Goal: Task Accomplishment & Management: Manage account settings

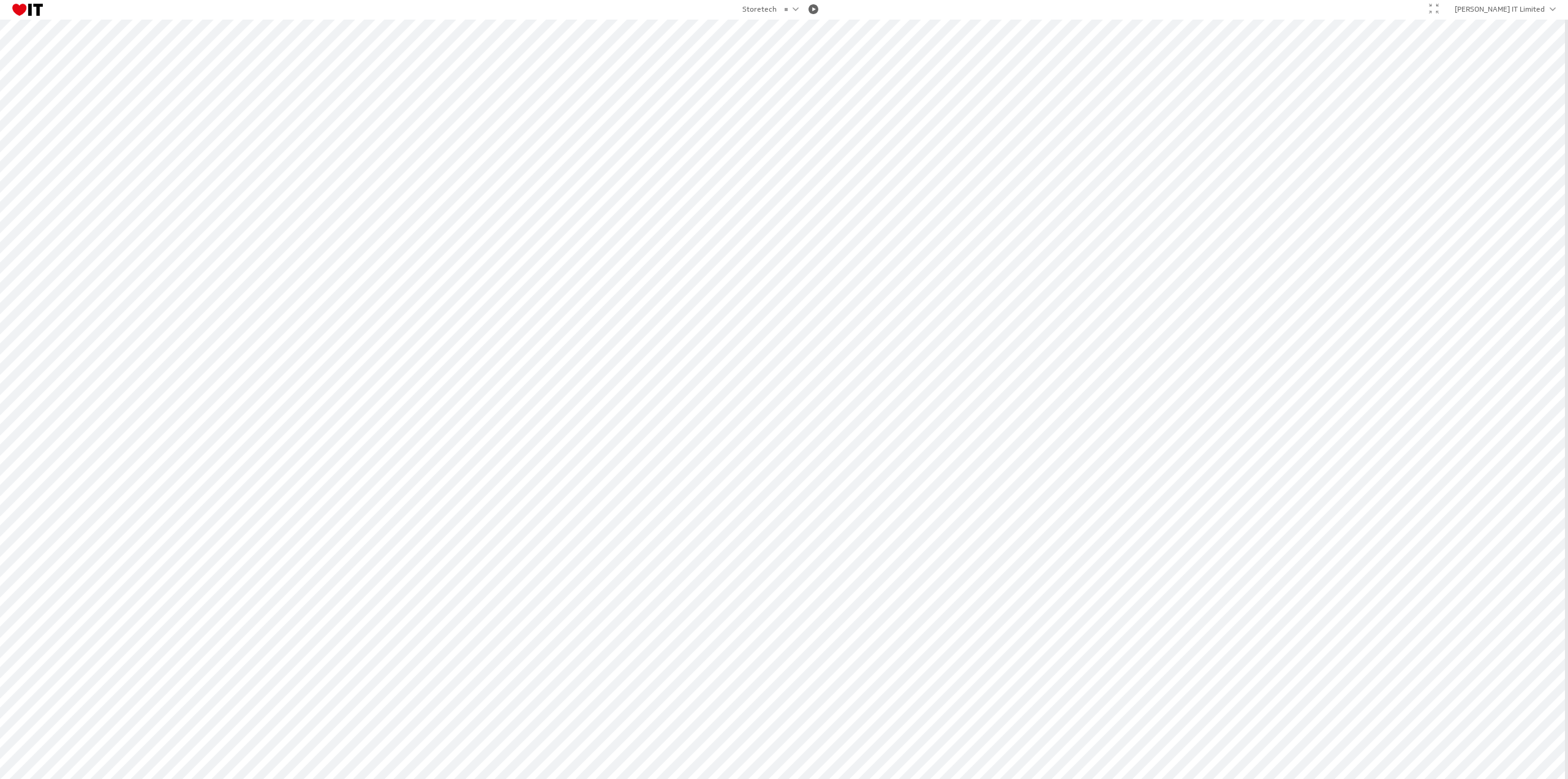
click at [1443, 7] on div at bounding box center [1434, 9] width 20 height 21
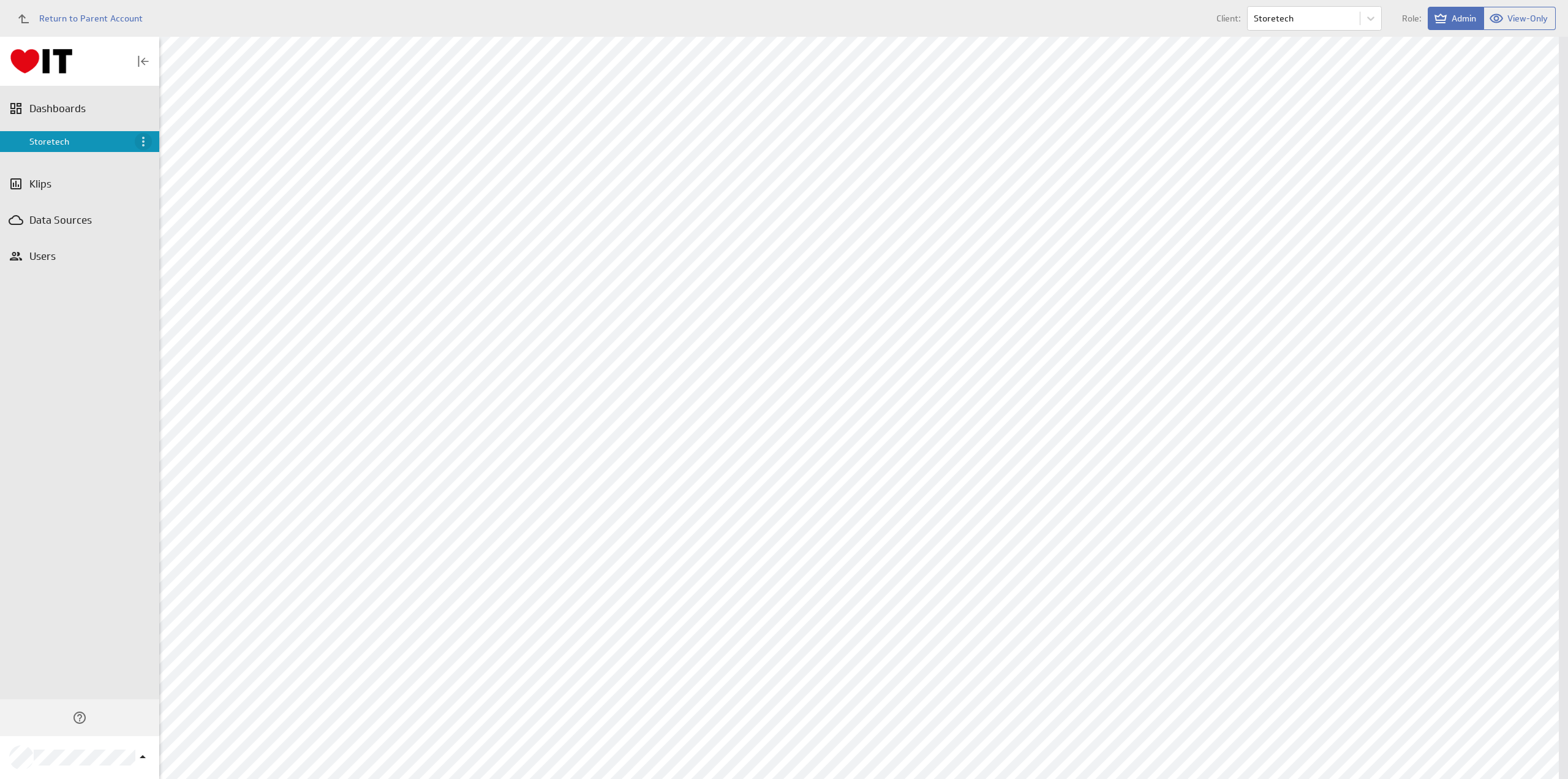
click at [144, 141] on icon "Menu" at bounding box center [143, 141] width 2 height 10
click at [218, 187] on div "Share" at bounding box center [200, 187] width 86 height 14
click at [260, 280] on p "Manage published links to dashboard" at bounding box center [236, 277] width 147 height 13
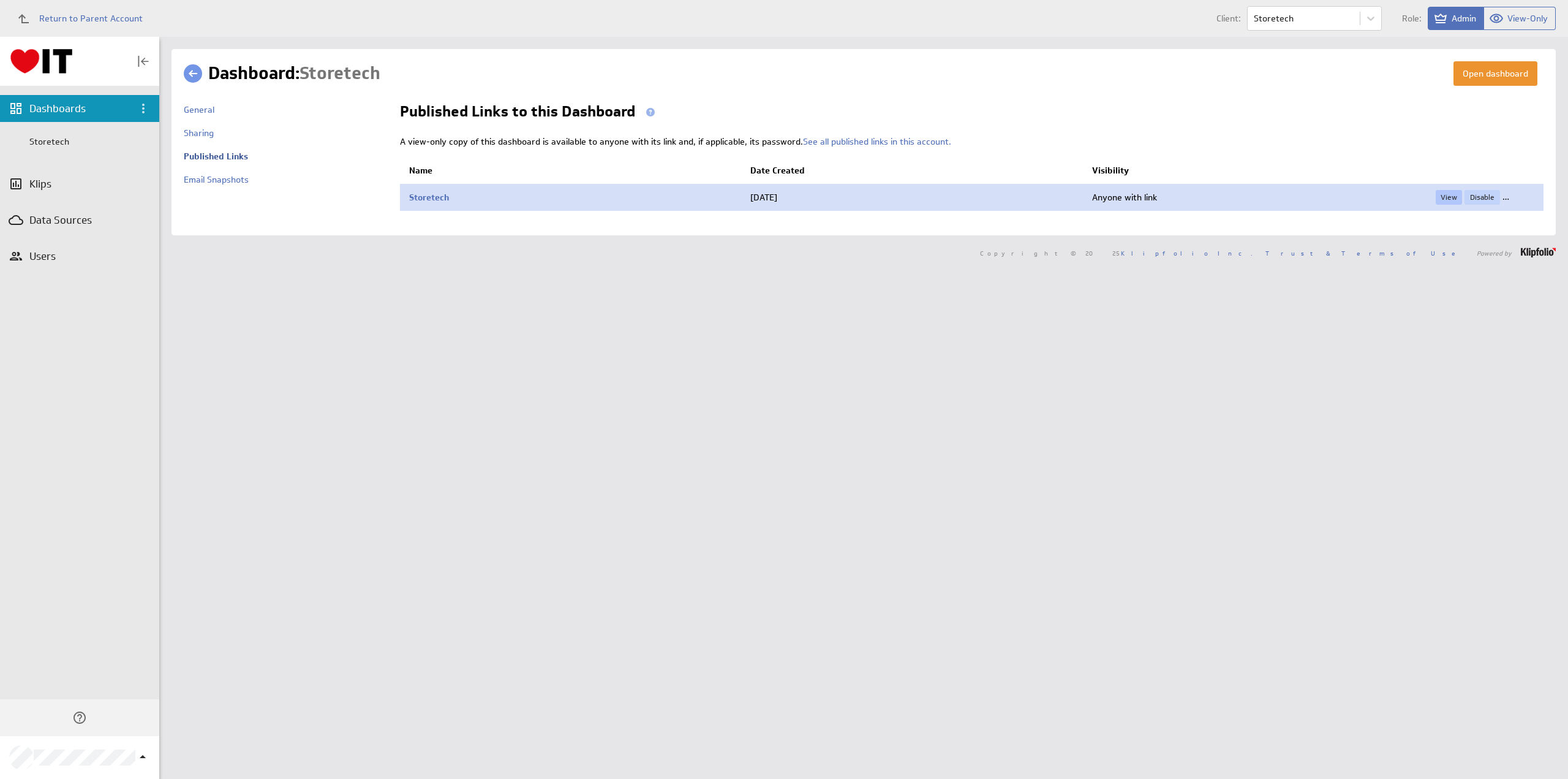
click at [1442, 194] on link "View" at bounding box center [1449, 196] width 26 height 14
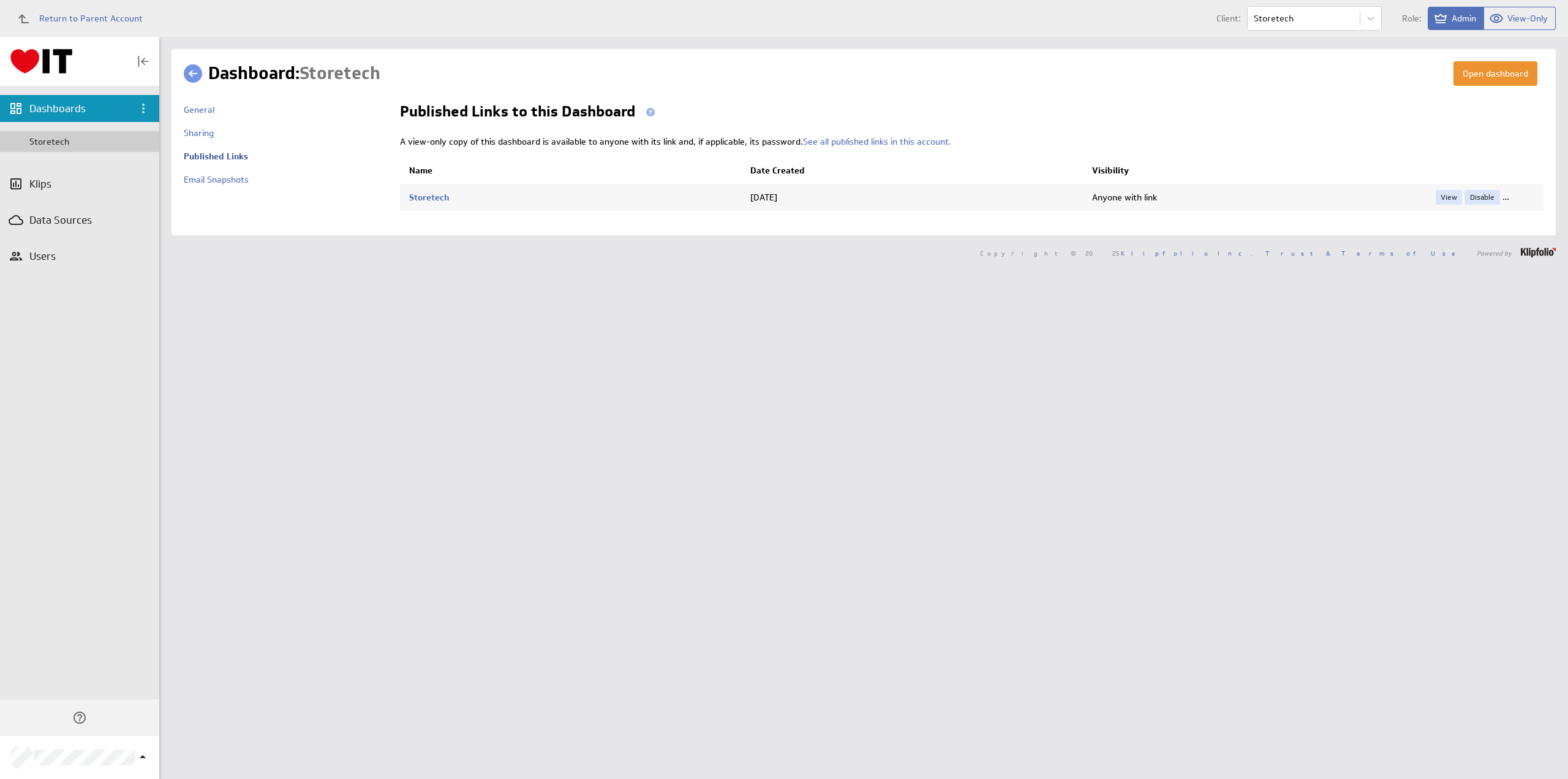
click at [63, 142] on div "Storetech" at bounding box center [91, 141] width 124 height 11
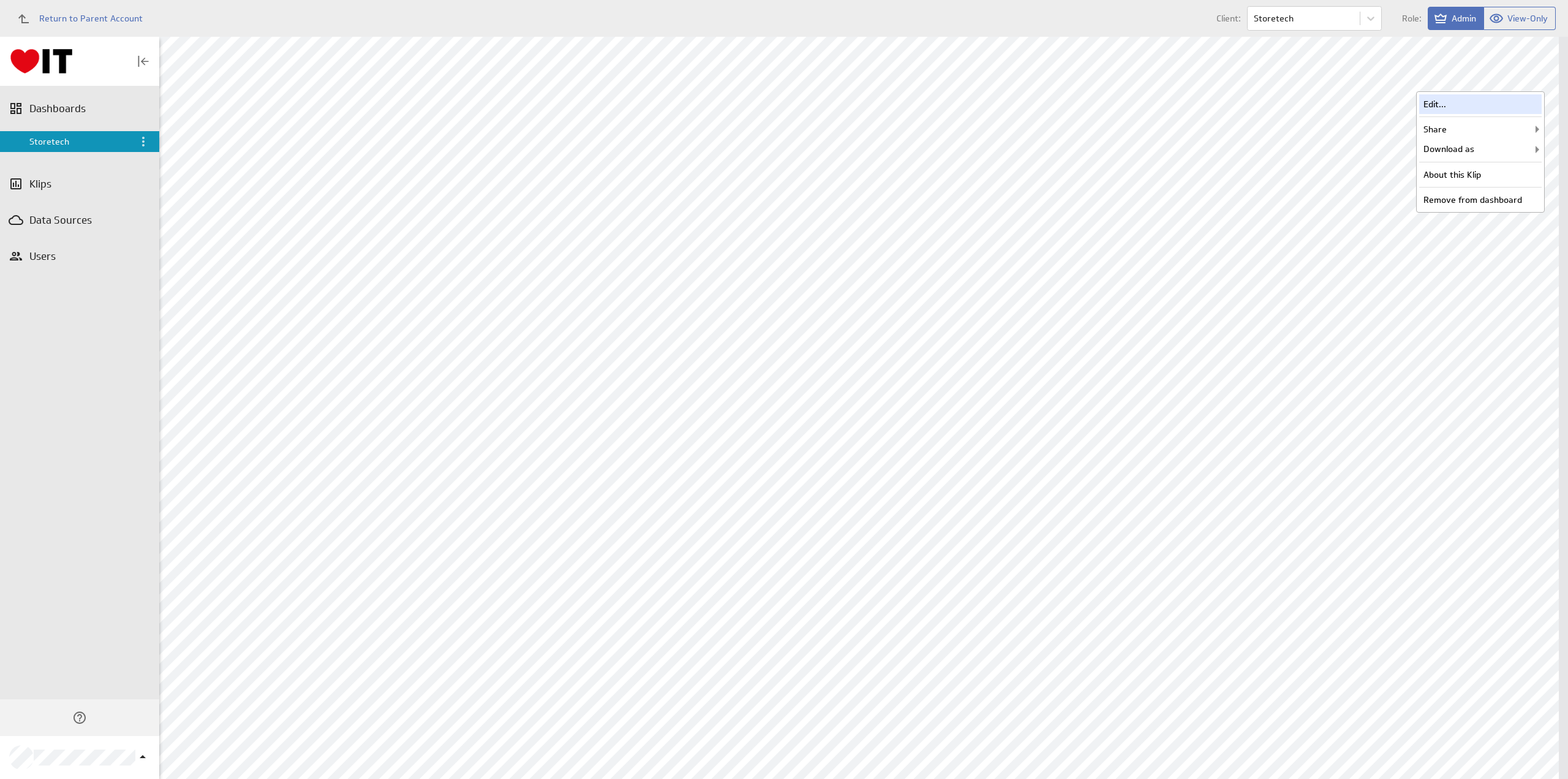
click at [1455, 101] on div "Edit..." at bounding box center [1480, 104] width 122 height 20
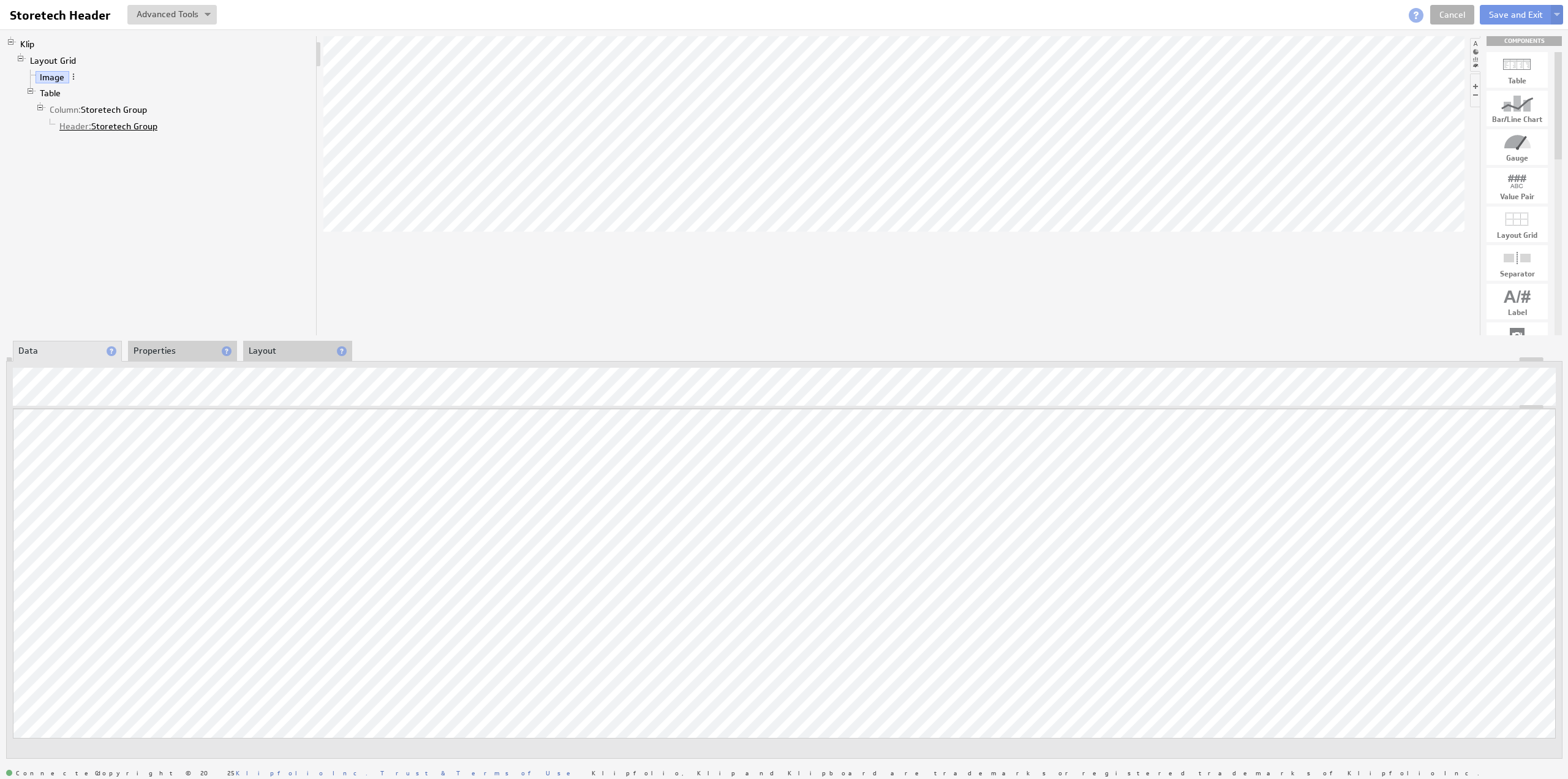
click at [102, 123] on link "Header: Storetech Group" at bounding box center [109, 126] width 107 height 12
click at [154, 350] on li "Properties" at bounding box center [182, 351] width 109 height 21
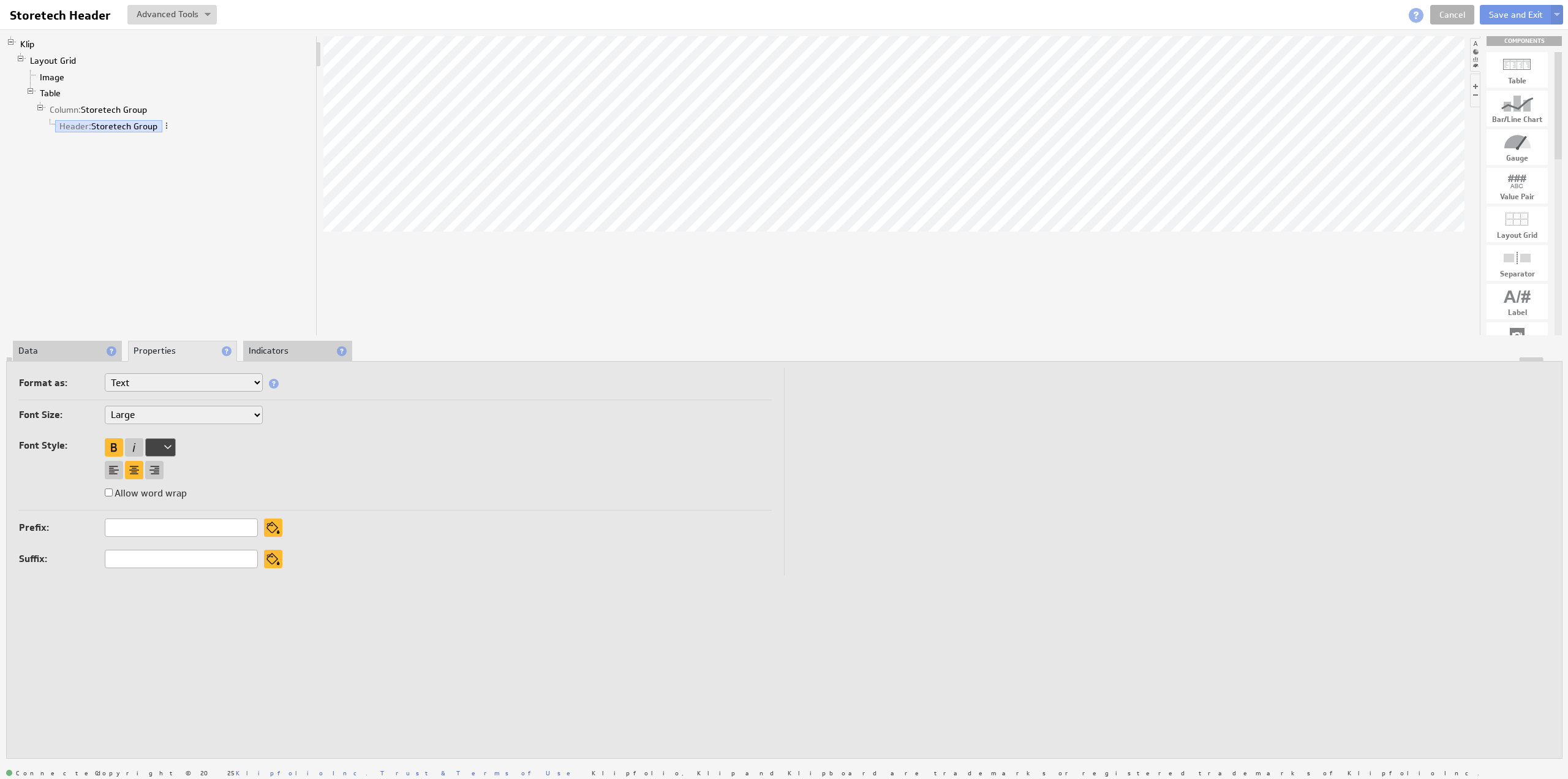
click at [144, 415] on select "XX-Small X-Small Small Medium Large X-Large XX-Large" at bounding box center [184, 415] width 158 height 18
select select "medium"
click at [55, 91] on link "Table" at bounding box center [51, 93] width 30 height 12
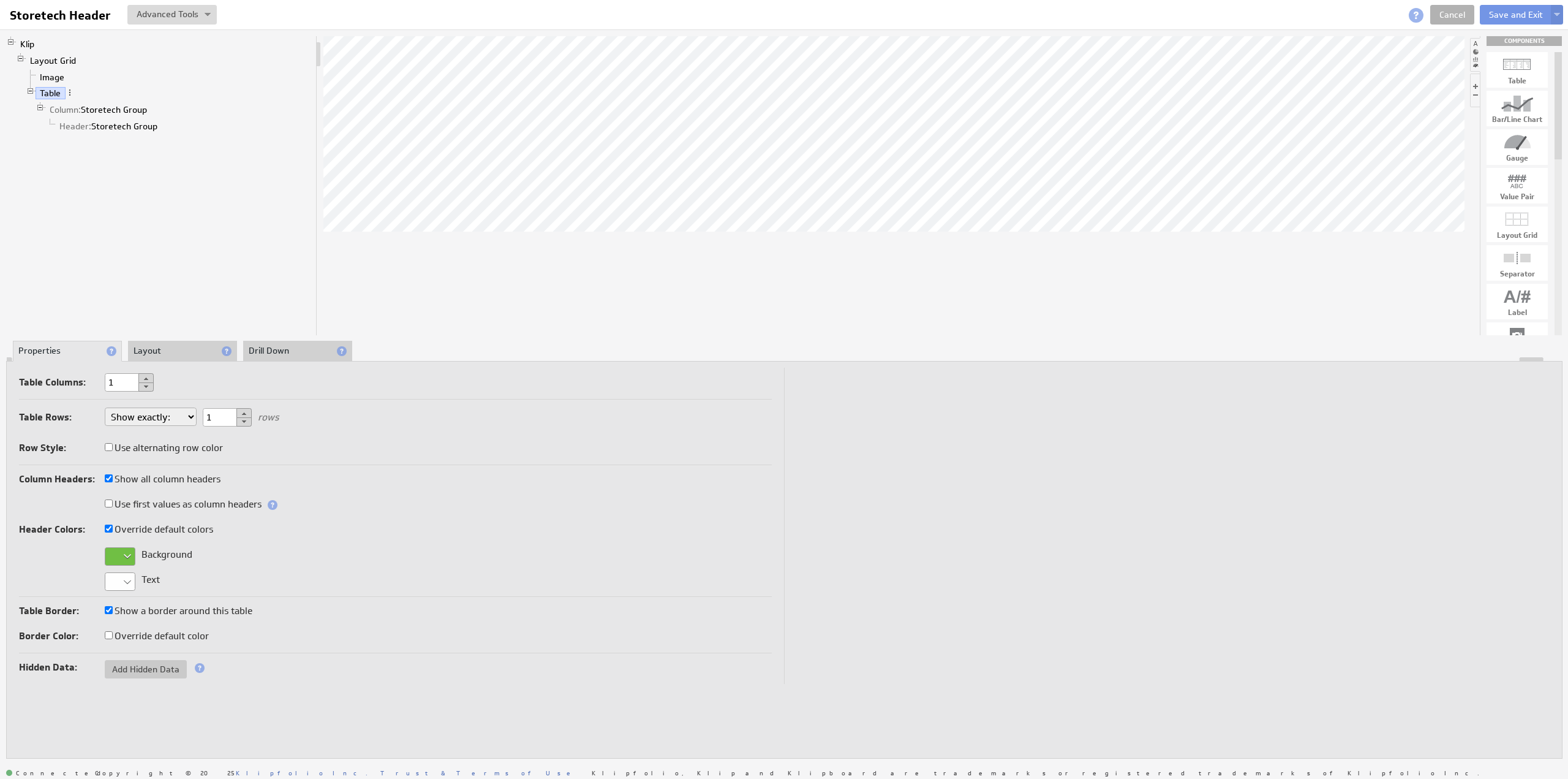
click at [165, 351] on li "Layout" at bounding box center [182, 351] width 109 height 21
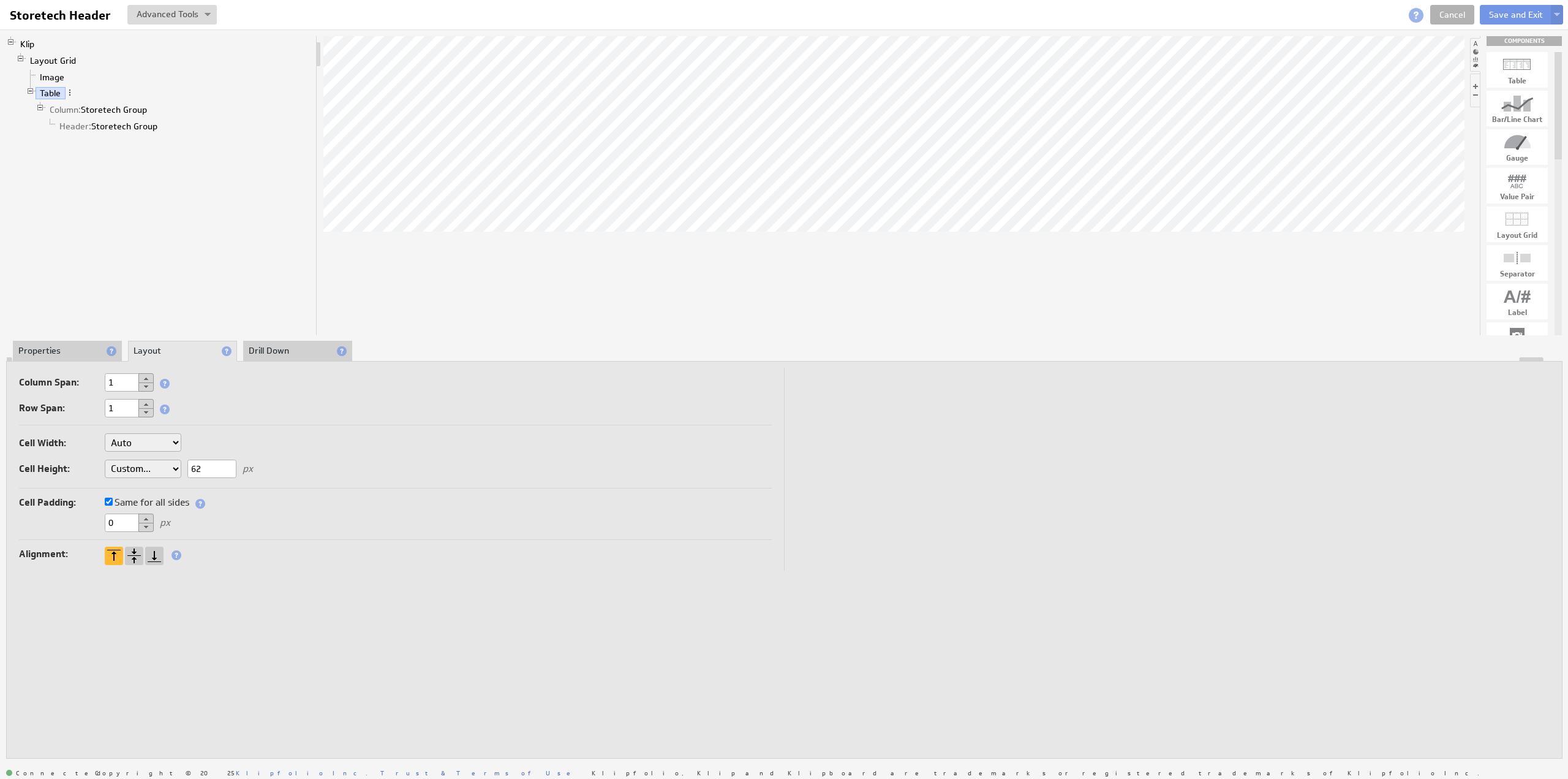
drag, startPoint x: 207, startPoint y: 468, endPoint x: 182, endPoint y: 466, distance: 25.1
click at [182, 466] on div "Cell Width: Auto Custom... px or % of Klip width Cell Height: Auto Custom... 62…" at bounding box center [395, 458] width 753 height 60
type input "44"
click at [50, 76] on link "Image" at bounding box center [52, 77] width 34 height 12
click at [156, 350] on li "Properties" at bounding box center [182, 351] width 109 height 21
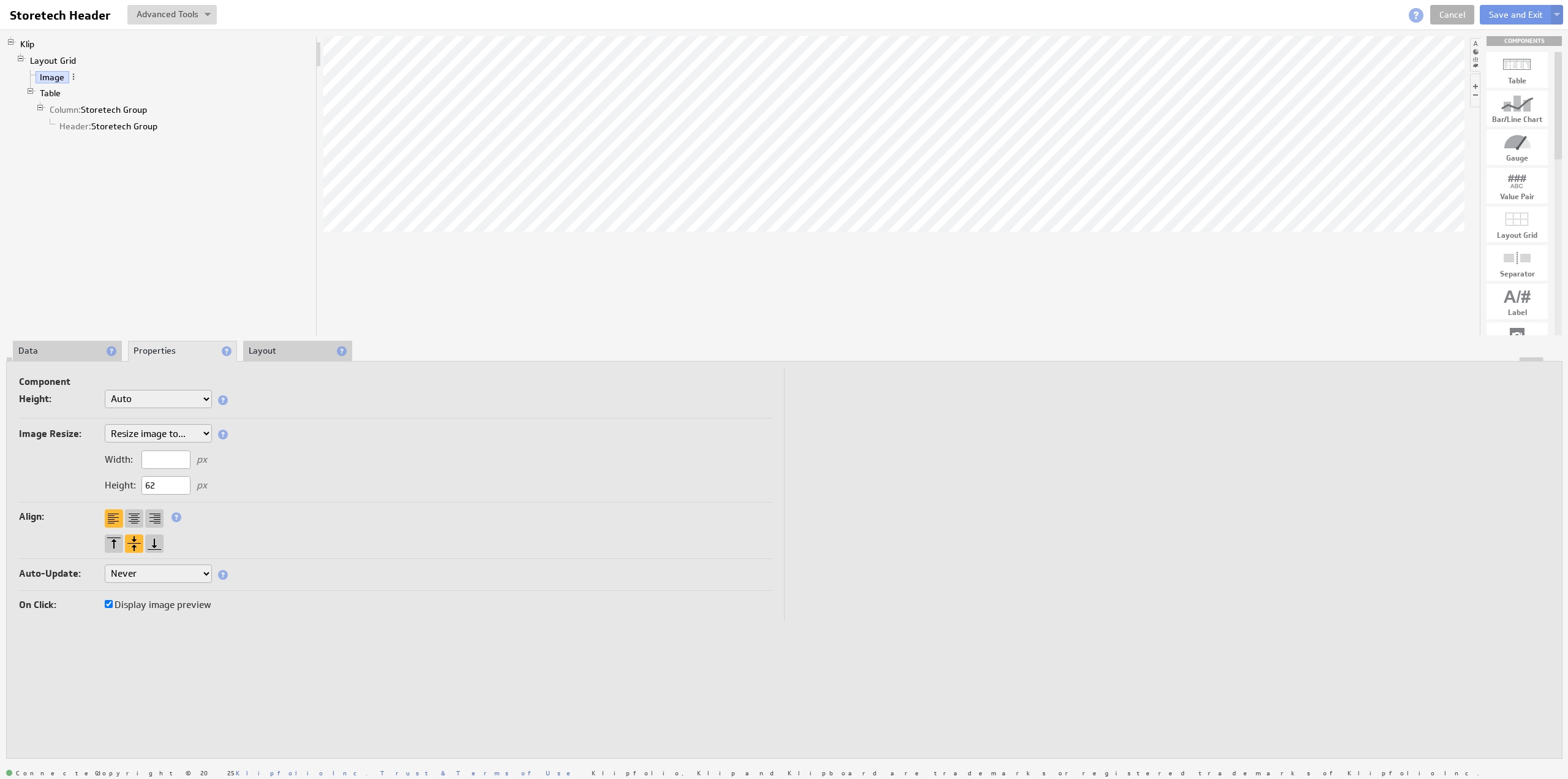
drag, startPoint x: 169, startPoint y: 484, endPoint x: 114, endPoint y: 482, distance: 55.0
click at [114, 482] on div "Height: 62 px" at bounding box center [156, 485] width 102 height 11
type input "44"
click at [267, 350] on li "Layout" at bounding box center [298, 351] width 109 height 21
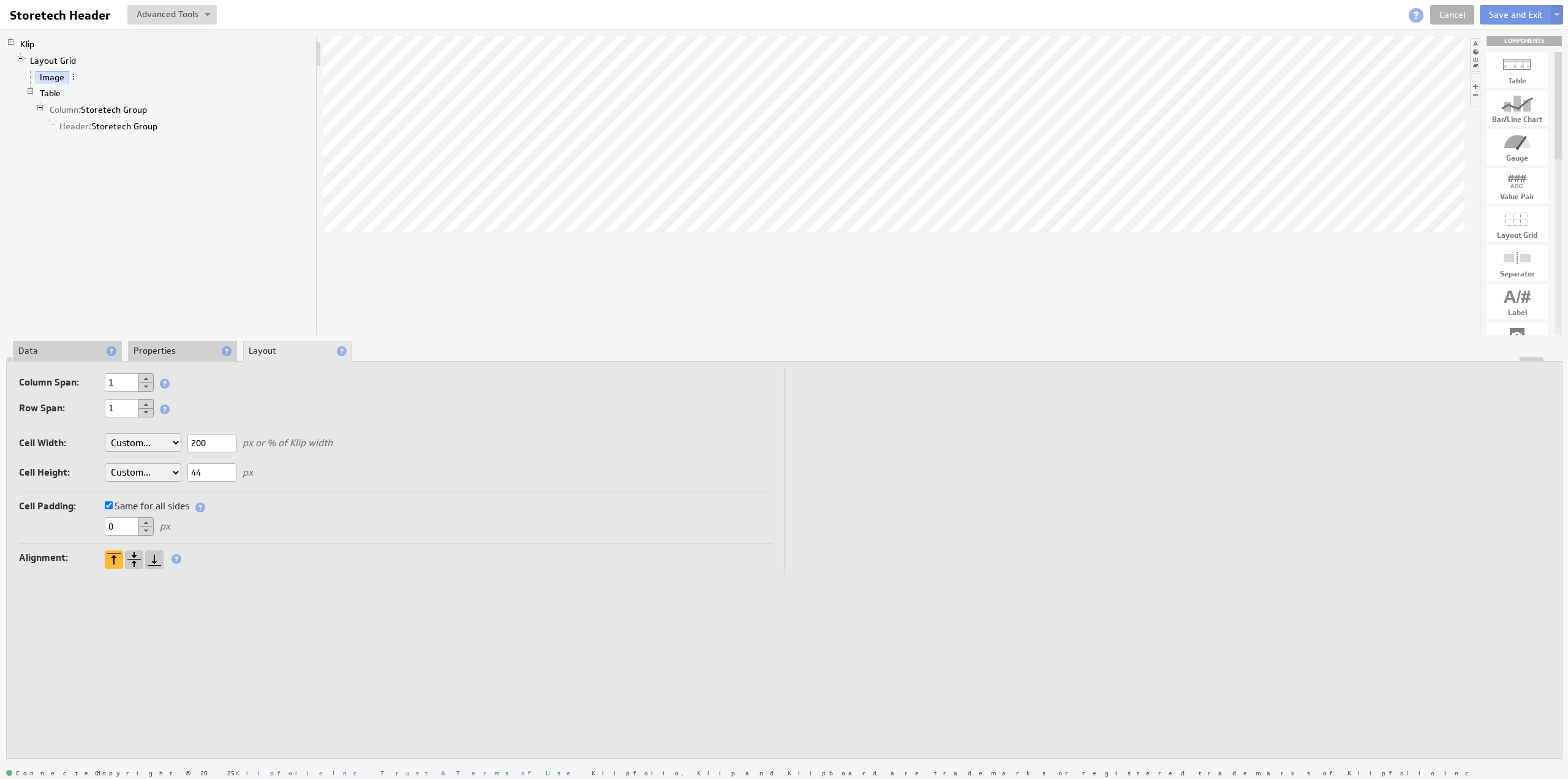
drag, startPoint x: 217, startPoint y: 443, endPoint x: 182, endPoint y: 441, distance: 35.1
click at [182, 441] on div "Cell Width: Auto Custom... 200 px or % of Klip width Cell Height: Auto Custom..…" at bounding box center [395, 459] width 753 height 64
type input "170"
click at [1502, 17] on button "Save and Exit" at bounding box center [1516, 14] width 73 height 20
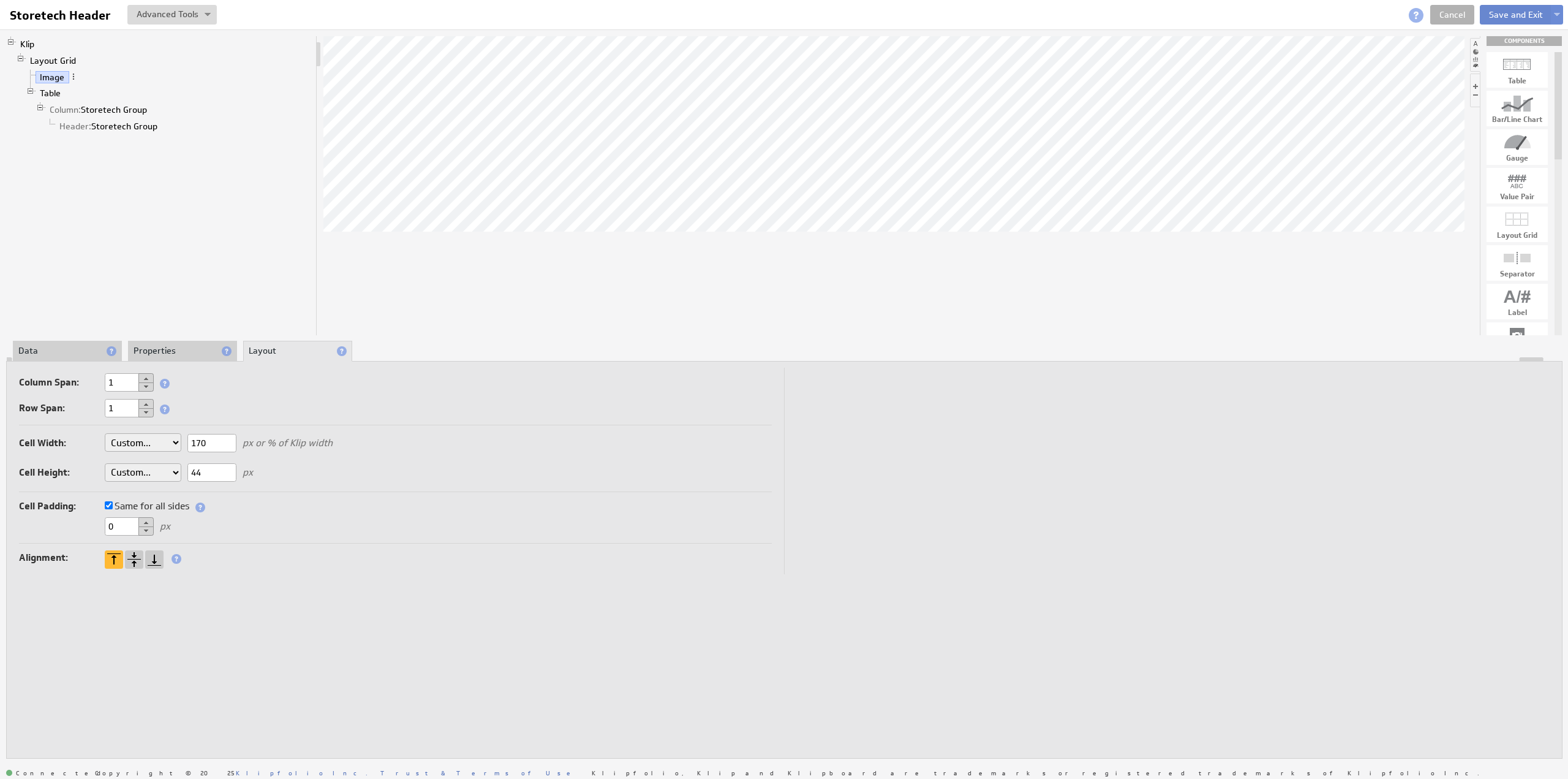
click at [1502, 17] on button "Save and Exit" at bounding box center [1516, 14] width 73 height 20
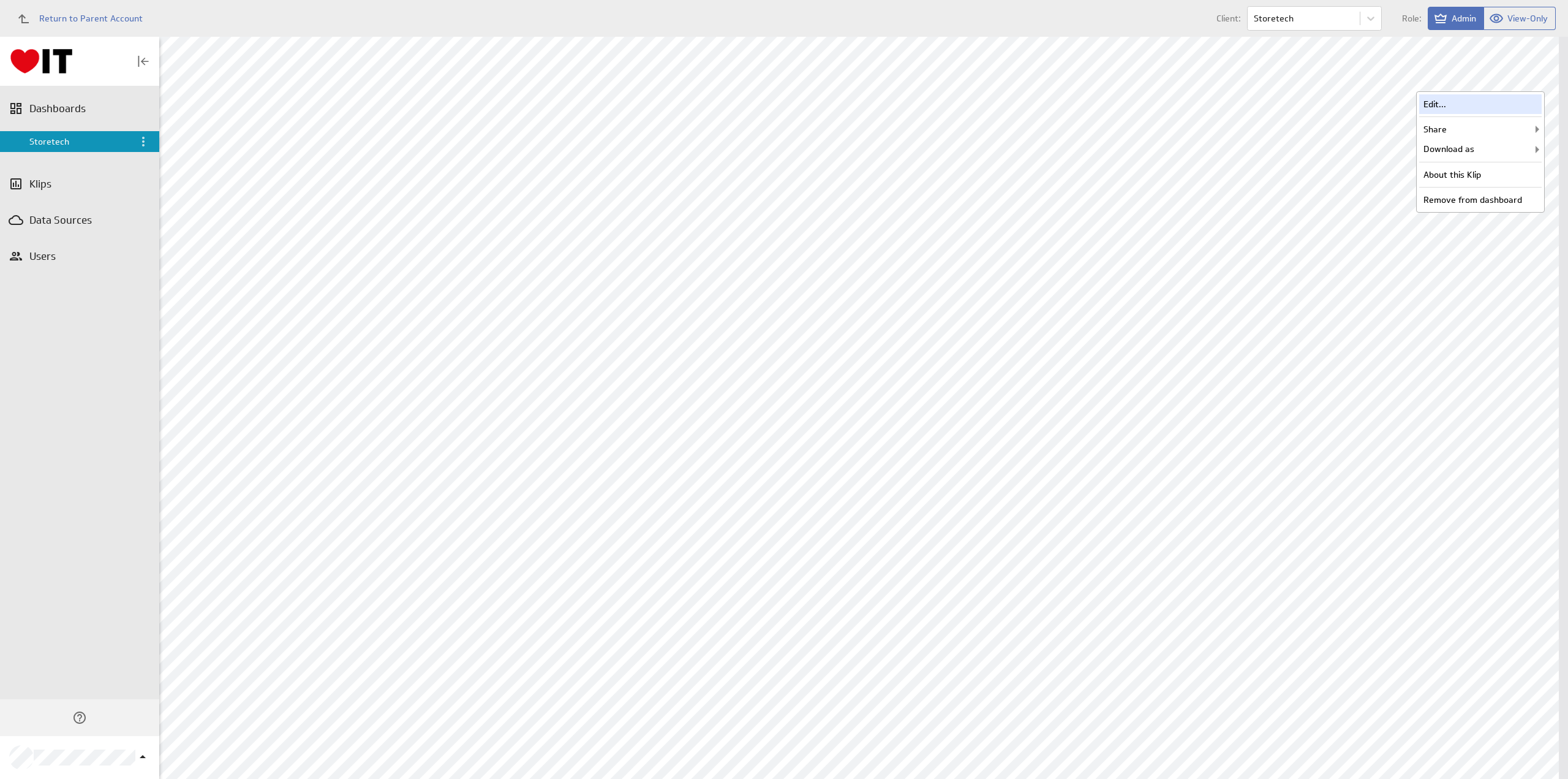
click at [1464, 99] on div "Edit..." at bounding box center [1480, 104] width 122 height 20
click at [1022, 359] on div "Edit..." at bounding box center [1019, 365] width 122 height 20
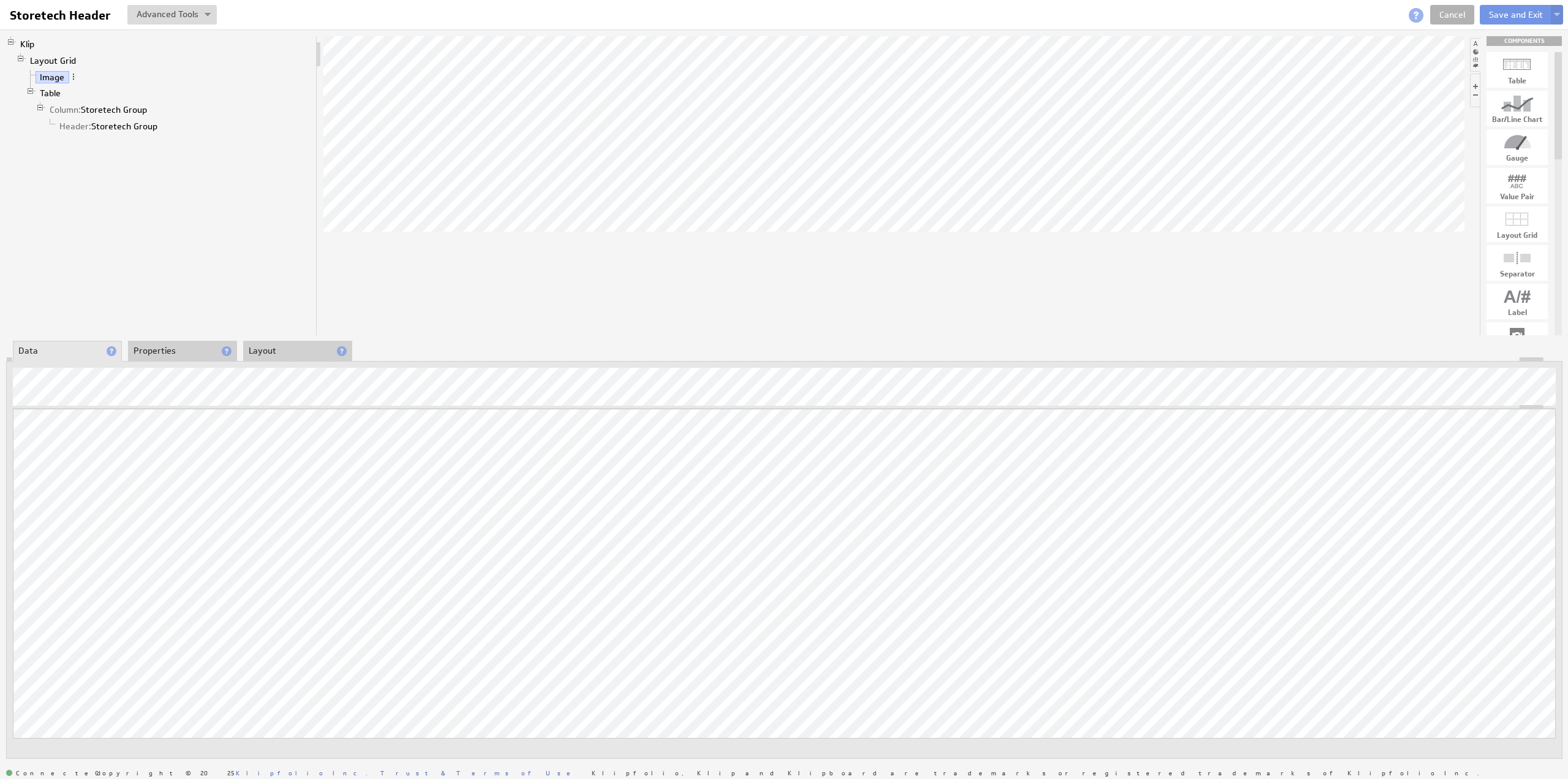
drag, startPoint x: 173, startPoint y: 346, endPoint x: 245, endPoint y: 346, distance: 72.0
click at [174, 345] on li "Properties" at bounding box center [182, 351] width 109 height 21
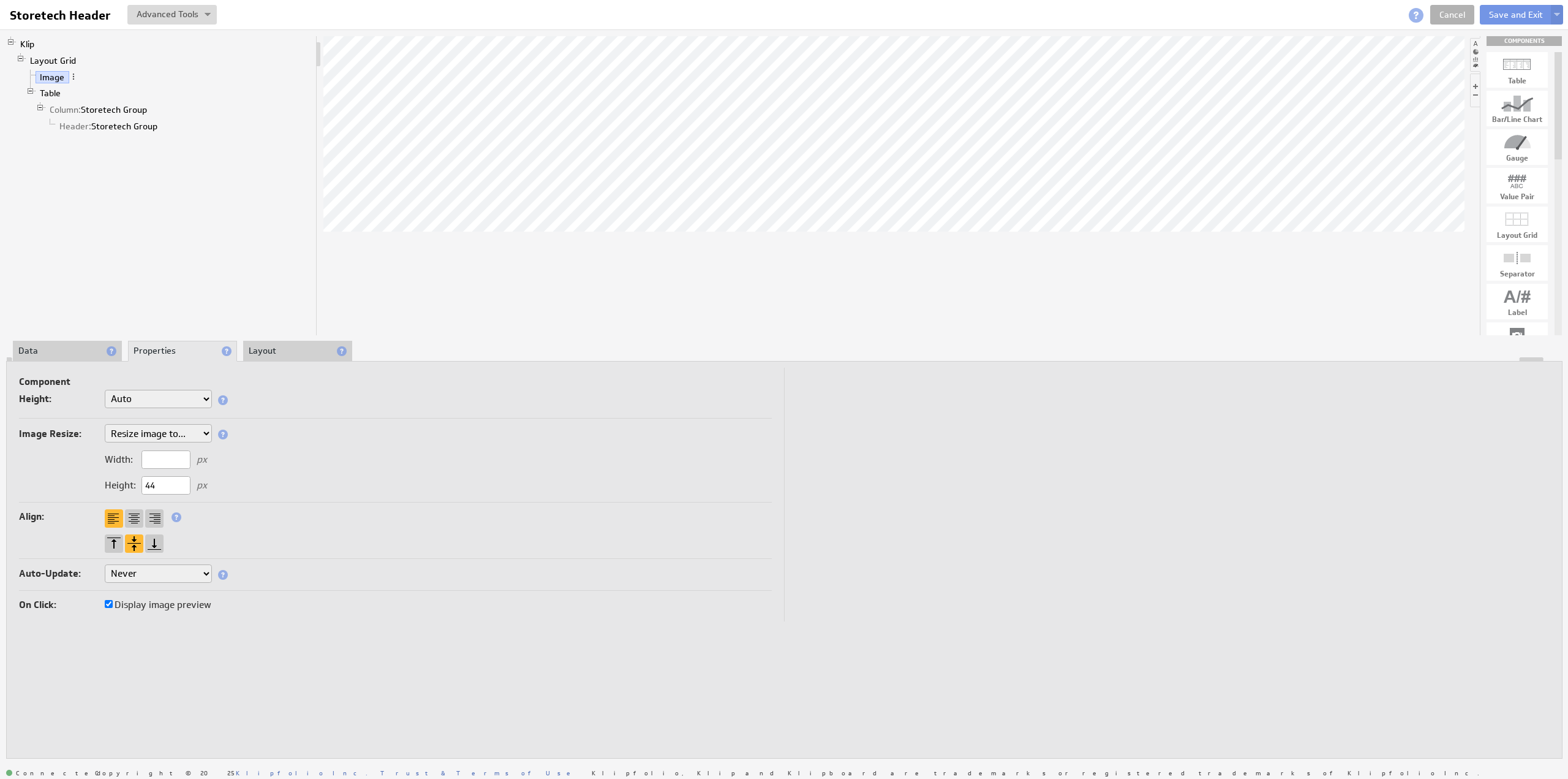
click at [281, 348] on li "Layout" at bounding box center [298, 351] width 109 height 21
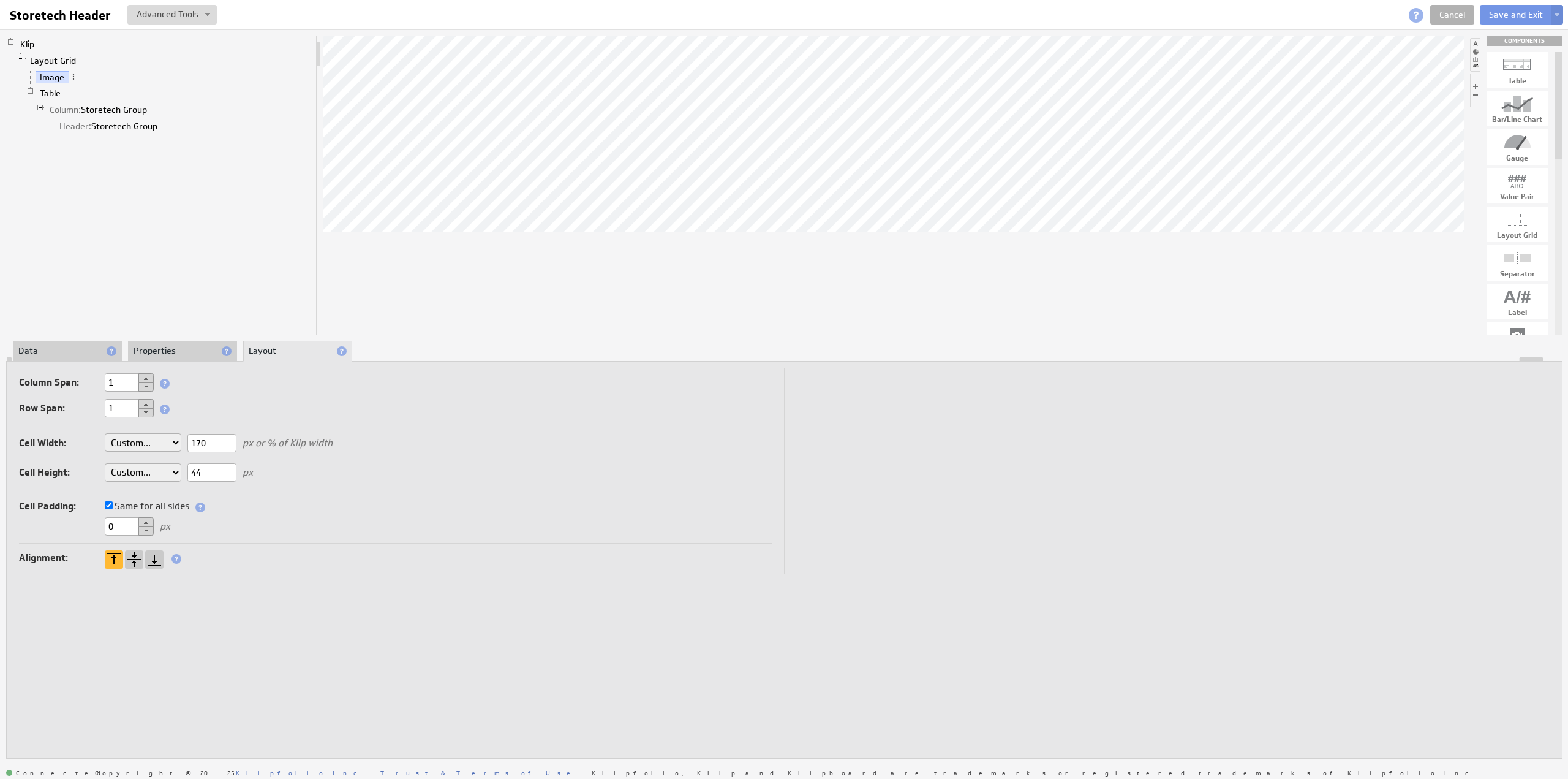
drag, startPoint x: 216, startPoint y: 445, endPoint x: 187, endPoint y: 439, distance: 29.6
click at [187, 439] on div "Cell Width: Auto Custom... 170 px or % of Klip width Cell Height: Auto Custom..…" at bounding box center [395, 459] width 753 height 64
type input "142"
click at [1508, 14] on button "Save and Exit" at bounding box center [1516, 14] width 73 height 20
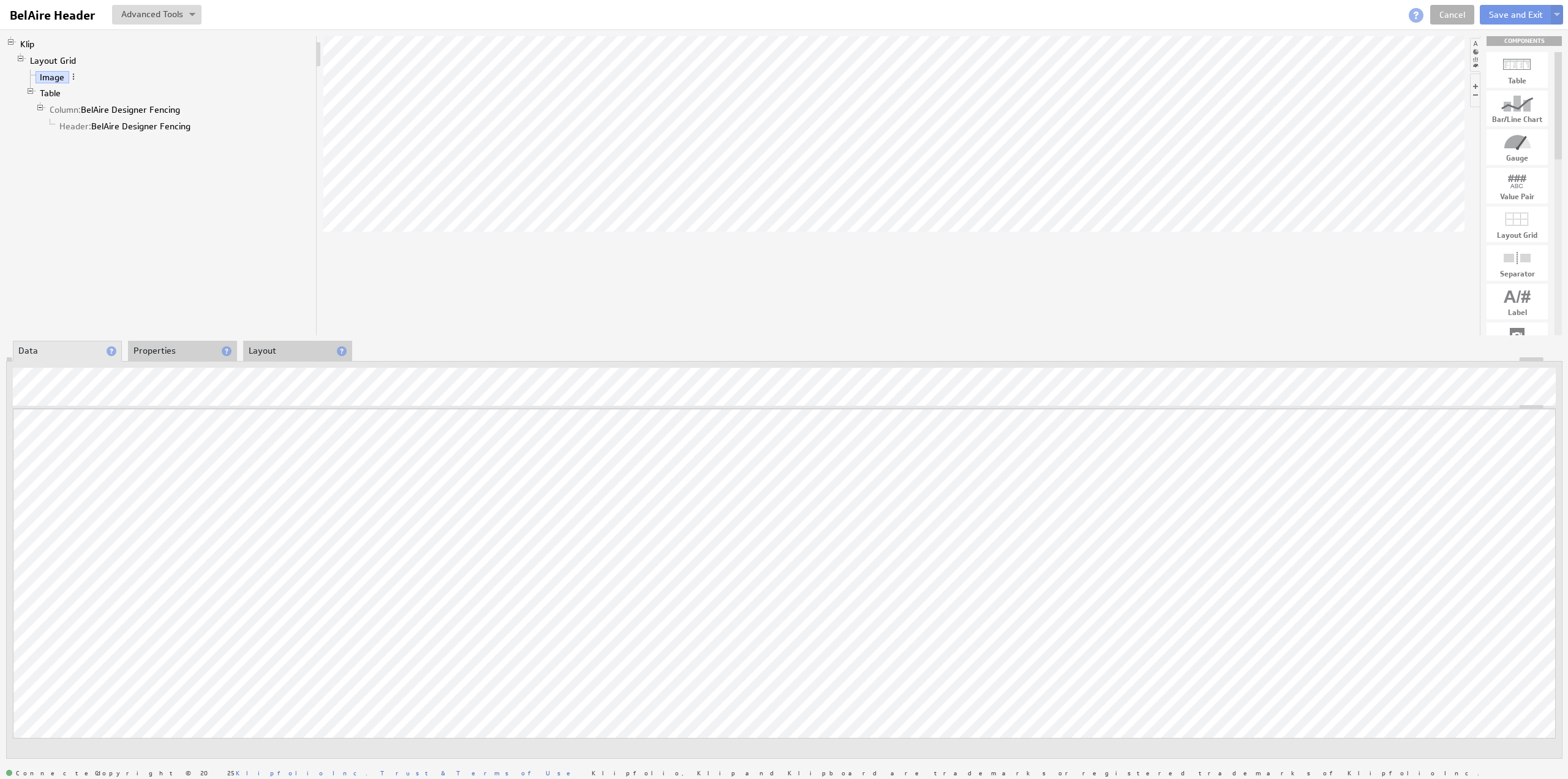
click at [150, 346] on li "Properties" at bounding box center [182, 351] width 109 height 21
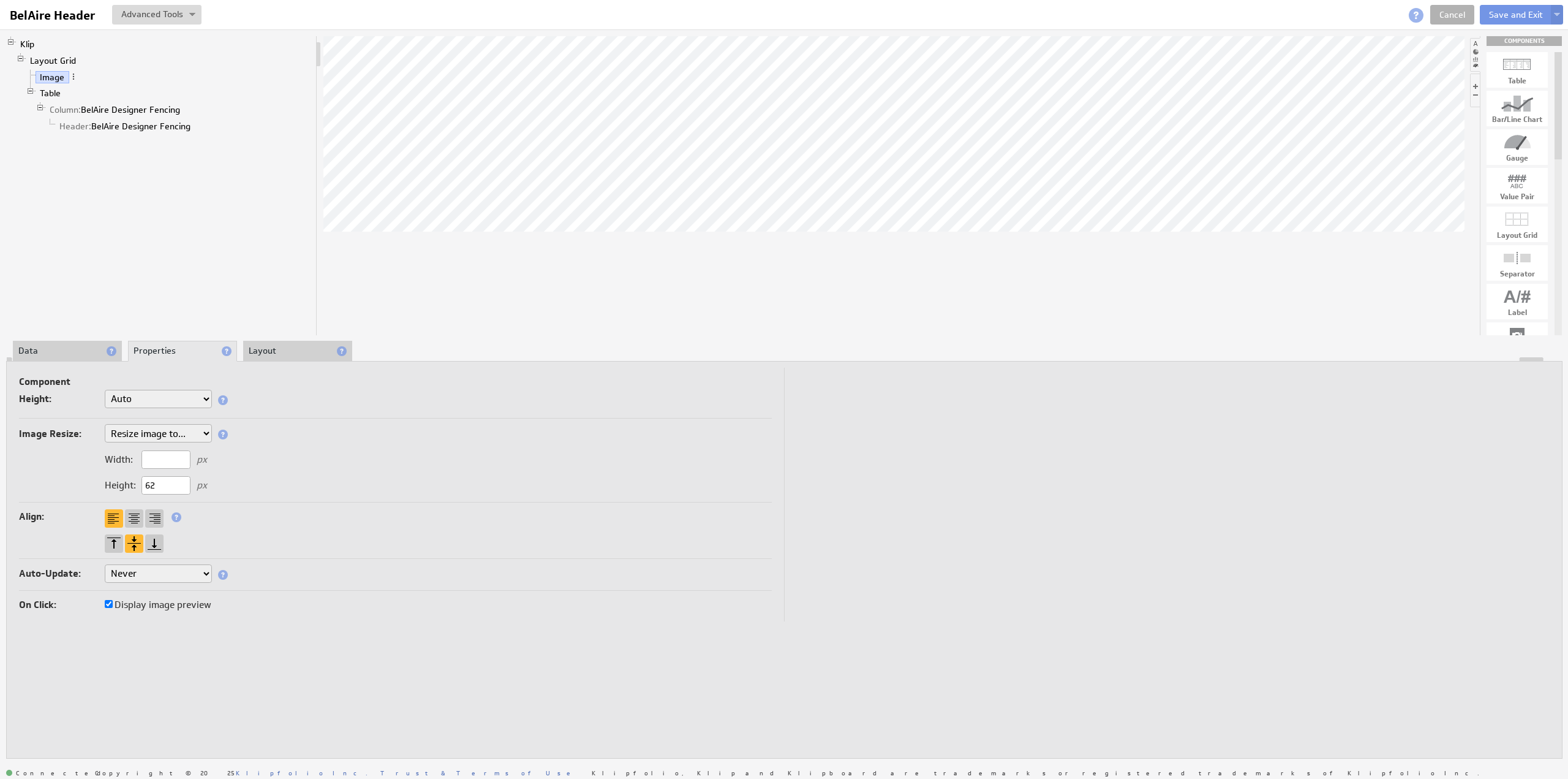
drag, startPoint x: 160, startPoint y: 481, endPoint x: 137, endPoint y: 480, distance: 23.0
click at [137, 480] on div "Height: 62 px" at bounding box center [156, 485] width 102 height 11
type input "44"
click at [286, 345] on li "Layout" at bounding box center [298, 351] width 109 height 21
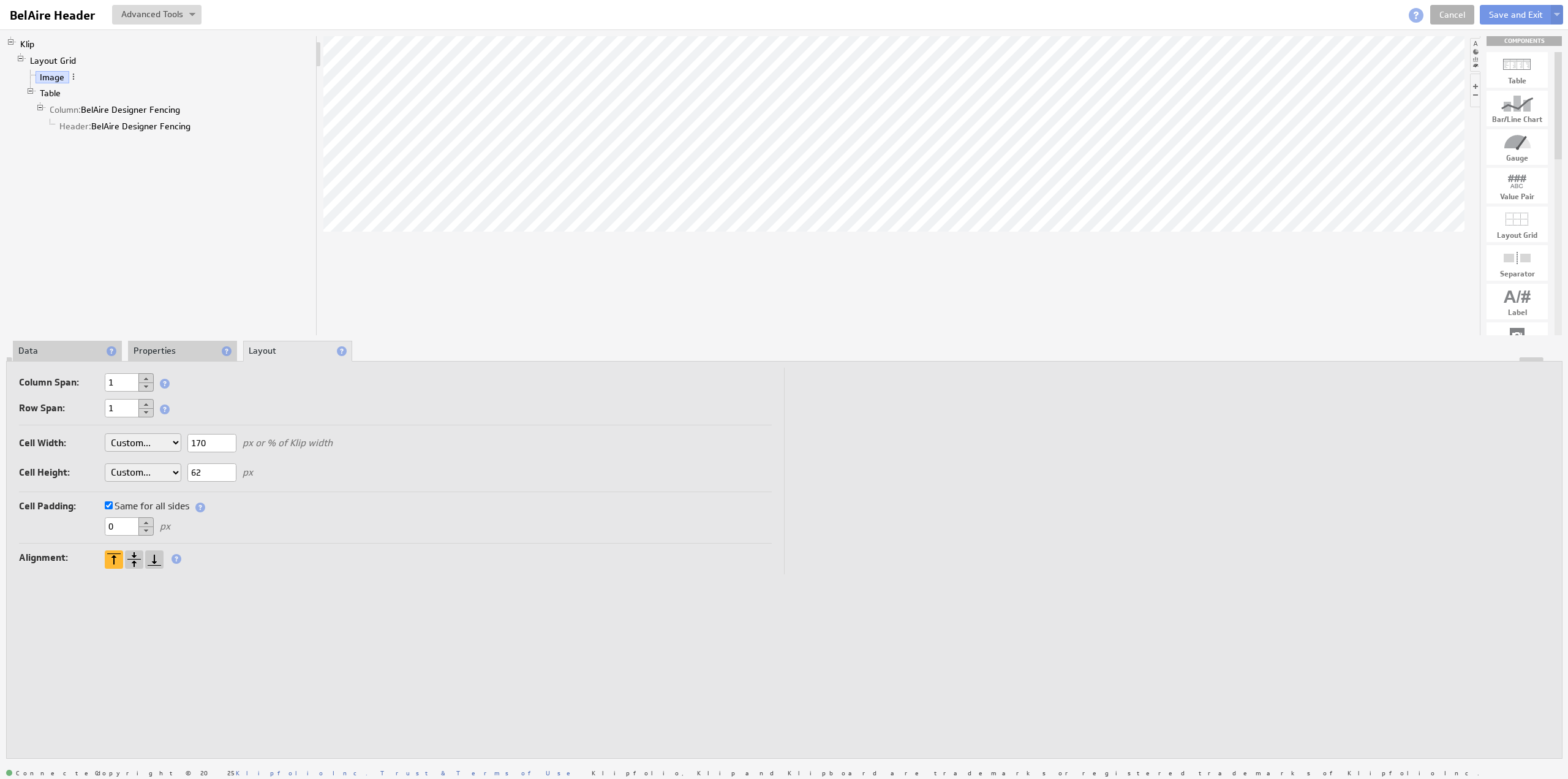
drag, startPoint x: 213, startPoint y: 444, endPoint x: 180, endPoint y: 441, distance: 33.1
click at [180, 441] on div "Cell Width: Auto Custom... 170 px or % of Klip width Cell Height: Auto Custom..…" at bounding box center [395, 459] width 753 height 64
type input "121"
click at [113, 125] on link "Header: BelAire Designer Fencing" at bounding box center [125, 126] width 140 height 12
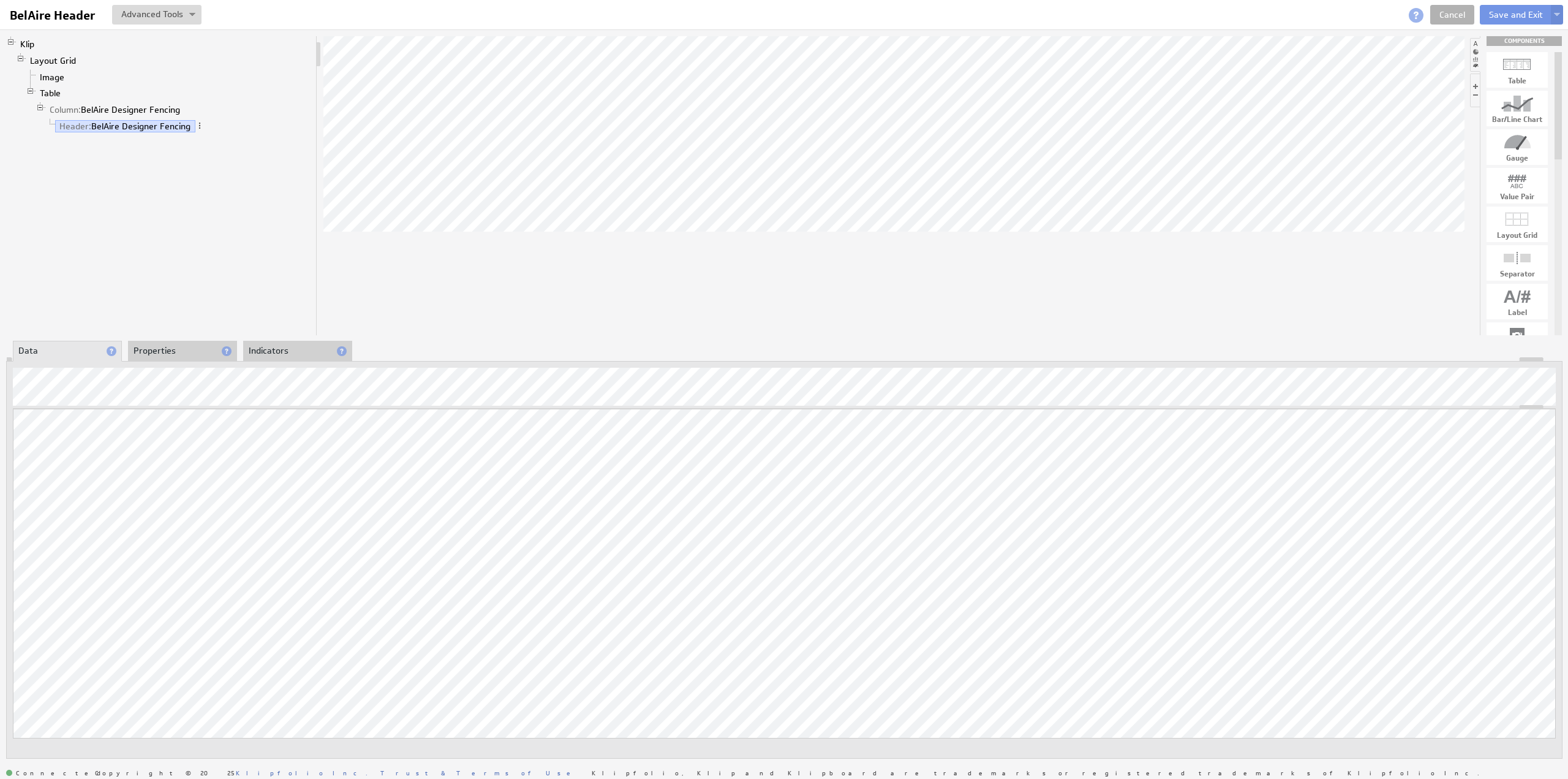
click at [162, 348] on li "Properties" at bounding box center [182, 351] width 109 height 21
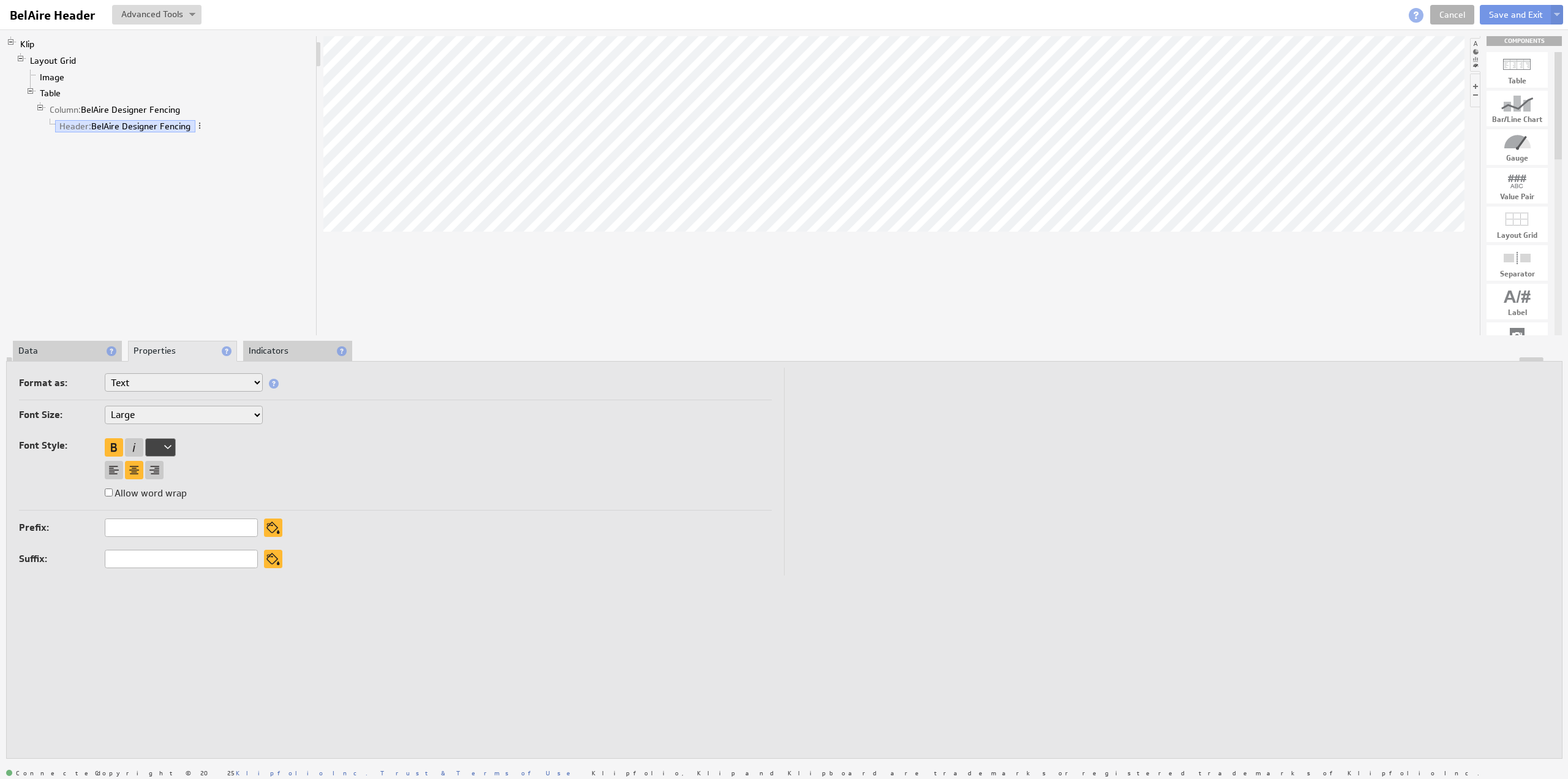
click at [147, 413] on select "XX-Small X-Small Small Medium Large X-Large XX-Large" at bounding box center [184, 415] width 158 height 18
select select "medium"
click at [51, 91] on link "Table" at bounding box center [51, 93] width 30 height 12
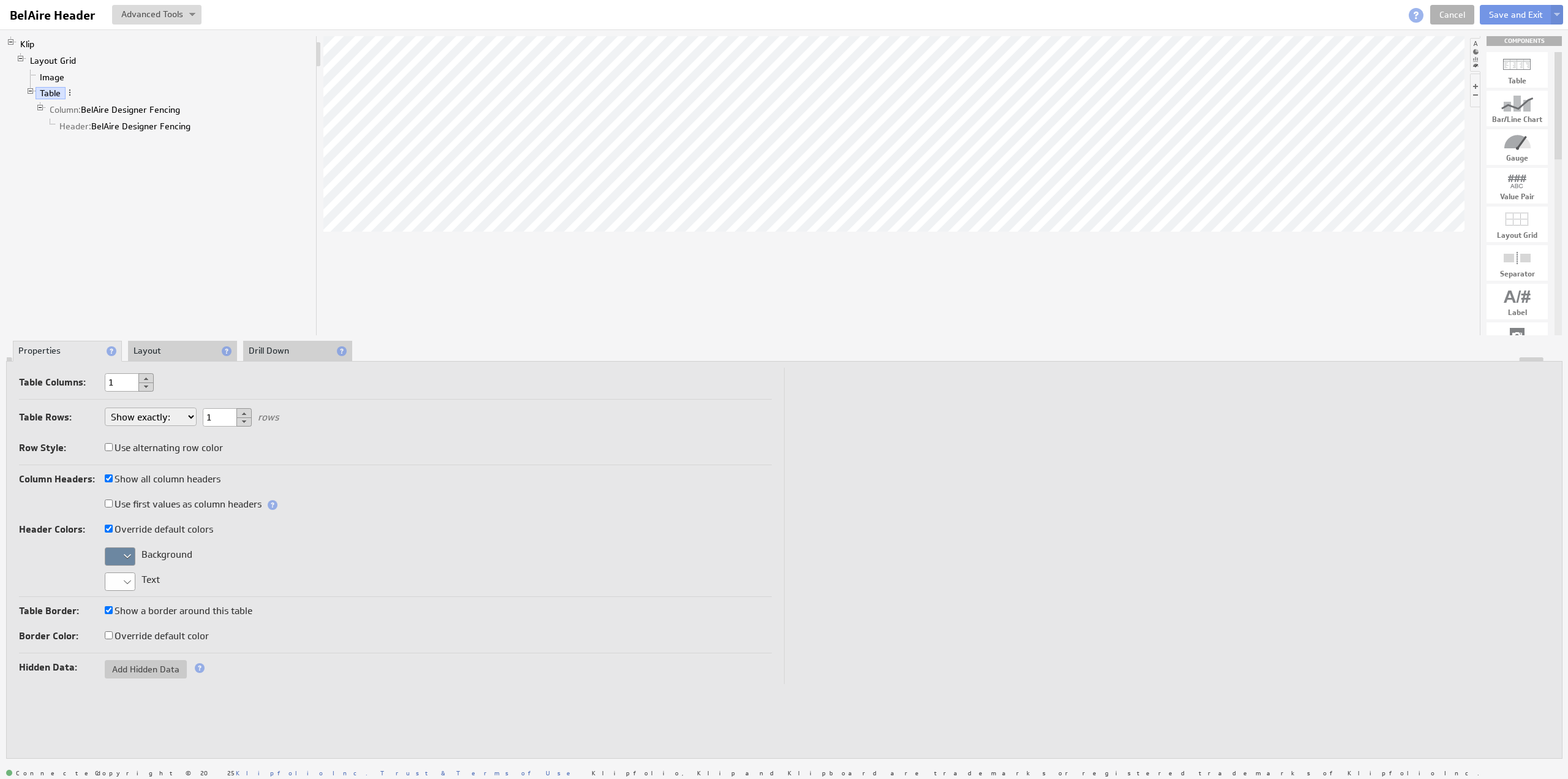
click at [185, 352] on li "Layout" at bounding box center [182, 351] width 109 height 21
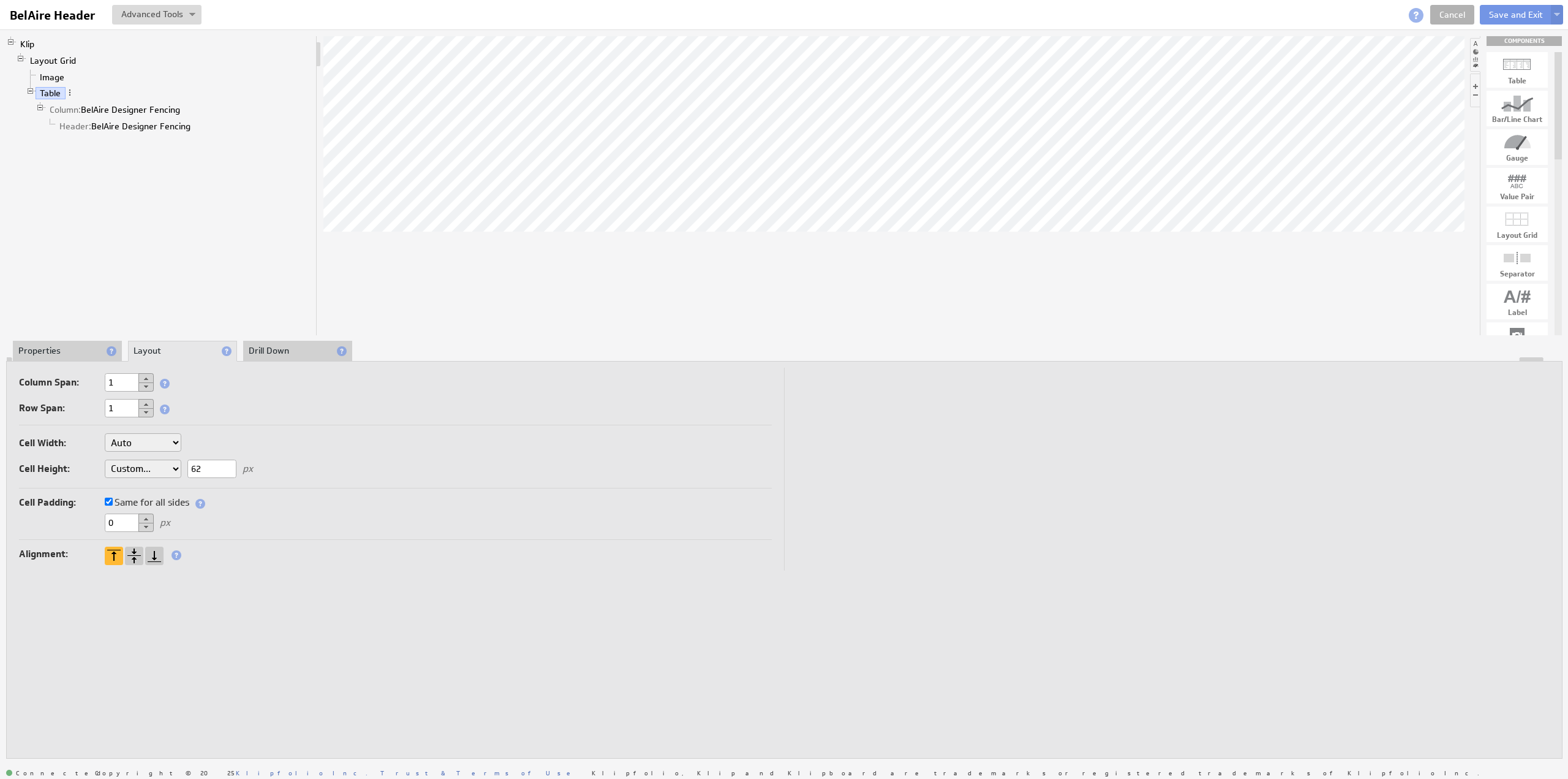
drag, startPoint x: 209, startPoint y: 466, endPoint x: 179, endPoint y: 464, distance: 30.1
click at [179, 464] on div "Cell Width: Auto Custom... px or % of Klip width Cell Height: Auto Custom... 62…" at bounding box center [395, 458] width 753 height 60
type input "44"
click at [1511, 17] on button "Save and Exit" at bounding box center [1516, 14] width 73 height 20
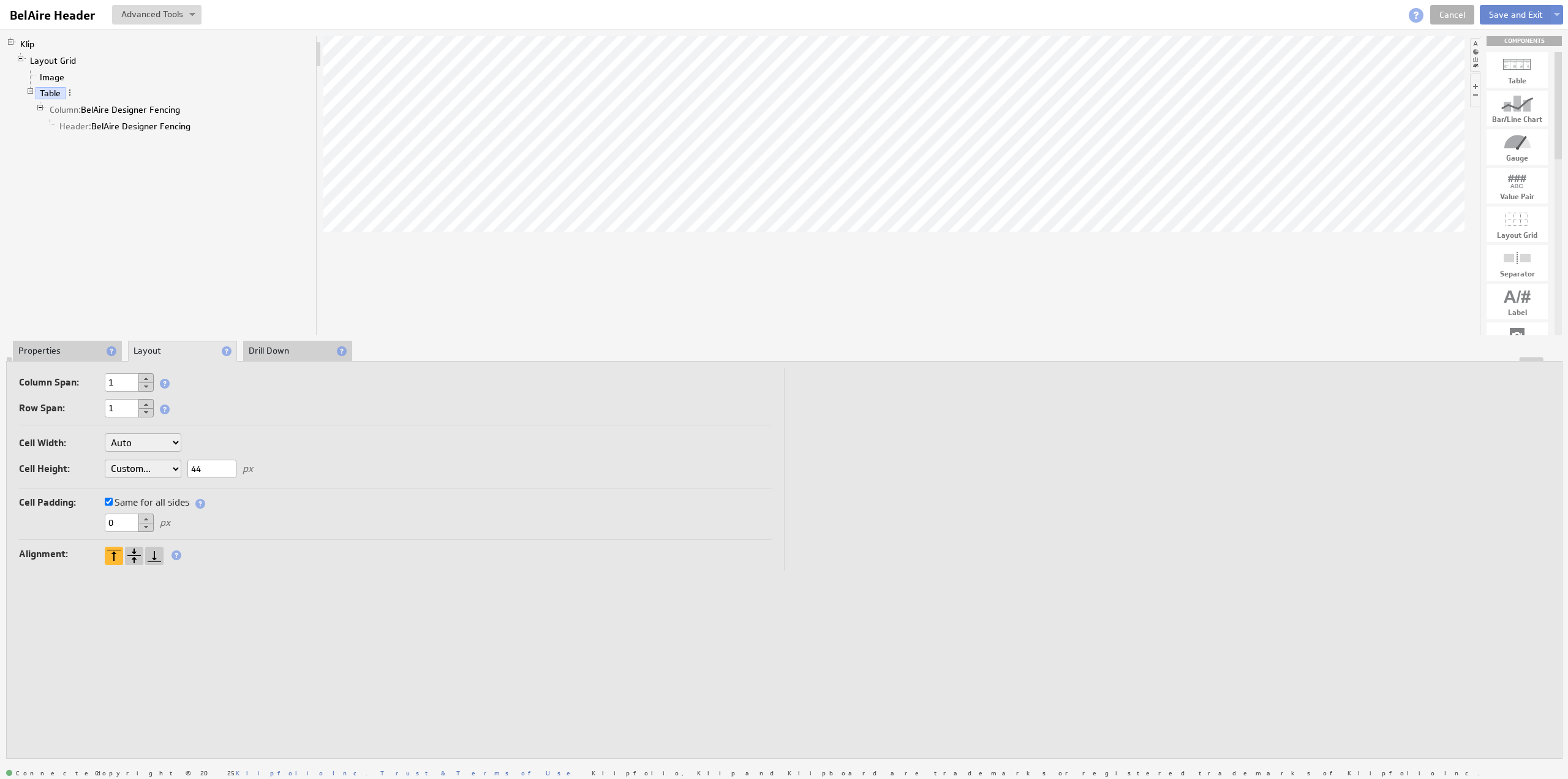
click at [1511, 17] on button "Save and Exit" at bounding box center [1516, 14] width 73 height 20
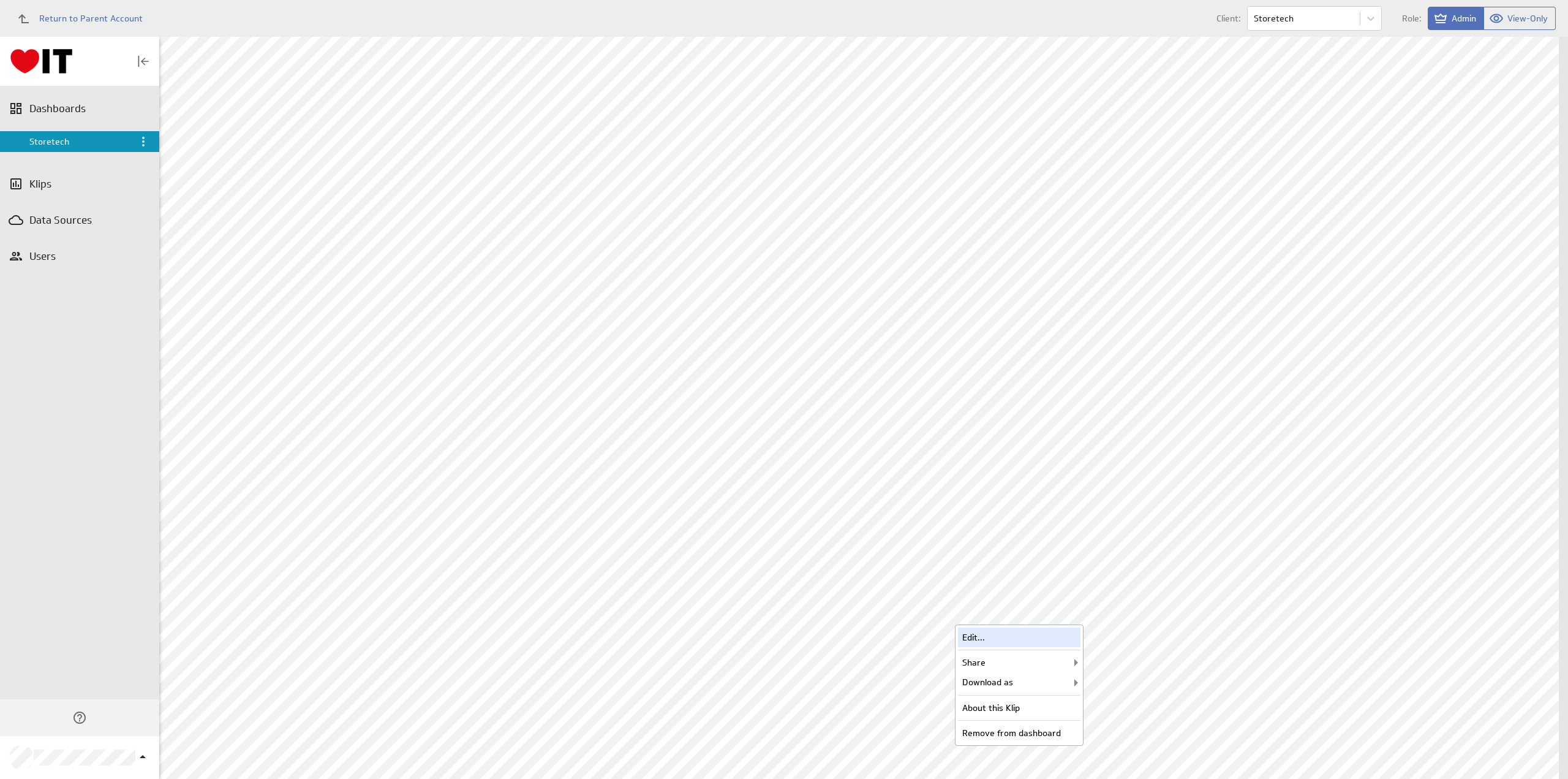
click at [1011, 629] on div "Edit..." at bounding box center [1019, 637] width 122 height 20
click at [413, 156] on div "Edit..." at bounding box center [405, 157] width 122 height 20
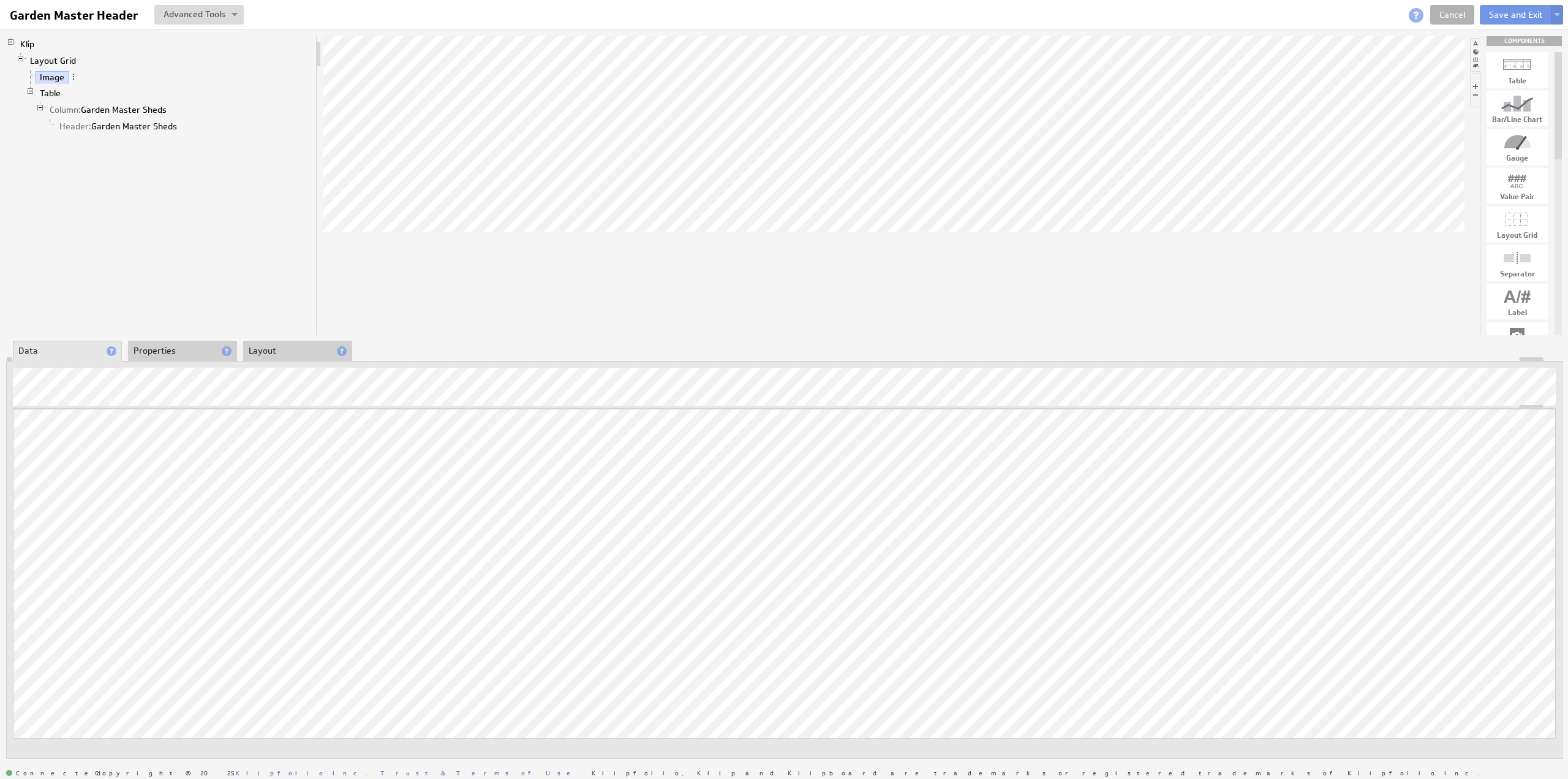
click at [174, 347] on li "Properties" at bounding box center [182, 351] width 109 height 21
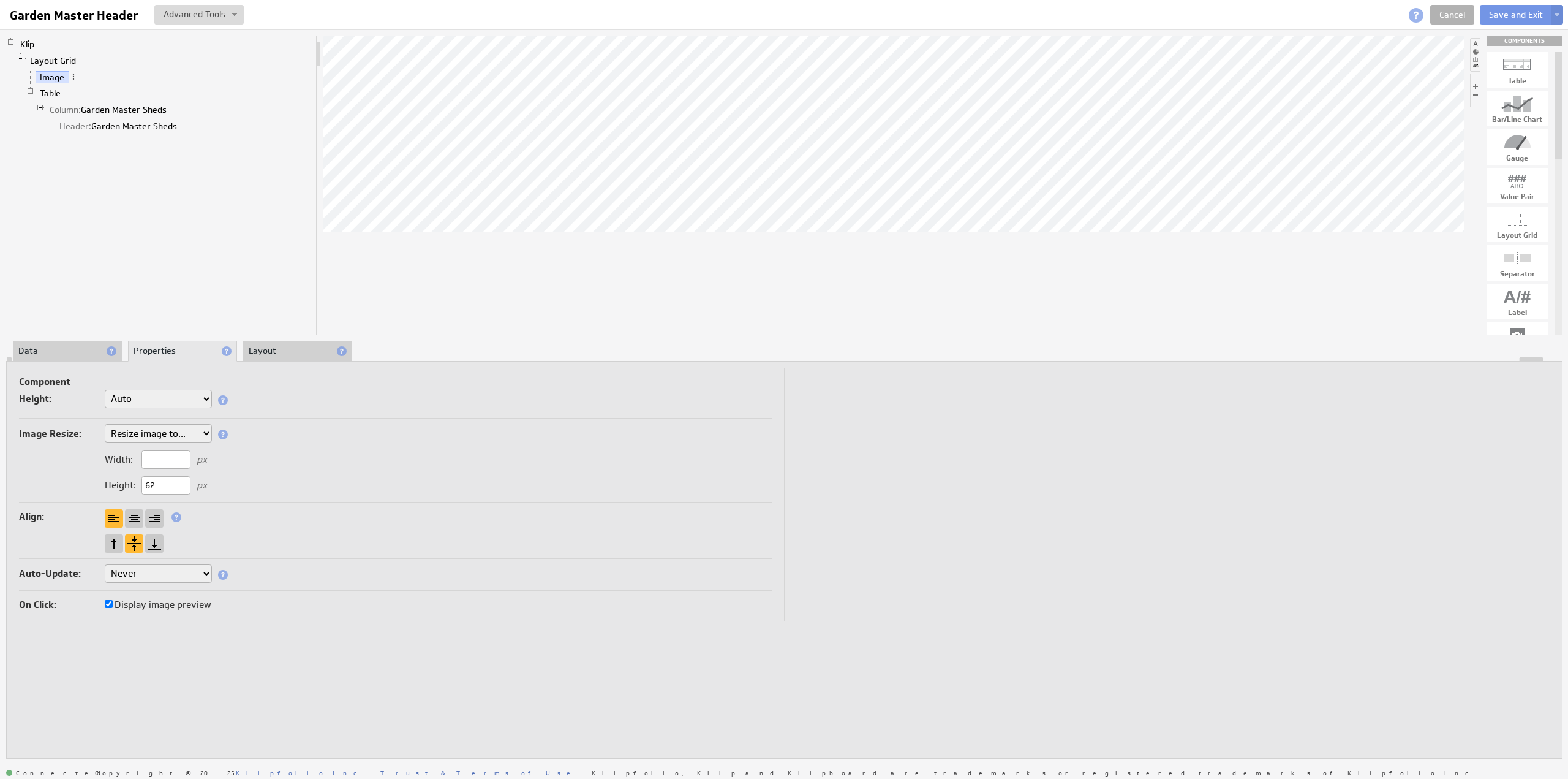
drag, startPoint x: 169, startPoint y: 478, endPoint x: 146, endPoint y: 478, distance: 23.0
click at [146, 478] on input "62" at bounding box center [165, 485] width 49 height 18
type input "44"
click at [279, 343] on li "Layout" at bounding box center [298, 351] width 109 height 21
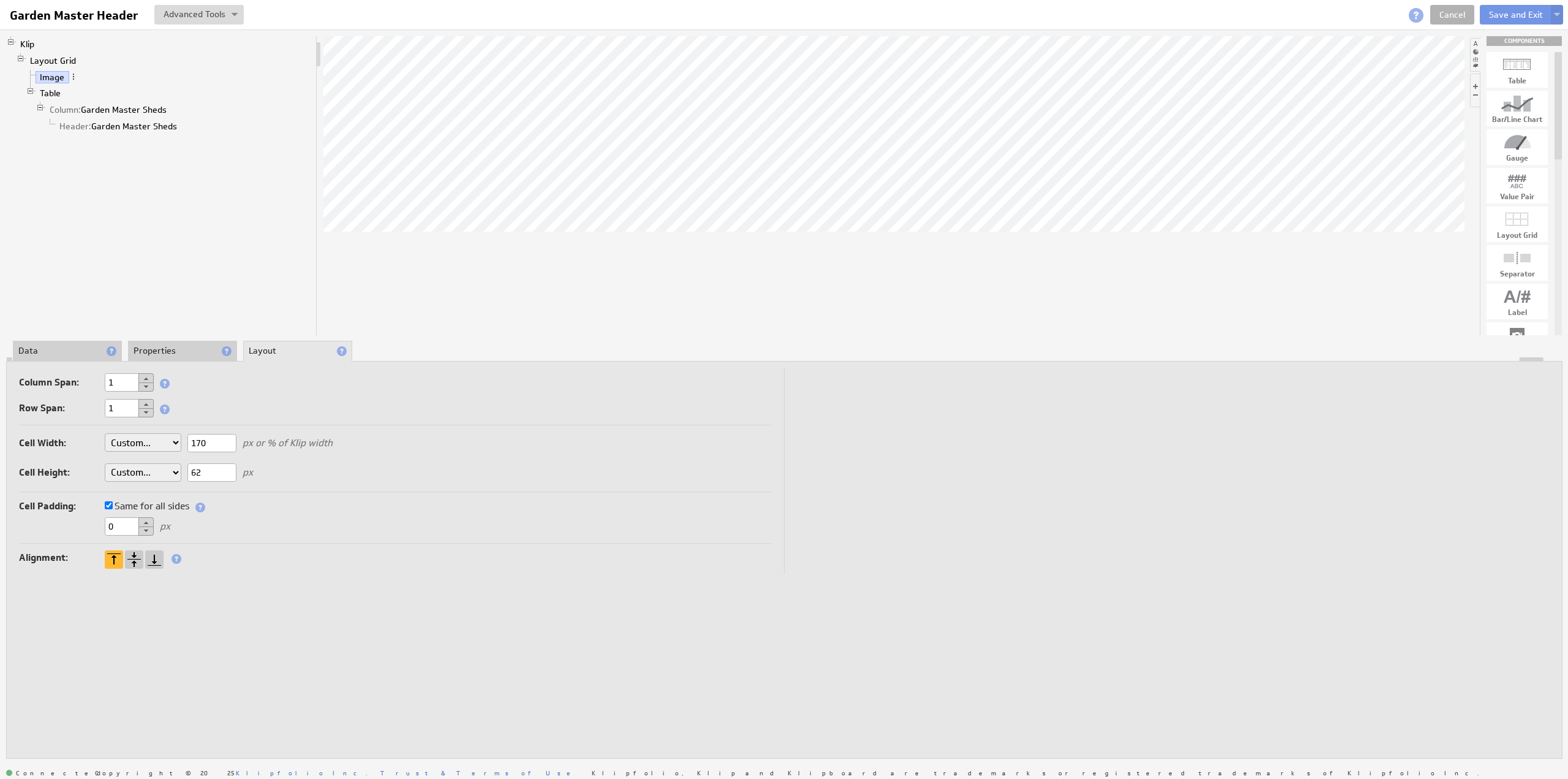
drag, startPoint x: 209, startPoint y: 468, endPoint x: 187, endPoint y: 468, distance: 22.0
click at [187, 468] on input "62" at bounding box center [211, 472] width 49 height 18
type input "44"
drag, startPoint x: 216, startPoint y: 437, endPoint x: 187, endPoint y: 434, distance: 29.2
click at [187, 434] on input "170" at bounding box center [211, 443] width 49 height 18
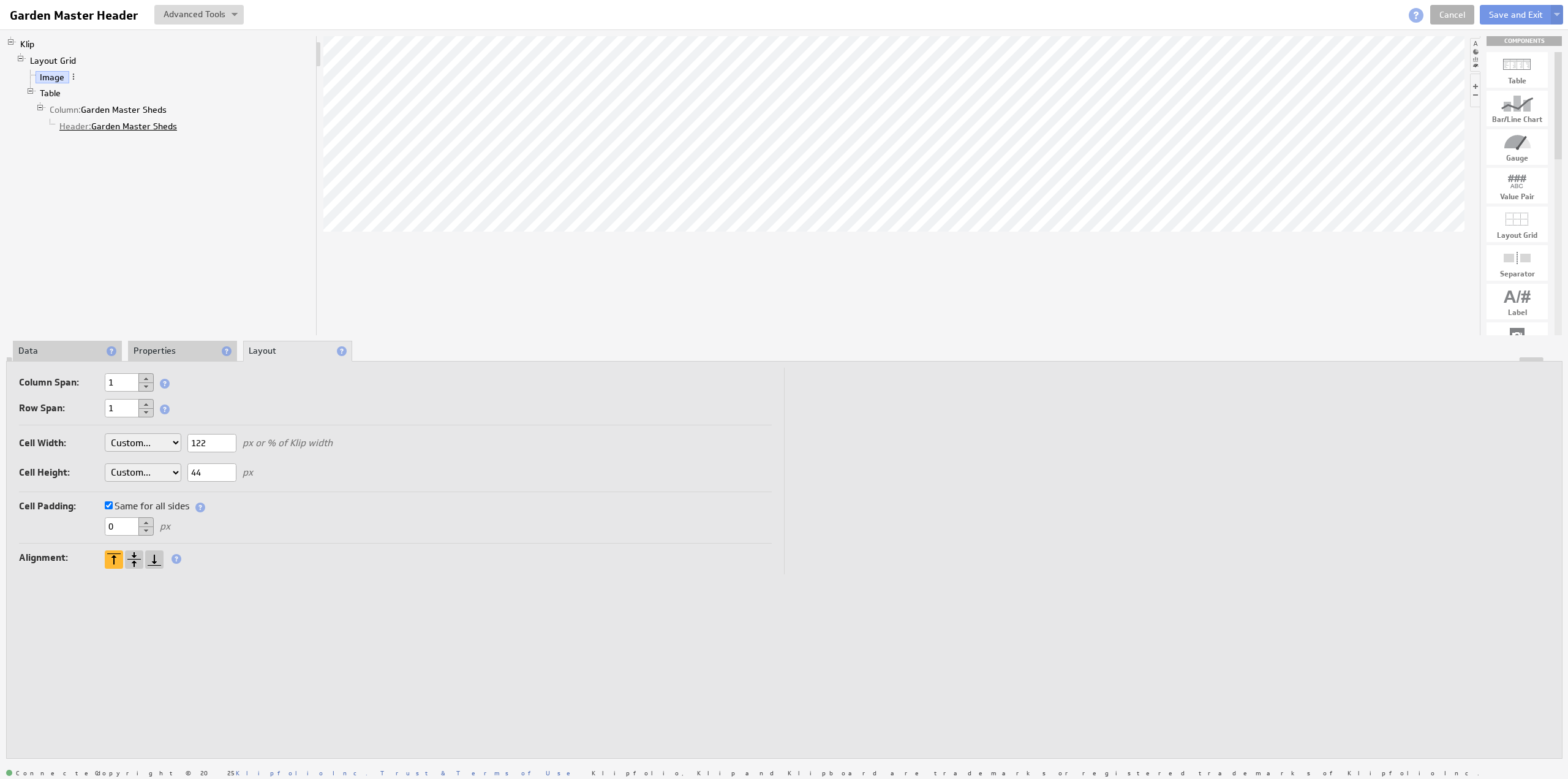
type input "122"
click at [105, 127] on link "Header: Garden Master Sheds" at bounding box center [119, 126] width 127 height 12
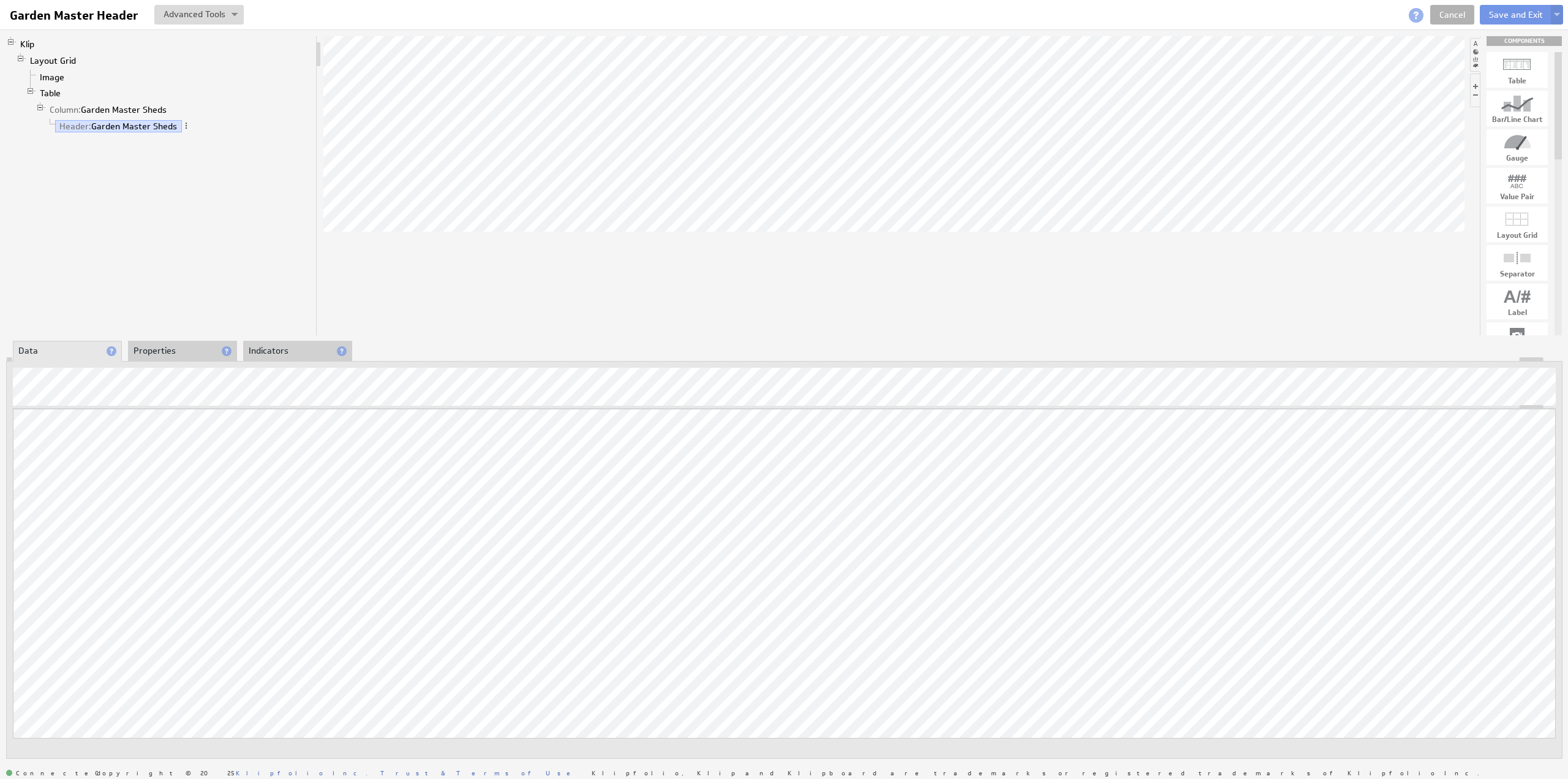
click at [154, 356] on li "Properties" at bounding box center [182, 351] width 109 height 21
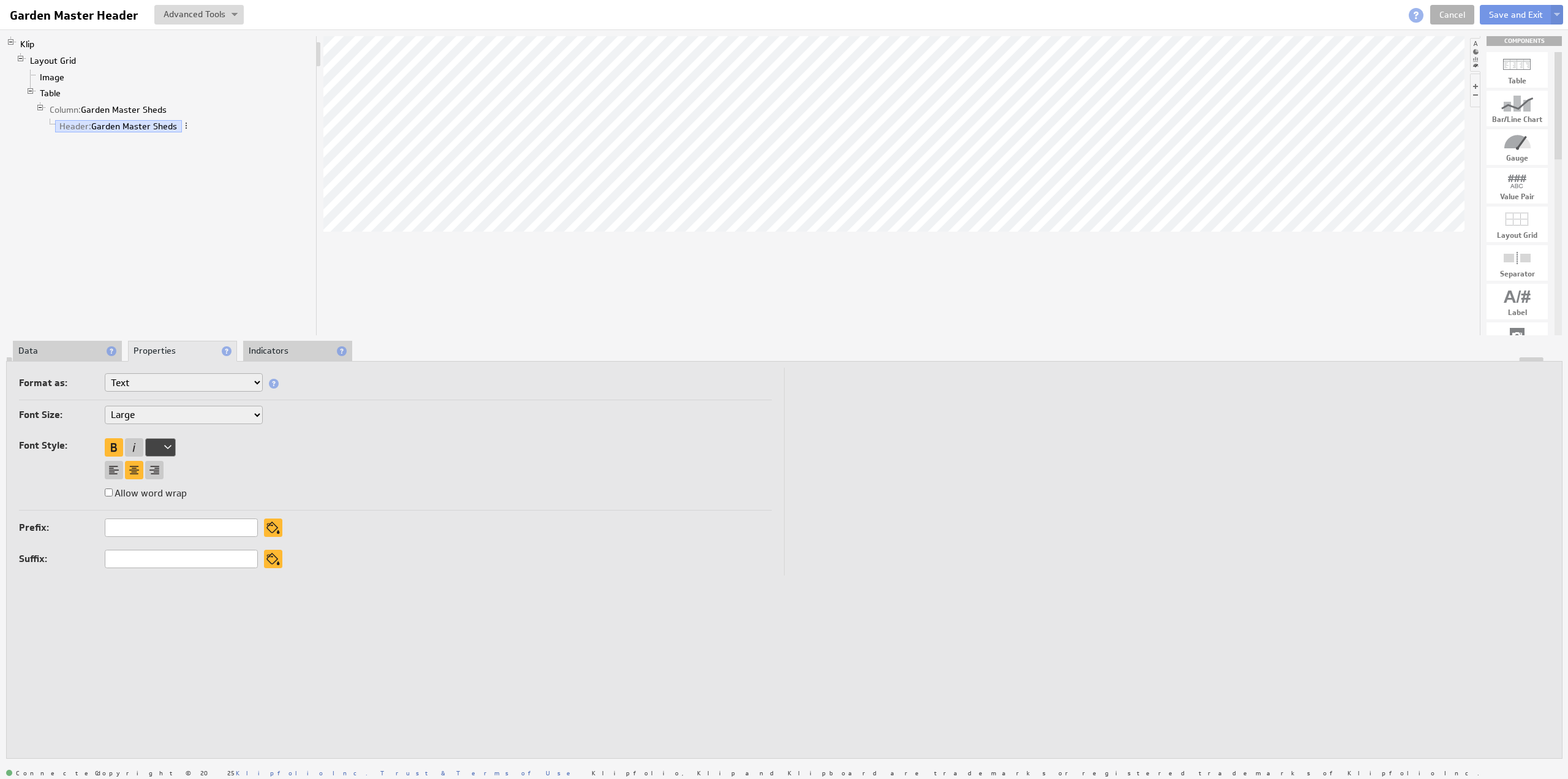
click at [152, 409] on select "XX-Small X-Small Small Medium Large X-Large XX-Large" at bounding box center [184, 415] width 158 height 18
select select "medium"
click at [1495, 15] on button "Save and Exit" at bounding box center [1516, 14] width 73 height 20
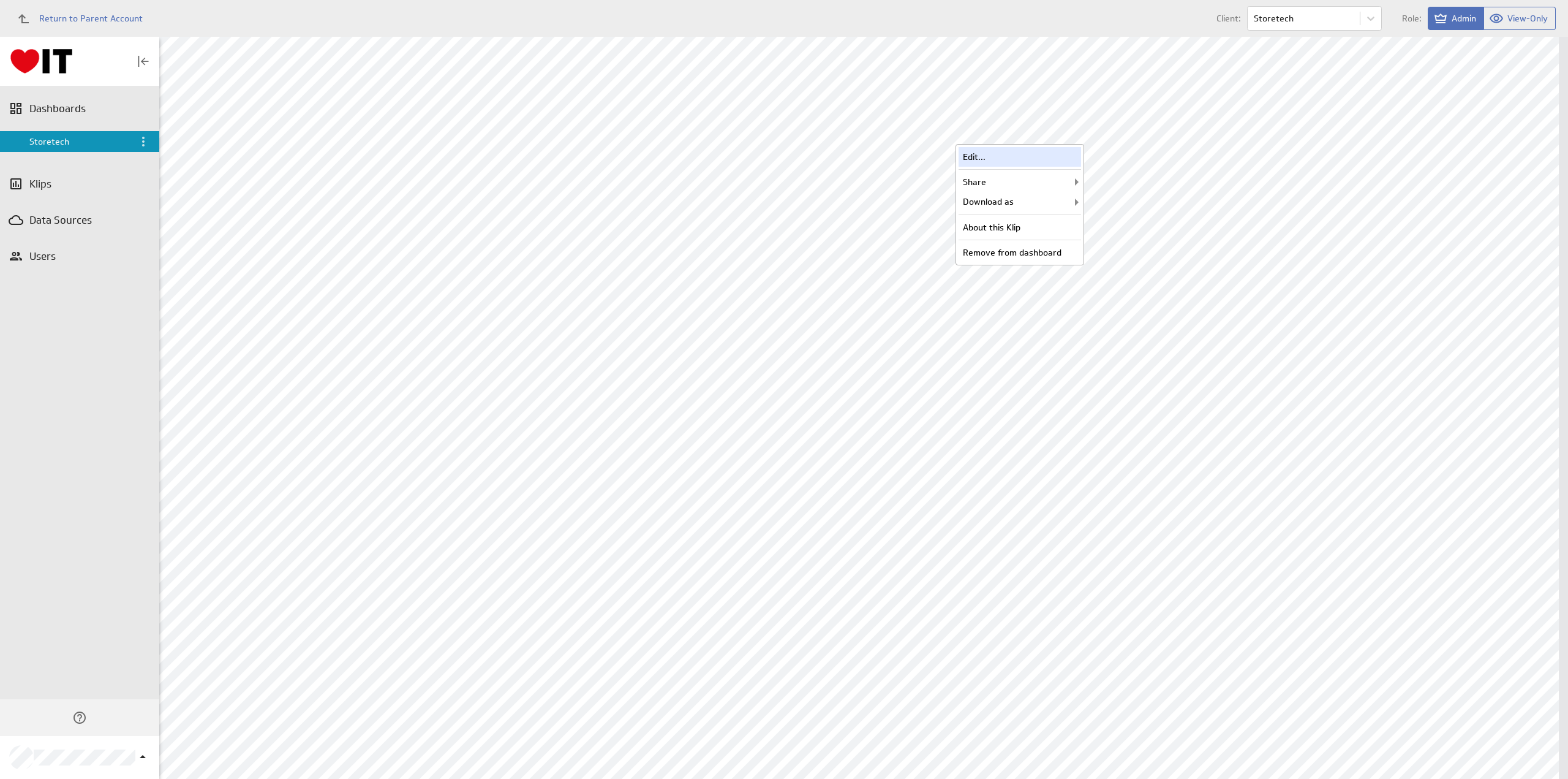
click at [1032, 153] on div "Edit..." at bounding box center [1020, 157] width 122 height 20
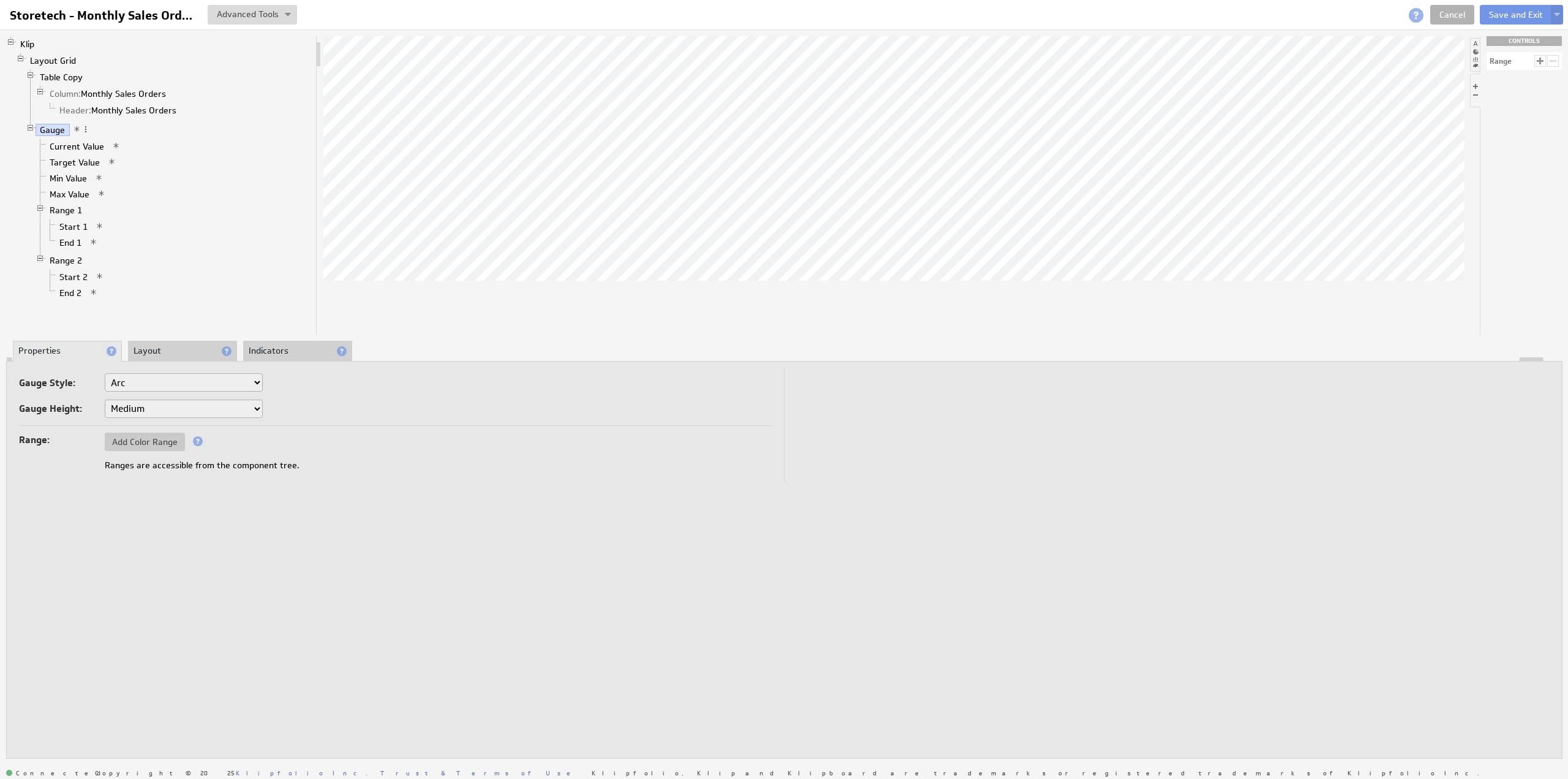
click at [140, 409] on select "Small Medium Large X-Large" at bounding box center [184, 409] width 158 height 18
select select "1"
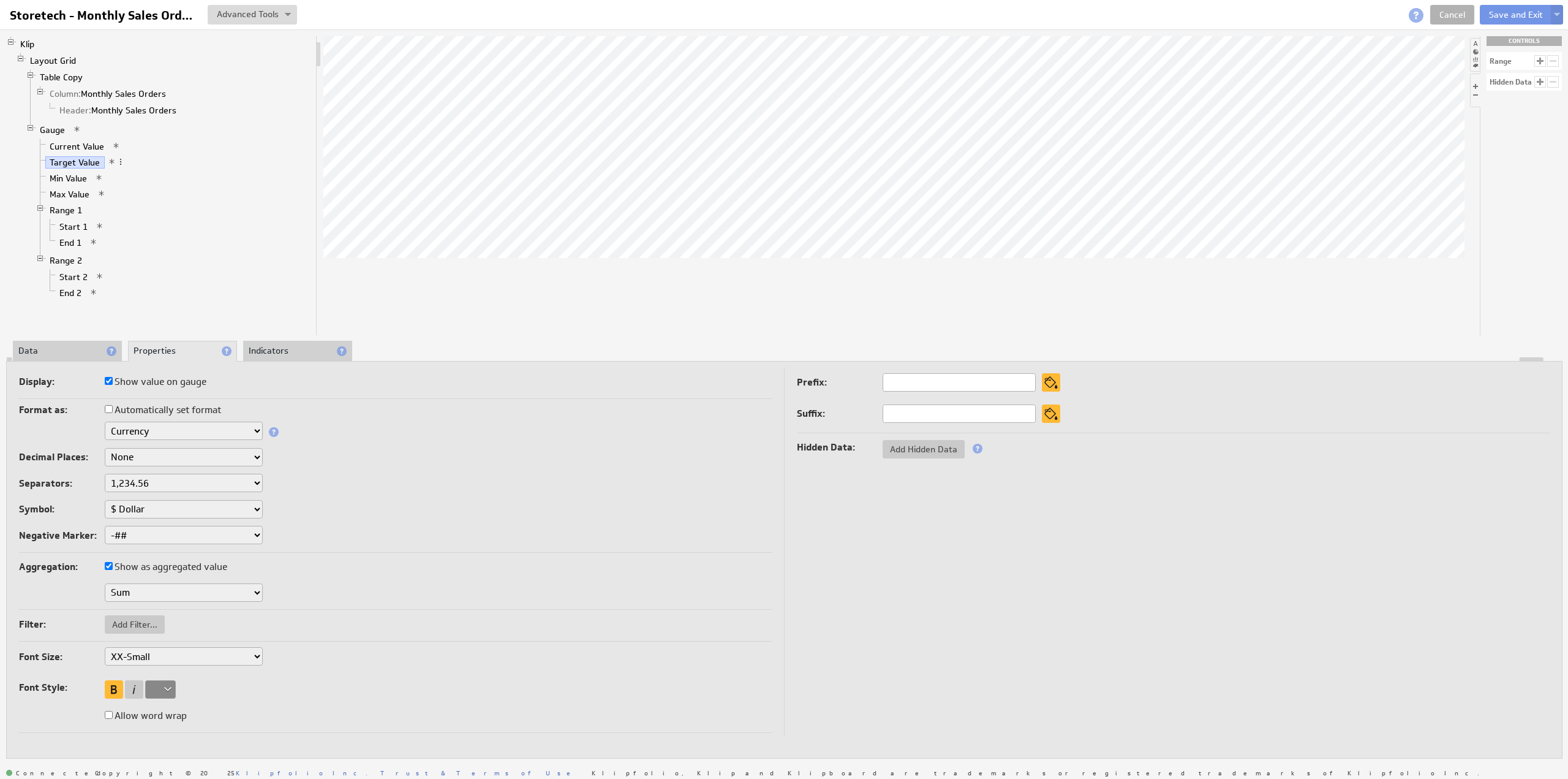
click at [138, 648] on select "XX-Small X-Small Small Medium Large X-Large XX-Large" at bounding box center [184, 656] width 158 height 18
select select "x-small"
click at [137, 663] on div "Font Size: XX-Small X-Small Small Medium Large X-Large XX-Large" at bounding box center [395, 657] width 753 height 21
click at [140, 660] on select "XX-Small X-Small Small Medium Large X-Large XX-Large" at bounding box center [184, 656] width 158 height 18
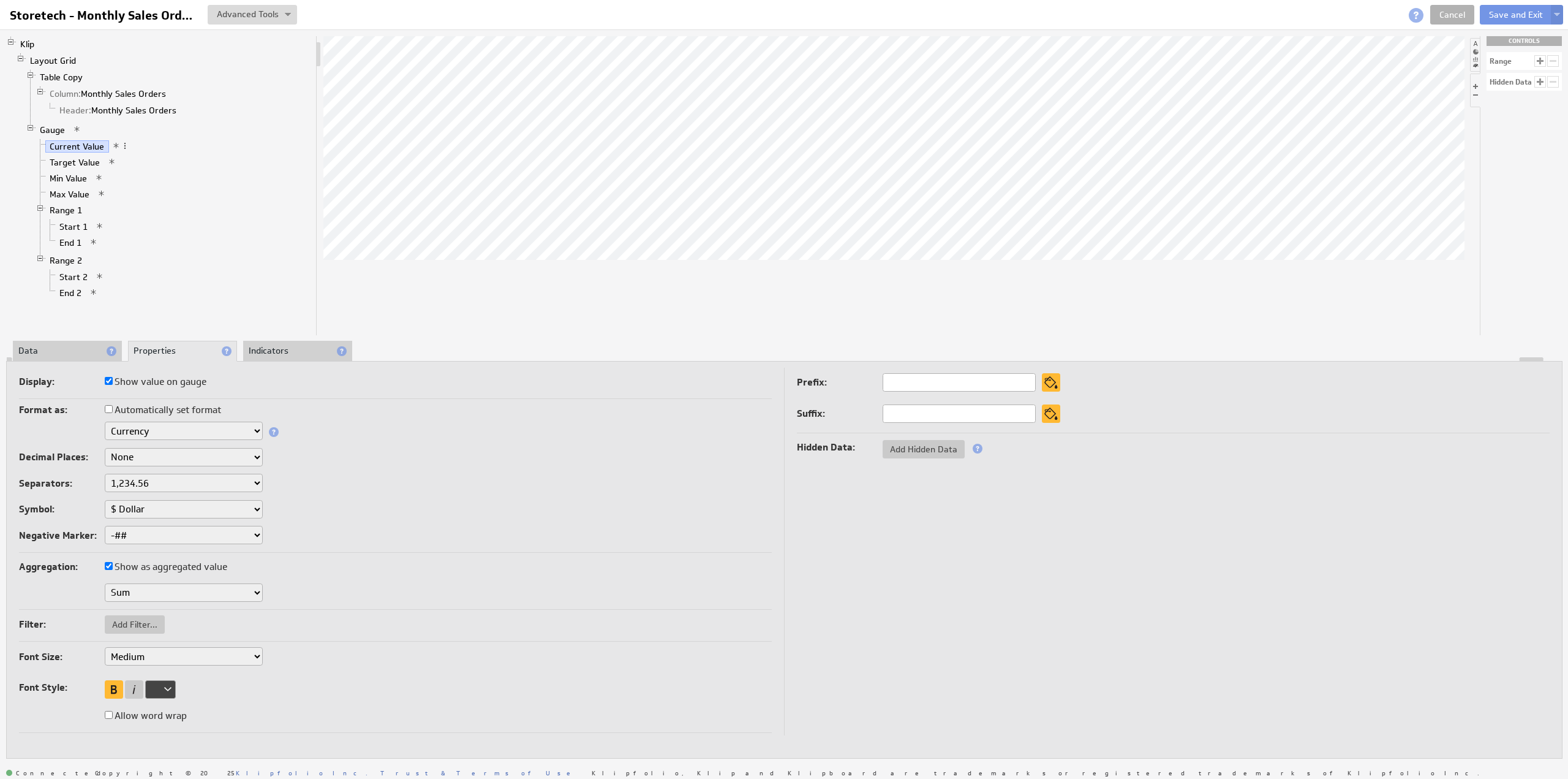
select select "large"
drag, startPoint x: 1456, startPoint y: 14, endPoint x: 1344, endPoint y: 14, distance: 112.0
click at [1456, 14] on link "Cancel" at bounding box center [1452, 14] width 44 height 20
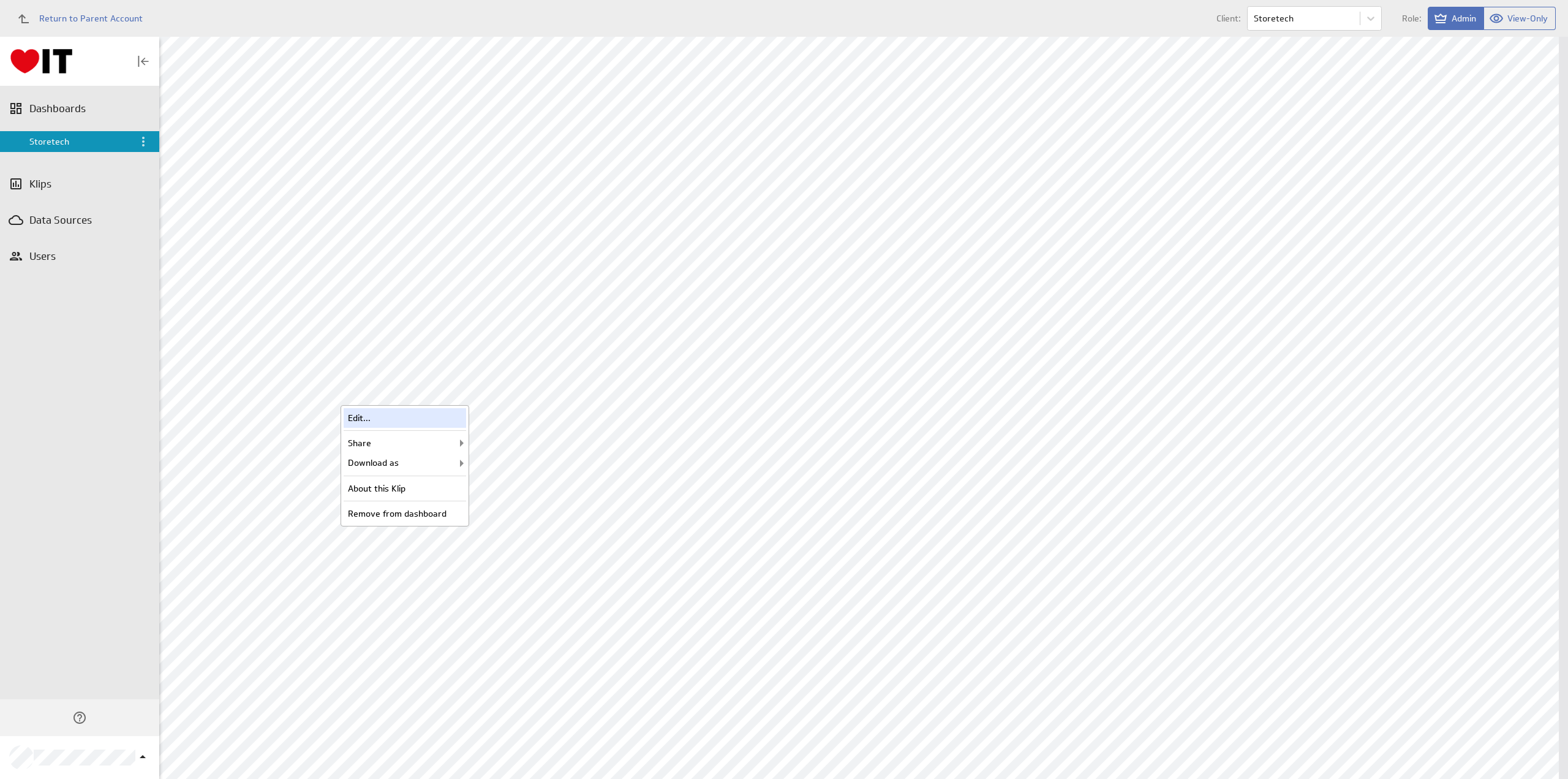
click at [378, 418] on div "Edit..." at bounding box center [405, 418] width 122 height 20
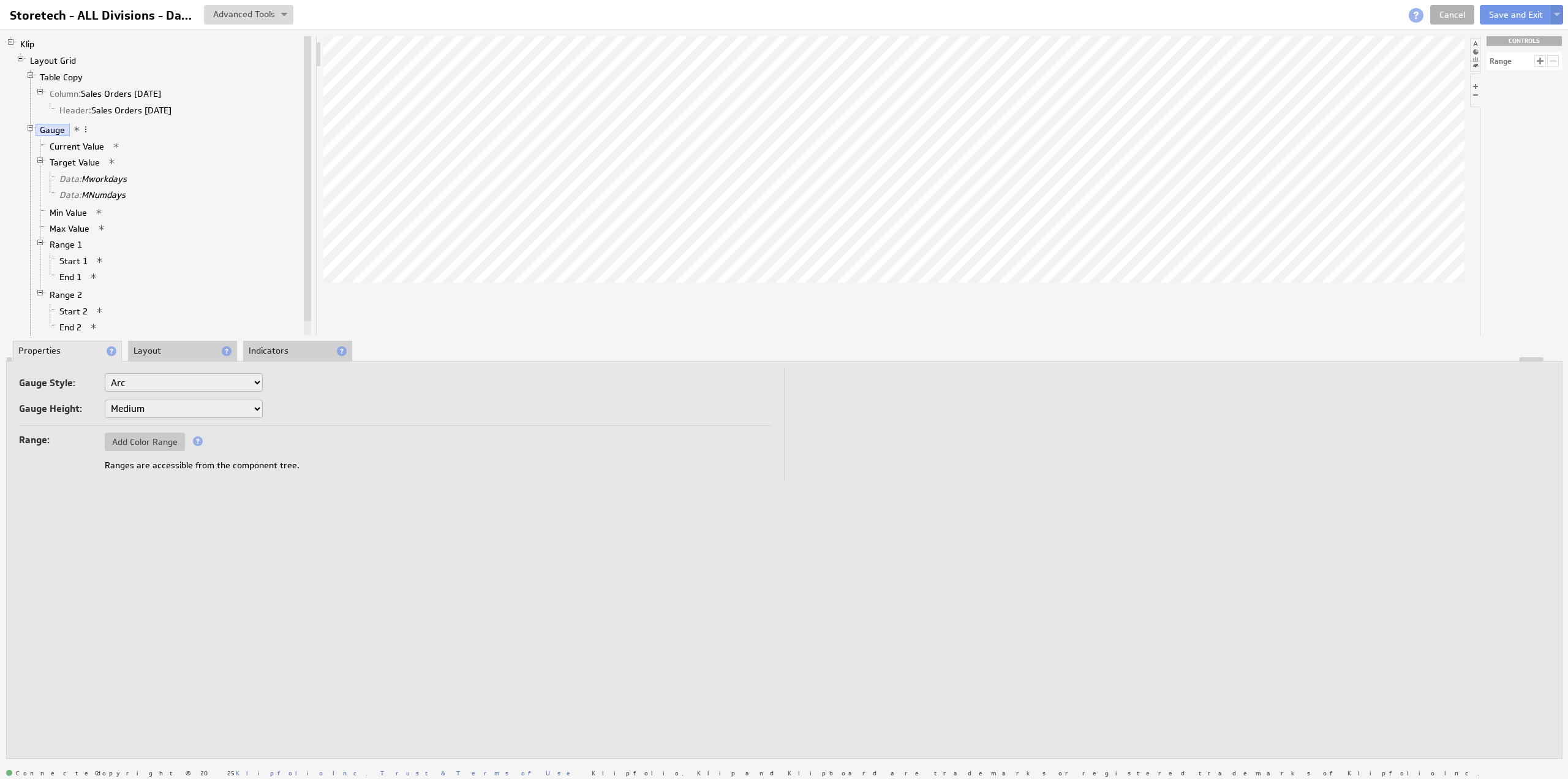
click at [124, 403] on select "Small Medium Large X-Large" at bounding box center [184, 409] width 158 height 18
select select "1"
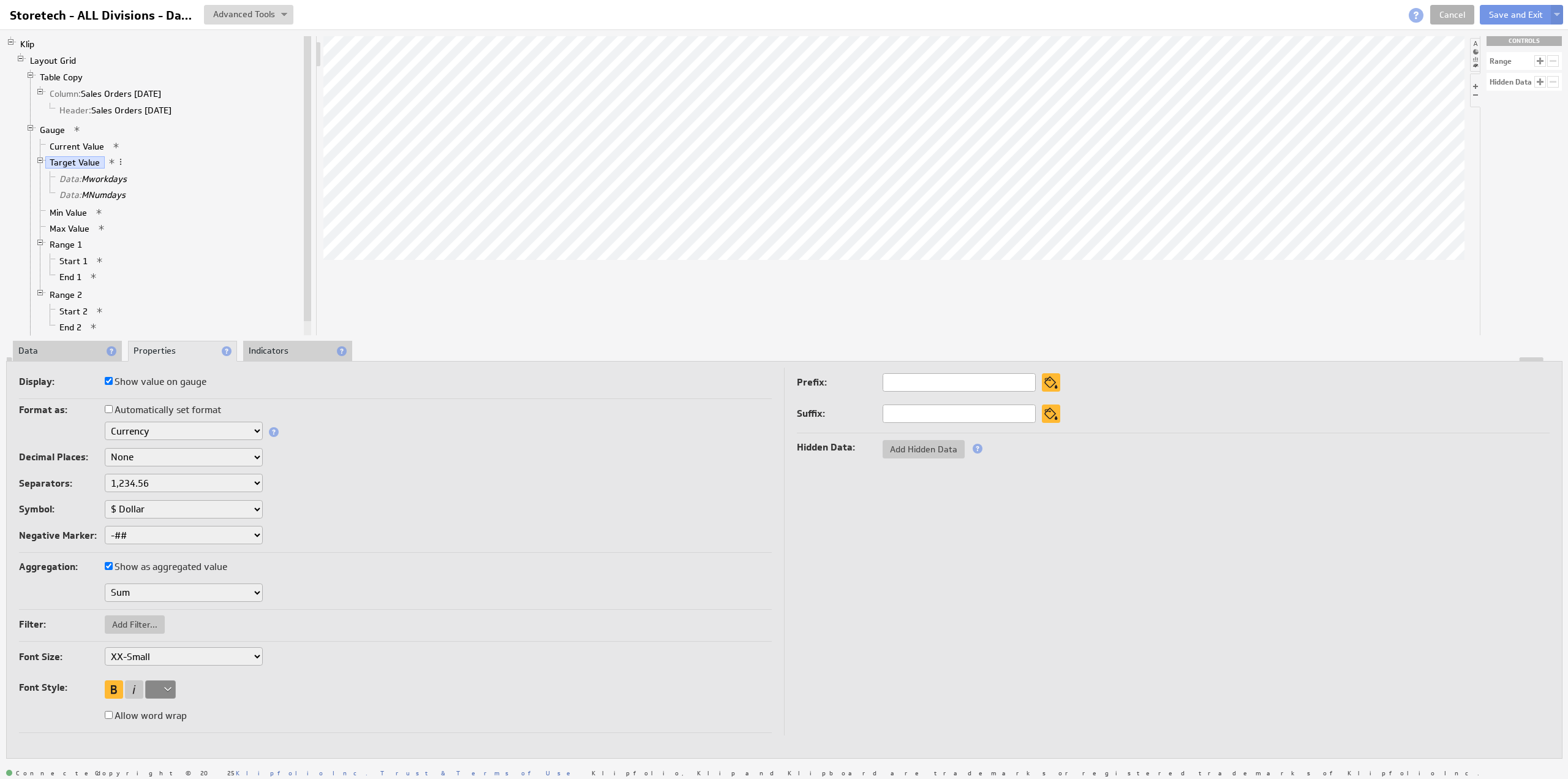
click at [139, 654] on select "XX-Small X-Small Small Medium Large X-Large XX-Large" at bounding box center [184, 656] width 158 height 18
select select "x-small"
click at [136, 653] on select "XX-Small X-Small Small Medium Large X-Large XX-Large" at bounding box center [184, 656] width 158 height 18
select select "large"
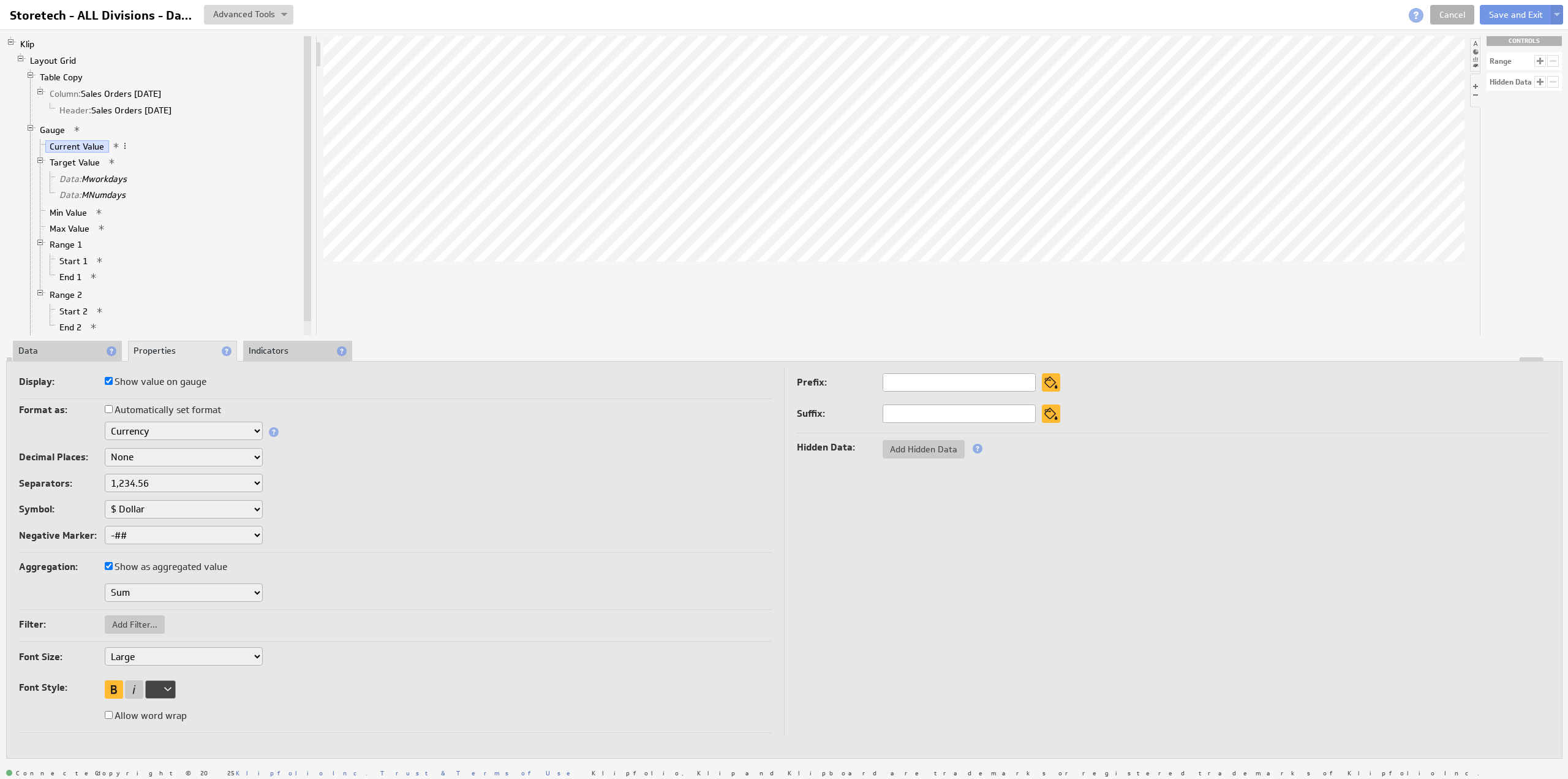
select select "large"
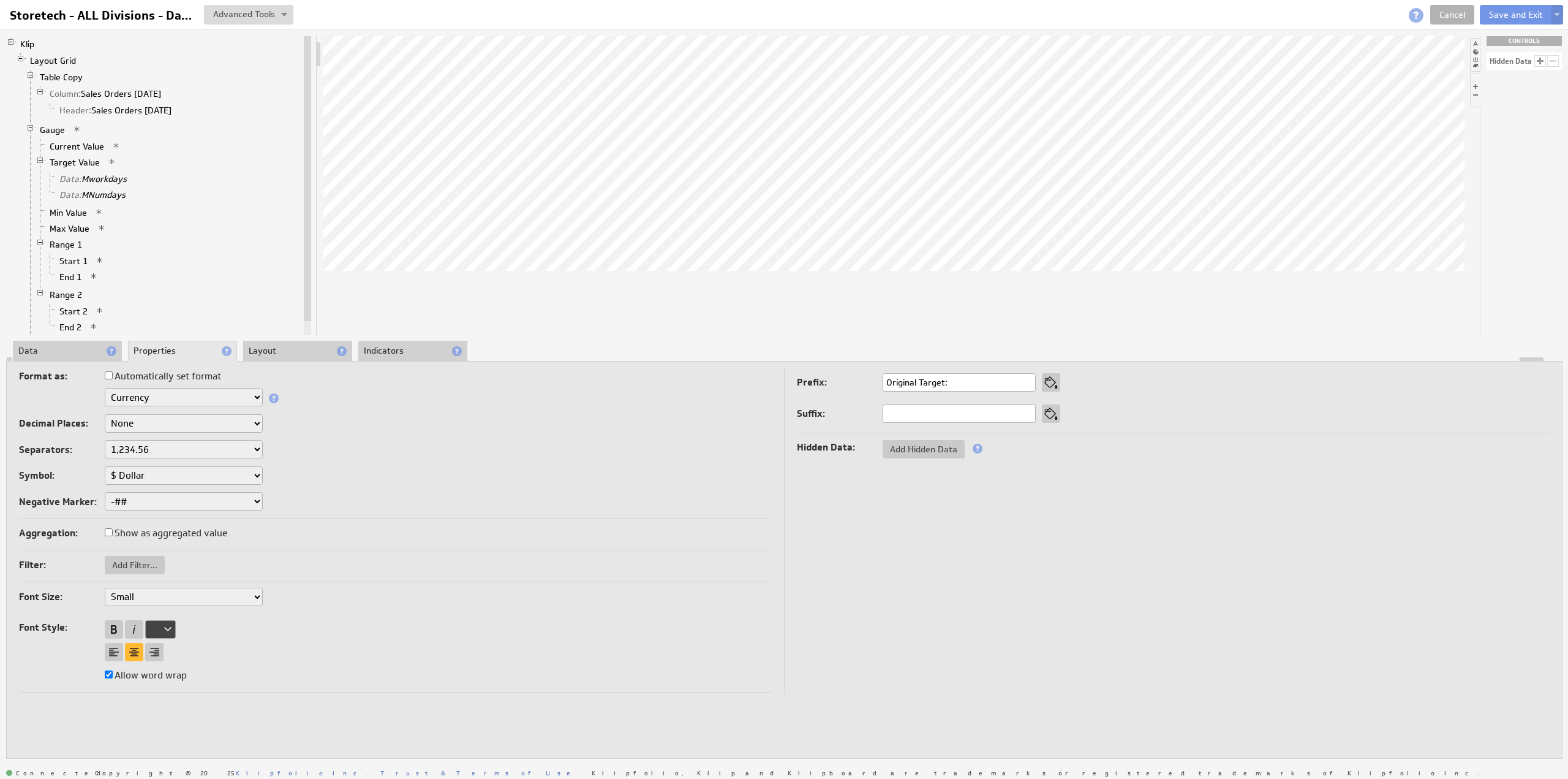
click at [144, 590] on select "XX-Small X-Small Small Medium Large X-Large XX-Large" at bounding box center [184, 597] width 158 height 18
select select "x-small"
click at [256, 349] on li "Layout" at bounding box center [298, 351] width 109 height 21
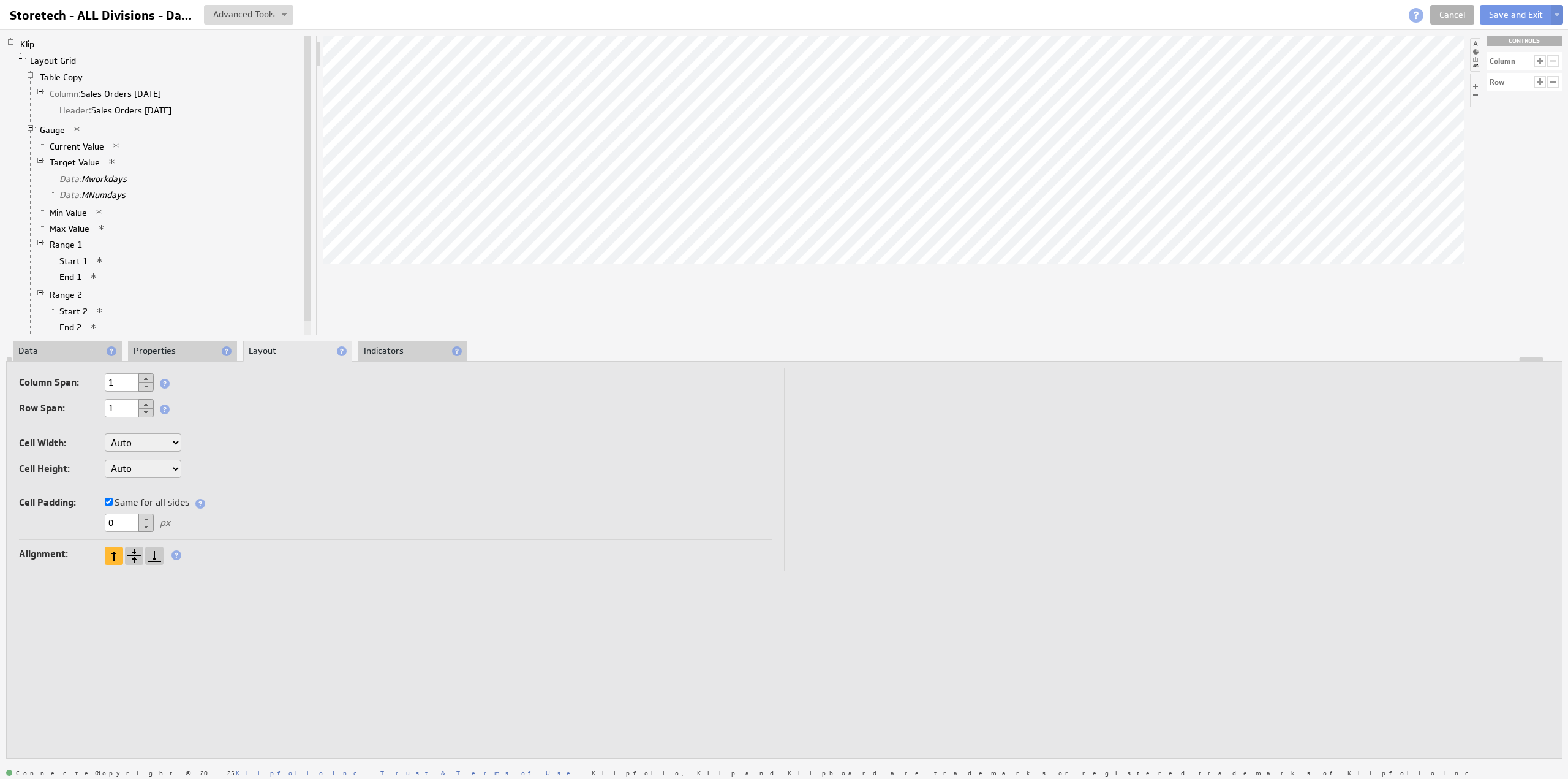
click at [134, 469] on select "Auto Custom..." at bounding box center [143, 468] width 76 height 18
select select "cust"
click at [224, 471] on input "text" at bounding box center [211, 468] width 49 height 18
drag, startPoint x: 211, startPoint y: 468, endPoint x: 175, endPoint y: 468, distance: 36.0
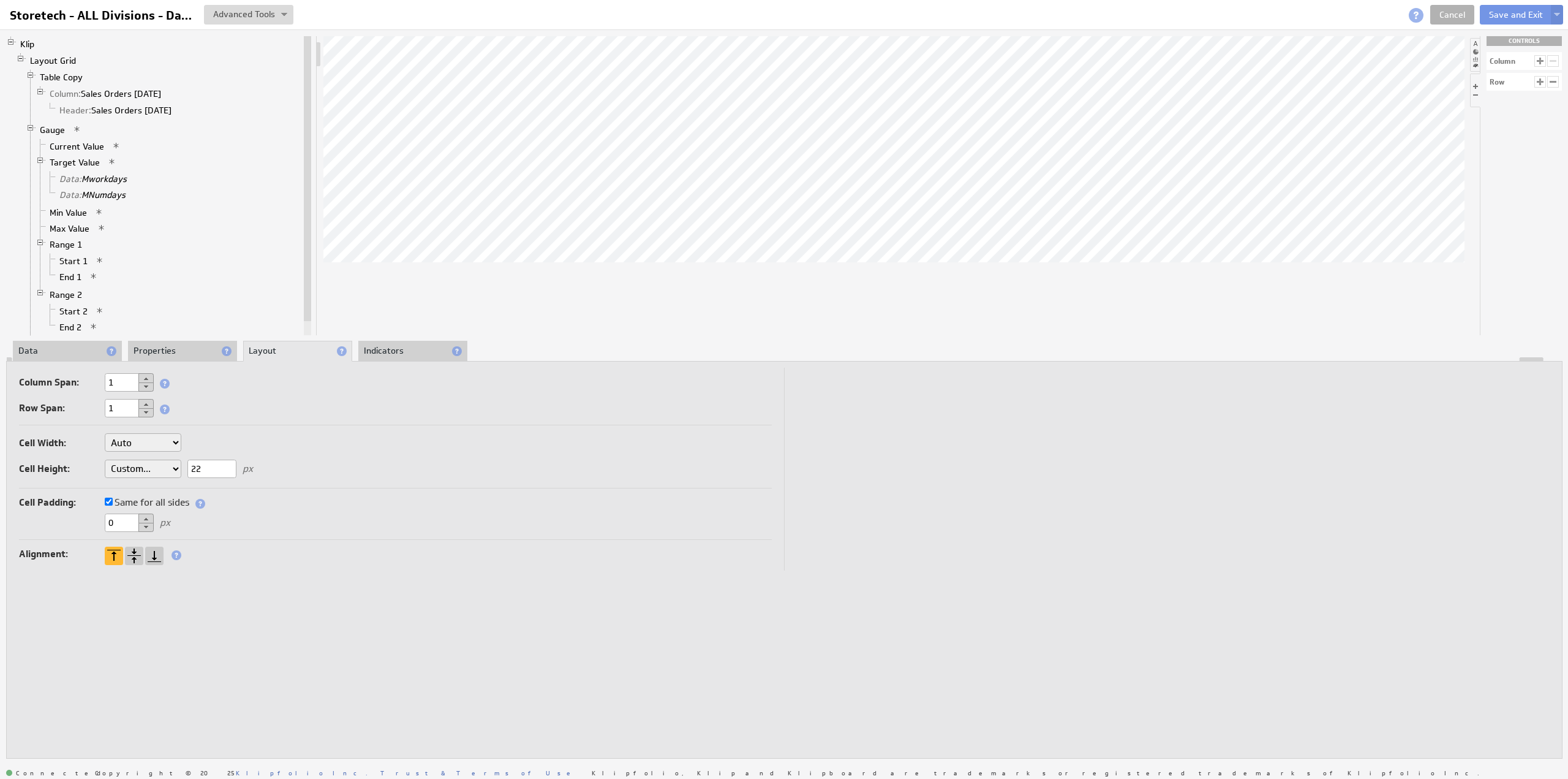
click at [175, 468] on div "Cell Width: Auto Custom... px or % of Klip width Cell Height: Auto Custom... 22…" at bounding box center [395, 458] width 753 height 60
type input "25"
click at [1497, 14] on button "Save and Exit" at bounding box center [1516, 14] width 73 height 20
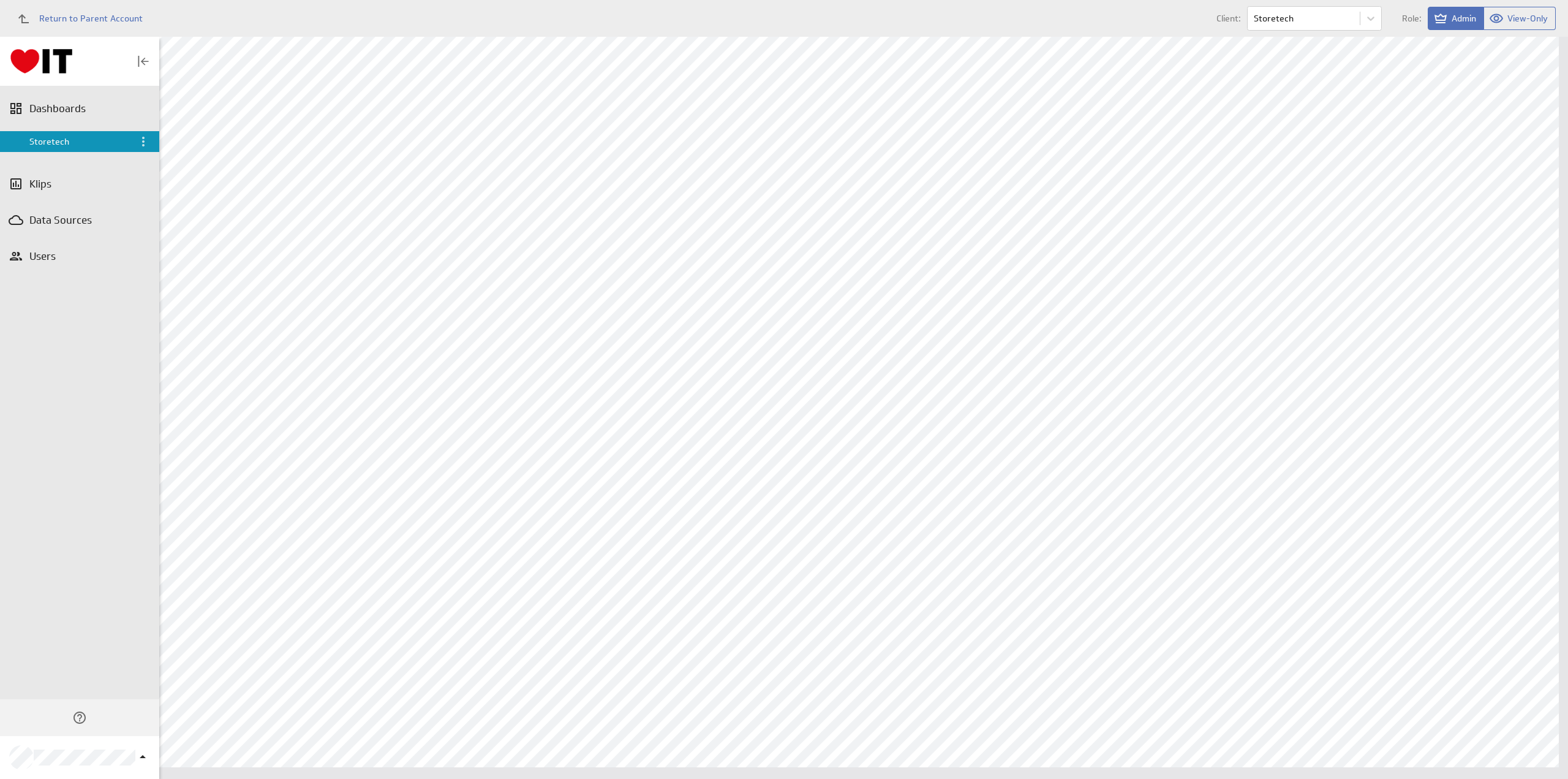
scroll to position [108, 0]
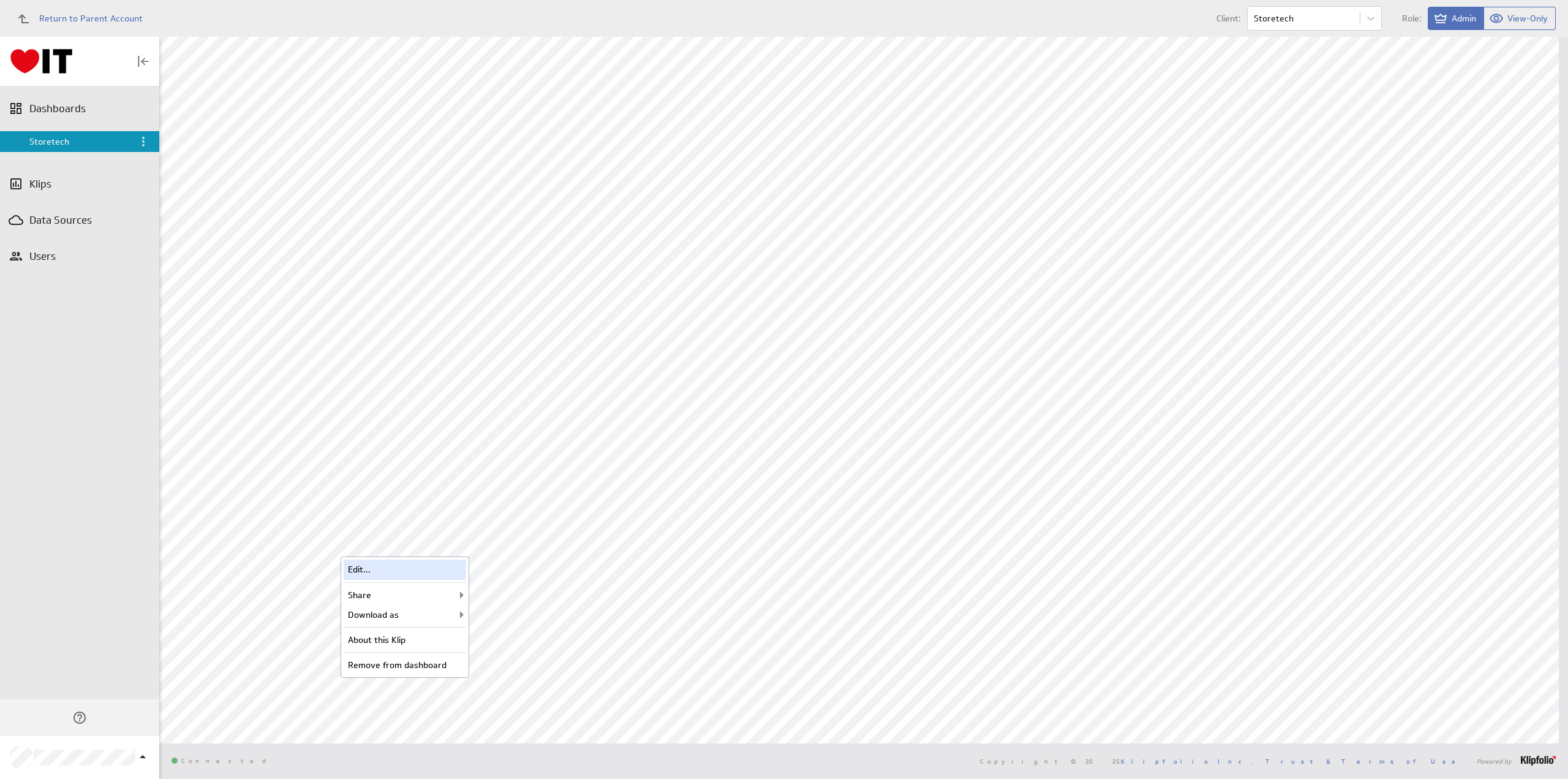
click at [418, 567] on div "Edit..." at bounding box center [405, 569] width 122 height 20
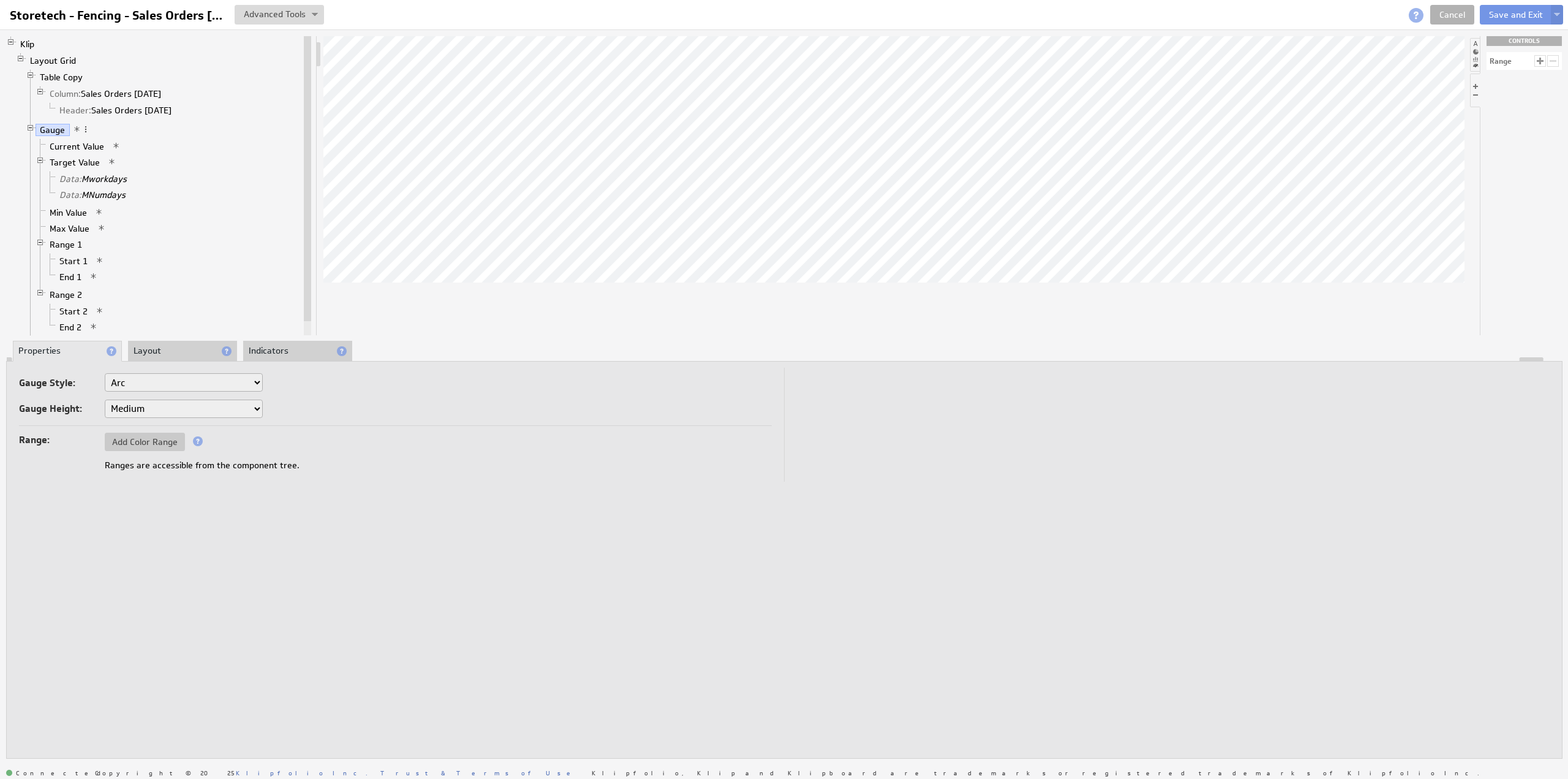
click at [145, 406] on select "Small Medium Large X-Large" at bounding box center [184, 409] width 158 height 18
select select "1"
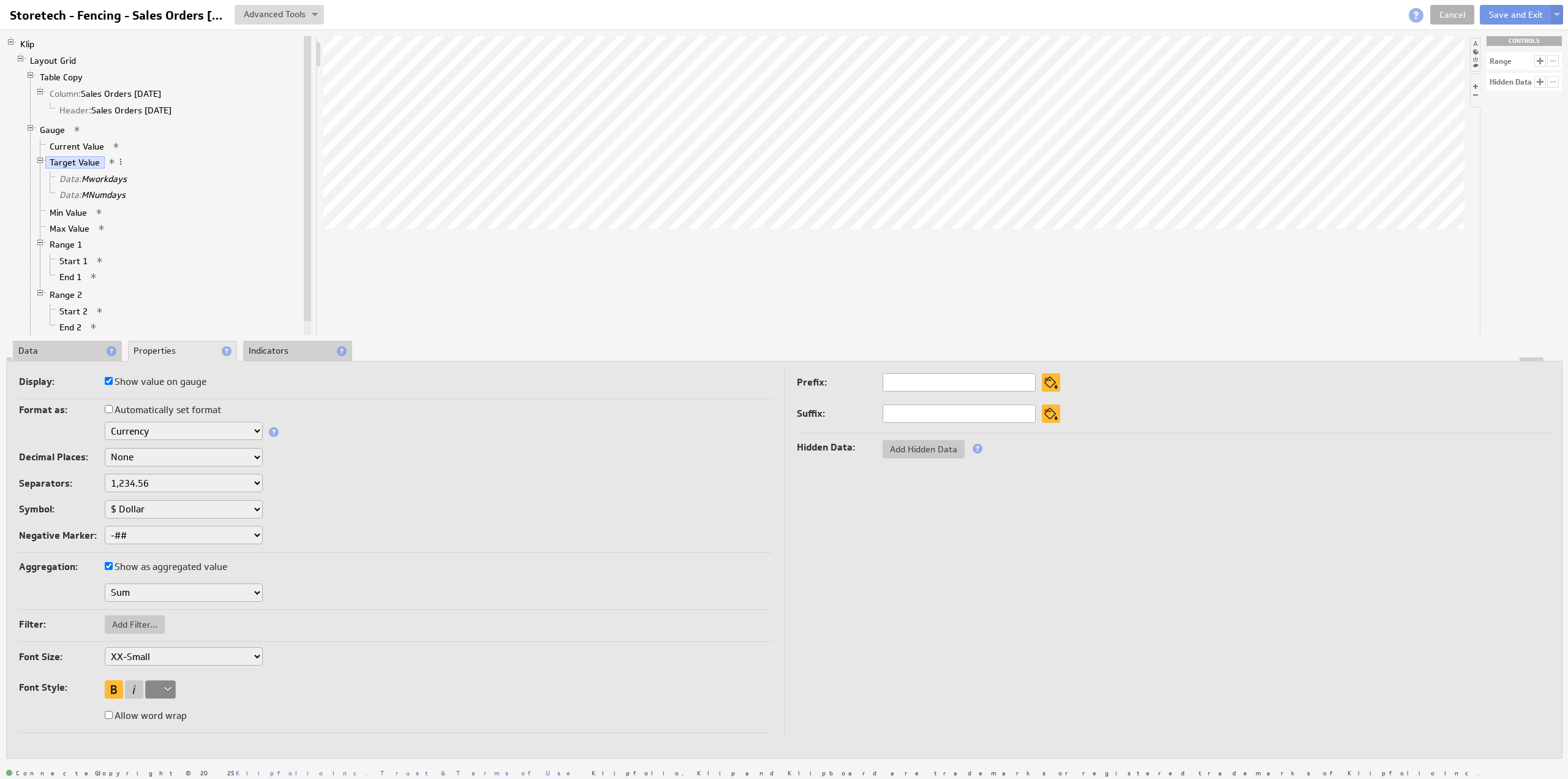
click at [134, 651] on select "XX-Small X-Small Small Medium Large X-Large XX-Large" at bounding box center [184, 656] width 158 height 18
select select "x-small"
click at [129, 655] on select "XX-Small X-Small Small Medium Large X-Large XX-Large" at bounding box center [184, 656] width 158 height 18
select select "large"
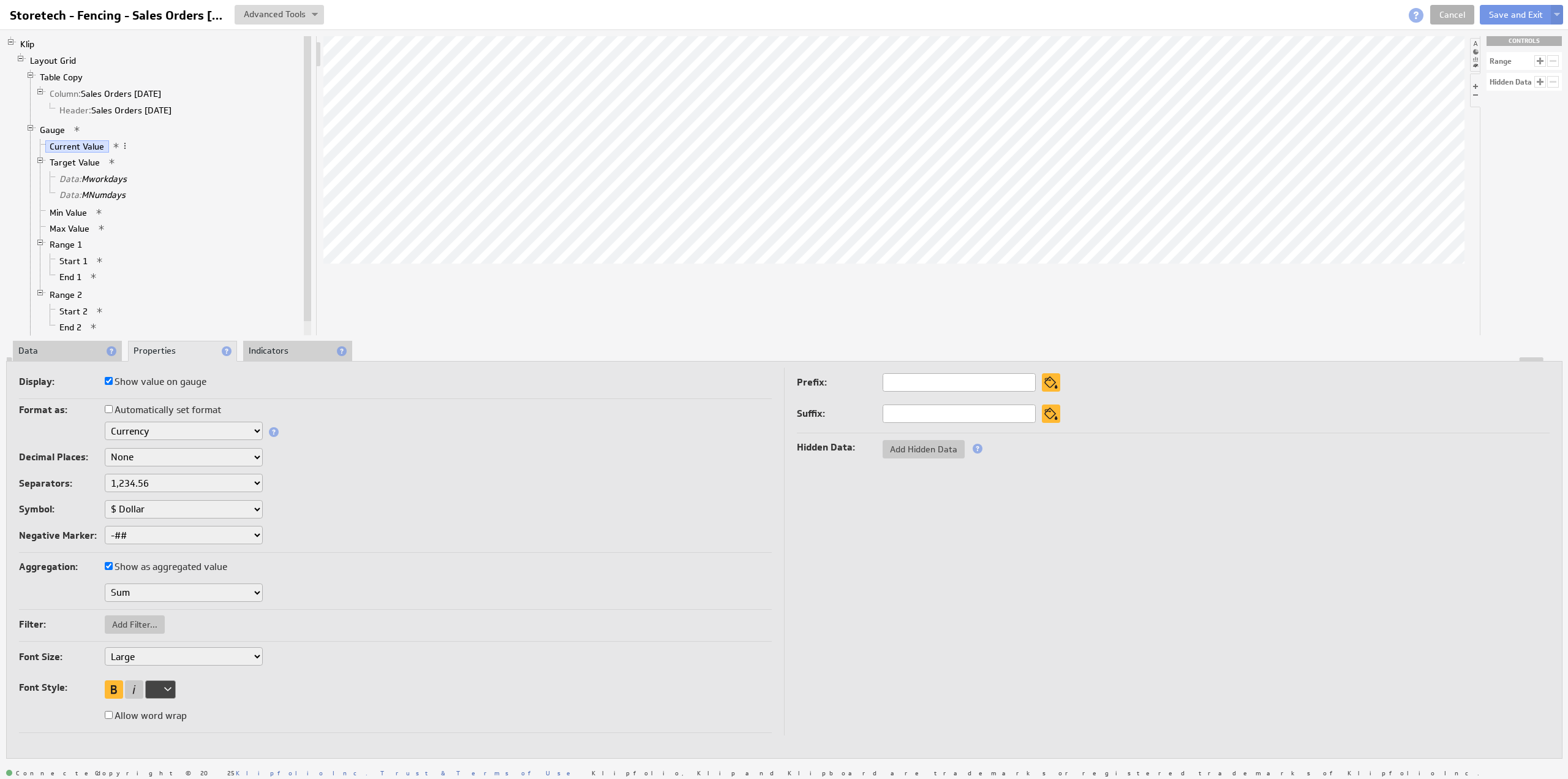
select select "large"
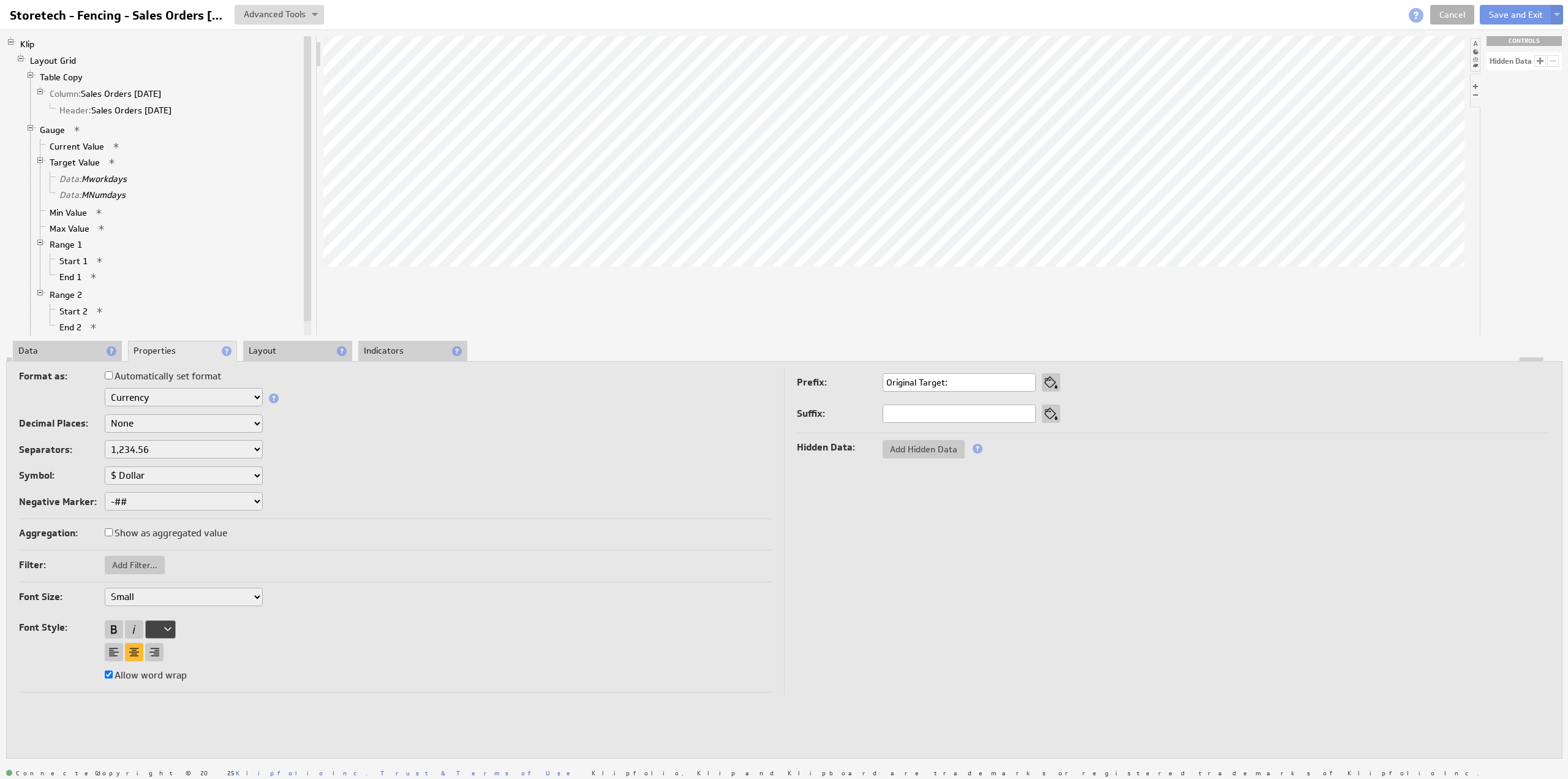
click at [137, 595] on select "XX-Small X-Small Small Medium Large X-Large XX-Large" at bounding box center [184, 597] width 158 height 18
select select "x-small"
click at [264, 350] on li "Layout" at bounding box center [298, 351] width 109 height 21
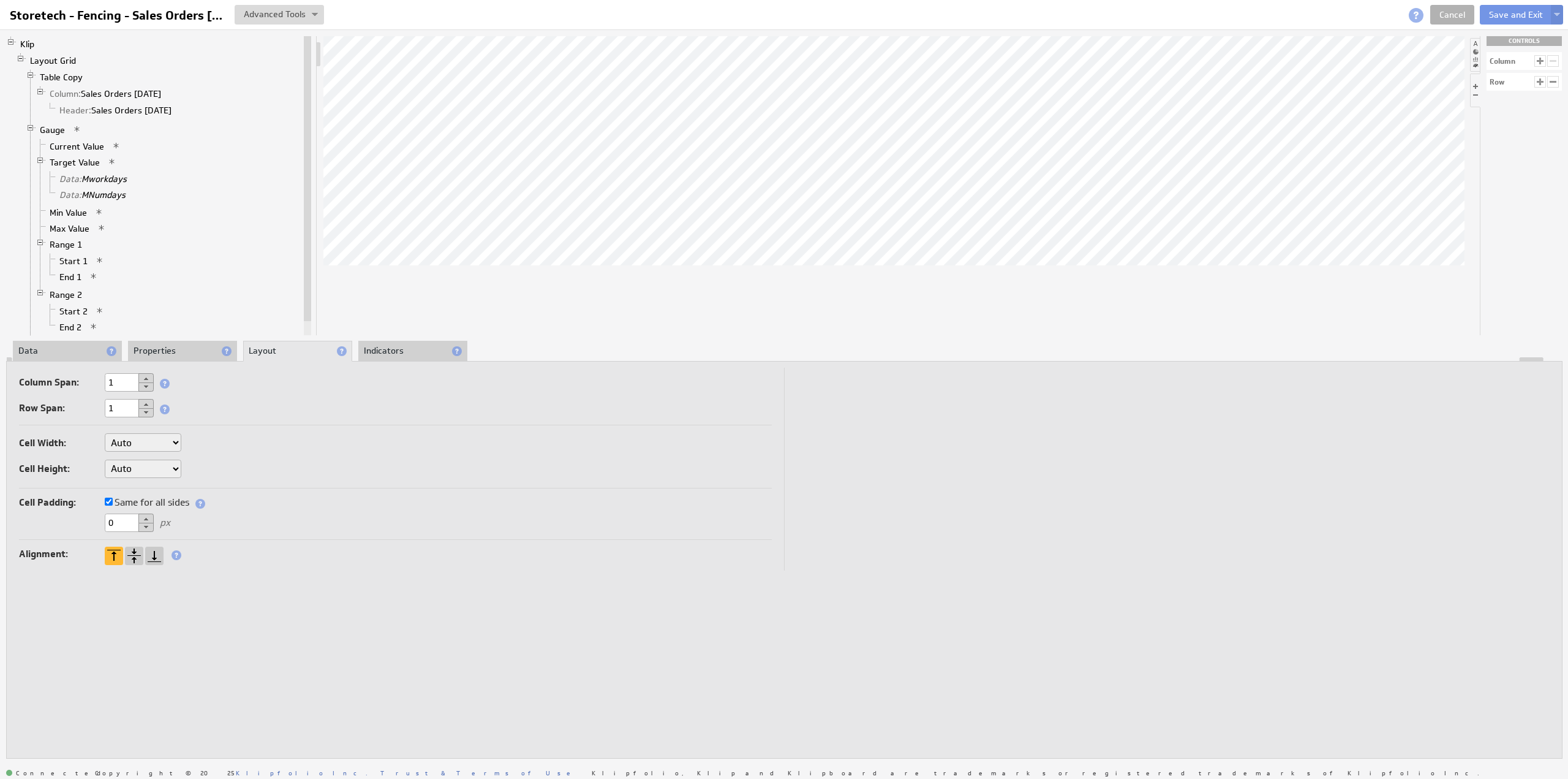
drag, startPoint x: 125, startPoint y: 468, endPoint x: 132, endPoint y: 474, distance: 9.2
click at [125, 468] on select "Auto Custom..." at bounding box center [143, 468] width 76 height 18
select select "cust"
click at [201, 468] on input "text" at bounding box center [211, 468] width 49 height 18
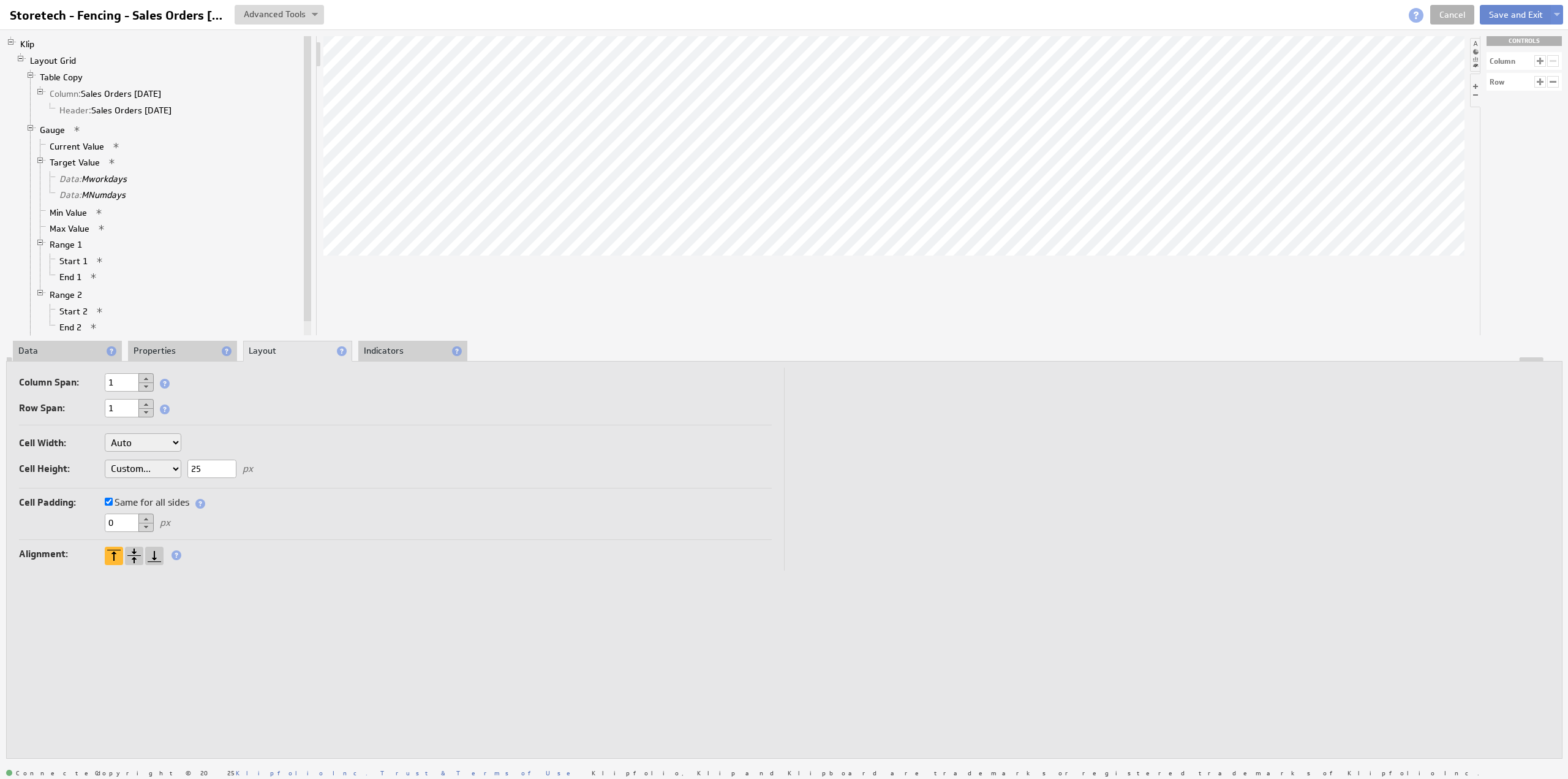
type input "25"
click at [1497, 15] on button "Save and Exit" at bounding box center [1516, 14] width 73 height 20
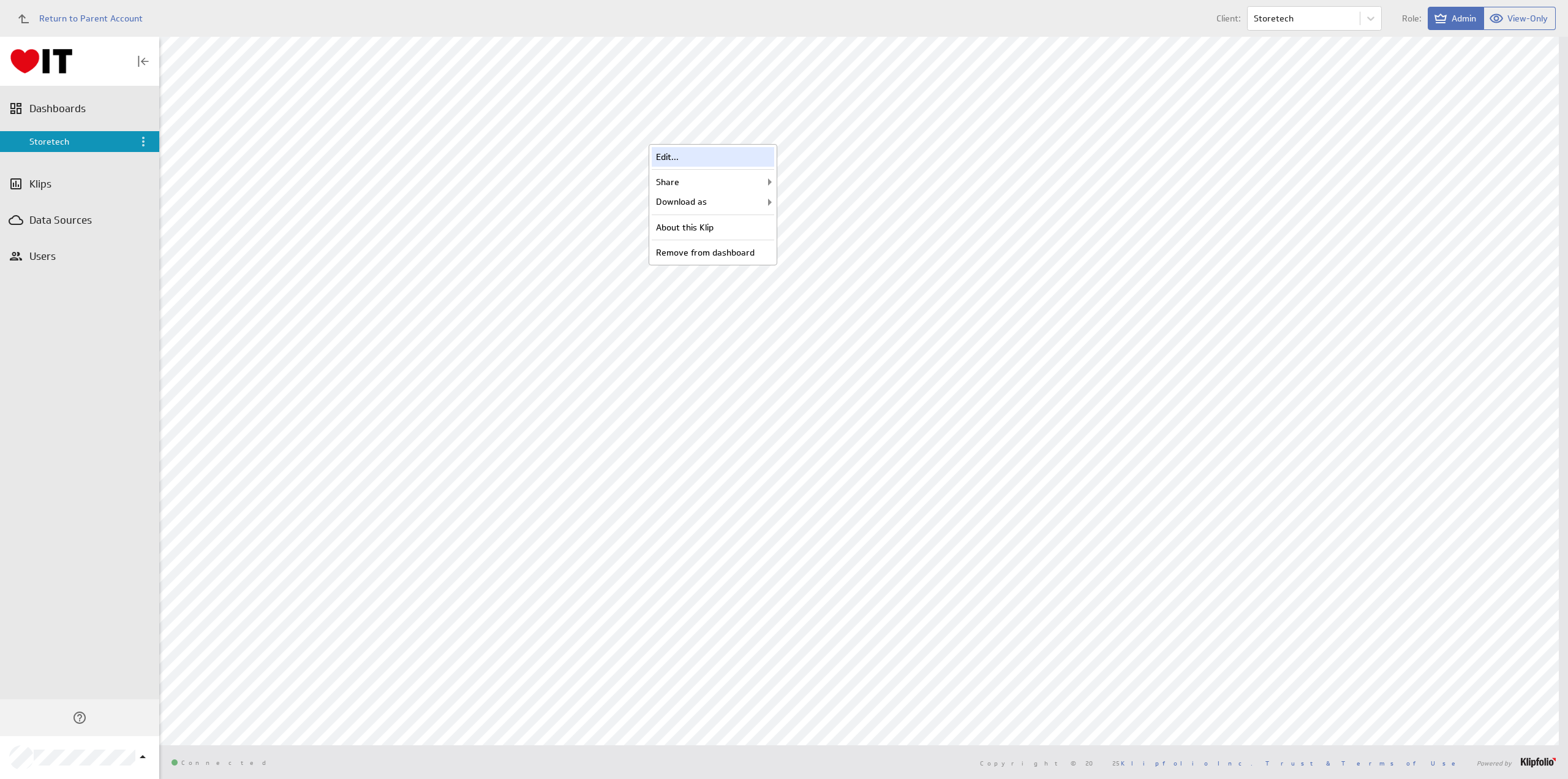
click at [727, 153] on div "Edit..." at bounding box center [713, 157] width 122 height 20
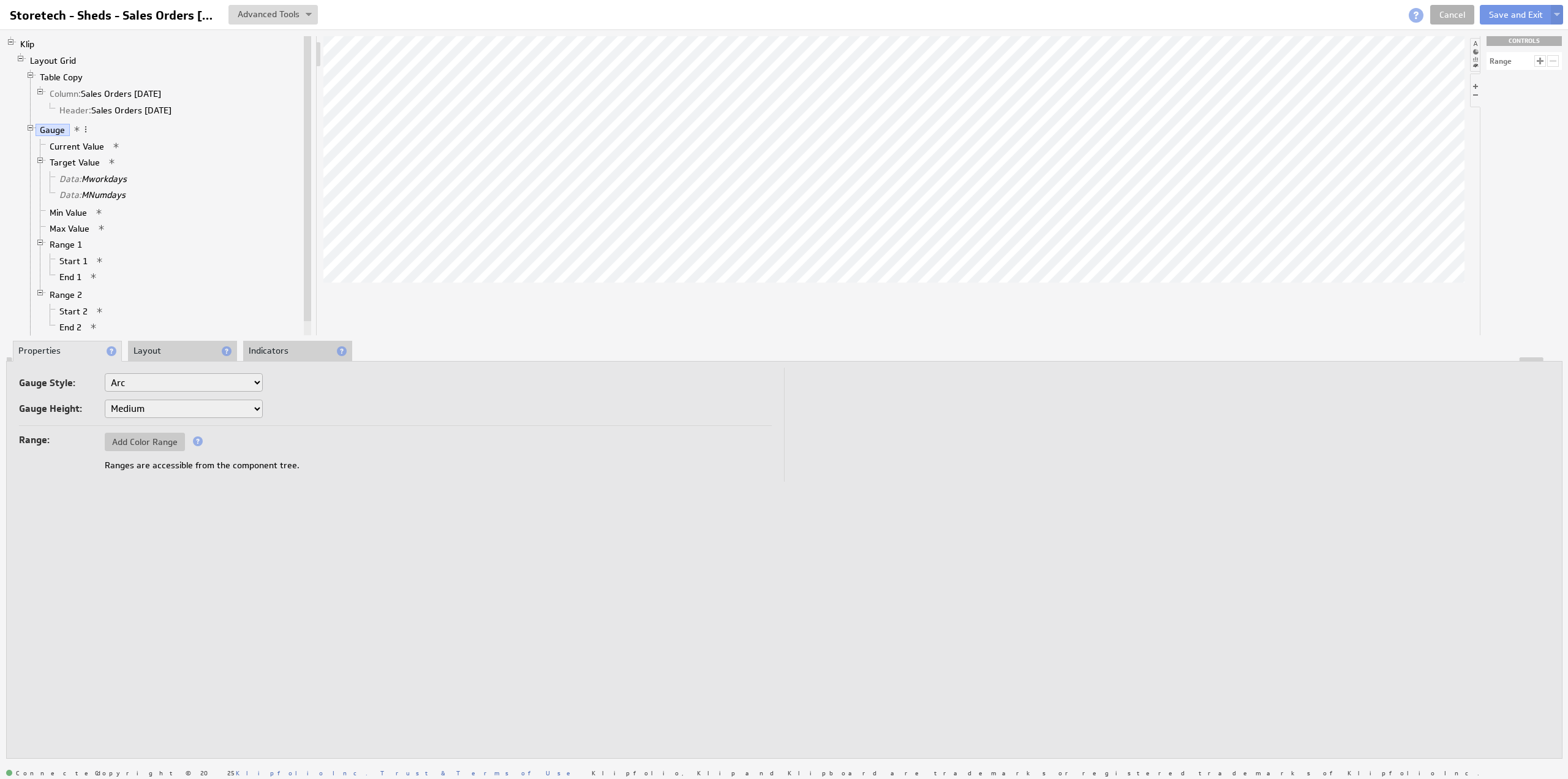
click at [115, 407] on select "Small Medium Large X-Large" at bounding box center [184, 409] width 158 height 18
select select "1"
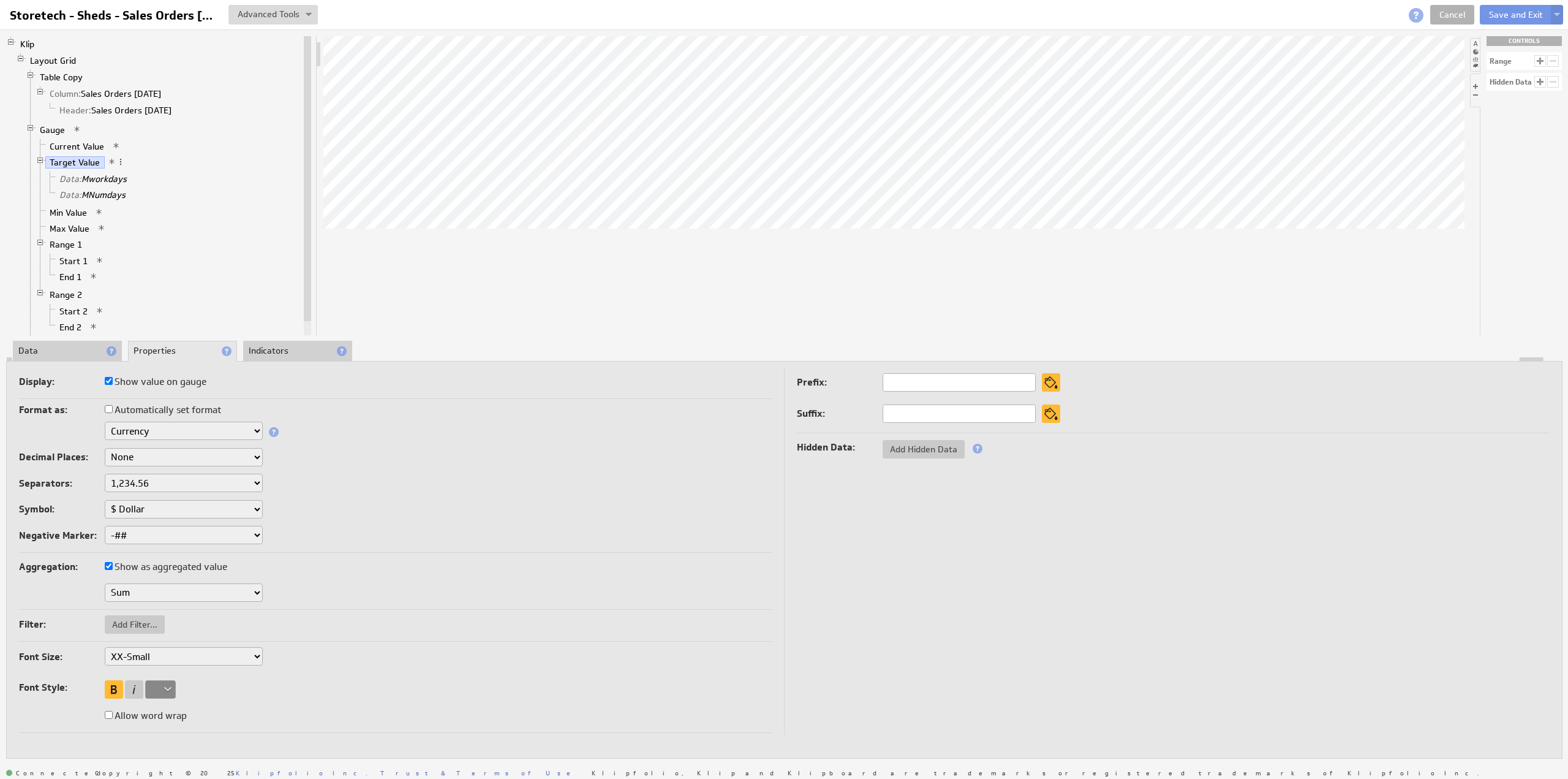
click at [134, 647] on select "XX-Small X-Small Small Medium Large X-Large XX-Large" at bounding box center [184, 656] width 158 height 18
select select "x-small"
click at [141, 657] on select "XX-Small X-Small Small Medium Large X-Large XX-Large" at bounding box center [184, 656] width 158 height 18
select select "large"
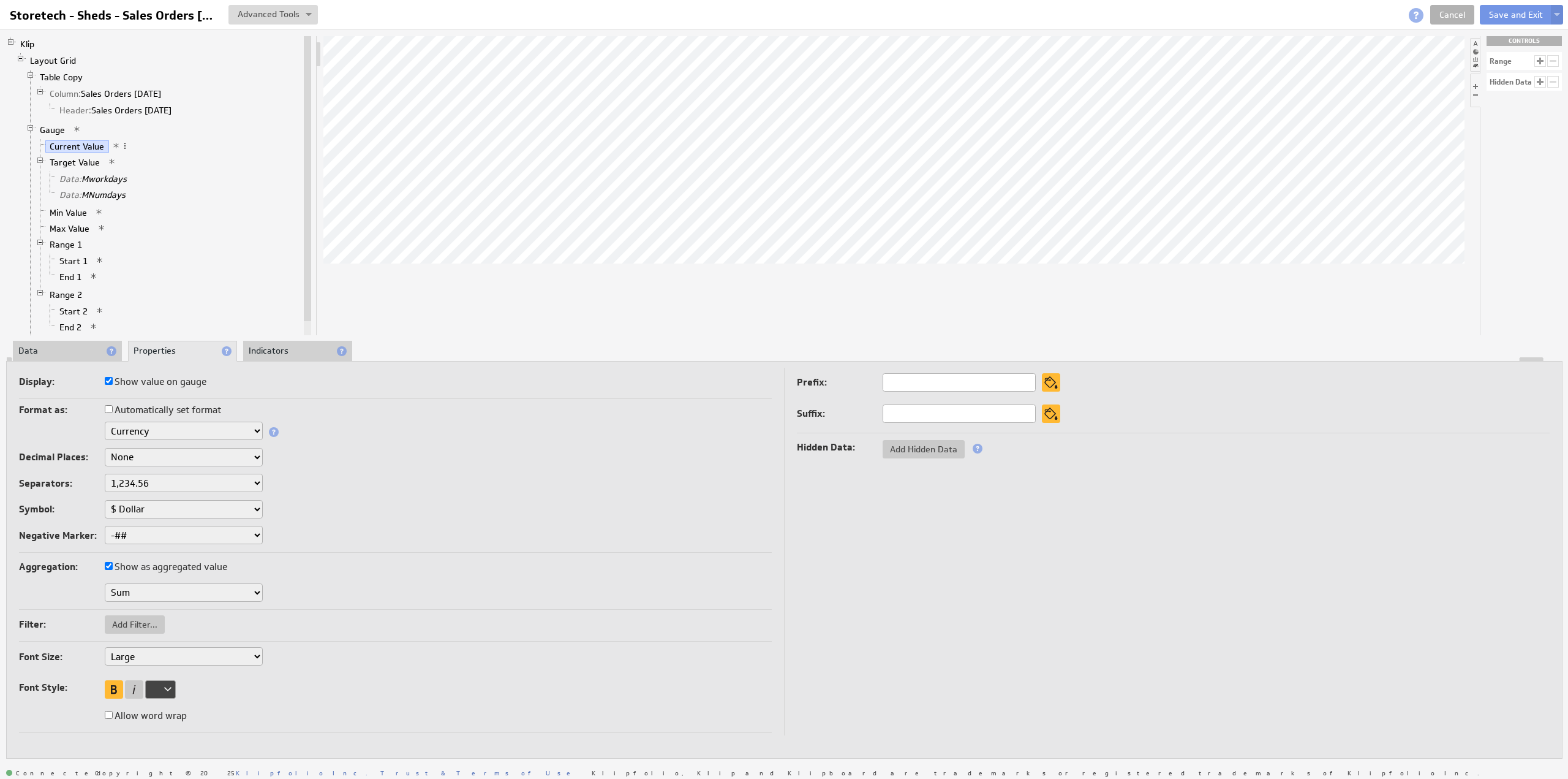
select select "large"
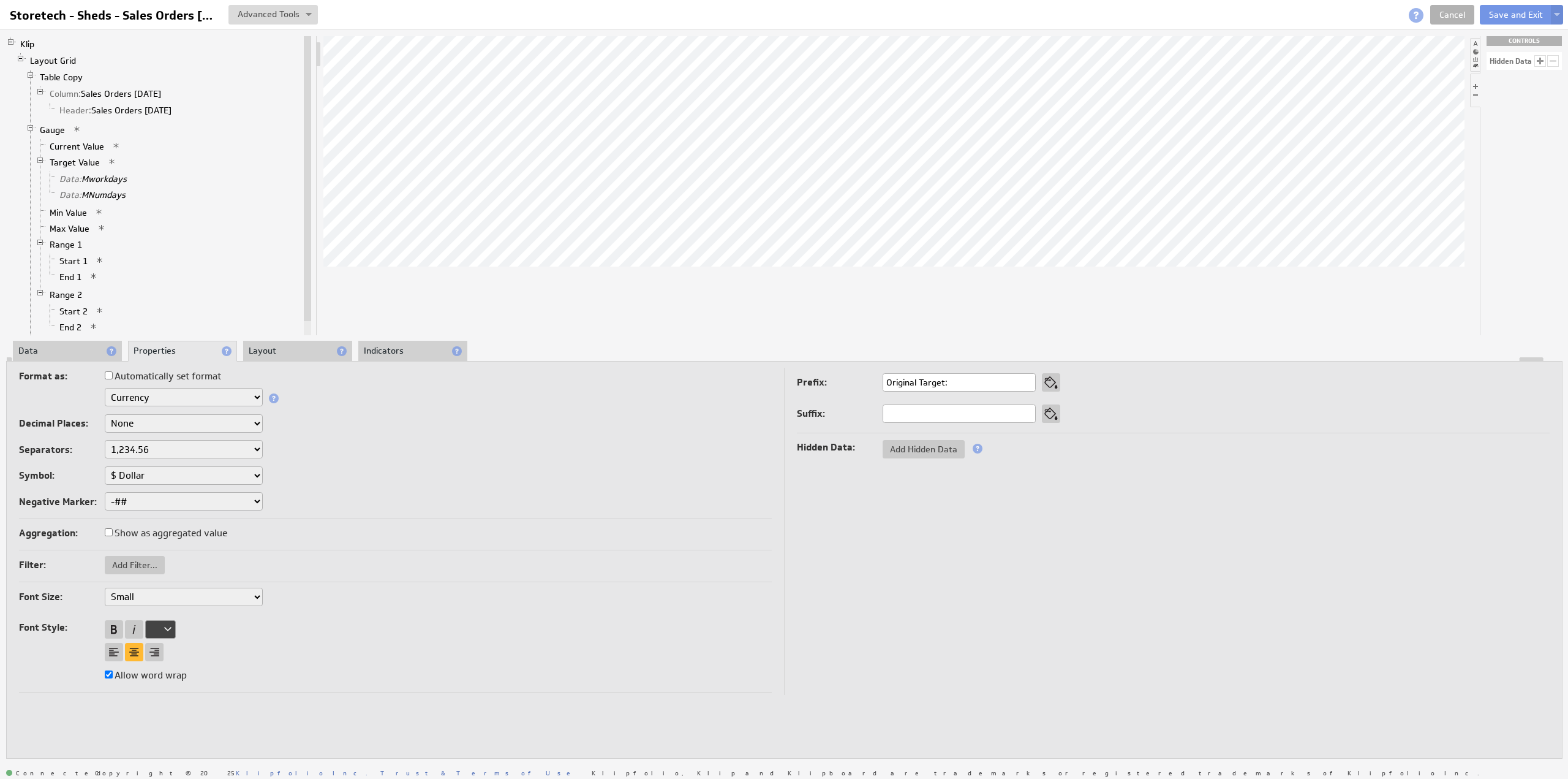
click at [125, 592] on select "XX-Small X-Small Small Medium Large X-Large XX-Large" at bounding box center [184, 597] width 158 height 18
select select "x-small"
click at [276, 351] on li "Layout" at bounding box center [298, 351] width 109 height 21
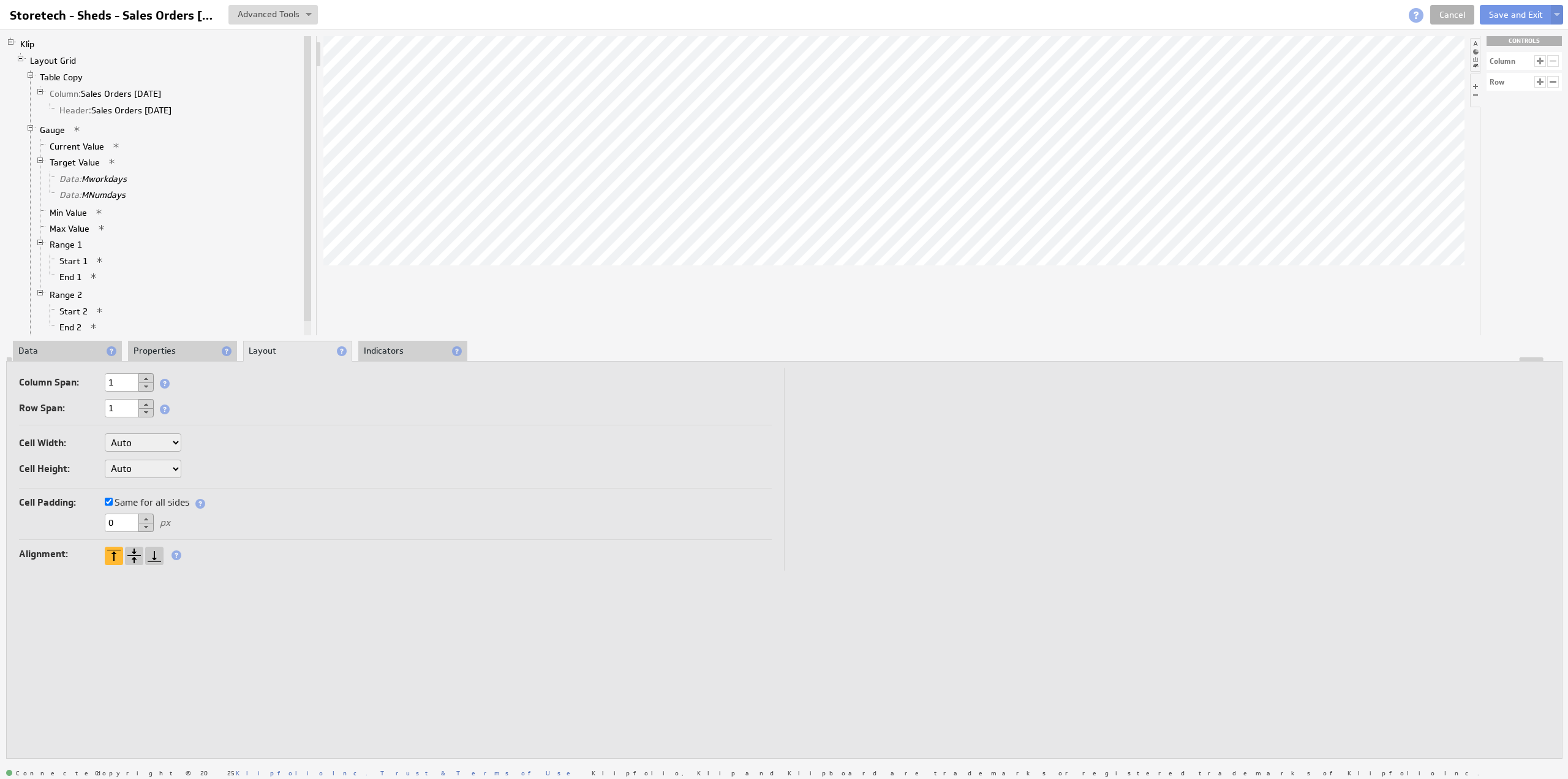
click at [134, 468] on select "Auto Custom..." at bounding box center [143, 468] width 76 height 18
select select "cust"
click at [213, 471] on input "text" at bounding box center [211, 468] width 49 height 18
type input "25"
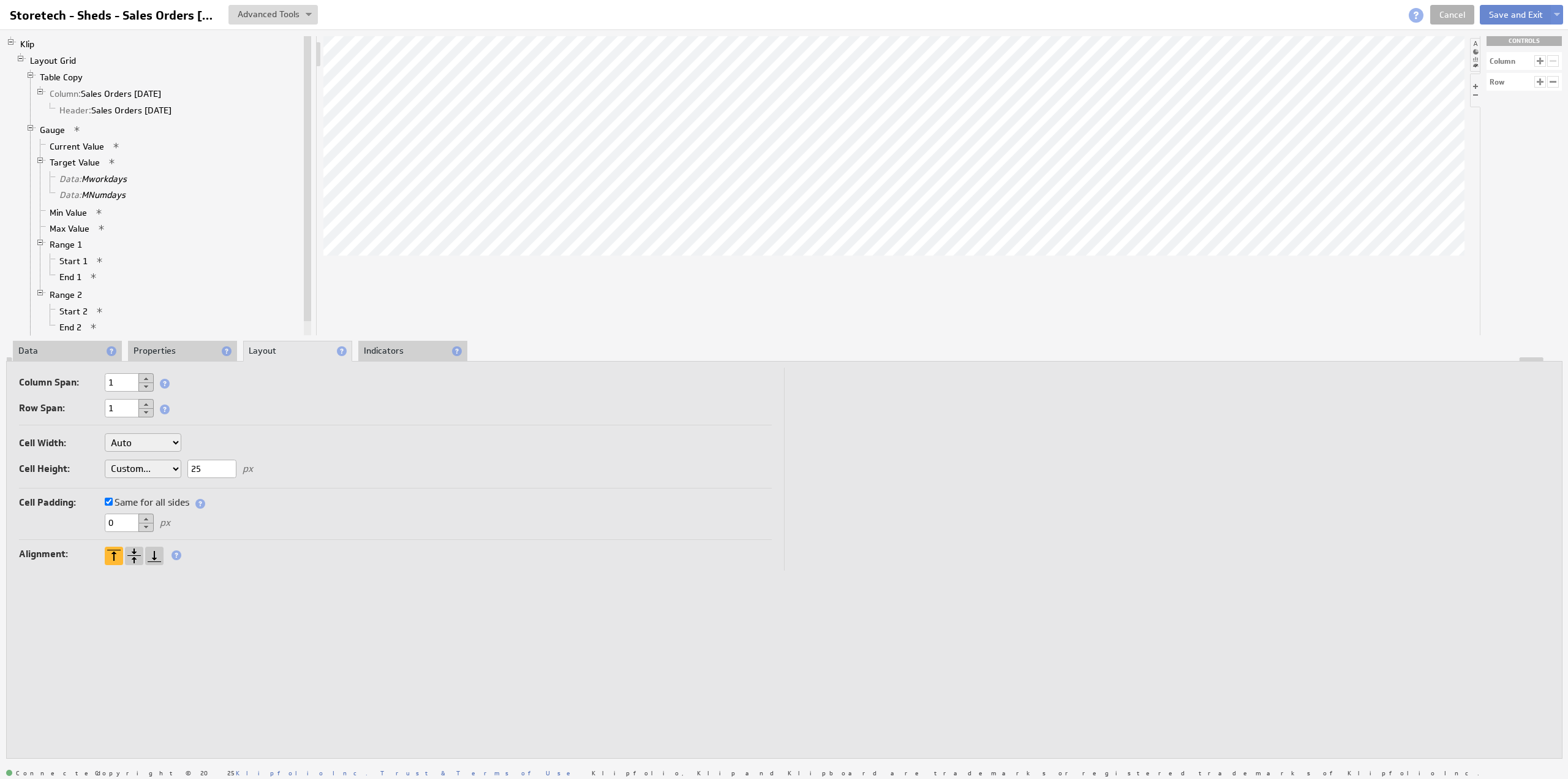
click at [1511, 11] on button "Save and Exit" at bounding box center [1516, 14] width 73 height 20
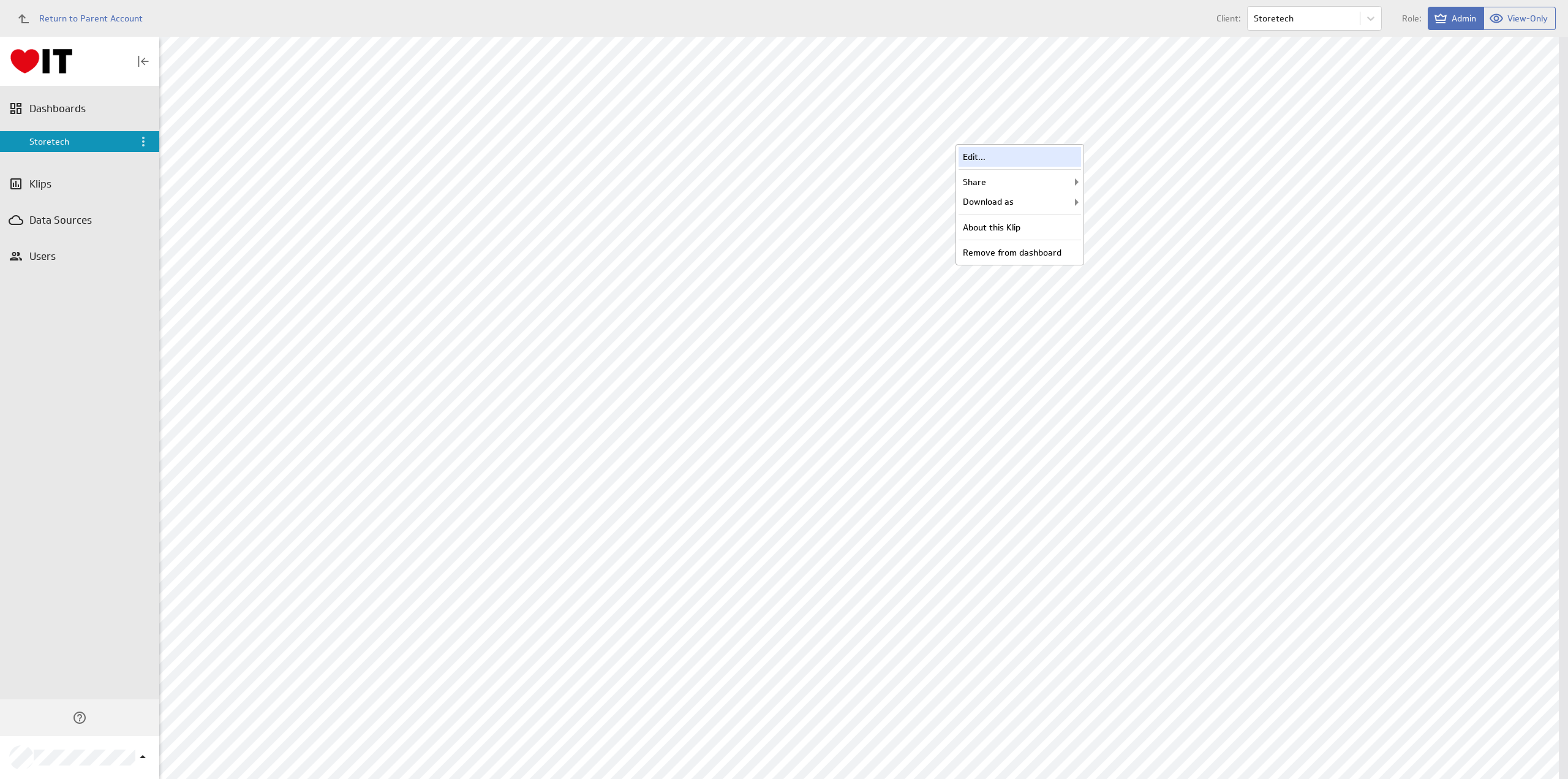
click at [993, 153] on div "Edit..." at bounding box center [1020, 157] width 122 height 20
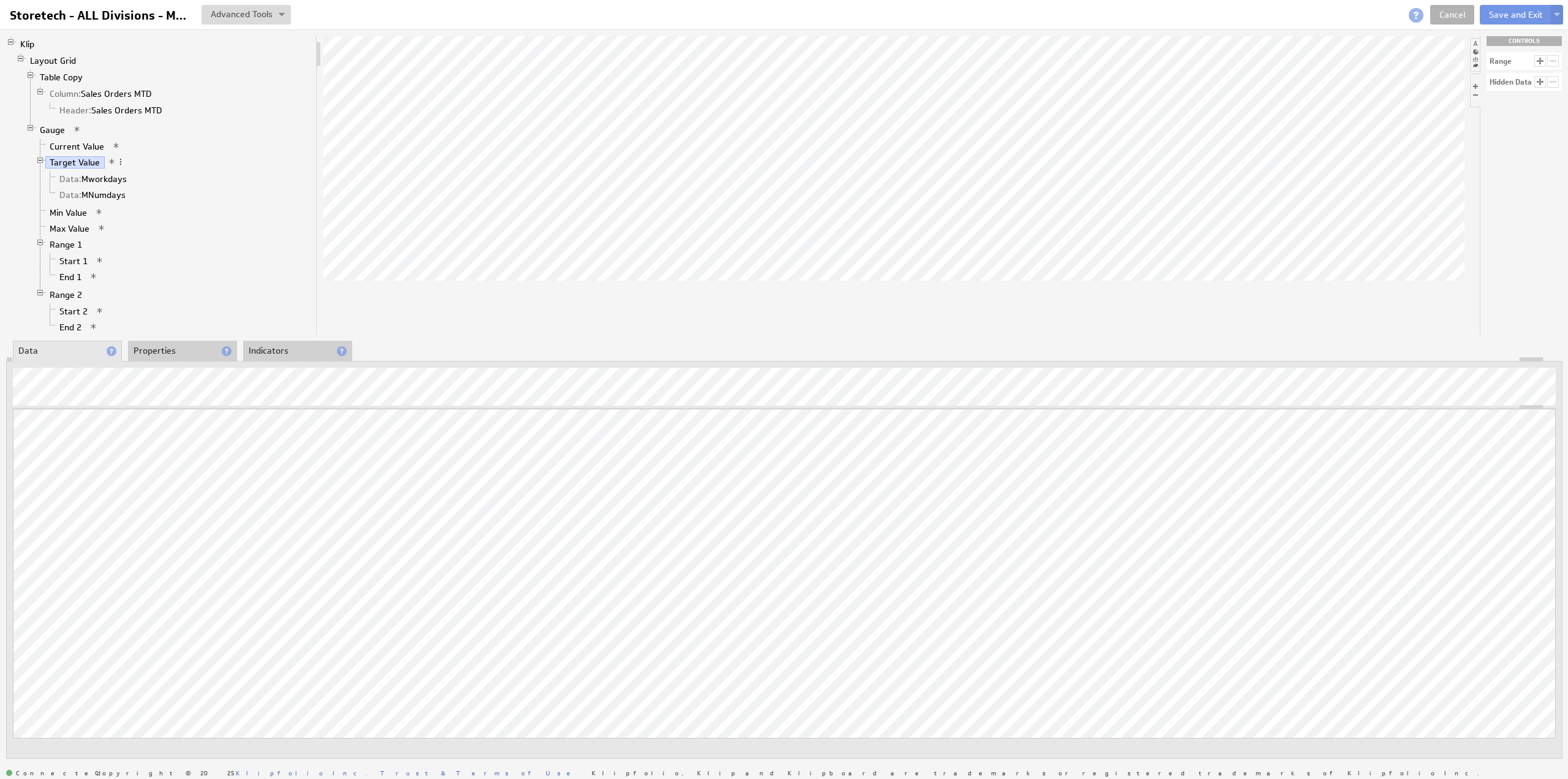
click at [167, 346] on li "Properties" at bounding box center [182, 351] width 109 height 21
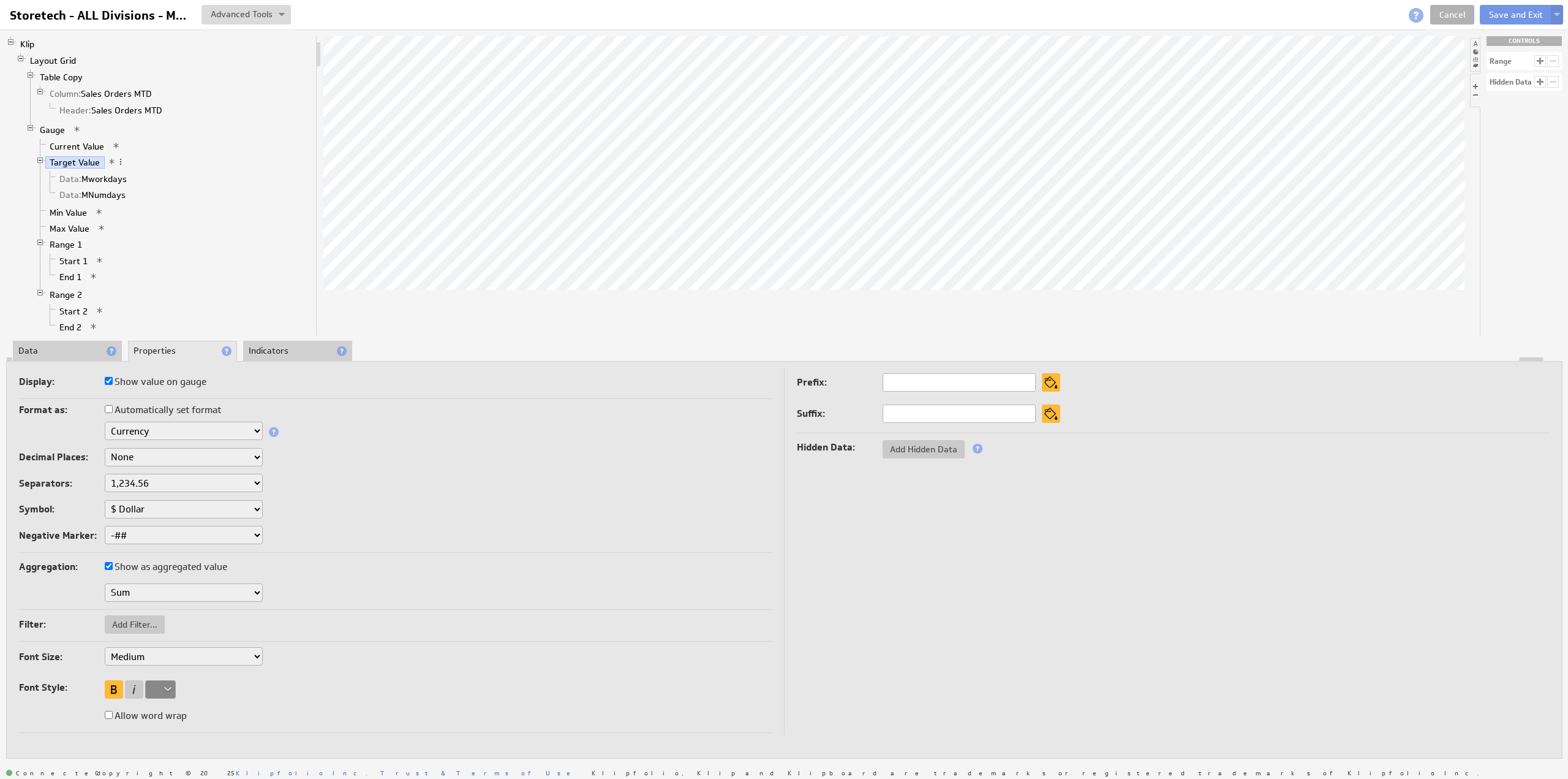
click at [167, 652] on select "XX-Small X-Small Small Medium Large X-Large XX-Large" at bounding box center [184, 656] width 158 height 18
select select "small"
click at [59, 128] on link "Gauge" at bounding box center [52, 130] width 34 height 12
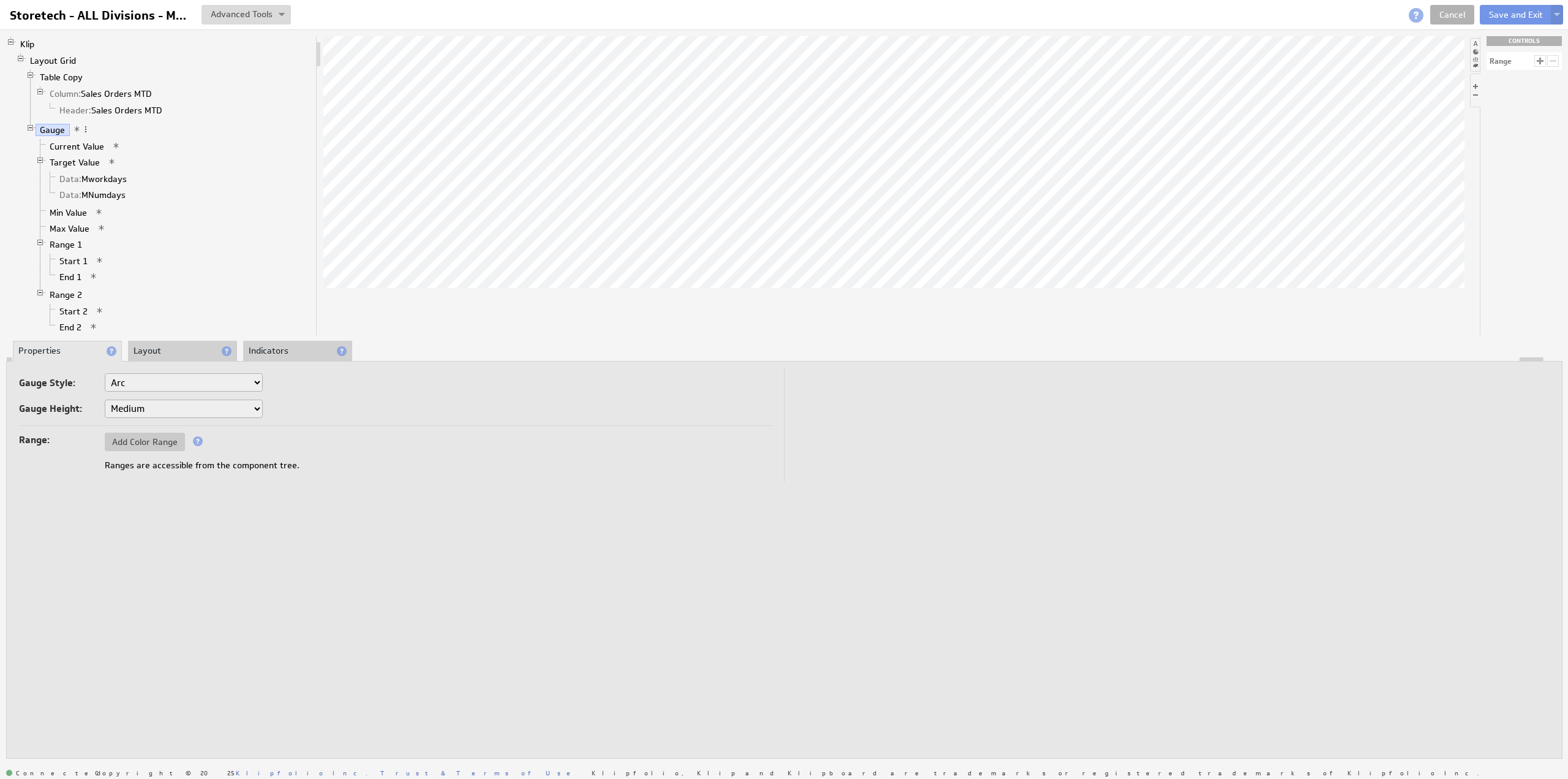
click at [141, 412] on select "Small Medium Large X-Large" at bounding box center [184, 409] width 158 height 18
select select "1"
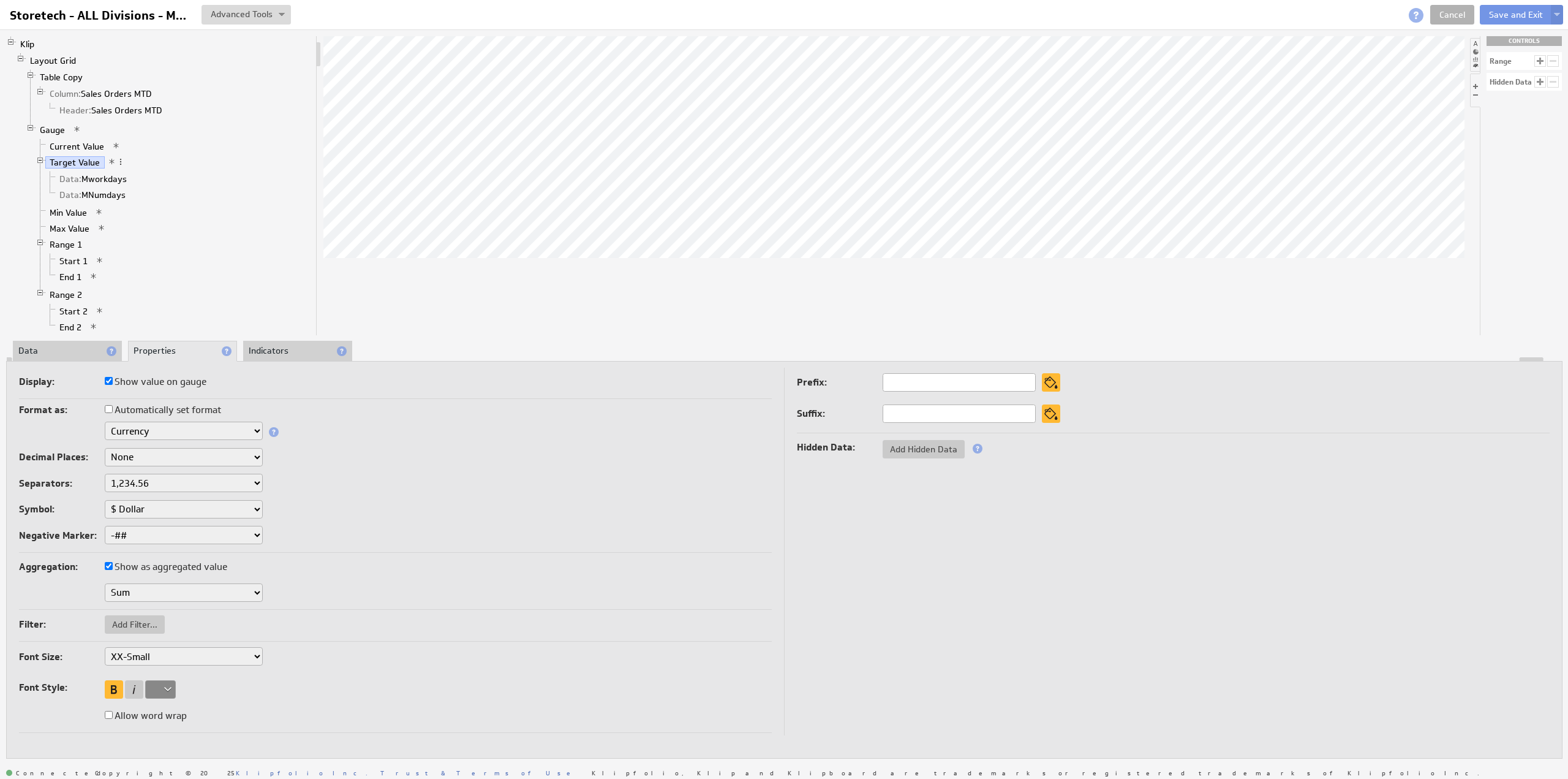
click at [147, 660] on select "XX-Small X-Small Small Medium Large X-Large XX-Large" at bounding box center [184, 656] width 158 height 18
select select "x-small"
click at [138, 654] on select "XX-Small X-Small Small Medium Large X-Large XX-Large" at bounding box center [184, 656] width 158 height 18
select select "large"
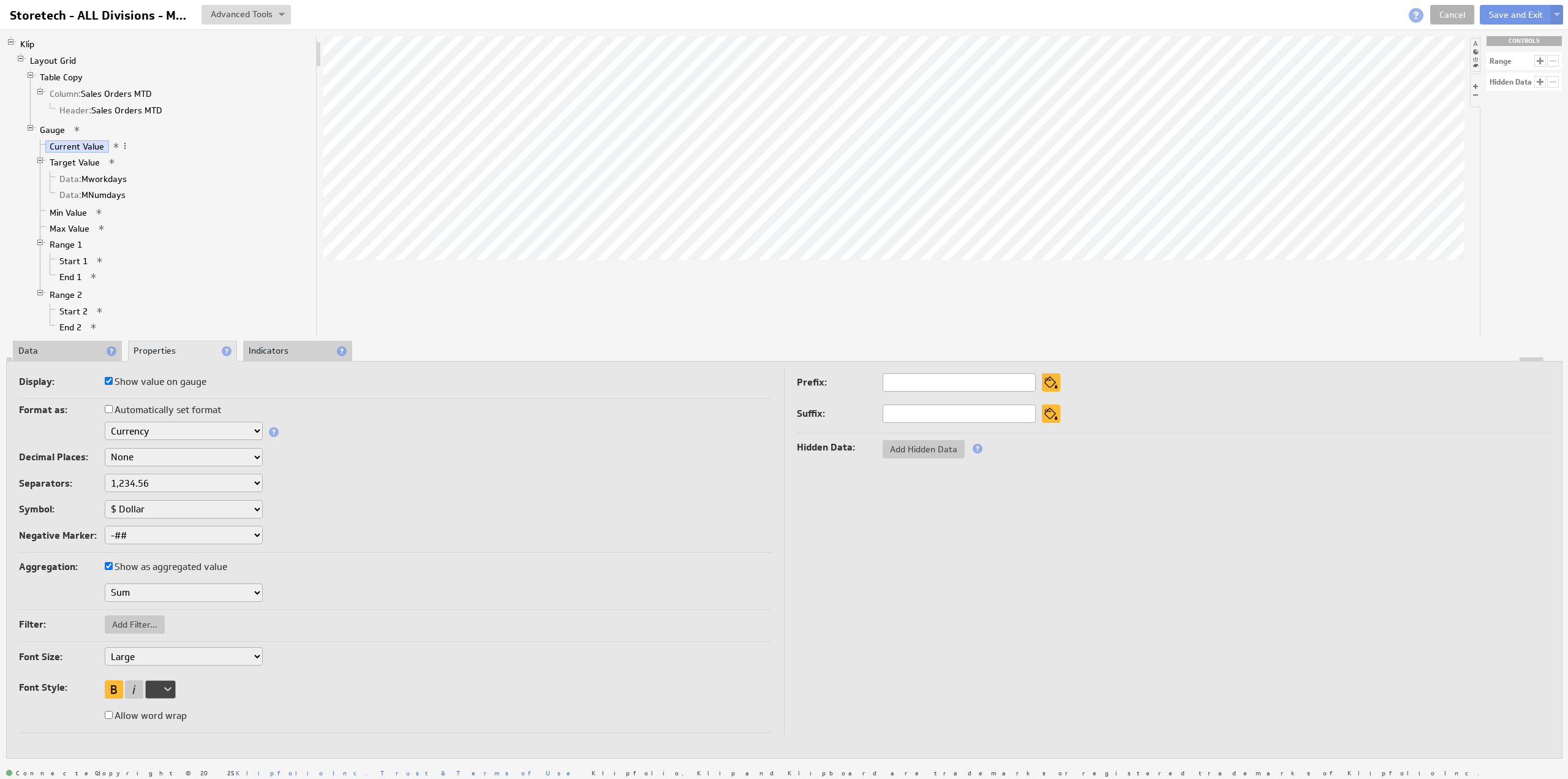
select select "large"
click at [1502, 11] on button "Save and Exit" at bounding box center [1516, 14] width 73 height 20
click at [1502, 11] on button "Save and Exit" at bounding box center [1516, 14] width 73 height 20
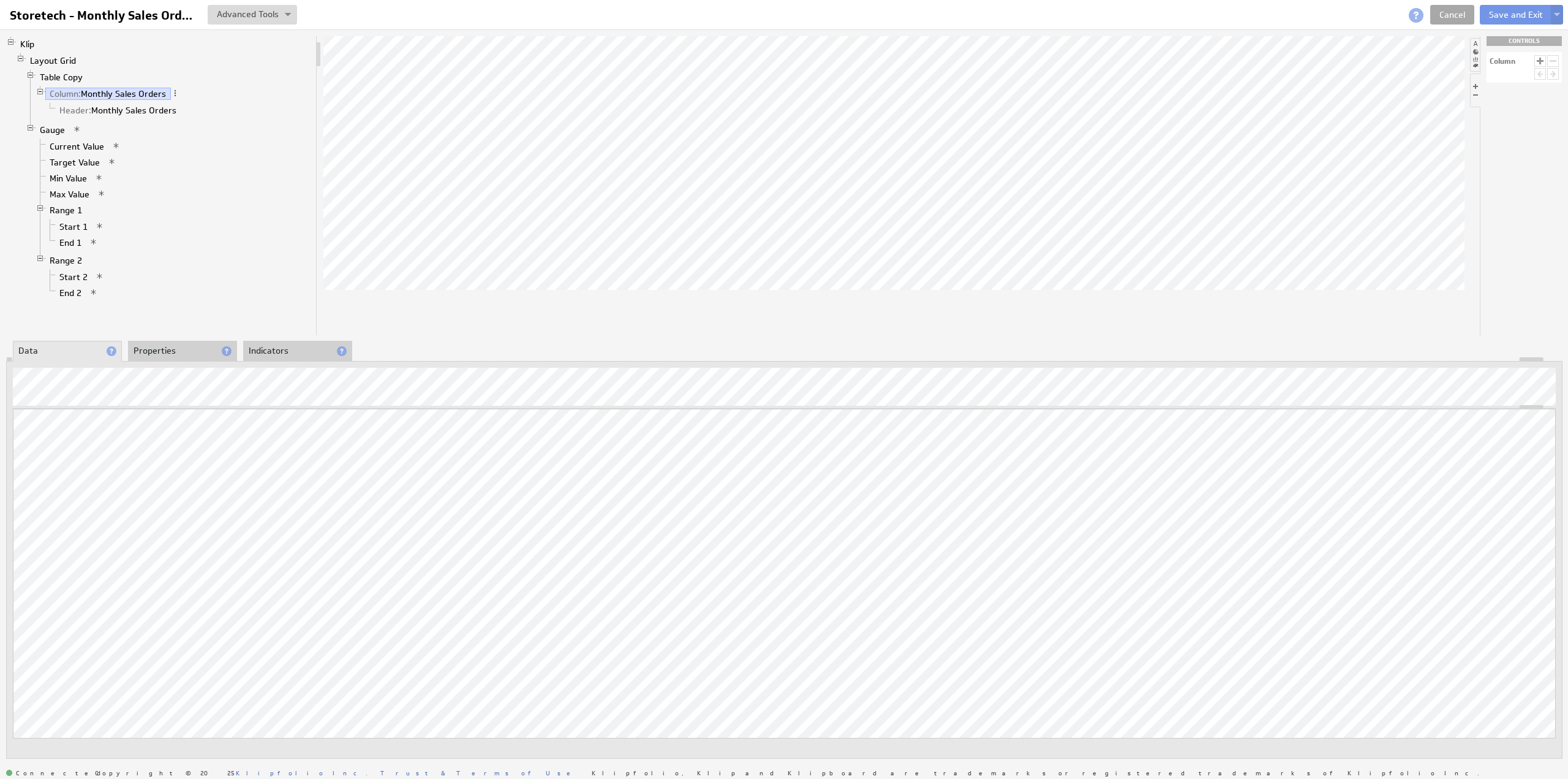
click at [1460, 11] on link "Cancel" at bounding box center [1452, 14] width 44 height 20
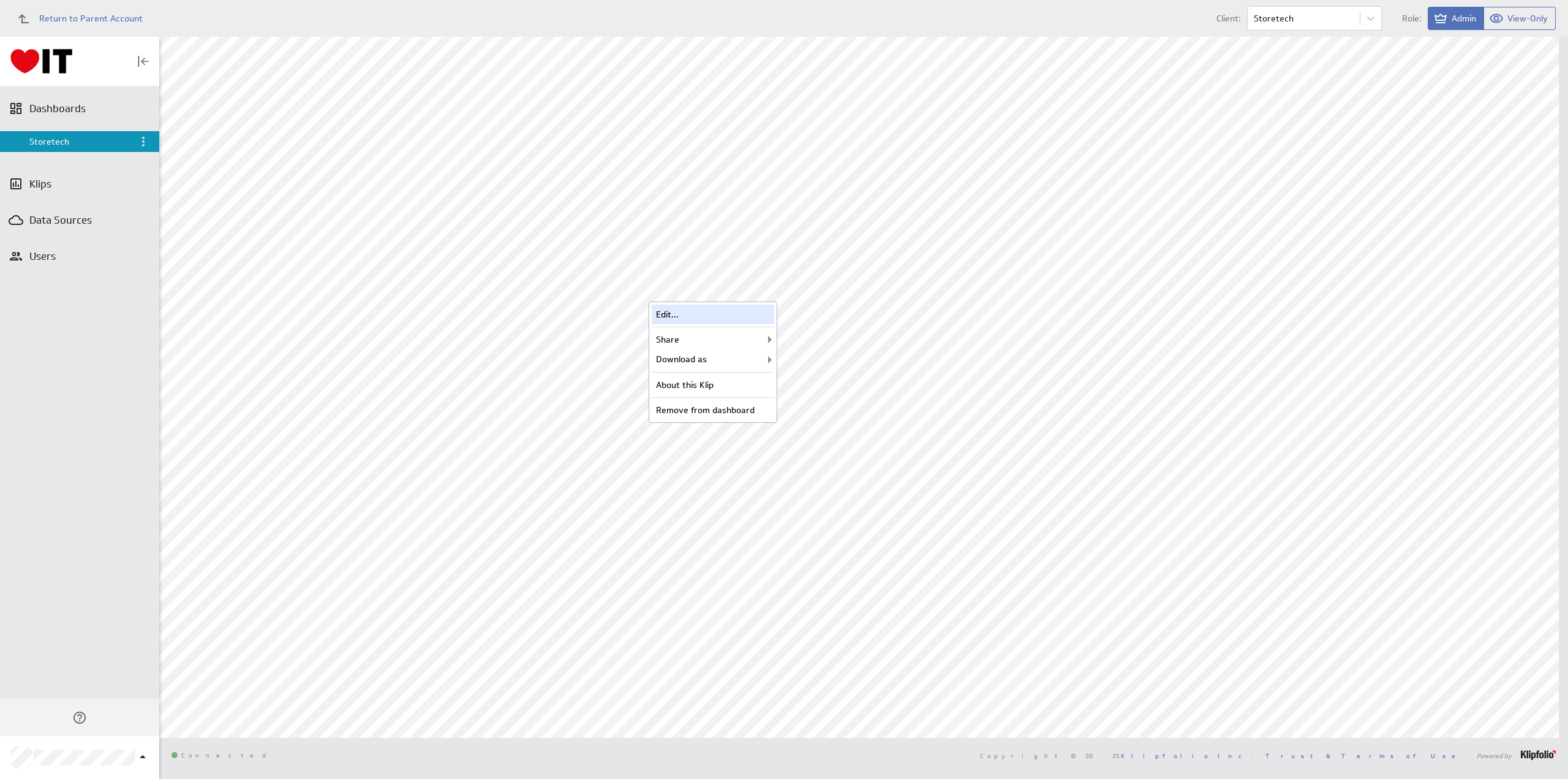
click at [729, 312] on div "Edit..." at bounding box center [713, 314] width 122 height 20
click at [724, 524] on div "Edit..." at bounding box center [713, 521] width 122 height 20
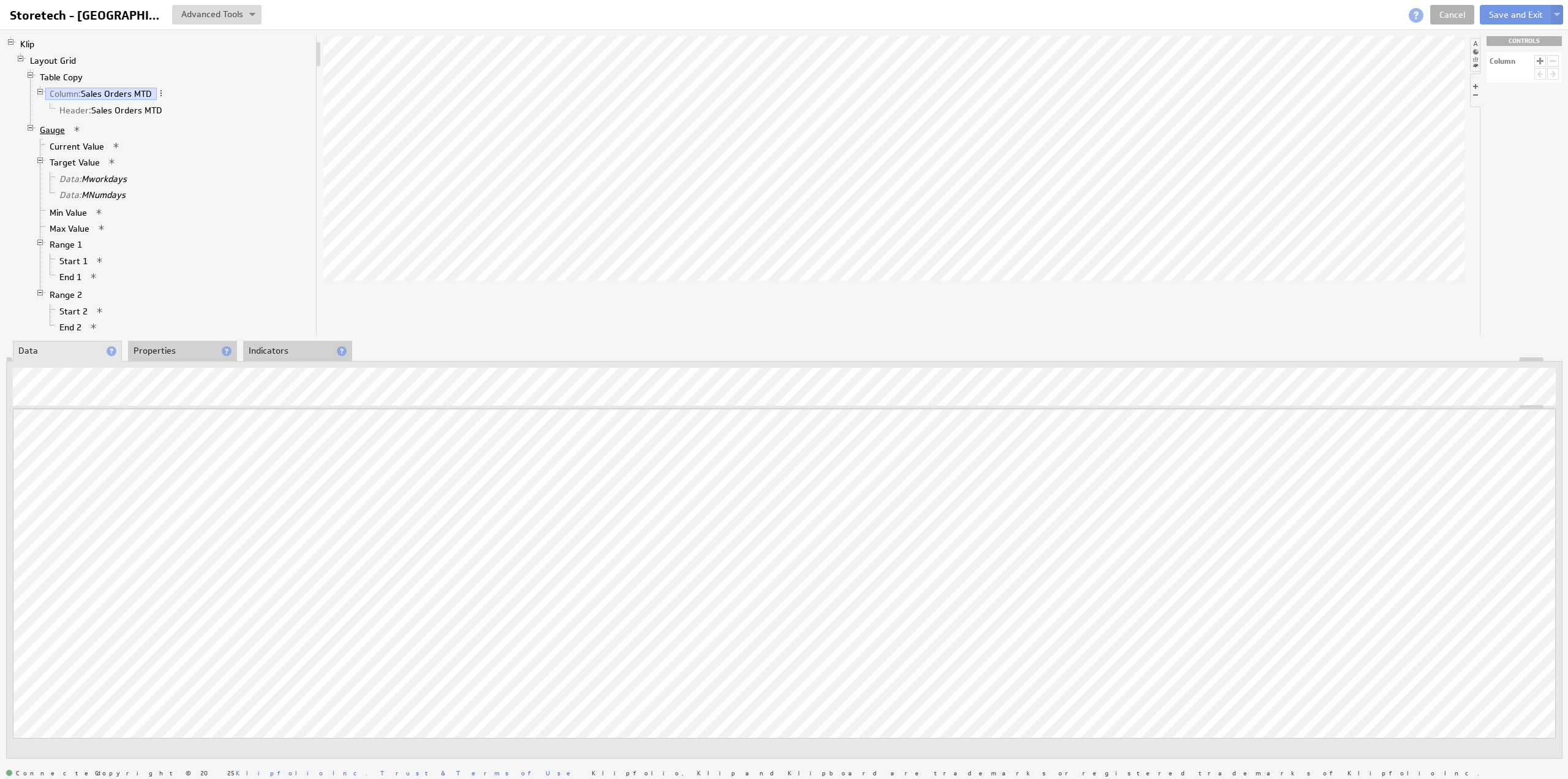
click at [56, 127] on link "Gauge" at bounding box center [52, 130] width 34 height 12
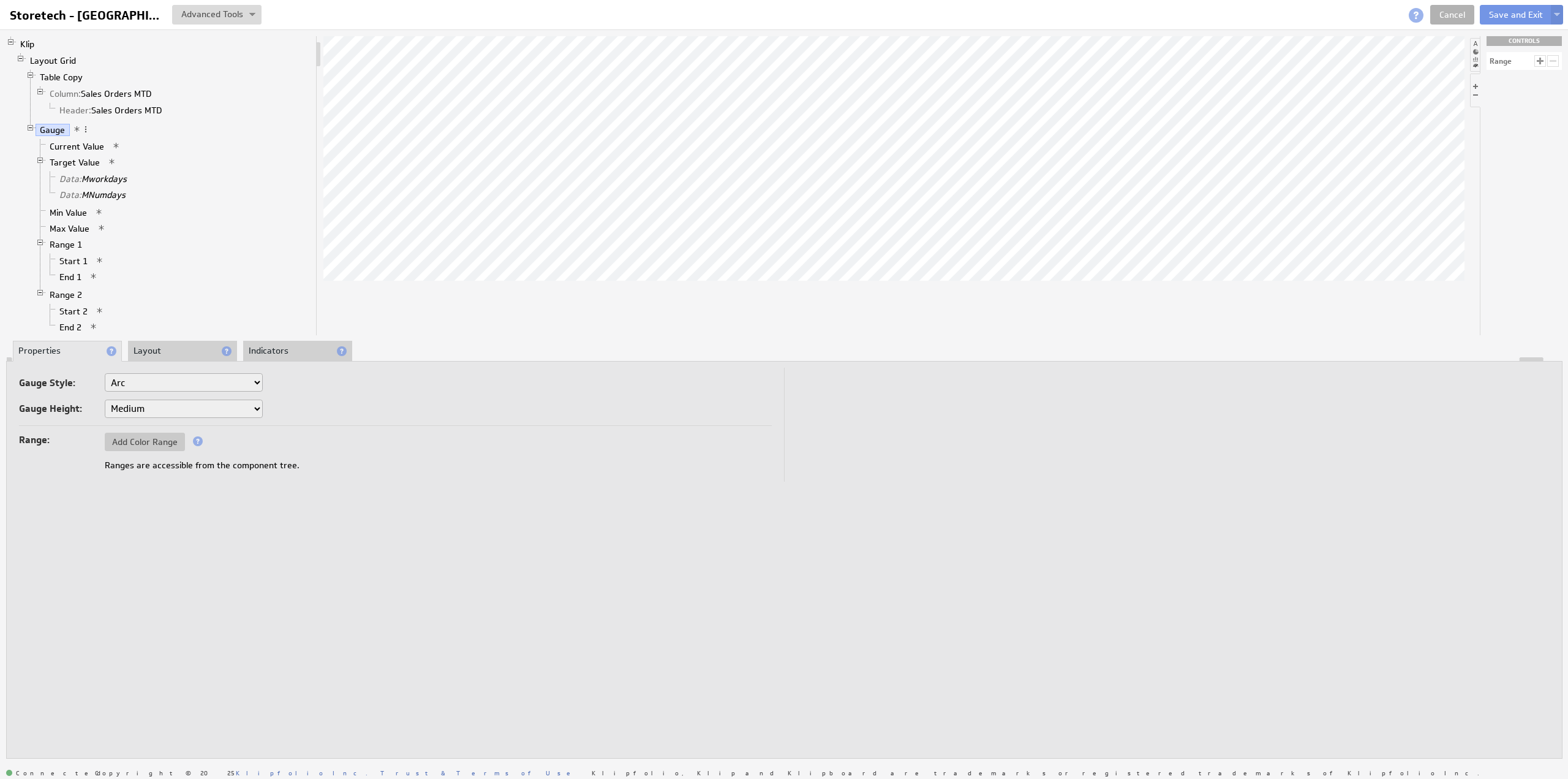
click at [131, 411] on select "Small Medium Large X-Large" at bounding box center [184, 409] width 158 height 18
select select "1"
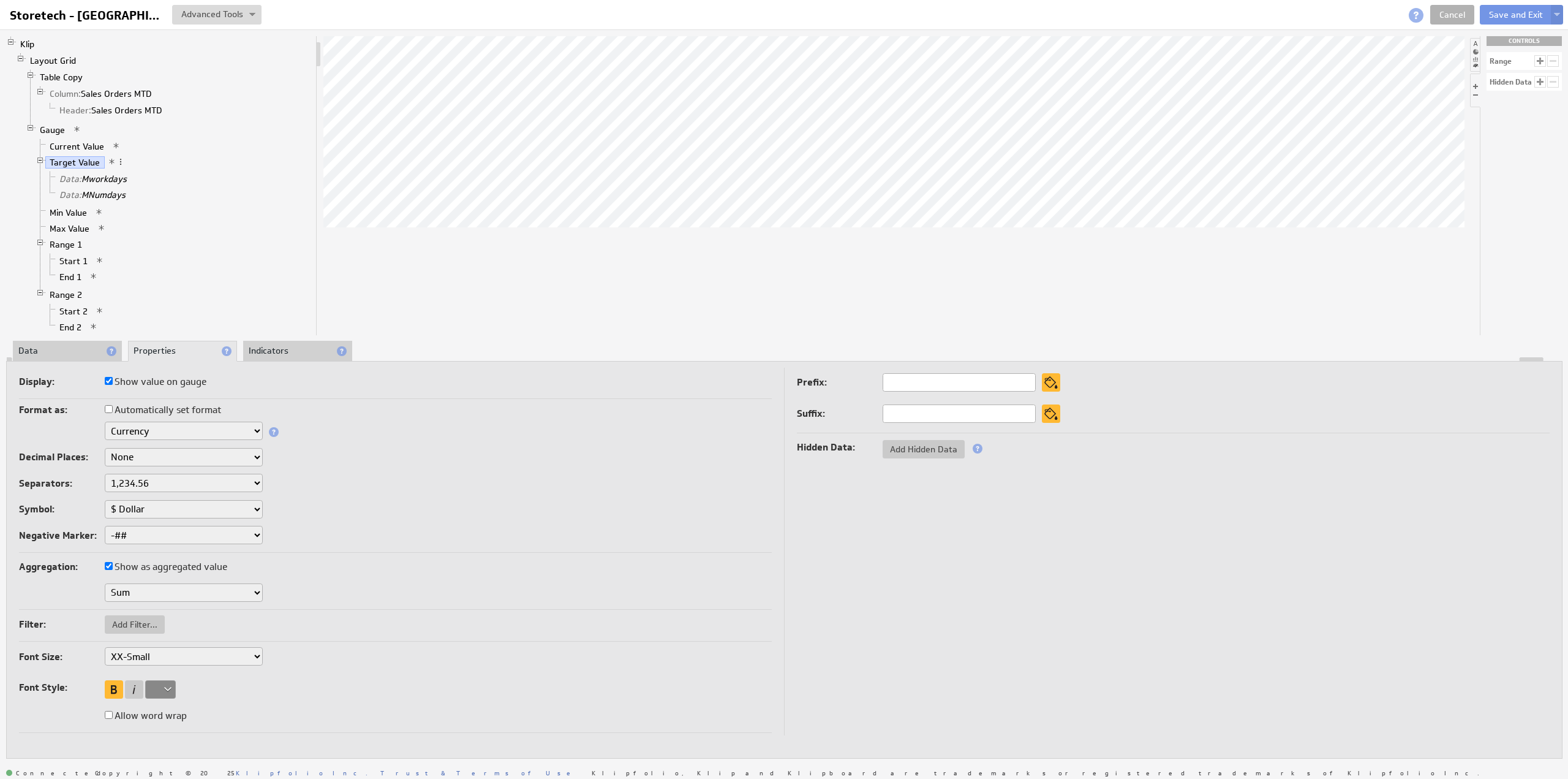
click at [129, 653] on select "XX-Small X-Small Small Medium Large X-Large XX-Large" at bounding box center [184, 656] width 158 height 18
select select "x-small"
click at [125, 654] on select "XX-Small X-Small Small Medium Large X-Large XX-Large" at bounding box center [184, 656] width 158 height 18
select select "large"
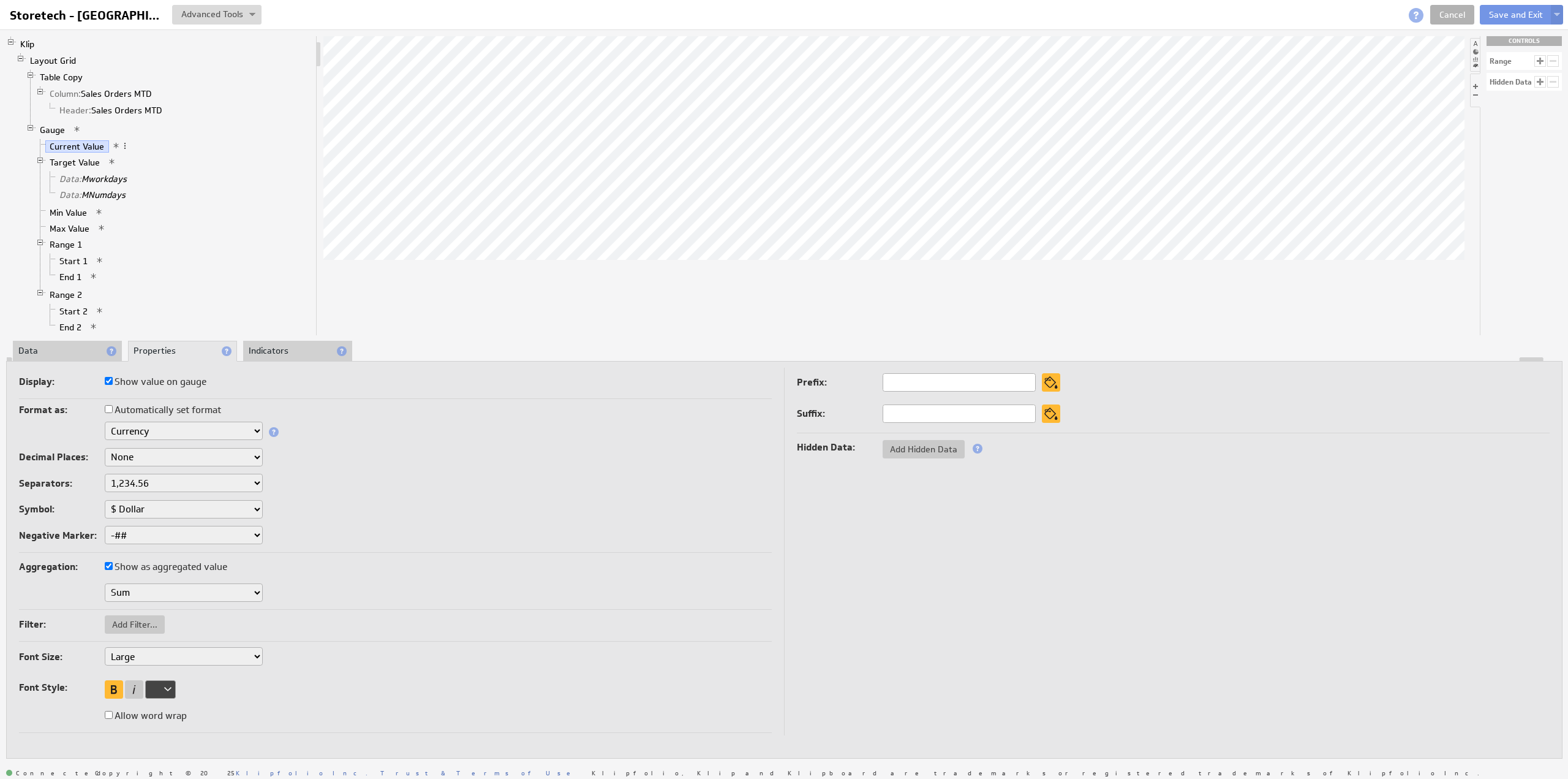
select select "large"
click at [1499, 19] on button "Save and Exit" at bounding box center [1516, 14] width 73 height 20
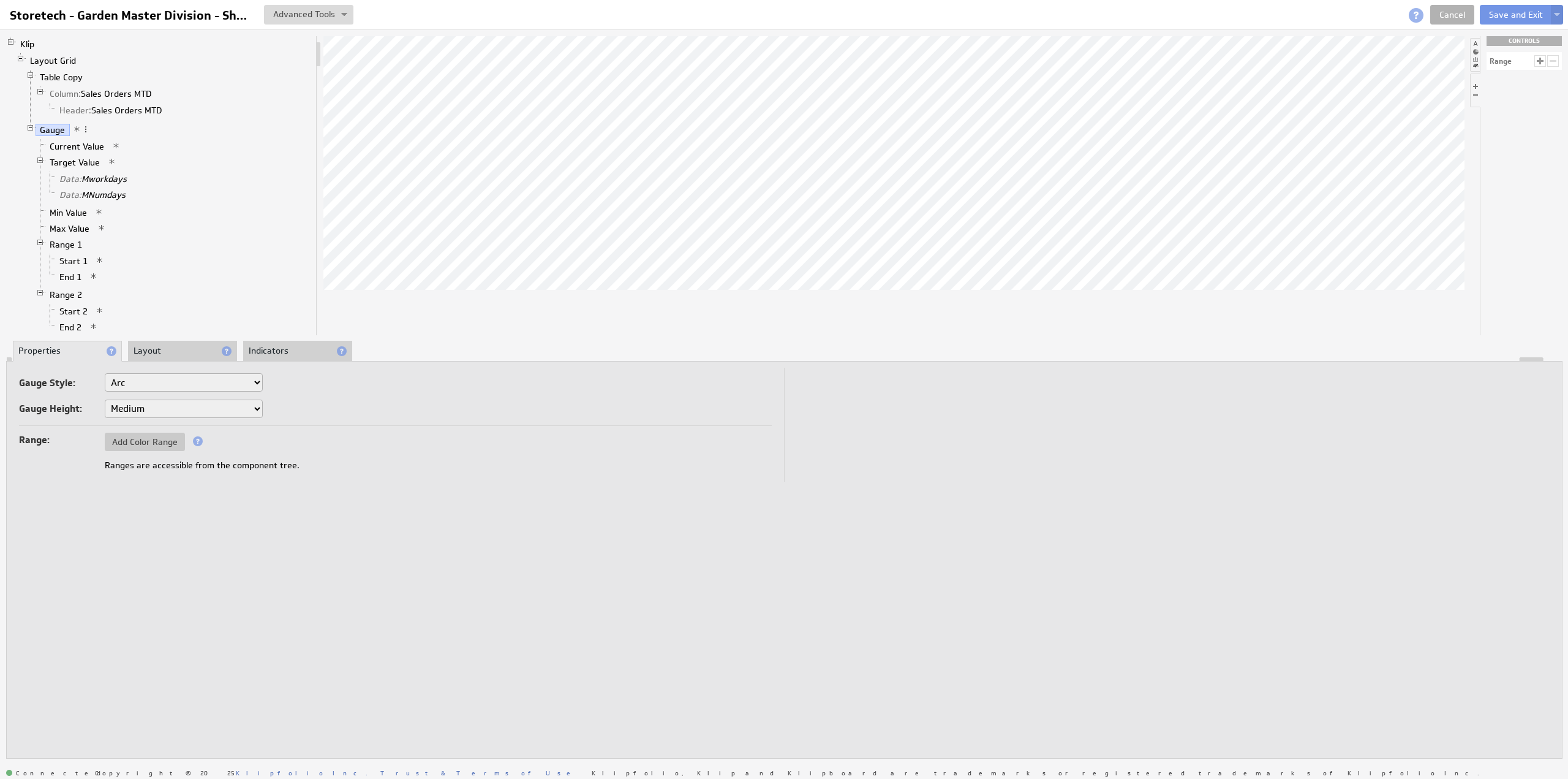
click at [118, 410] on select "Small Medium Large X-Large" at bounding box center [184, 409] width 158 height 18
select select "1"
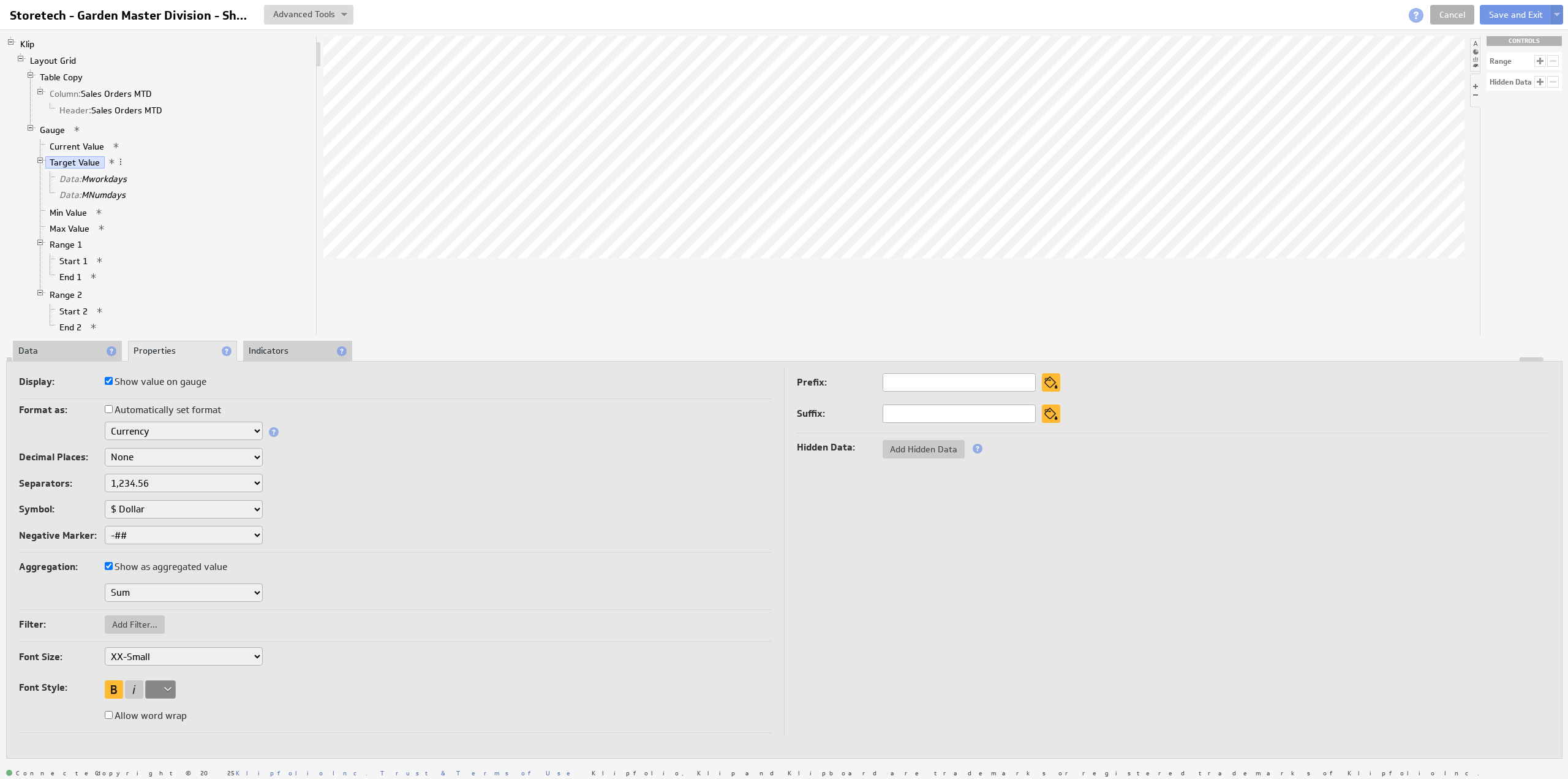
click at [128, 648] on select "XX-Small X-Small Small Medium Large X-Large XX-Large" at bounding box center [184, 656] width 158 height 18
select select "x-small"
click at [137, 653] on select "XX-Small X-Small Small Medium Large X-Large XX-Large" at bounding box center [184, 656] width 158 height 18
select select "large"
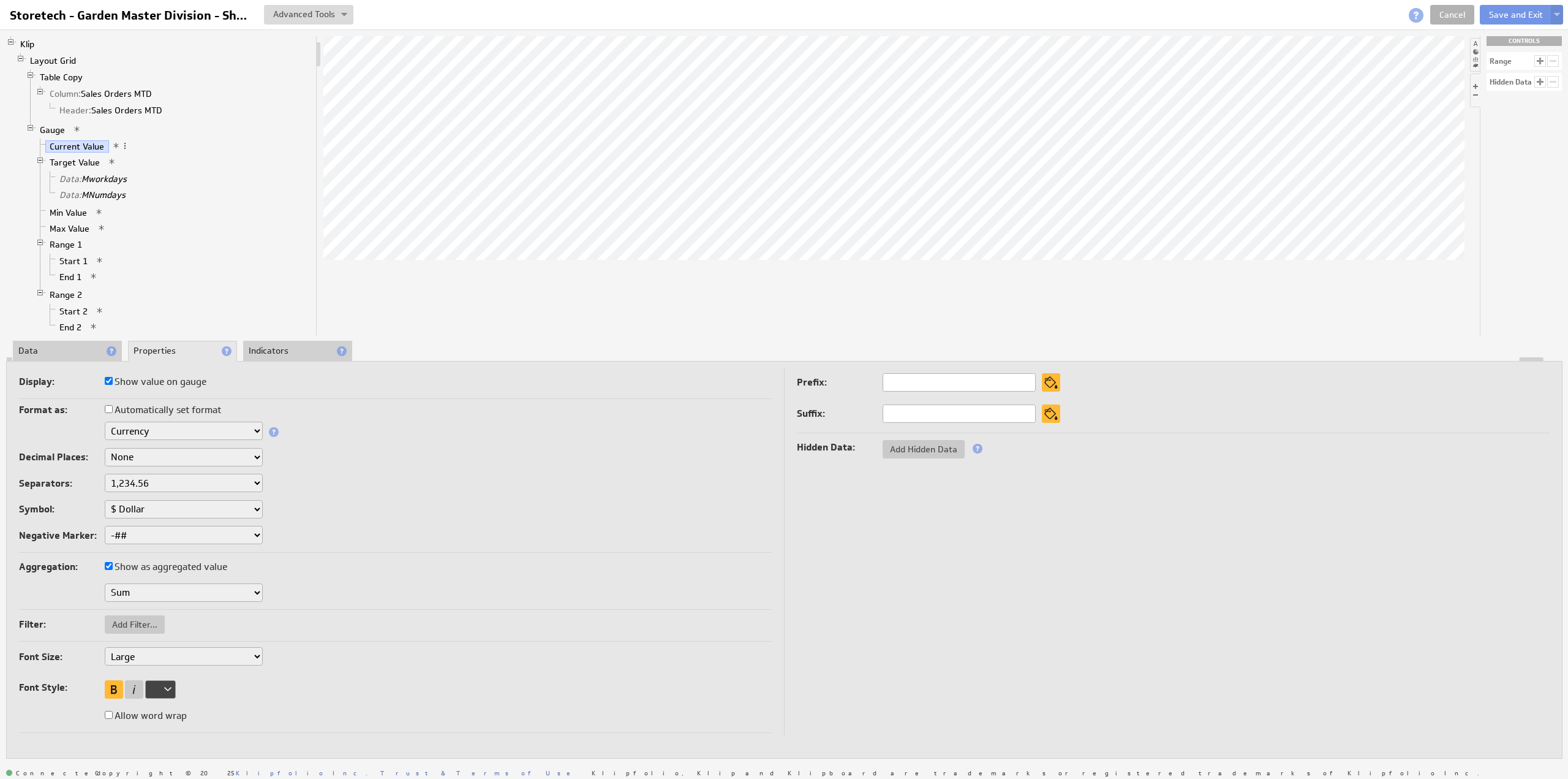
select select "large"
click at [1513, 12] on button "Save and Exit" at bounding box center [1516, 14] width 73 height 20
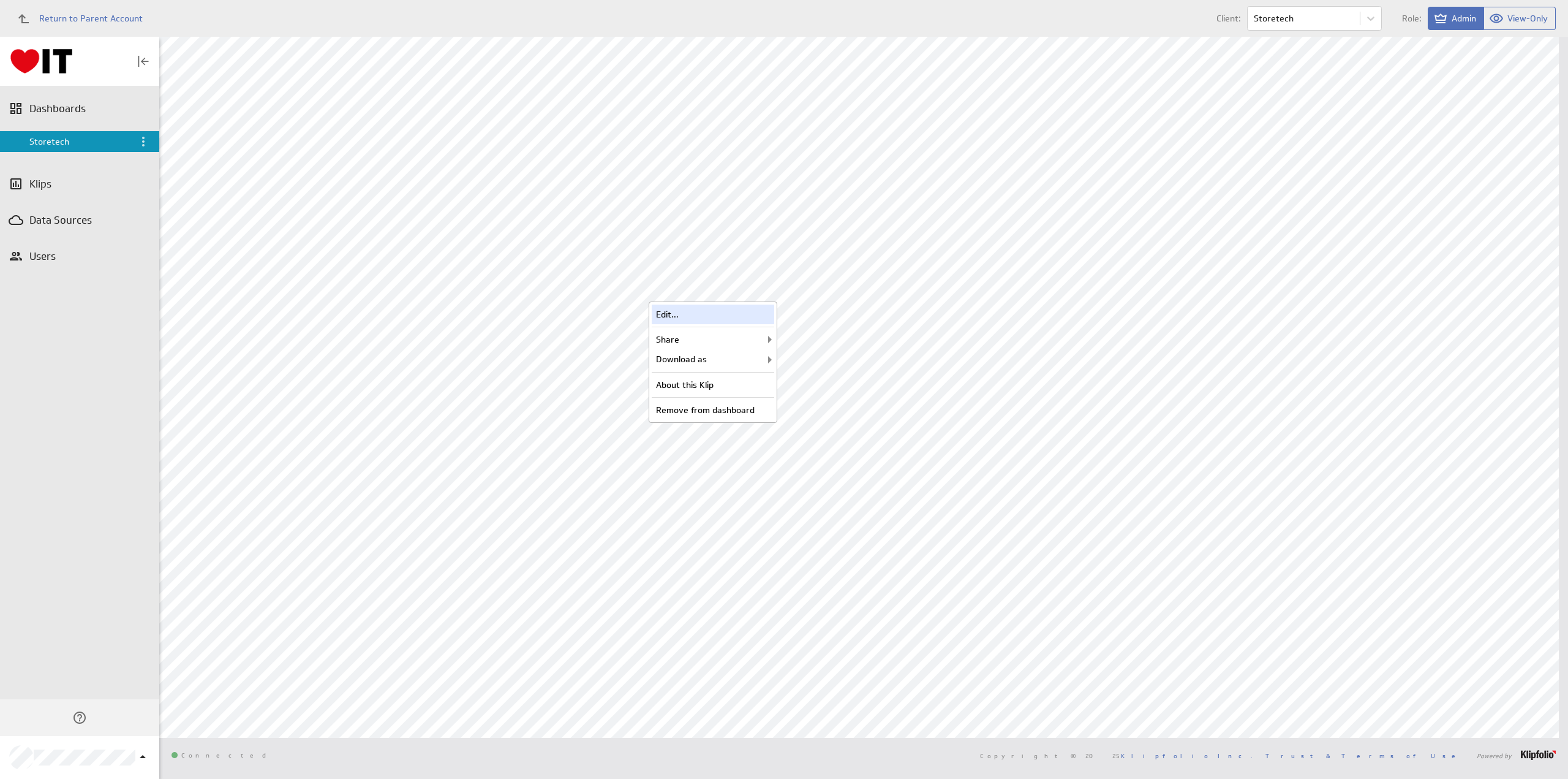
click at [719, 311] on div "Edit..." at bounding box center [713, 314] width 122 height 20
click at [737, 155] on div "Edit..." at bounding box center [713, 157] width 122 height 20
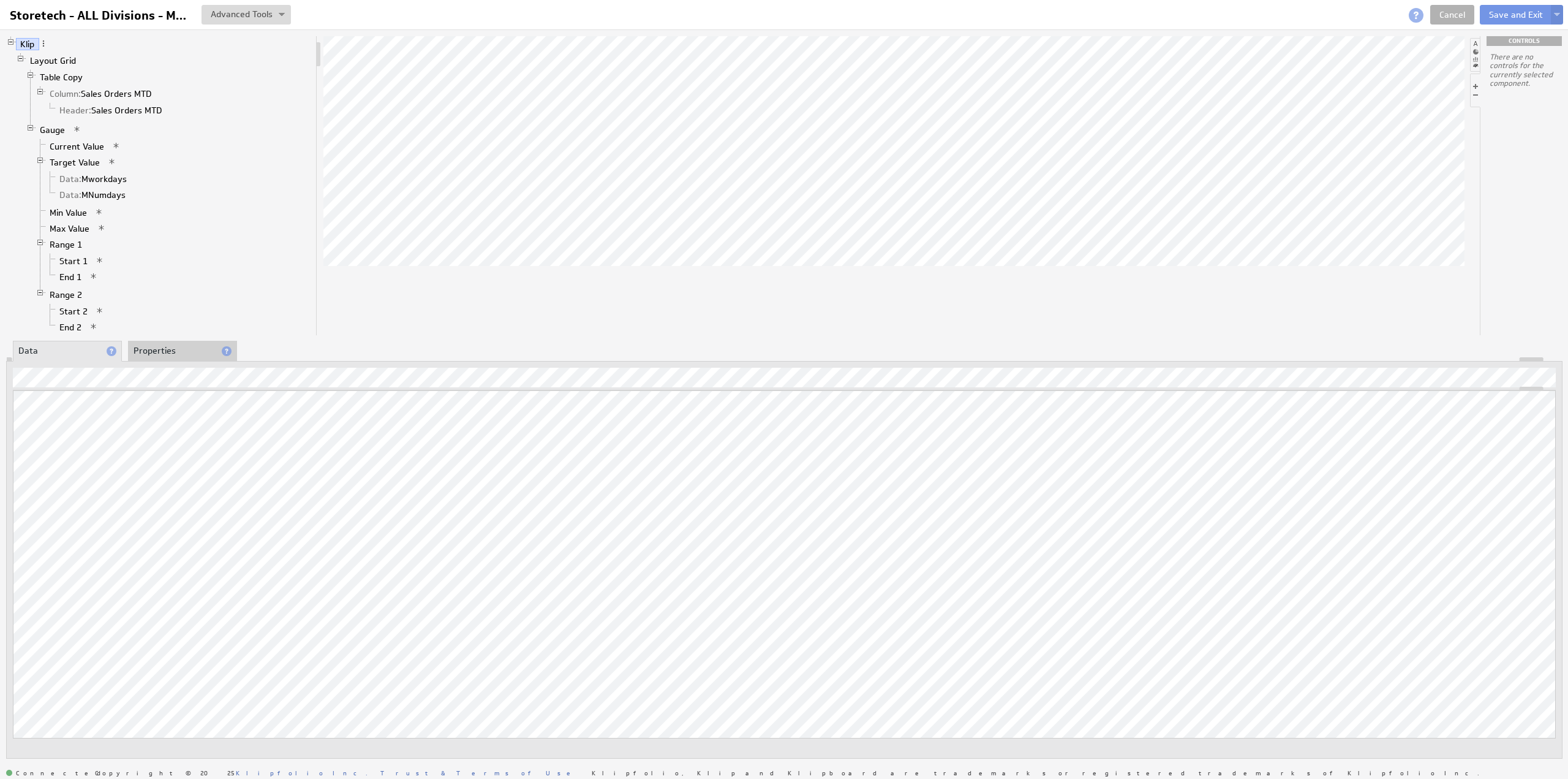
click at [162, 351] on li "Properties" at bounding box center [182, 351] width 109 height 21
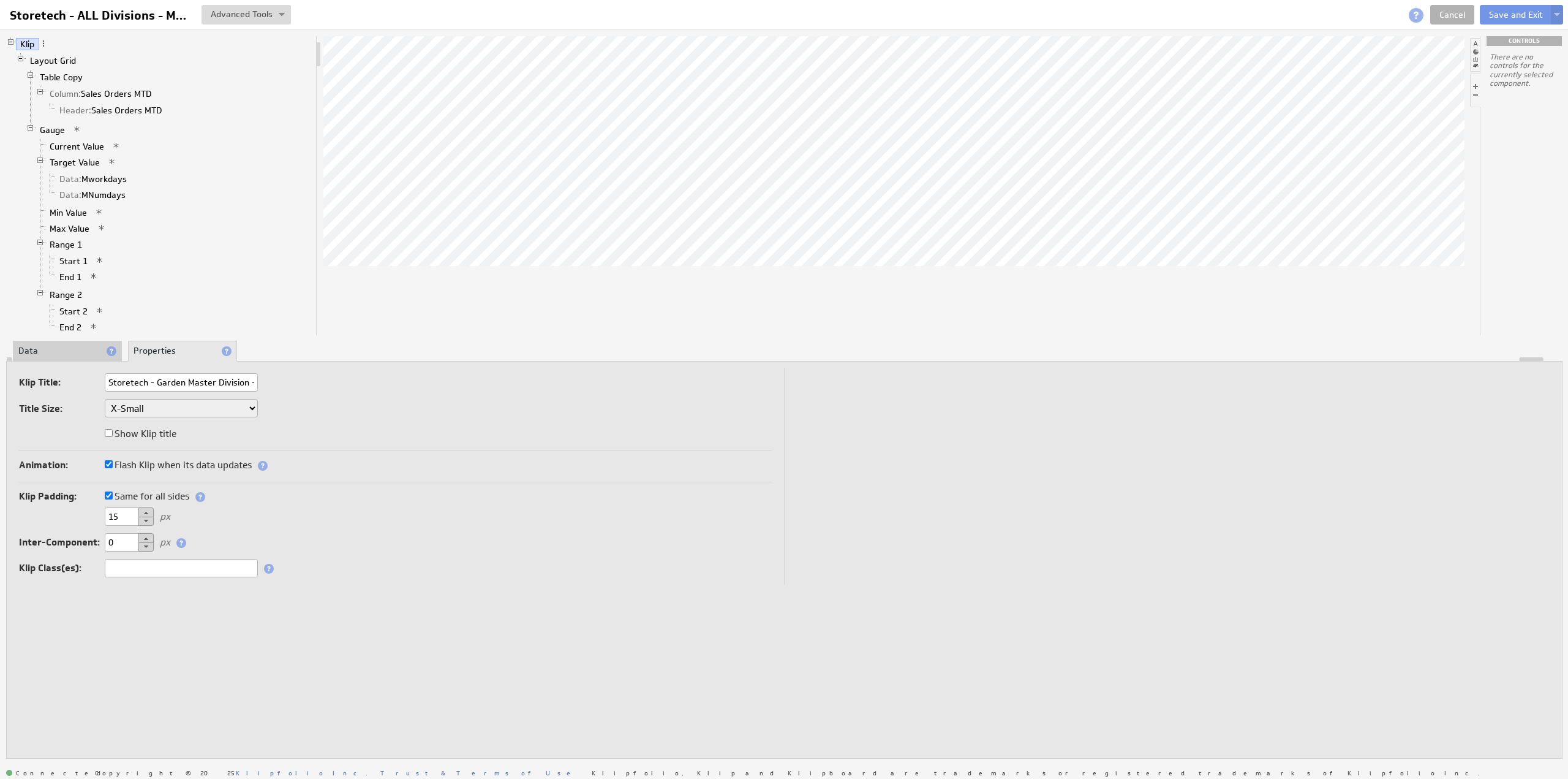
click at [130, 494] on label "Same for all sides" at bounding box center [147, 496] width 85 height 17
click at [113, 494] on input "Same for all sides" at bounding box center [109, 495] width 8 height 8
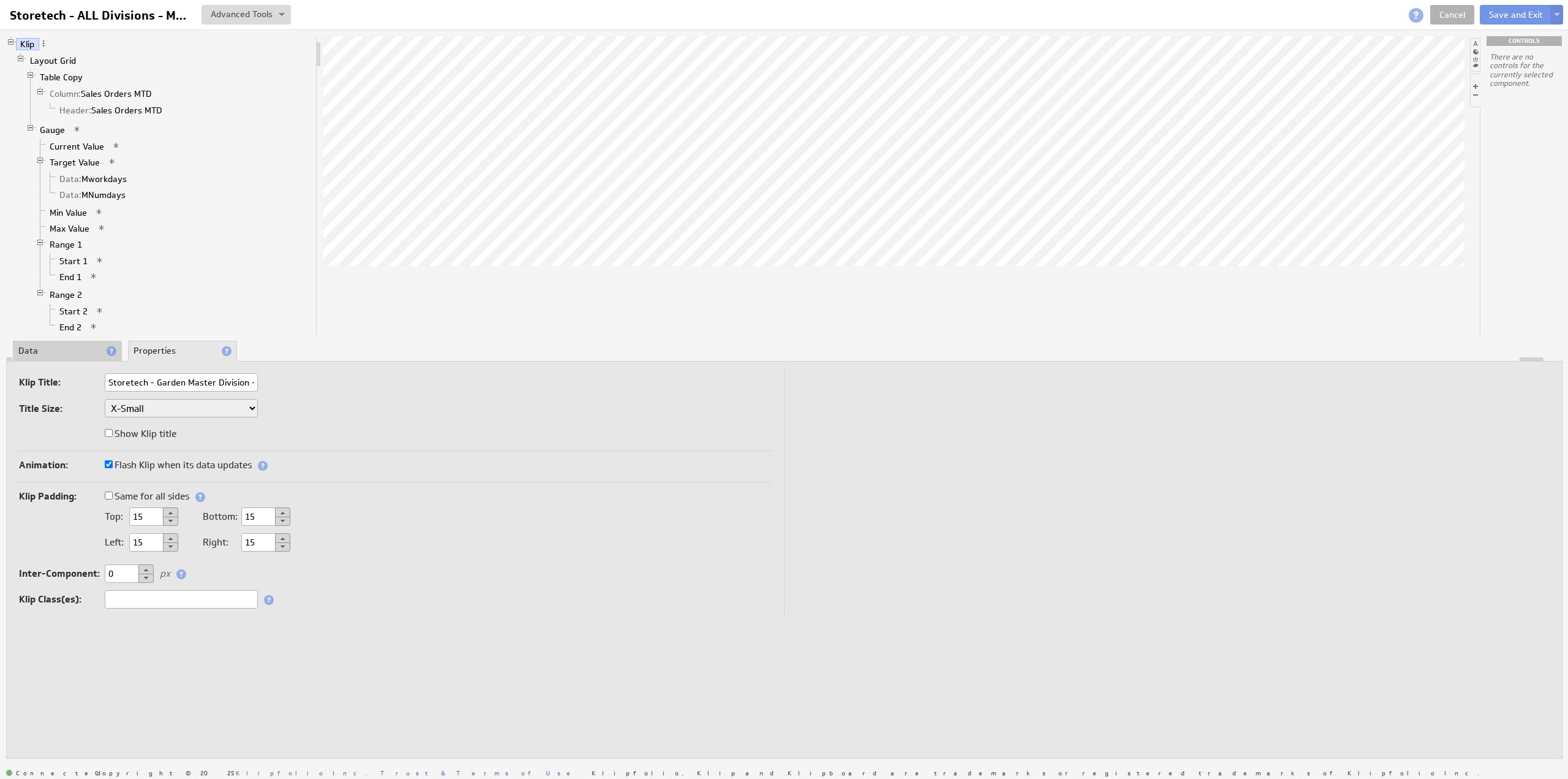
drag, startPoint x: 264, startPoint y: 514, endPoint x: 223, endPoint y: 511, distance: 41.1
click at [223, 511] on div "Bottom: 15" at bounding box center [246, 516] width 88 height 11
type input "5"
click at [1502, 14] on button "Save and Exit" at bounding box center [1516, 14] width 73 height 20
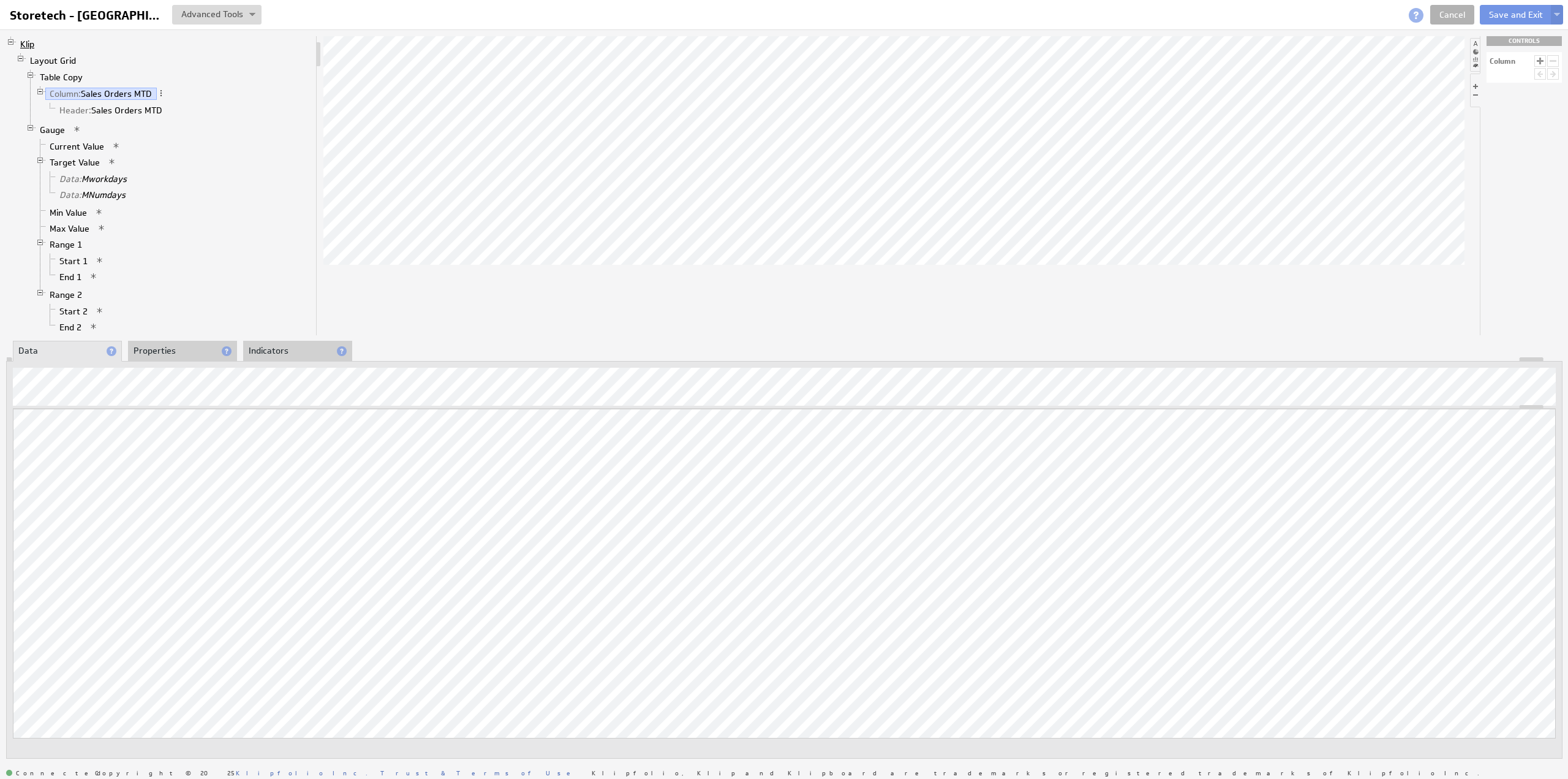
click at [29, 42] on link "Klip" at bounding box center [27, 44] width 23 height 12
click at [152, 348] on li "Properties" at bounding box center [182, 351] width 109 height 21
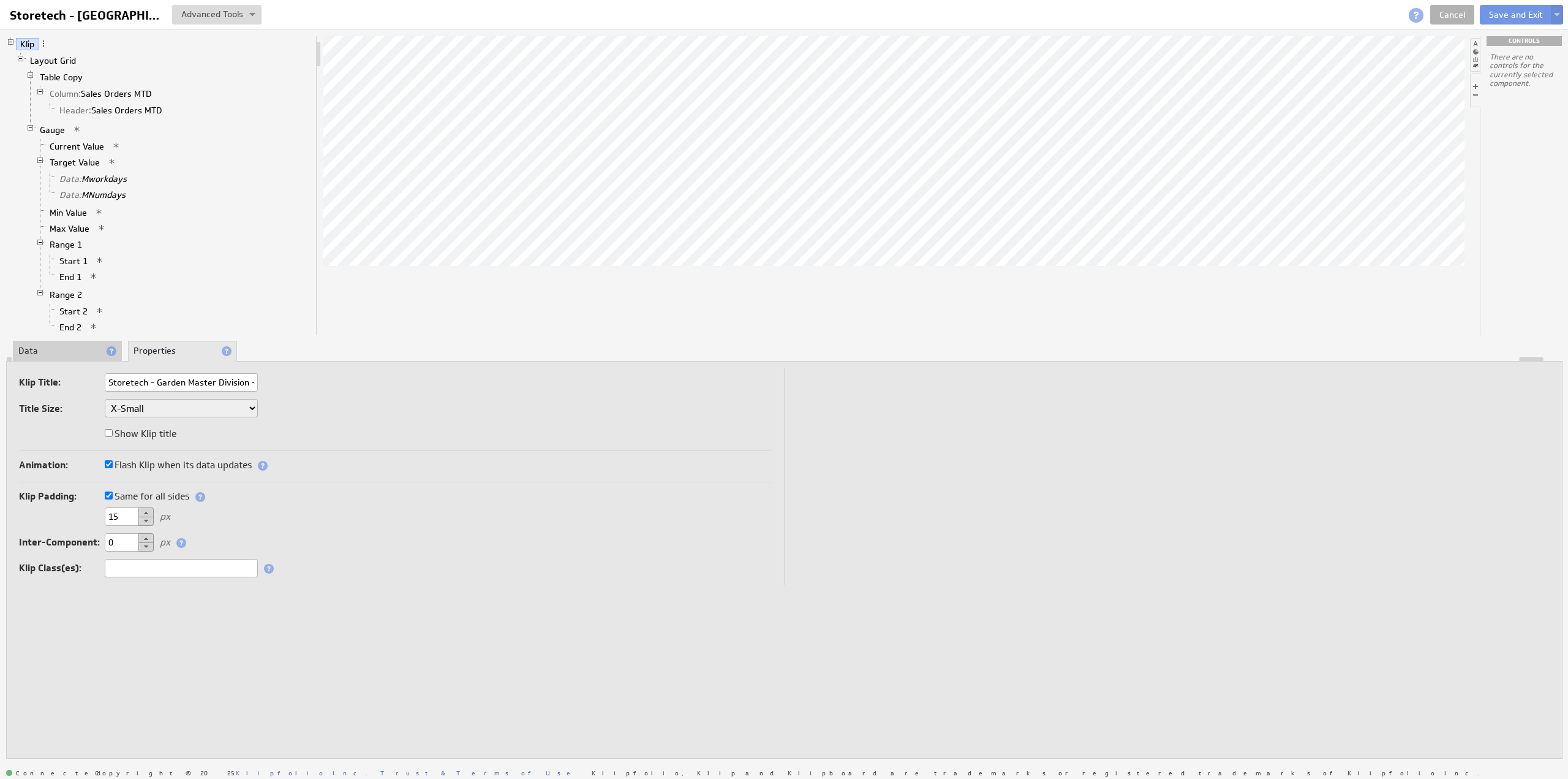
click at [145, 494] on label "Same for all sides" at bounding box center [147, 496] width 85 height 17
click at [113, 494] on input "Same for all sides" at bounding box center [109, 495] width 8 height 8
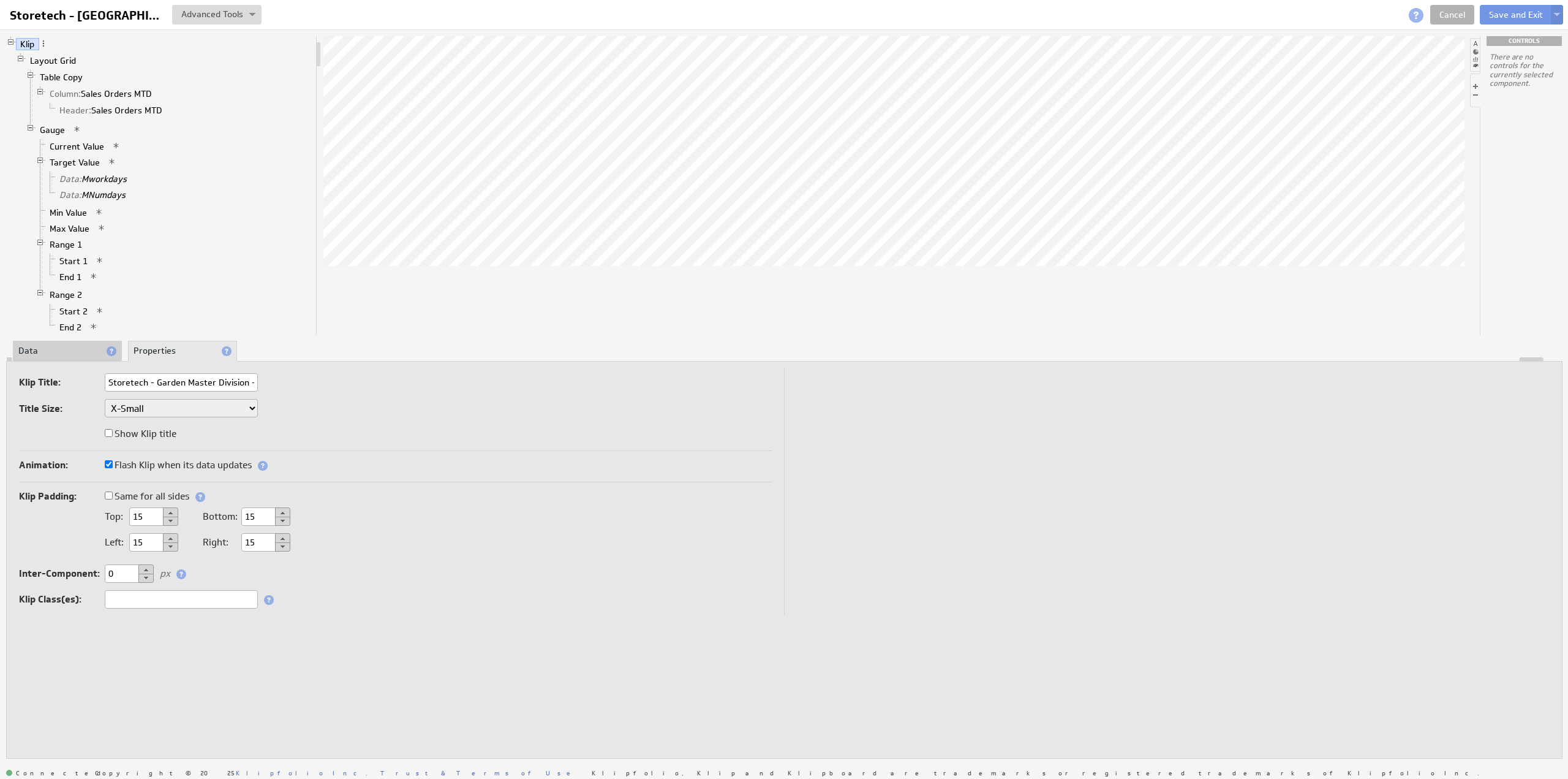
drag, startPoint x: 258, startPoint y: 517, endPoint x: 239, endPoint y: 514, distance: 19.2
click at [239, 514] on div "Bottom: 15" at bounding box center [246, 516] width 88 height 11
type input "5"
click at [1511, 11] on button "Save and Exit" at bounding box center [1516, 14] width 73 height 20
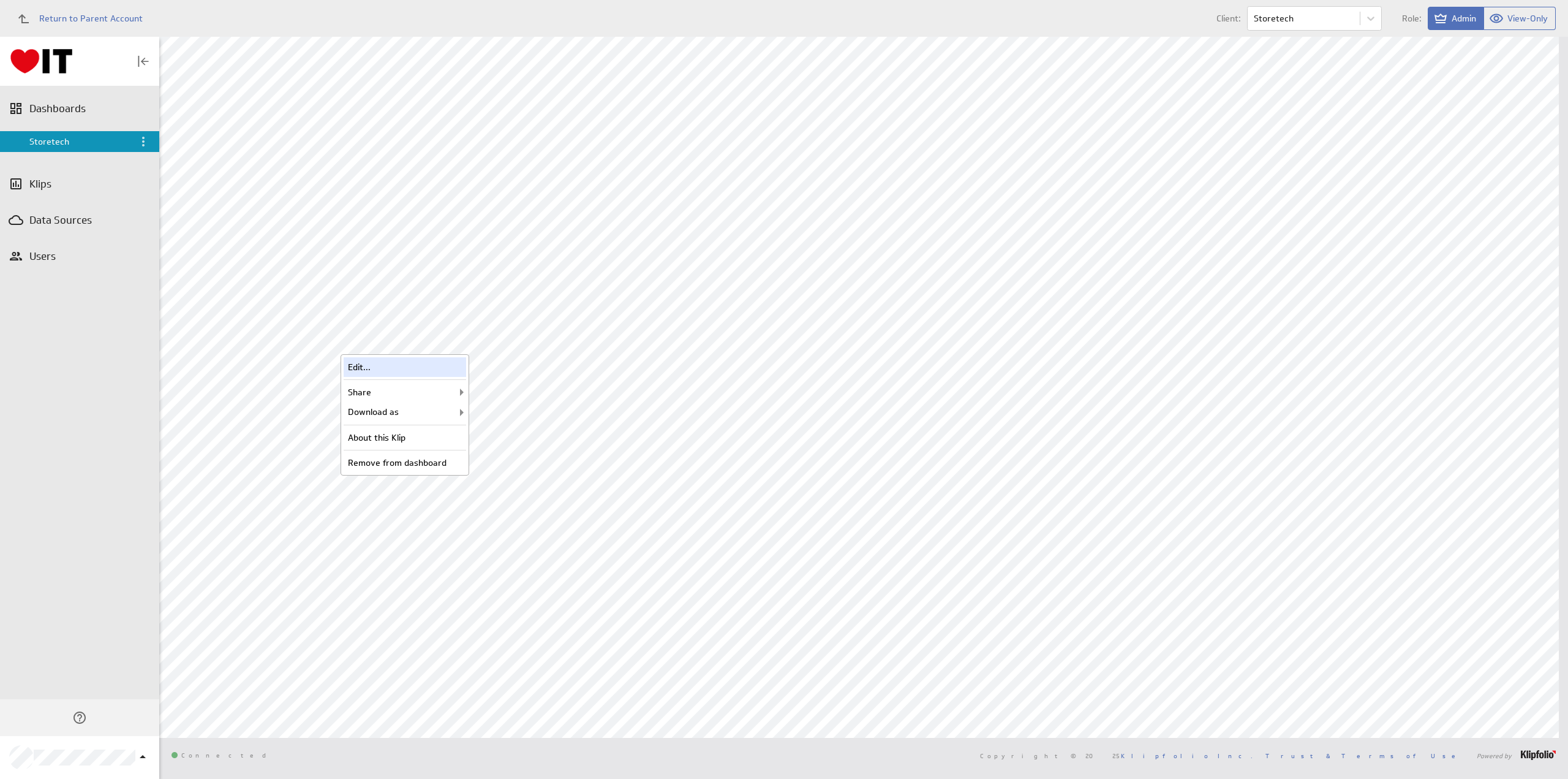
click at [417, 368] on div "Edit..." at bounding box center [405, 367] width 122 height 20
click at [711, 561] on div "Edit..." at bounding box center [713, 565] width 122 height 20
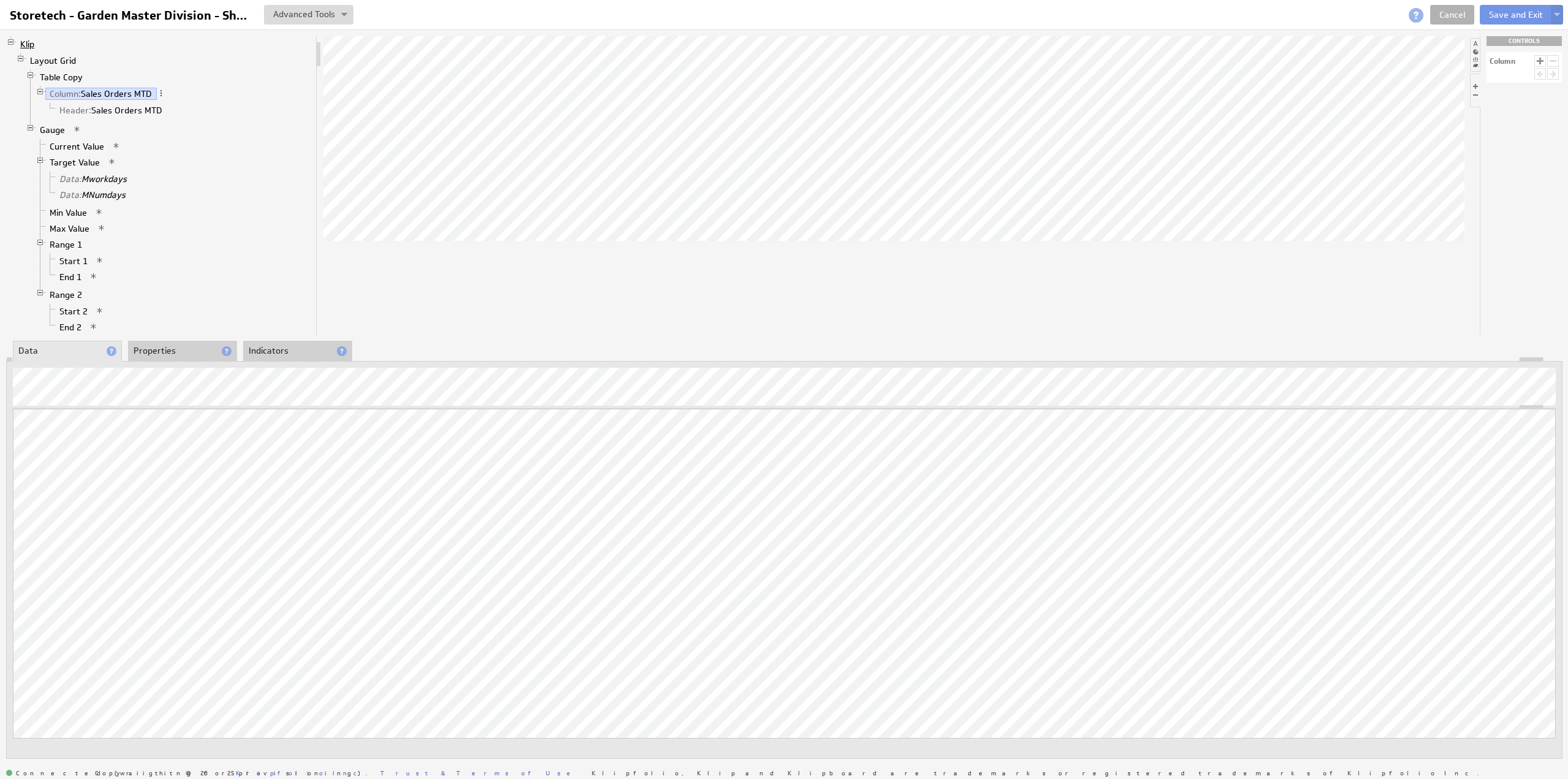
click at [28, 44] on link "Klip" at bounding box center [27, 44] width 23 height 12
click at [163, 351] on li "Properties" at bounding box center [182, 351] width 109 height 21
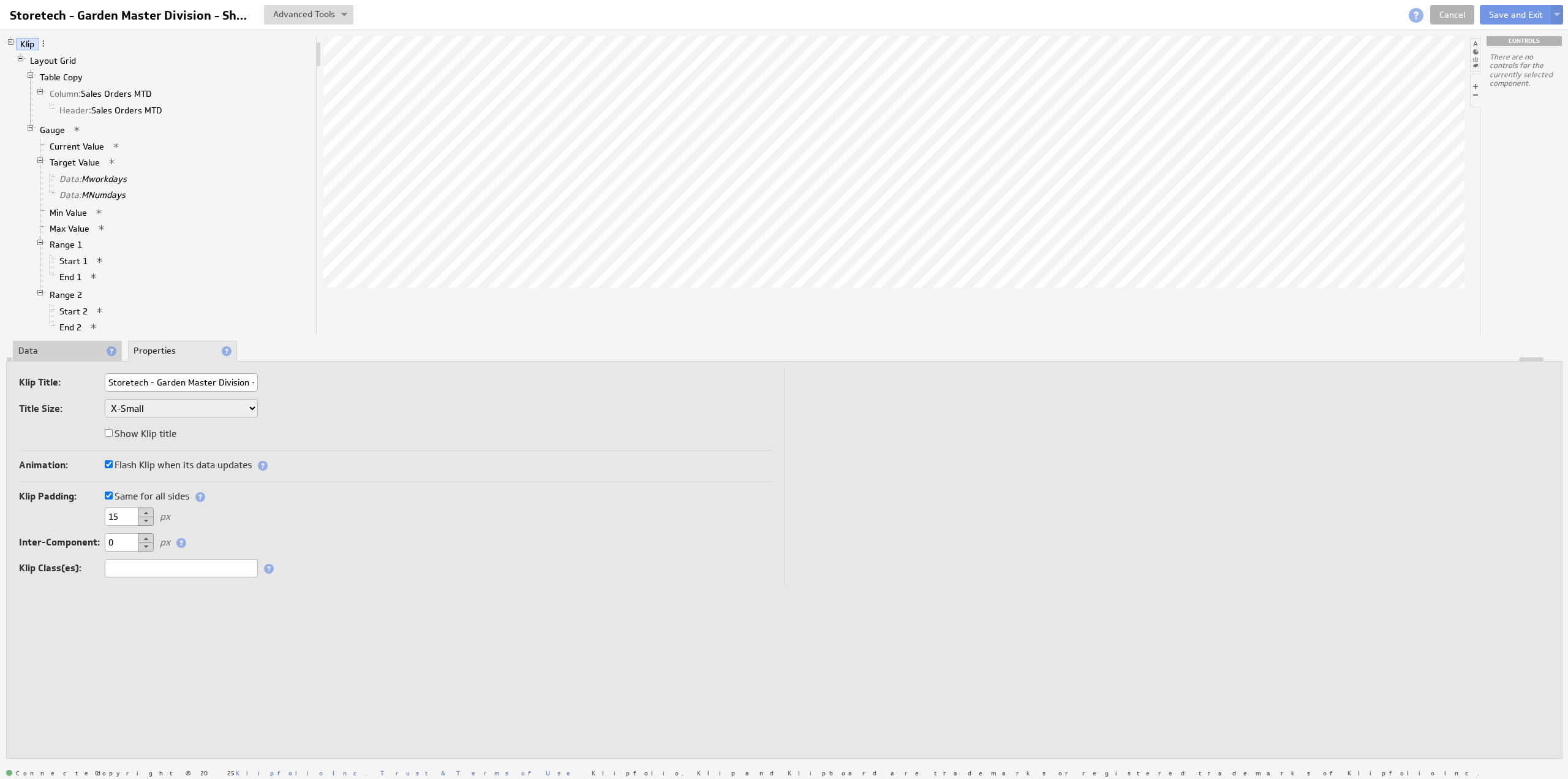
scroll to position [0, 45]
click at [140, 494] on label "Same for all sides" at bounding box center [147, 496] width 85 height 17
click at [113, 494] on input "Same for all sides" at bounding box center [109, 495] width 8 height 8
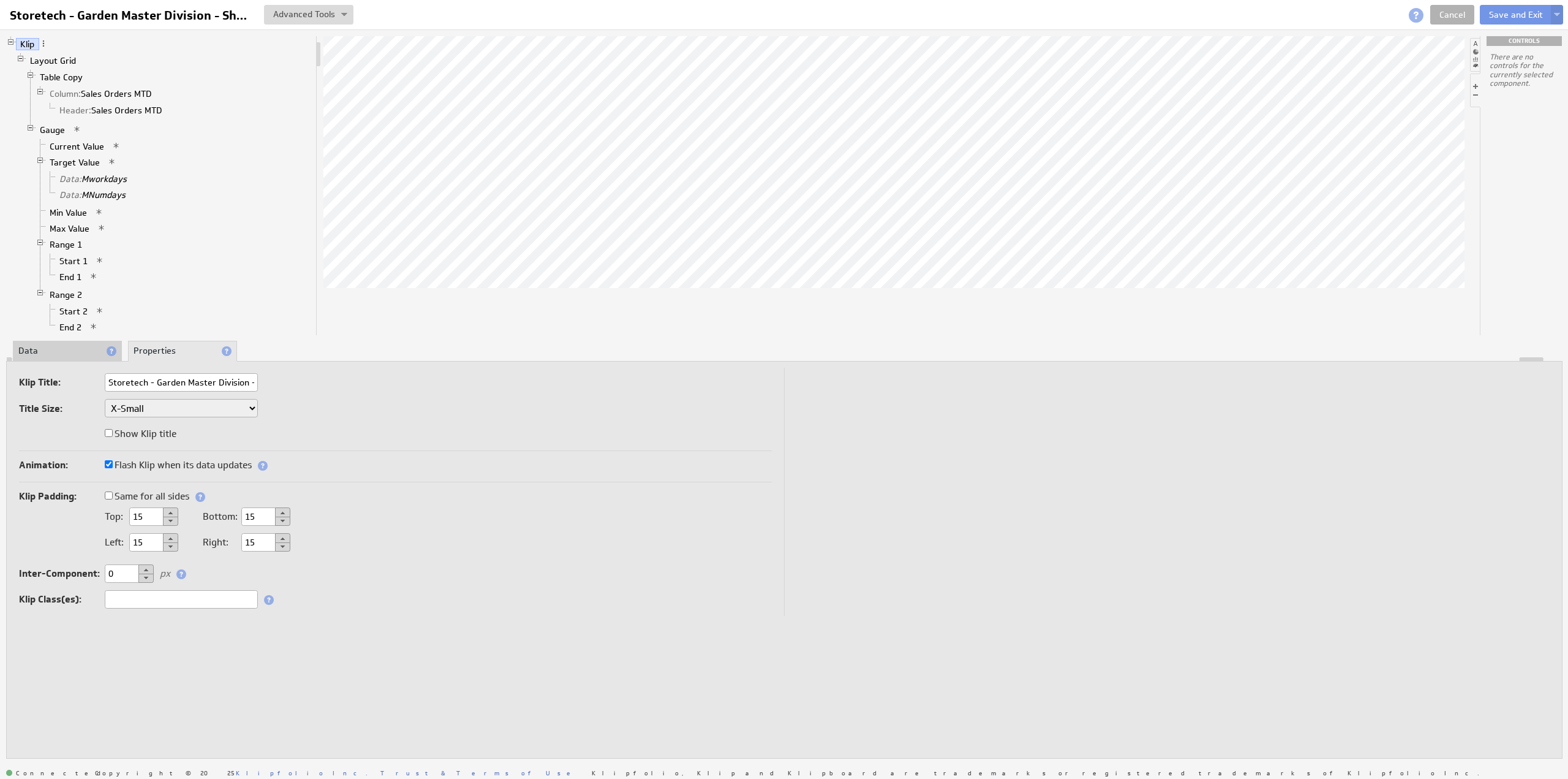
drag, startPoint x: 255, startPoint y: 518, endPoint x: 224, endPoint y: 514, distance: 31.3
click at [223, 514] on div "Bottom: 15" at bounding box center [246, 516] width 88 height 11
type input "5"
click at [1499, 8] on button "Save and Exit" at bounding box center [1516, 14] width 73 height 20
click at [1499, 11] on button "Save and Exit" at bounding box center [1516, 14] width 73 height 20
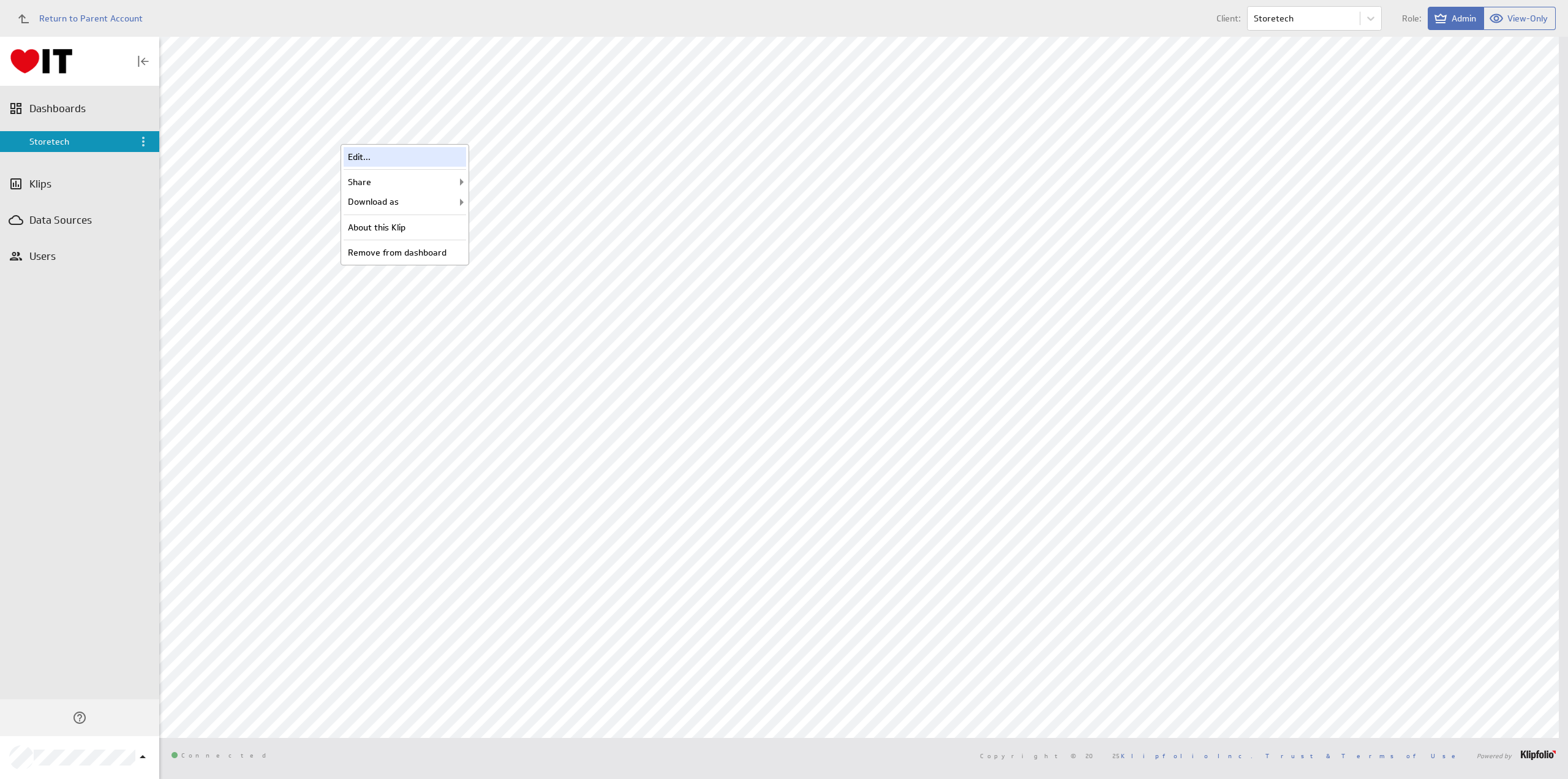
click at [425, 156] on div "Edit..." at bounding box center [405, 157] width 122 height 20
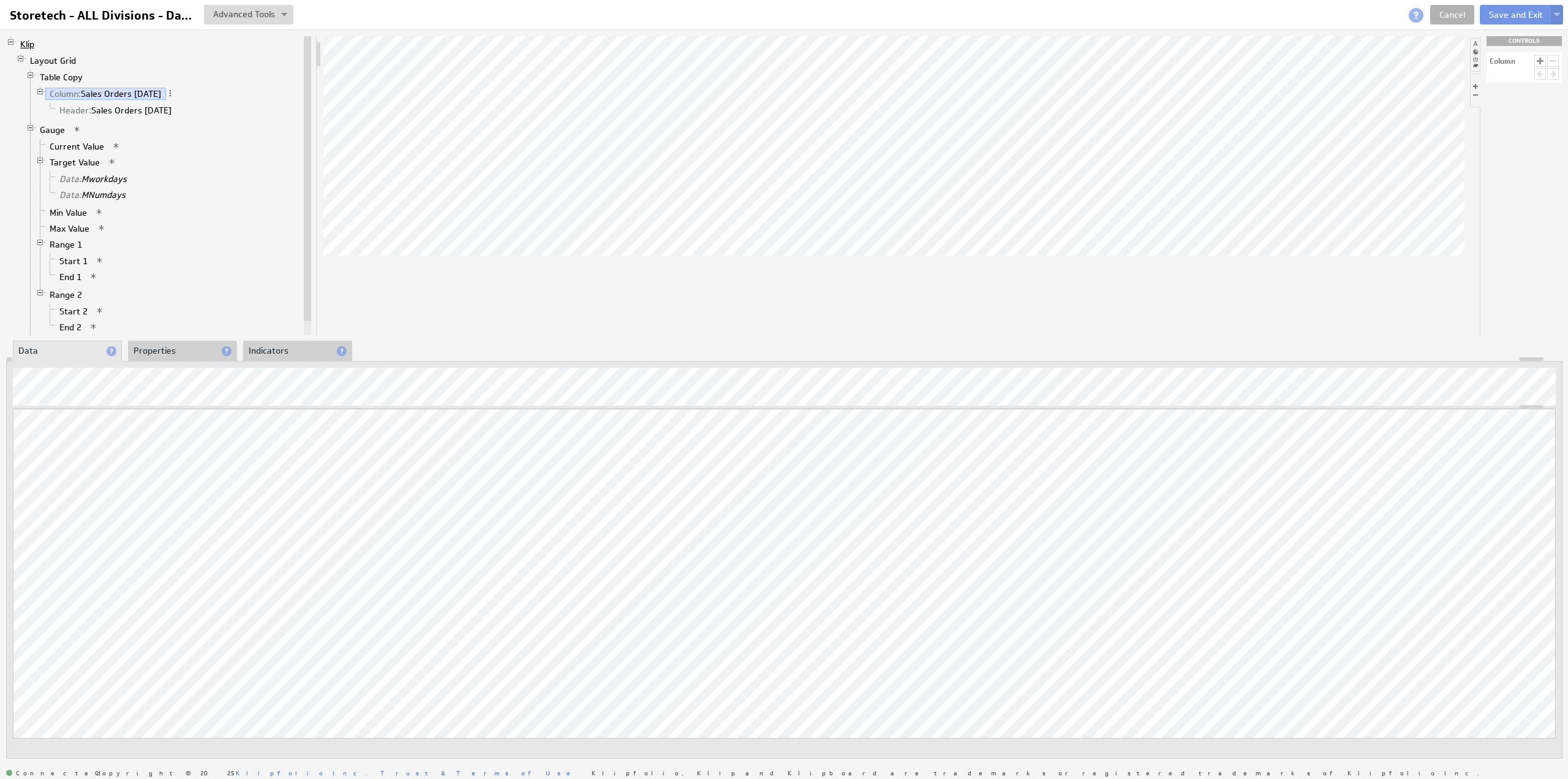
click at [26, 45] on link "Klip" at bounding box center [27, 44] width 23 height 12
click at [149, 354] on li "Properties" at bounding box center [182, 351] width 109 height 21
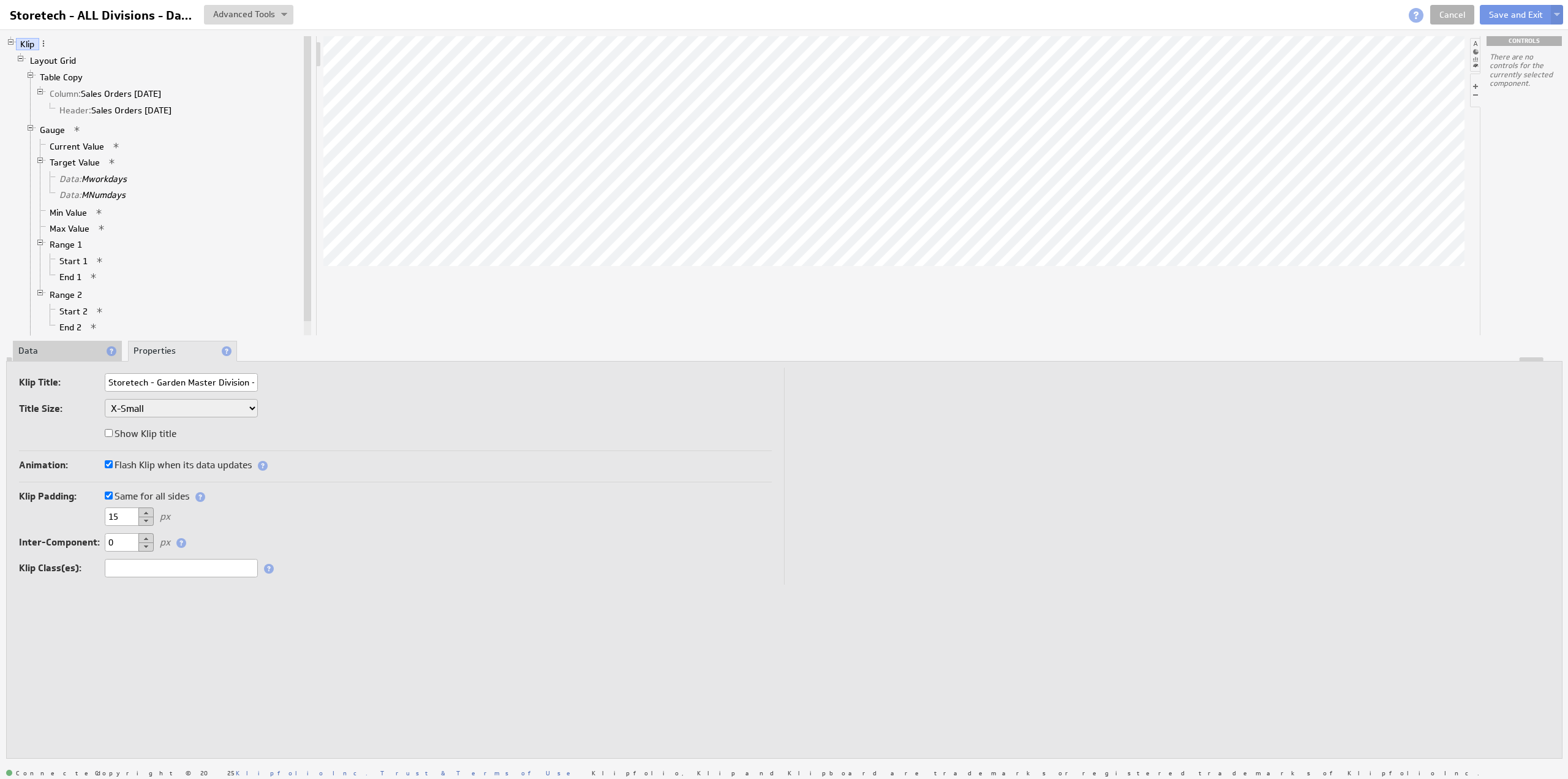
scroll to position [0, 45]
click at [150, 495] on label "Same for all sides" at bounding box center [147, 496] width 85 height 17
click at [113, 495] on input "Same for all sides" at bounding box center [109, 495] width 8 height 8
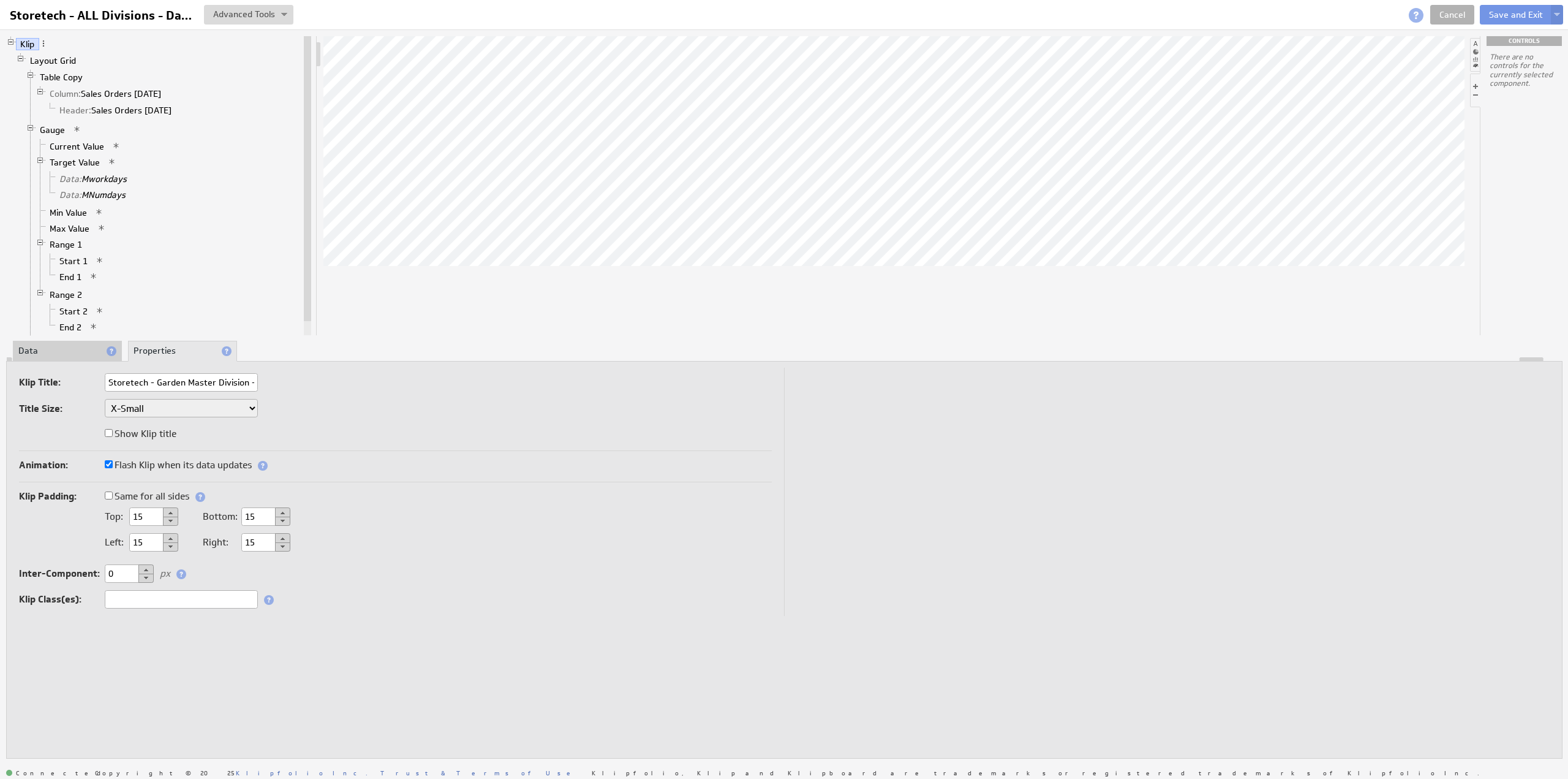
drag, startPoint x: 261, startPoint y: 514, endPoint x: 238, endPoint y: 508, distance: 23.8
click at [238, 508] on div "Bottom: 15" at bounding box center [246, 516] width 88 height 18
type input "5"
click at [1499, 13] on button "Save and Exit" at bounding box center [1516, 14] width 73 height 20
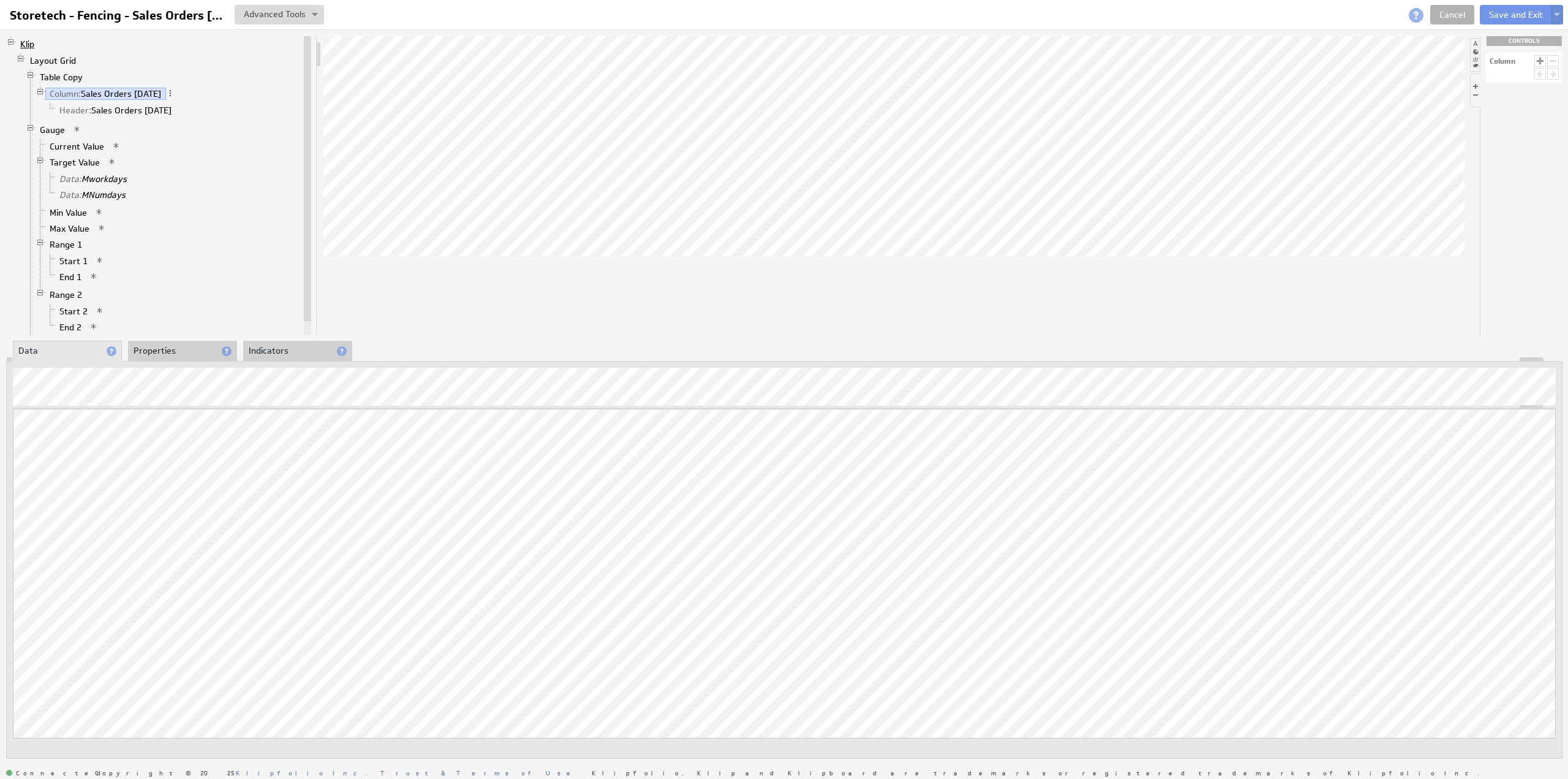
click at [31, 42] on link "Klip" at bounding box center [27, 44] width 23 height 12
click at [153, 351] on li "Properties" at bounding box center [182, 351] width 109 height 21
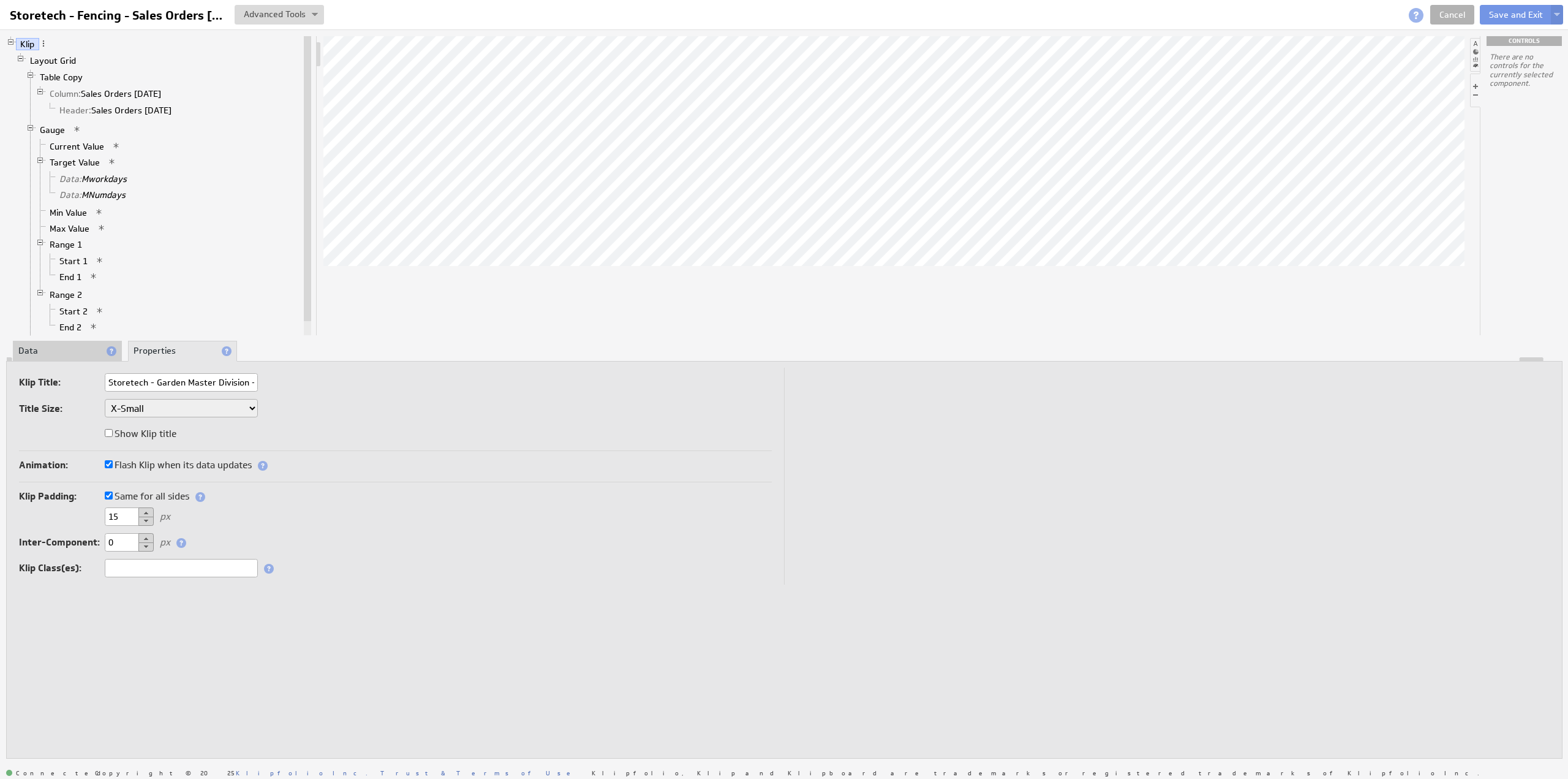
click at [160, 493] on label "Same for all sides" at bounding box center [147, 496] width 85 height 17
click at [113, 493] on input "Same for all sides" at bounding box center [109, 495] width 8 height 8
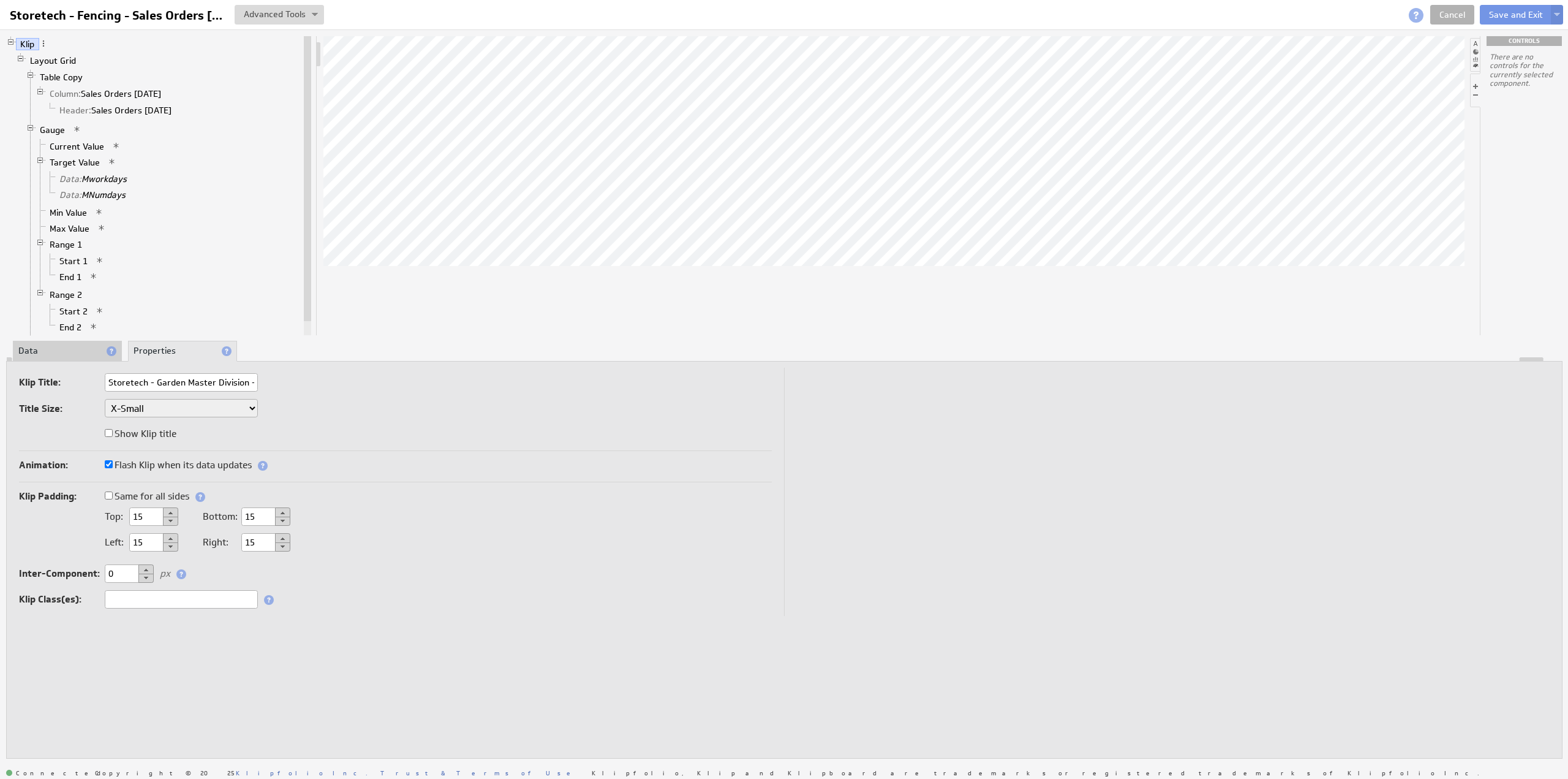
drag, startPoint x: 264, startPoint y: 514, endPoint x: 236, endPoint y: 514, distance: 28.0
click at [236, 514] on div "Bottom: 15" at bounding box center [246, 516] width 88 height 11
type input "5"
click at [1503, 17] on button "Save and Exit" at bounding box center [1516, 14] width 73 height 20
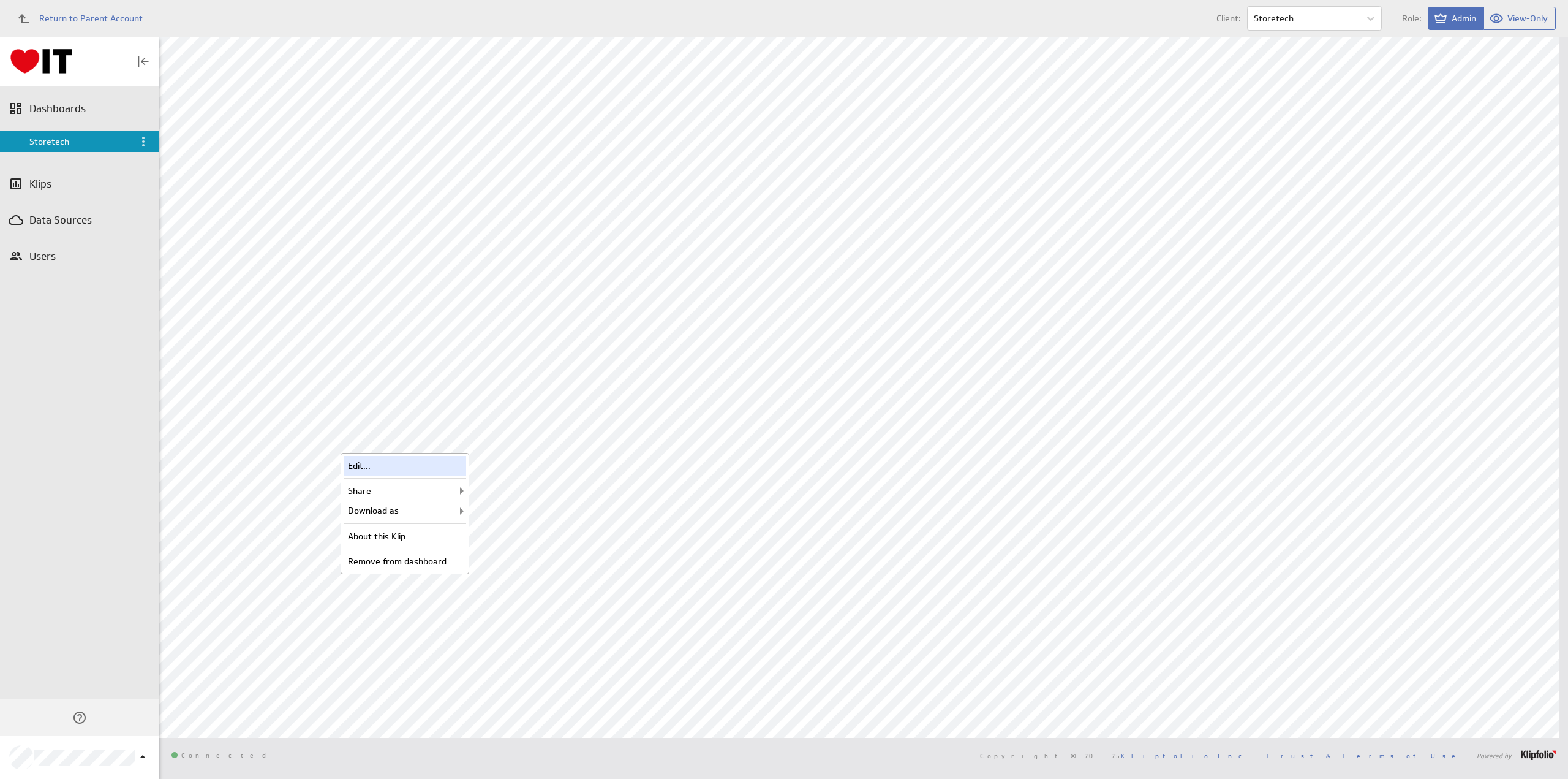
click at [411, 465] on div "Edit..." at bounding box center [405, 465] width 122 height 20
click at [1020, 172] on div "Edit..." at bounding box center [1020, 172] width 122 height 20
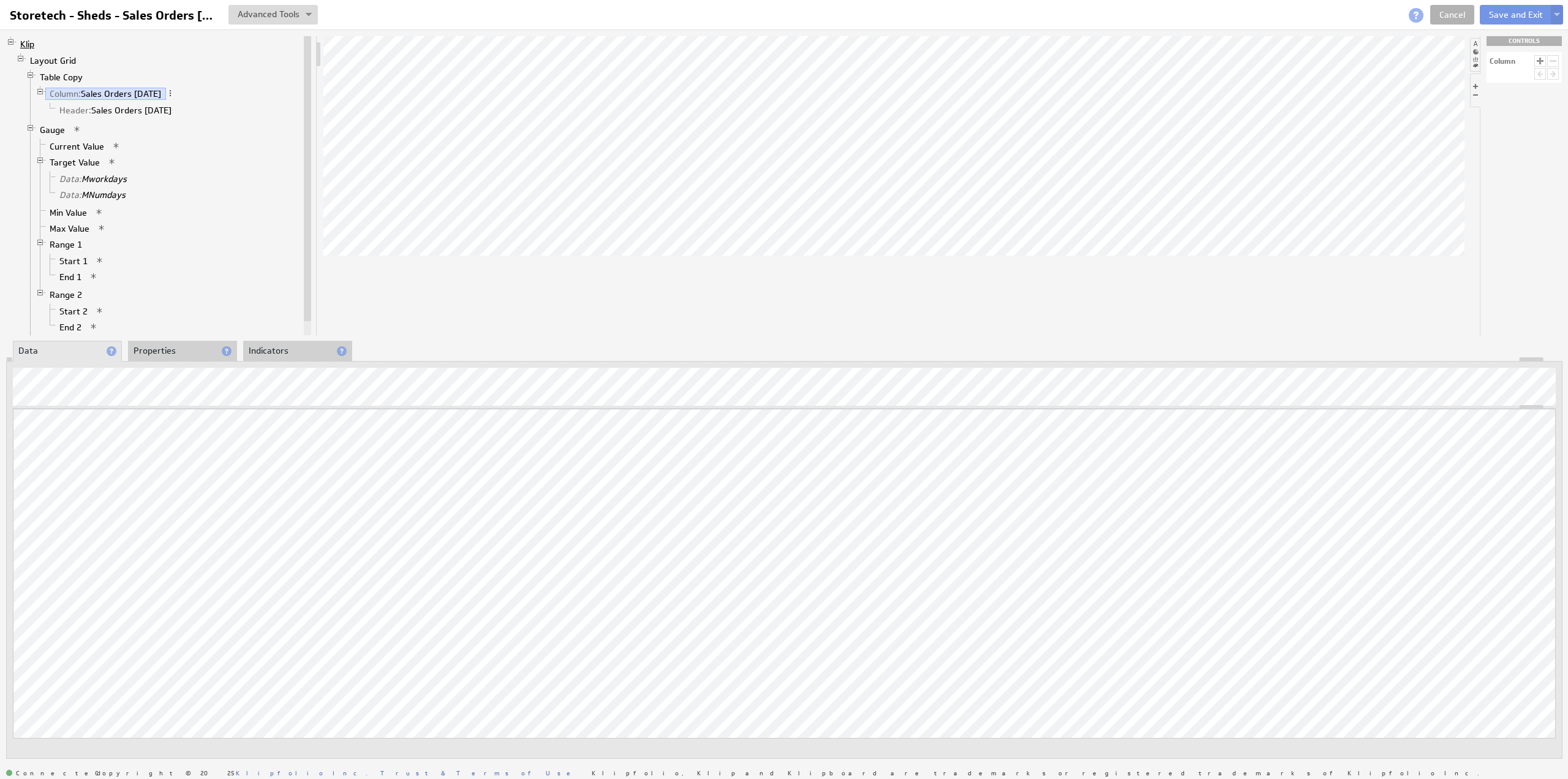
click at [26, 42] on link "Klip" at bounding box center [27, 44] width 23 height 12
click at [161, 349] on li "Properties" at bounding box center [182, 351] width 109 height 21
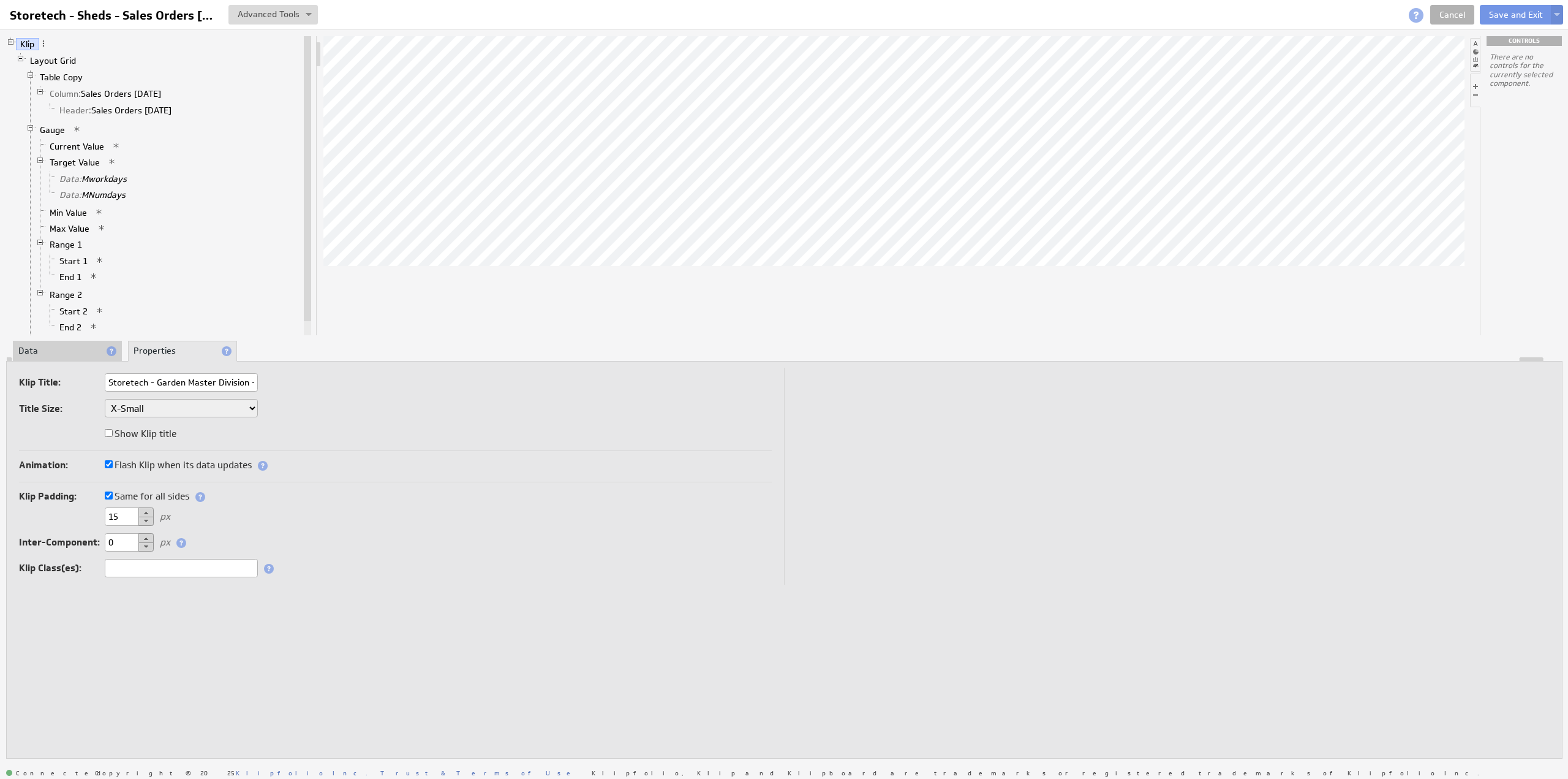
click at [147, 493] on label "Same for all sides" at bounding box center [147, 496] width 85 height 17
click at [113, 493] on input "Same for all sides" at bounding box center [109, 495] width 8 height 8
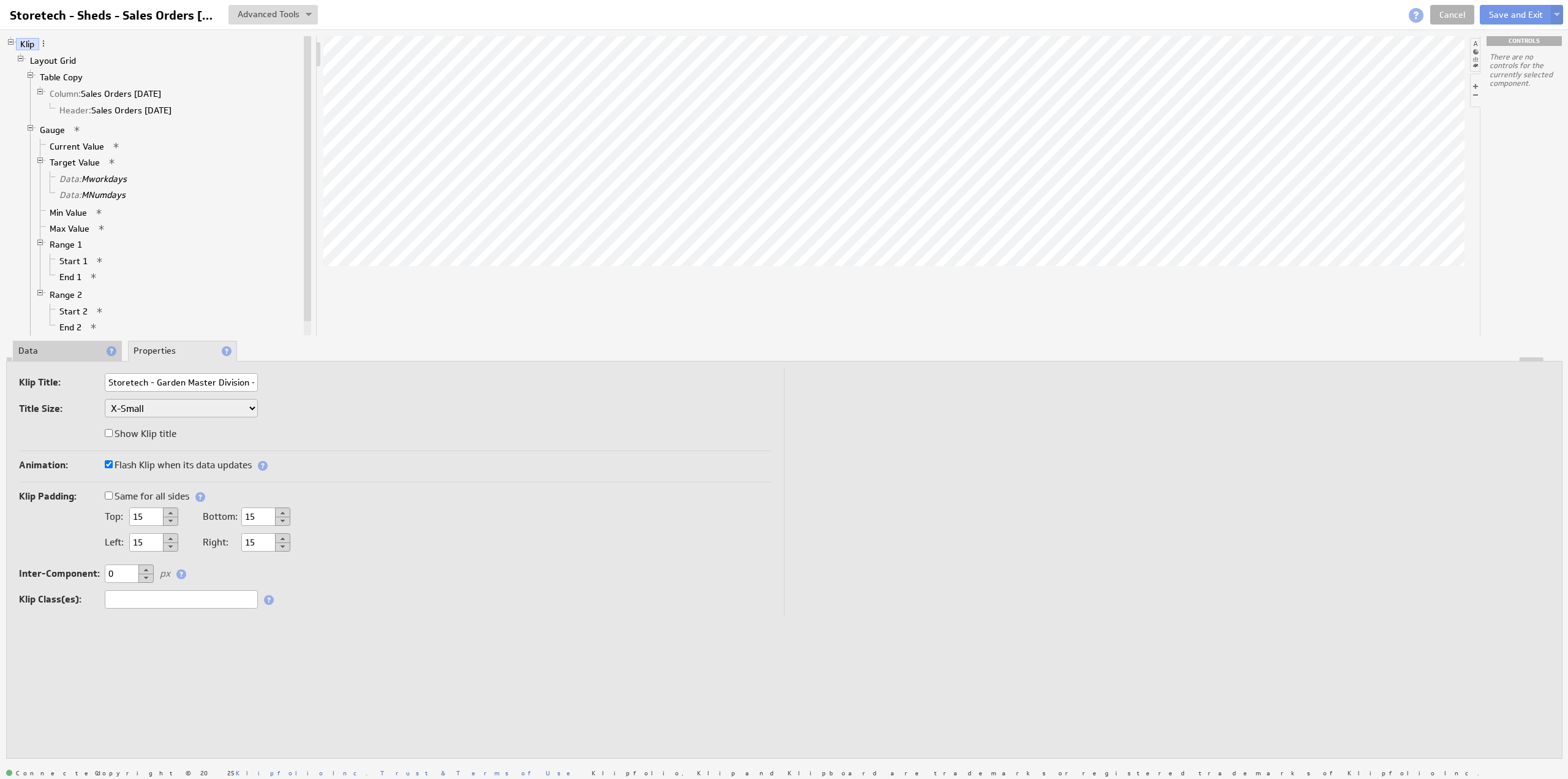
drag, startPoint x: 257, startPoint y: 512, endPoint x: 240, endPoint y: 511, distance: 17.0
click at [239, 511] on div "Bottom: 15" at bounding box center [246, 516] width 88 height 11
type input "5"
click at [1505, 14] on button "Save and Exit" at bounding box center [1516, 14] width 73 height 20
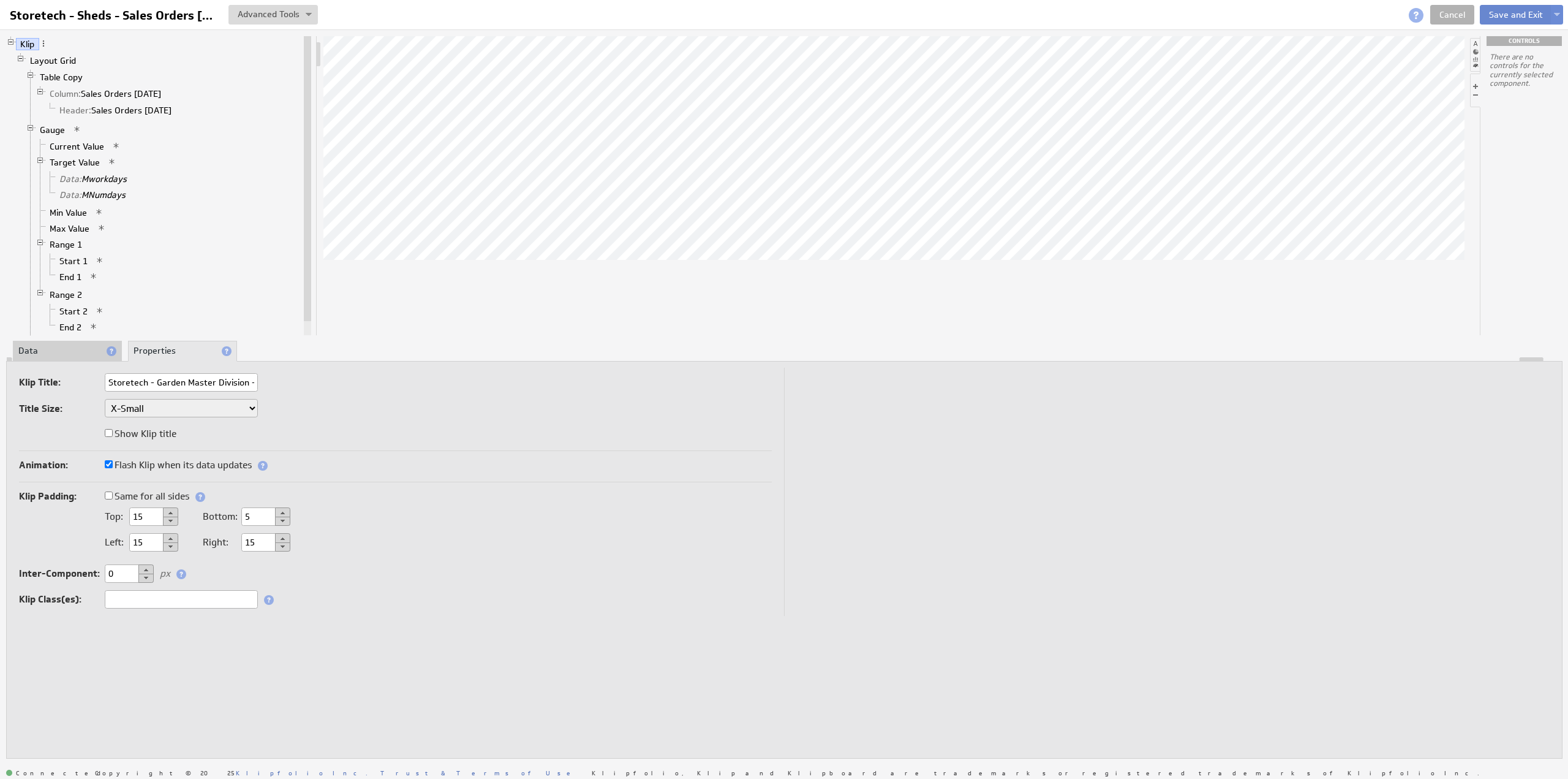
click at [1505, 14] on button "Save and Exit" at bounding box center [1516, 14] width 73 height 20
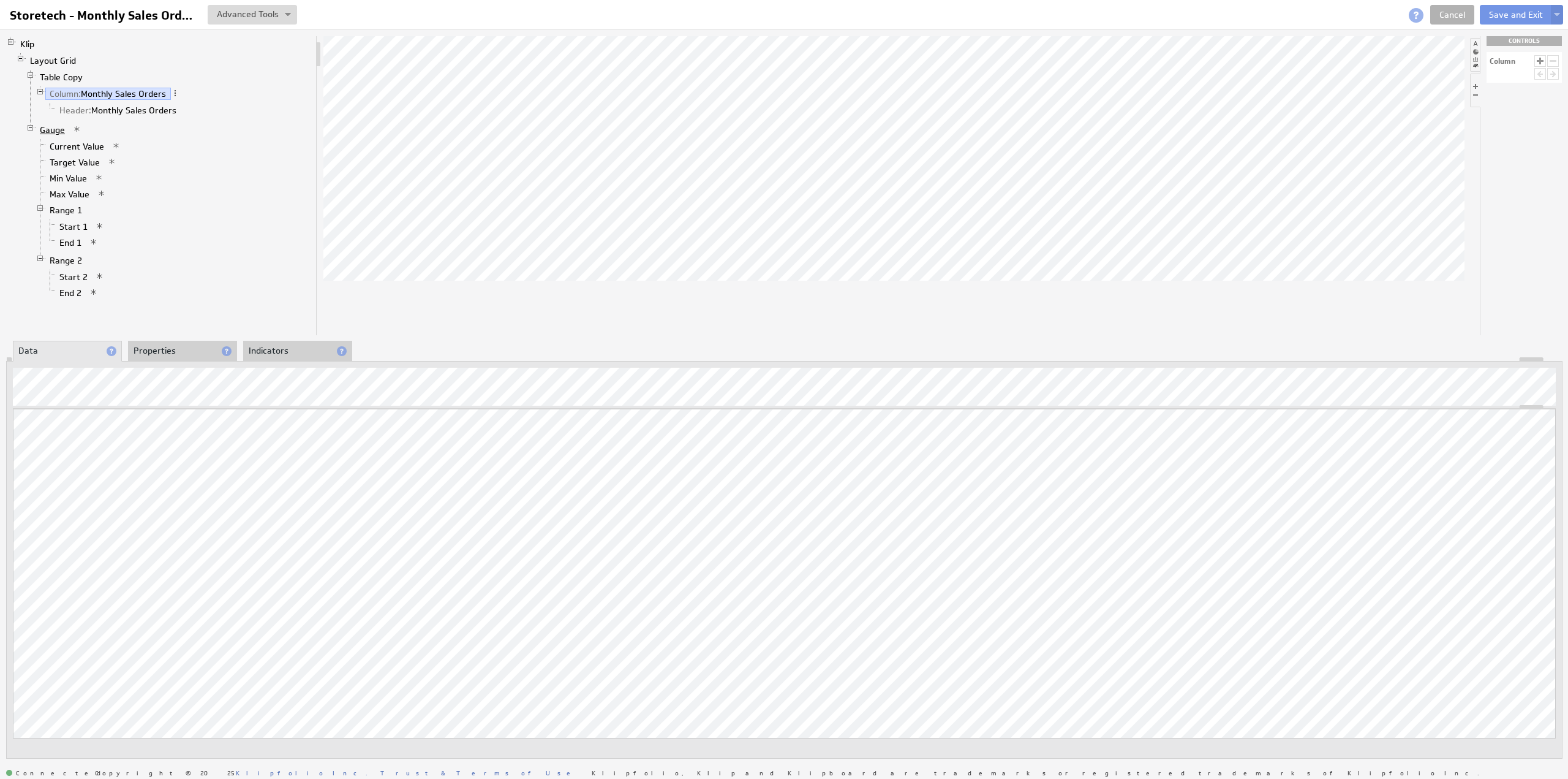
click at [44, 127] on link "Gauge" at bounding box center [52, 130] width 34 height 12
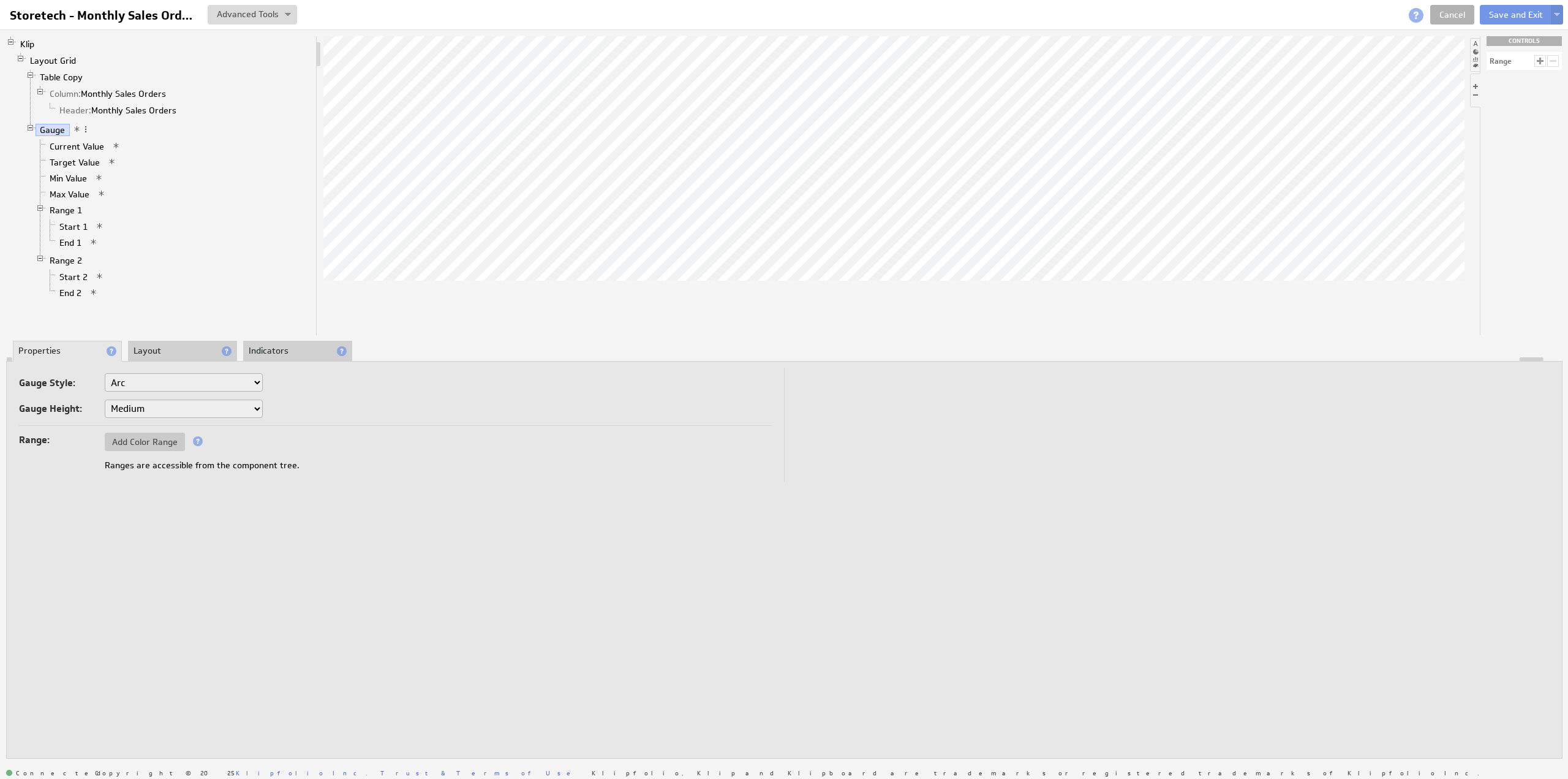
click at [147, 409] on select "Small Medium Large X-Large" at bounding box center [184, 409] width 158 height 18
select select "1"
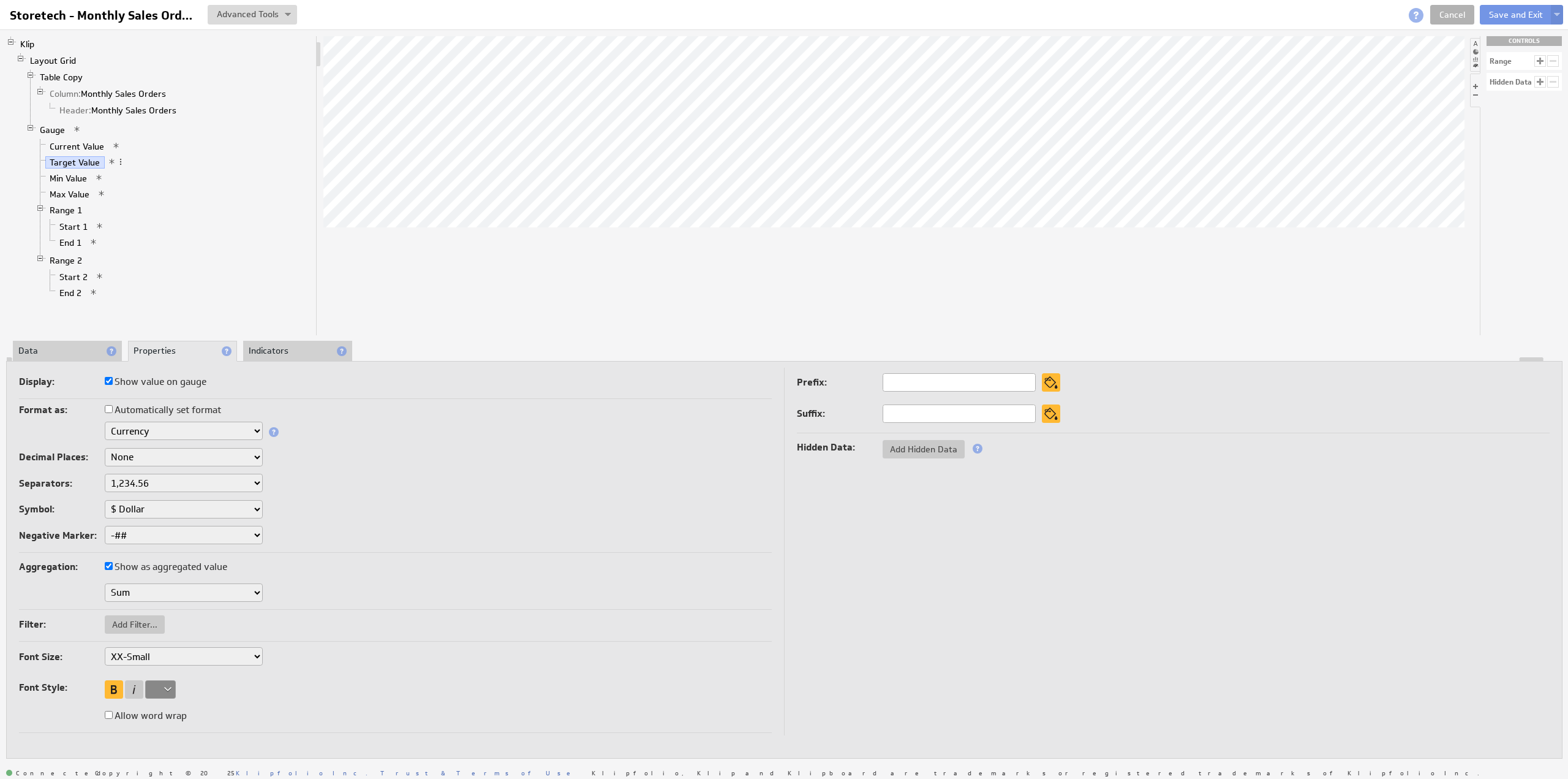
click at [149, 654] on select "XX-Small X-Small Small Medium Large X-Large XX-Large" at bounding box center [184, 656] width 158 height 18
select select "x-small"
click at [144, 655] on select "XX-Small X-Small Small Medium Large X-Large XX-Large" at bounding box center [184, 656] width 158 height 18
select select "large"
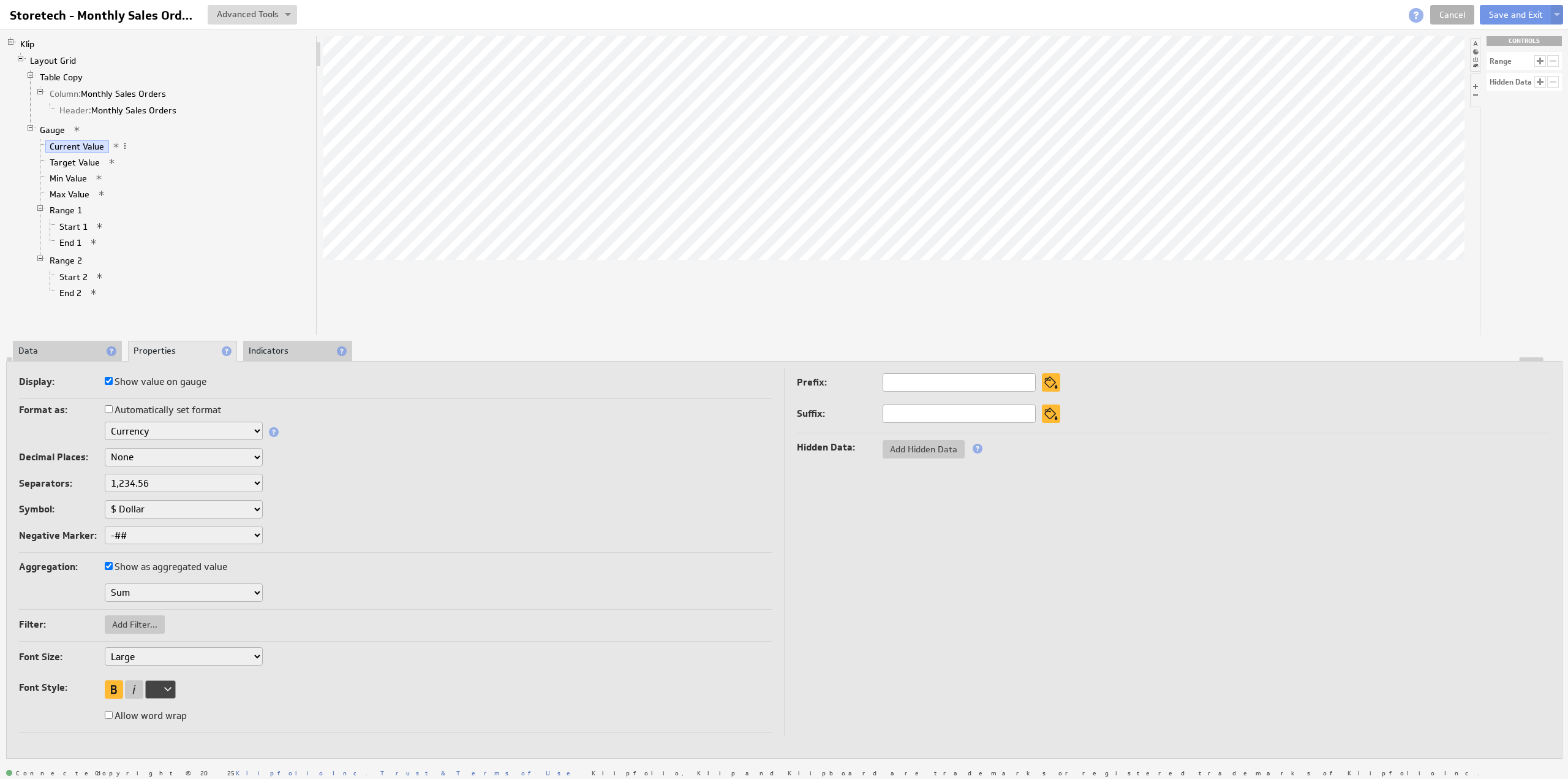
select select "large"
click at [35, 43] on link "Klip" at bounding box center [27, 44] width 23 height 12
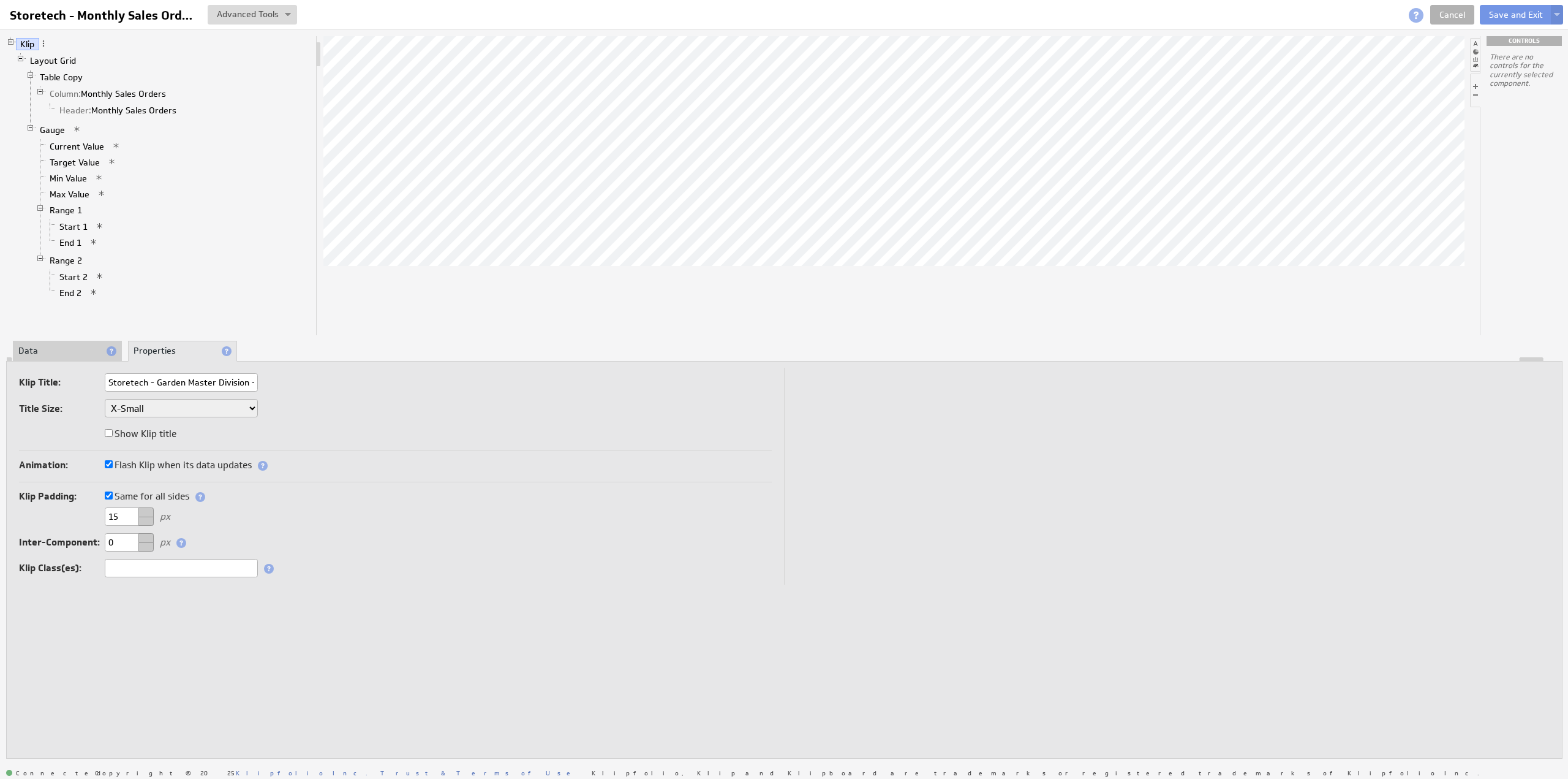
scroll to position [0, 45]
click at [145, 496] on label "Same for all sides" at bounding box center [147, 496] width 85 height 17
click at [113, 496] on input "Same for all sides" at bounding box center [109, 495] width 8 height 8
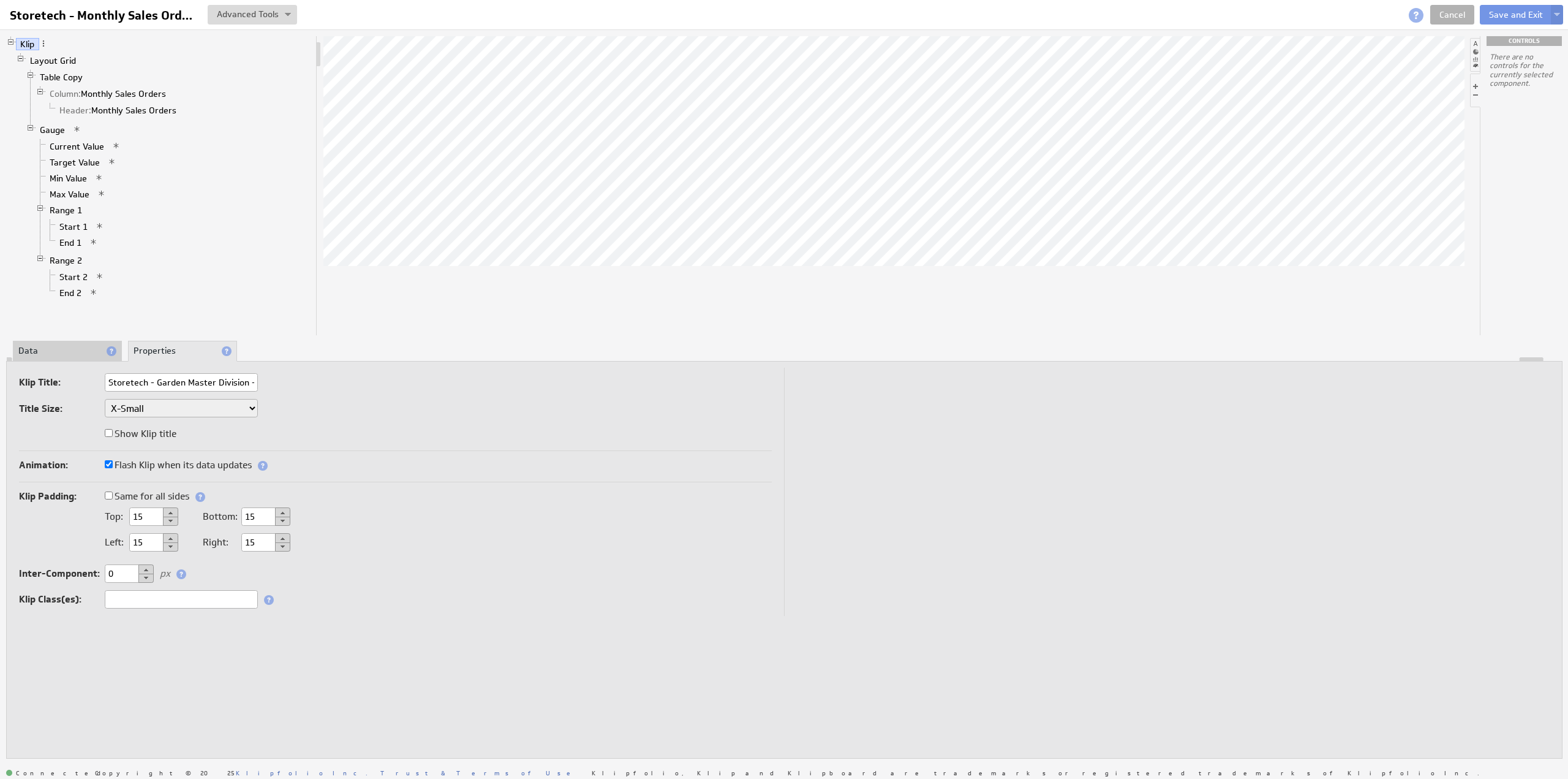
click at [234, 515] on div "Bottom: 15" at bounding box center [246, 516] width 88 height 11
type input "5"
click at [1500, 17] on button "Save and Exit" at bounding box center [1516, 14] width 73 height 20
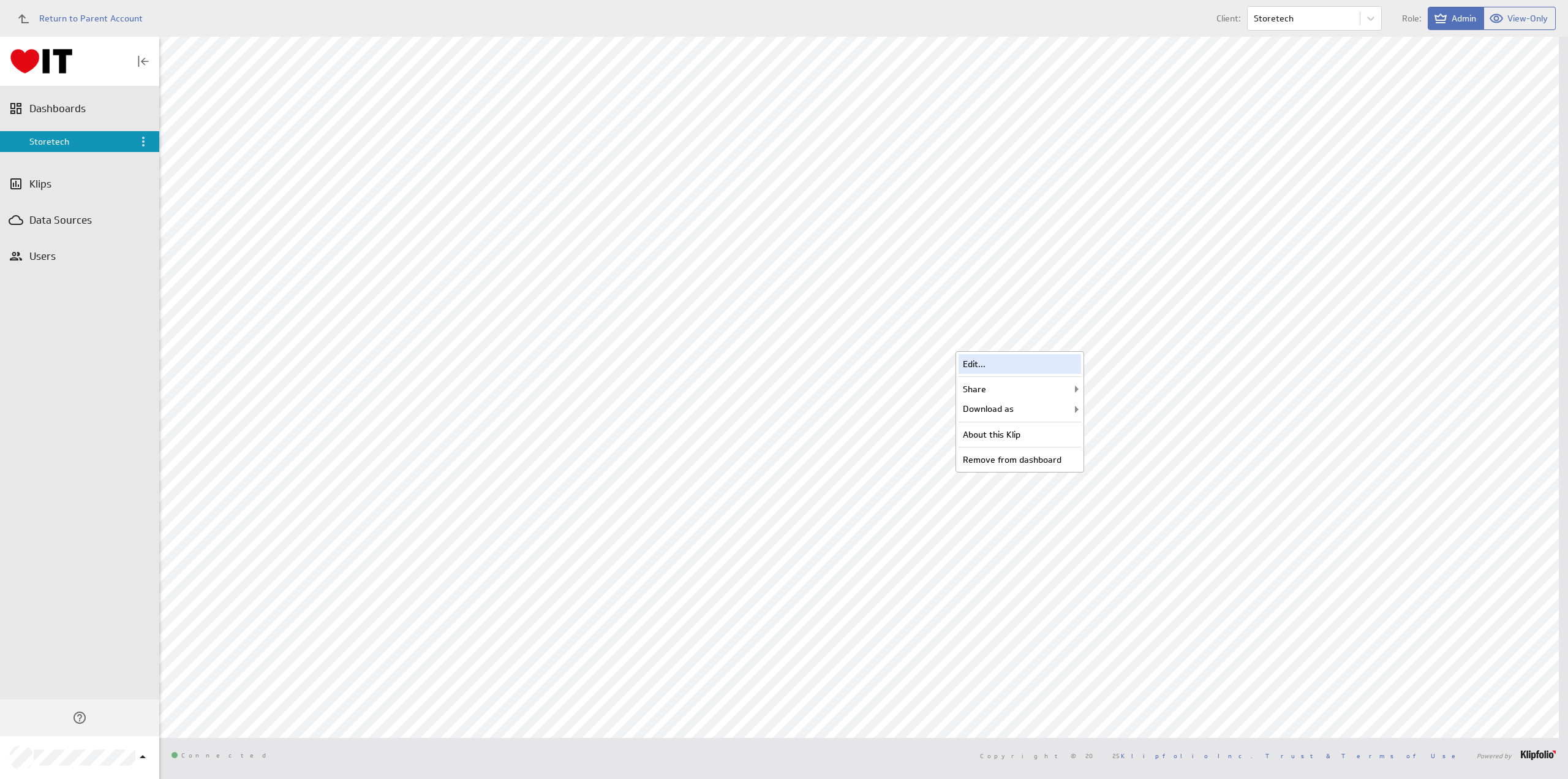
click at [1003, 366] on div "Edit..." at bounding box center [1020, 364] width 122 height 20
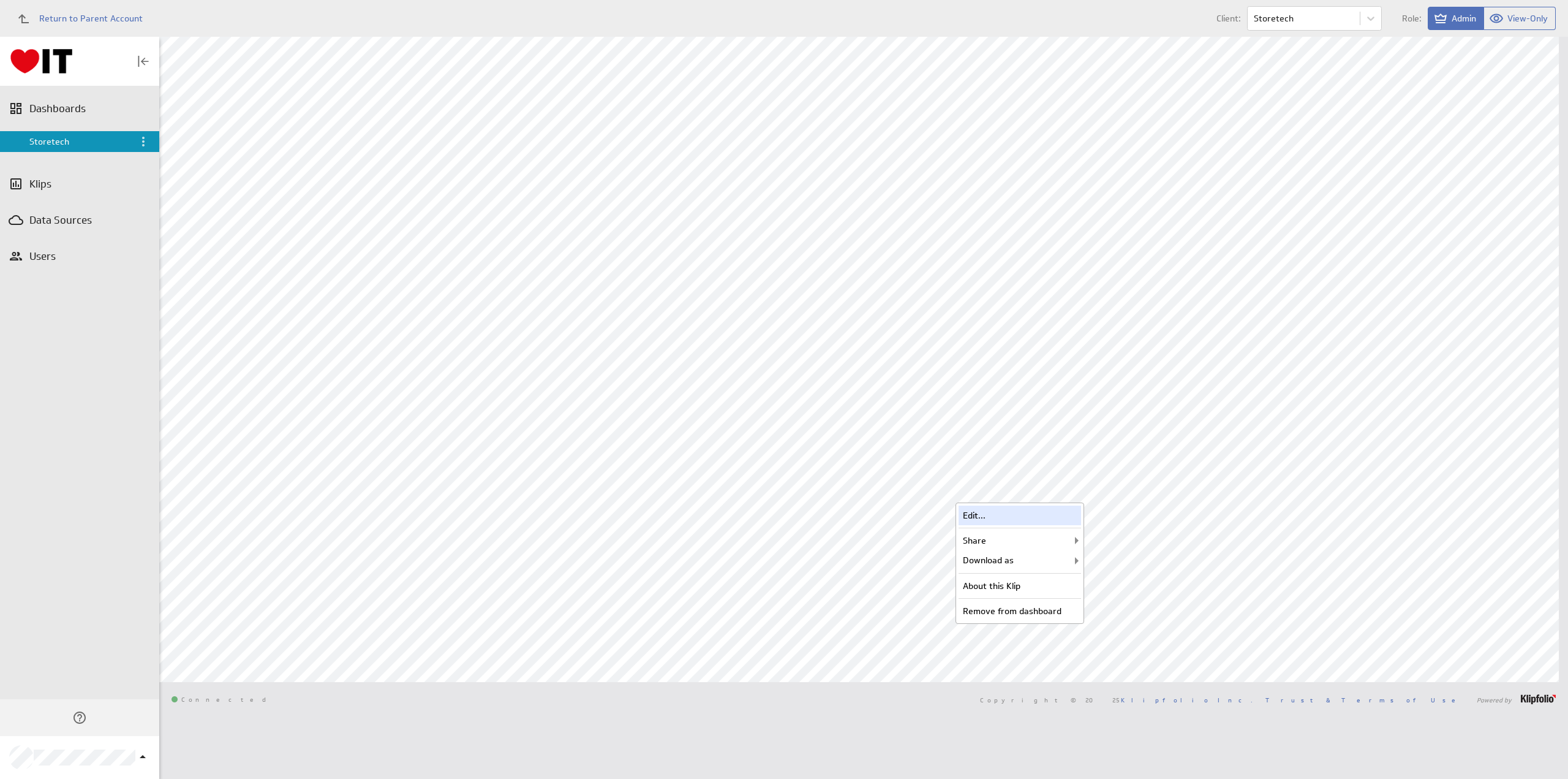
click at [983, 513] on div "Edit..." at bounding box center [1020, 515] width 122 height 20
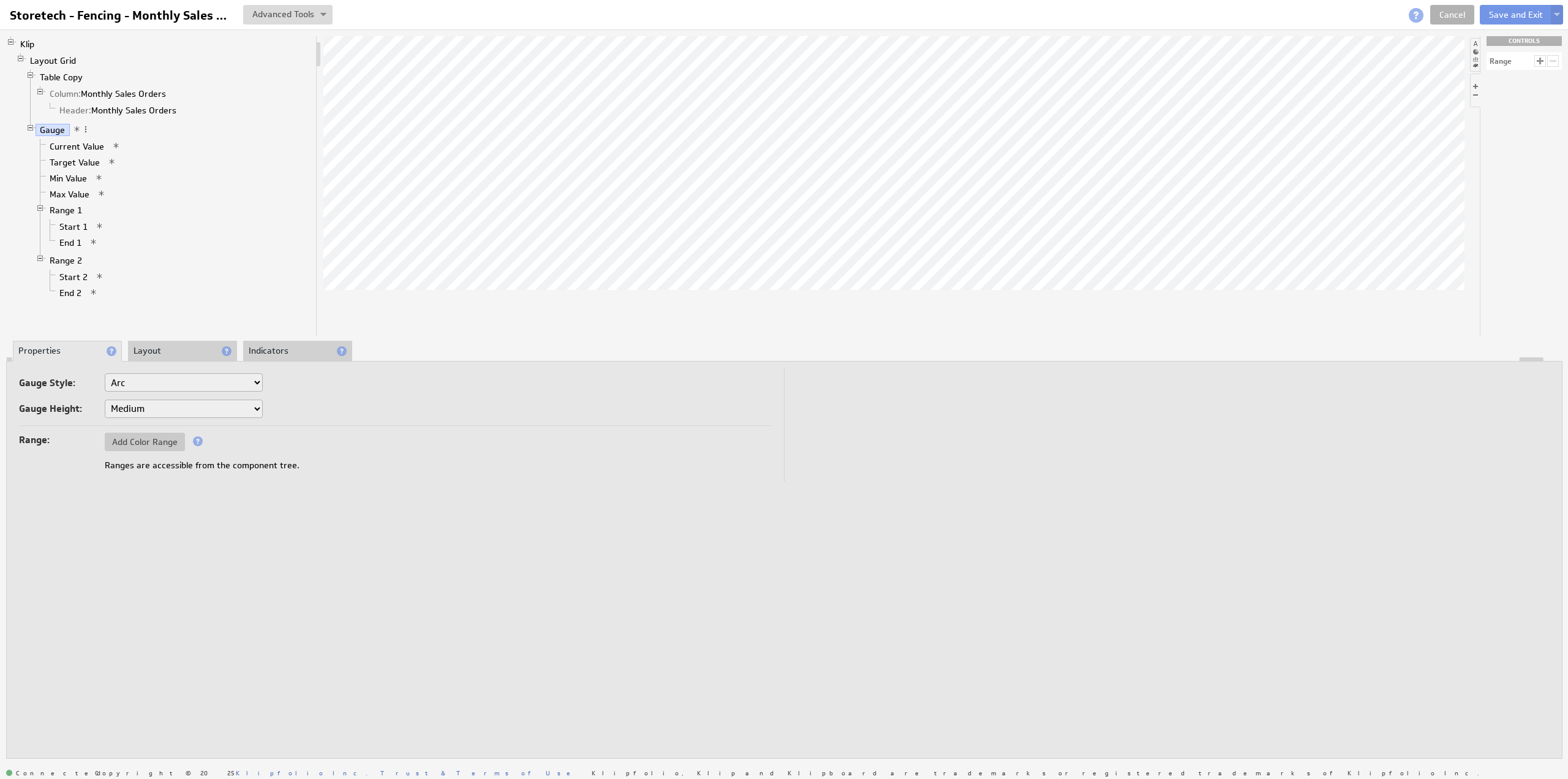
click at [137, 410] on select "Small Medium Large X-Large" at bounding box center [184, 409] width 158 height 18
select select "1"
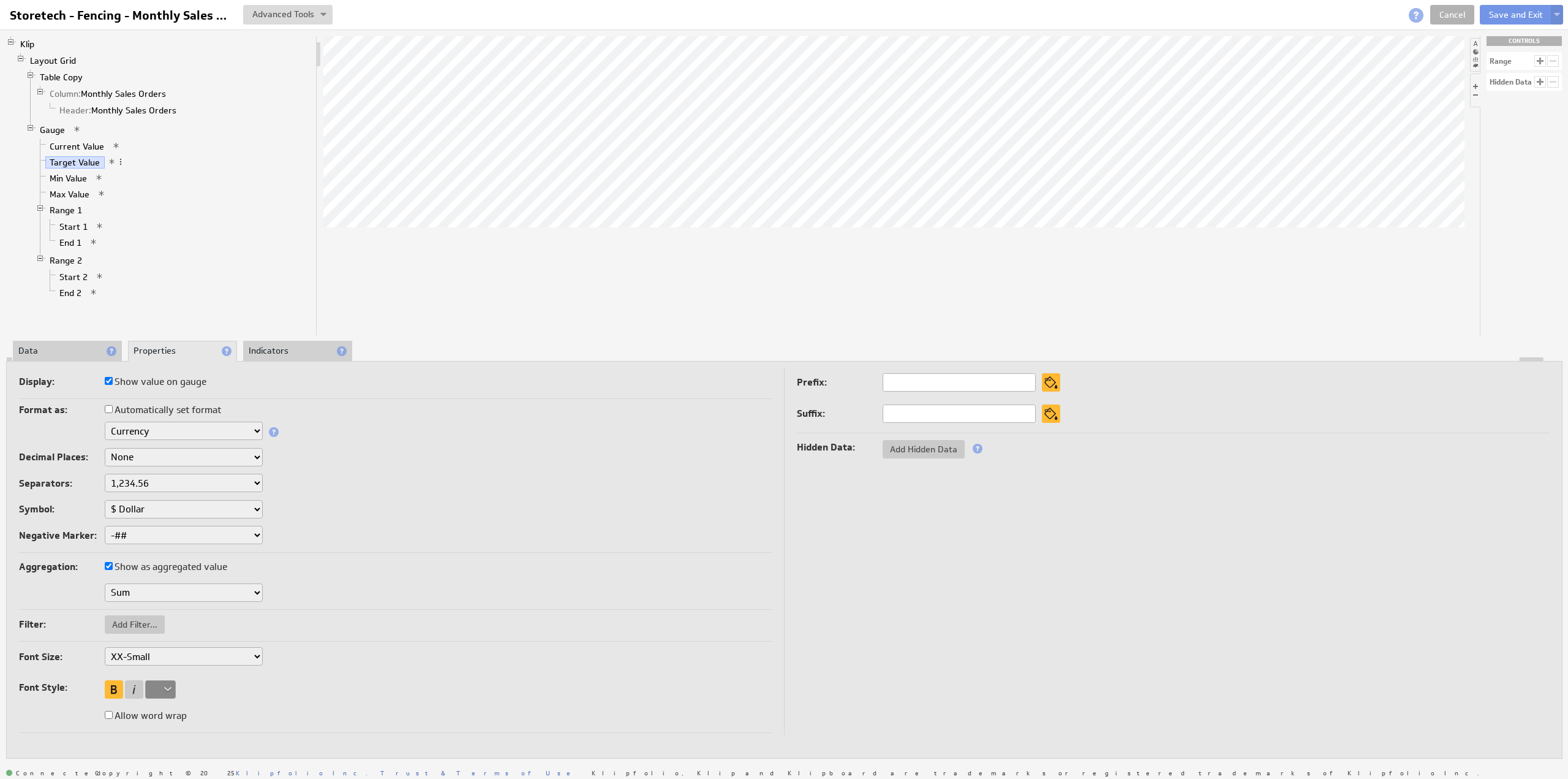
click at [152, 654] on select "XX-Small X-Small Small Medium Large X-Large XX-Large" at bounding box center [184, 656] width 158 height 18
select select "x-small"
click at [137, 653] on select "XX-Small X-Small Small Medium Large X-Large XX-Large" at bounding box center [184, 656] width 158 height 18
select select "large"
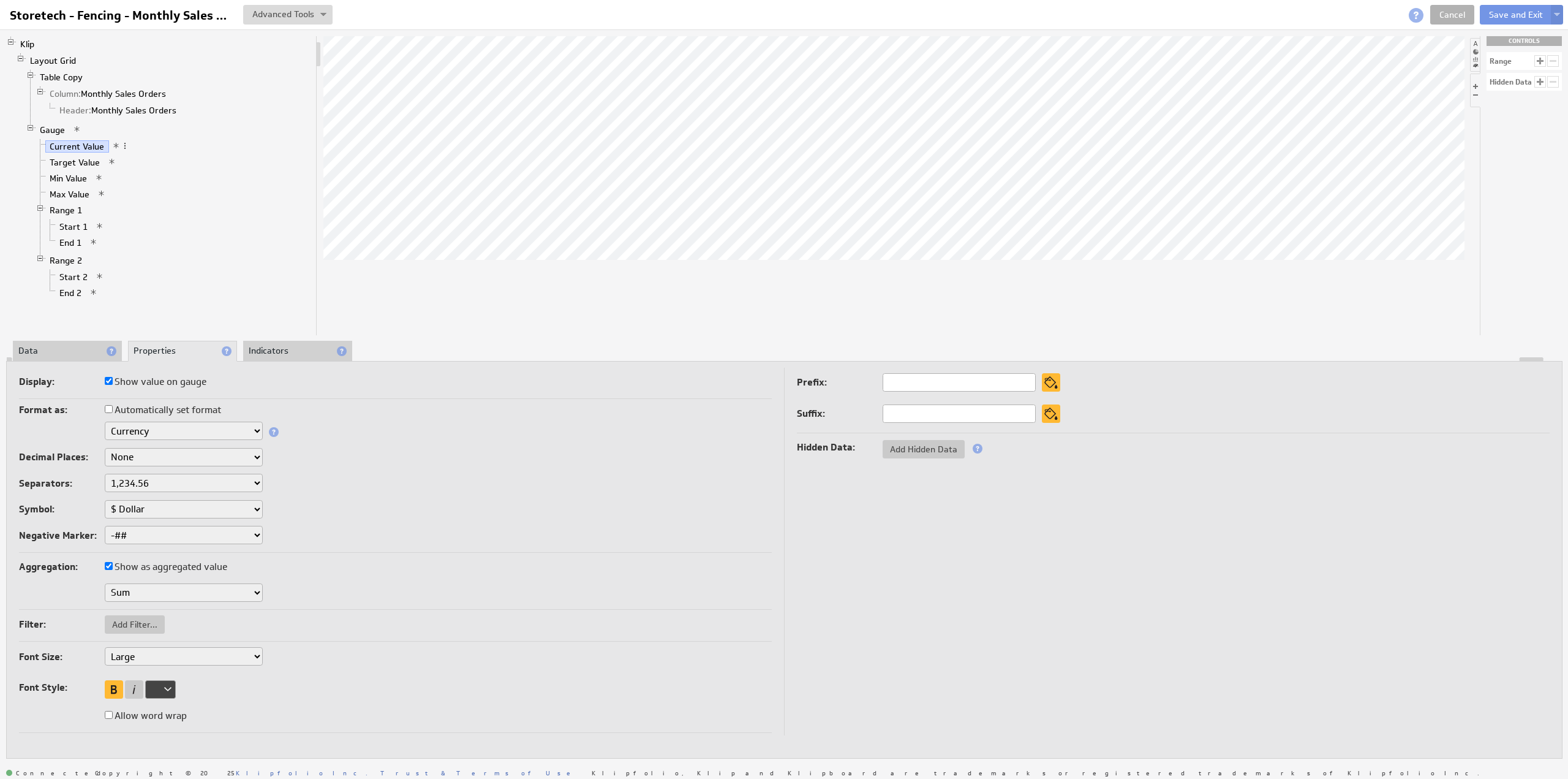
select select "large"
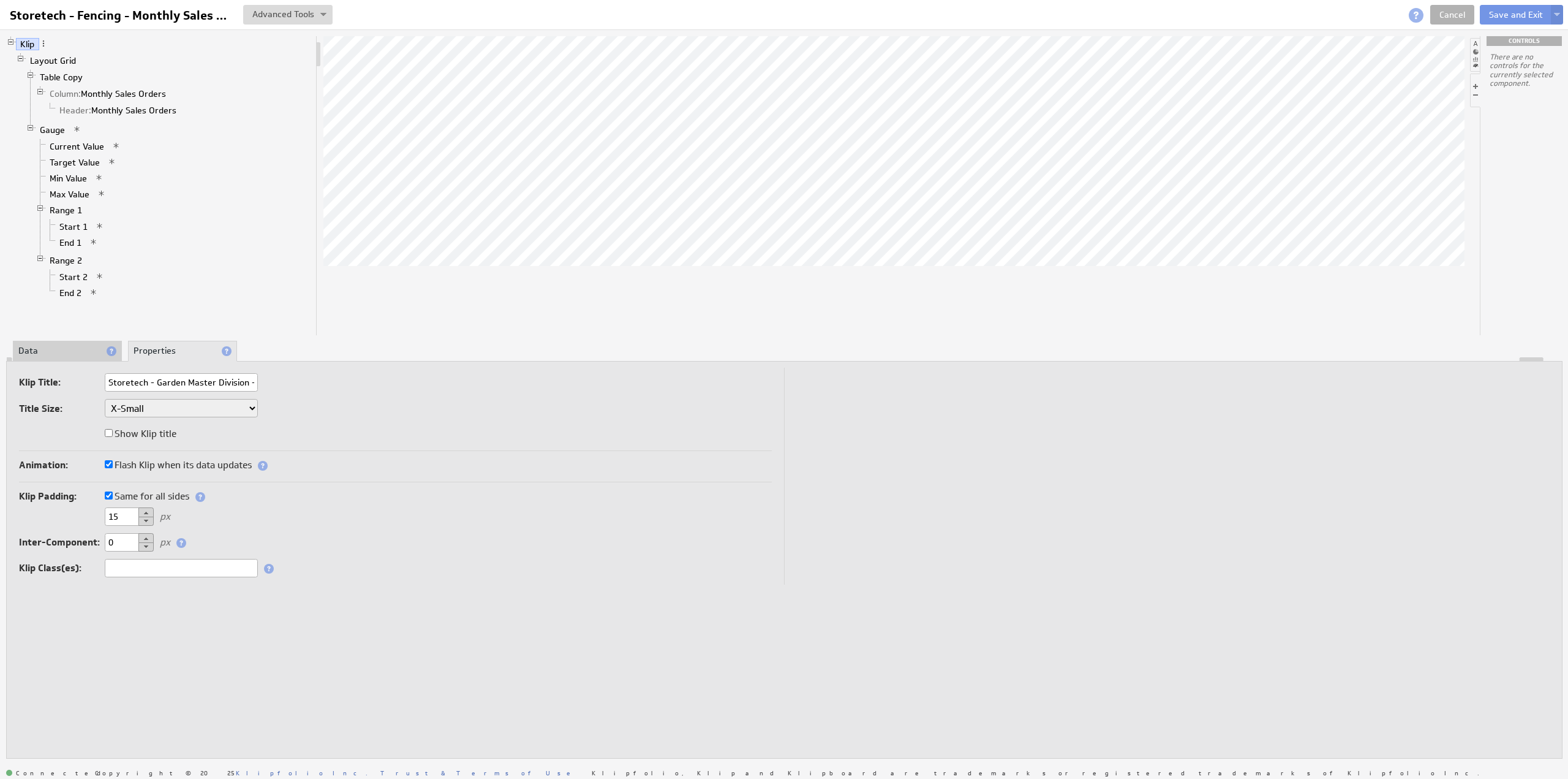
click at [126, 494] on label "Same for all sides" at bounding box center [147, 496] width 85 height 17
click at [113, 494] on input "Same for all sides" at bounding box center [109, 495] width 8 height 8
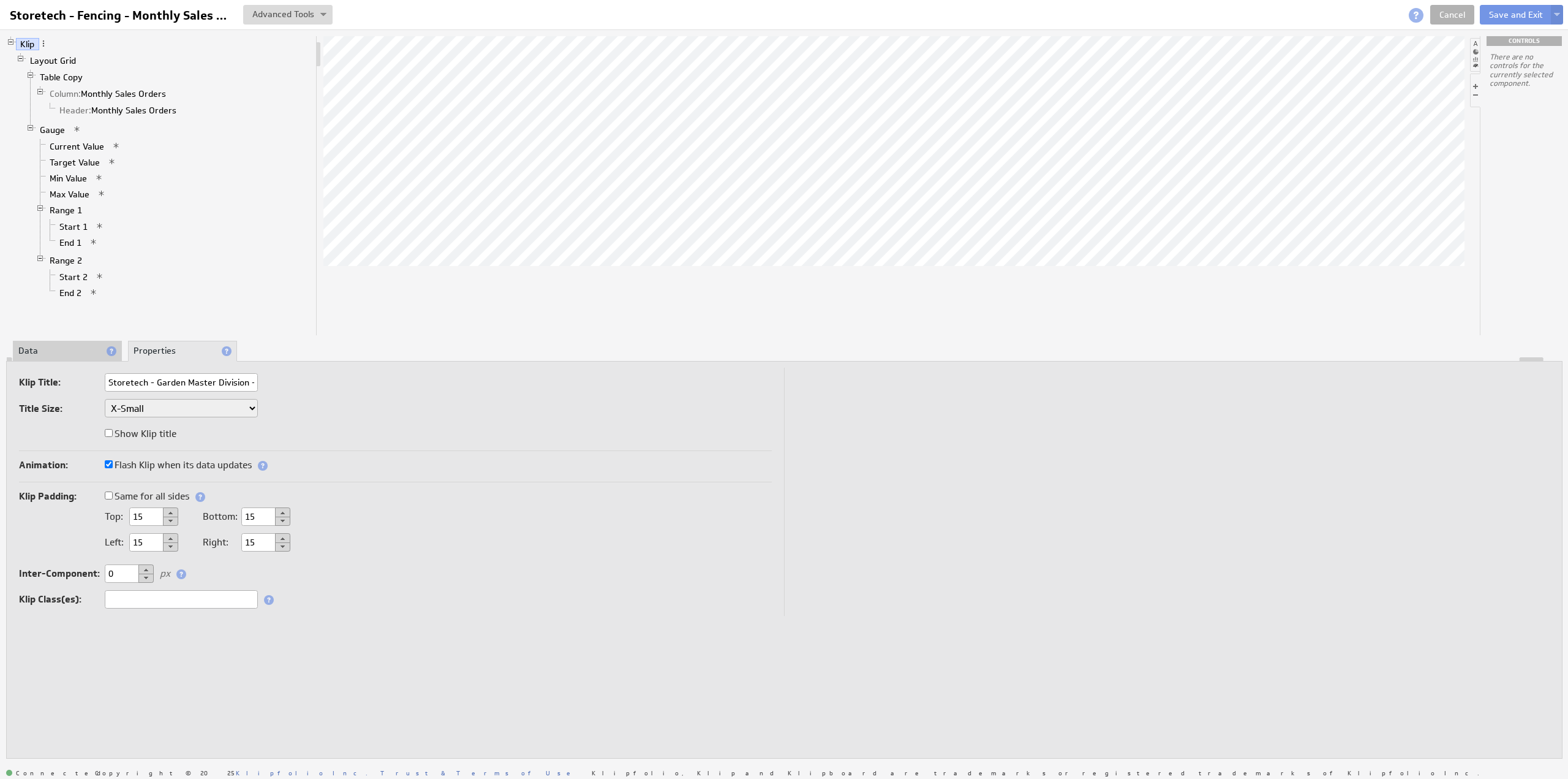
drag, startPoint x: 249, startPoint y: 514, endPoint x: 230, endPoint y: 514, distance: 19.0
click at [230, 514] on div "Bottom: 15" at bounding box center [246, 516] width 88 height 11
type input "5"
click at [1500, 15] on button "Save and Exit" at bounding box center [1516, 14] width 73 height 20
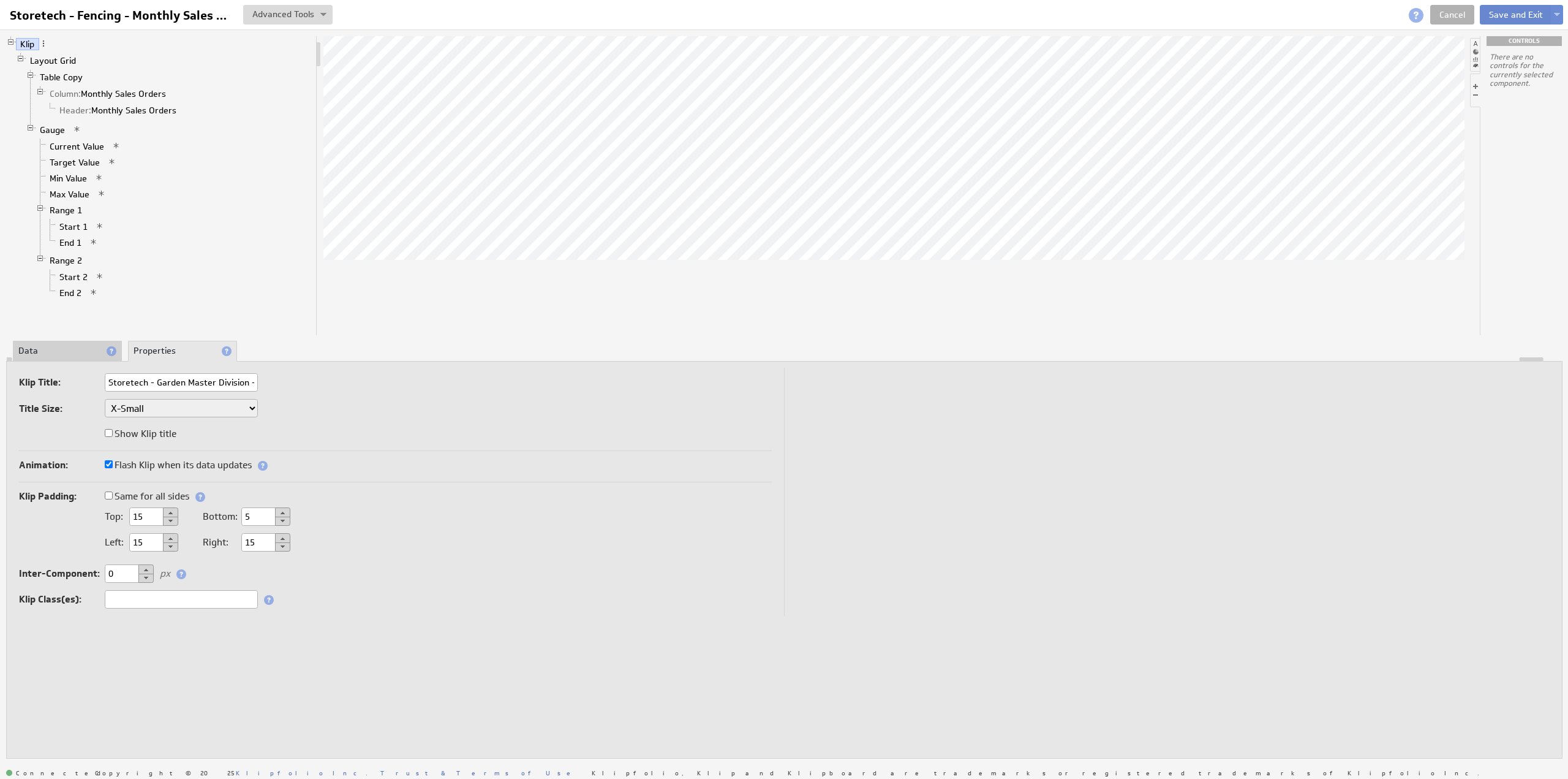
click at [1500, 15] on button "Save and Exit" at bounding box center [1516, 14] width 73 height 20
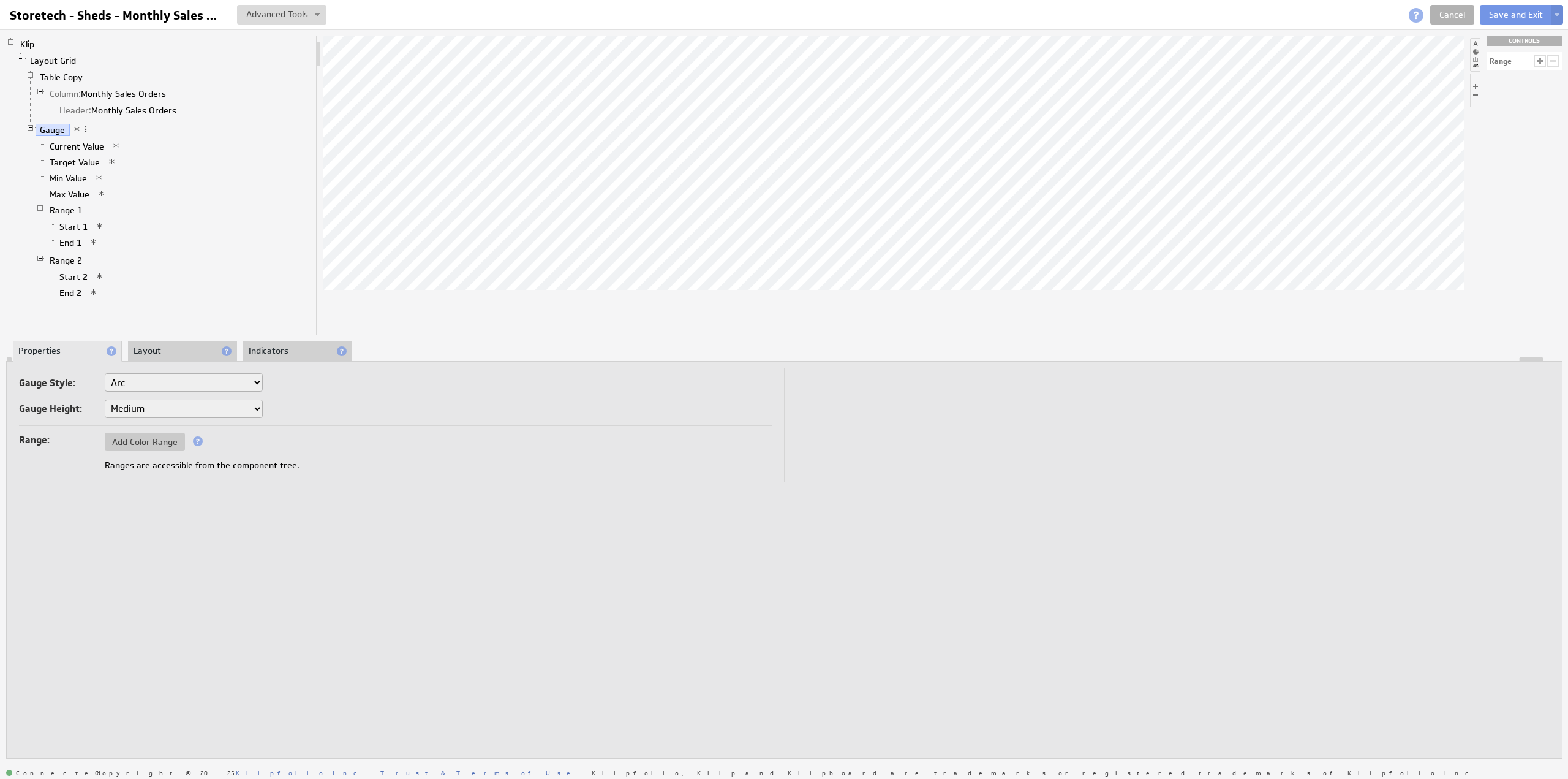
click at [119, 407] on select "Small Medium Large X-Large" at bounding box center [184, 409] width 158 height 18
select select "1"
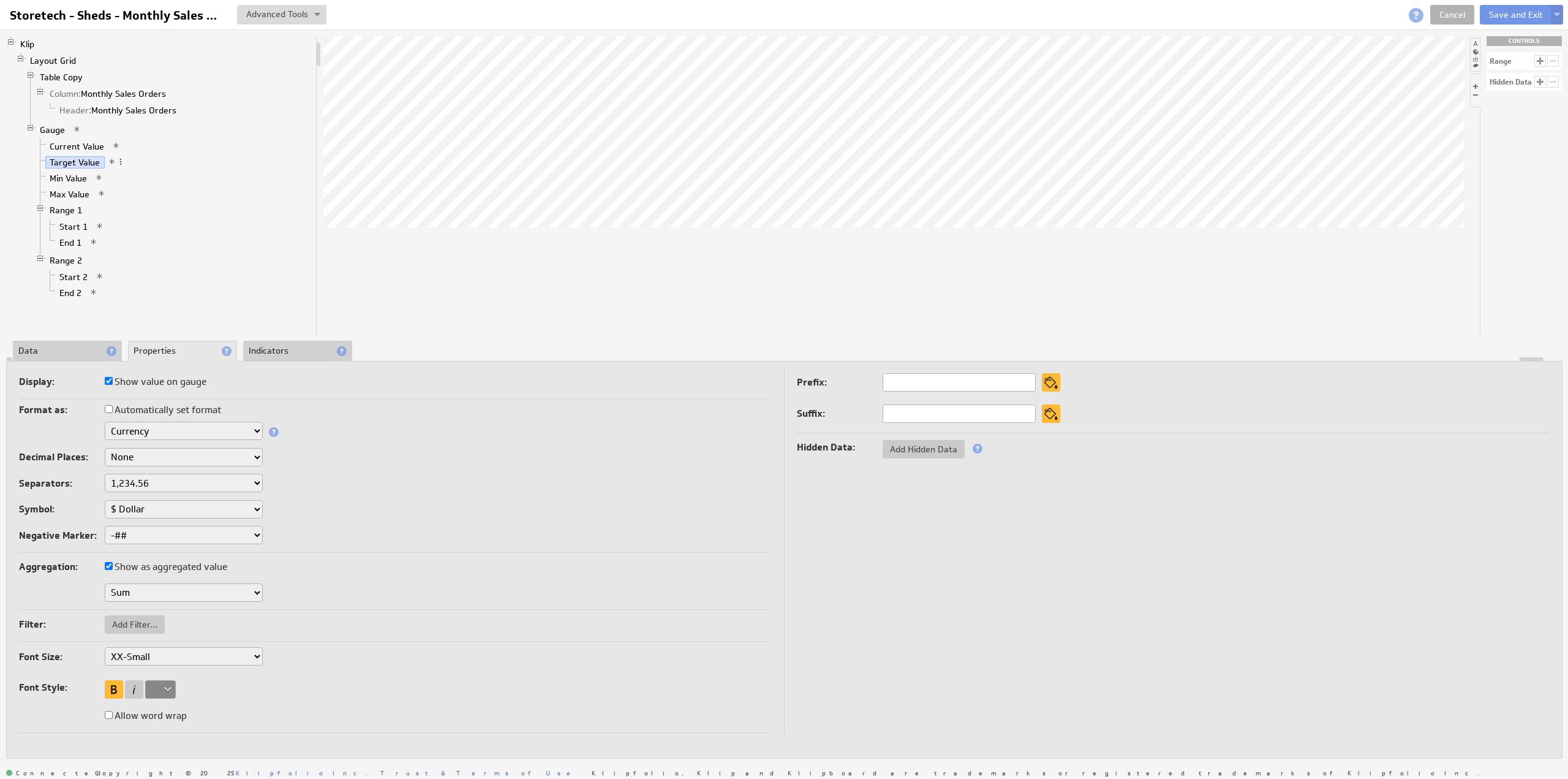
click at [144, 650] on select "XX-Small X-Small Small Medium Large X-Large XX-Large" at bounding box center [184, 656] width 158 height 18
select select "x-small"
click at [150, 654] on select "XX-Small X-Small Small Medium Large X-Large XX-Large" at bounding box center [184, 656] width 158 height 18
select select "large"
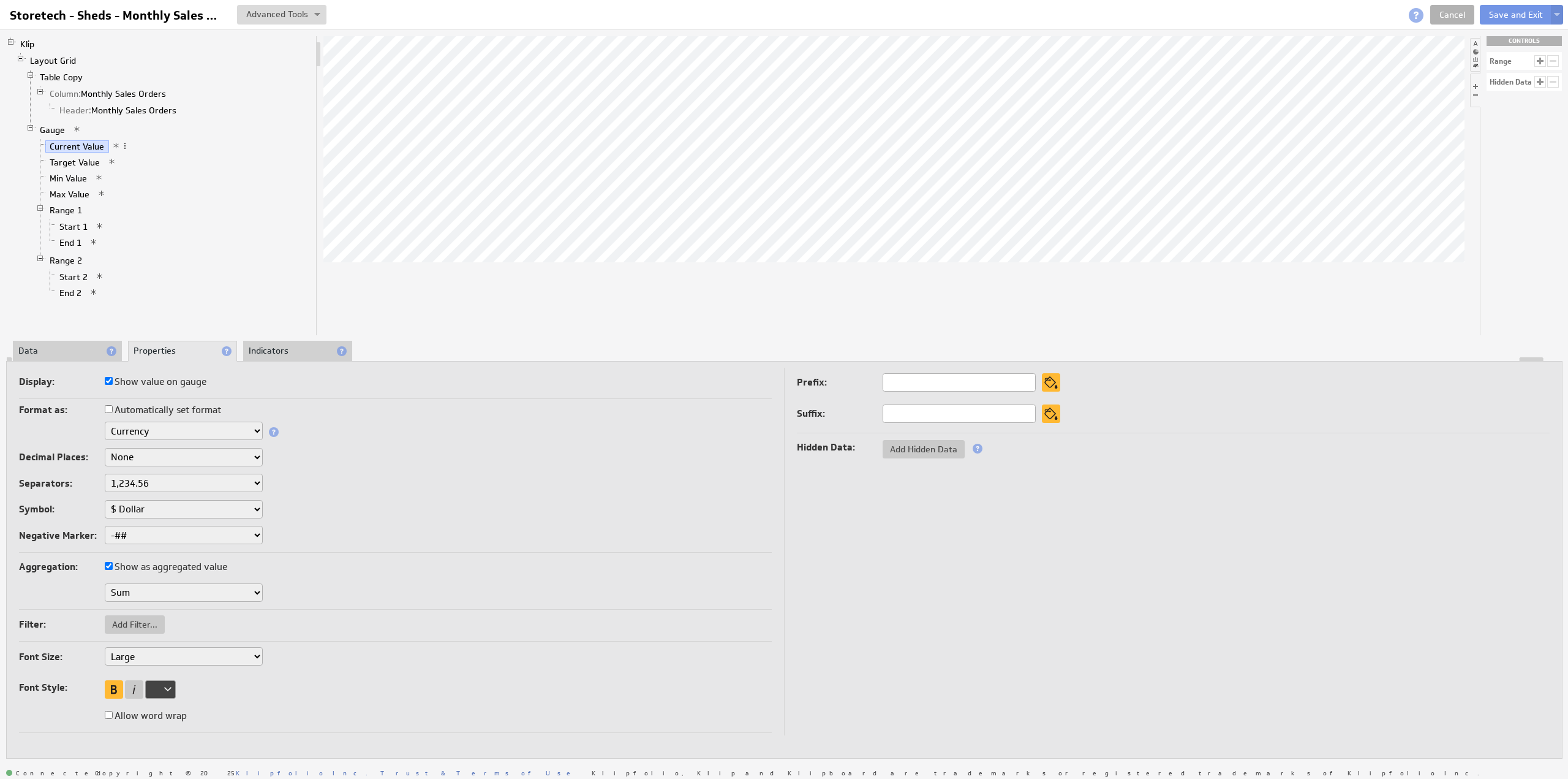
select select "large"
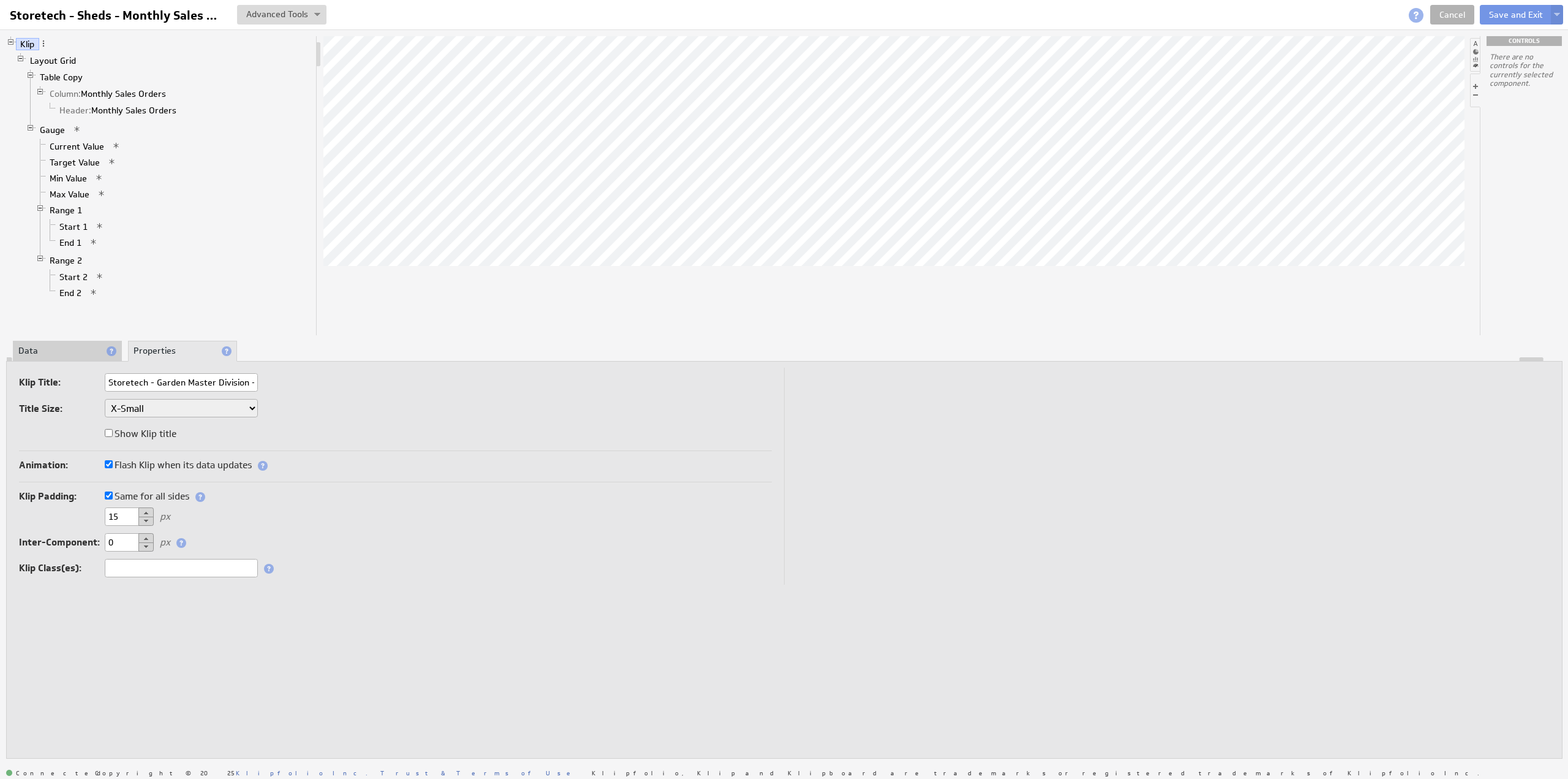
scroll to position [0, 45]
click at [122, 494] on label "Same for all sides" at bounding box center [147, 496] width 85 height 17
click at [113, 494] on input "Same for all sides" at bounding box center [109, 495] width 8 height 8
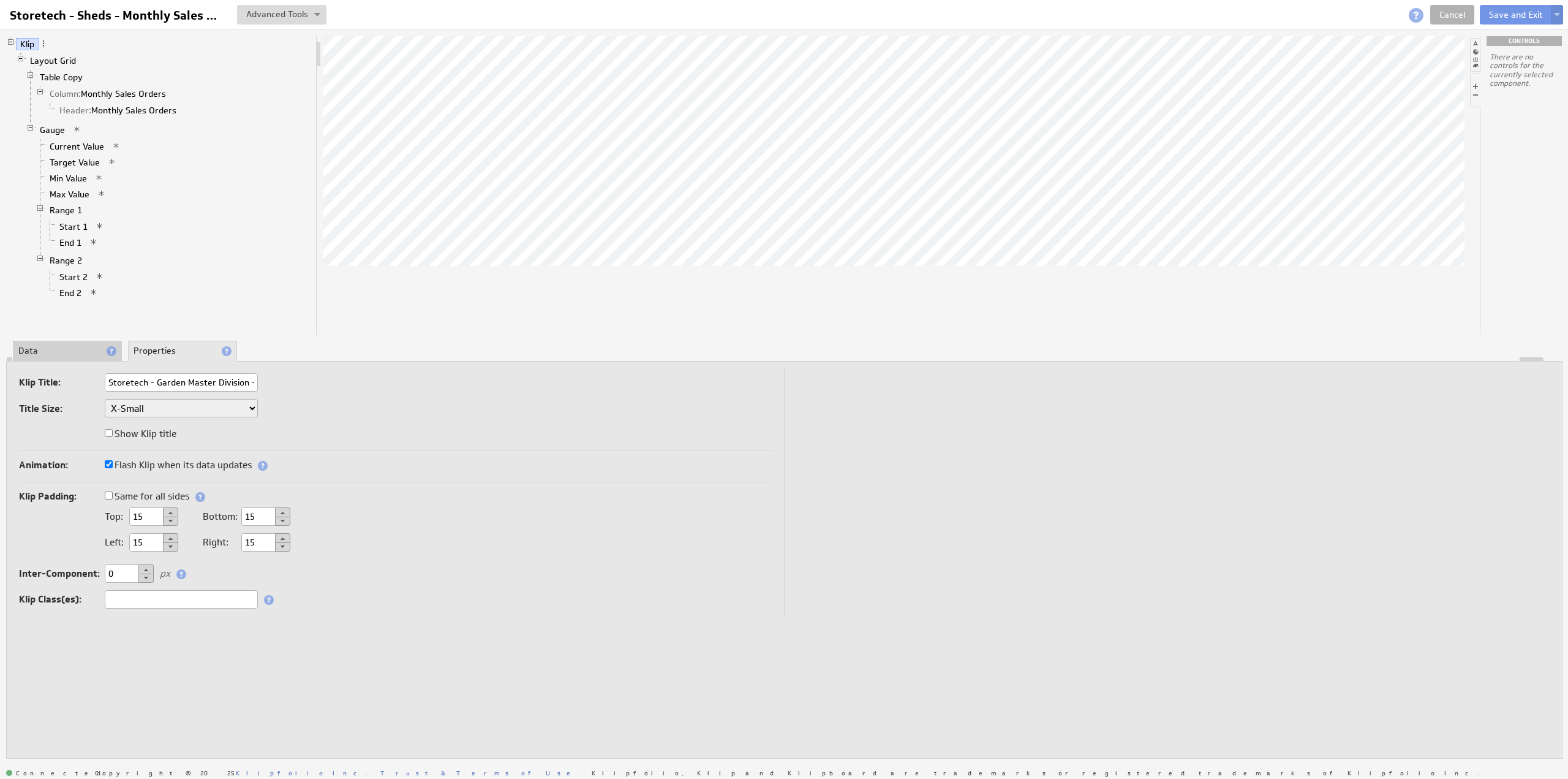
click at [217, 513] on div "Bottom: 15" at bounding box center [246, 516] width 88 height 11
type input "5"
click at [1515, 12] on button "Save and Exit" at bounding box center [1516, 14] width 73 height 20
click at [1514, 12] on button "Save and Exit" at bounding box center [1516, 14] width 73 height 20
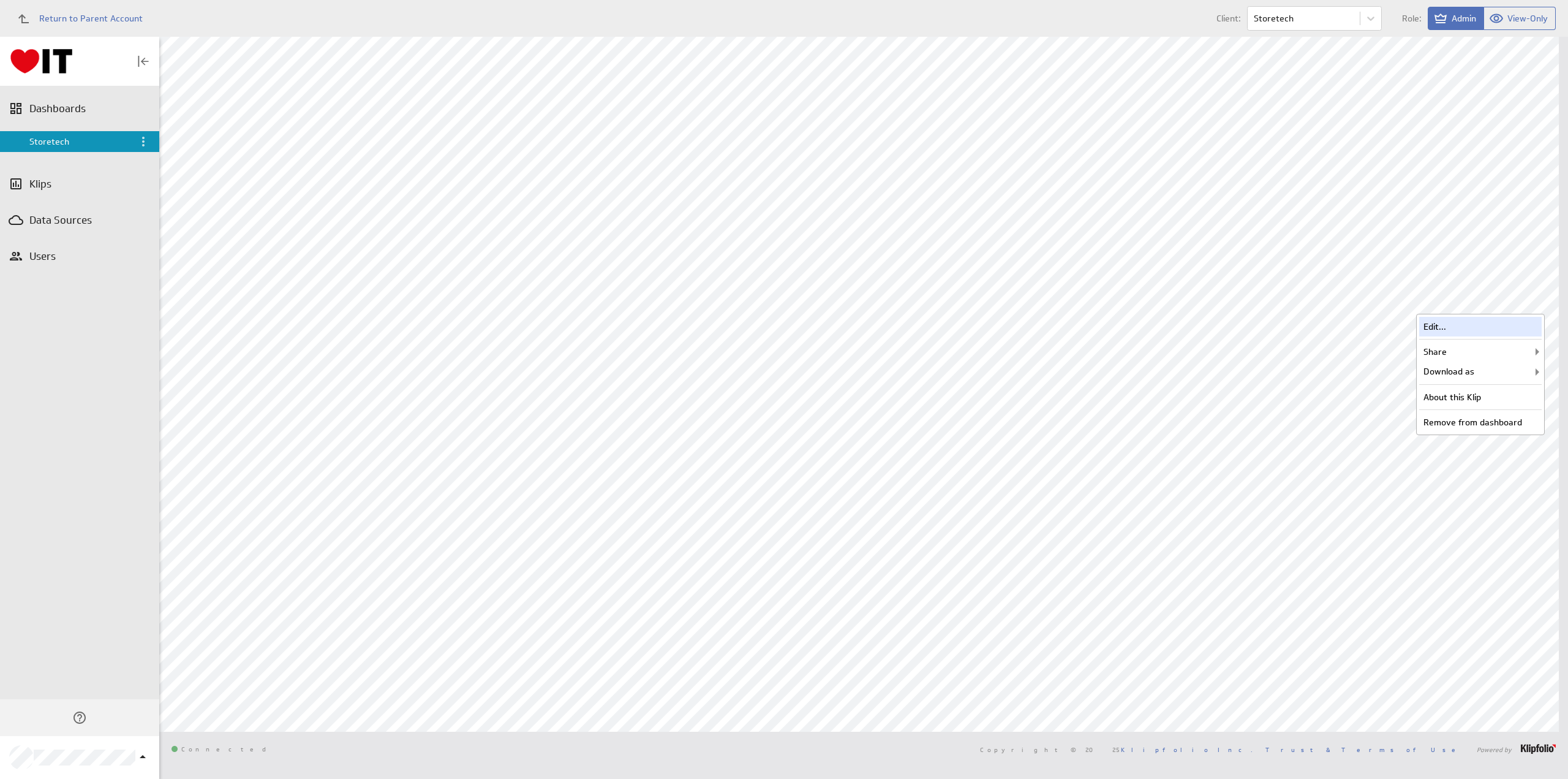
click at [1428, 329] on div "Edit..." at bounding box center [1480, 326] width 122 height 20
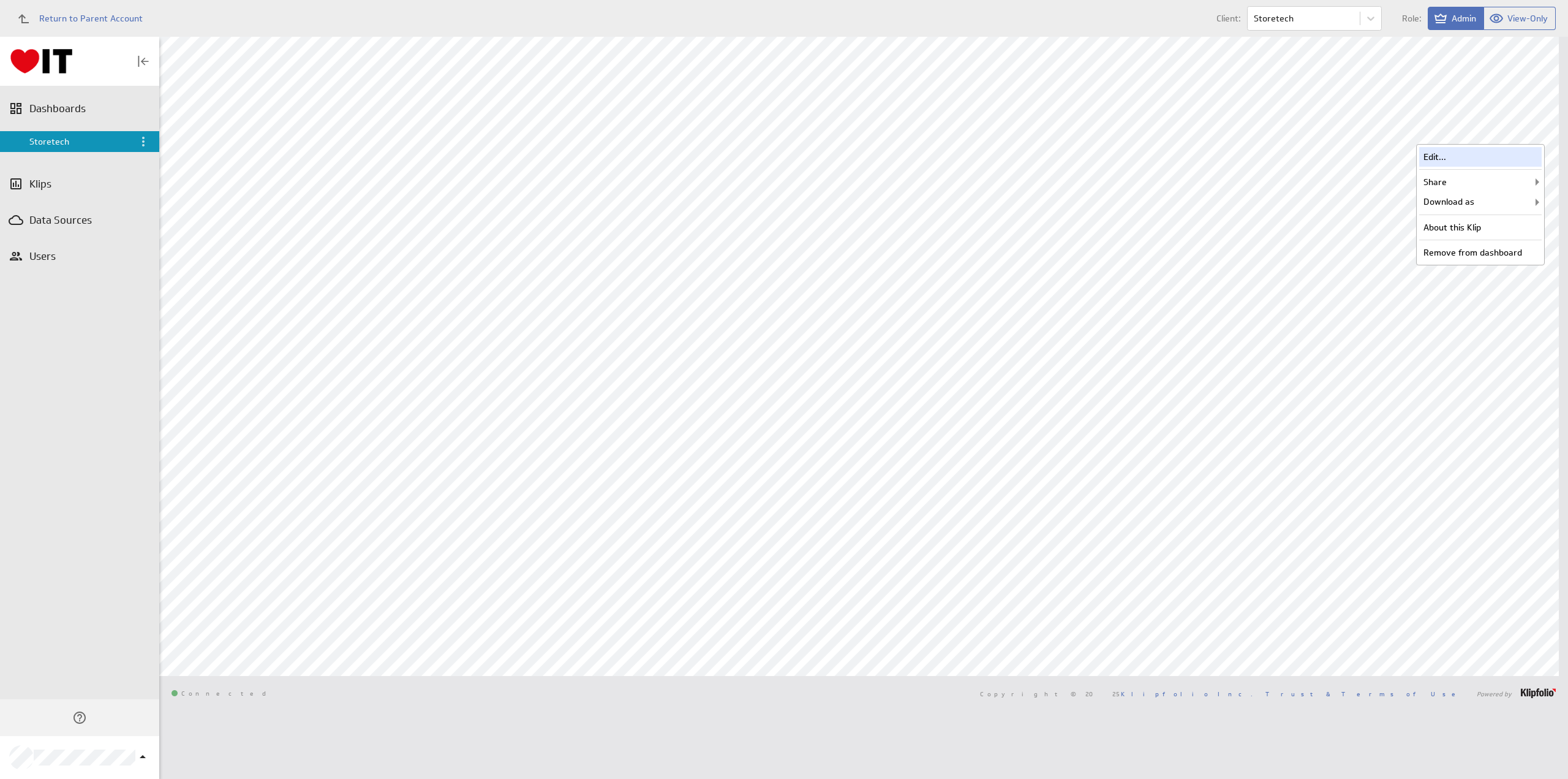
click at [1454, 156] on div "Edit..." at bounding box center [1480, 157] width 122 height 20
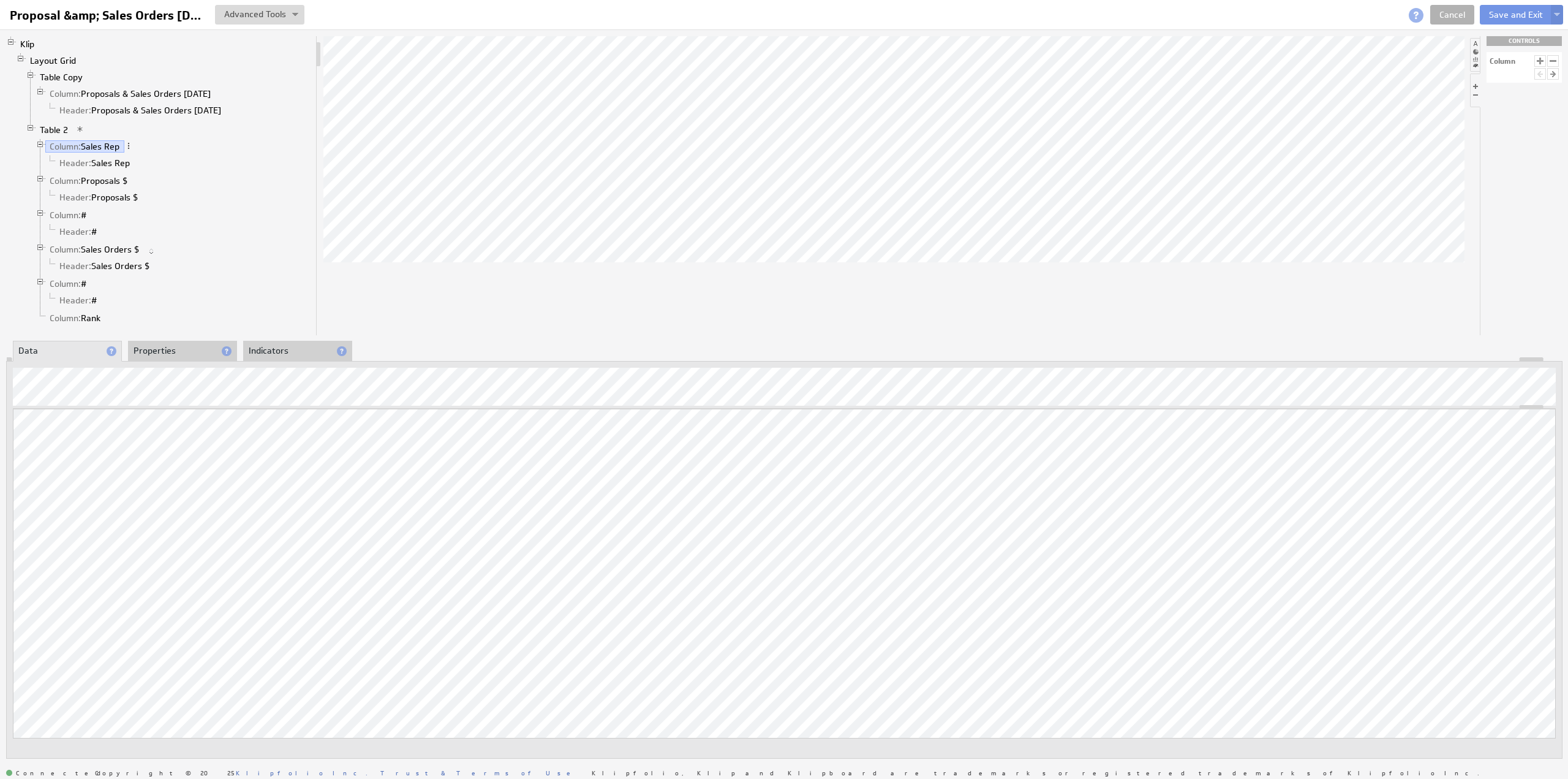
click at [159, 348] on li "Properties" at bounding box center [182, 351] width 109 height 21
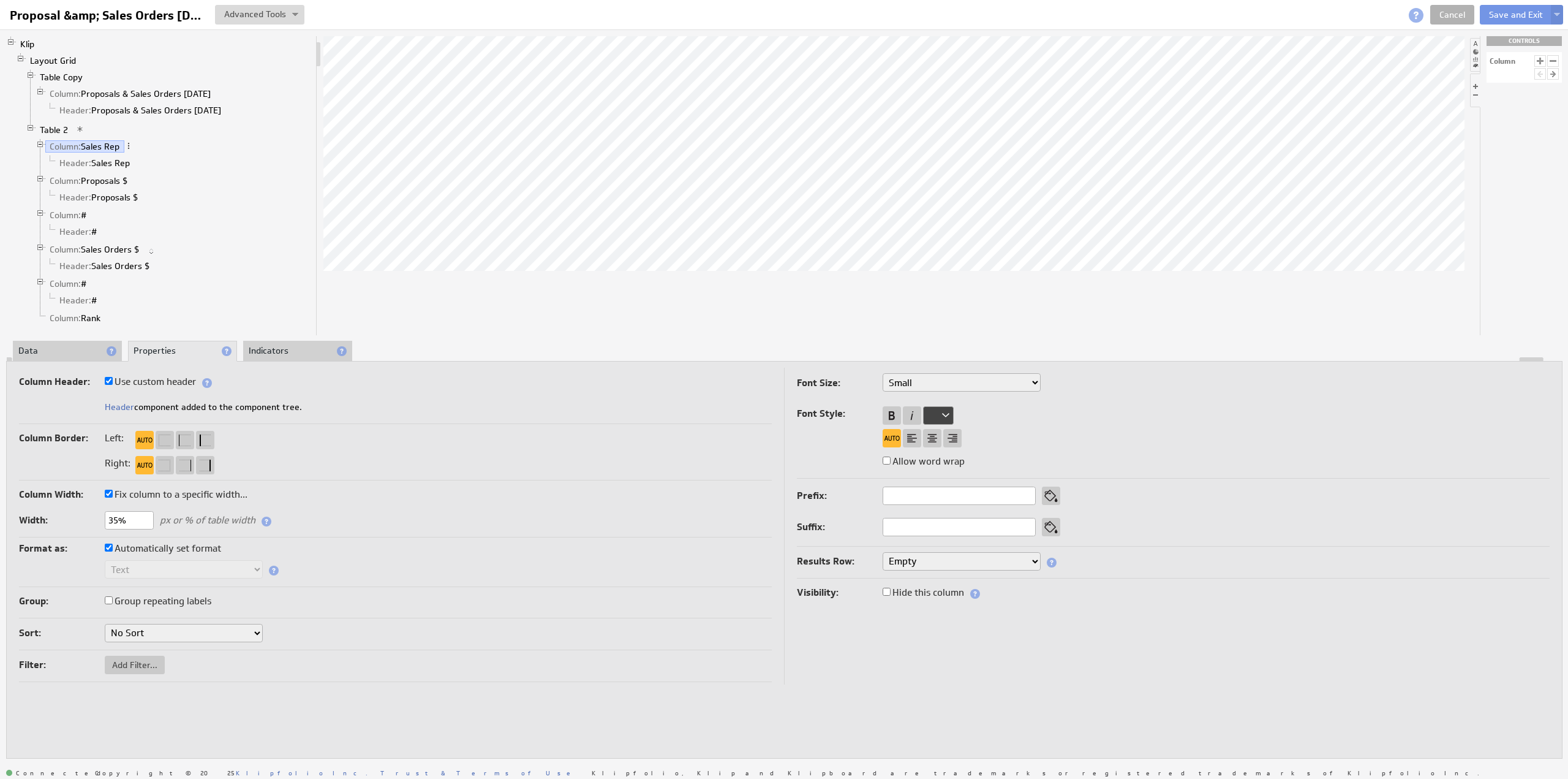
click at [925, 381] on select "XX-Small X-Small Small Medium Large X-Large XX-Large" at bounding box center [961, 382] width 158 height 18
select select "x-small"
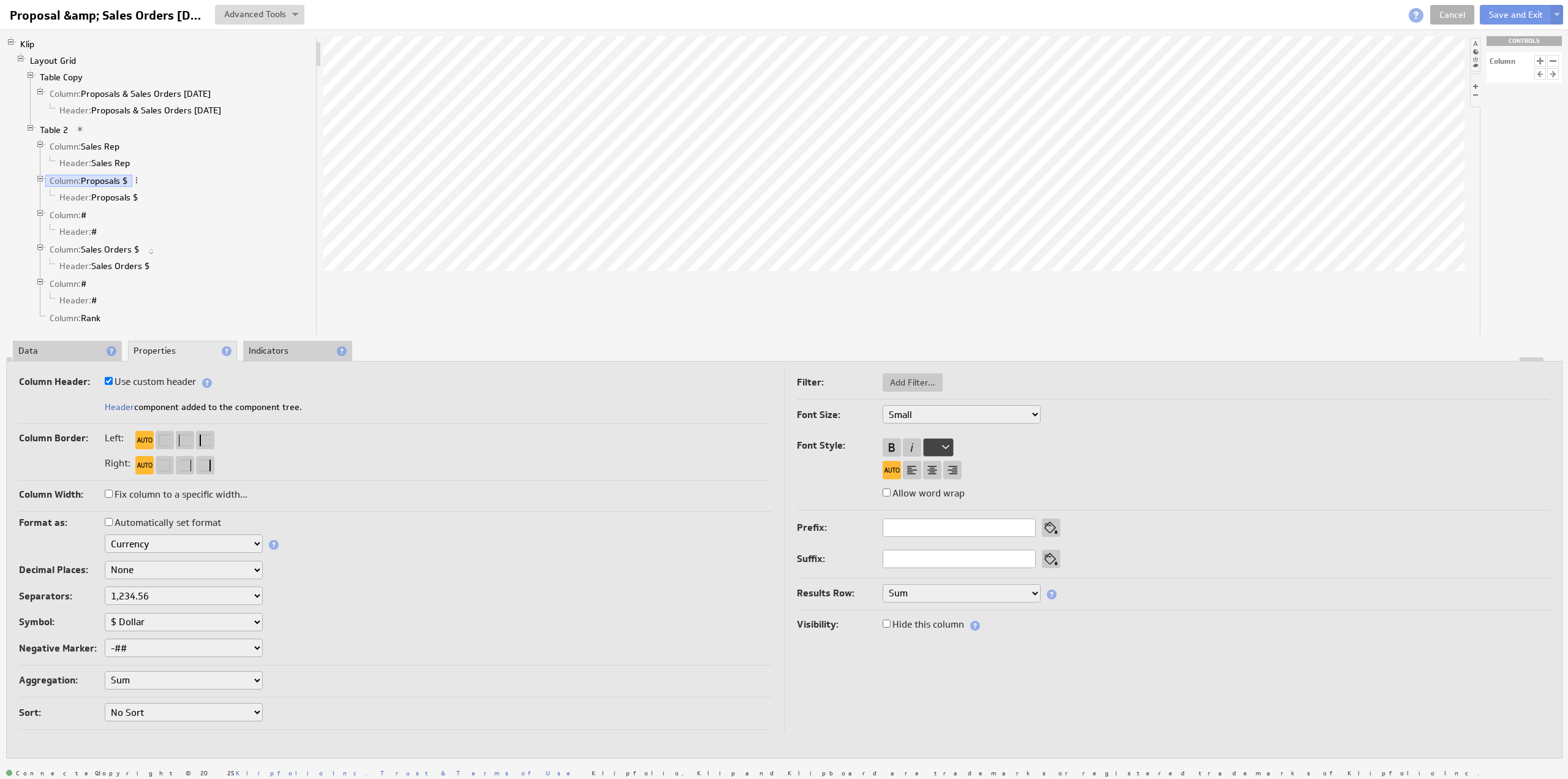
click at [918, 415] on select "XX-Small X-Small Small Medium Large X-Large XX-Large" at bounding box center [961, 414] width 158 height 18
select select "x-small"
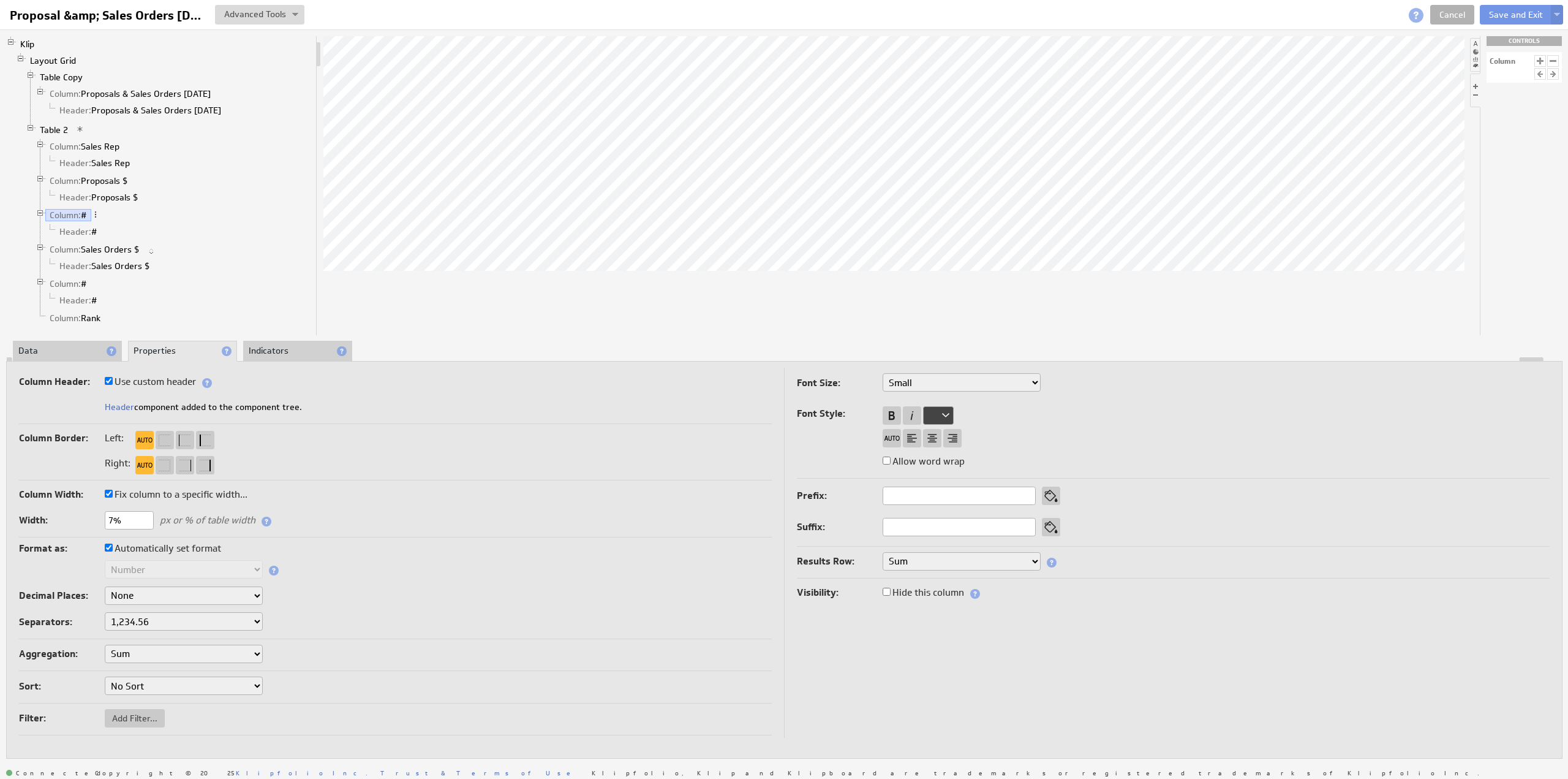
drag, startPoint x: 926, startPoint y: 381, endPoint x: 922, endPoint y: 389, distance: 8.9
click at [926, 381] on select "XX-Small X-Small Small Medium Large X-Large XX-Large" at bounding box center [961, 382] width 158 height 18
select select "x-small"
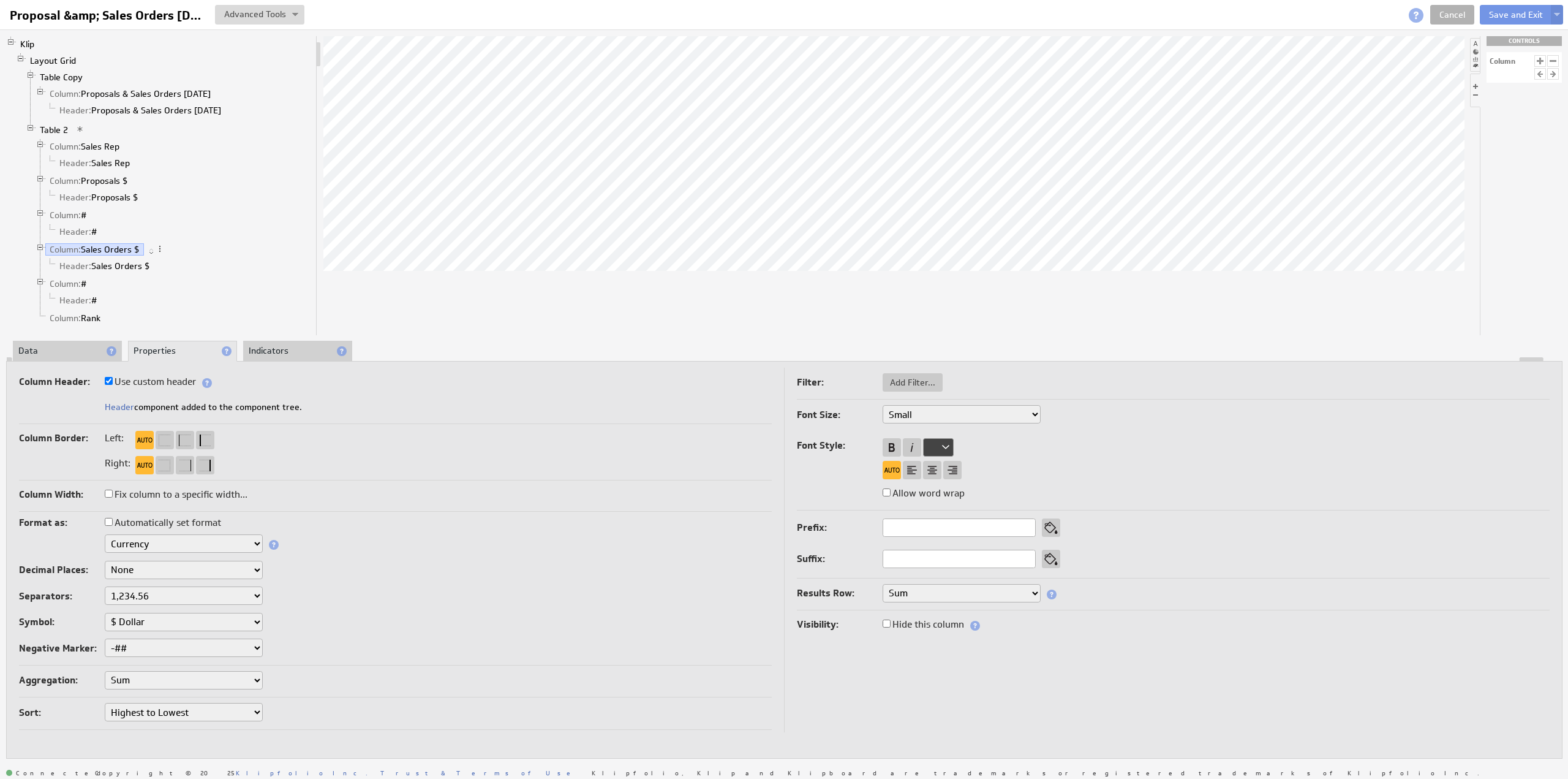
click at [920, 413] on select "XX-Small X-Small Small Medium Large X-Large XX-Large" at bounding box center [961, 414] width 158 height 18
select select "x-small"
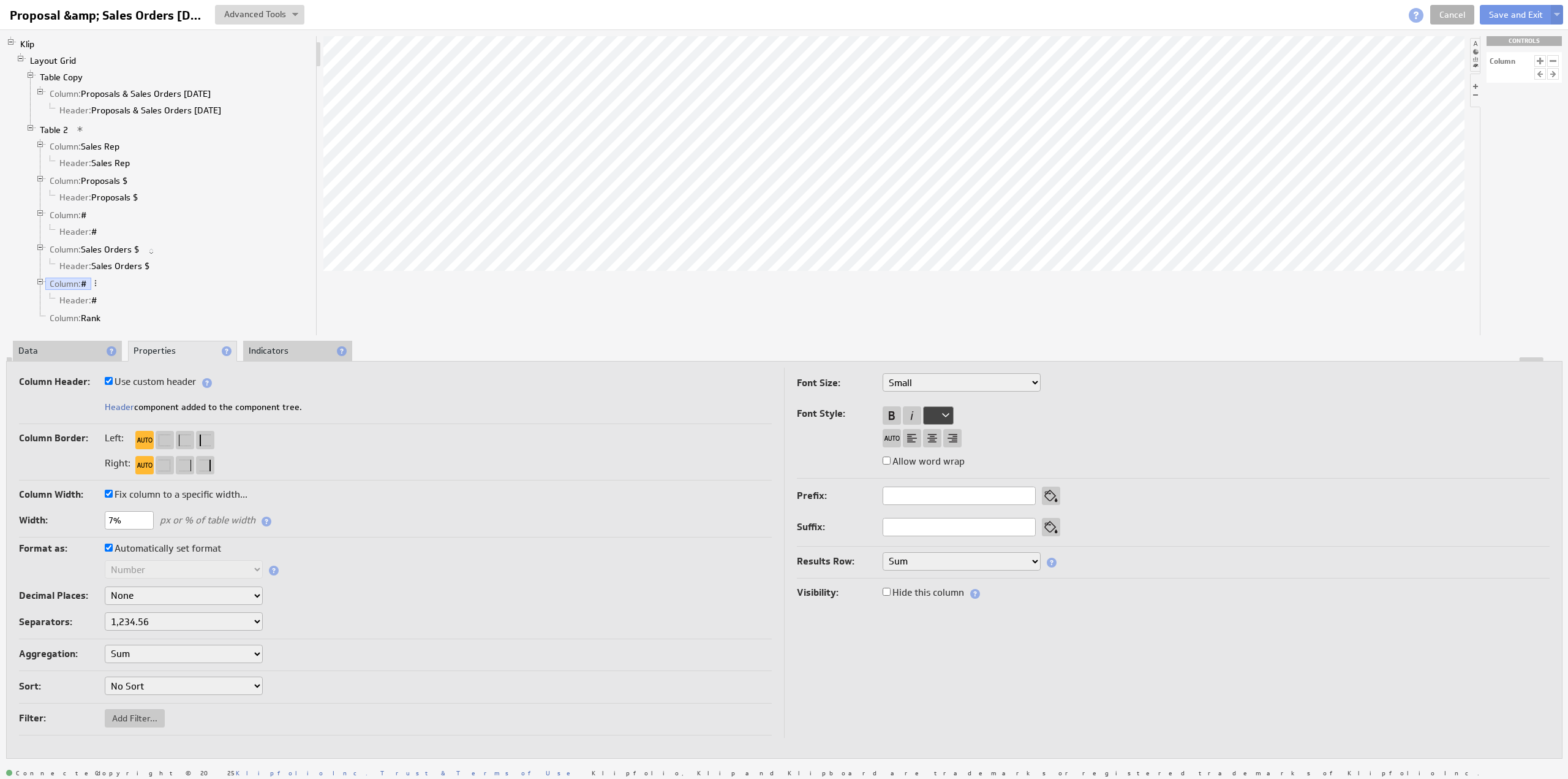
click at [928, 384] on select "XX-Small X-Small Small Medium Large X-Large XX-Large" at bounding box center [961, 382] width 158 height 18
select select "x-small"
click at [1515, 11] on button "Save and Exit" at bounding box center [1516, 14] width 73 height 20
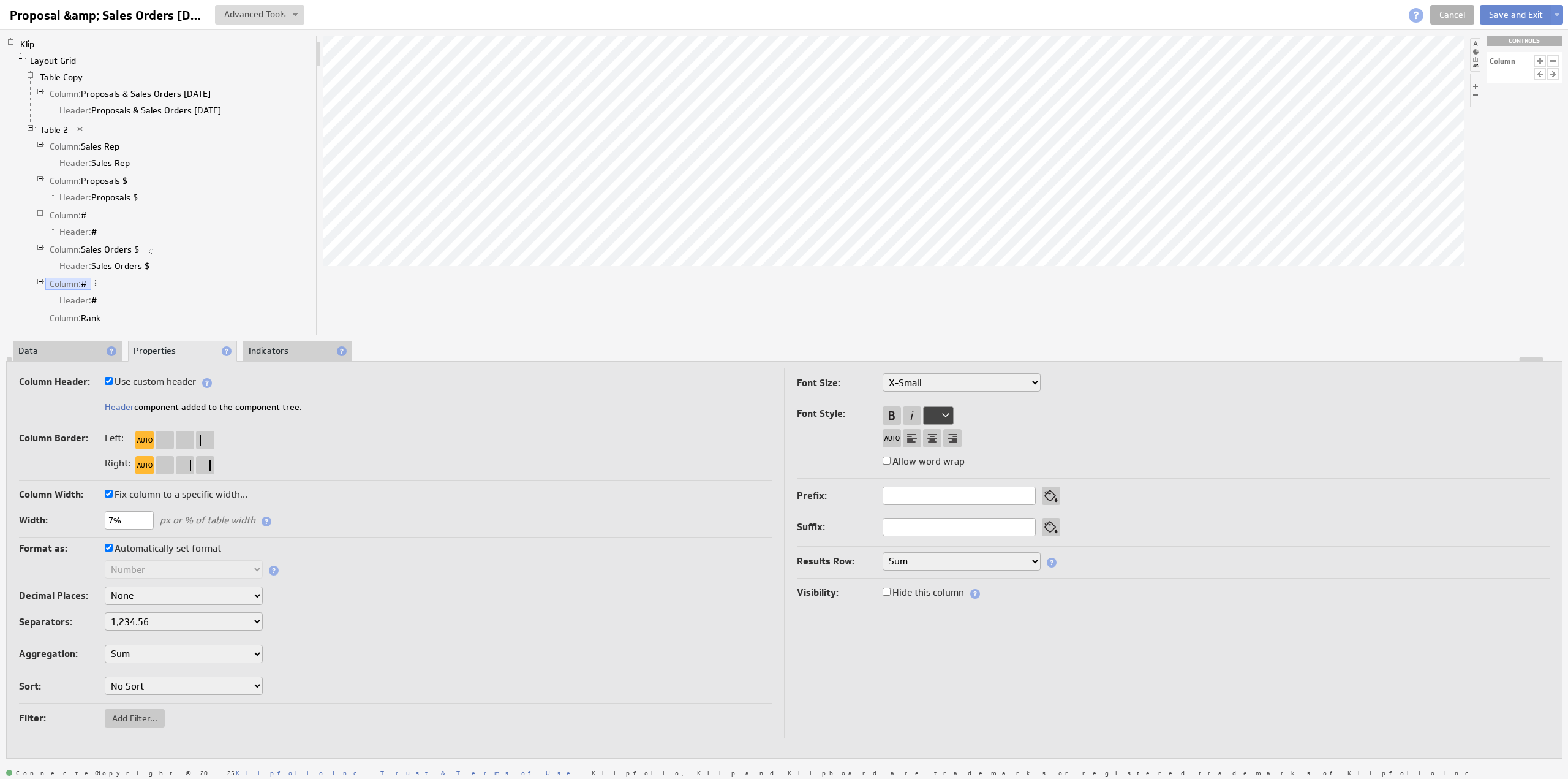
click at [1515, 11] on button "Save and Exit" at bounding box center [1516, 14] width 73 height 20
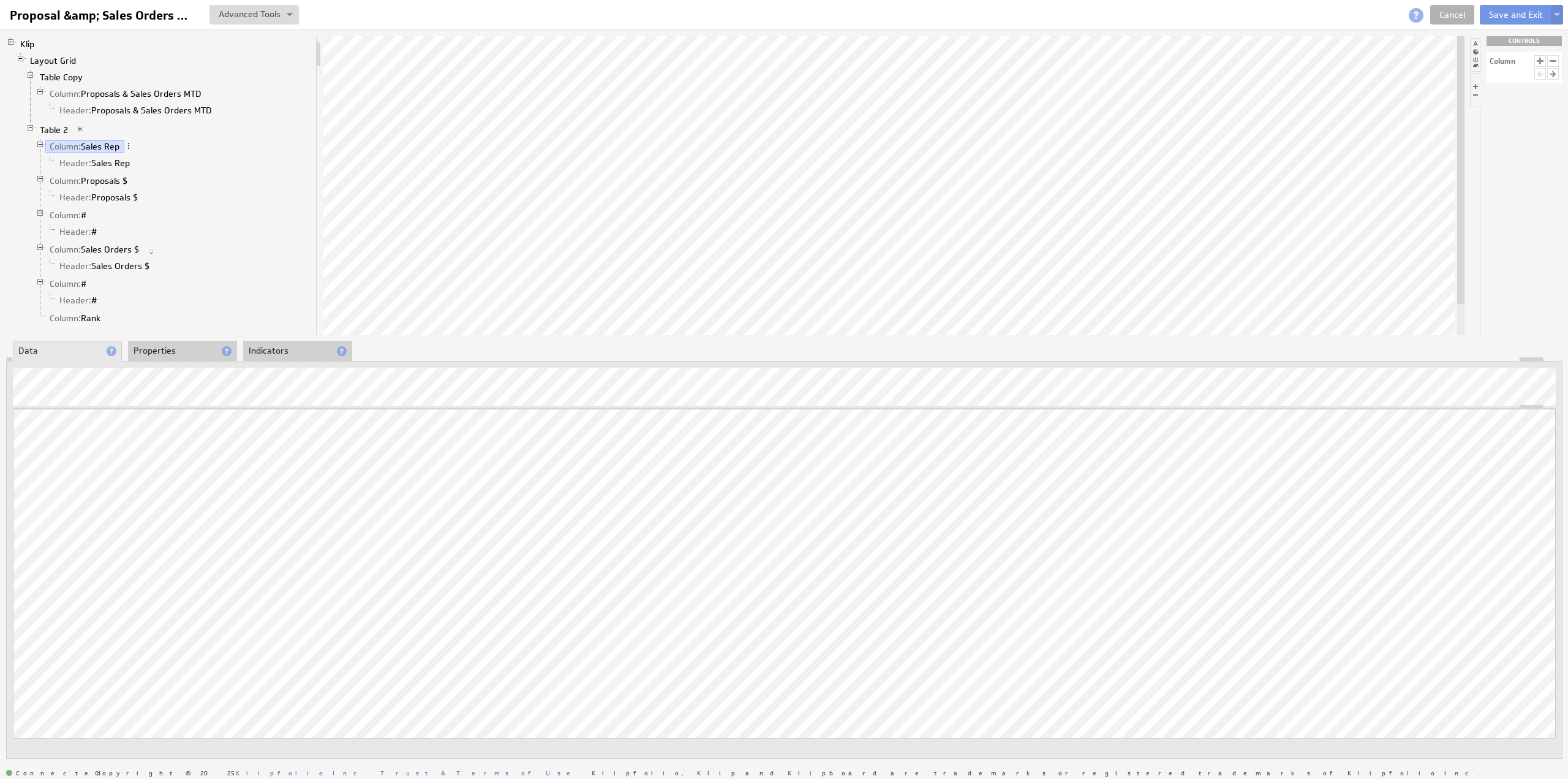
click at [152, 351] on li "Properties" at bounding box center [182, 351] width 109 height 21
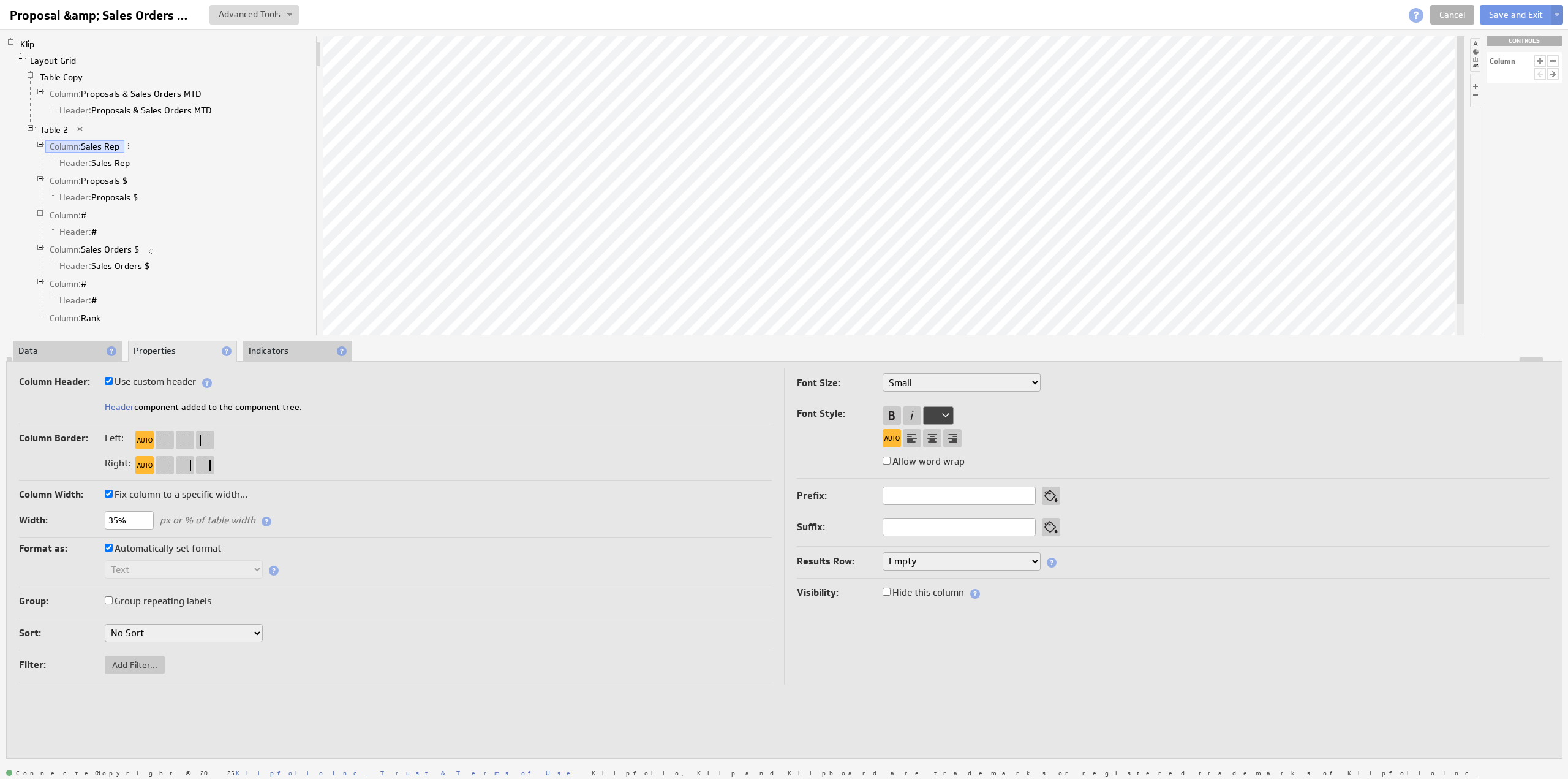
click at [915, 385] on select "XX-Small X-Small Small Medium Large X-Large XX-Large" at bounding box center [961, 382] width 158 height 18
select select "x-small"
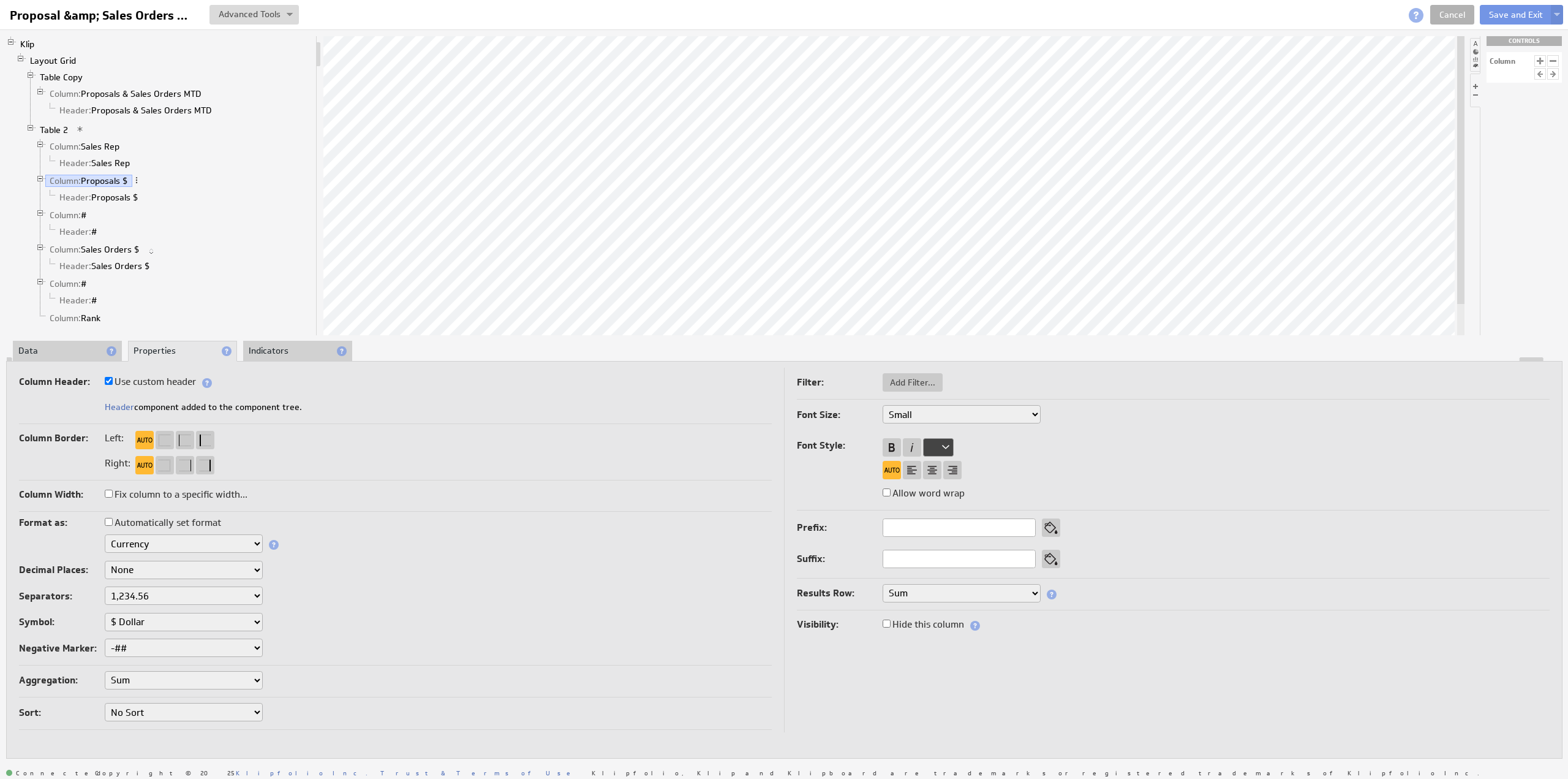
click at [908, 413] on select "XX-Small X-Small Small Medium Large X-Large XX-Large" at bounding box center [961, 414] width 158 height 18
select select "x-small"
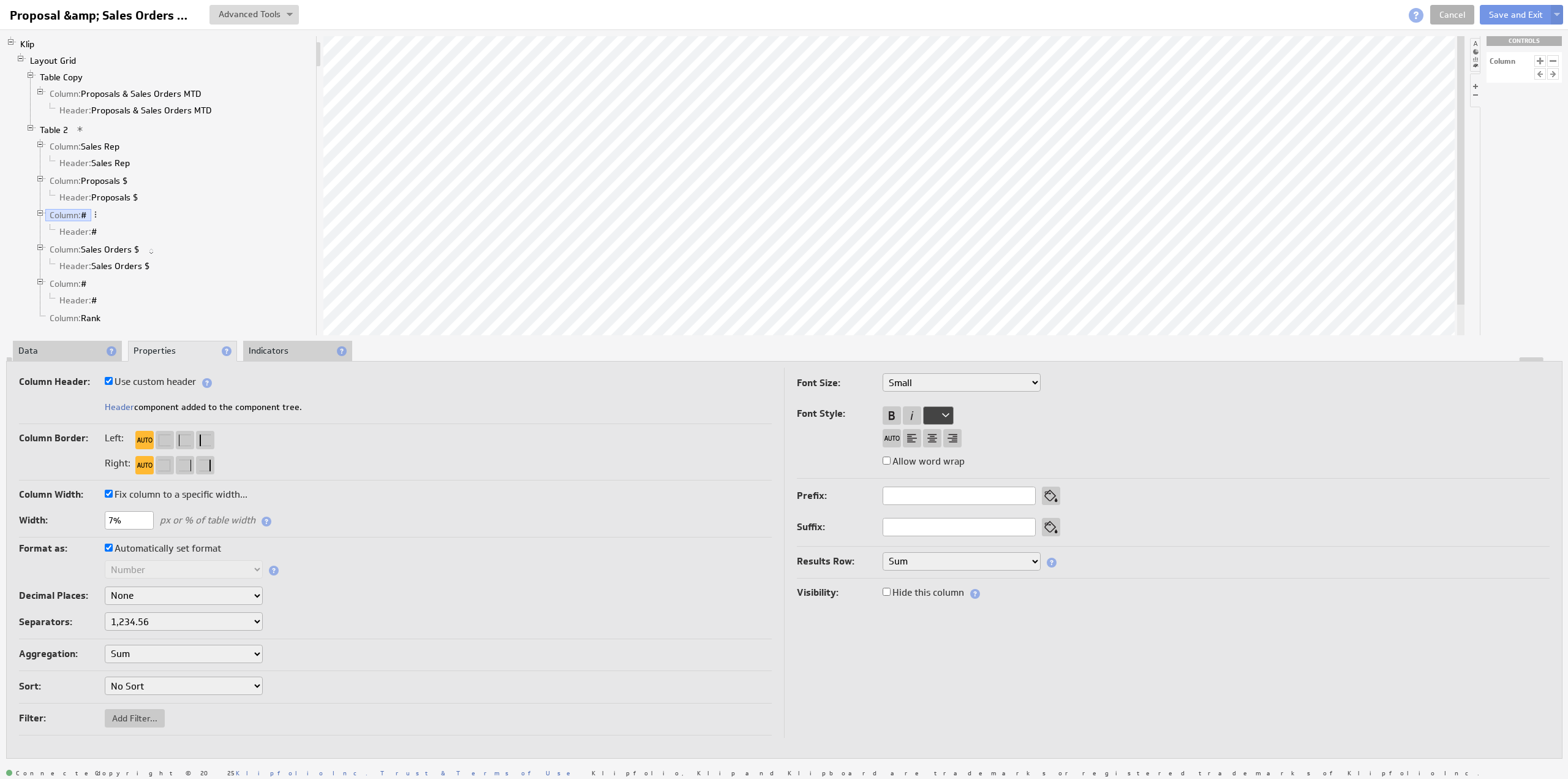
click at [908, 383] on select "XX-Small X-Small Small Medium Large X-Large XX-Large" at bounding box center [961, 382] width 158 height 18
select select "x-small"
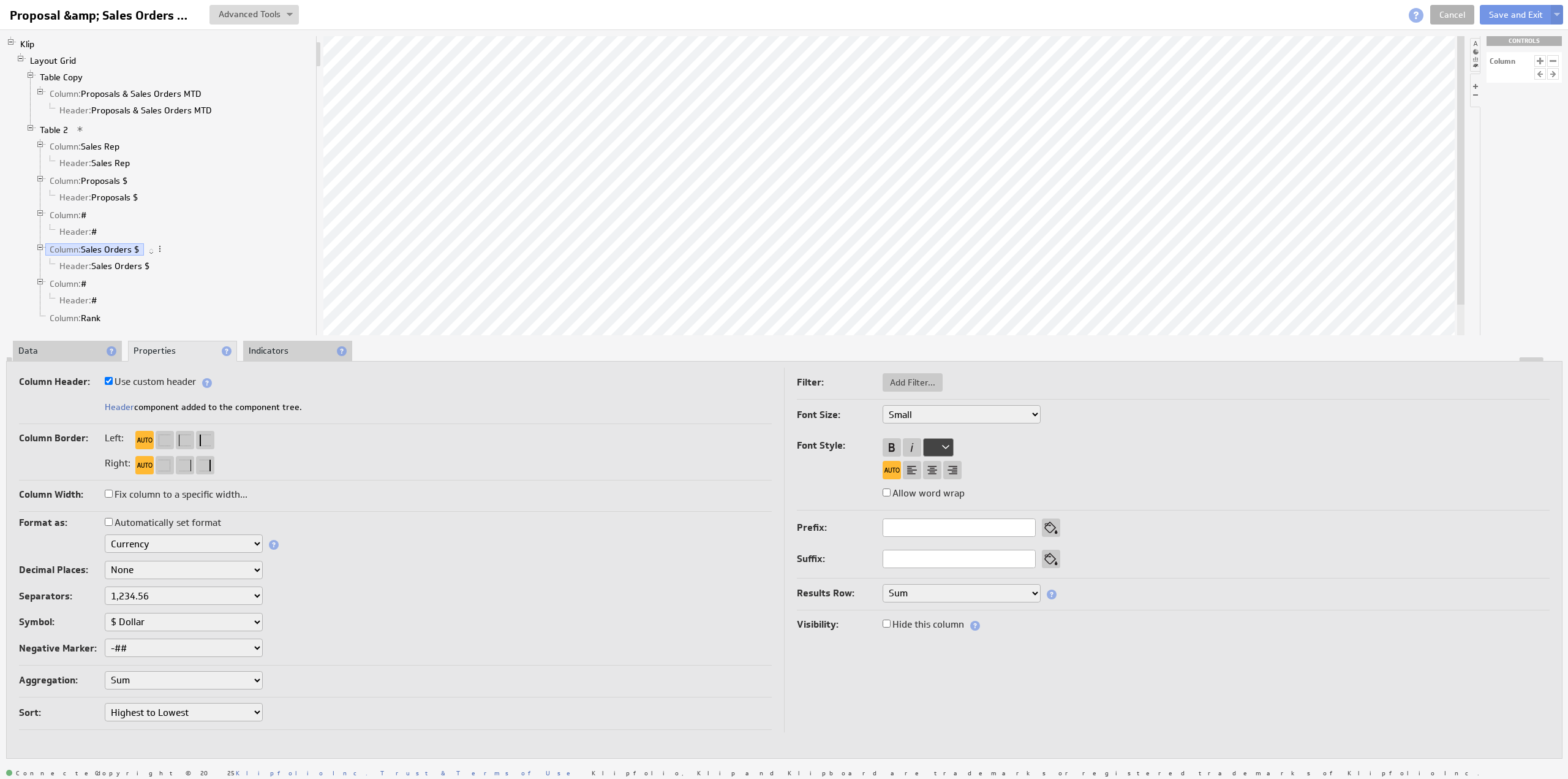
click at [900, 408] on select "XX-Small X-Small Small Medium Large X-Large XX-Large" at bounding box center [961, 414] width 158 height 18
select select "x-small"
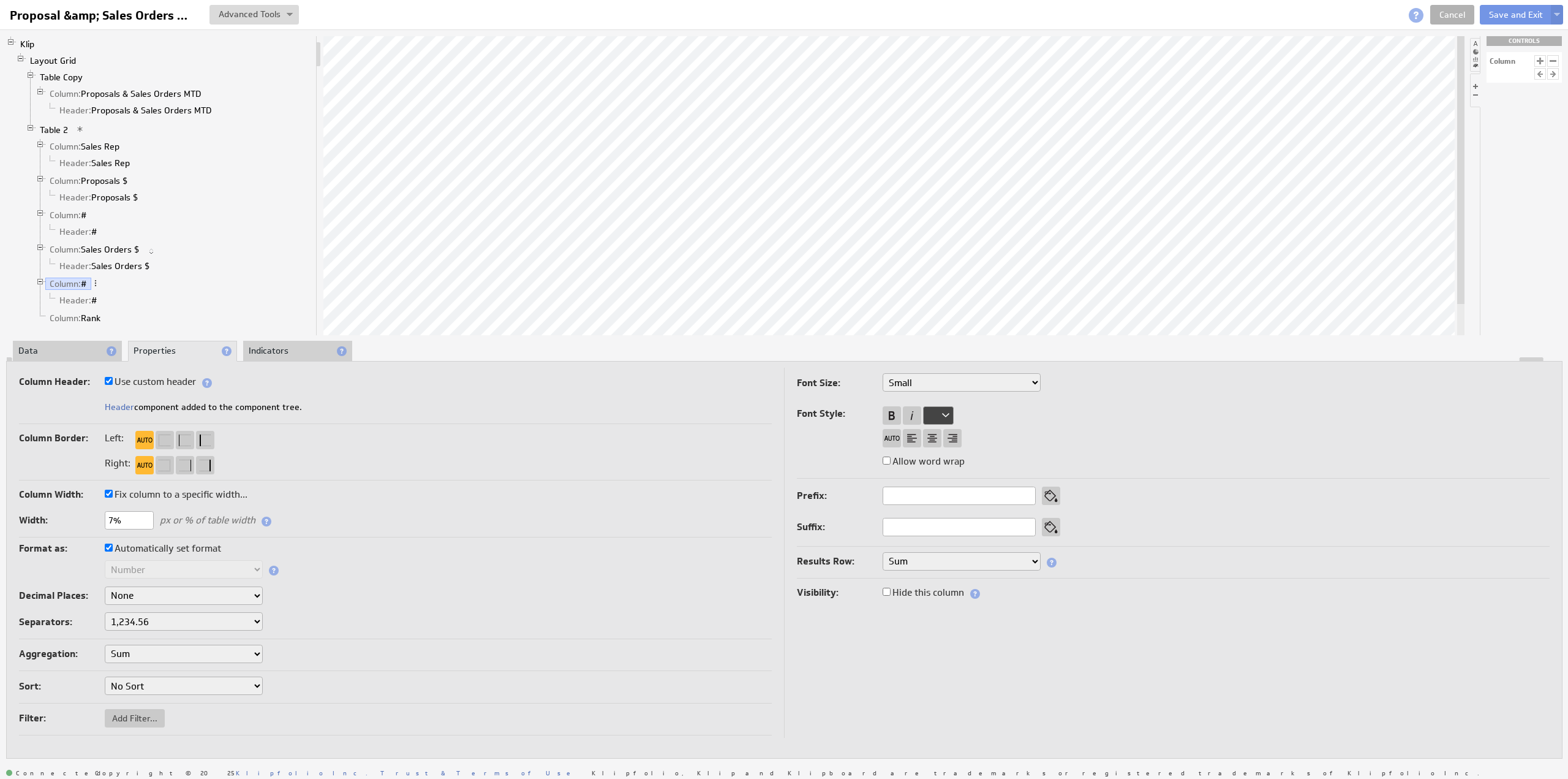
click at [930, 391] on select "XX-Small X-Small Small Medium Large X-Large XX-Large" at bounding box center [961, 382] width 158 height 18
select select "x-small"
click at [1507, 11] on button "Save and Exit" at bounding box center [1516, 14] width 73 height 20
click at [1507, 12] on button "Save and Exit" at bounding box center [1516, 14] width 73 height 20
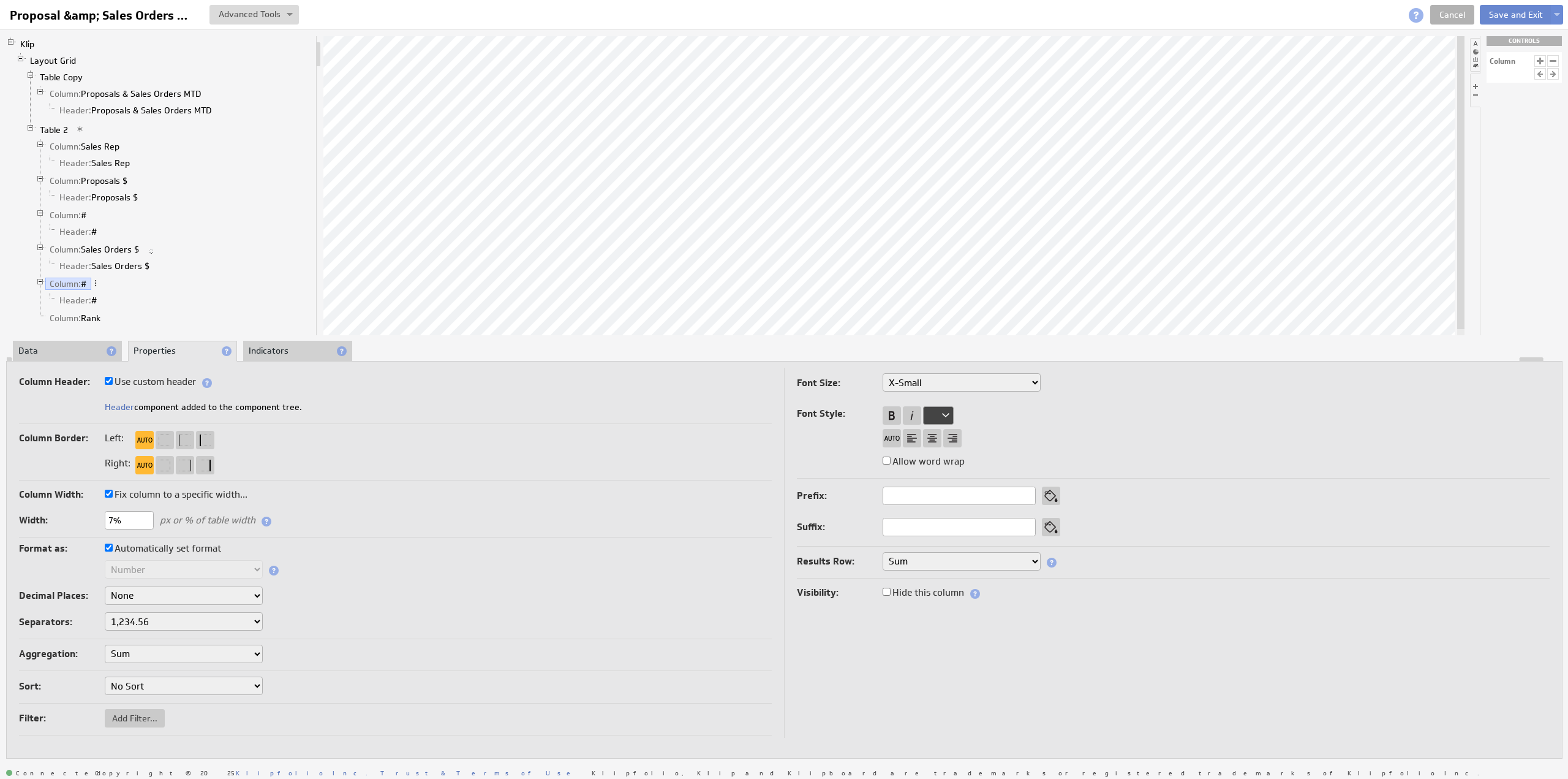
click at [1507, 12] on button "Save and Exit" at bounding box center [1516, 14] width 73 height 20
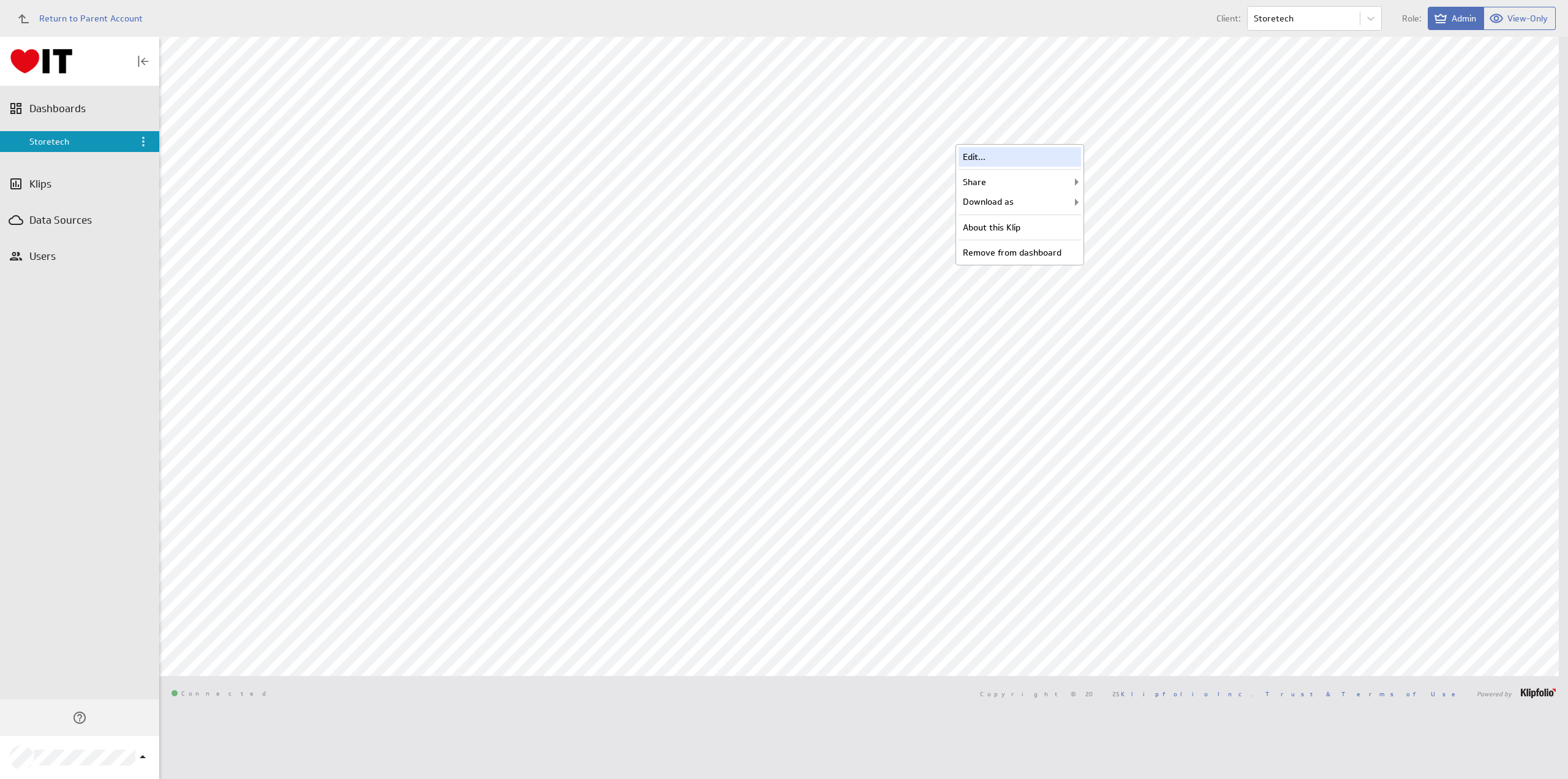
click at [1024, 154] on div "Edit..." at bounding box center [1020, 157] width 122 height 20
click at [1014, 358] on div "Edit..." at bounding box center [1020, 361] width 122 height 20
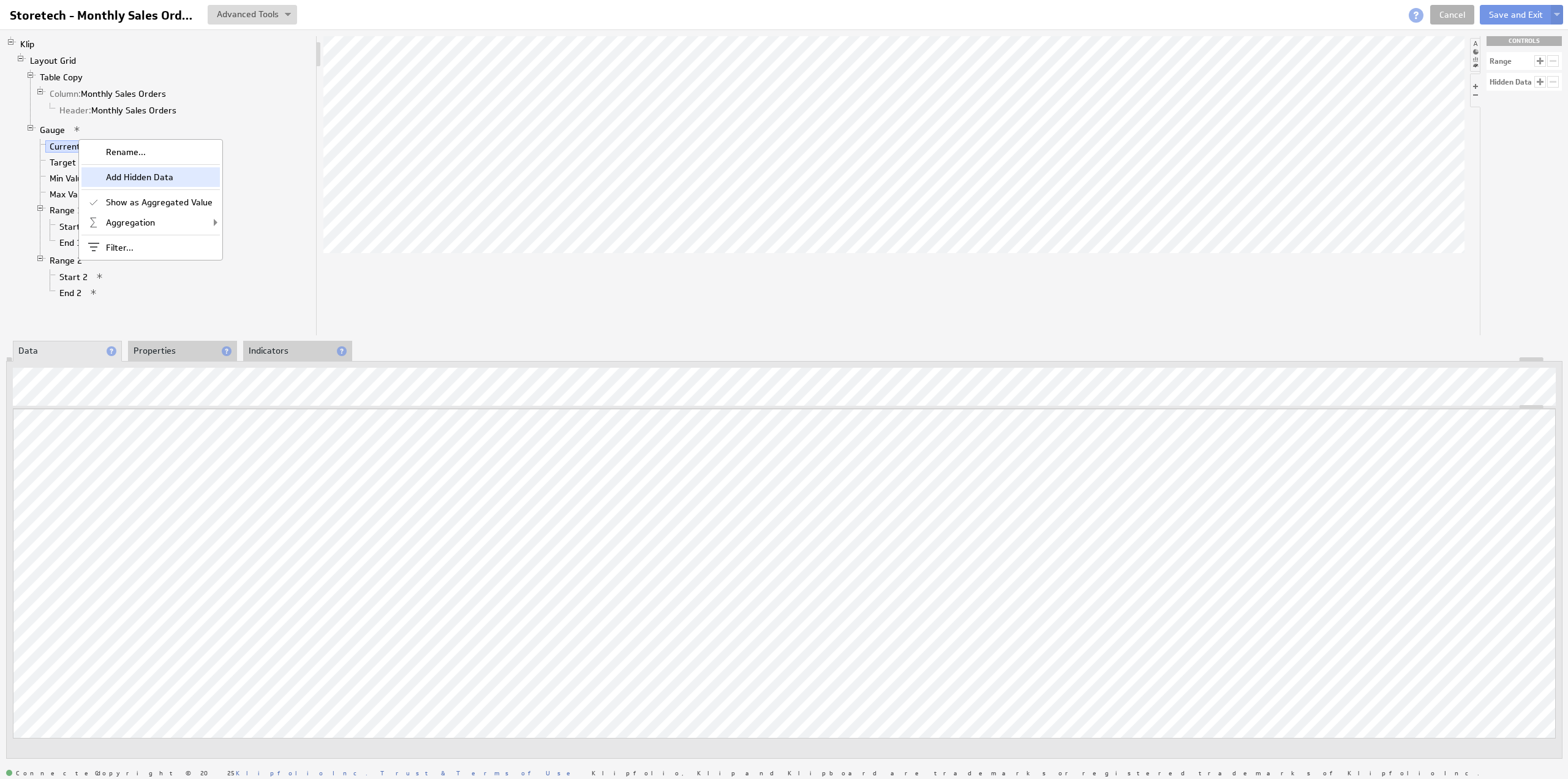
click at [140, 173] on div "Add Hidden Data" at bounding box center [150, 177] width 138 height 20
click at [154, 352] on li "Properties" at bounding box center [182, 351] width 109 height 21
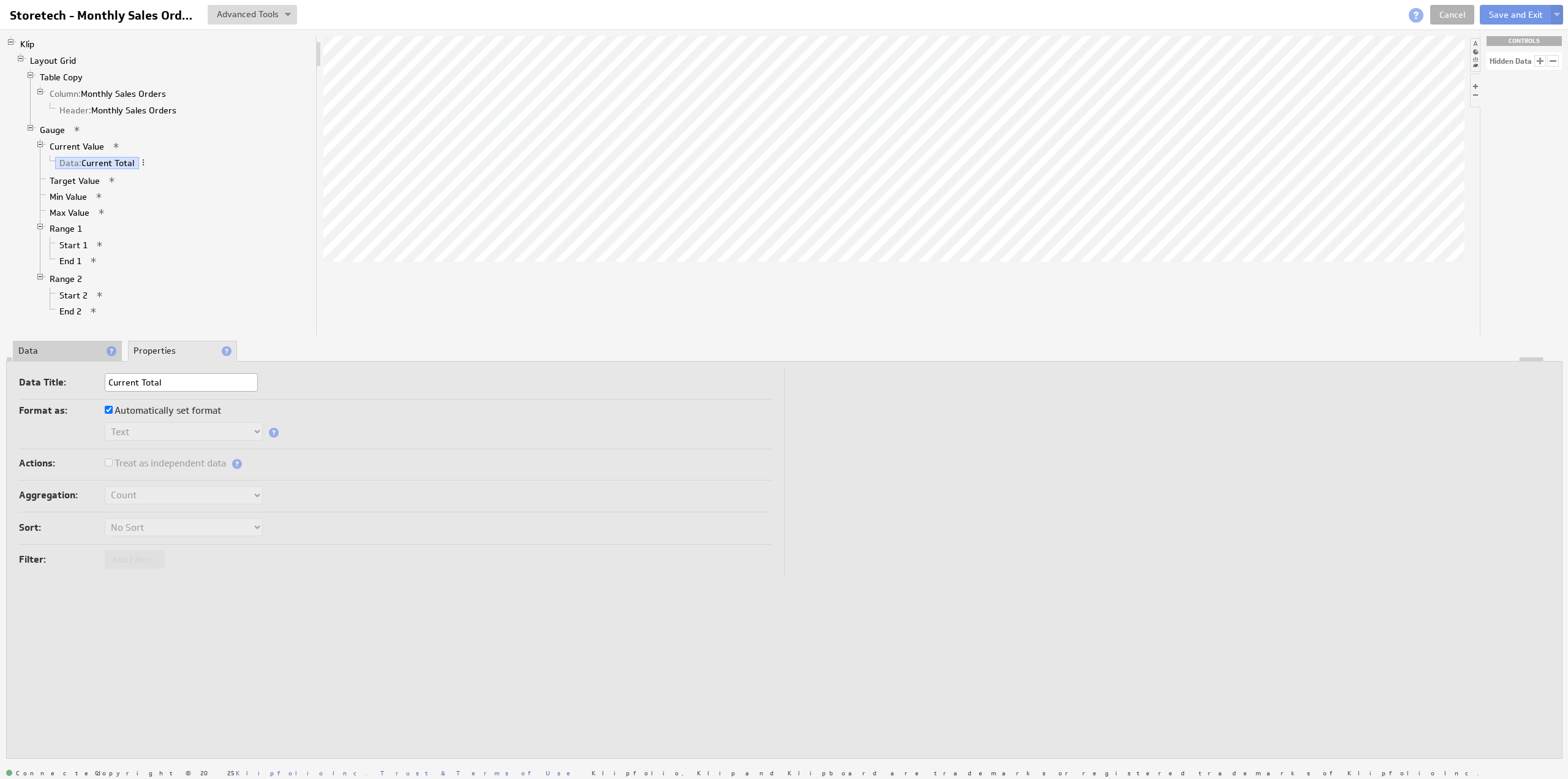
type input "Current Total"
click at [84, 345] on li "Data" at bounding box center [67, 351] width 109 height 21
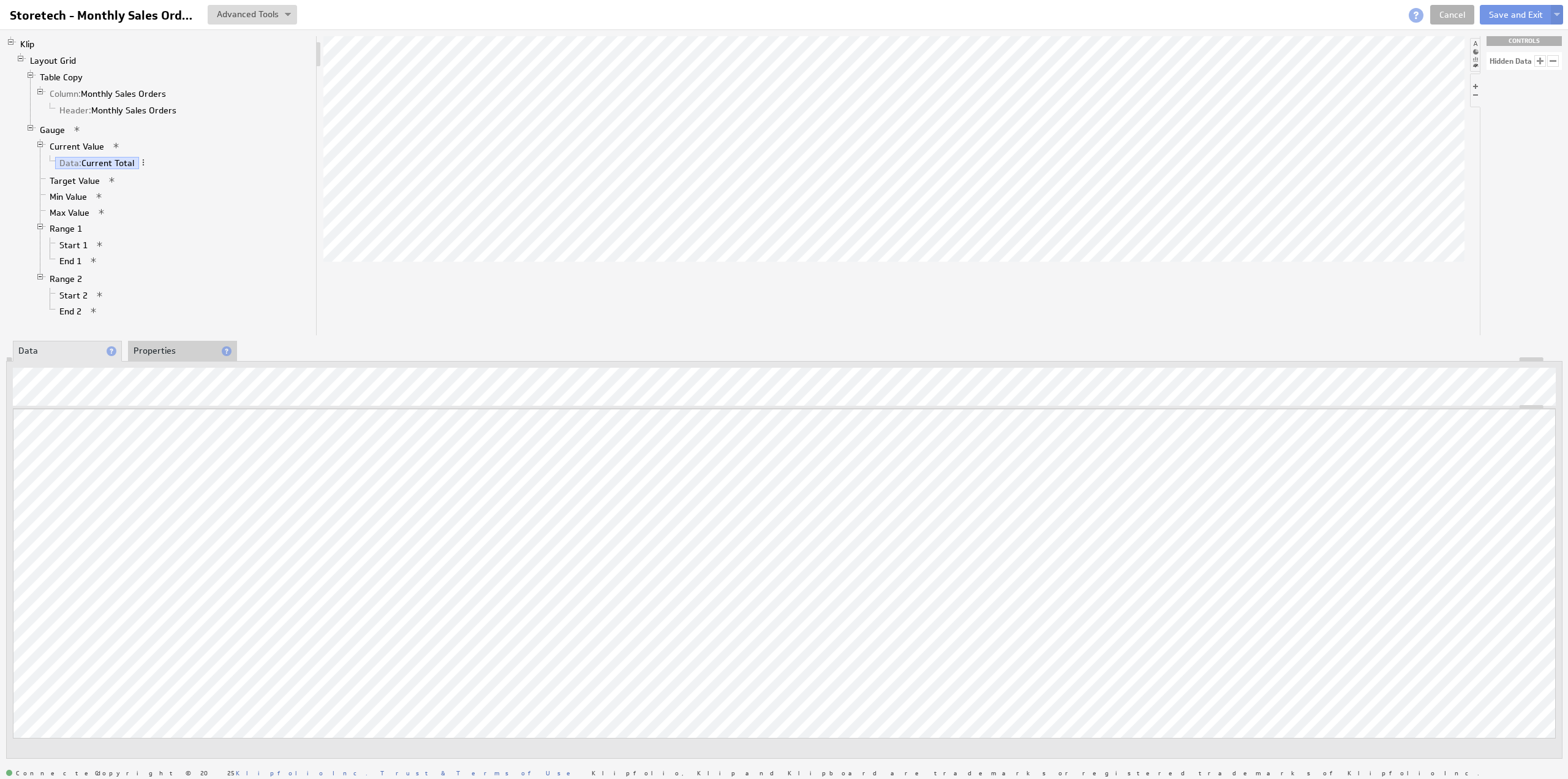
click at [163, 350] on li "Properties" at bounding box center [182, 351] width 109 height 21
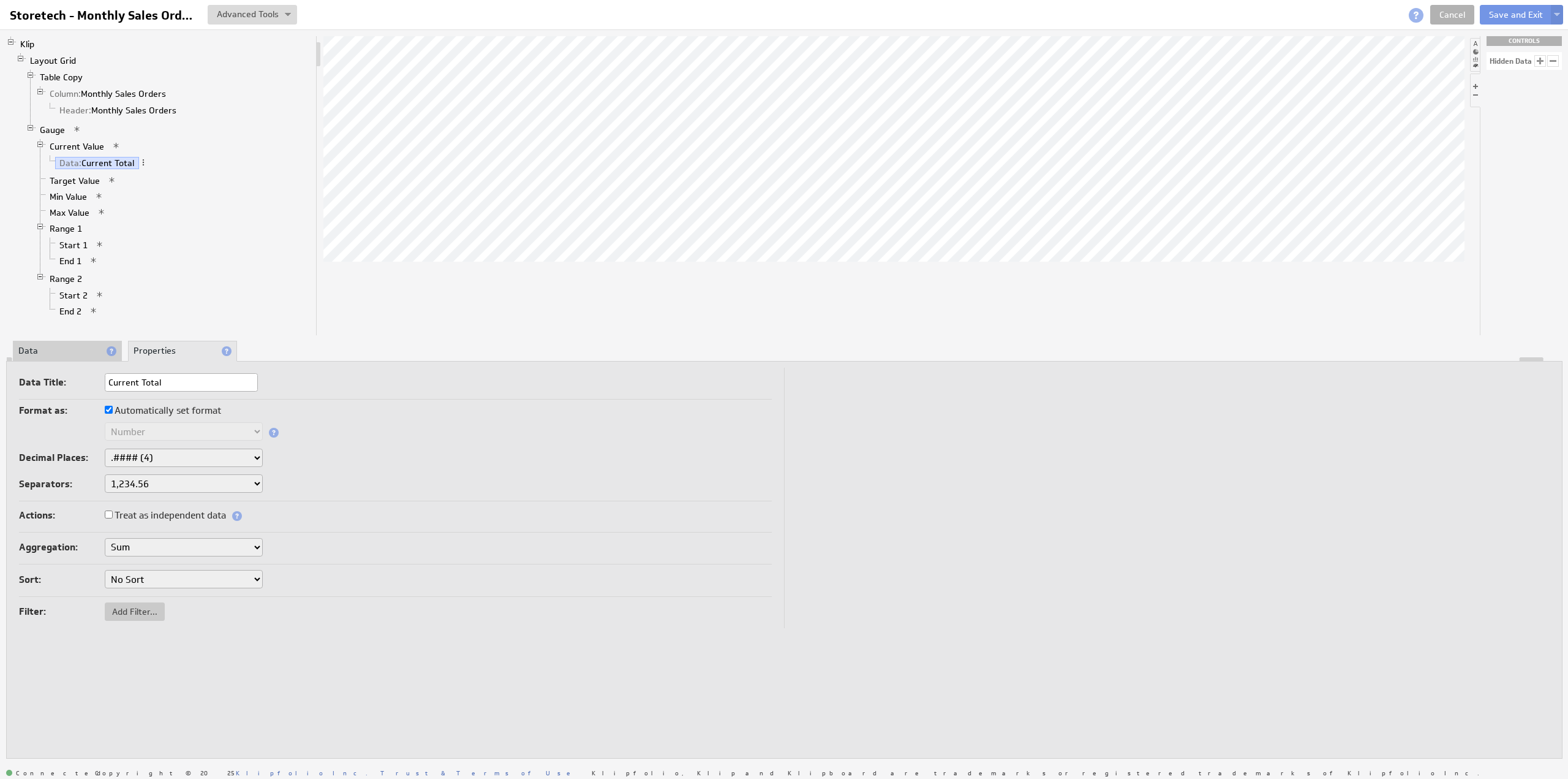
click at [147, 410] on label "Automatically set format" at bounding box center [163, 410] width 116 height 17
click at [113, 410] on input "Automatically set format" at bounding box center [109, 410] width 8 height 8
checkbox input "false"
click at [145, 433] on select "Text Number Currency Percentage Date / Time Duration" at bounding box center [184, 431] width 158 height 18
click at [148, 459] on select "None .# (1) .## (2) .### (3) .#### (4)" at bounding box center [184, 458] width 158 height 18
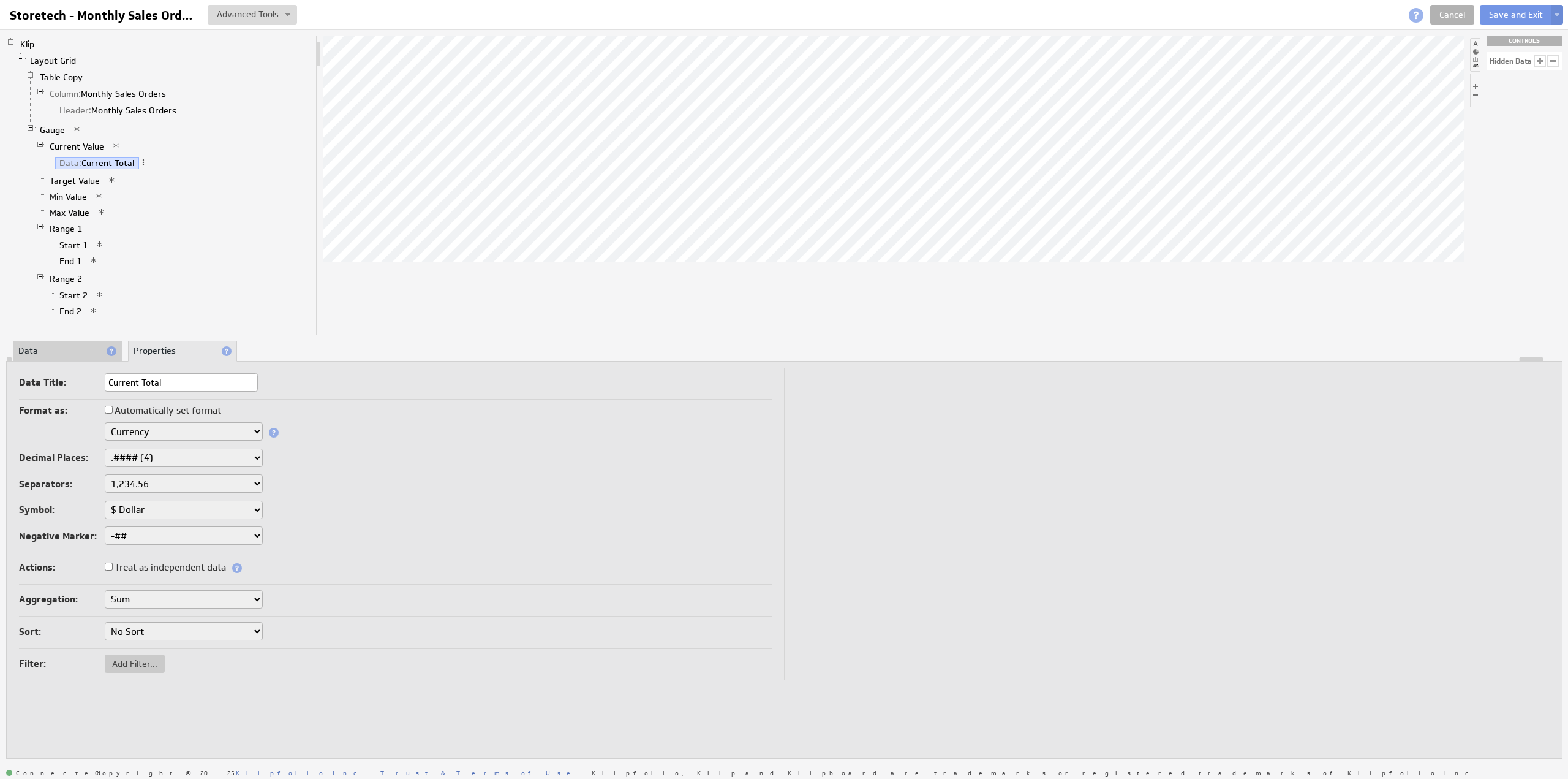
select select "0"
click at [81, 141] on link "Current Value" at bounding box center [77, 147] width 63 height 12
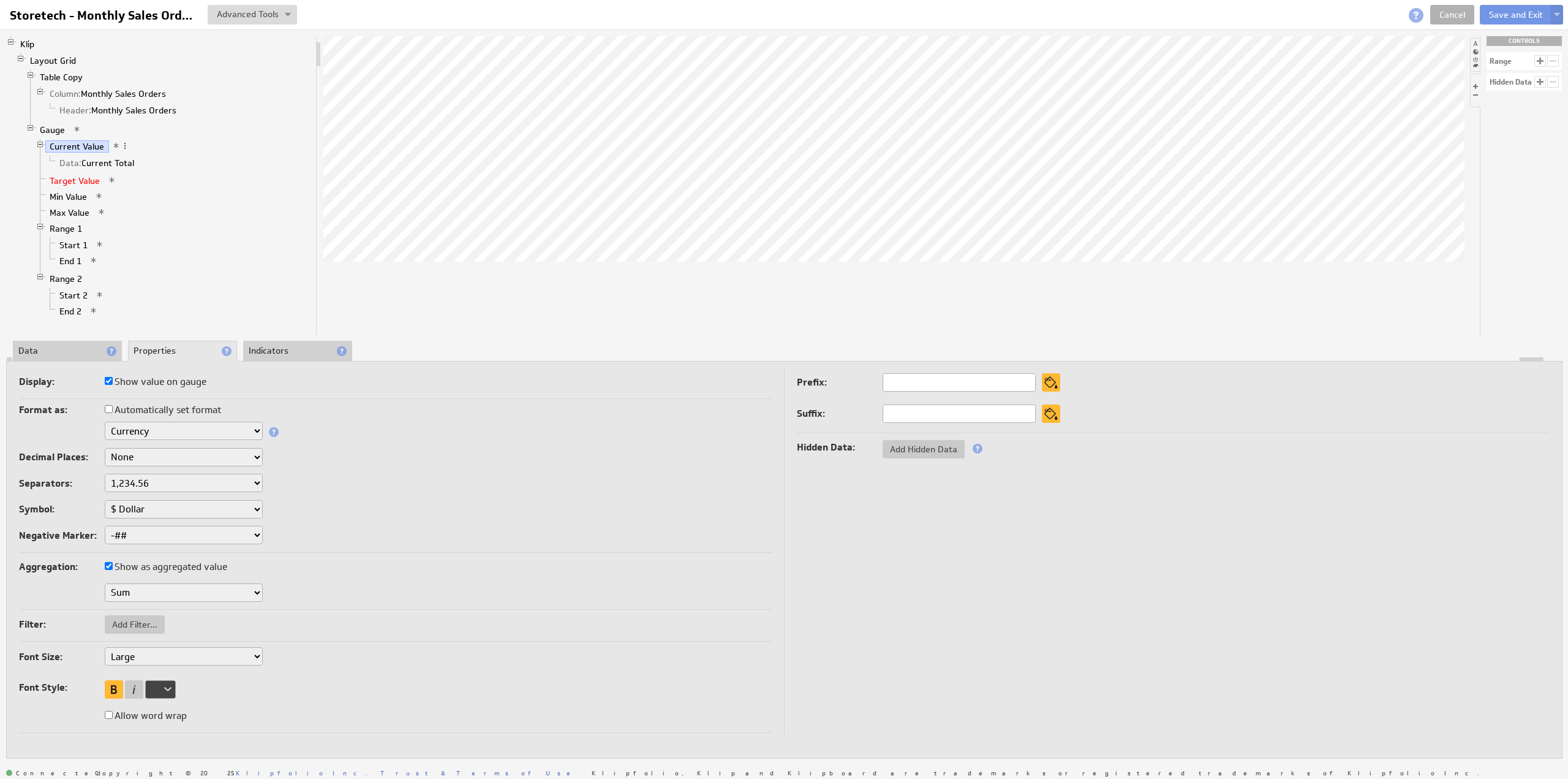
click at [73, 175] on link "Target Value" at bounding box center [75, 181] width 60 height 12
click at [77, 141] on link "Current Value" at bounding box center [77, 147] width 63 height 12
click at [35, 345] on li "Data" at bounding box center [67, 351] width 109 height 21
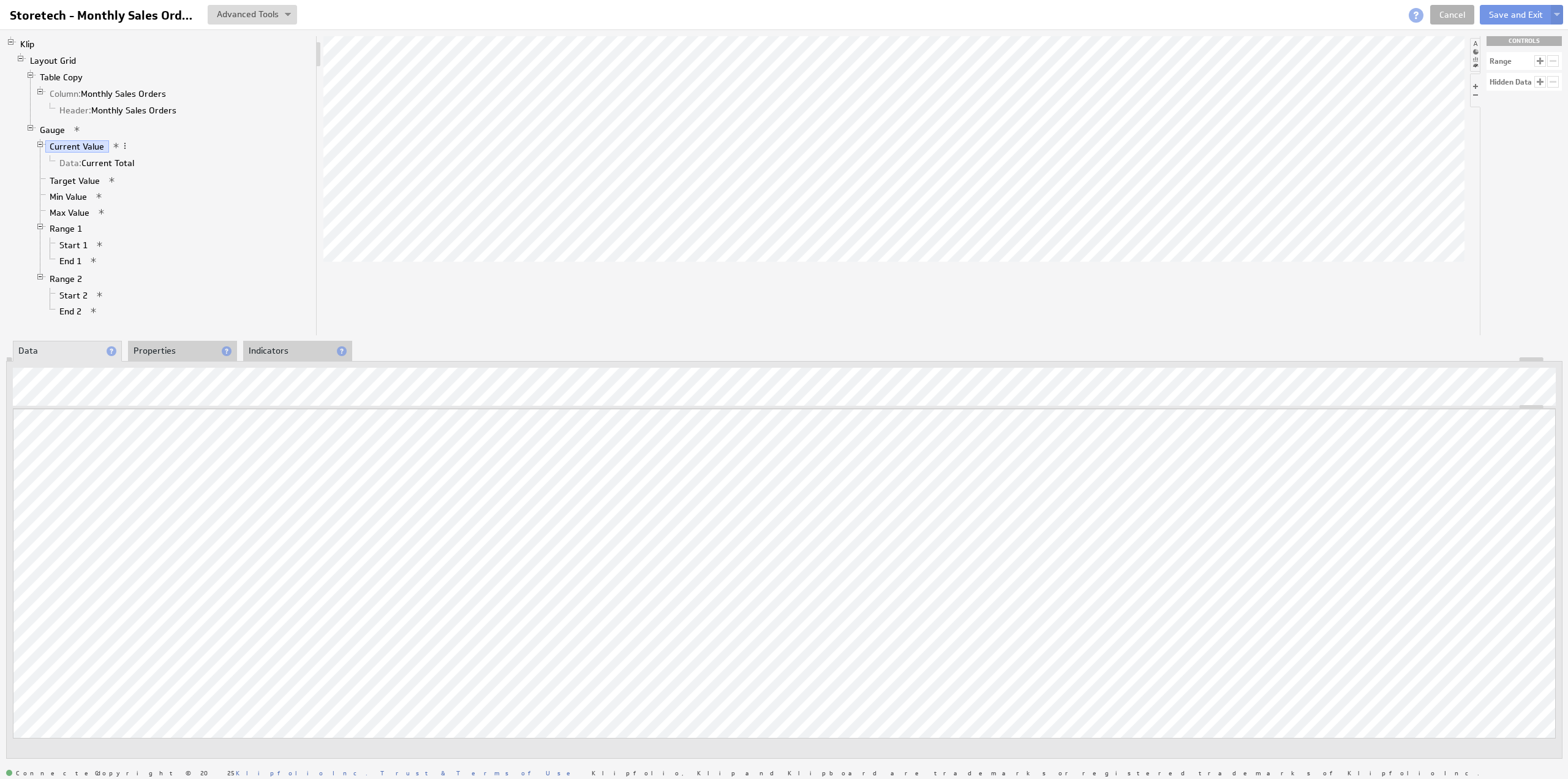
click at [292, 348] on li "Indicators" at bounding box center [298, 351] width 109 height 21
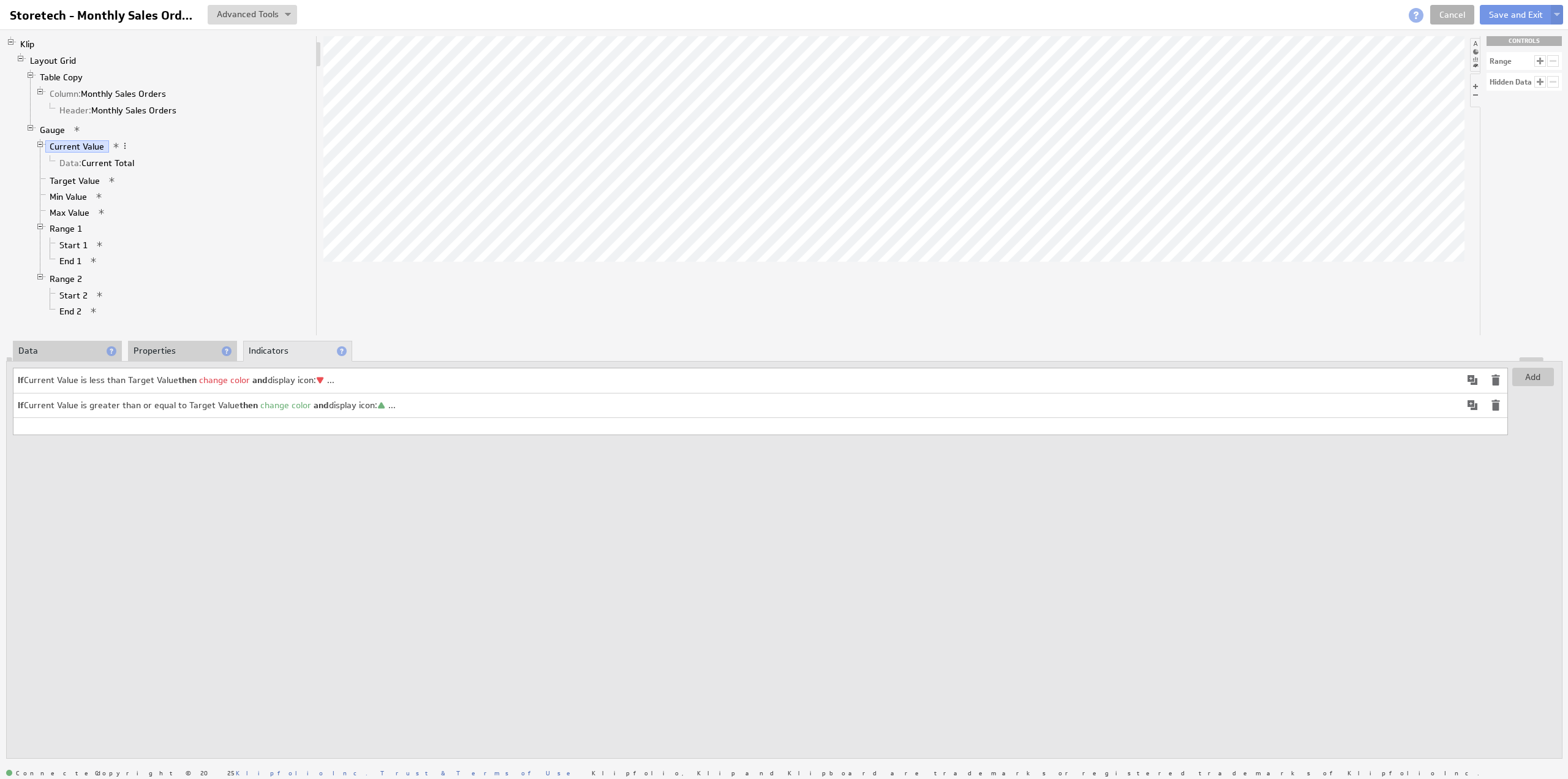
click at [557, 381] on td "If Current Value is less than Target Value then change color and display icon: …" at bounding box center [737, 380] width 1447 height 24
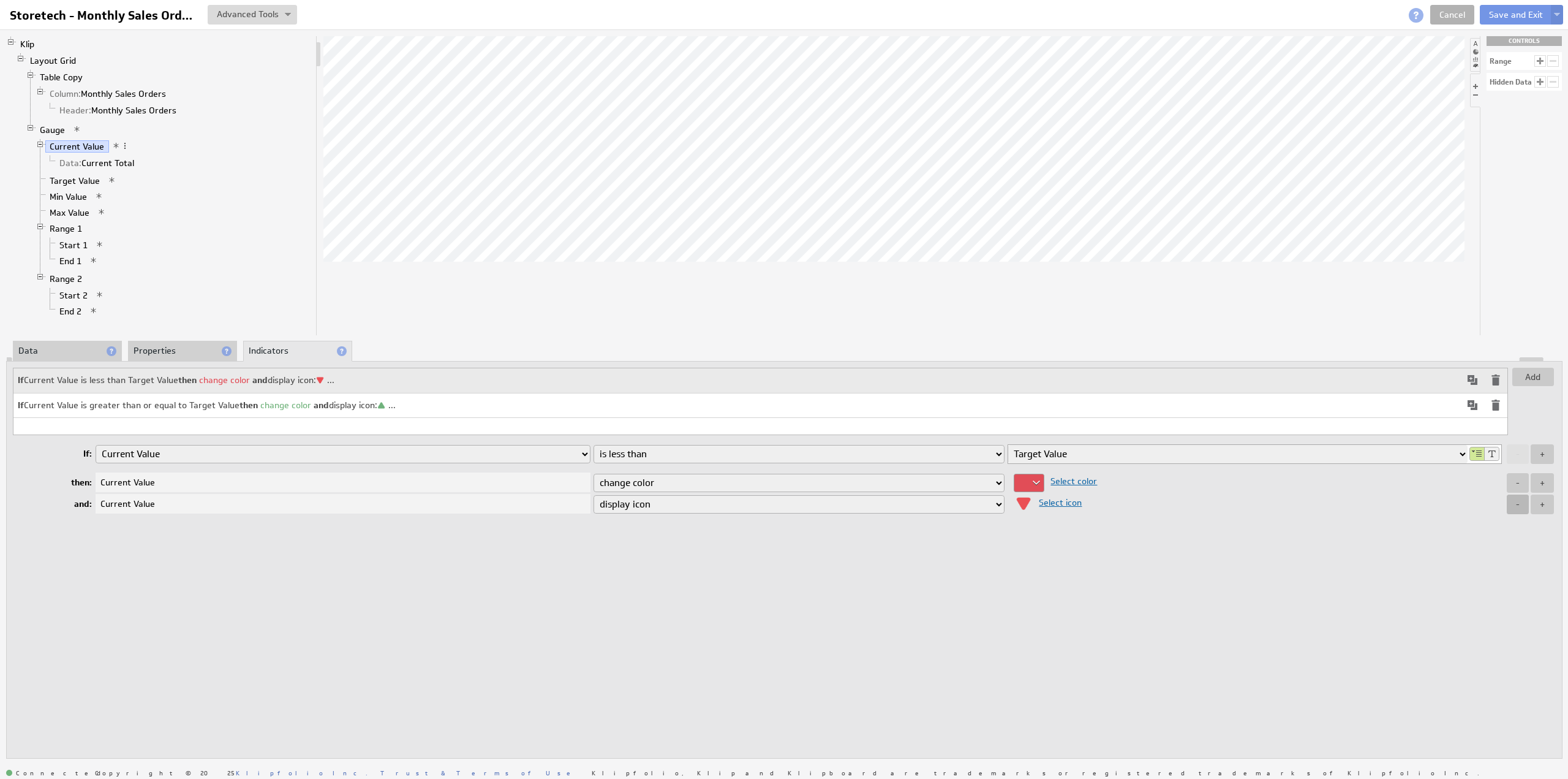
click at [1520, 504] on button "-" at bounding box center [1517, 504] width 22 height 20
click at [469, 400] on td "If Current Value is greater than or equal to Target Value then change color and…" at bounding box center [737, 405] width 1447 height 24
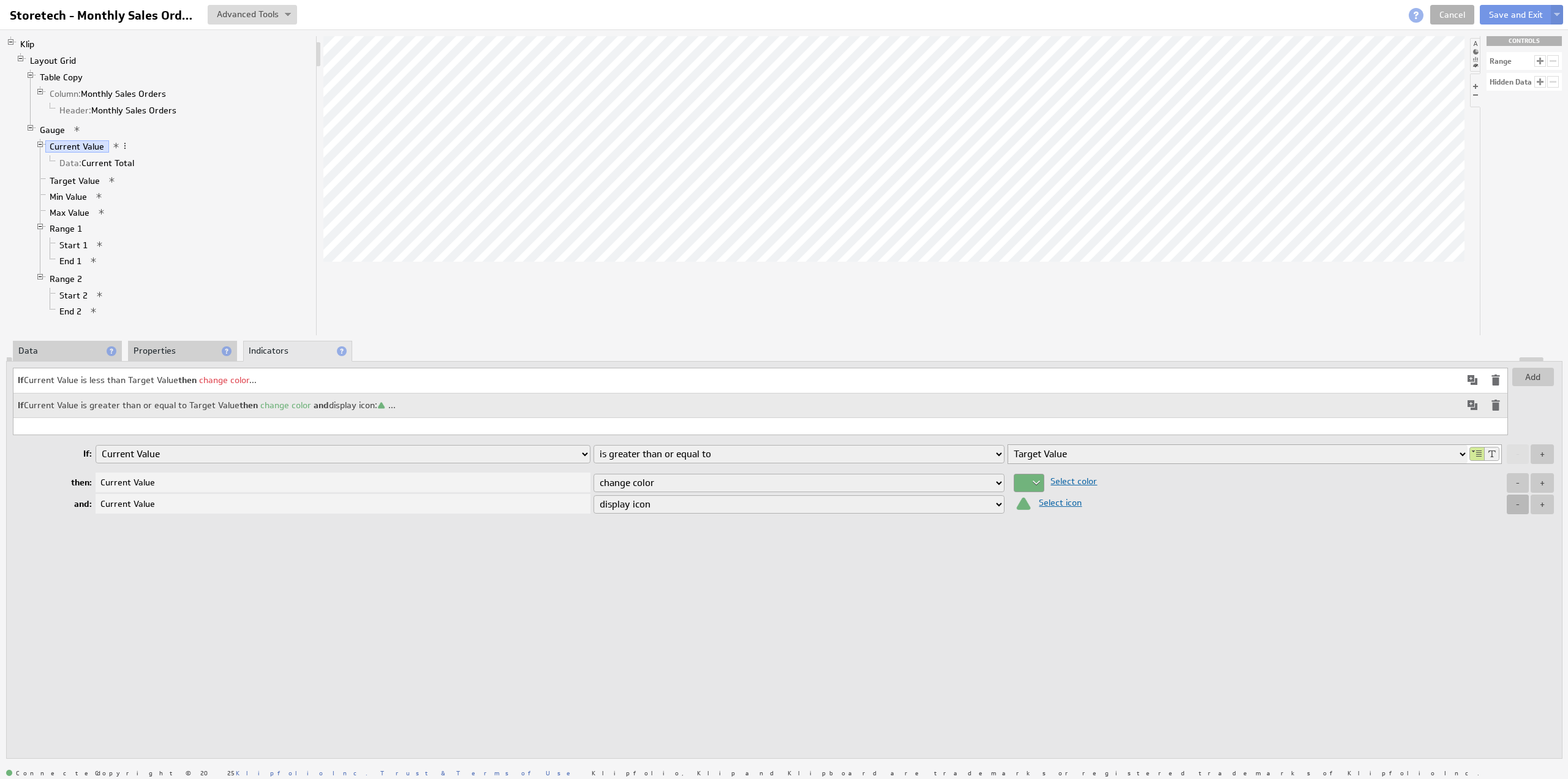
click at [1521, 503] on button "-" at bounding box center [1517, 504] width 22 height 20
click at [857, 380] on td "If Current Value is less than Target Value then change color ..." at bounding box center [737, 380] width 1447 height 24
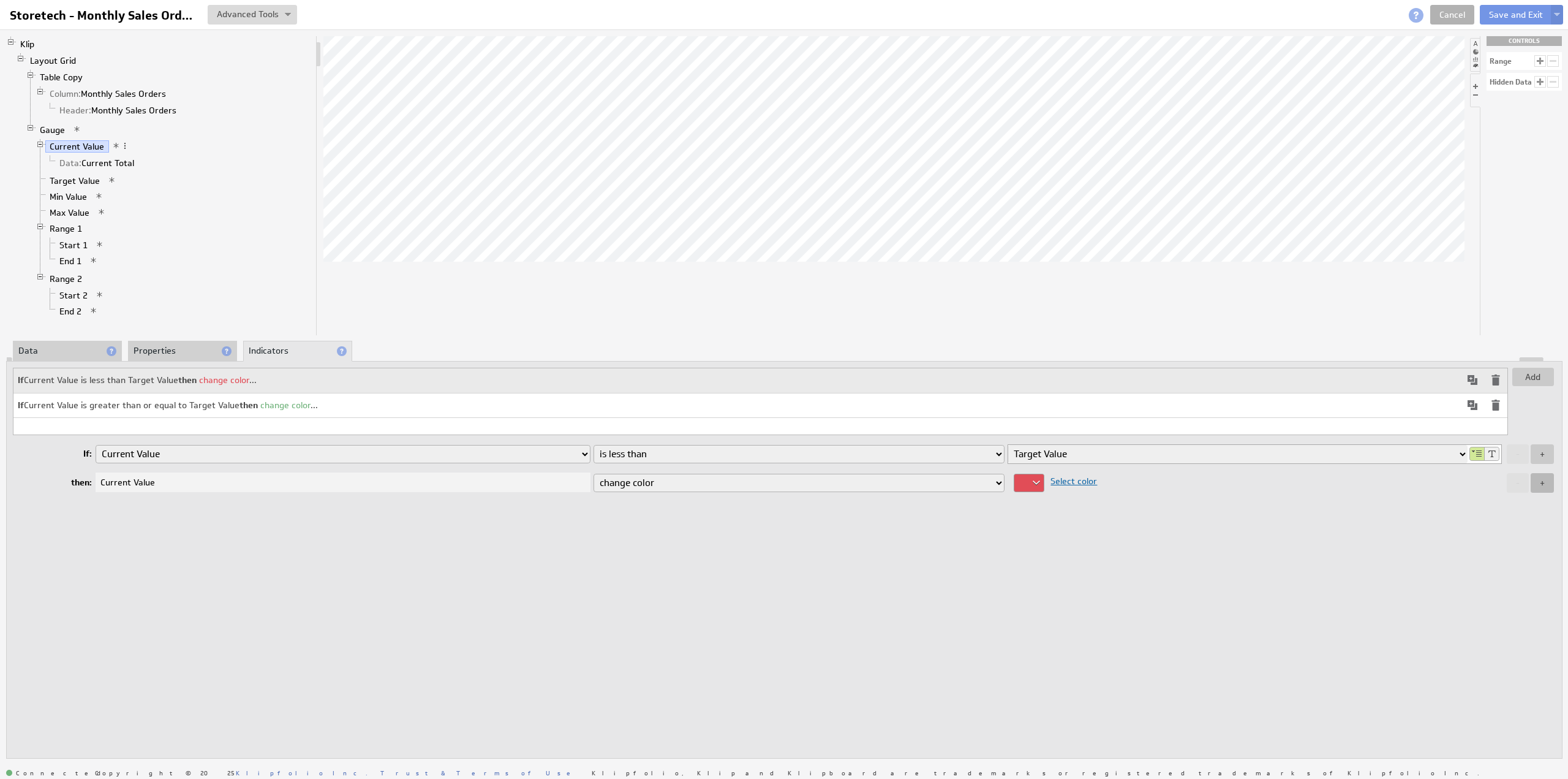
click at [1552, 478] on button "+" at bounding box center [1542, 483] width 23 height 20
click at [677, 505] on select "change color display icon change style replace with text" at bounding box center [799, 504] width 412 height 18
select select "icon"
click at [594, 495] on select "change color display icon change style replace with text" at bounding box center [799, 504] width 412 height 18
click at [1063, 500] on span "Select icon" at bounding box center [1057, 502] width 49 height 11
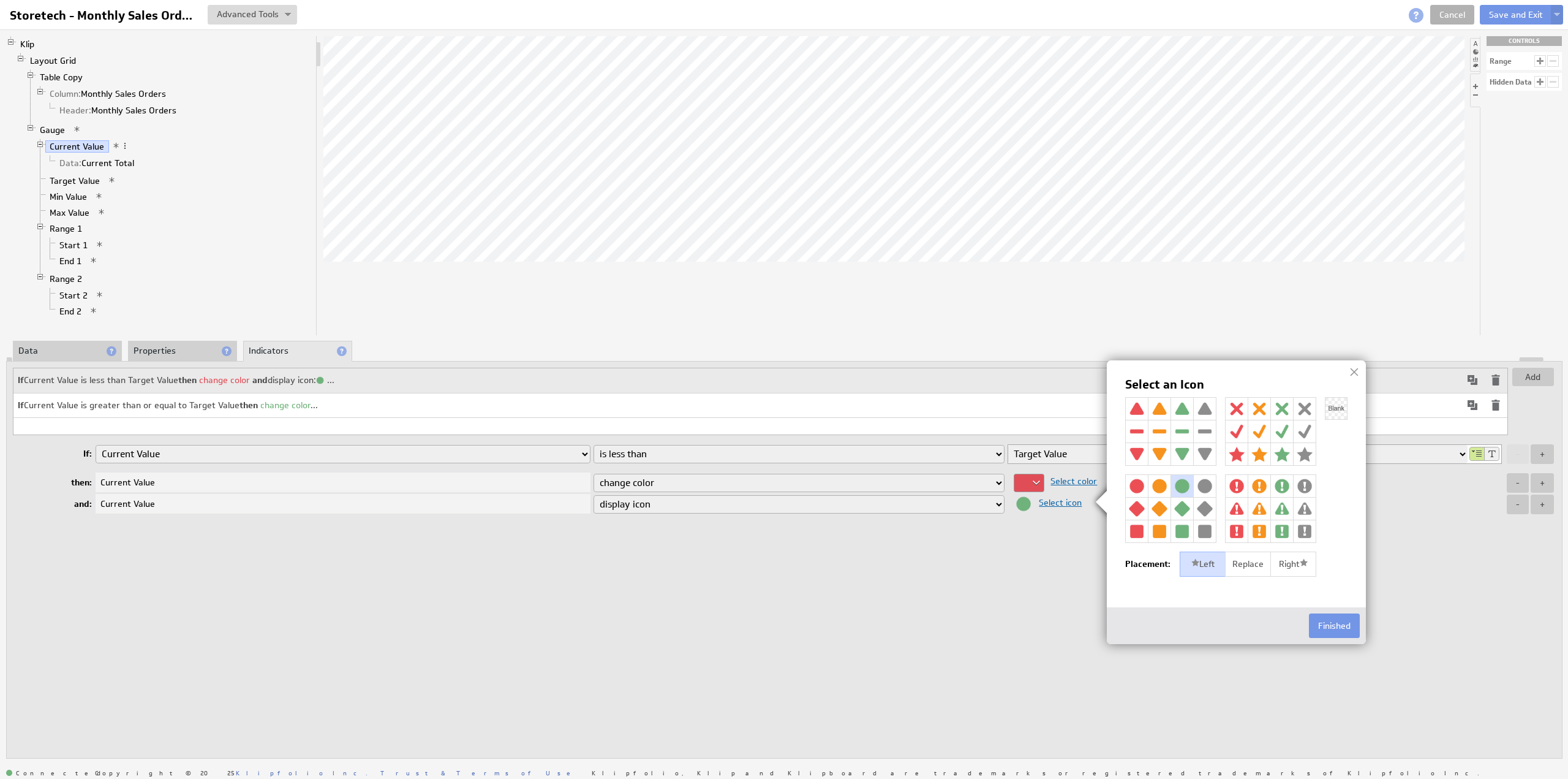
click at [1142, 405] on img at bounding box center [1137, 408] width 22 height 22
click at [1291, 564] on div "Right" at bounding box center [1293, 564] width 46 height 26
click at [1331, 626] on button "Finished" at bounding box center [1334, 626] width 51 height 24
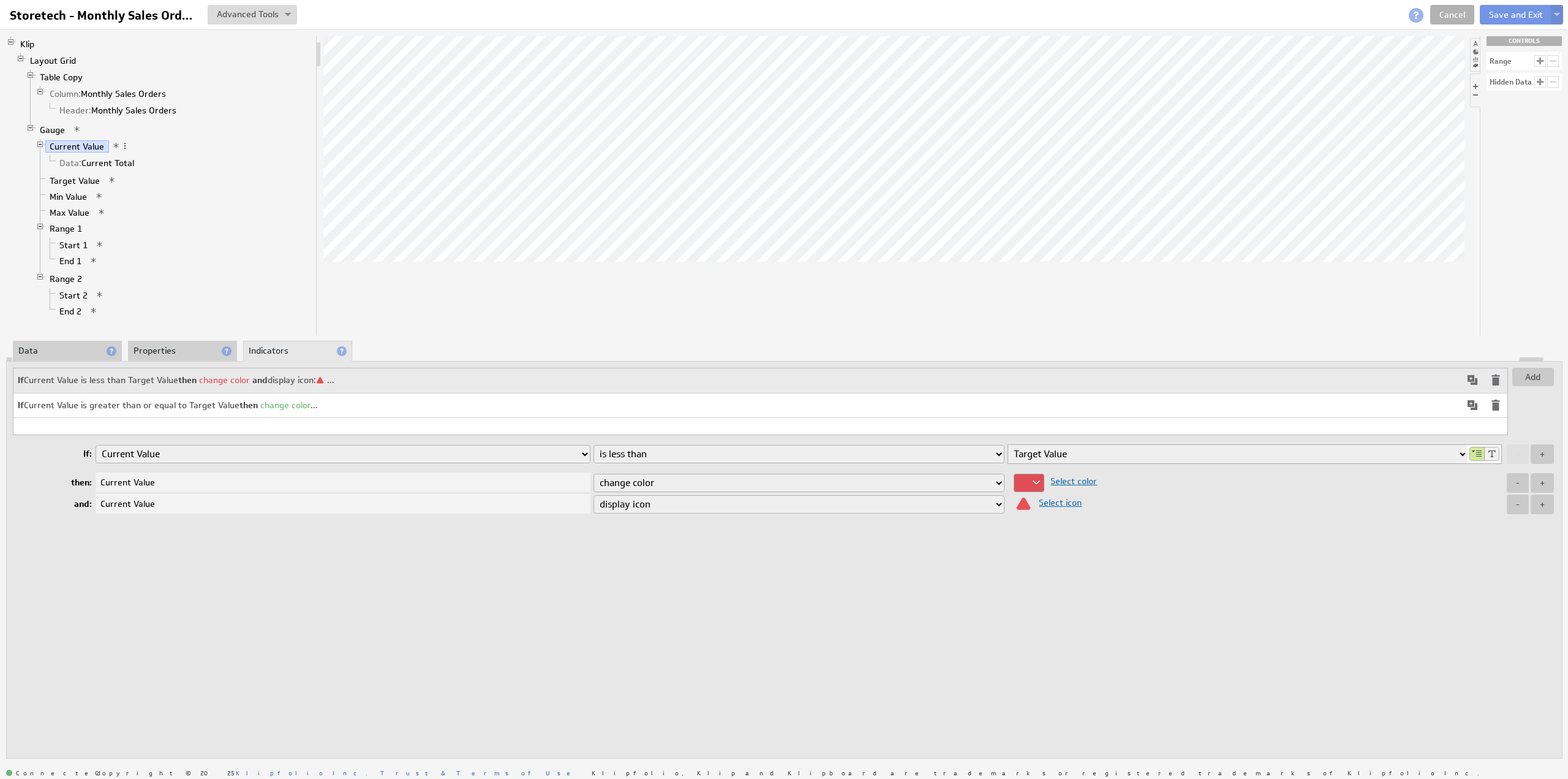
click at [775, 407] on td "If Current Value is greater than or equal to Target Value then change color ..." at bounding box center [737, 405] width 1447 height 24
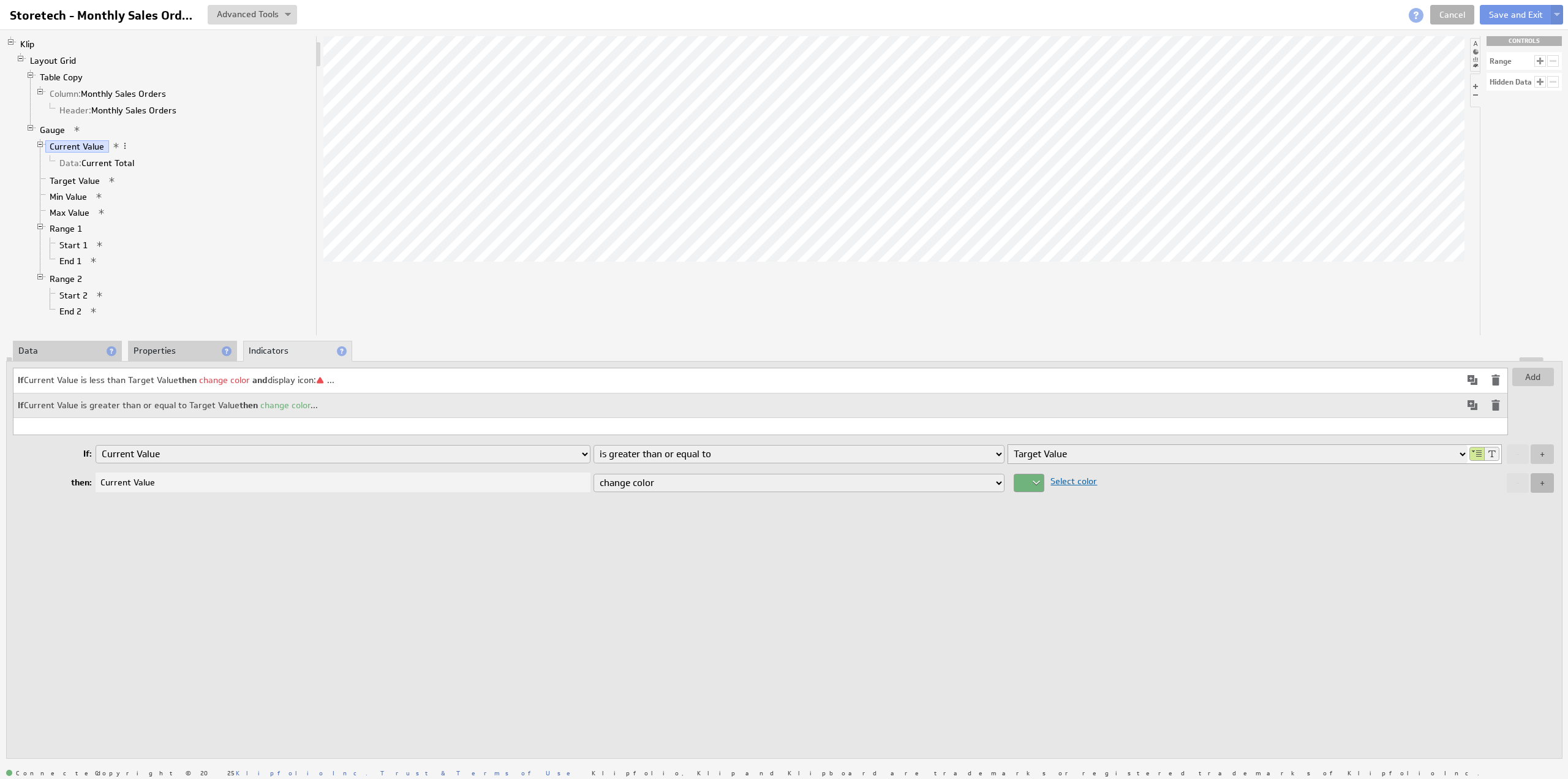
click at [1539, 483] on button "+" at bounding box center [1542, 483] width 23 height 20
click at [620, 505] on select "change color display icon change style replace with text" at bounding box center [799, 504] width 412 height 18
select select "icon"
click at [594, 495] on select "change color display icon change style replace with text" at bounding box center [799, 504] width 412 height 18
click at [1068, 502] on span "Select icon" at bounding box center [1057, 502] width 49 height 11
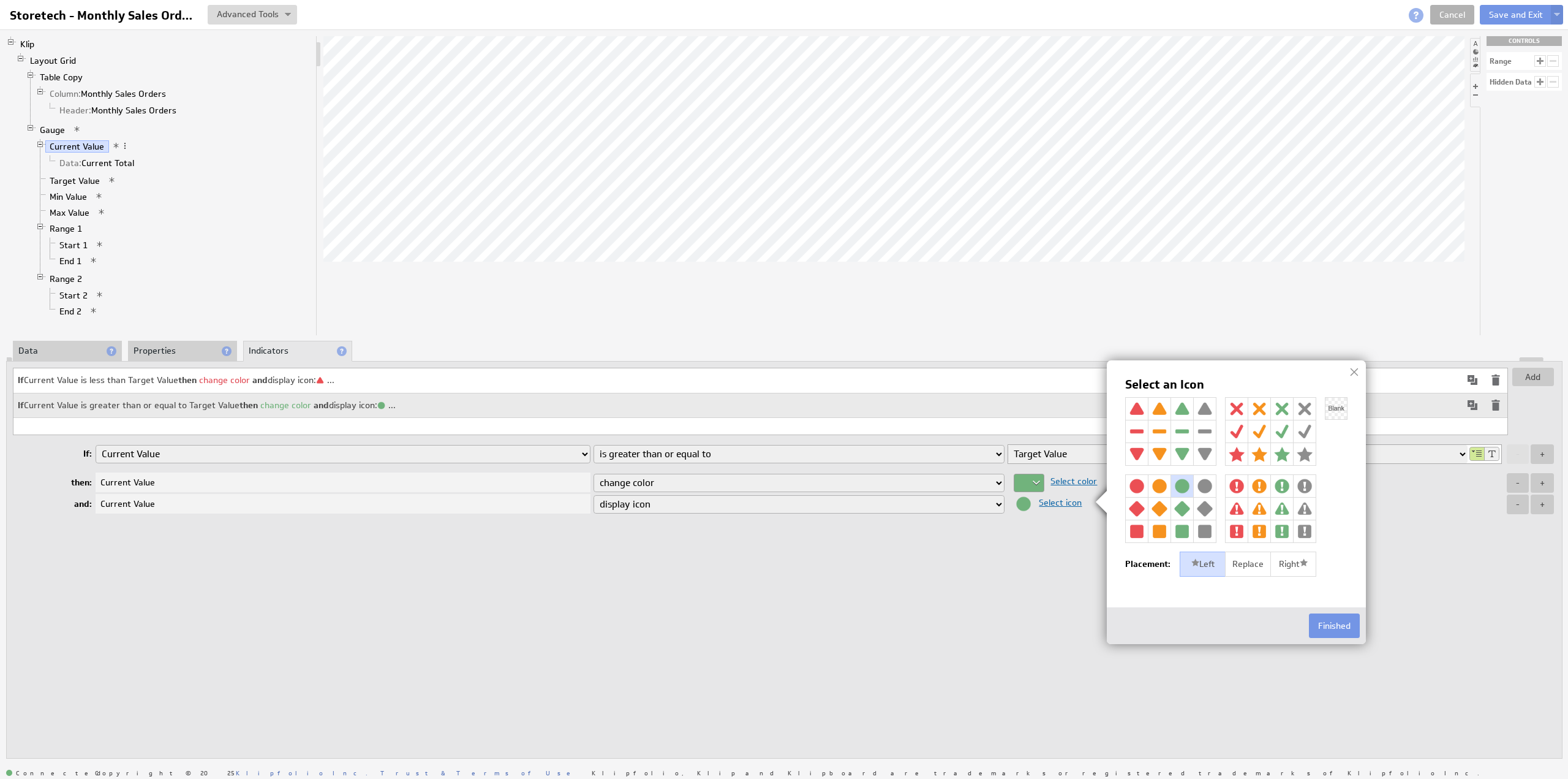
click at [1183, 449] on img at bounding box center [1182, 453] width 22 height 22
click at [1295, 562] on div "Right" at bounding box center [1293, 564] width 46 height 26
click at [1338, 620] on button "Finished" at bounding box center [1334, 626] width 51 height 24
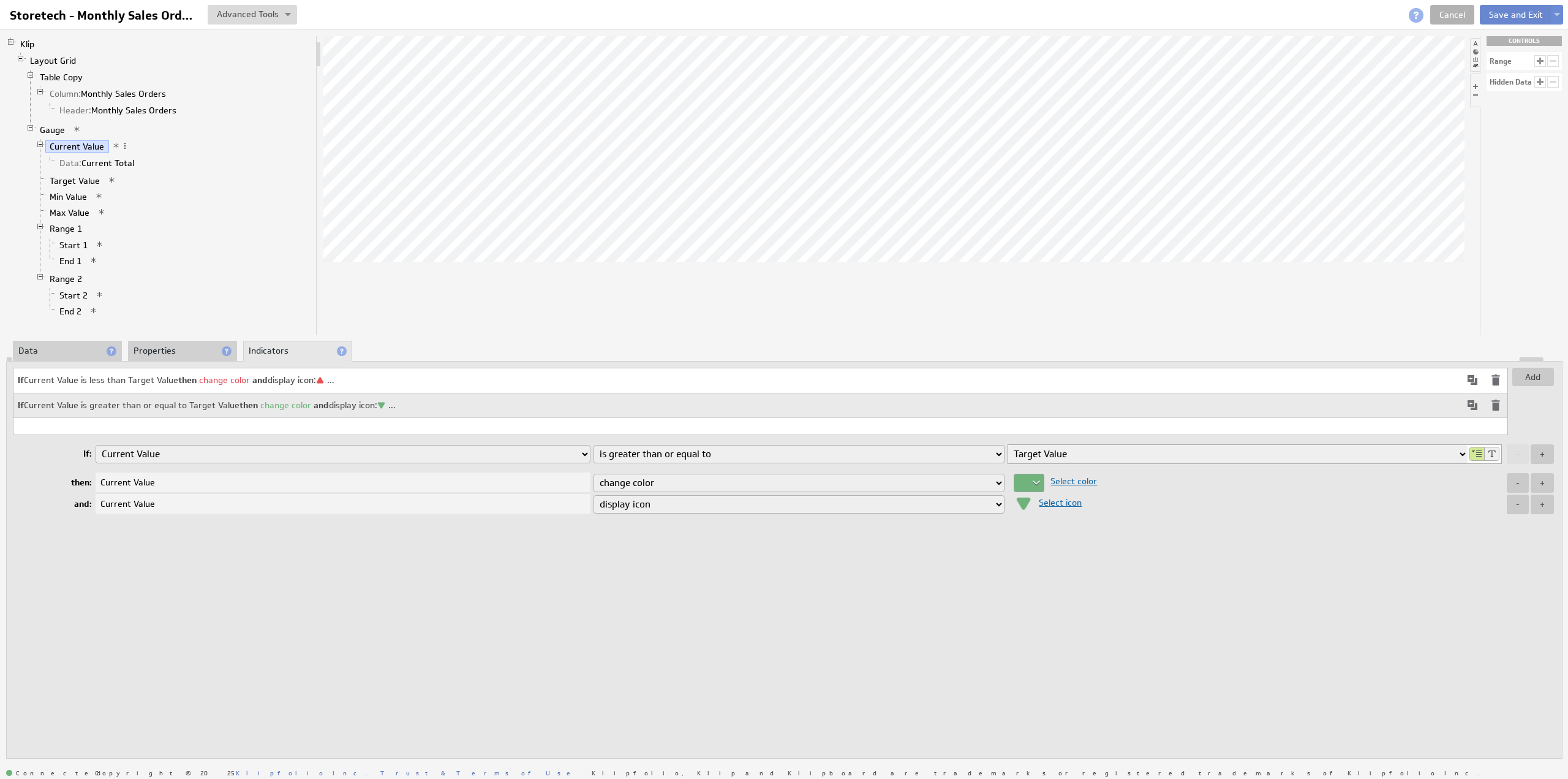
click at [1499, 14] on button "Save and Exit" at bounding box center [1516, 14] width 73 height 20
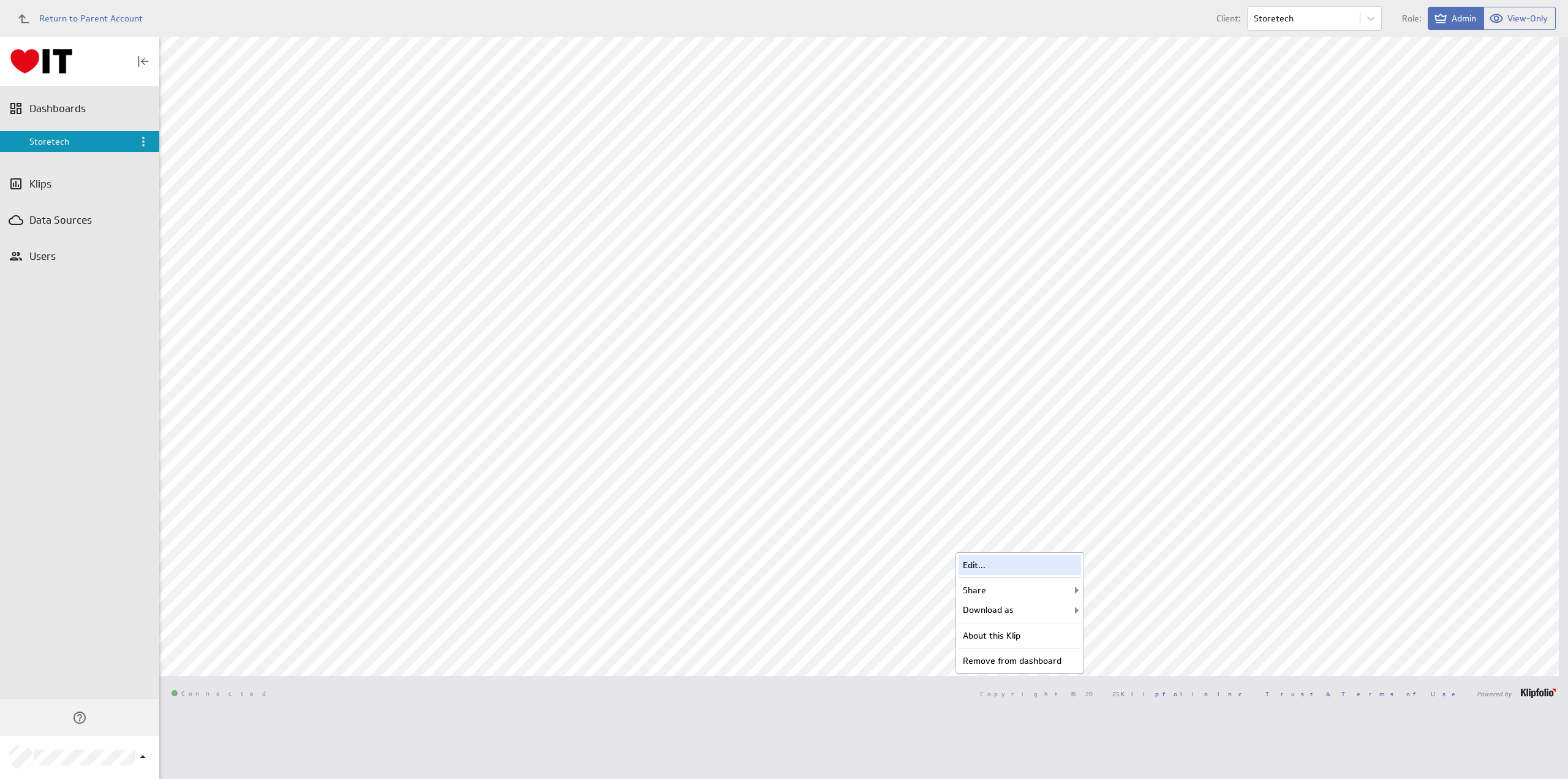
click at [1007, 564] on div "Edit..." at bounding box center [1020, 565] width 122 height 20
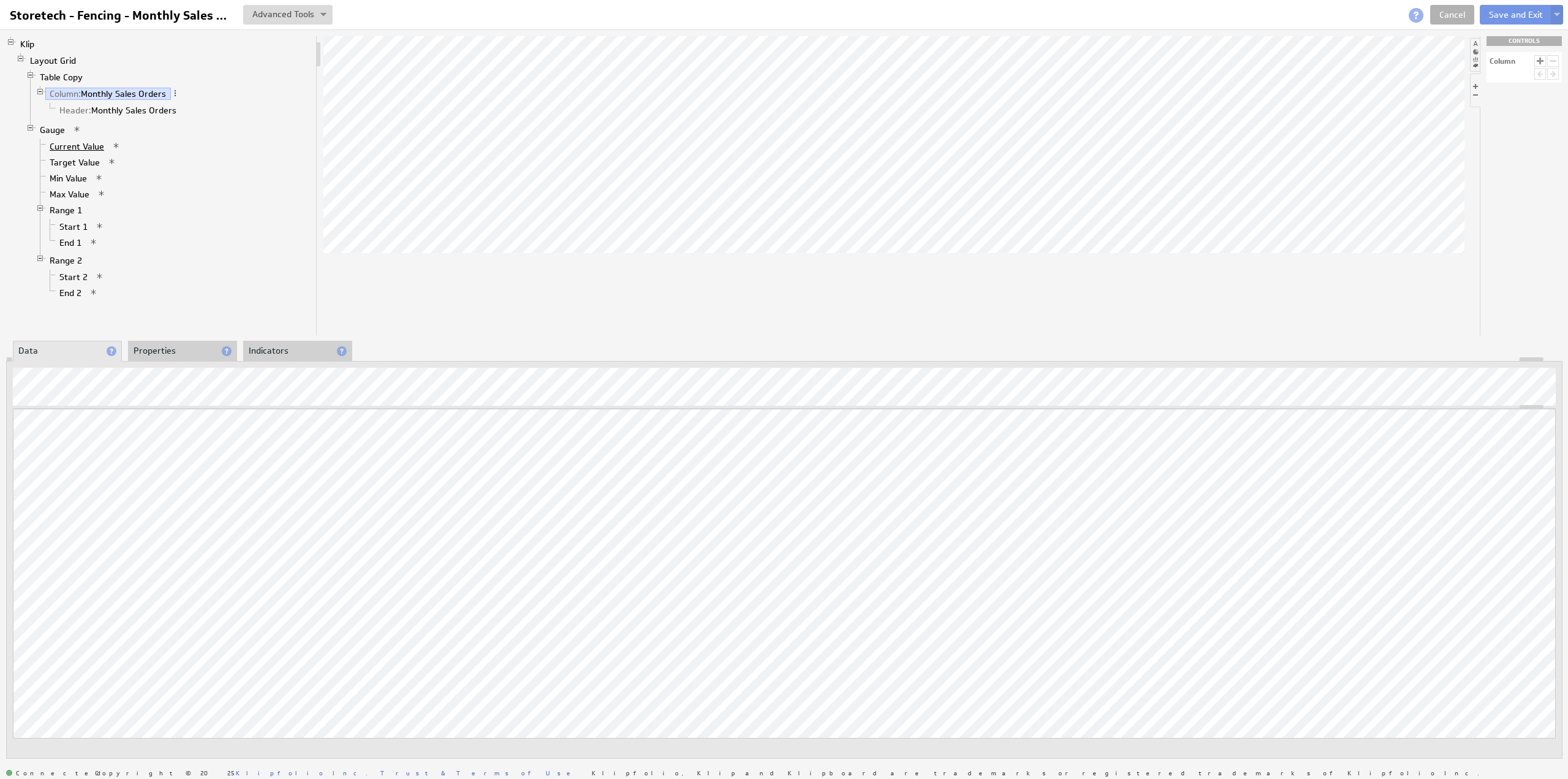
click at [72, 141] on link "Current Value" at bounding box center [77, 147] width 63 height 12
click at [134, 180] on div "Add Hidden Data" at bounding box center [143, 180] width 138 height 20
click at [153, 345] on li "Properties" at bounding box center [182, 351] width 109 height 21
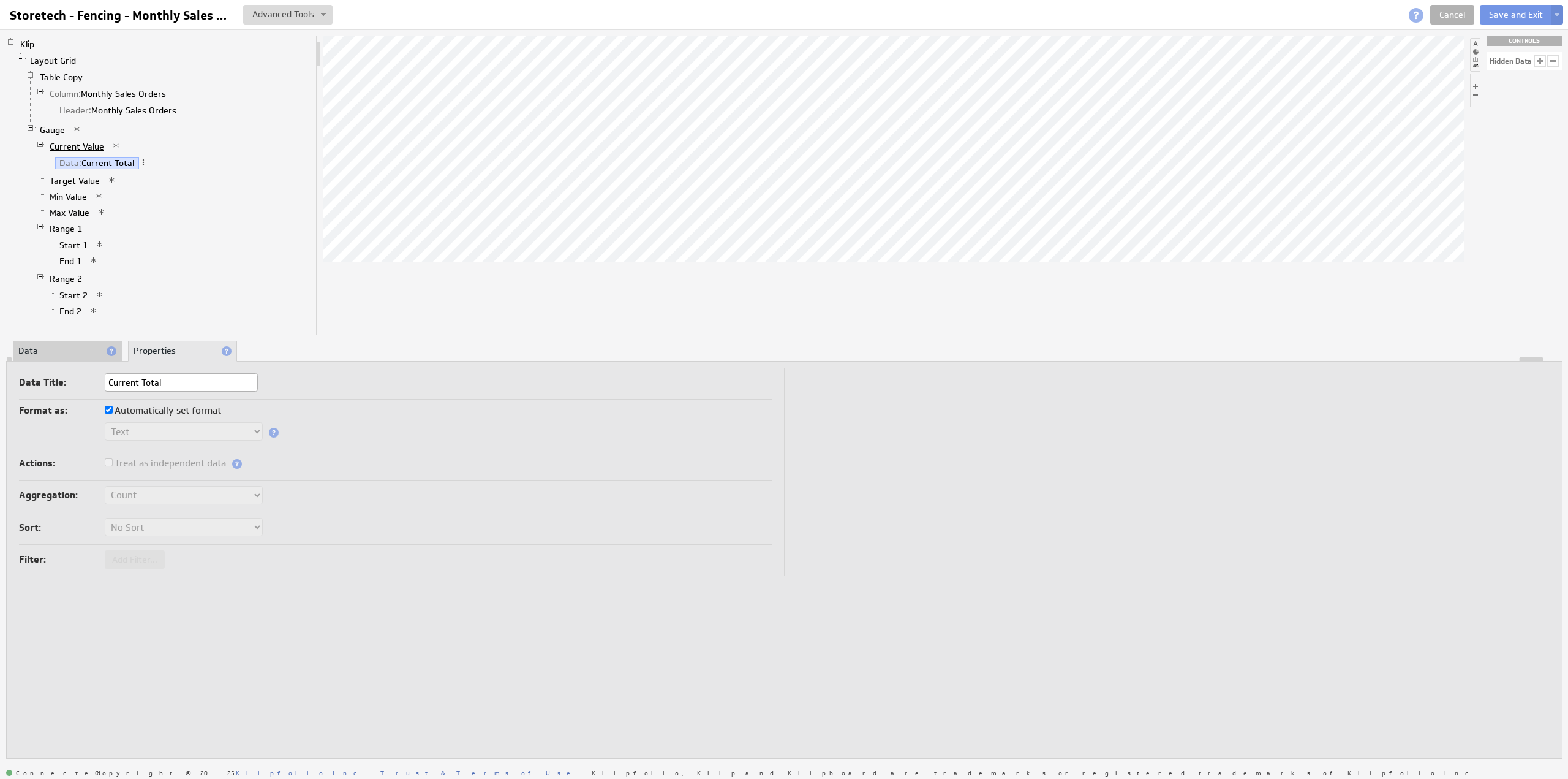
type input "Current Total"
click at [77, 141] on link "Current Value" at bounding box center [77, 147] width 63 height 12
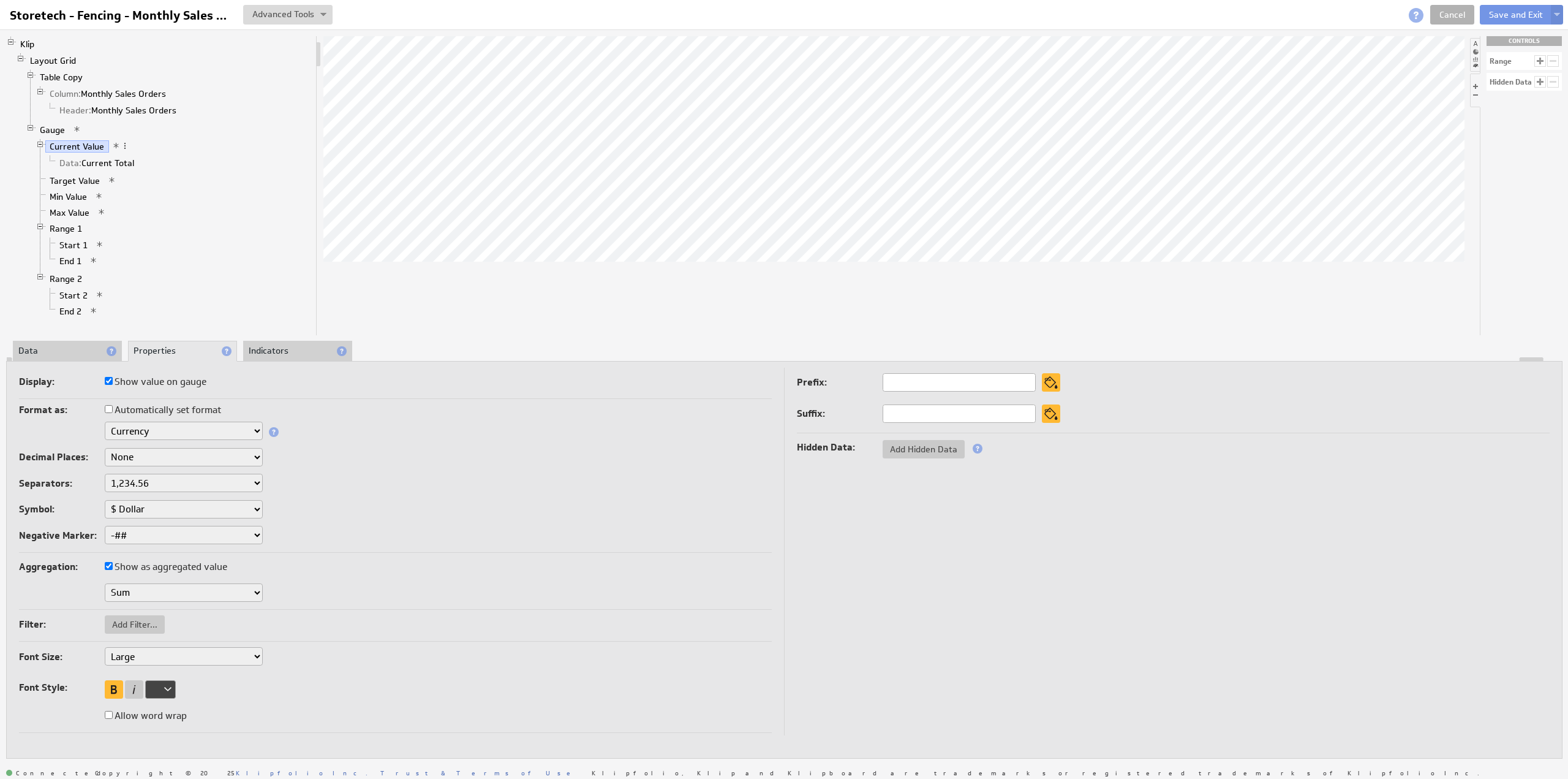
click at [67, 349] on li "Data" at bounding box center [67, 351] width 109 height 21
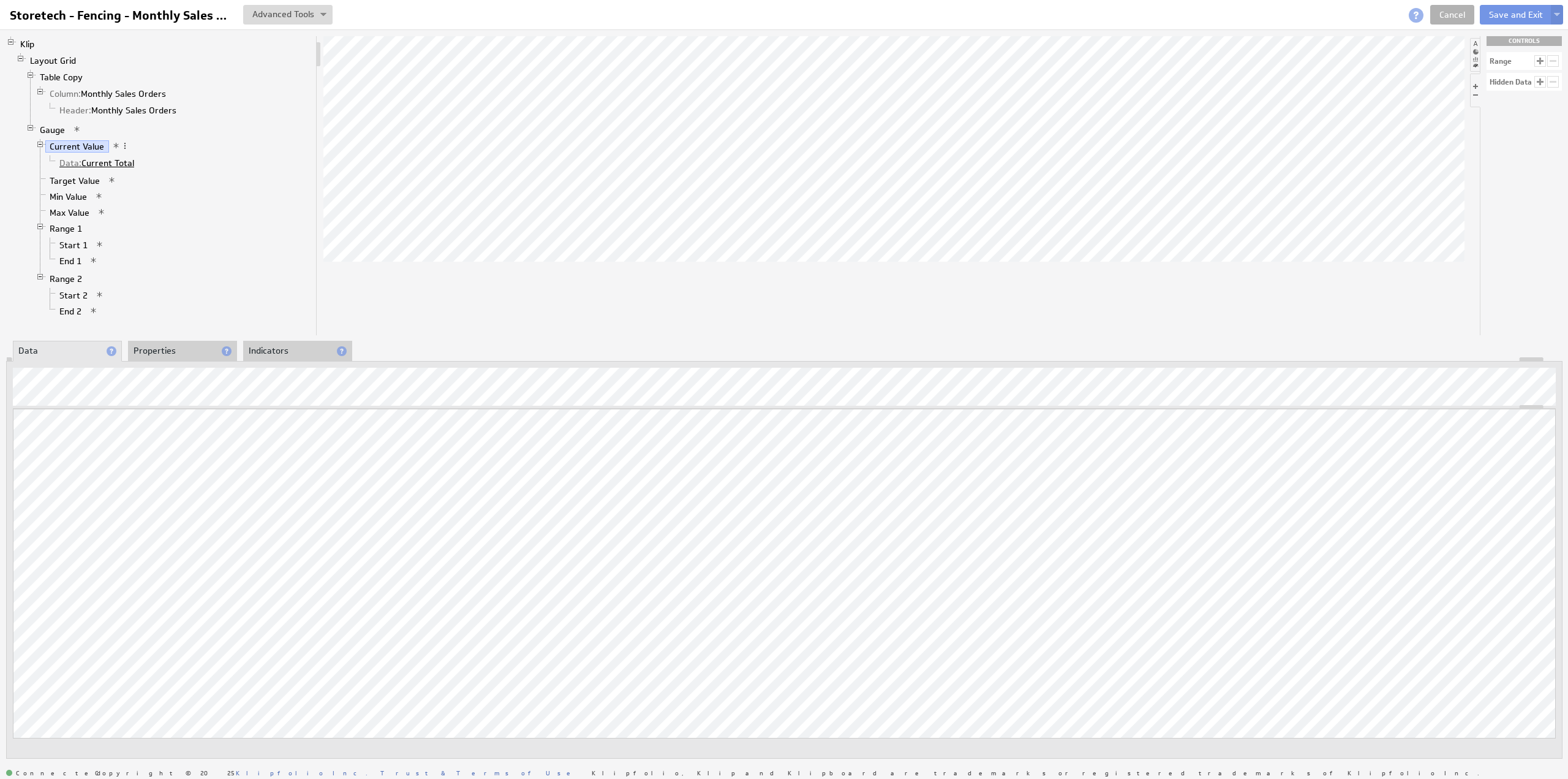
click at [116, 157] on link "Data: Current Total" at bounding box center [97, 163] width 84 height 12
click at [165, 345] on li "Properties" at bounding box center [182, 351] width 109 height 21
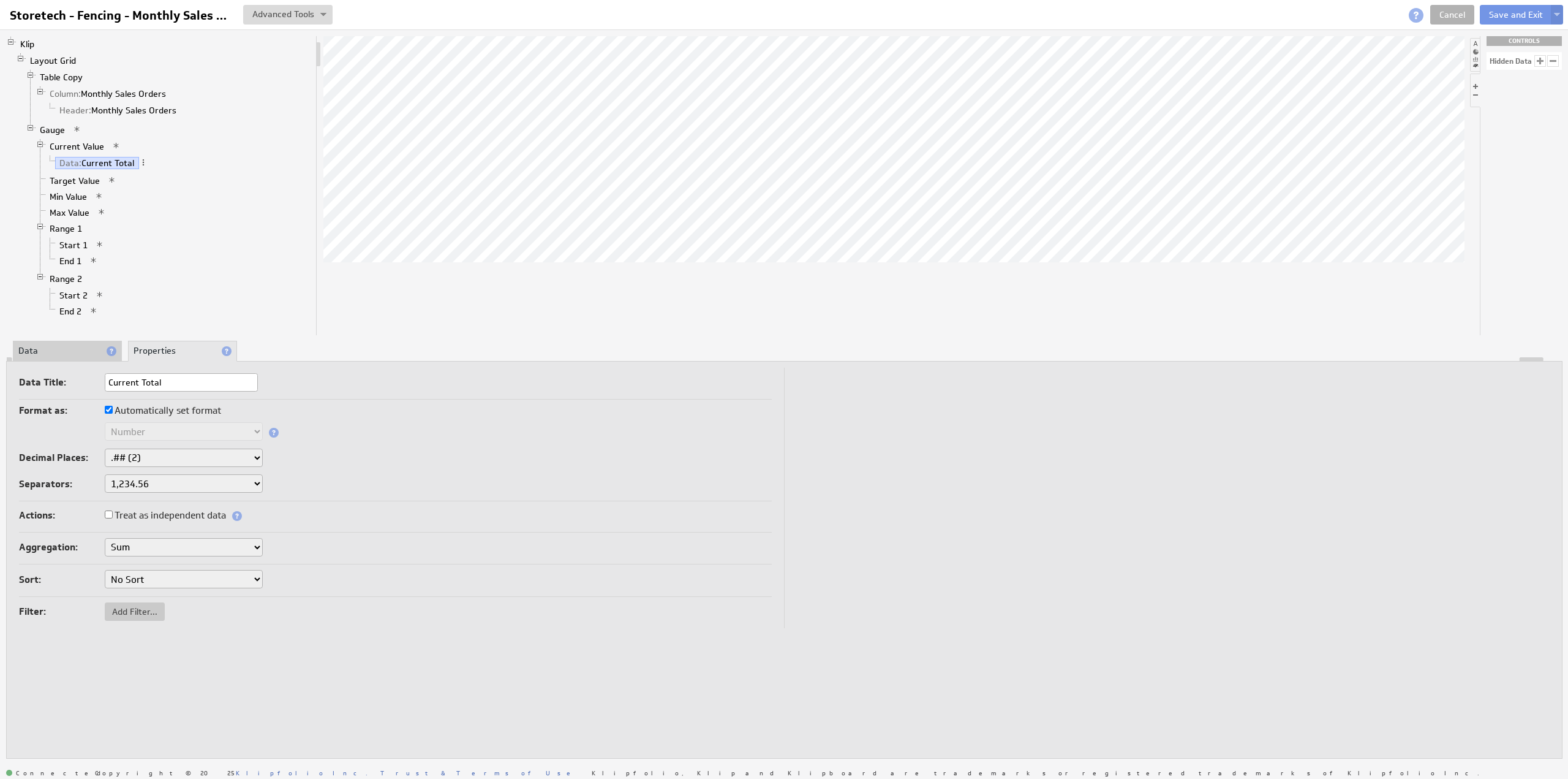
click at [147, 407] on label "Automatically set format" at bounding box center [163, 410] width 116 height 17
click at [113, 407] on input "Automatically set format" at bounding box center [109, 410] width 8 height 8
checkbox input "false"
click at [146, 436] on select "Text Number Currency Percentage Date / Time Duration" at bounding box center [184, 431] width 158 height 18
click at [153, 459] on select "None .# (1) .## (2) .### (3) .#### (4)" at bounding box center [184, 458] width 158 height 18
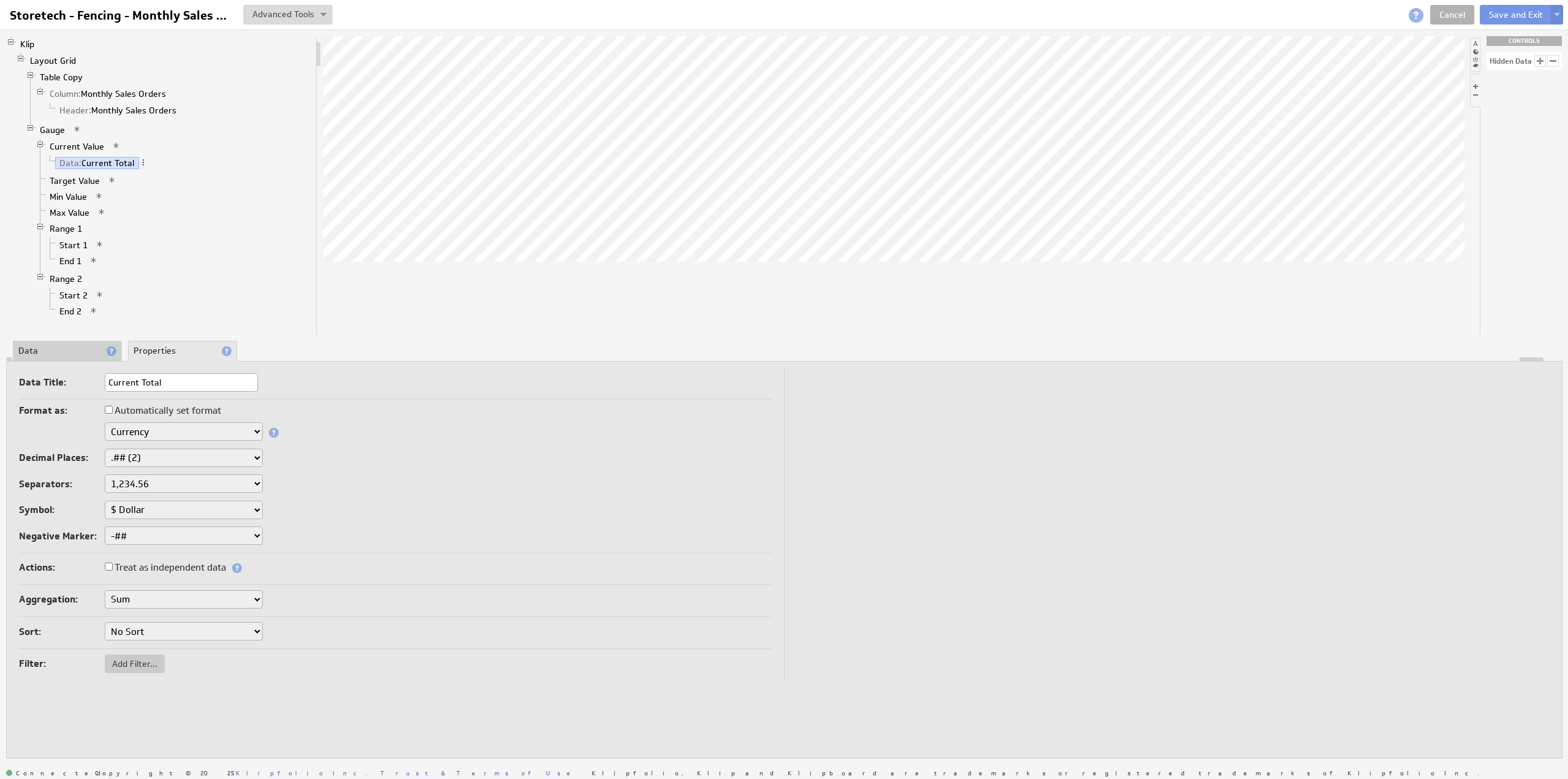
select select "0"
click at [79, 141] on link "Current Value" at bounding box center [77, 147] width 63 height 12
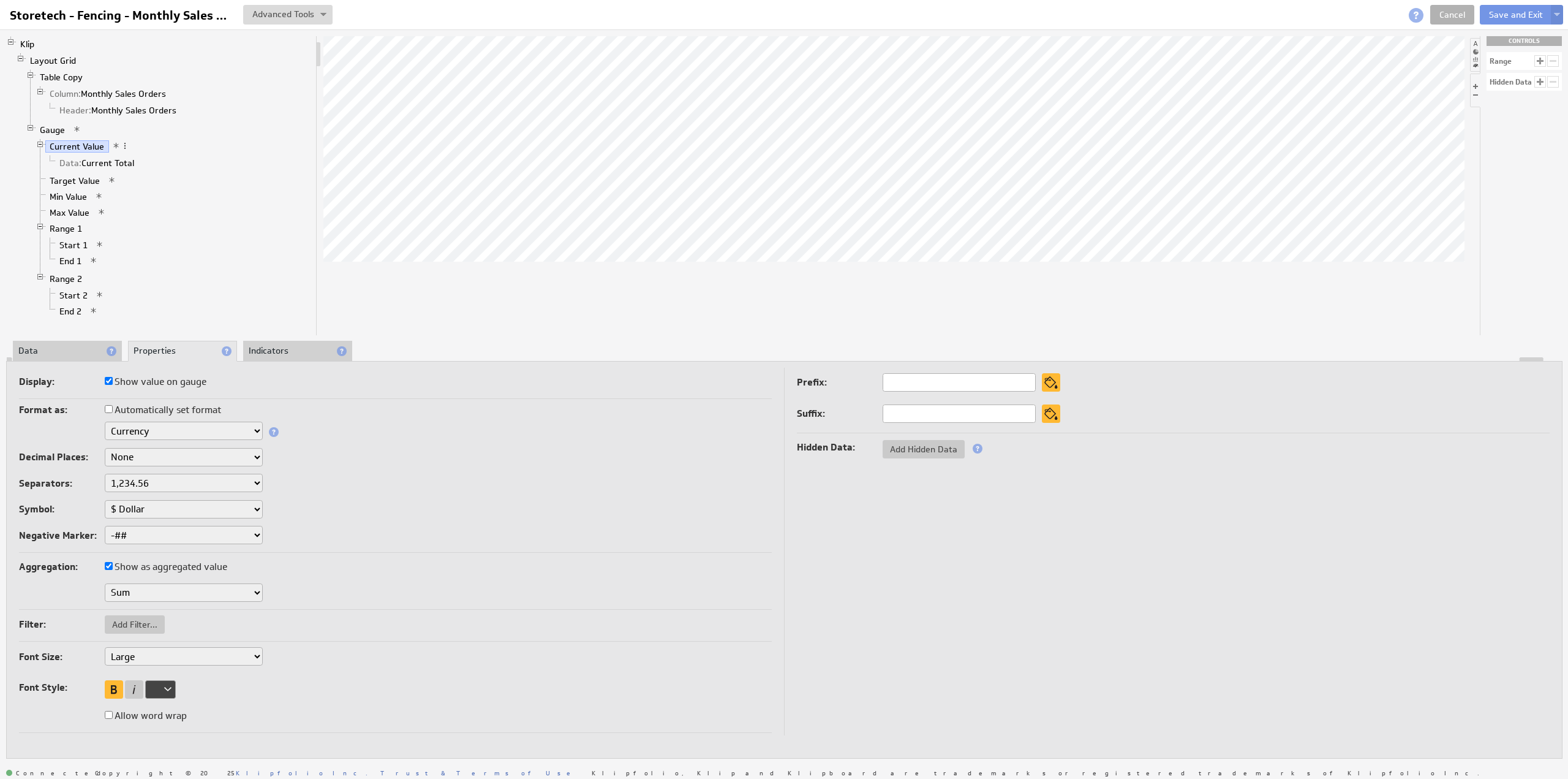
click at [51, 345] on li "Data" at bounding box center [67, 351] width 109 height 21
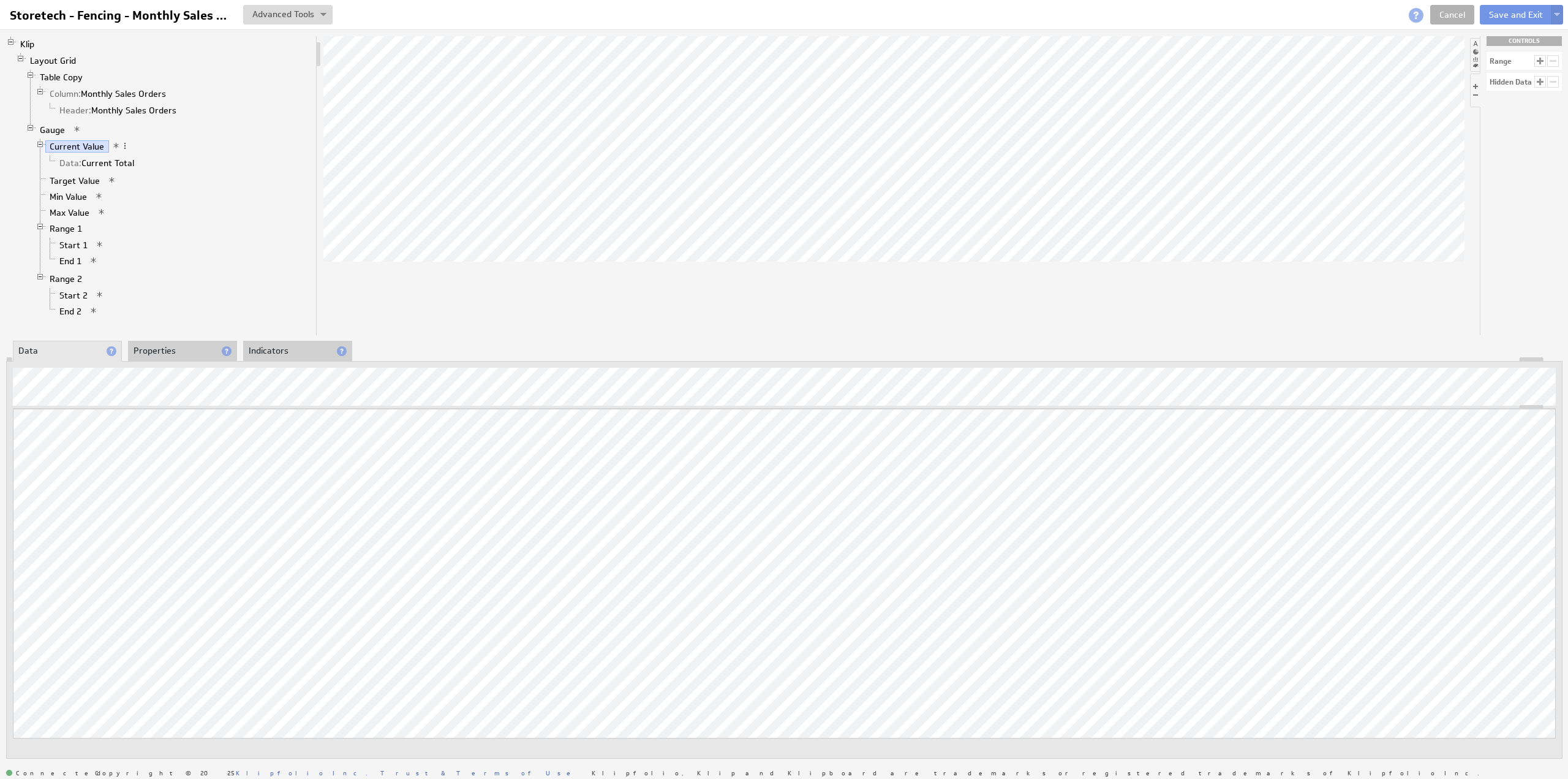
click at [272, 352] on li "Indicators" at bounding box center [298, 351] width 109 height 21
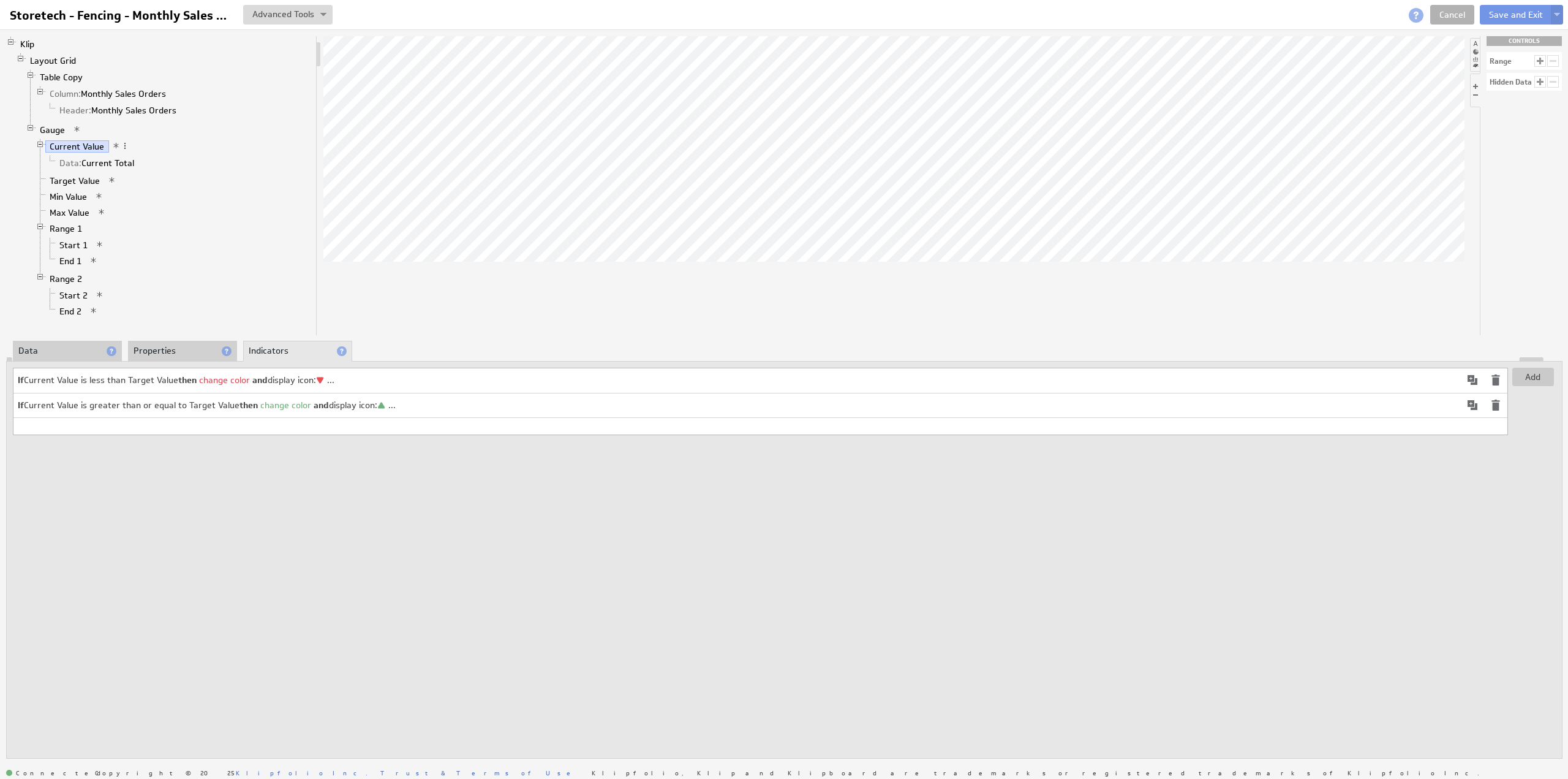
click at [468, 385] on td "If Current Value is less than Target Value then change color and display icon: …" at bounding box center [737, 380] width 1447 height 24
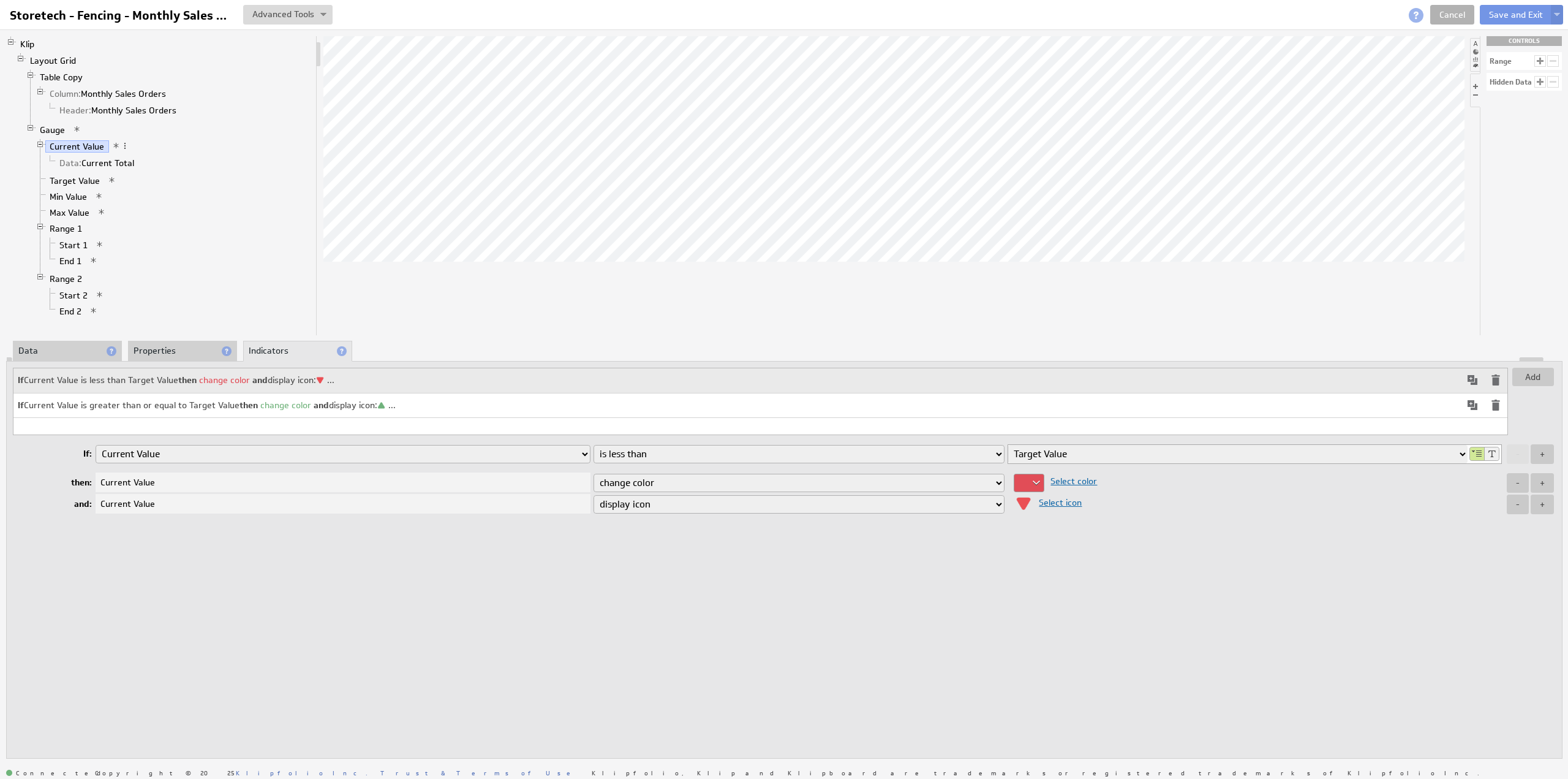
click at [1054, 502] on span "Select icon" at bounding box center [1057, 502] width 49 height 11
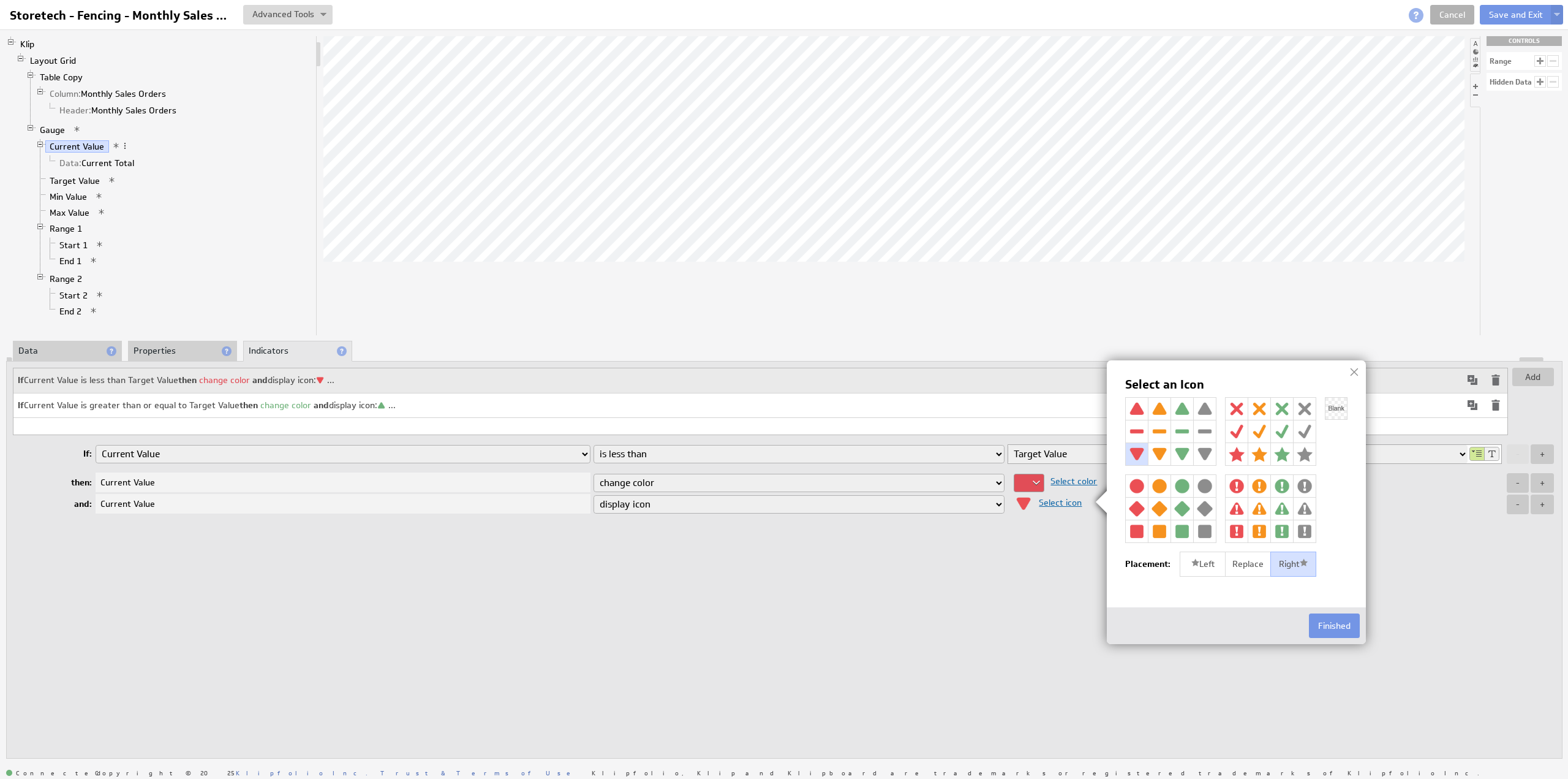
click at [1142, 407] on img at bounding box center [1137, 408] width 22 height 22
click at [1332, 624] on button "Finished" at bounding box center [1334, 626] width 51 height 24
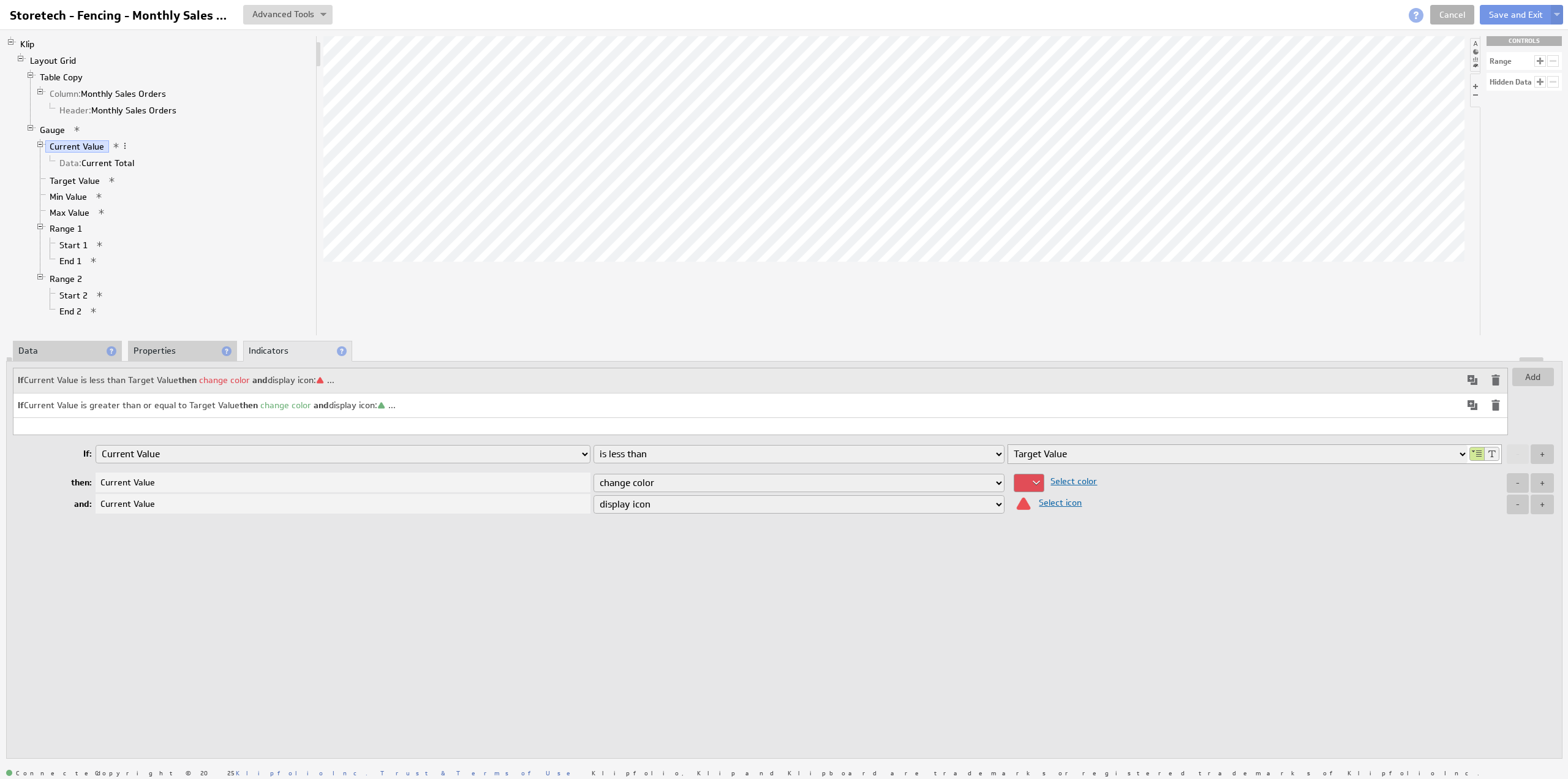
click at [920, 399] on td "If Current Value is greater than or equal to Target Value then change color and…" at bounding box center [737, 405] width 1447 height 24
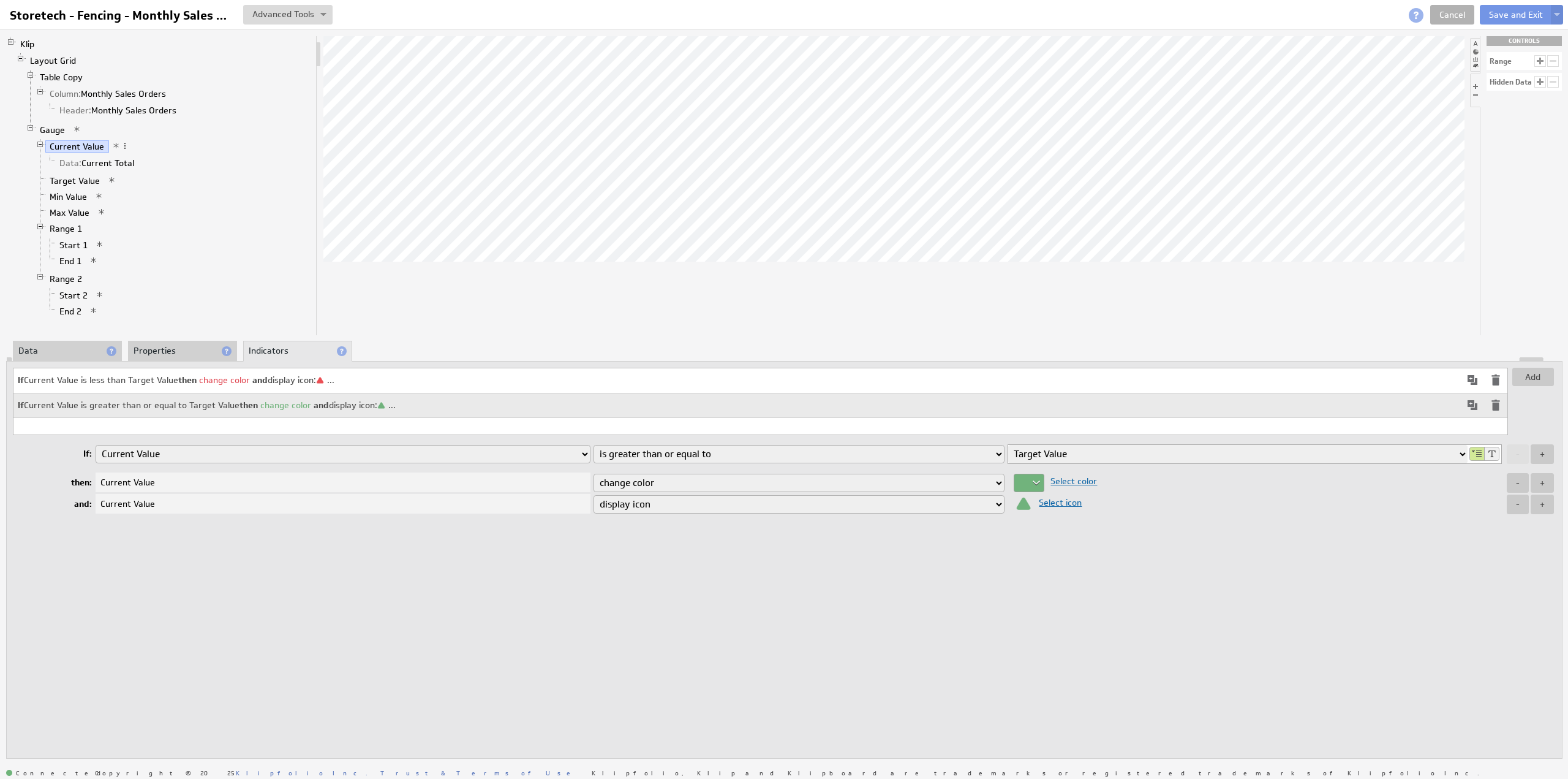
click at [1056, 497] on span "Select icon" at bounding box center [1057, 502] width 49 height 11
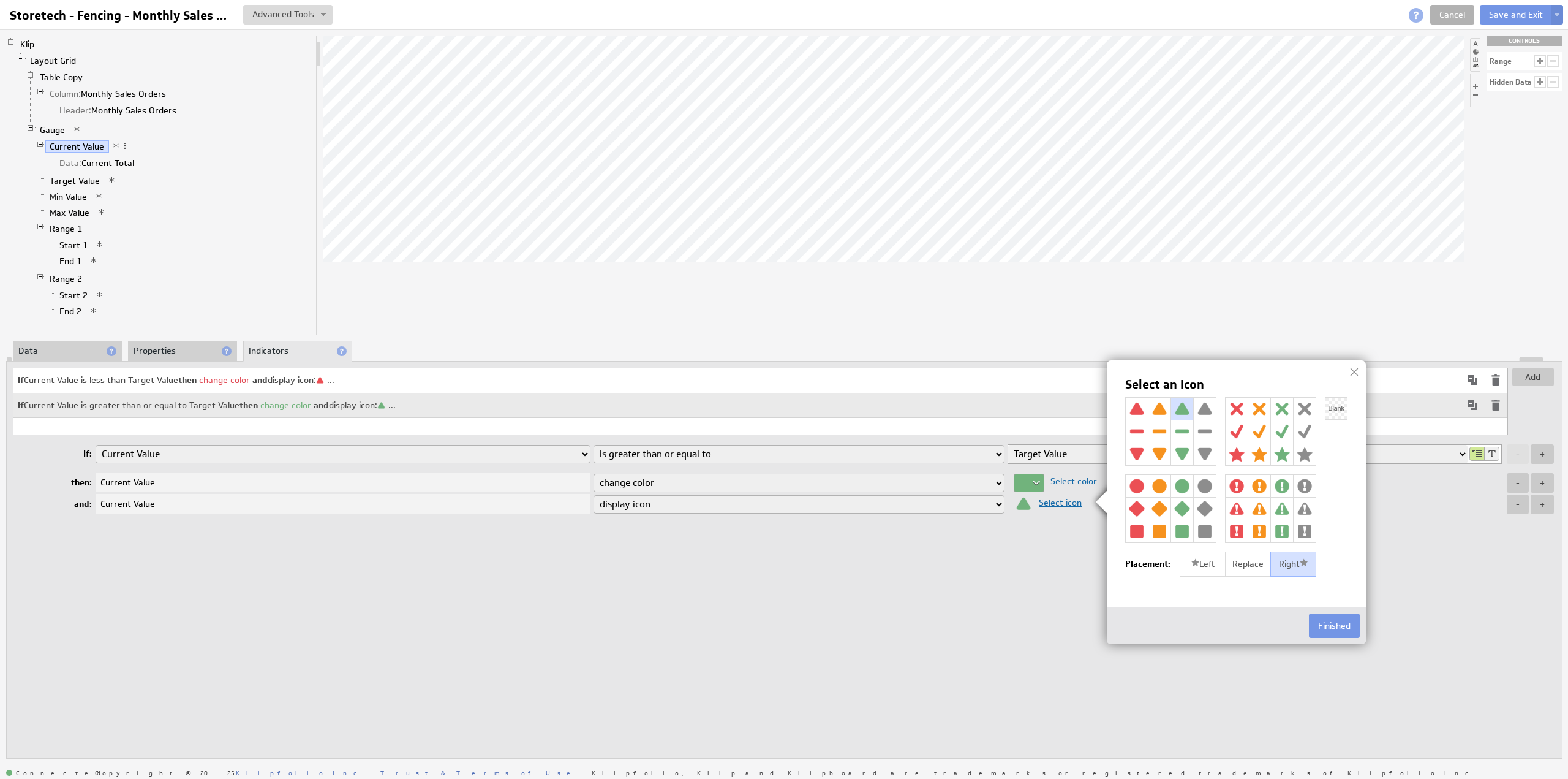
click at [1180, 455] on img at bounding box center [1182, 453] width 22 height 22
click at [1326, 622] on button "Finished" at bounding box center [1334, 626] width 51 height 24
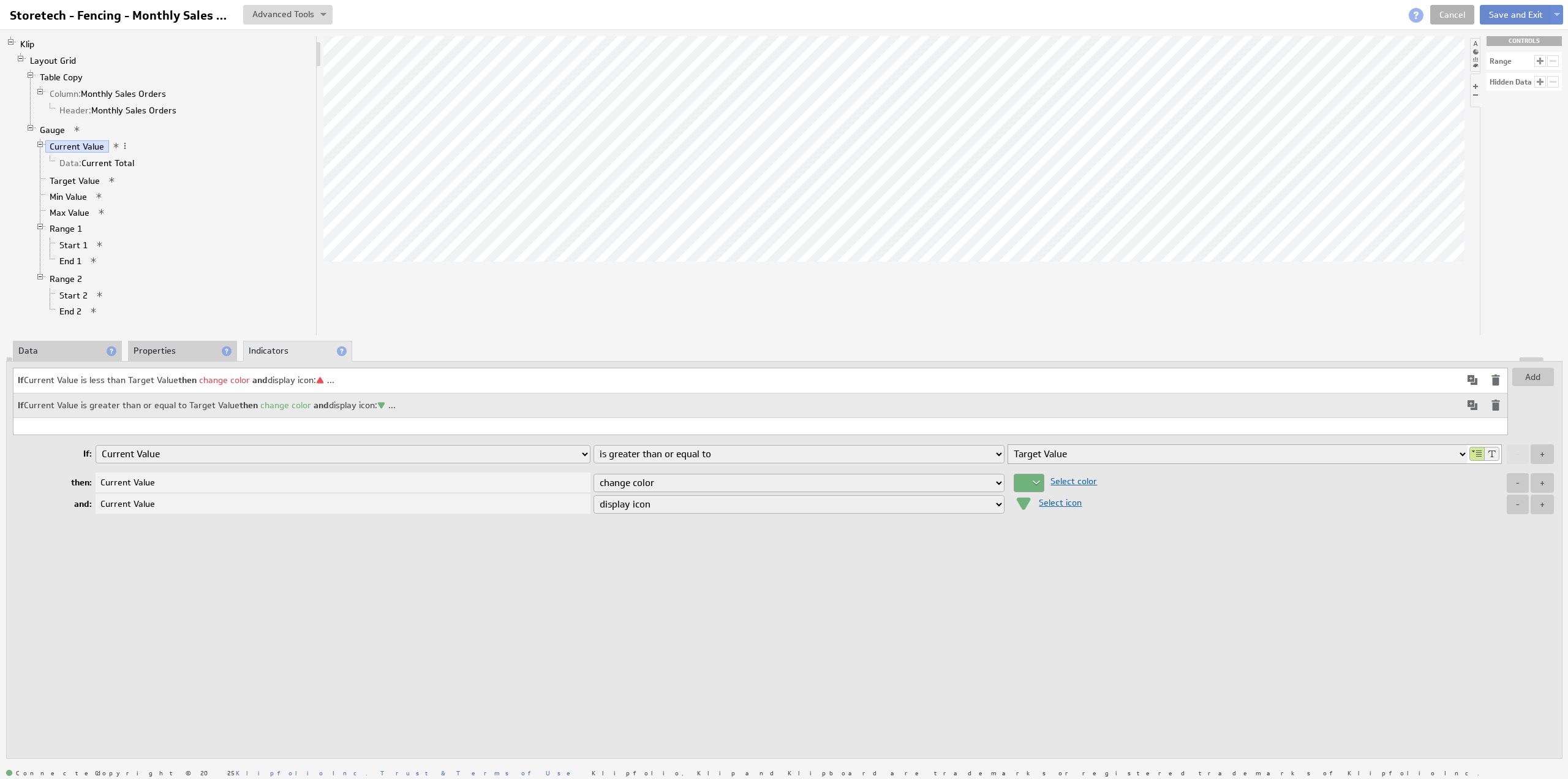
click at [1507, 11] on button "Save and Exit" at bounding box center [1516, 14] width 73 height 20
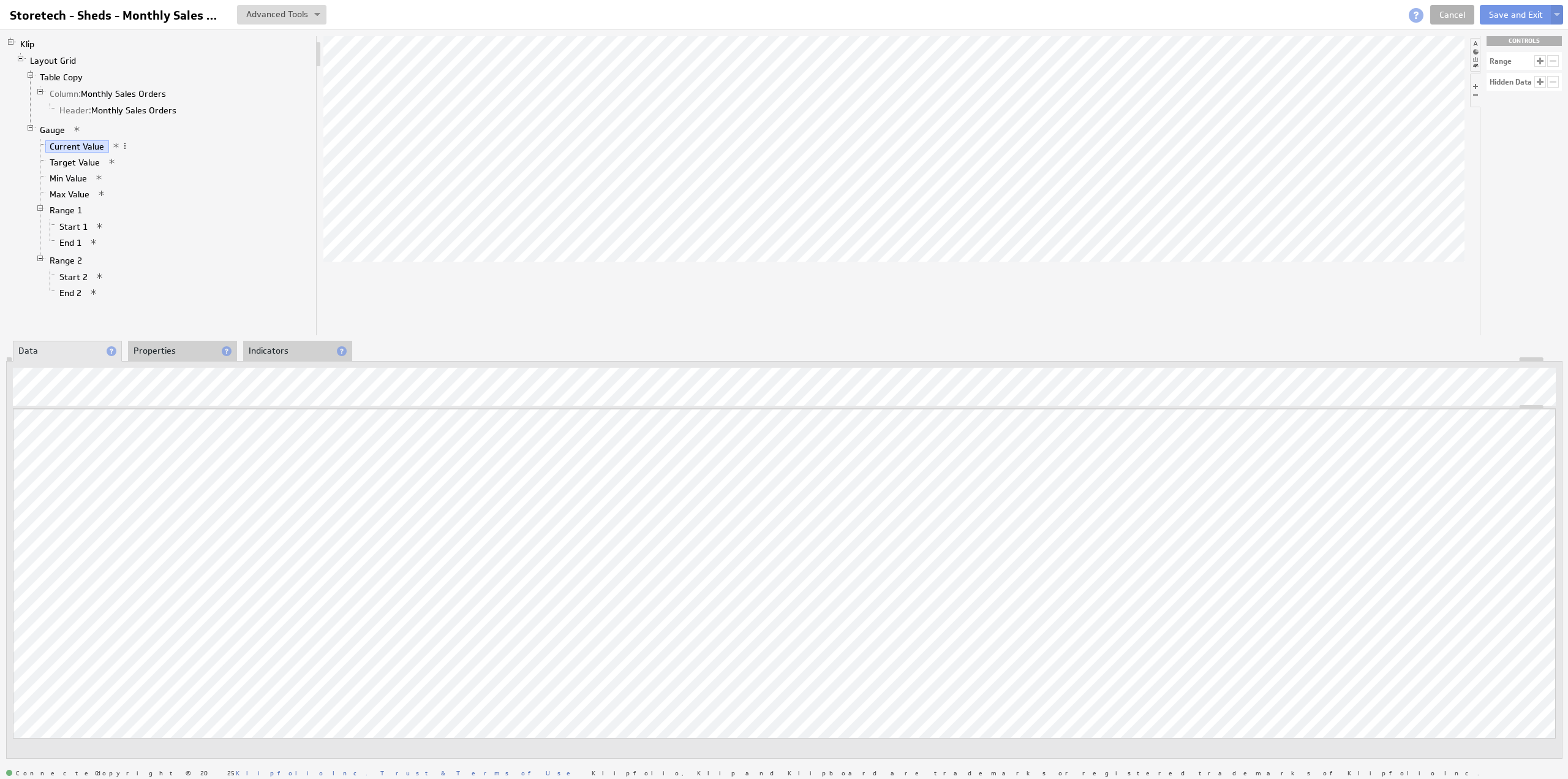
click at [154, 348] on li "Properties" at bounding box center [182, 351] width 109 height 21
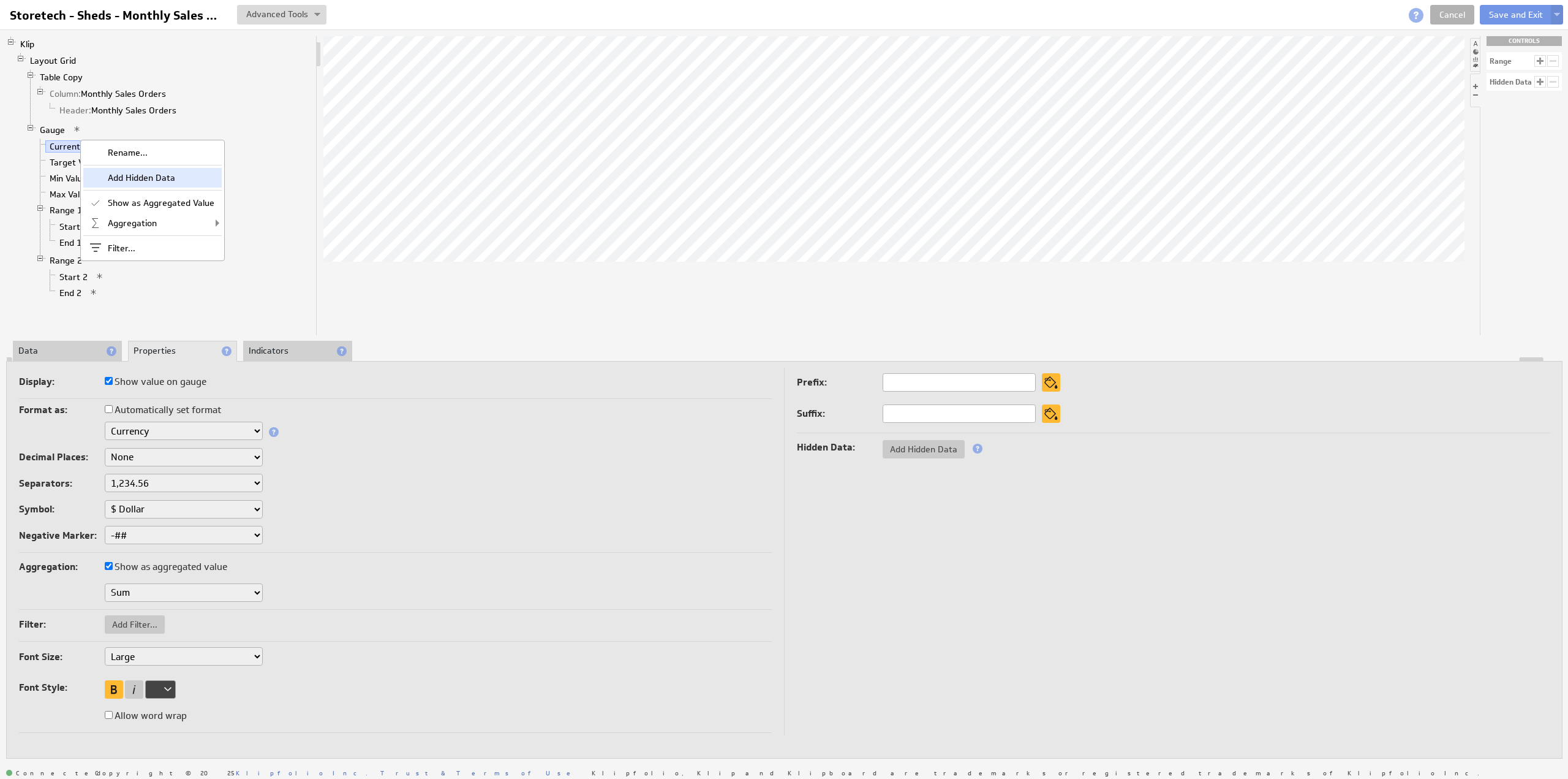
click at [144, 179] on div "Add Hidden Data" at bounding box center [152, 178] width 138 height 20
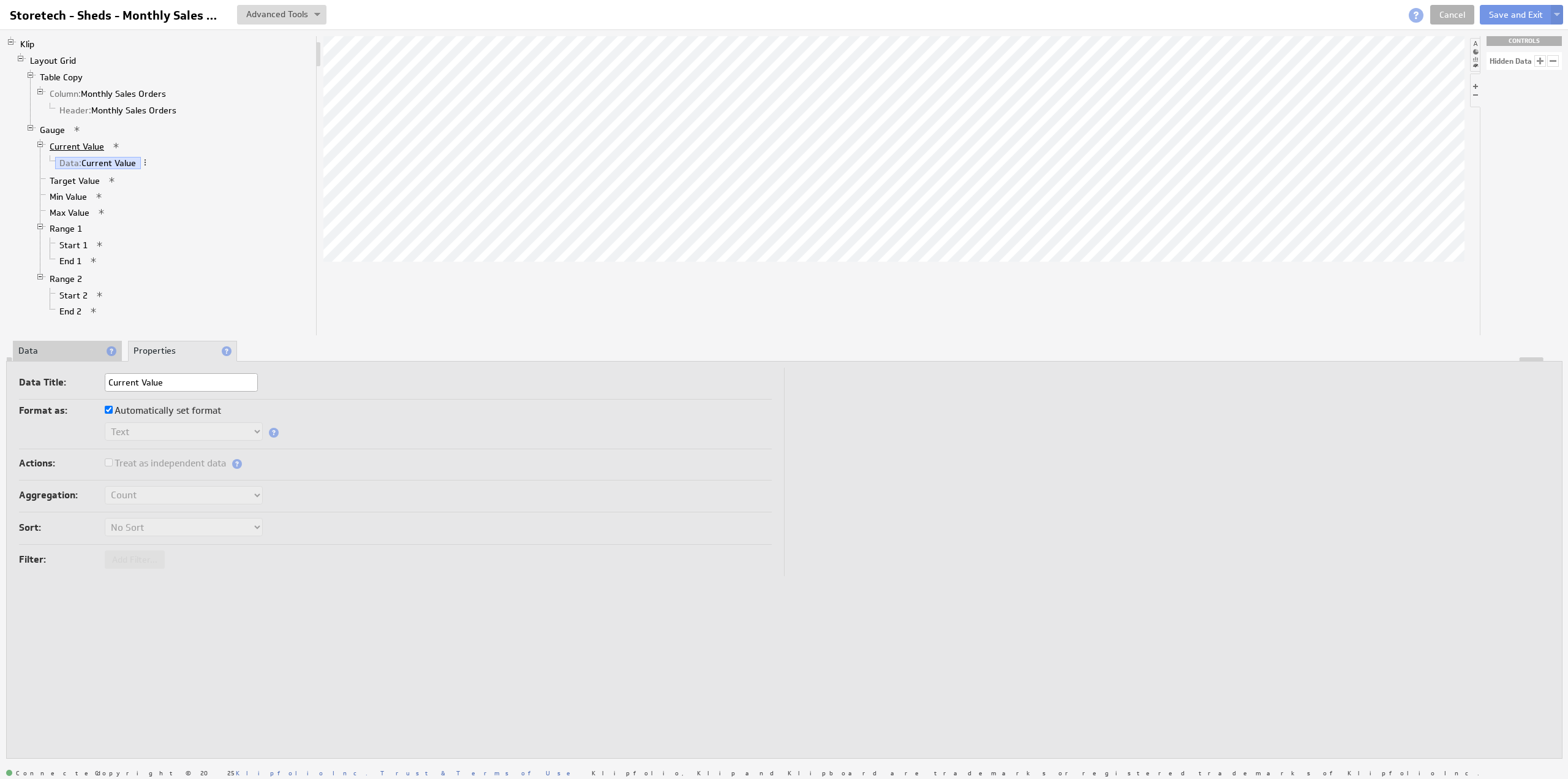
type input "Current Value"
click at [85, 141] on link "Current Value" at bounding box center [77, 147] width 63 height 12
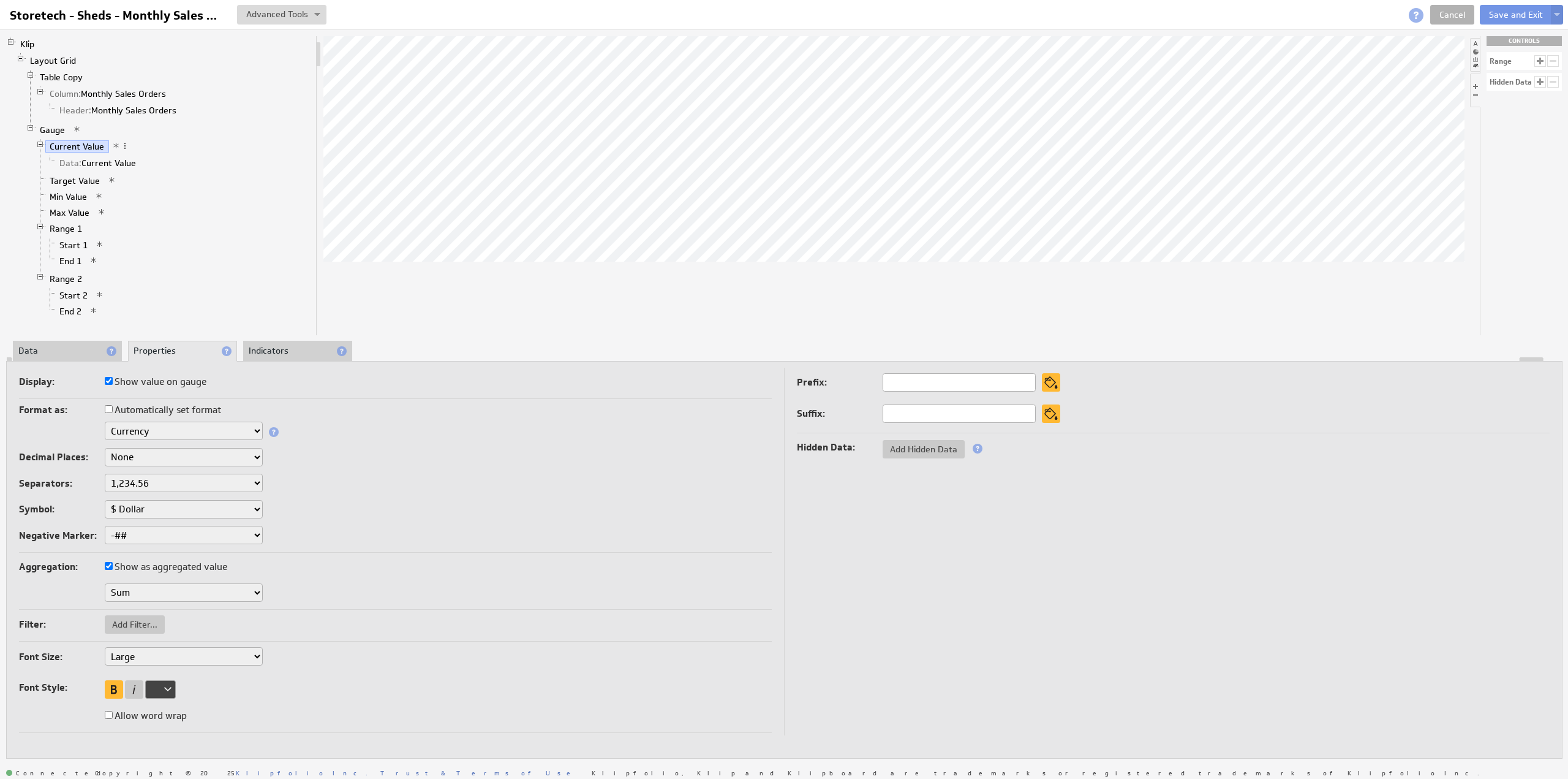
click at [51, 344] on li "Data" at bounding box center [67, 351] width 109 height 21
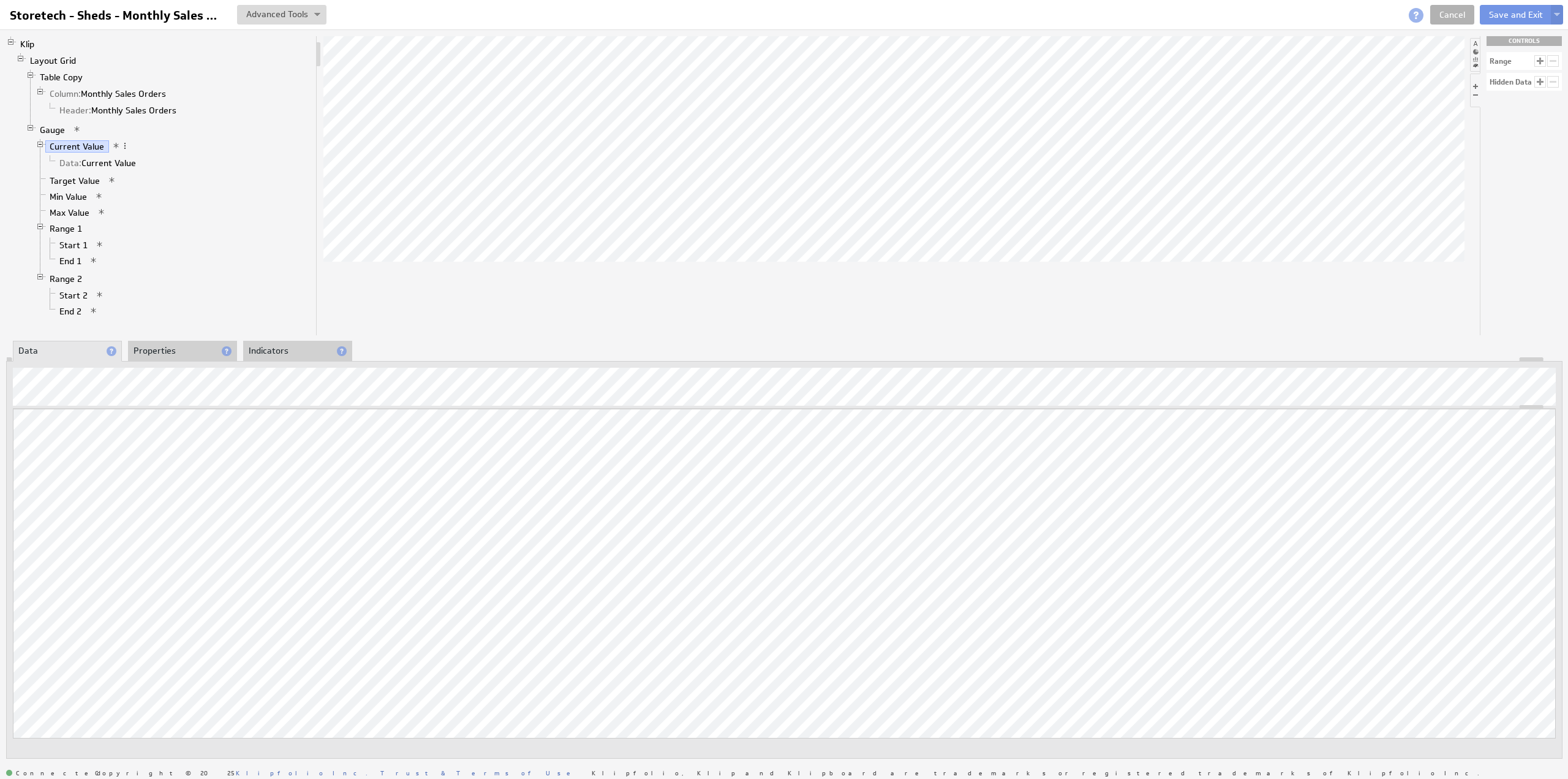
click at [157, 348] on li "Properties" at bounding box center [182, 351] width 109 height 21
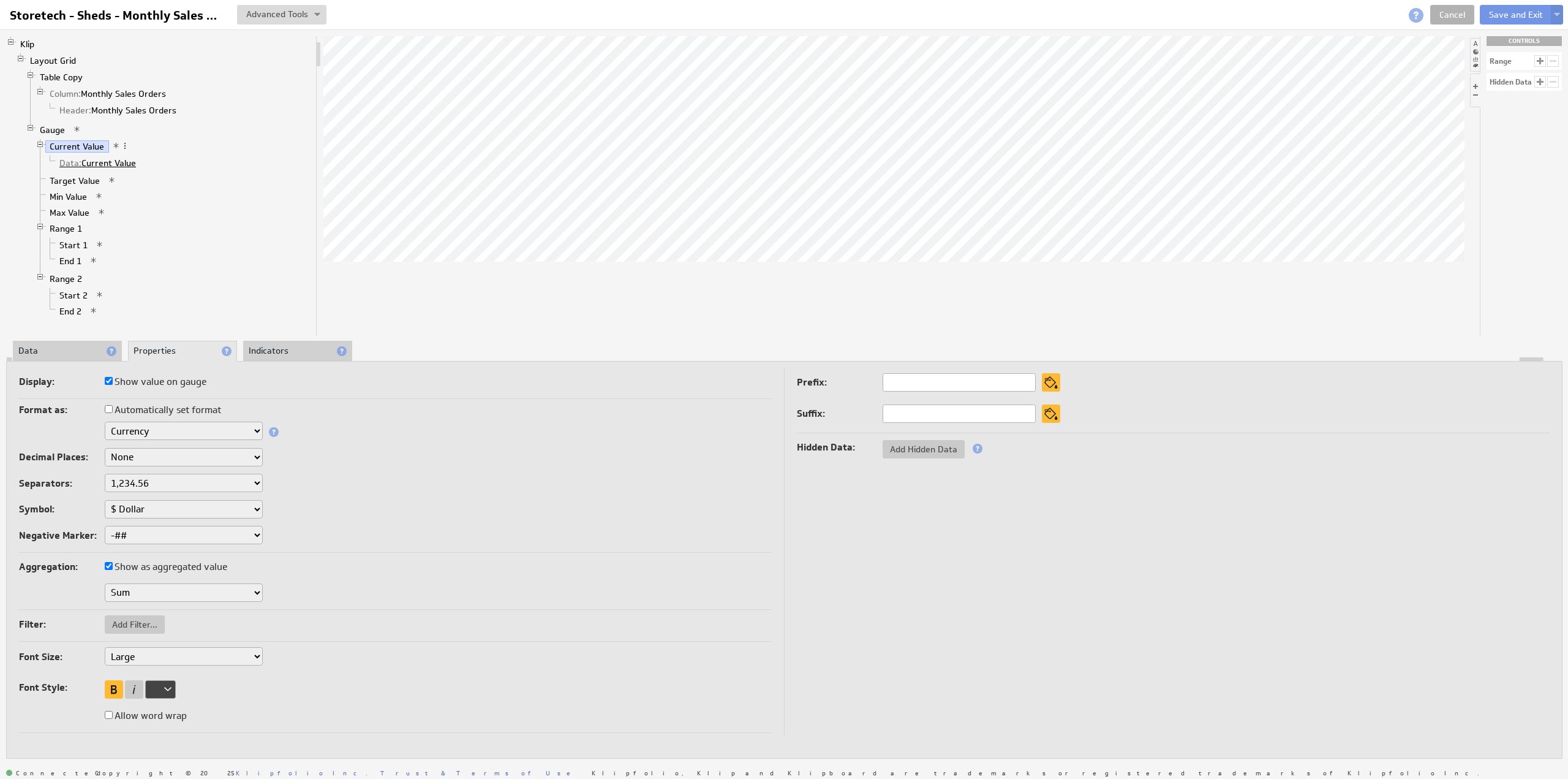
click at [106, 160] on link "Data: Current Value" at bounding box center [98, 163] width 86 height 12
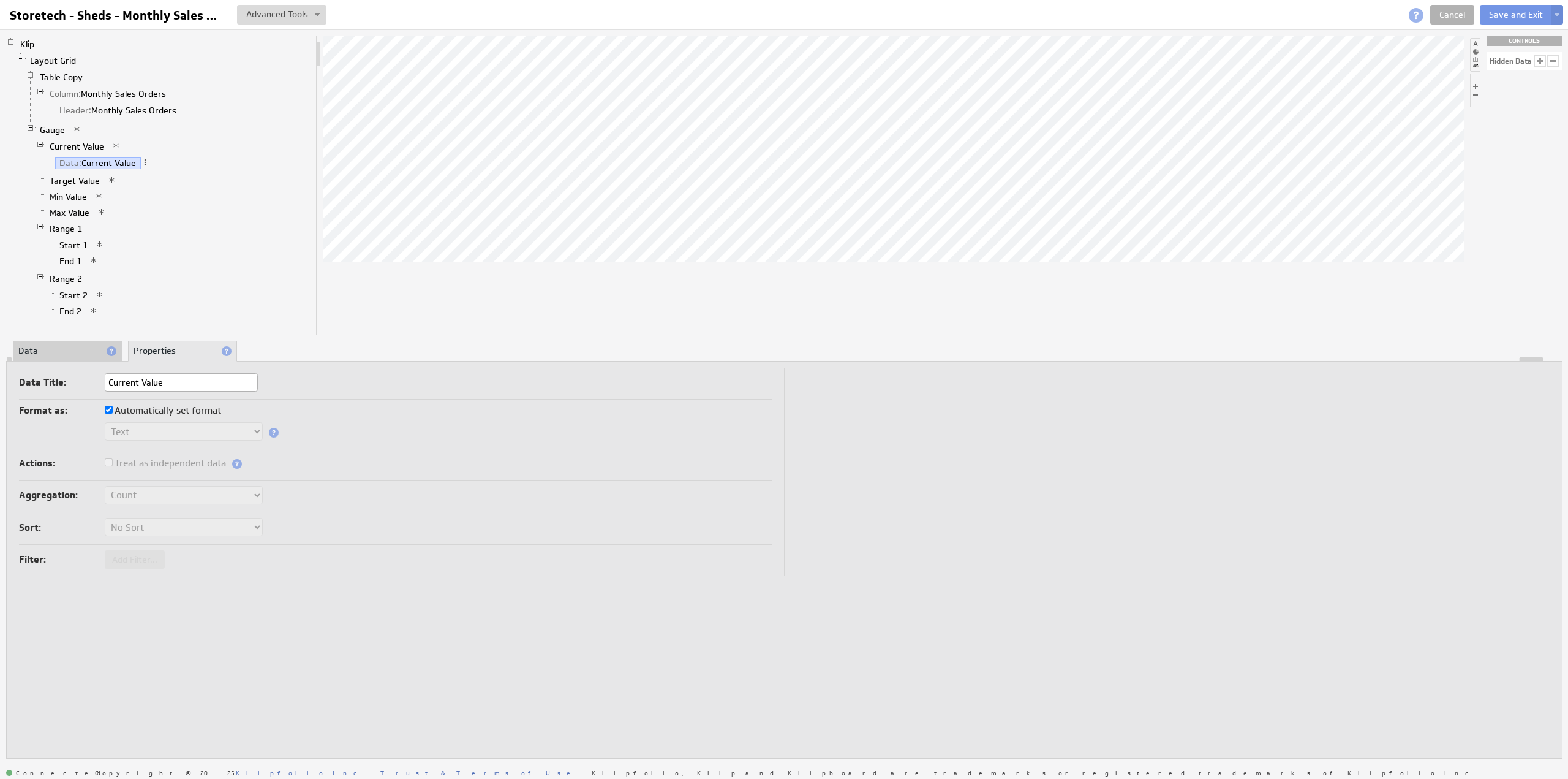
click at [49, 352] on li "Data" at bounding box center [67, 351] width 109 height 21
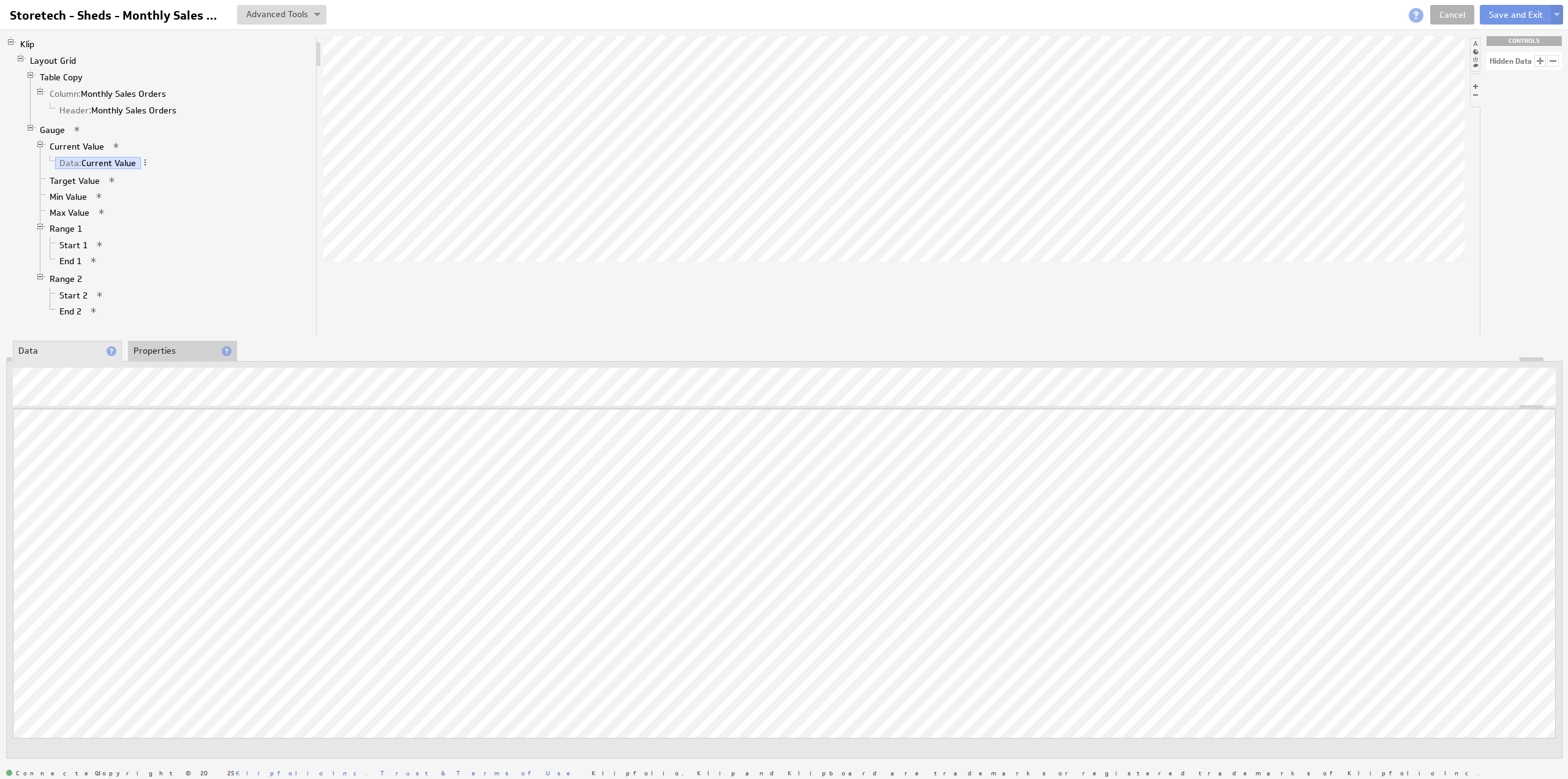
click at [152, 348] on li "Properties" at bounding box center [182, 351] width 109 height 21
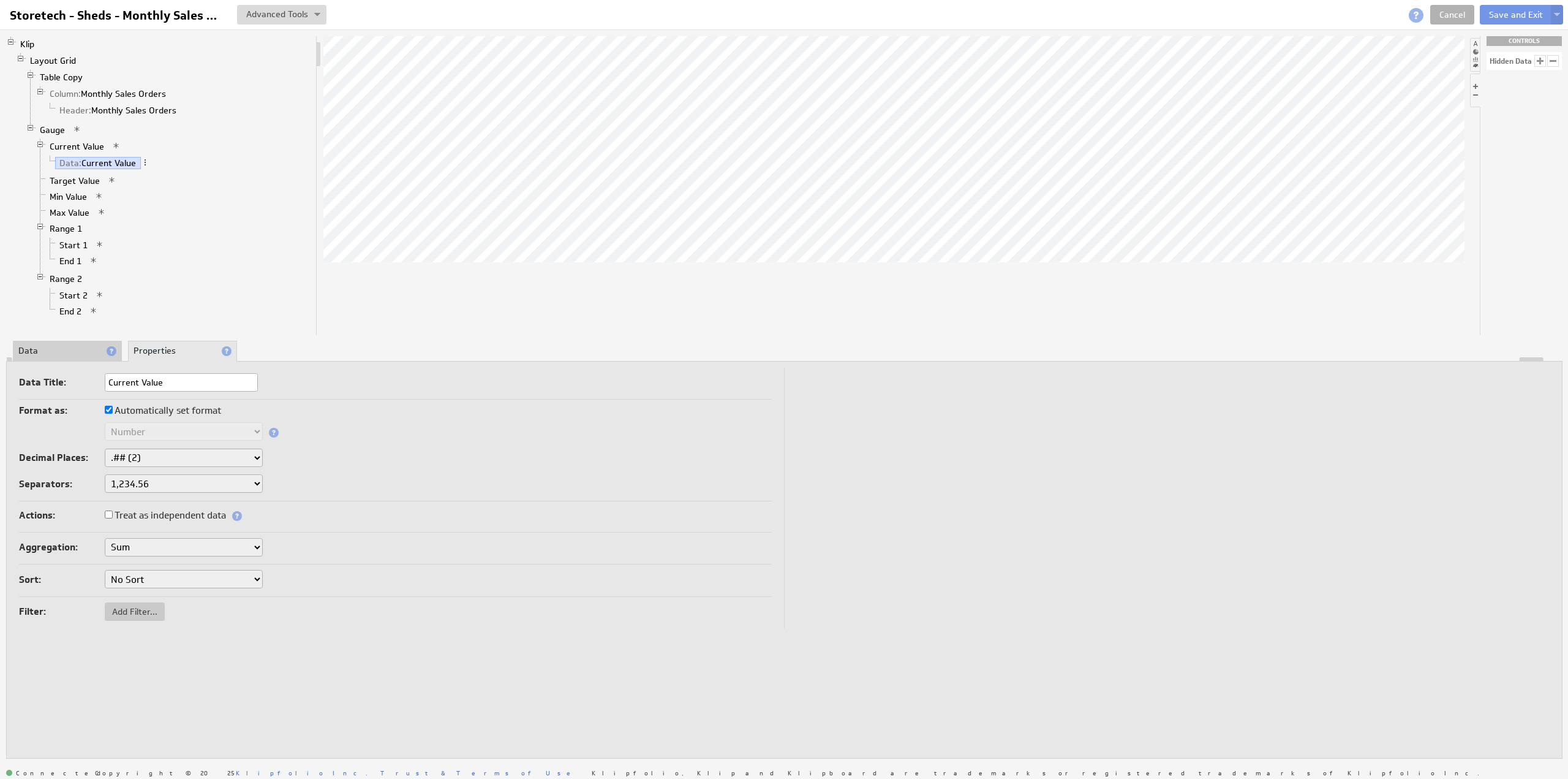
click at [147, 410] on label "Automatically set format" at bounding box center [163, 410] width 116 height 17
click at [113, 410] on input "Automatically set format" at bounding box center [109, 410] width 8 height 8
checkbox input "false"
drag, startPoint x: 148, startPoint y: 425, endPoint x: 150, endPoint y: 433, distance: 8.2
click at [148, 426] on select "Text Number Currency Percentage Date / Time Duration" at bounding box center [184, 431] width 158 height 18
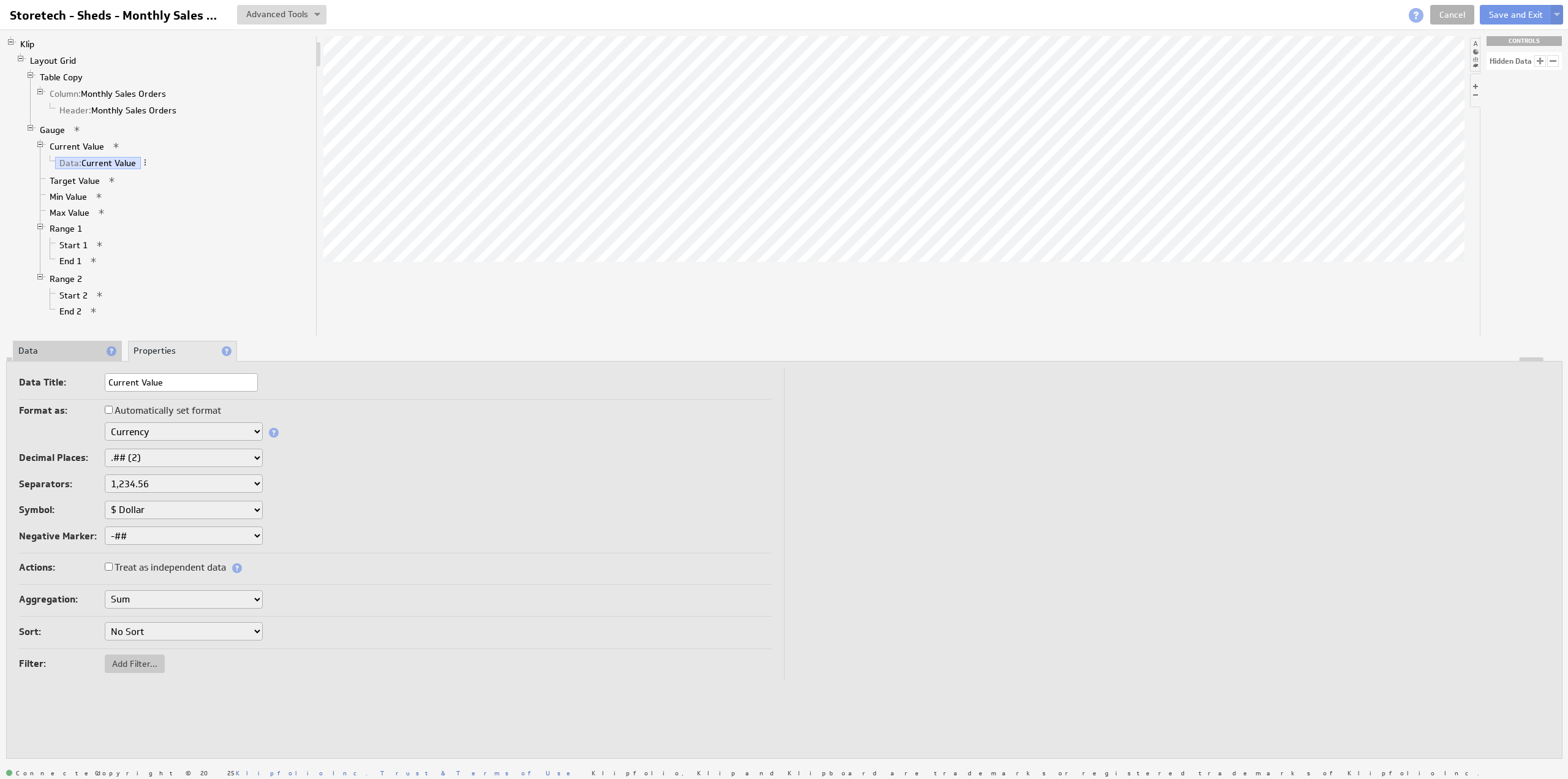
click at [154, 452] on select "None .# (1) .## (2) .### (3) .#### (4)" at bounding box center [184, 458] width 158 height 18
select select "0"
click at [75, 143] on link "Current Value" at bounding box center [77, 147] width 63 height 12
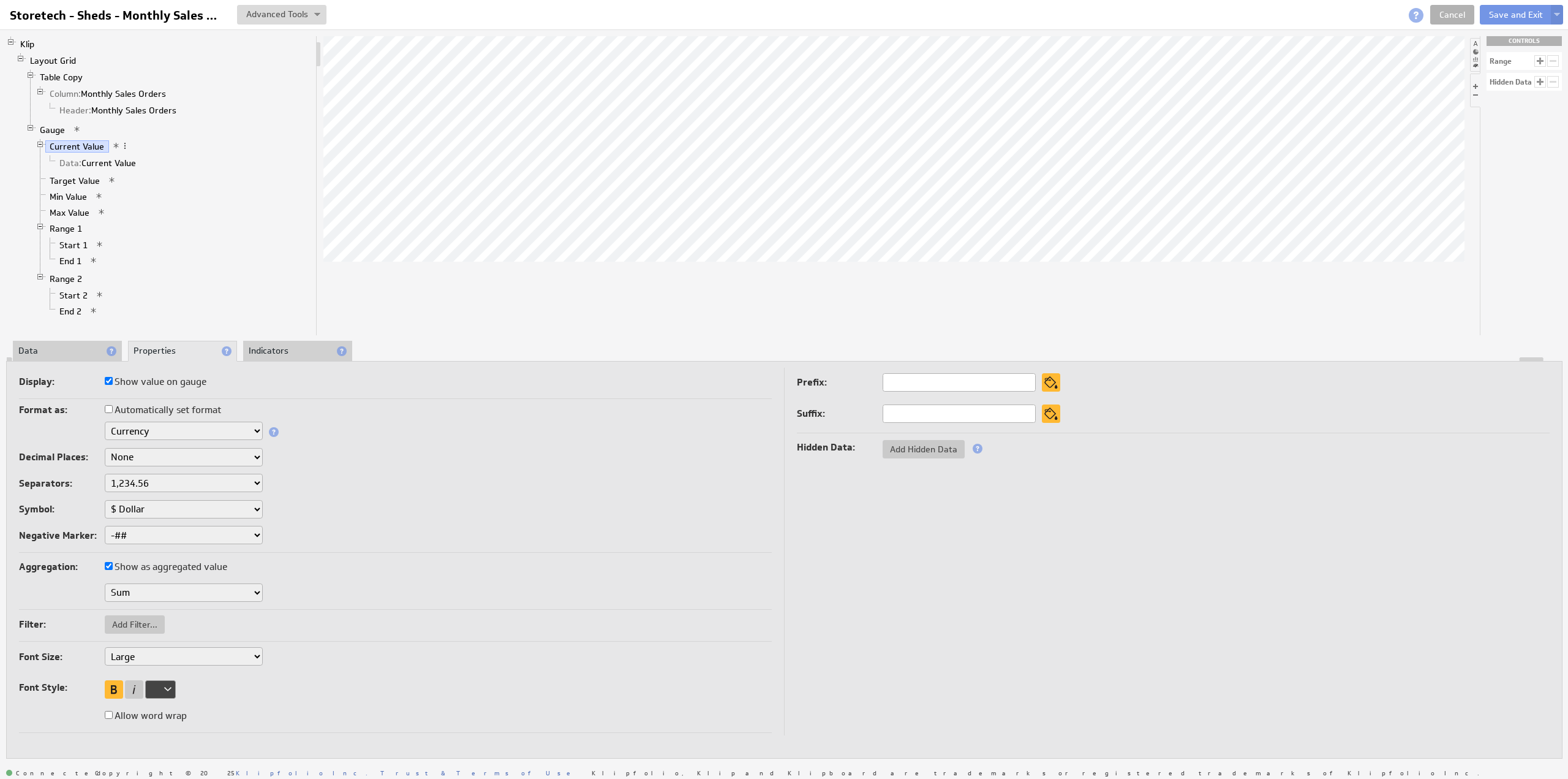
drag, startPoint x: 54, startPoint y: 348, endPoint x: 60, endPoint y: 350, distance: 6.3
click at [54, 348] on li "Data" at bounding box center [67, 351] width 109 height 21
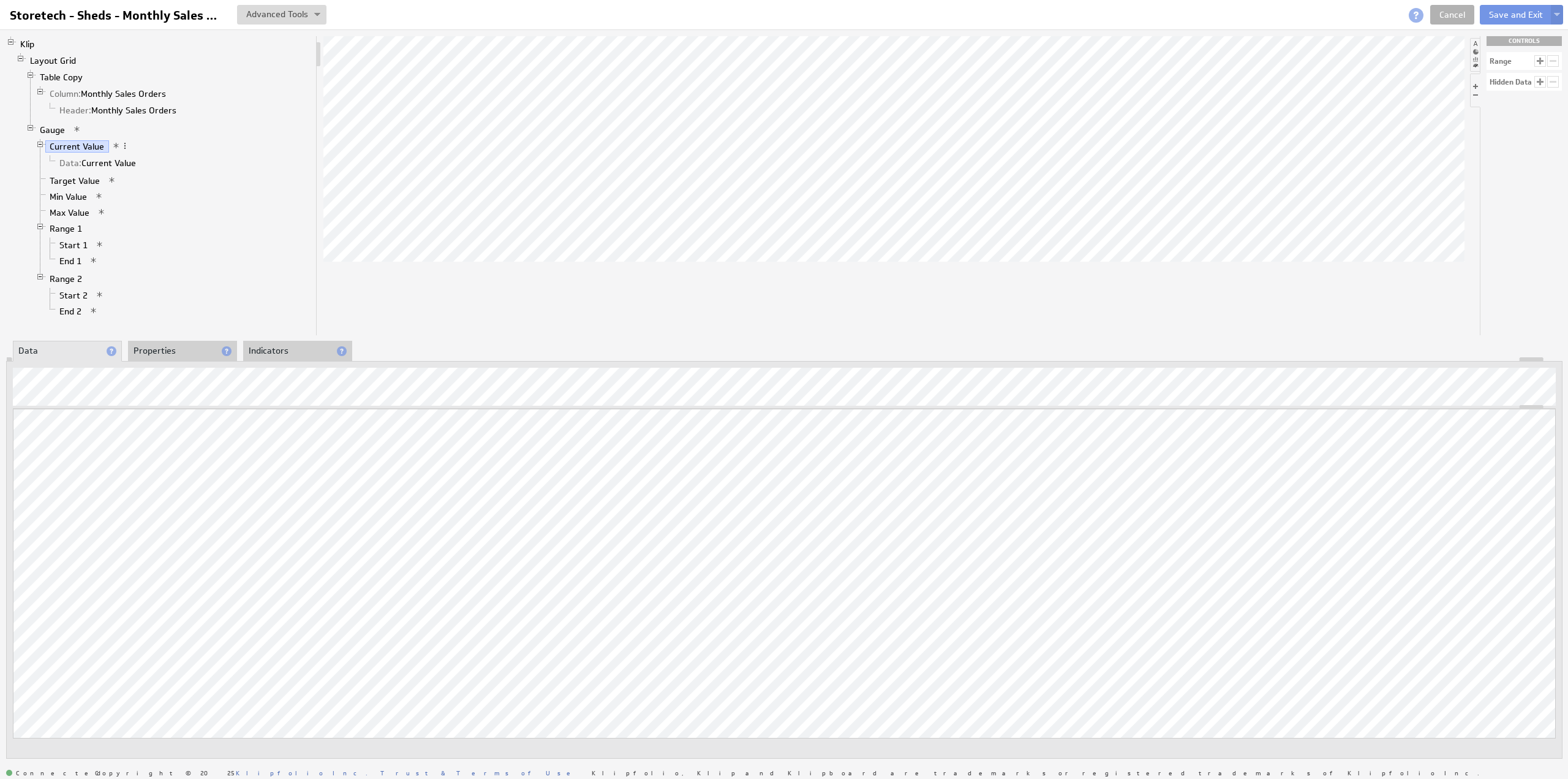
click at [277, 348] on li "Indicators" at bounding box center [298, 351] width 109 height 21
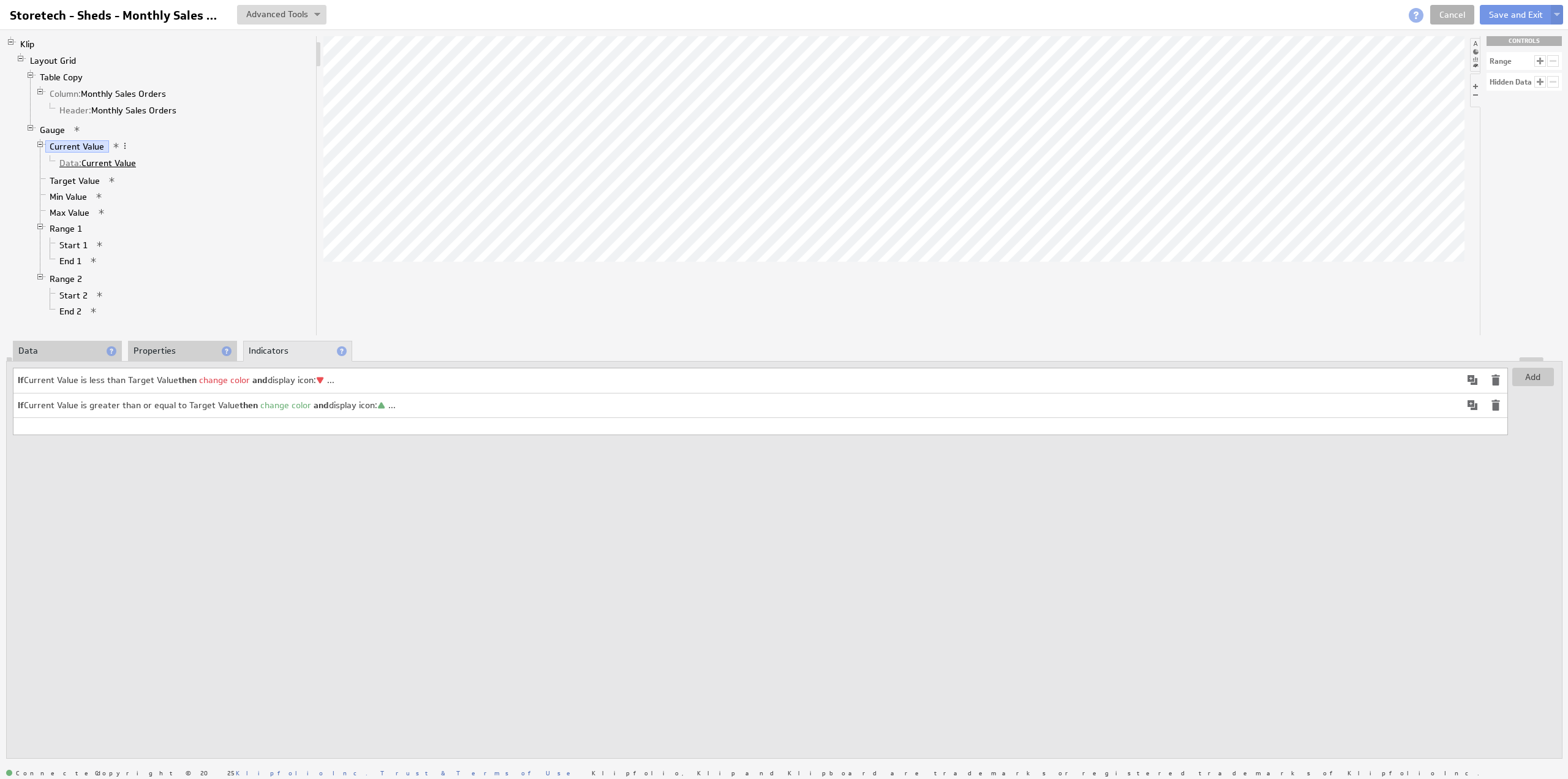
click at [91, 157] on link "Data: Current Value" at bounding box center [98, 163] width 86 height 12
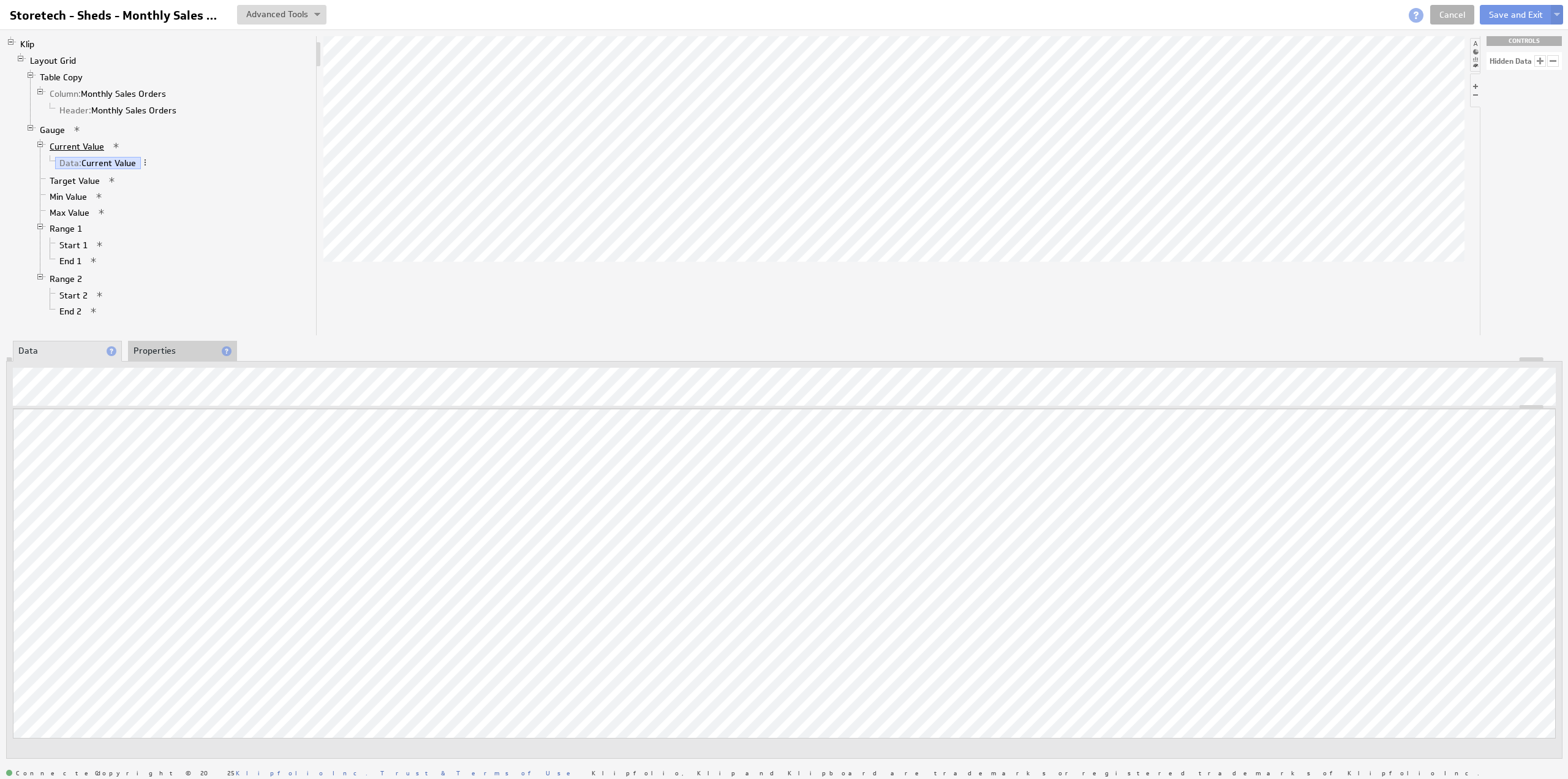
click at [81, 141] on link "Current Value" at bounding box center [77, 147] width 63 height 12
click at [154, 190] on div "Remove" at bounding box center [163, 190] width 122 height 20
click at [159, 345] on li "Properties" at bounding box center [182, 351] width 109 height 21
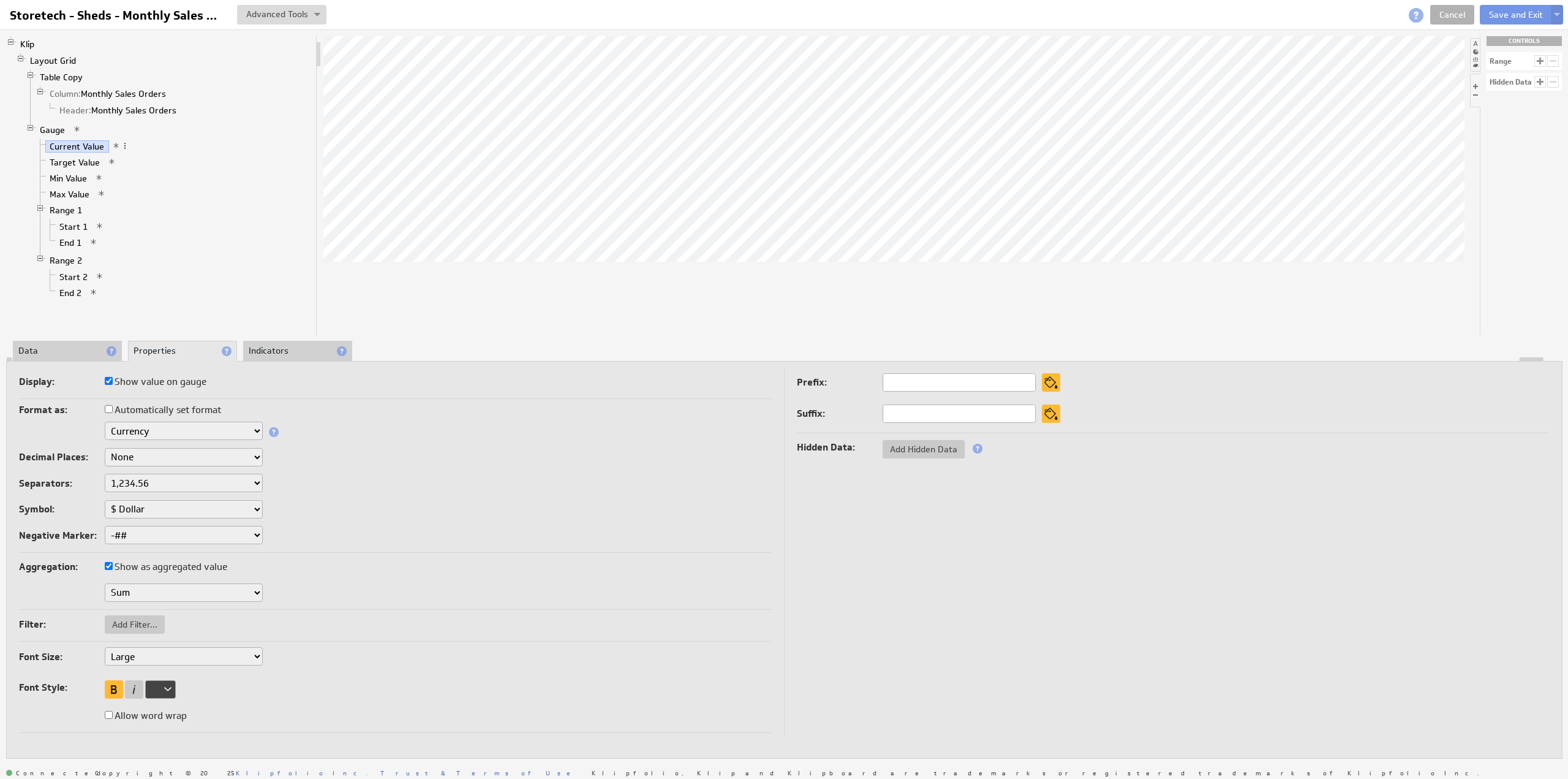
click at [147, 382] on label "Show value on gauge" at bounding box center [156, 382] width 102 height 17
click at [113, 382] on input "Show value on gauge" at bounding box center [109, 381] width 8 height 8
checkbox input "false"
click at [57, 57] on link "Layout Grid" at bounding box center [53, 60] width 55 height 12
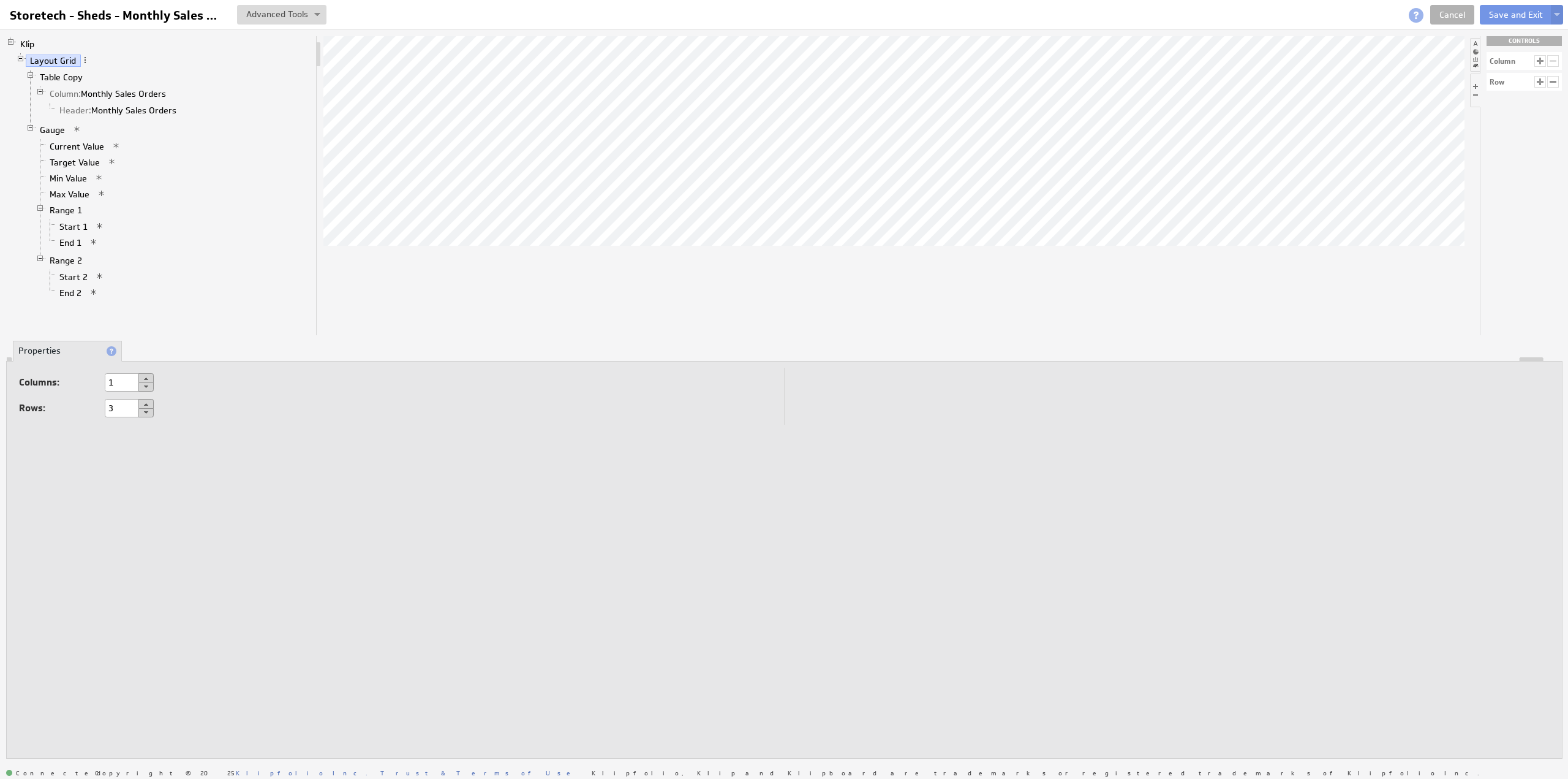
click at [145, 403] on button at bounding box center [146, 403] width 15 height 10
type input "4"
click at [137, 469] on select "Auto Custom..." at bounding box center [143, 468] width 76 height 18
select select "cust"
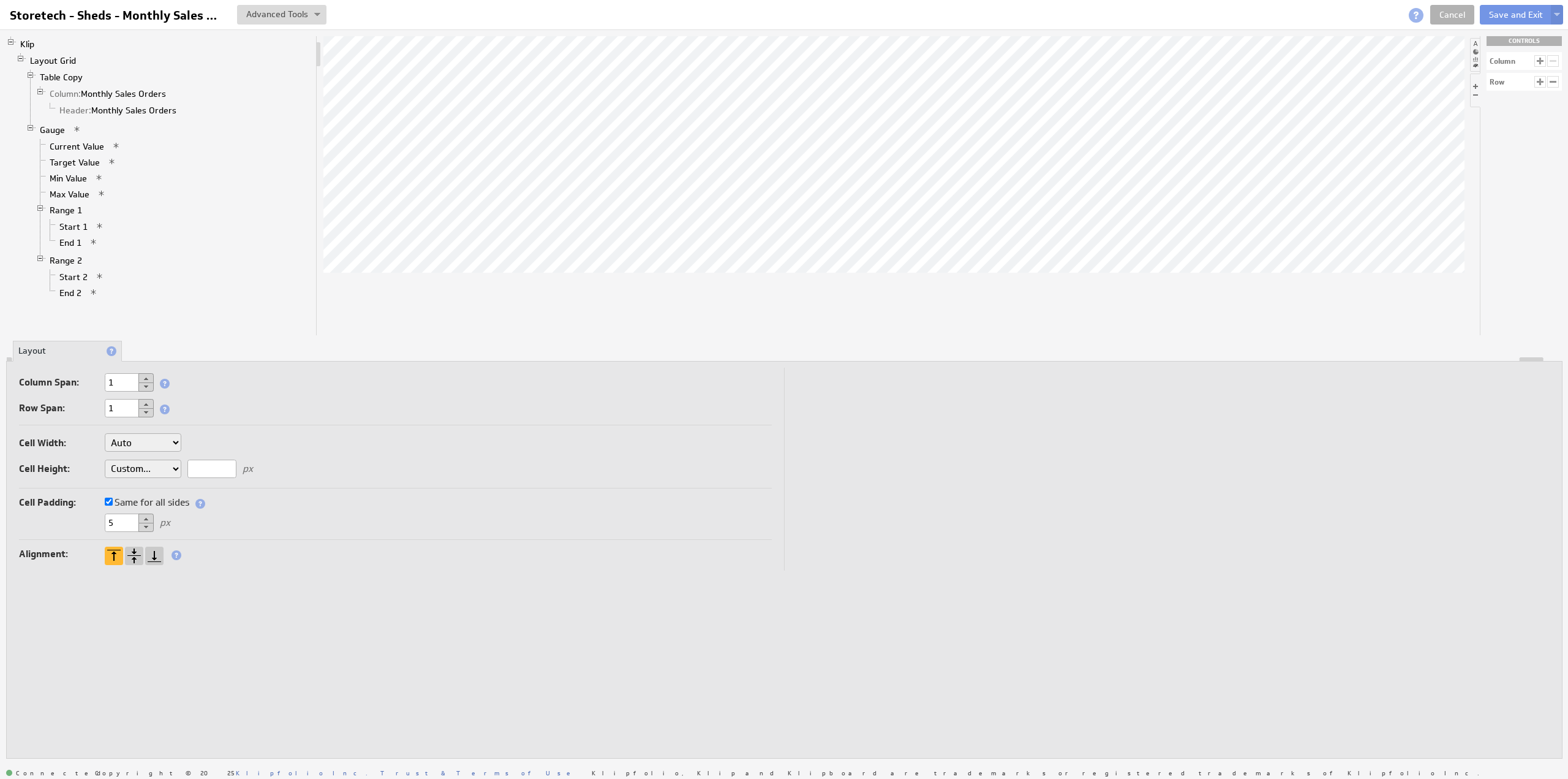
click at [219, 467] on input "text" at bounding box center [211, 468] width 49 height 18
type input "25"
click at [1473, 44] on li at bounding box center [1474, 54] width 10 height 34
drag, startPoint x: 1520, startPoint y: 302, endPoint x: 985, endPoint y: 228, distance: 540.1
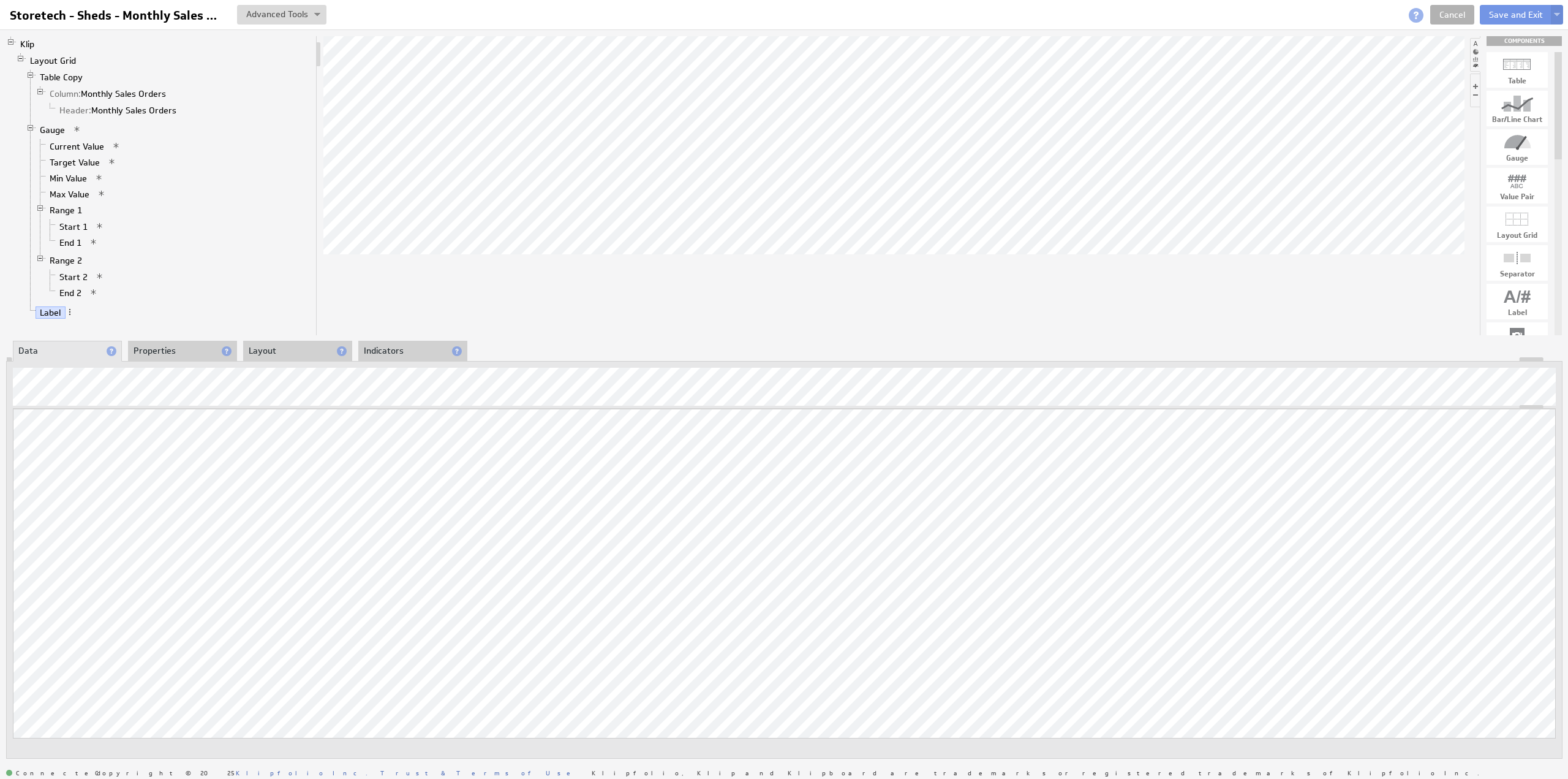
click at [168, 350] on li "Properties" at bounding box center [182, 351] width 109 height 21
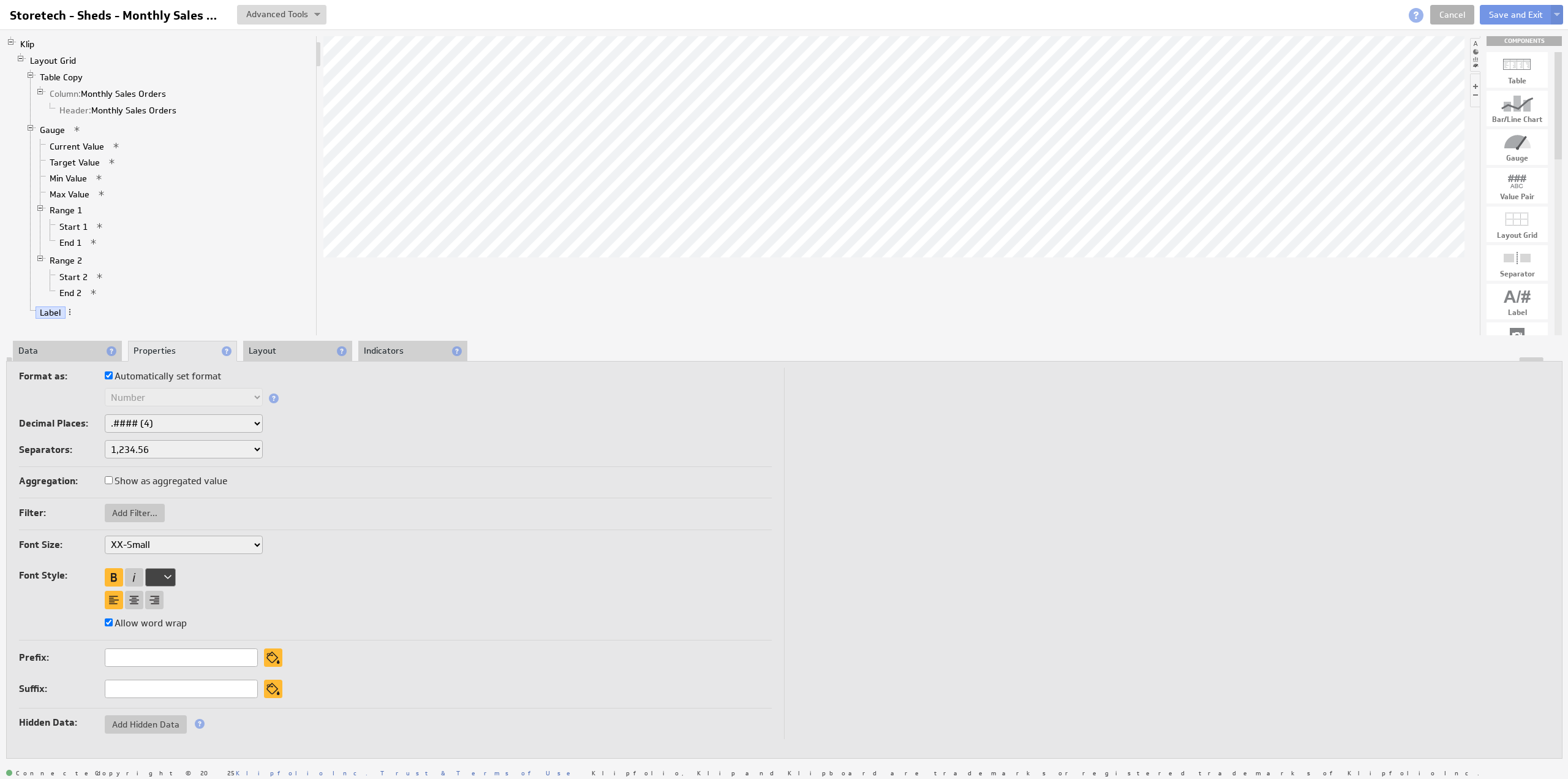
click at [154, 378] on label "Automatically set format" at bounding box center [163, 376] width 116 height 17
click at [113, 378] on input "Automatically set format" at bounding box center [109, 375] width 8 height 8
checkbox input "false"
click at [148, 394] on select "Text Number Currency Percentage Image URL Date / Time Duration Mini Chart: Spar…" at bounding box center [184, 397] width 158 height 18
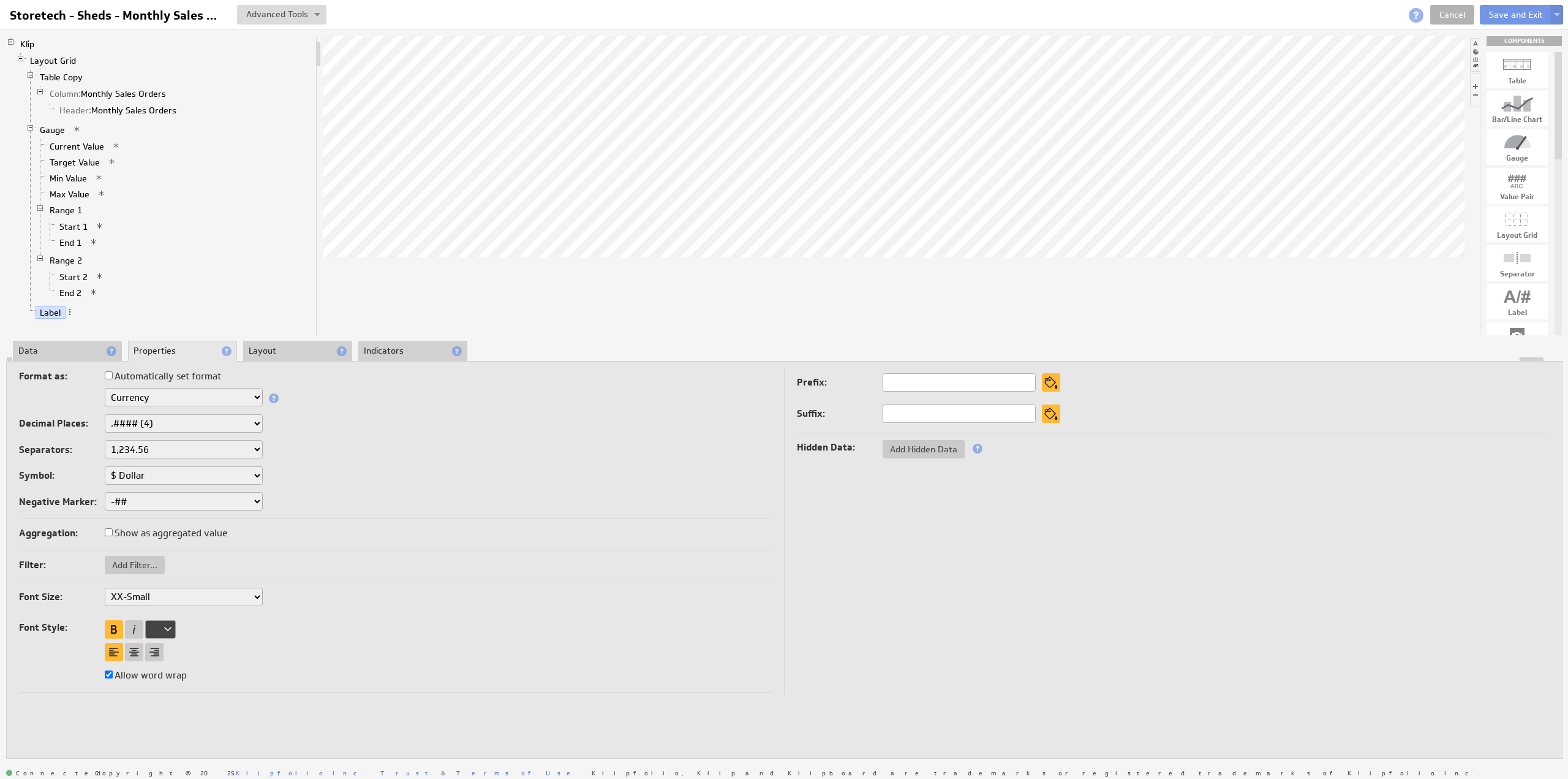
click at [152, 419] on select "None .# (1) .## (2) .### (3) .#### (4)" at bounding box center [184, 423] width 158 height 18
select select "0"
click at [126, 649] on div at bounding box center [134, 652] width 18 height 18
select select "0"
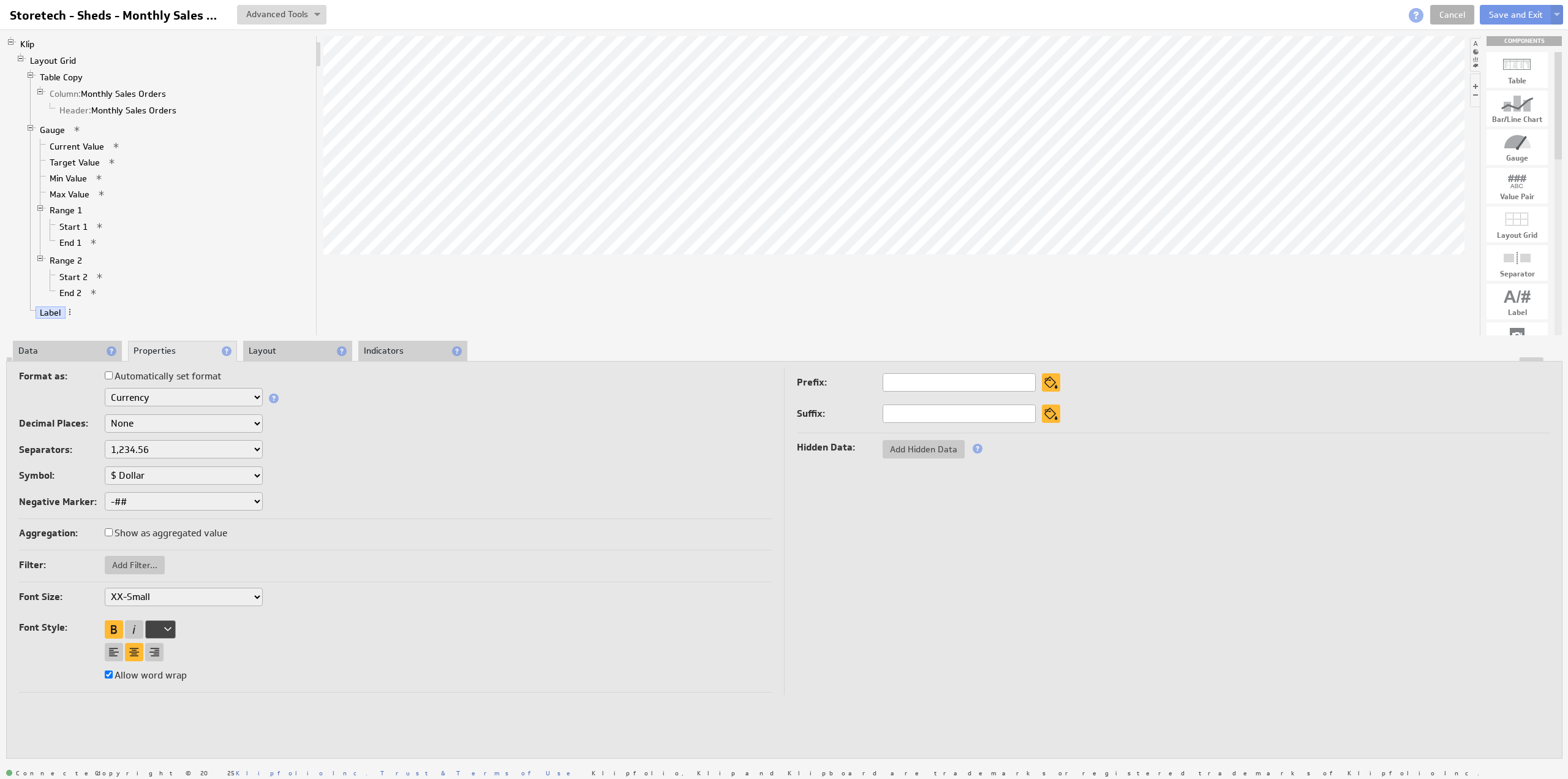
click at [141, 590] on select "XX-Small X-Small Small Medium Large X-Large XX-Large" at bounding box center [184, 597] width 158 height 18
select select "large"
select select "0"
select select "large"
click at [264, 351] on li "Layout" at bounding box center [298, 351] width 109 height 21
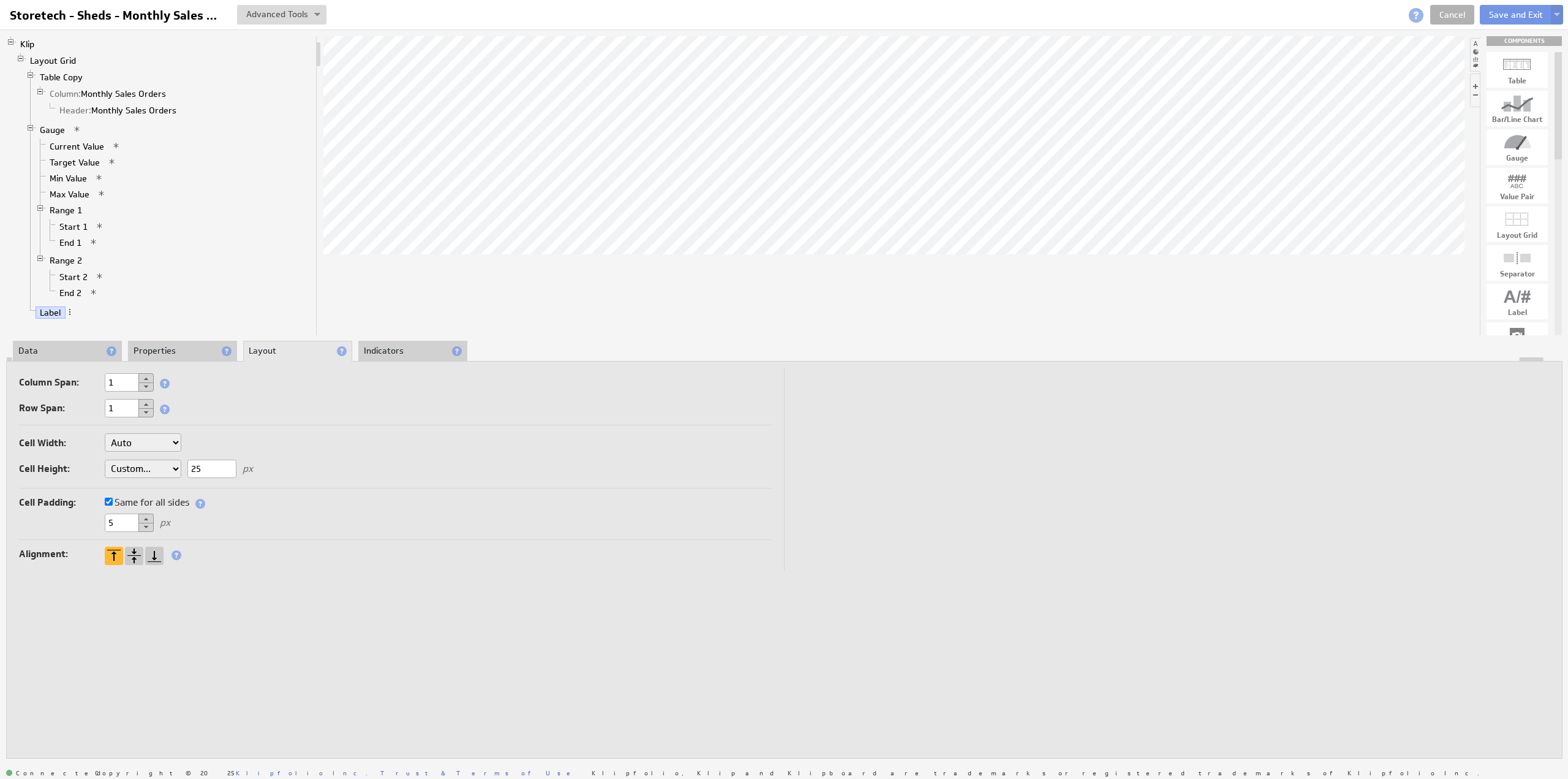
drag, startPoint x: 97, startPoint y: 520, endPoint x: 87, endPoint y: 519, distance: 10.0
click at [87, 519] on div "5 px" at bounding box center [395, 524] width 753 height 20
type input "0"
click at [173, 467] on div "Cell Width: Auto Custom... px or % of Klip width Cell Height: Auto Custom... 25…" at bounding box center [395, 458] width 753 height 60
type input "50"
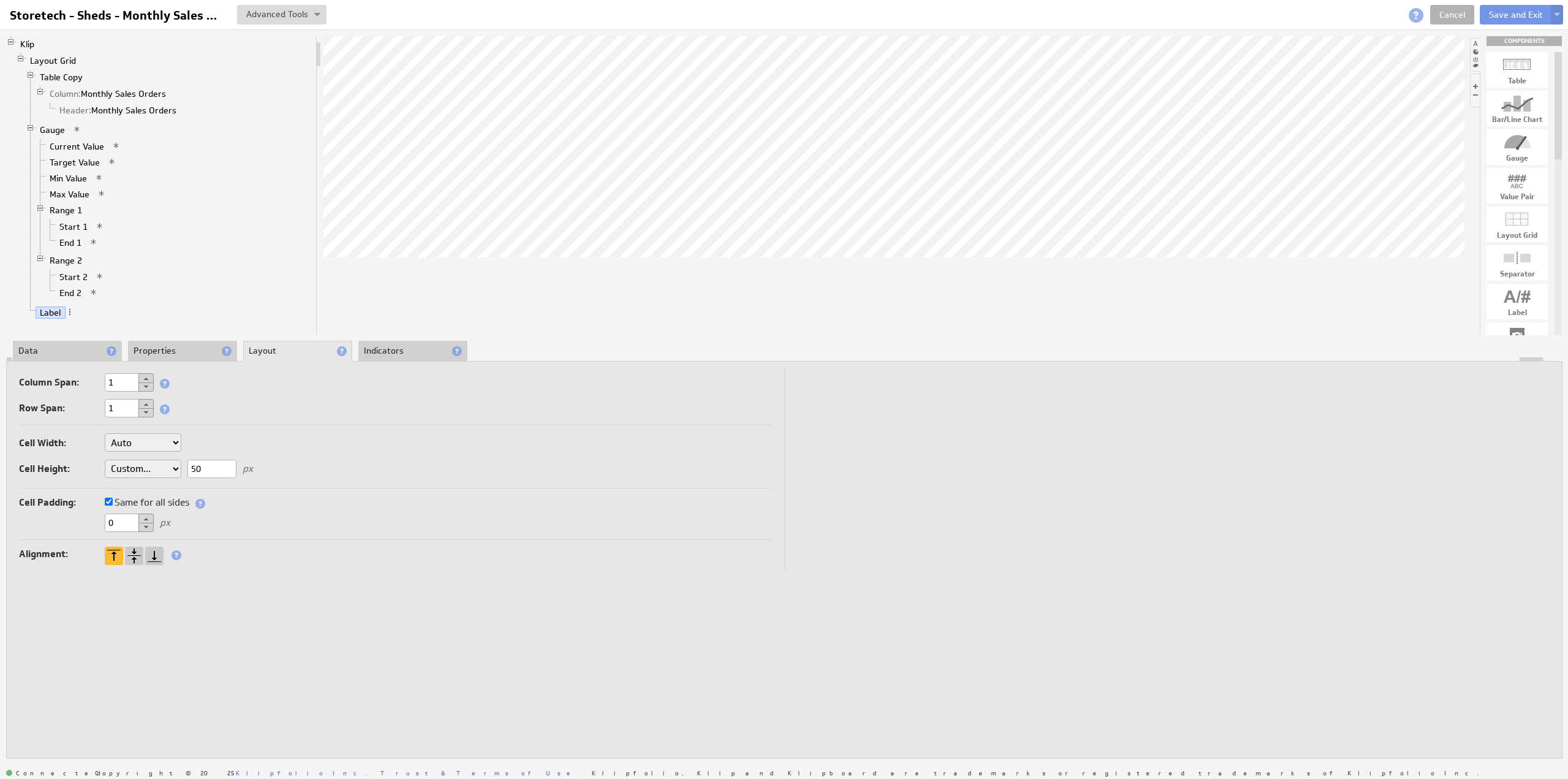
click at [376, 345] on li "Indicators" at bounding box center [412, 351] width 109 height 21
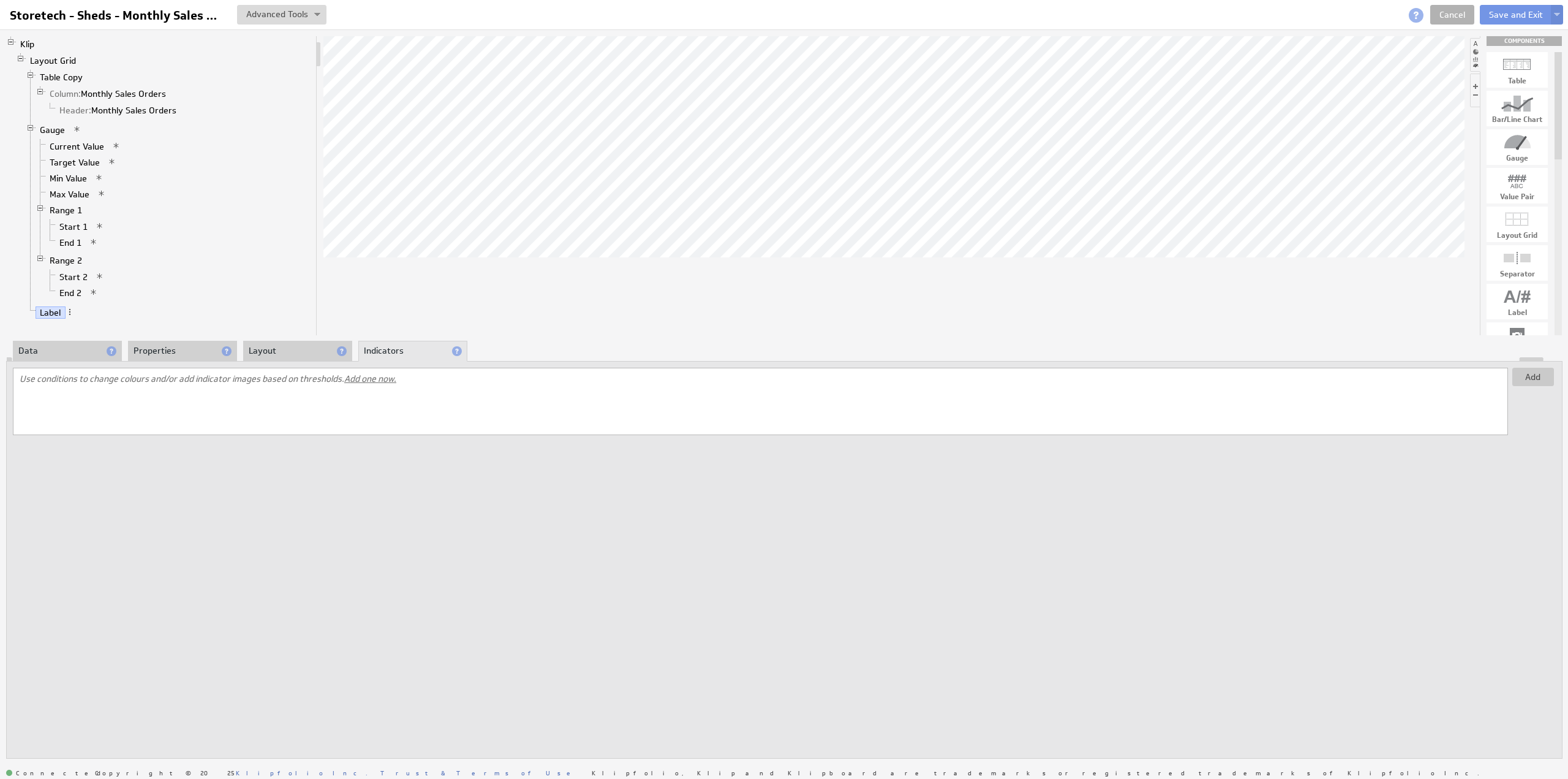
click at [384, 377] on span "Add one now." at bounding box center [370, 379] width 52 height 11
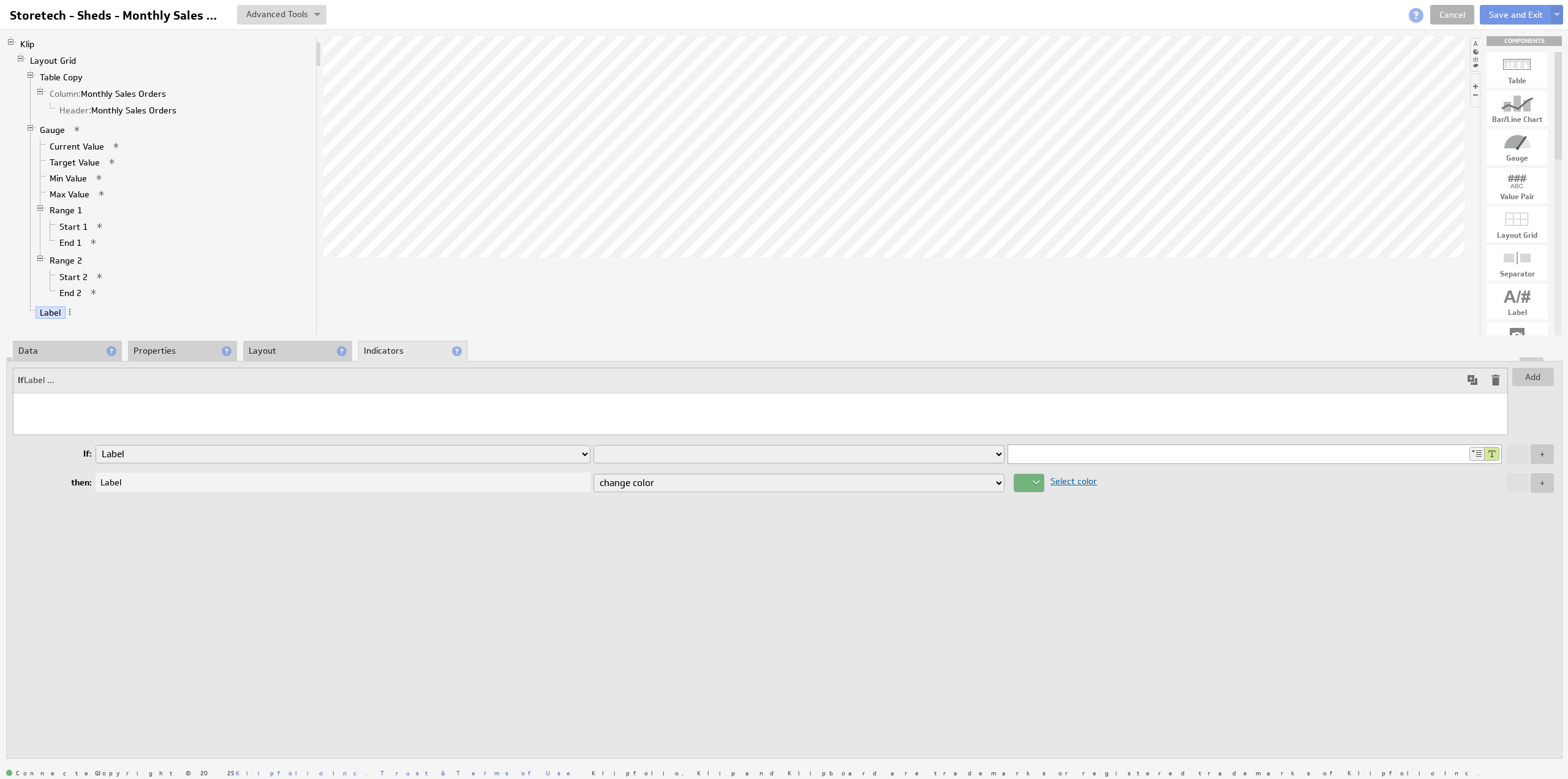
click at [671, 451] on select "is equal to is not equal to is greater than is greater than or equal to is less…" at bounding box center [799, 454] width 412 height 18
click at [1474, 448] on div at bounding box center [1484, 453] width 30 height 14
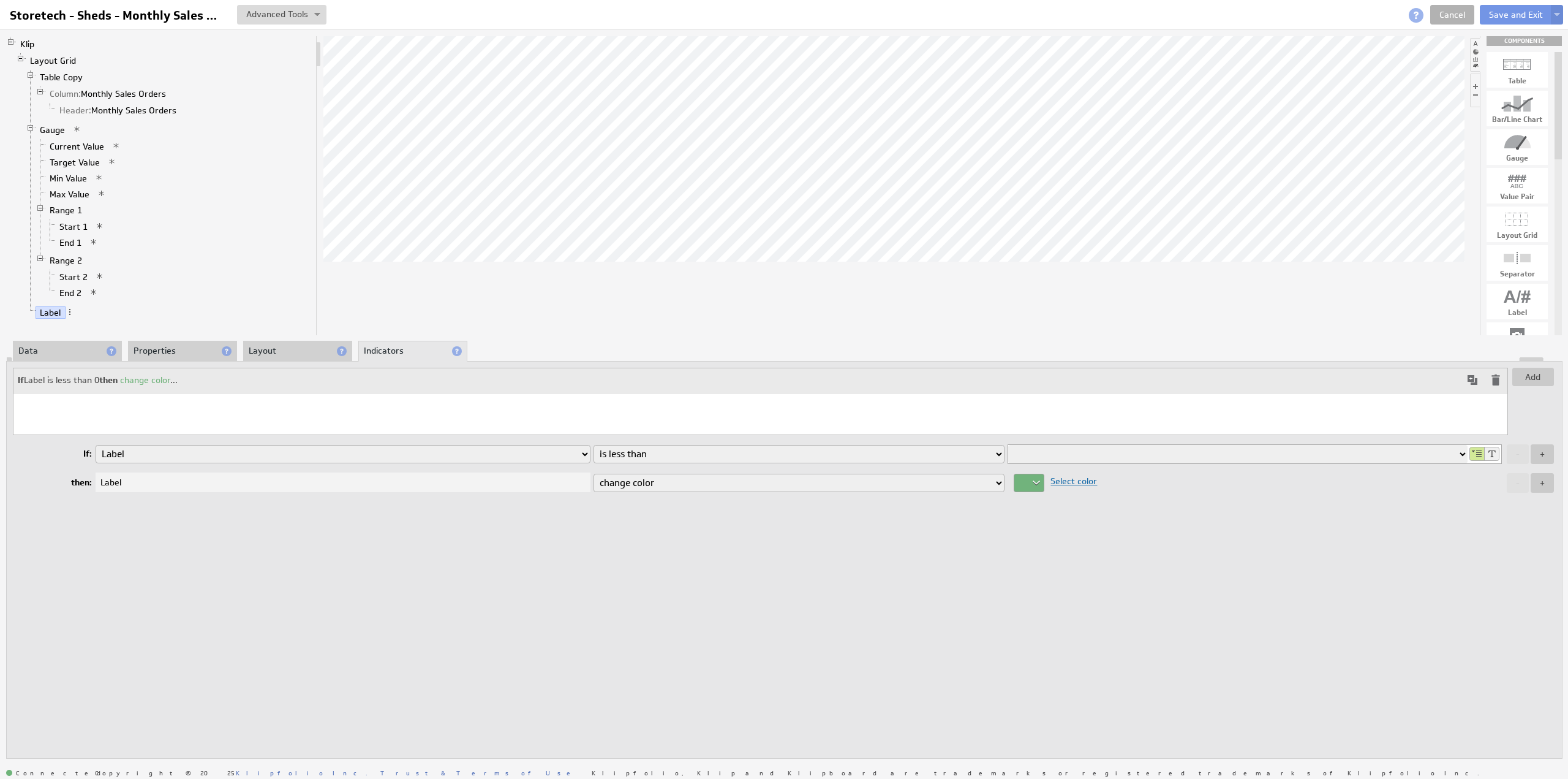
click at [1462, 450] on select "Column: Monthly Sales Orders Header: Monthly Sales Orders Current Value Target …" at bounding box center [1237, 454] width 458 height 18
select select "e2c3159f"
click at [1008, 445] on select "Column: Monthly Sales Orders Header: Monthly Sales Orders Current Value Target …" at bounding box center [1237, 454] width 458 height 18
click at [1026, 476] on div at bounding box center [1029, 483] width 31 height 18
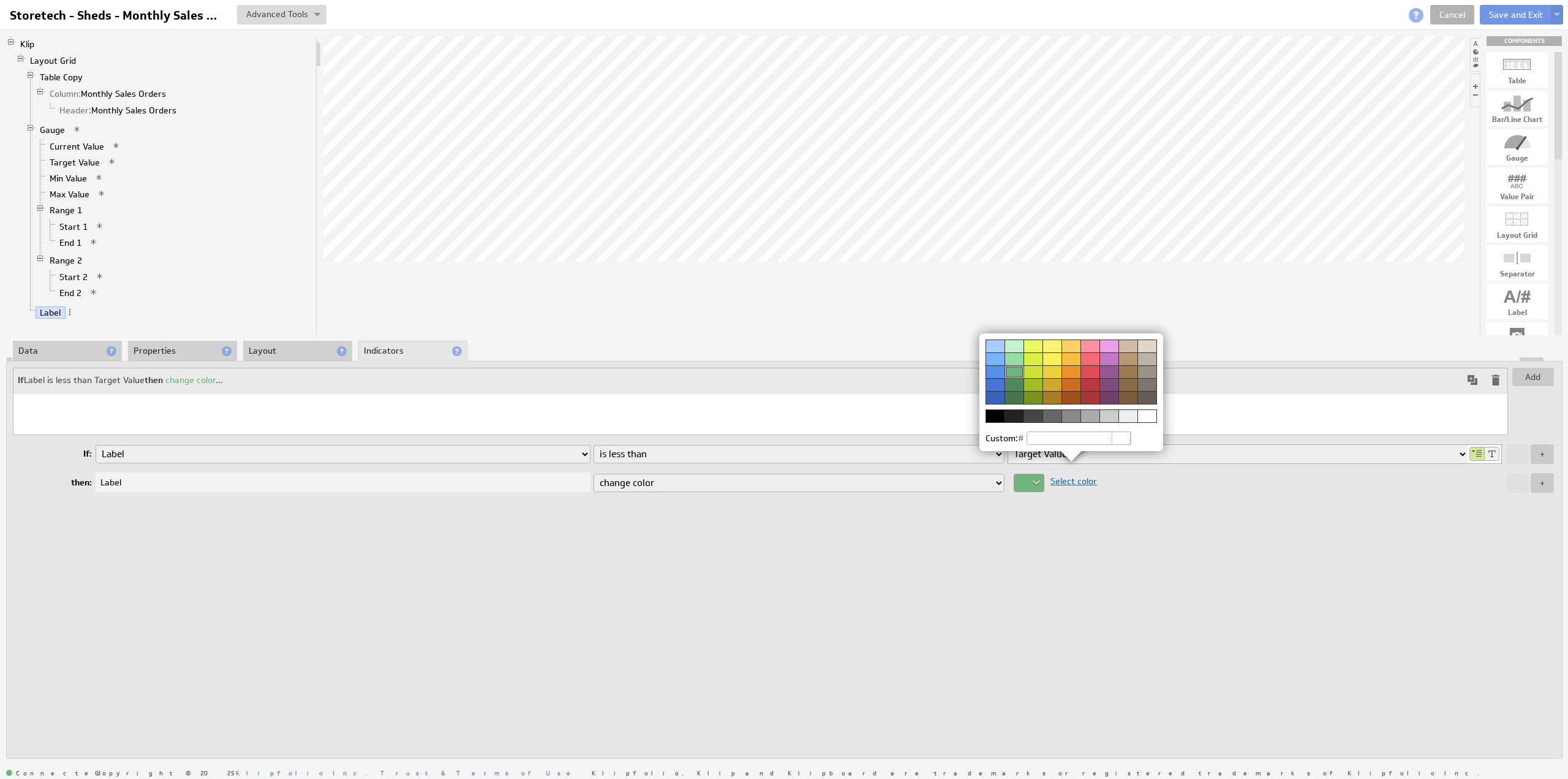
click at [1094, 369] on div at bounding box center [1089, 371] width 19 height 13
click at [1541, 484] on img at bounding box center [784, 389] width 1568 height 779
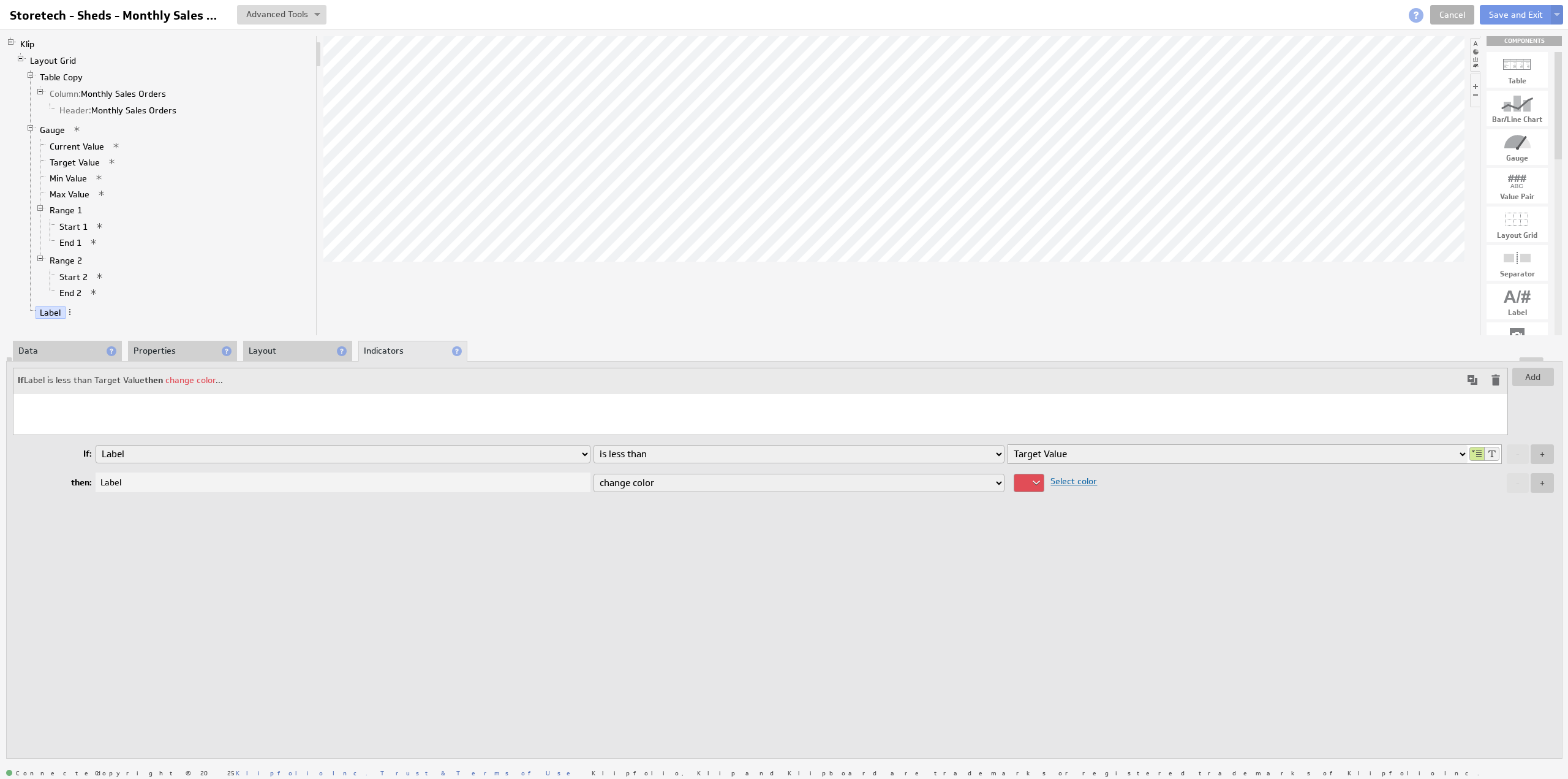
click at [1541, 484] on button "+" at bounding box center [1542, 483] width 23 height 20
click at [705, 500] on select "change color display icon change style replace with text" at bounding box center [799, 504] width 412 height 18
select select "icon"
click at [594, 495] on select "change color display icon change style replace with text" at bounding box center [799, 504] width 412 height 18
click at [1071, 499] on span "Select icon" at bounding box center [1057, 502] width 49 height 11
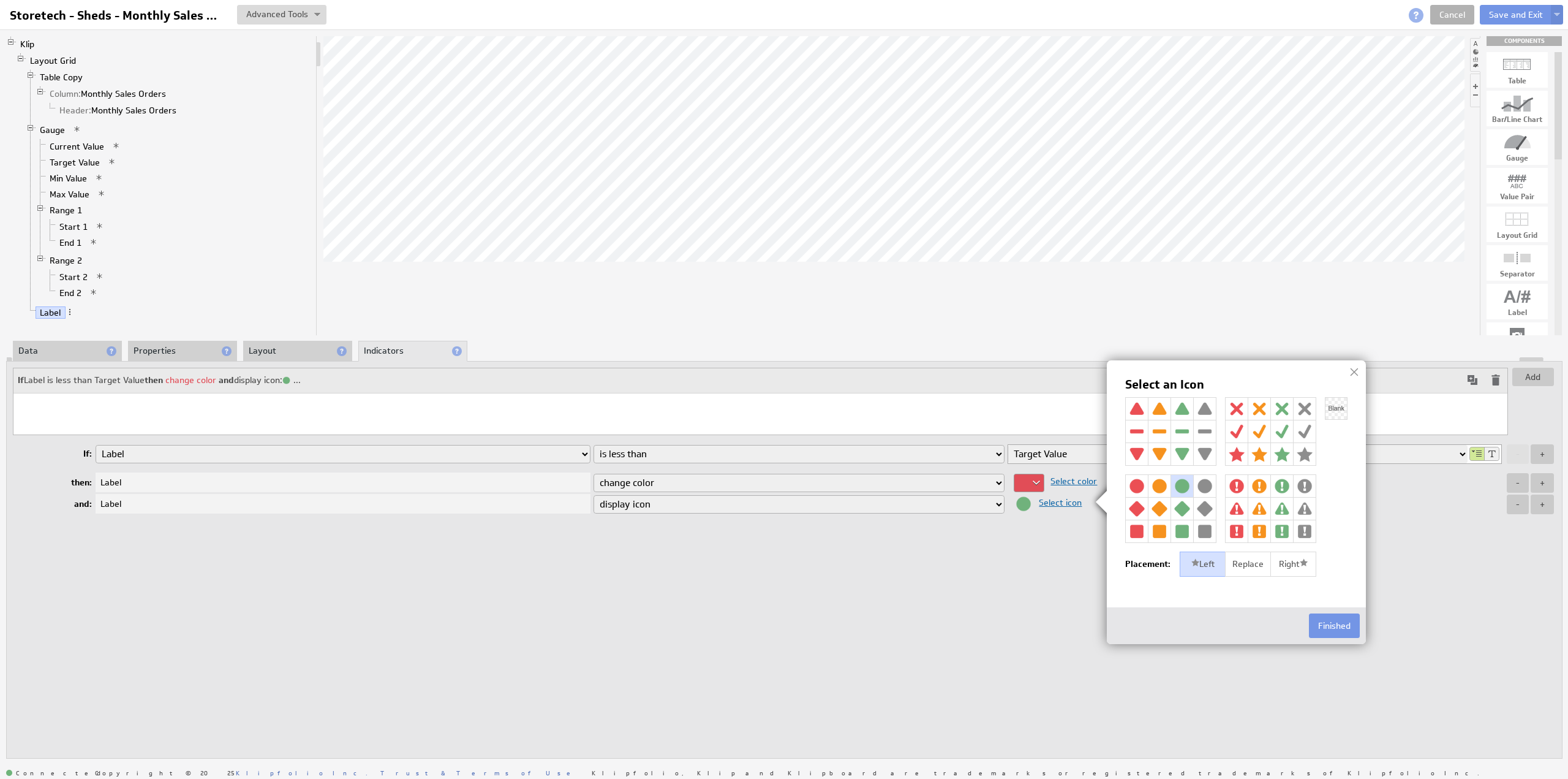
click at [1142, 403] on img at bounding box center [1137, 408] width 22 height 22
click at [1294, 564] on div "Right" at bounding box center [1293, 564] width 46 height 26
click at [1327, 623] on button "Finished" at bounding box center [1334, 626] width 51 height 24
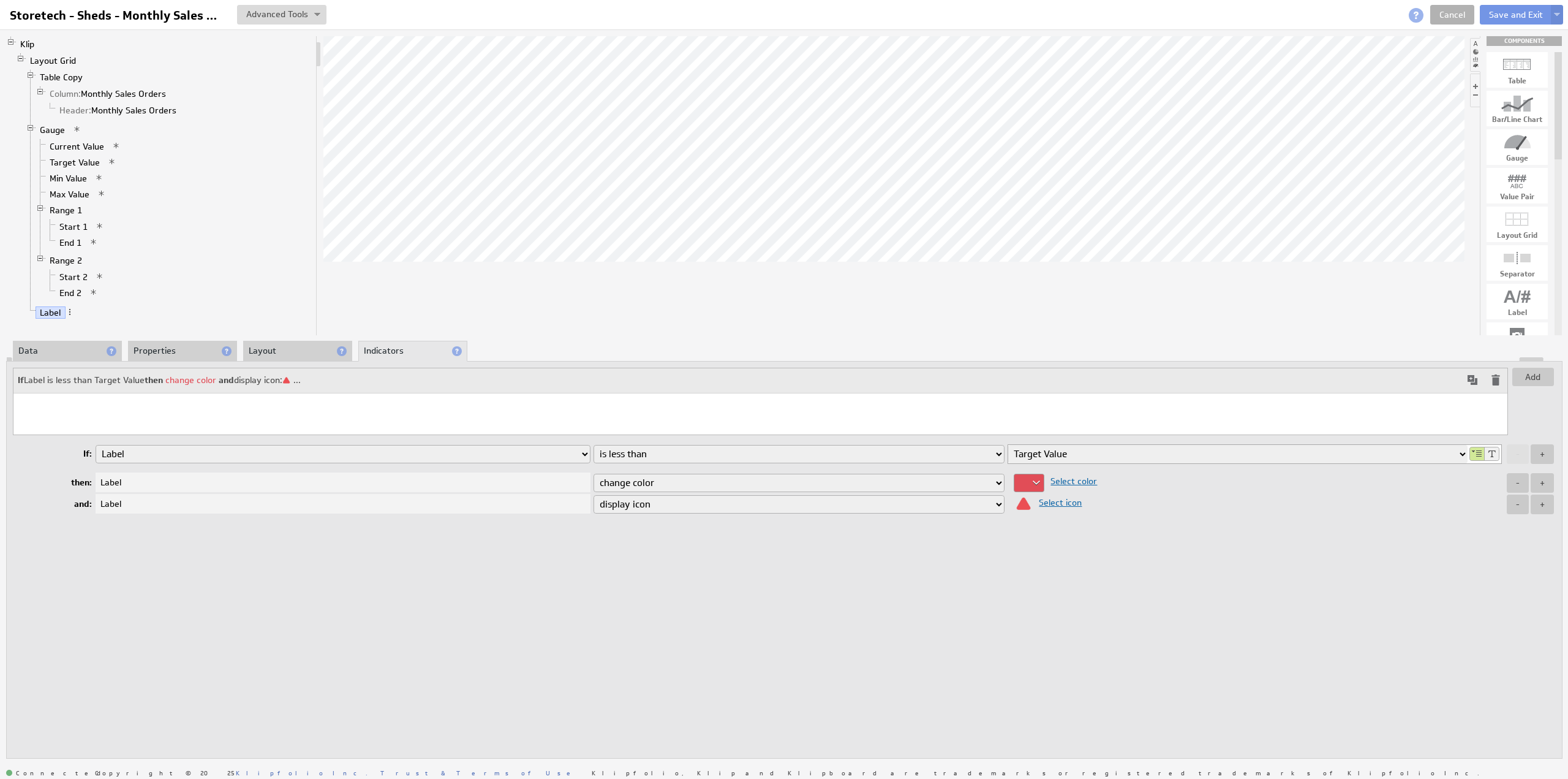
click at [1474, 377] on span at bounding box center [1472, 379] width 14 height 14
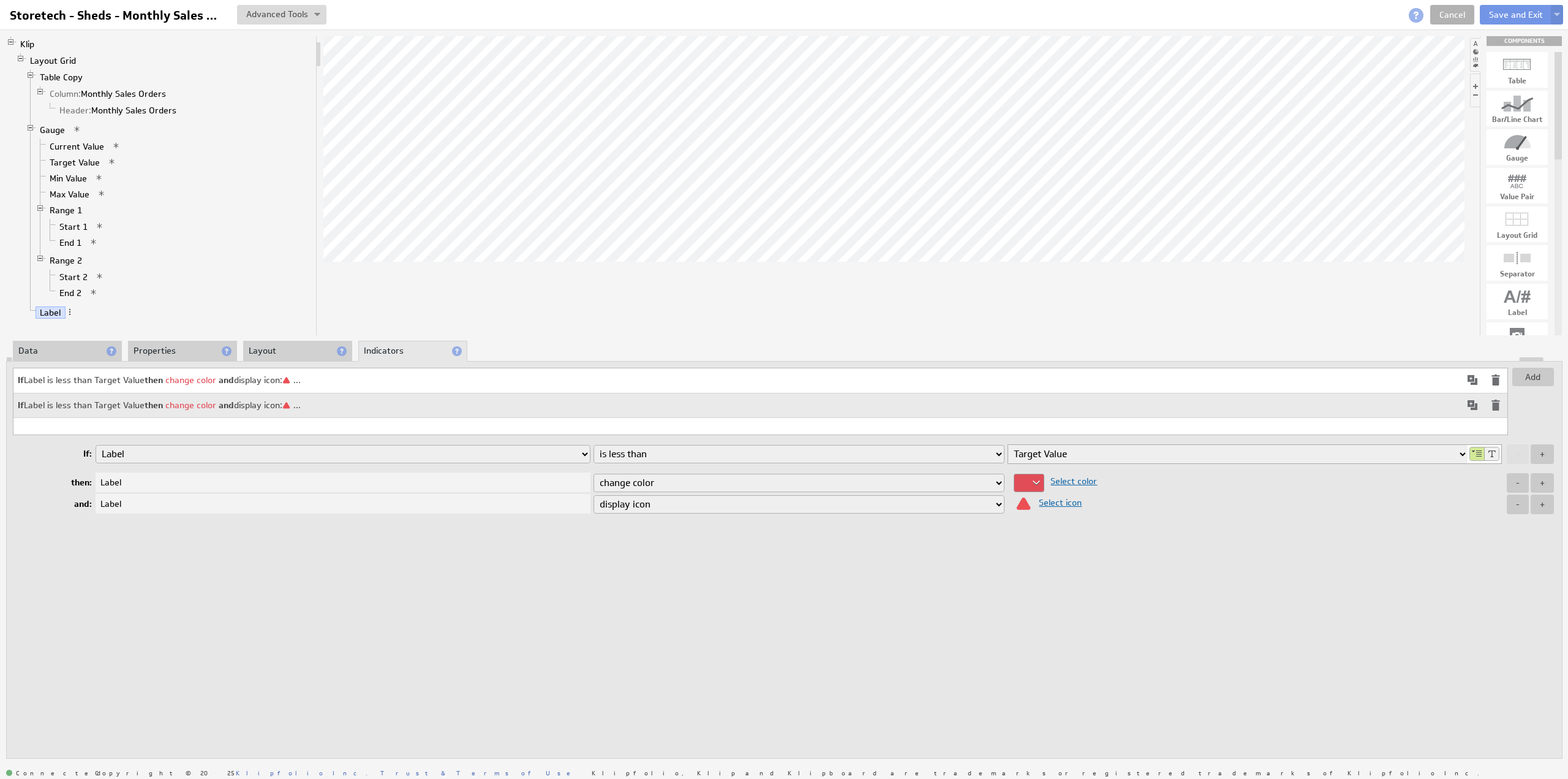
click at [661, 452] on select "is equal to is not equal to is greater than is greater than or equal to is less…" at bounding box center [799, 454] width 412 height 18
select select "gteq"
click at [594, 445] on select "is equal to is not equal to is greater than is greater than or equal to is less…" at bounding box center [799, 454] width 412 height 18
click at [1038, 478] on div at bounding box center [1029, 483] width 31 height 18
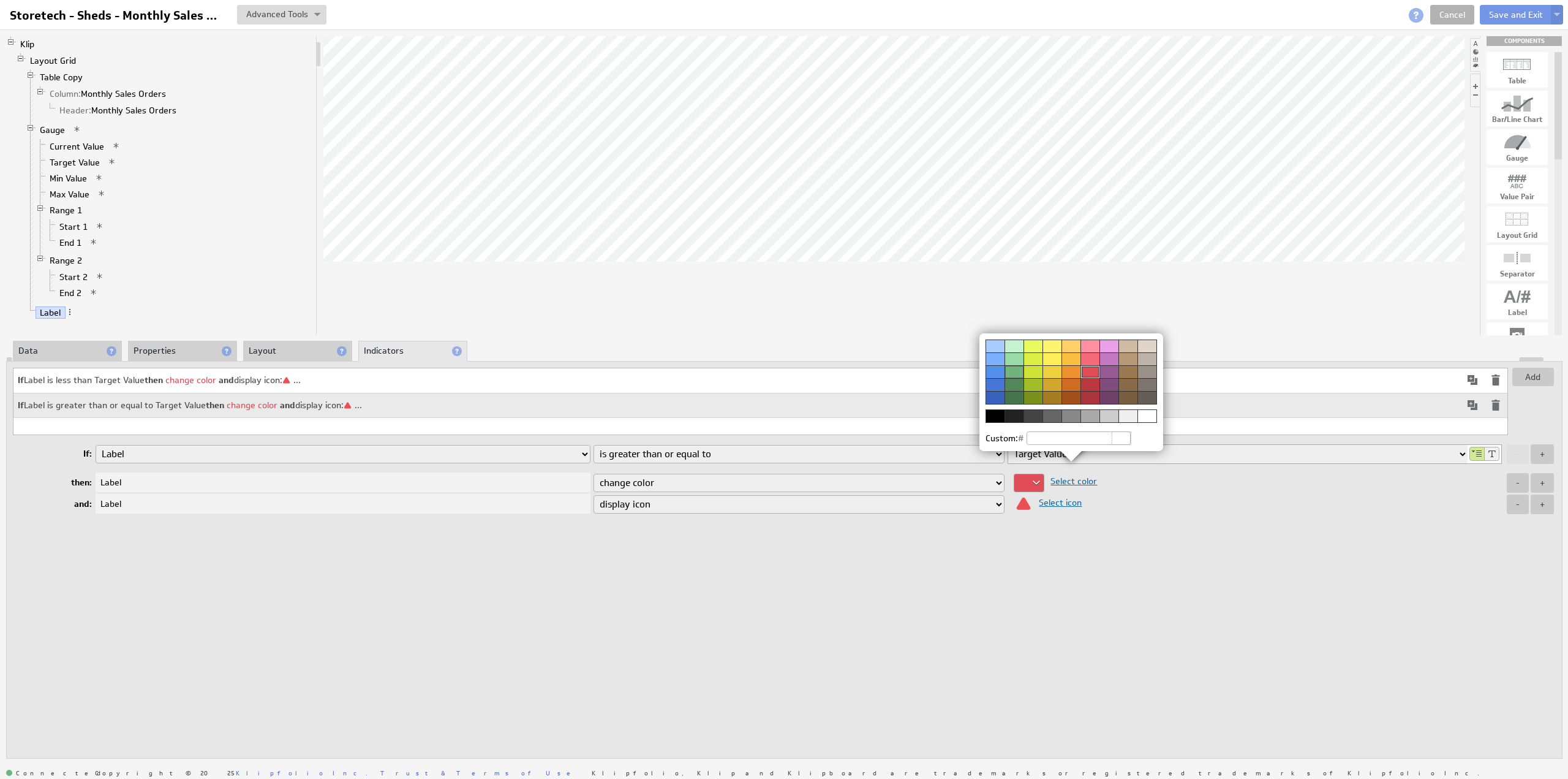
drag, startPoint x: 1013, startPoint y: 368, endPoint x: 1035, endPoint y: 392, distance: 32.6
click at [1013, 368] on div at bounding box center [1014, 371] width 19 height 13
click at [1067, 504] on img at bounding box center [784, 389] width 1568 height 779
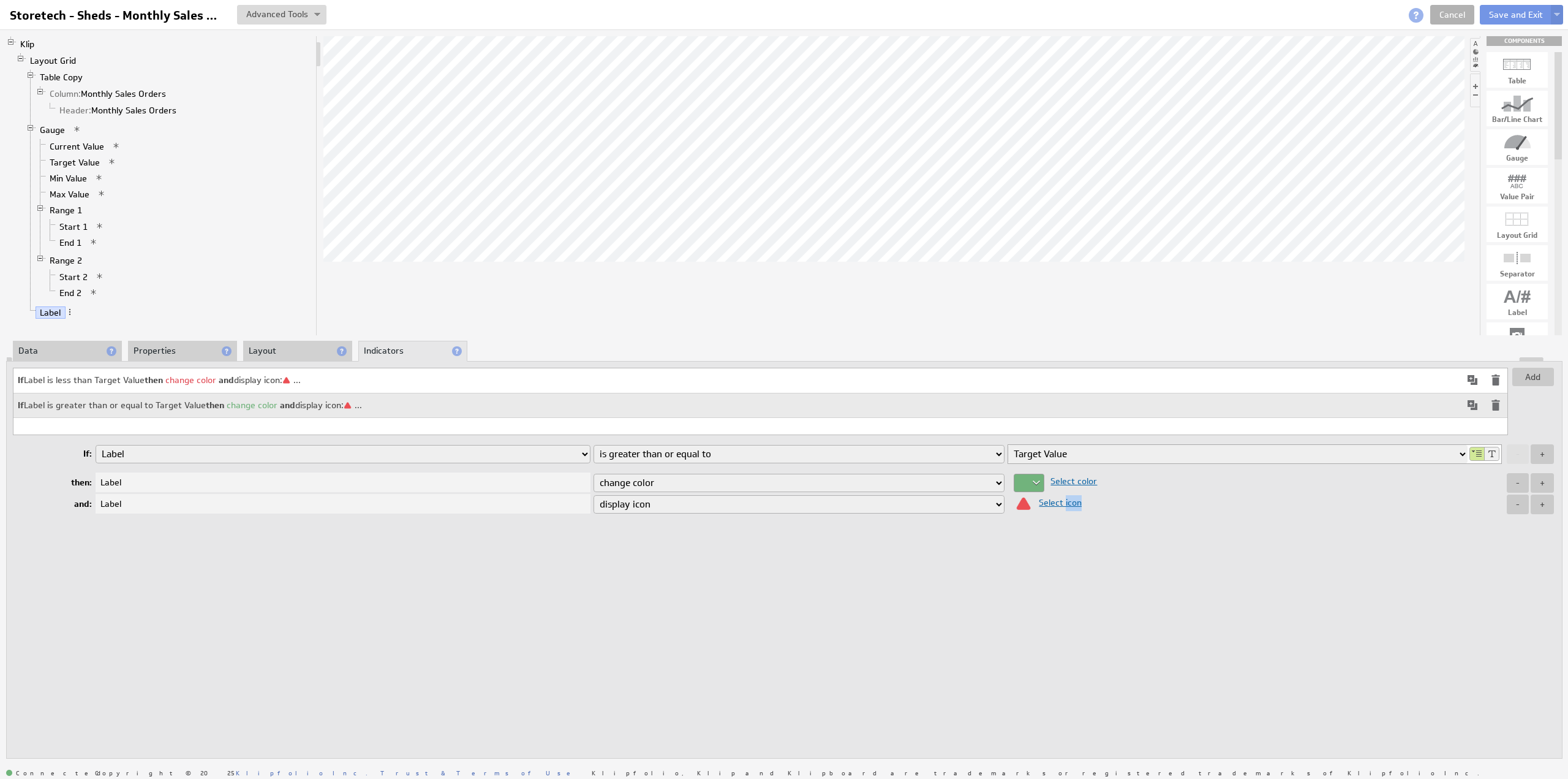
click at [1067, 504] on span "Select icon" at bounding box center [1057, 502] width 49 height 11
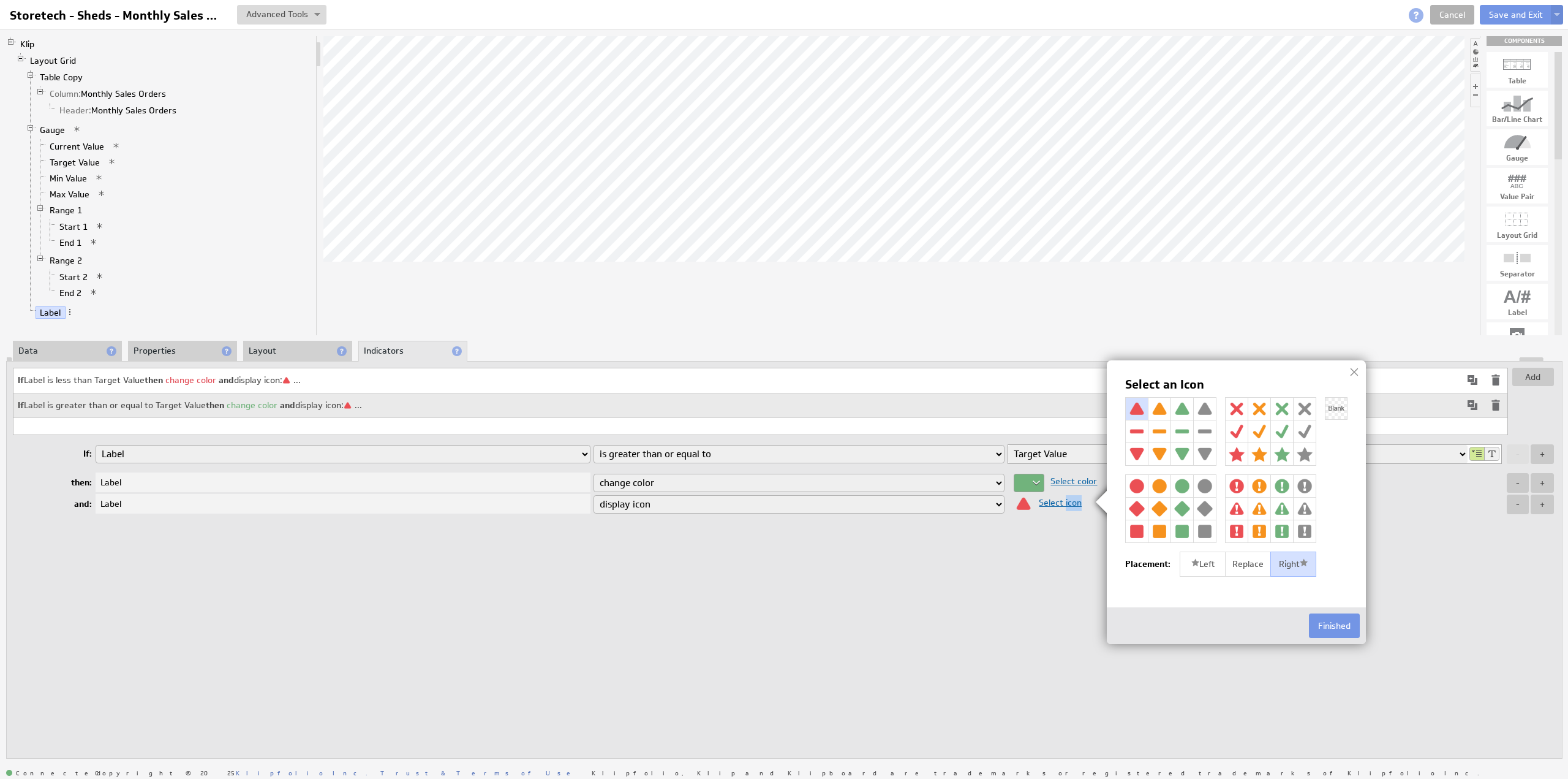
click at [1183, 451] on img at bounding box center [1182, 453] width 22 height 22
click at [1340, 626] on button "Finished" at bounding box center [1334, 626] width 51 height 24
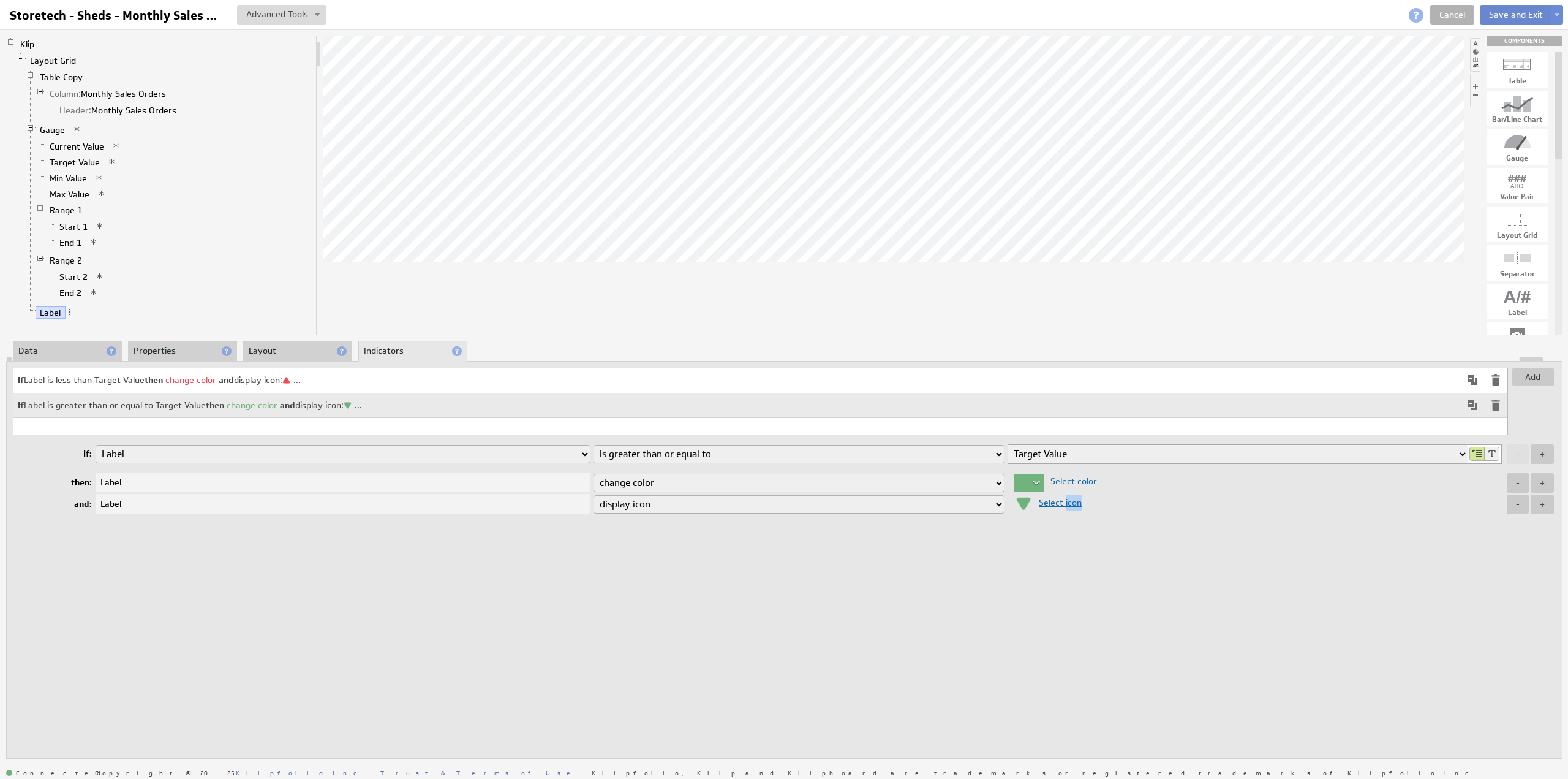
click at [1511, 14] on button "Save and Exit" at bounding box center [1516, 14] width 73 height 20
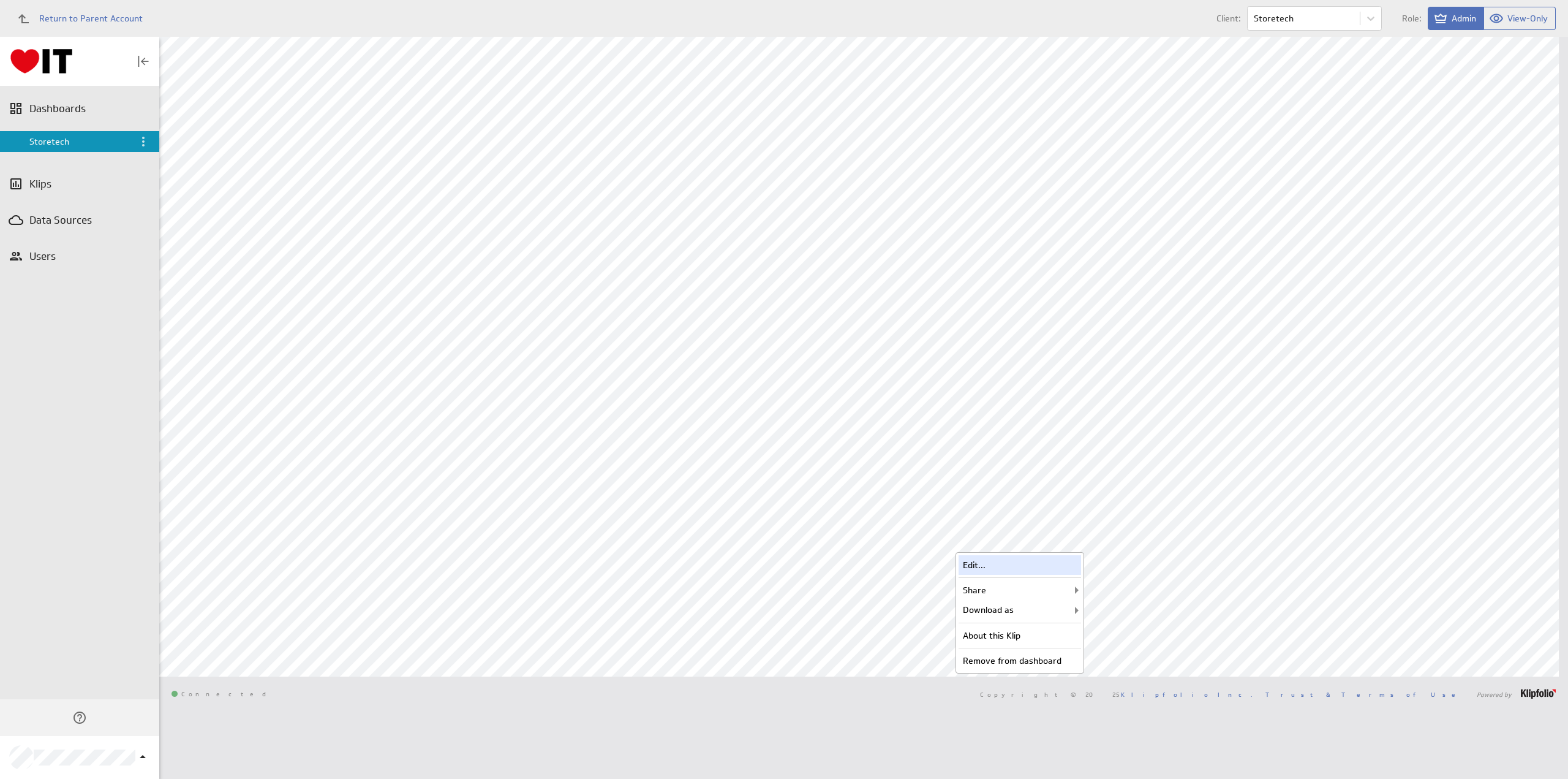
click at [1010, 561] on div "Edit..." at bounding box center [1020, 565] width 122 height 20
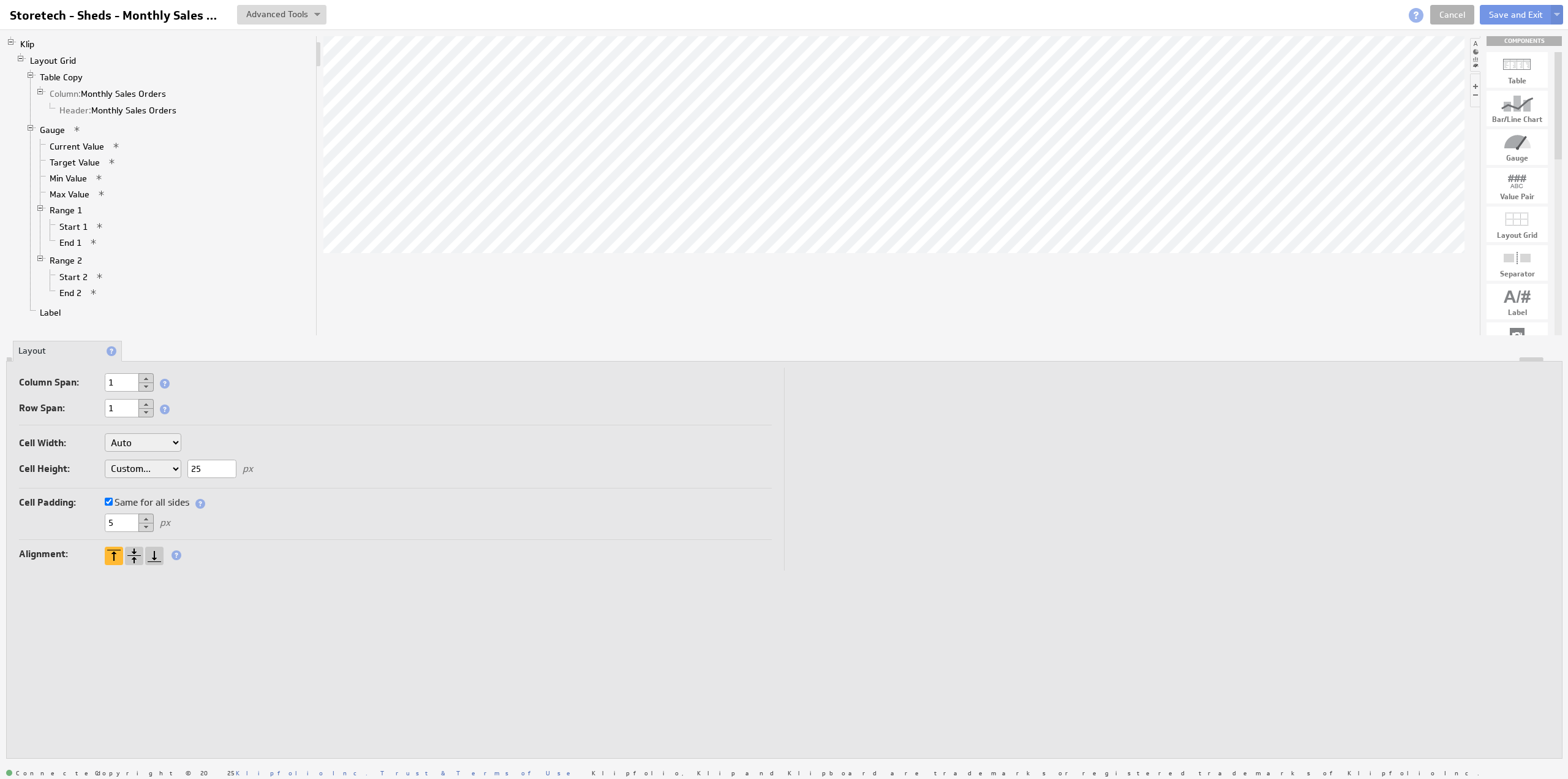
drag, startPoint x: 211, startPoint y: 468, endPoint x: 173, endPoint y: 468, distance: 38.0
click at [173, 468] on div "Cell Width: Auto Custom... px or % of Klip width Cell Height: Auto Custom... 25…" at bounding box center [395, 458] width 753 height 60
type input "23"
click at [1502, 12] on button "Save and Exit" at bounding box center [1516, 14] width 73 height 20
click at [1503, 13] on button "Save and Exit" at bounding box center [1516, 14] width 73 height 20
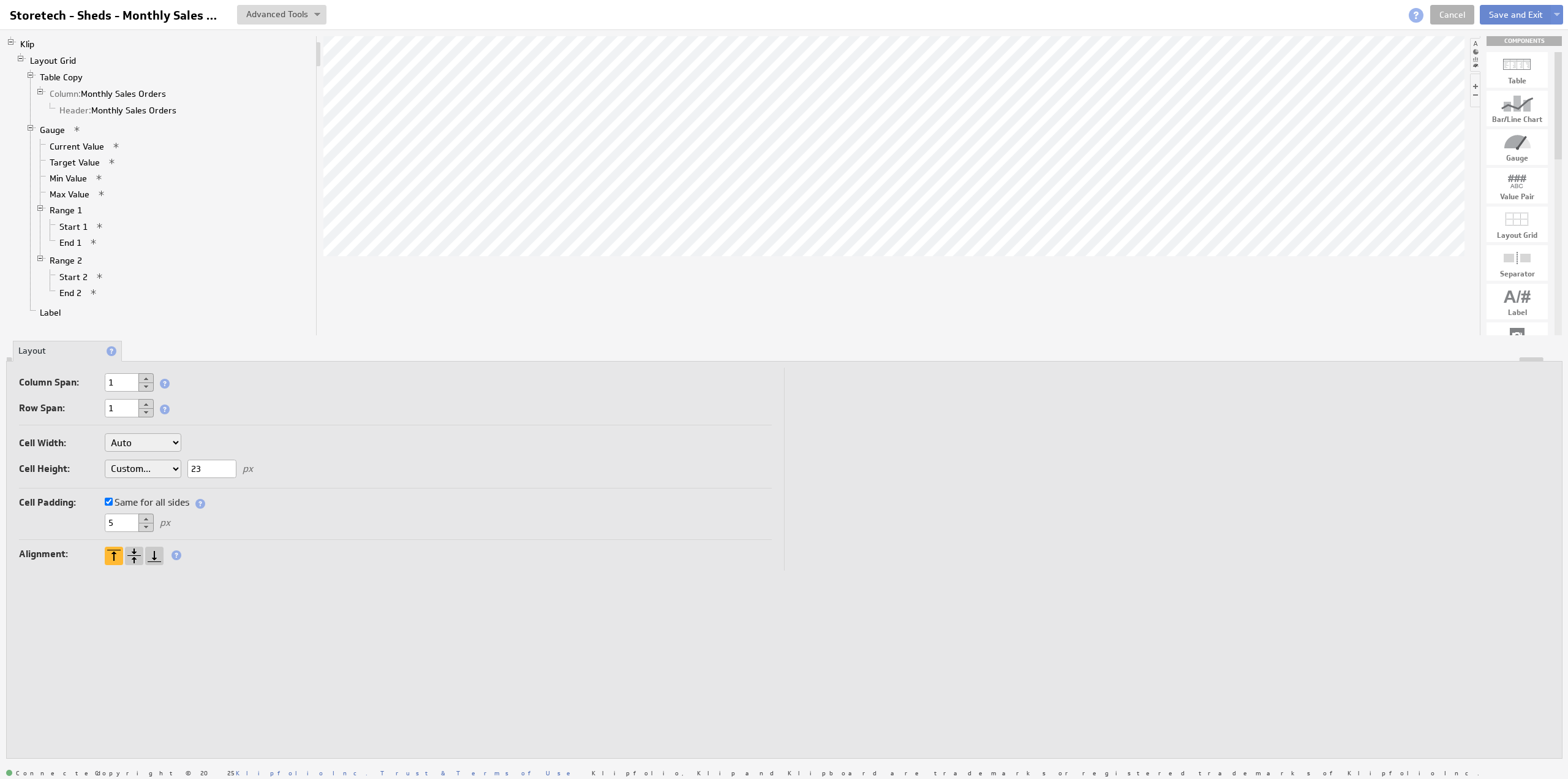
click at [1503, 13] on button "Save and Exit" at bounding box center [1516, 14] width 73 height 20
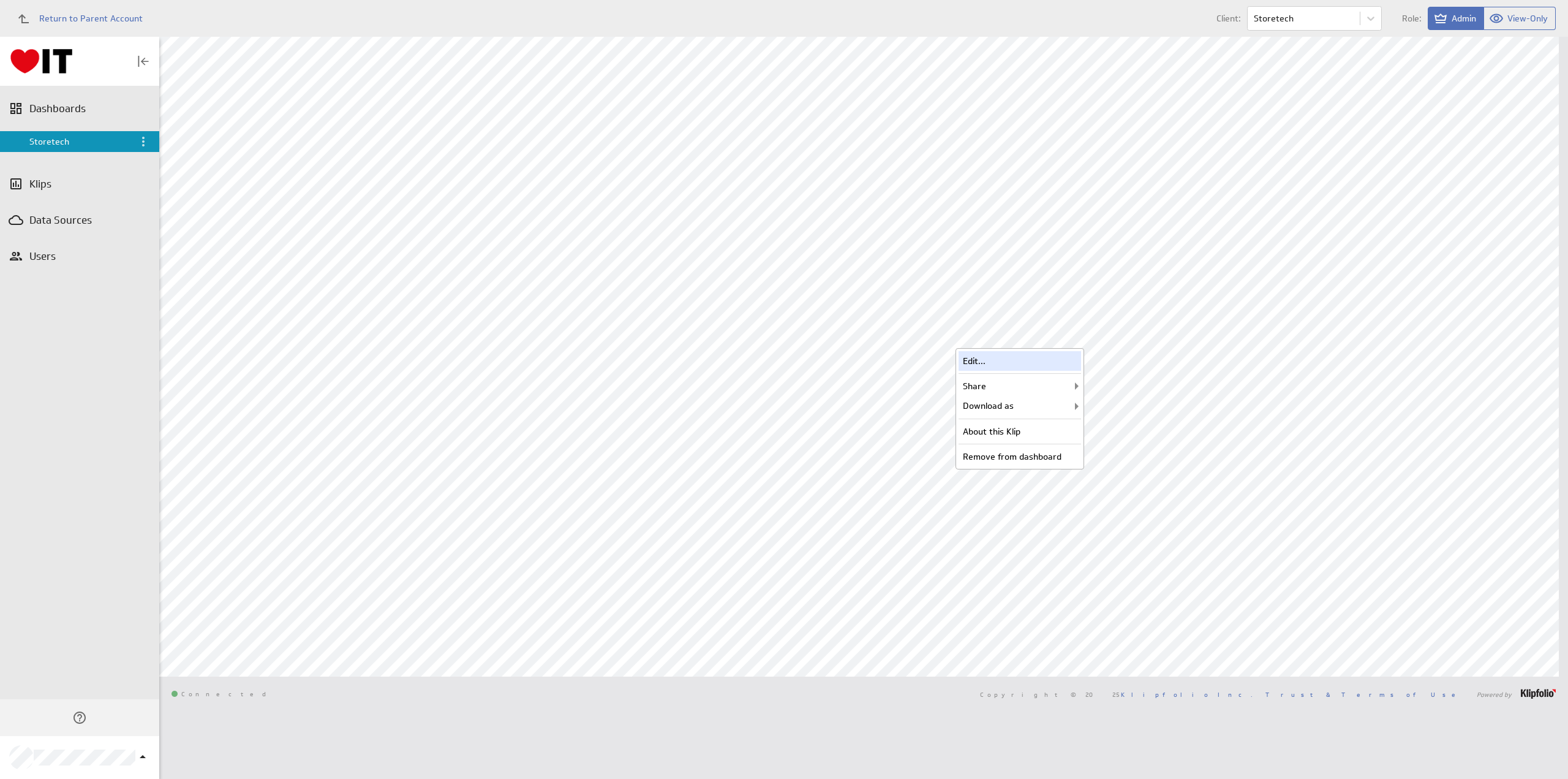
click at [1014, 355] on div "Edit..." at bounding box center [1020, 361] width 122 height 20
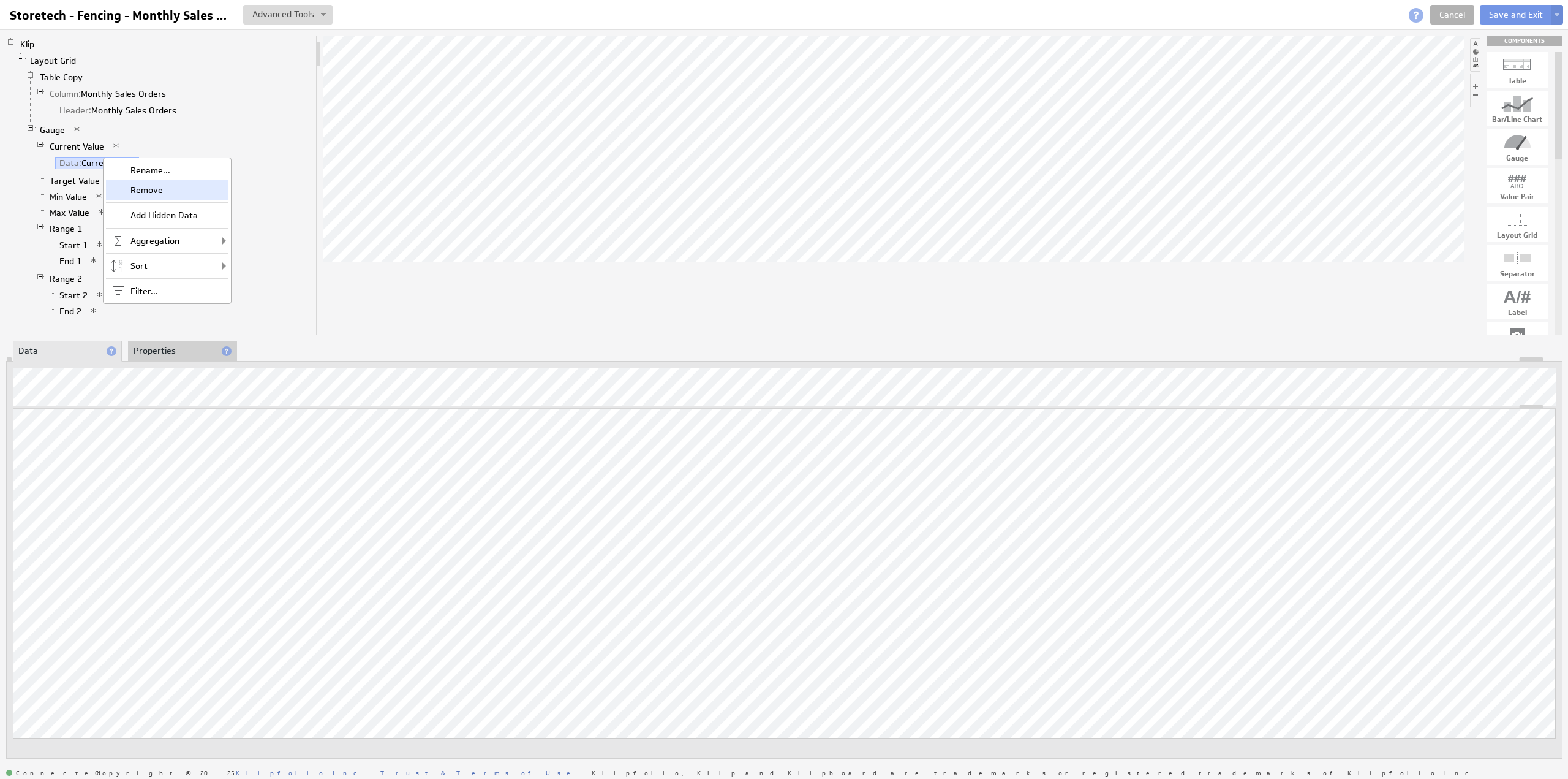
click at [156, 190] on div "Remove" at bounding box center [167, 190] width 122 height 20
click at [144, 350] on li "Properties" at bounding box center [182, 351] width 109 height 21
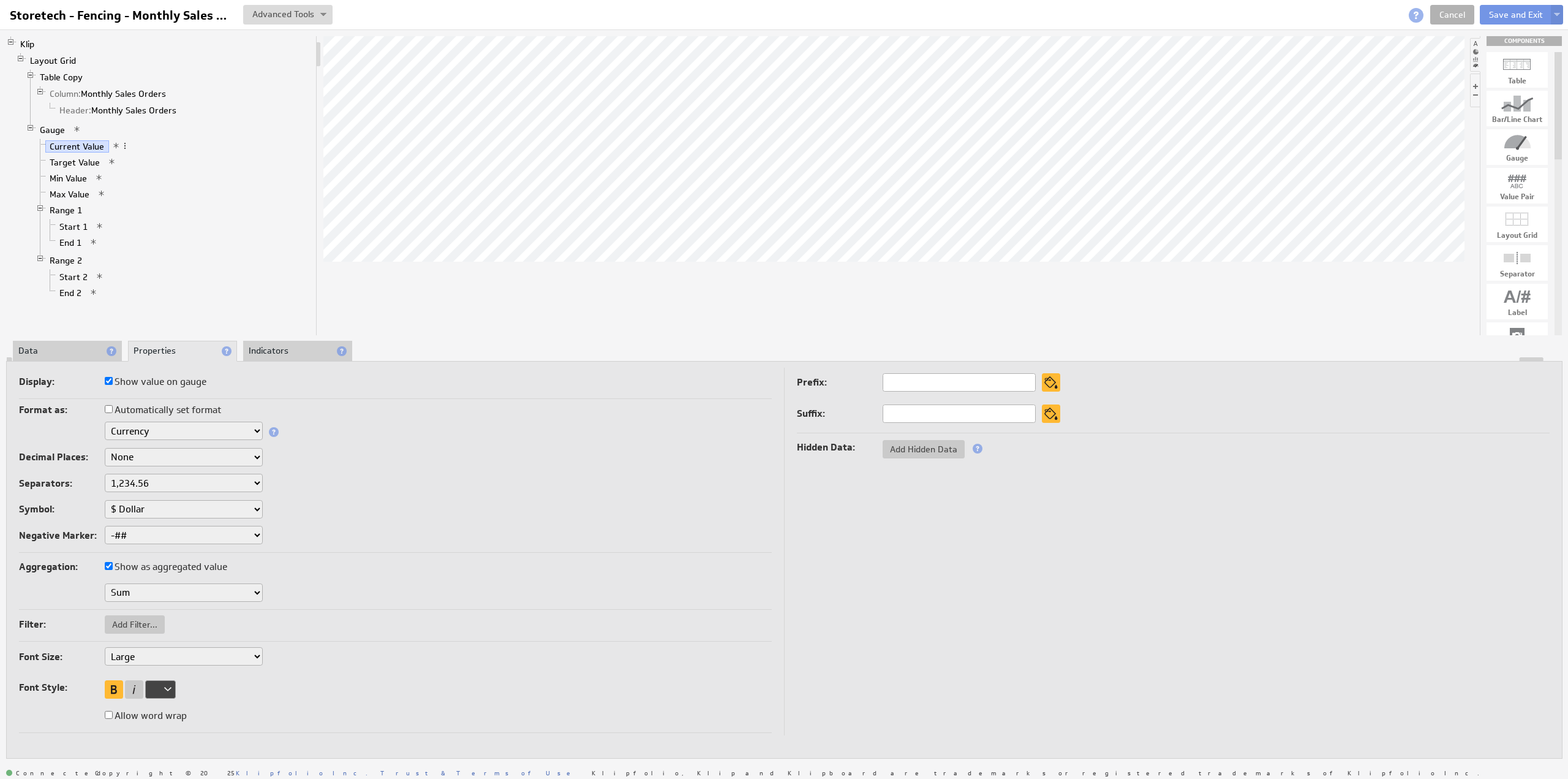
click at [157, 378] on label "Show value on gauge" at bounding box center [156, 382] width 102 height 17
click at [113, 378] on input "Show value on gauge" at bounding box center [109, 381] width 8 height 8
checkbox input "false"
click at [56, 62] on link "Layout Grid" at bounding box center [53, 60] width 55 height 12
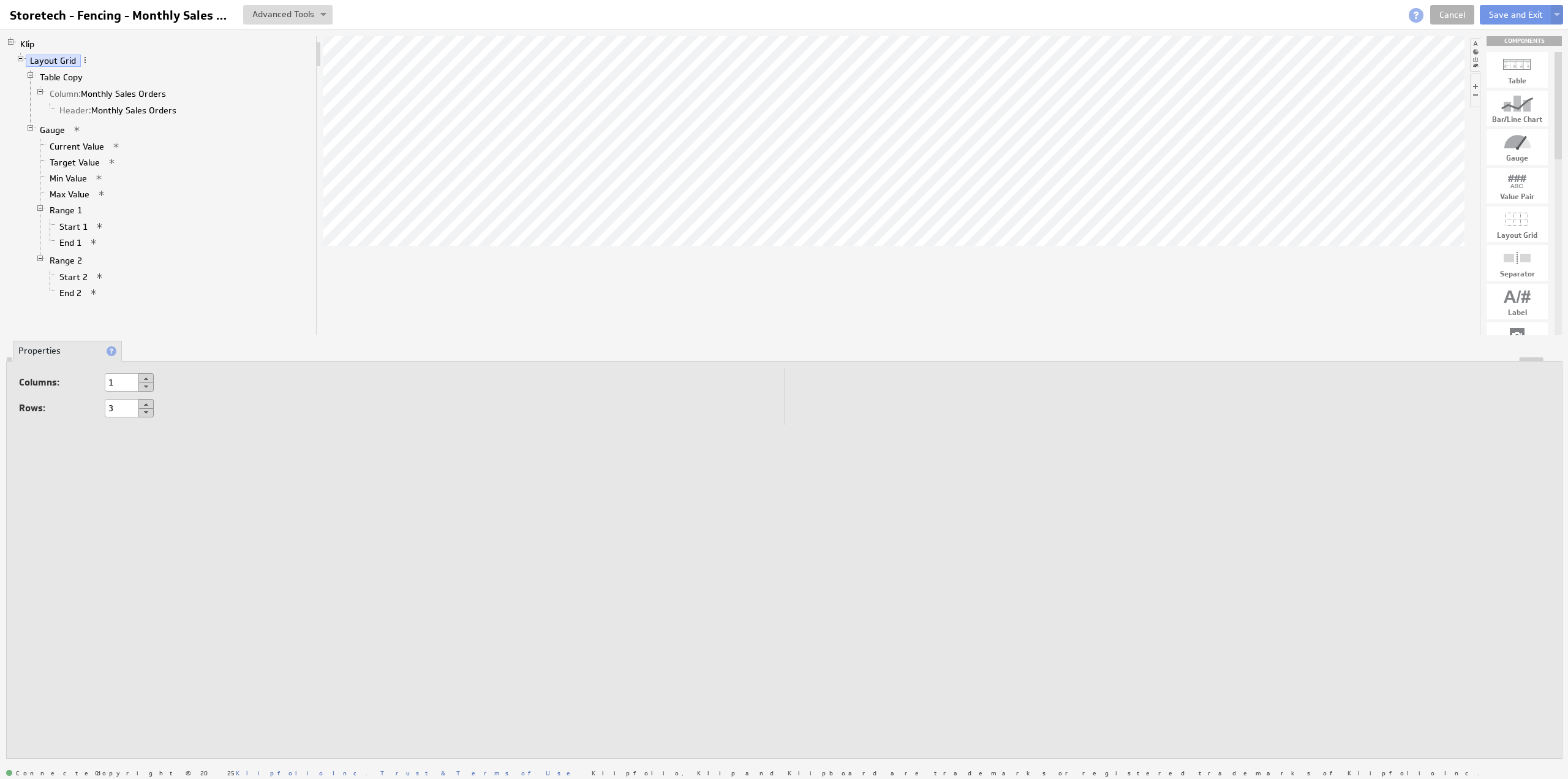
click at [147, 403] on button at bounding box center [146, 403] width 15 height 10
type input "4"
click at [129, 465] on select "Auto Custom..." at bounding box center [143, 468] width 76 height 18
select select "cust"
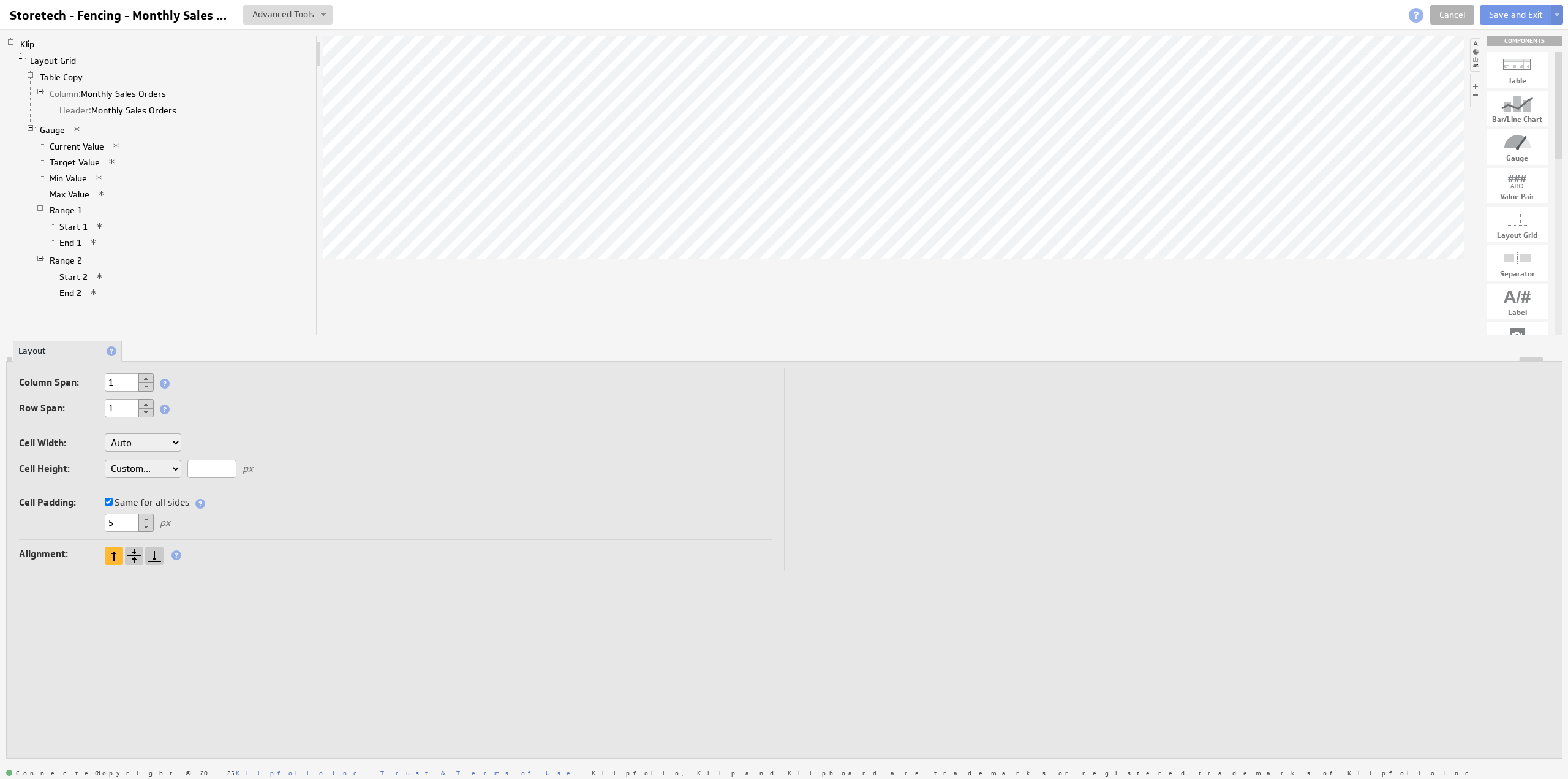
click at [199, 466] on input "text" at bounding box center [211, 468] width 49 height 18
type input "25"
drag, startPoint x: 208, startPoint y: 468, endPoint x: 170, endPoint y: 466, distance: 38.1
click at [170, 466] on div "Cell Width: Auto Custom... px or % of Klip width Cell Height: Auto Custom... 25…" at bounding box center [395, 458] width 753 height 60
type input "50"
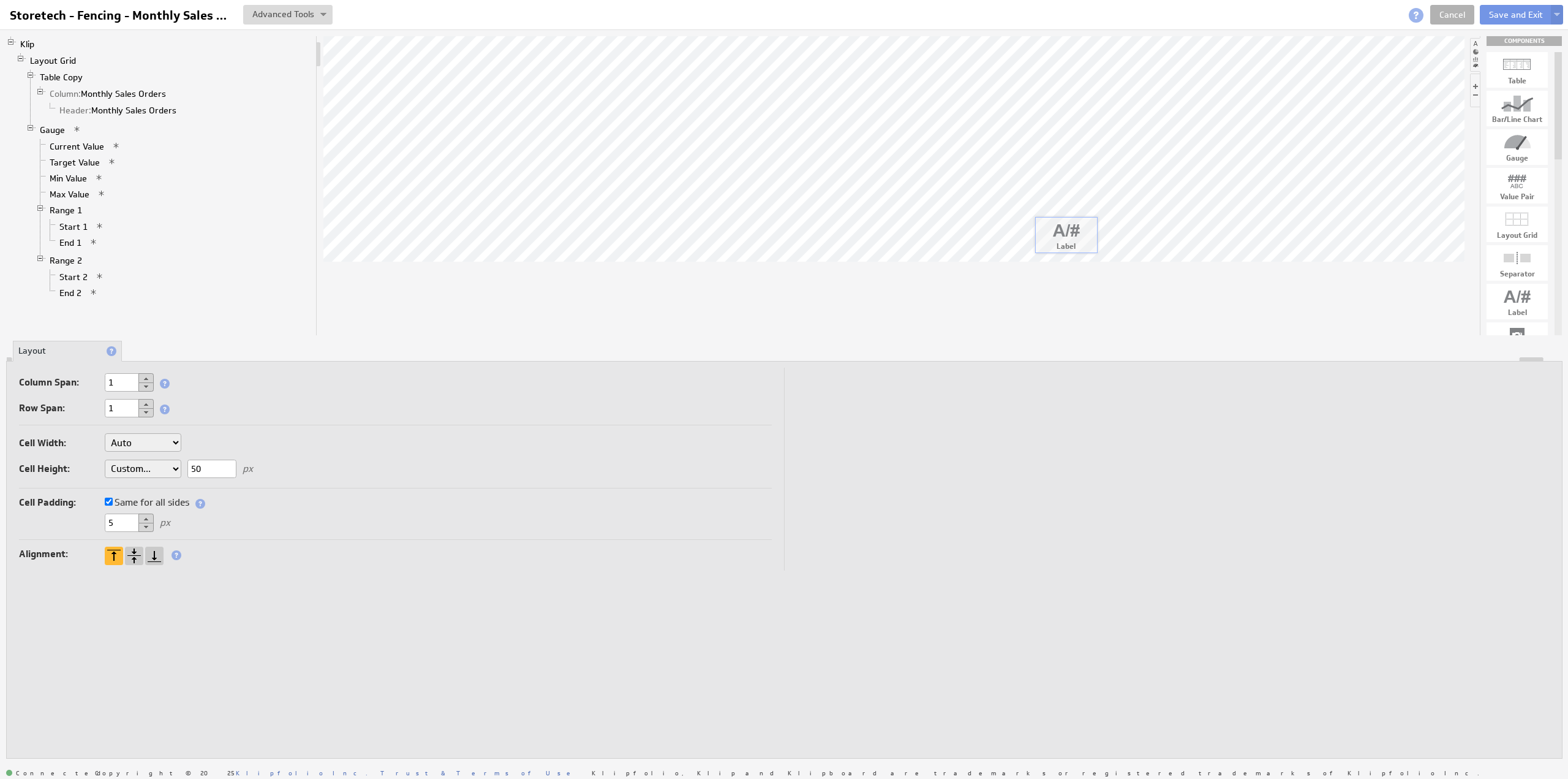
drag, startPoint x: 1514, startPoint y: 302, endPoint x: 1063, endPoint y: 235, distance: 455.9
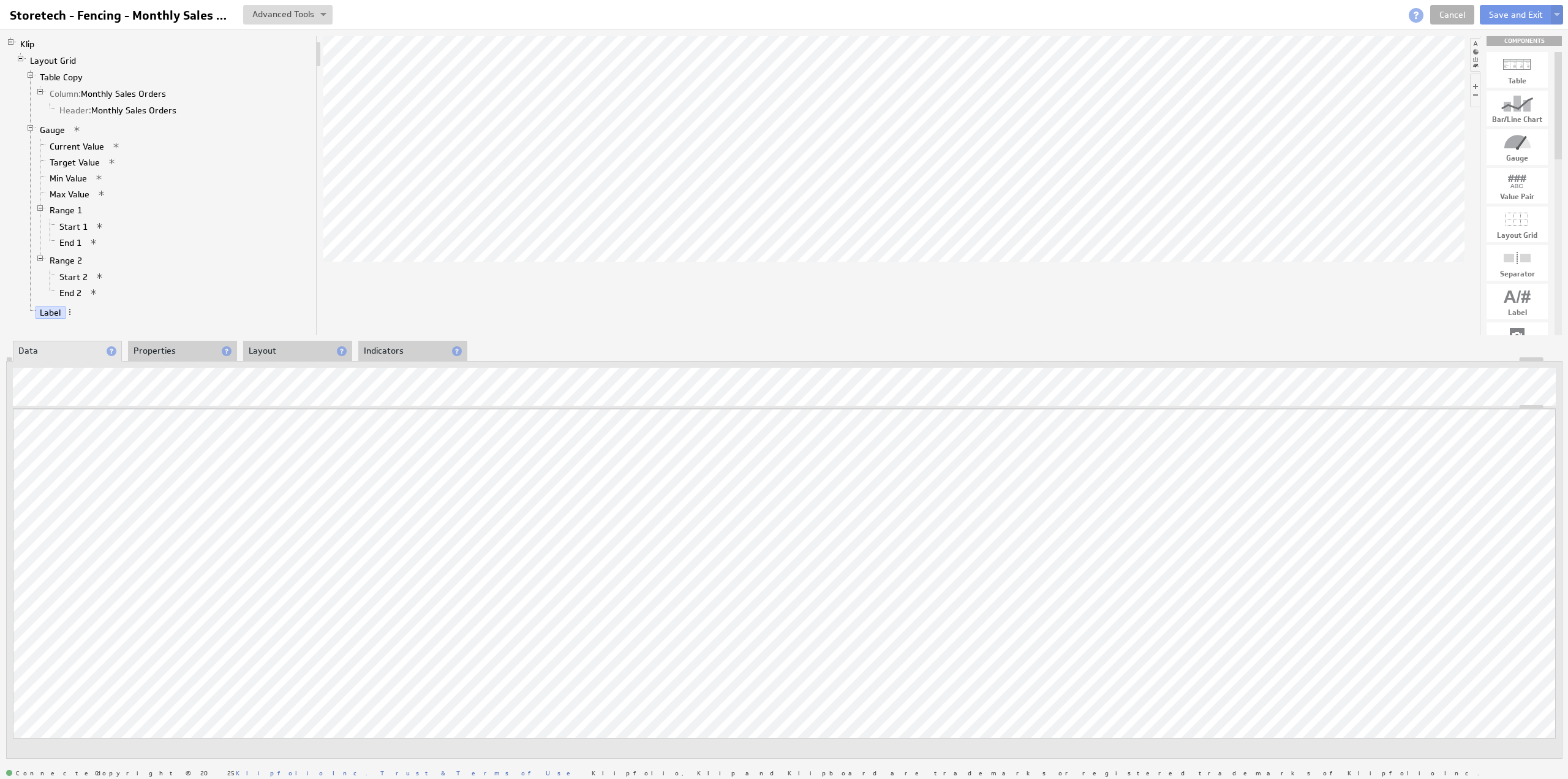
click at [264, 355] on li "Layout" at bounding box center [298, 351] width 109 height 21
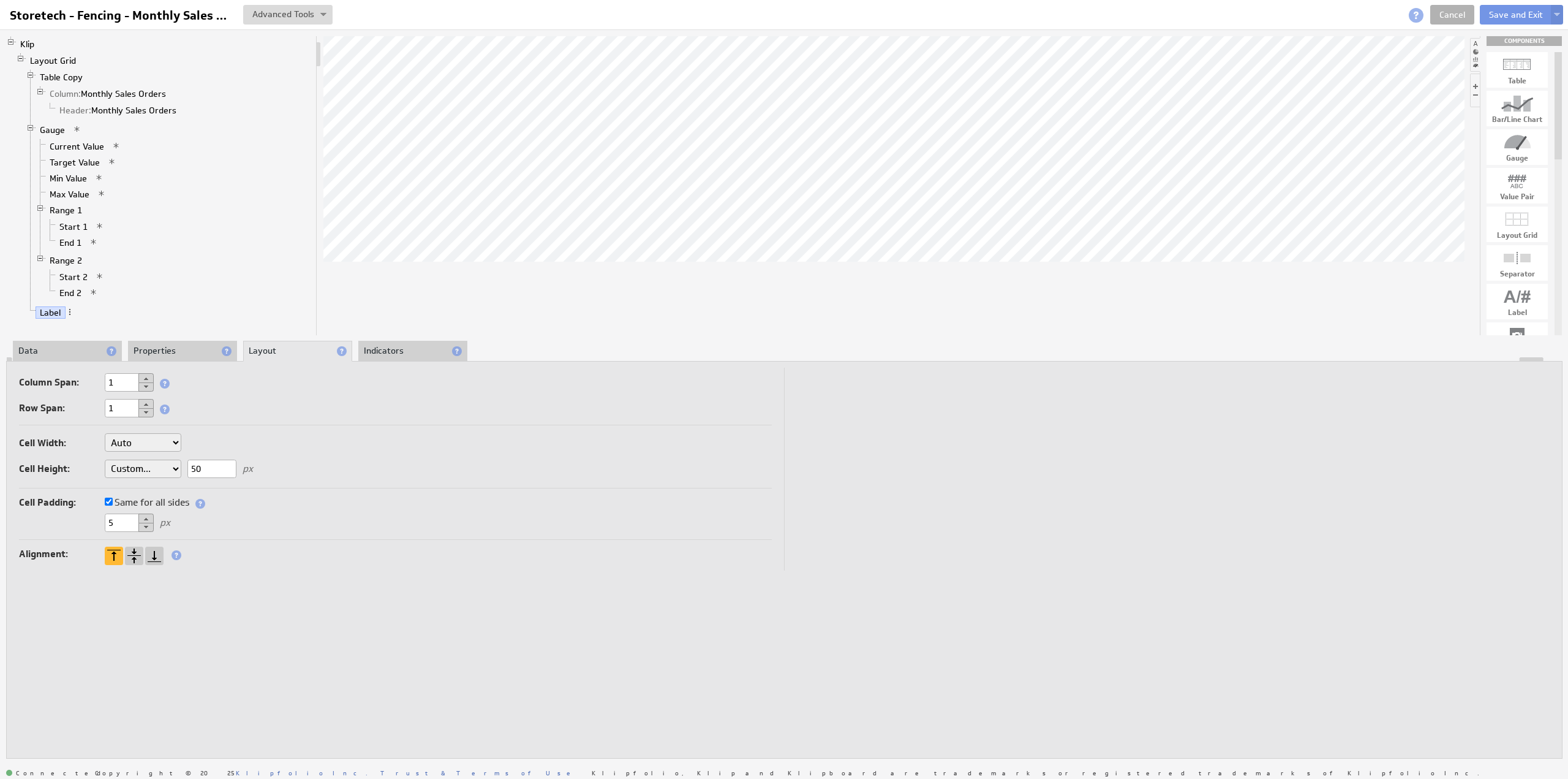
drag, startPoint x: 112, startPoint y: 517, endPoint x: 77, endPoint y: 515, distance: 35.1
click at [77, 515] on div "5 px" at bounding box center [395, 524] width 753 height 20
type input "0"
click at [152, 345] on li "Properties" at bounding box center [182, 351] width 109 height 21
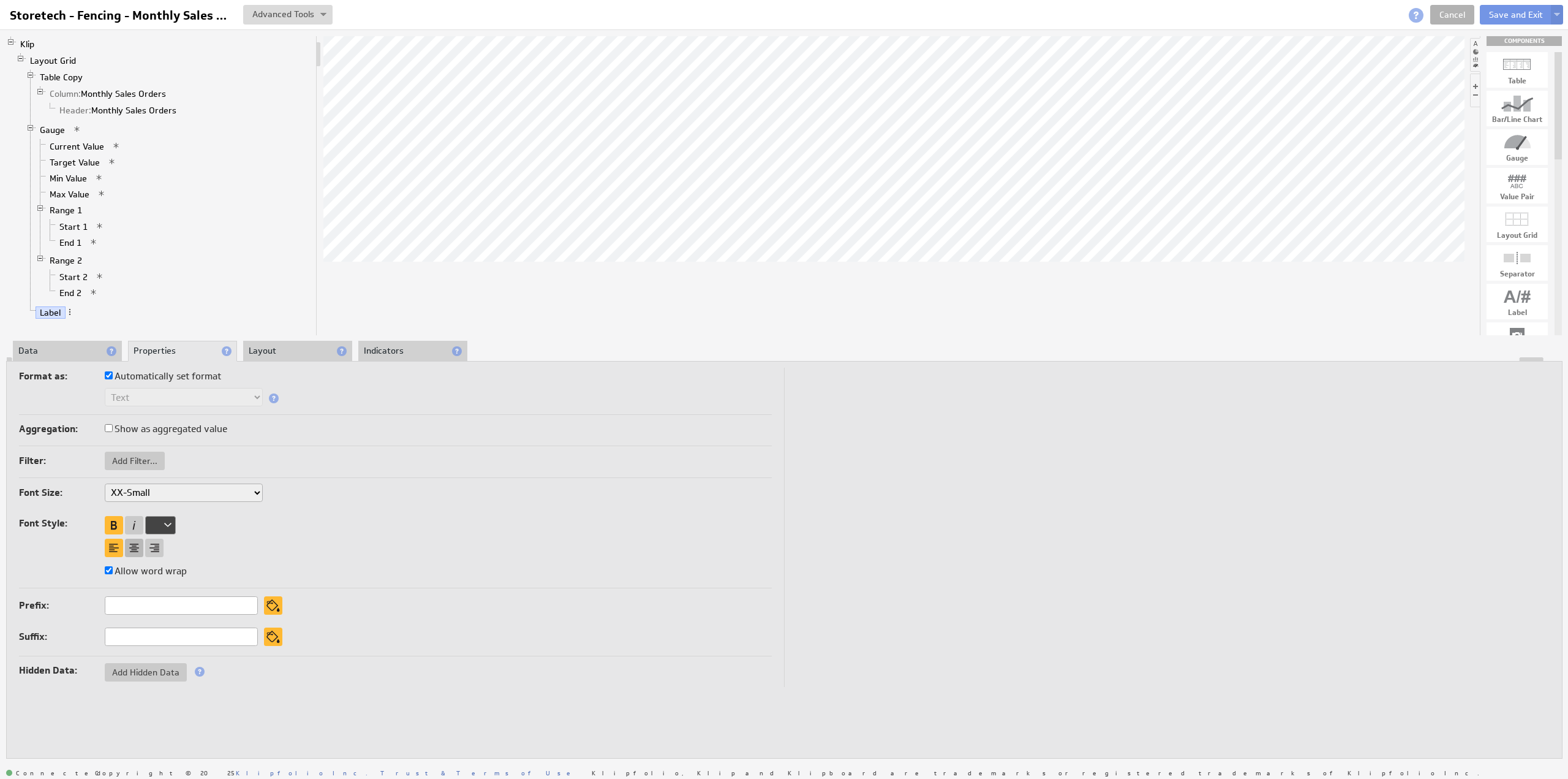
click at [134, 539] on div at bounding box center [134, 548] width 18 height 18
click at [140, 490] on select "XX-Small X-Small Small Medium Large X-Large XX-Large" at bounding box center [184, 493] width 158 height 18
select select "large"
click at [72, 351] on li "Data" at bounding box center [67, 351] width 109 height 21
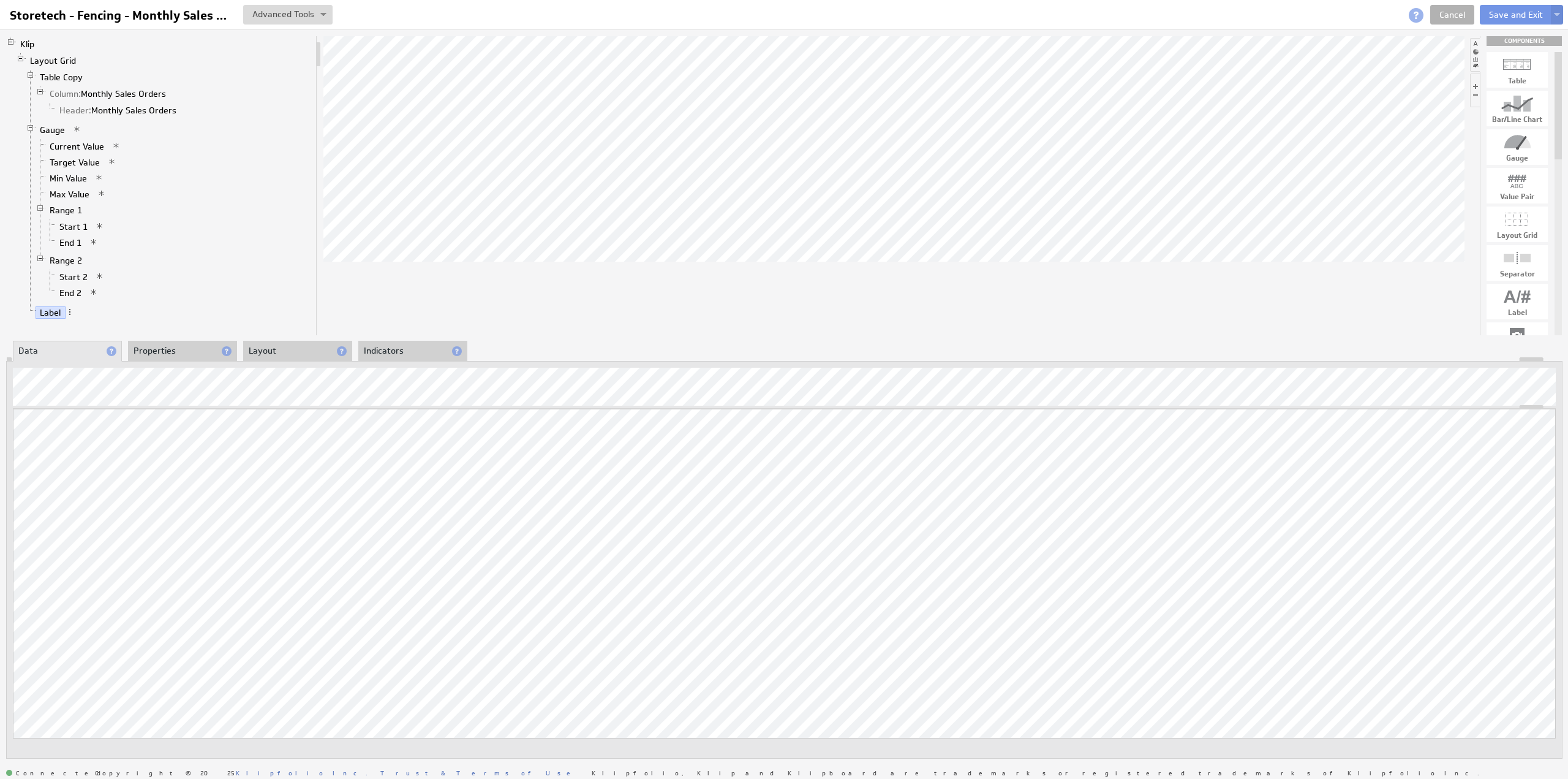
click at [391, 351] on li "Indicators" at bounding box center [412, 351] width 109 height 21
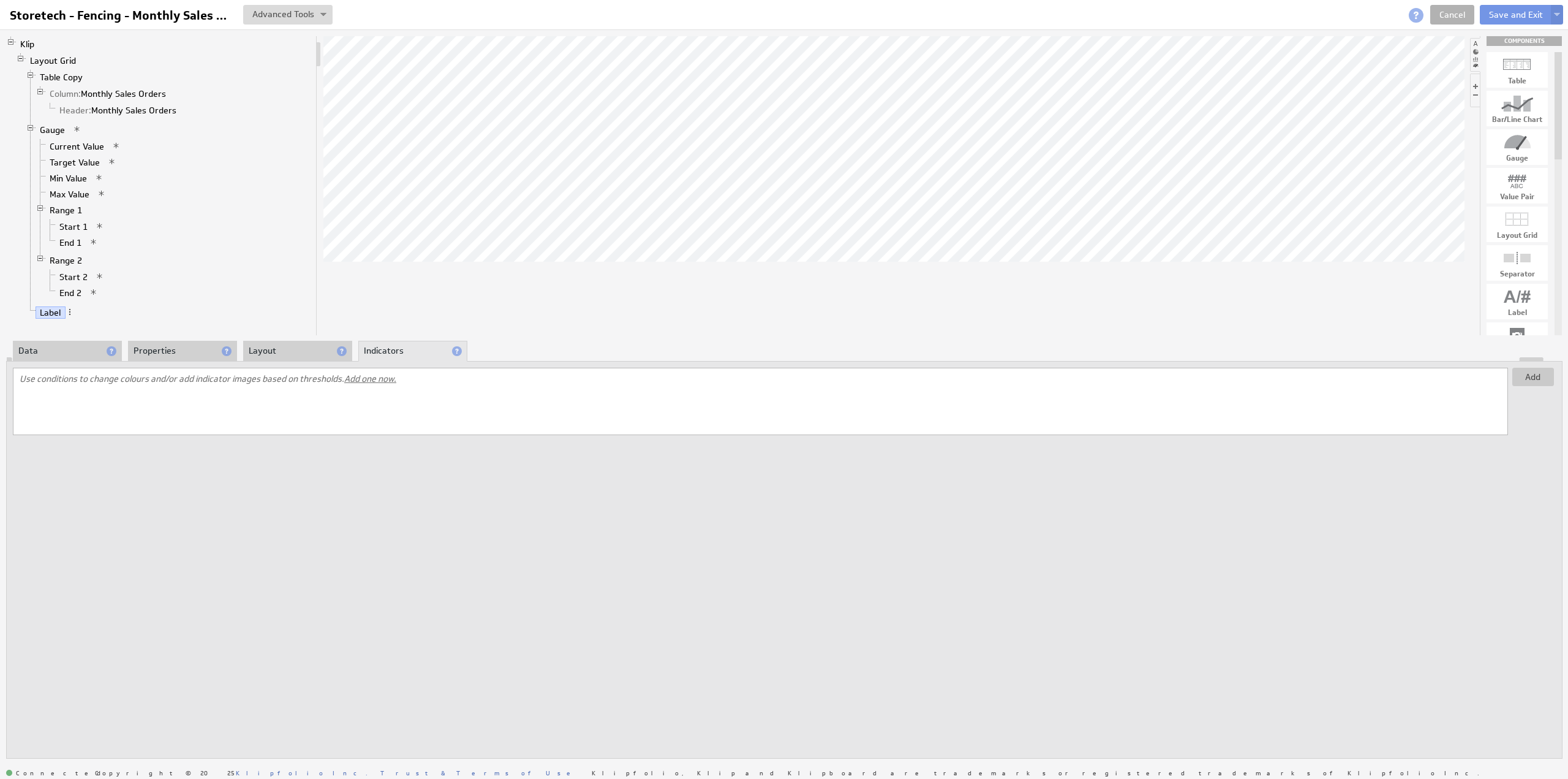
click at [177, 351] on li "Properties" at bounding box center [182, 351] width 109 height 21
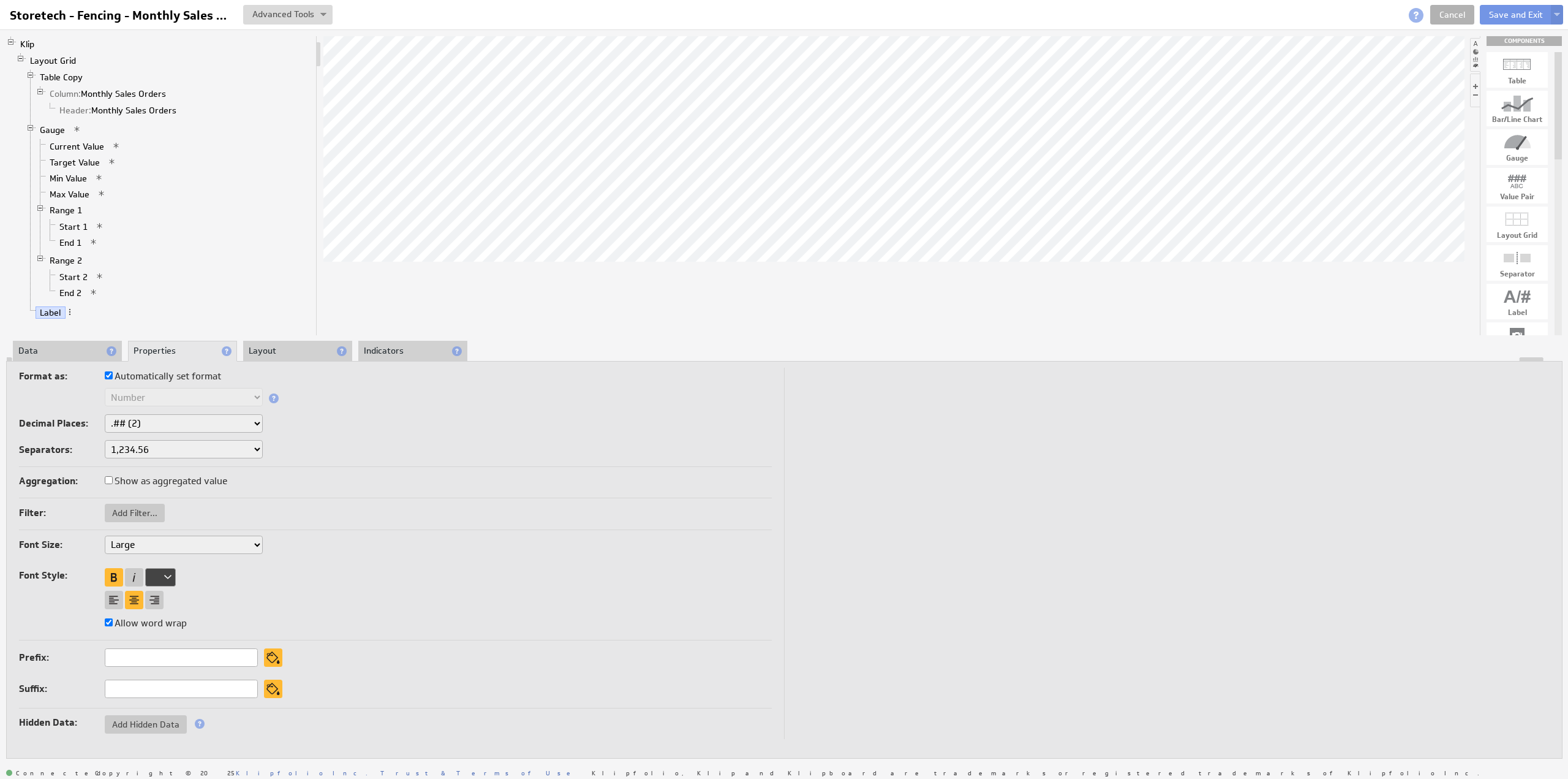
click at [150, 376] on label "Automatically set format" at bounding box center [163, 376] width 116 height 17
click at [113, 376] on input "Automatically set format" at bounding box center [109, 375] width 8 height 8
checkbox input "false"
drag, startPoint x: 145, startPoint y: 395, endPoint x: 147, endPoint y: 403, distance: 8.2
click at [145, 396] on select "Text Number Currency Percentage Image URL Date / Time Duration Mini Chart: Spar…" at bounding box center [184, 397] width 158 height 18
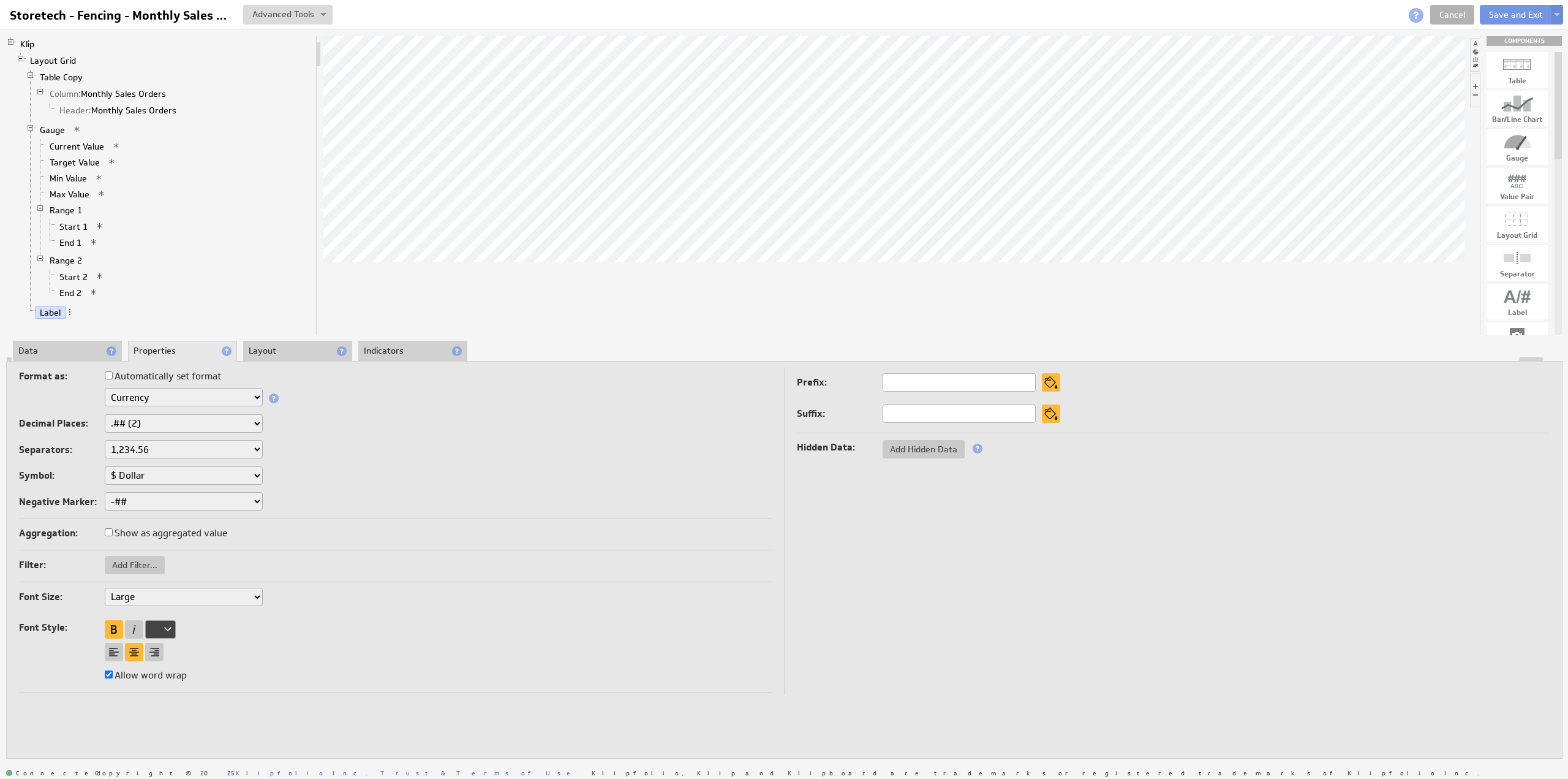
click at [150, 422] on select "None .# (1) .## (2) .### (3) .#### (4)" at bounding box center [184, 423] width 158 height 18
select select "0"
click at [393, 353] on li "Indicators" at bounding box center [412, 351] width 109 height 21
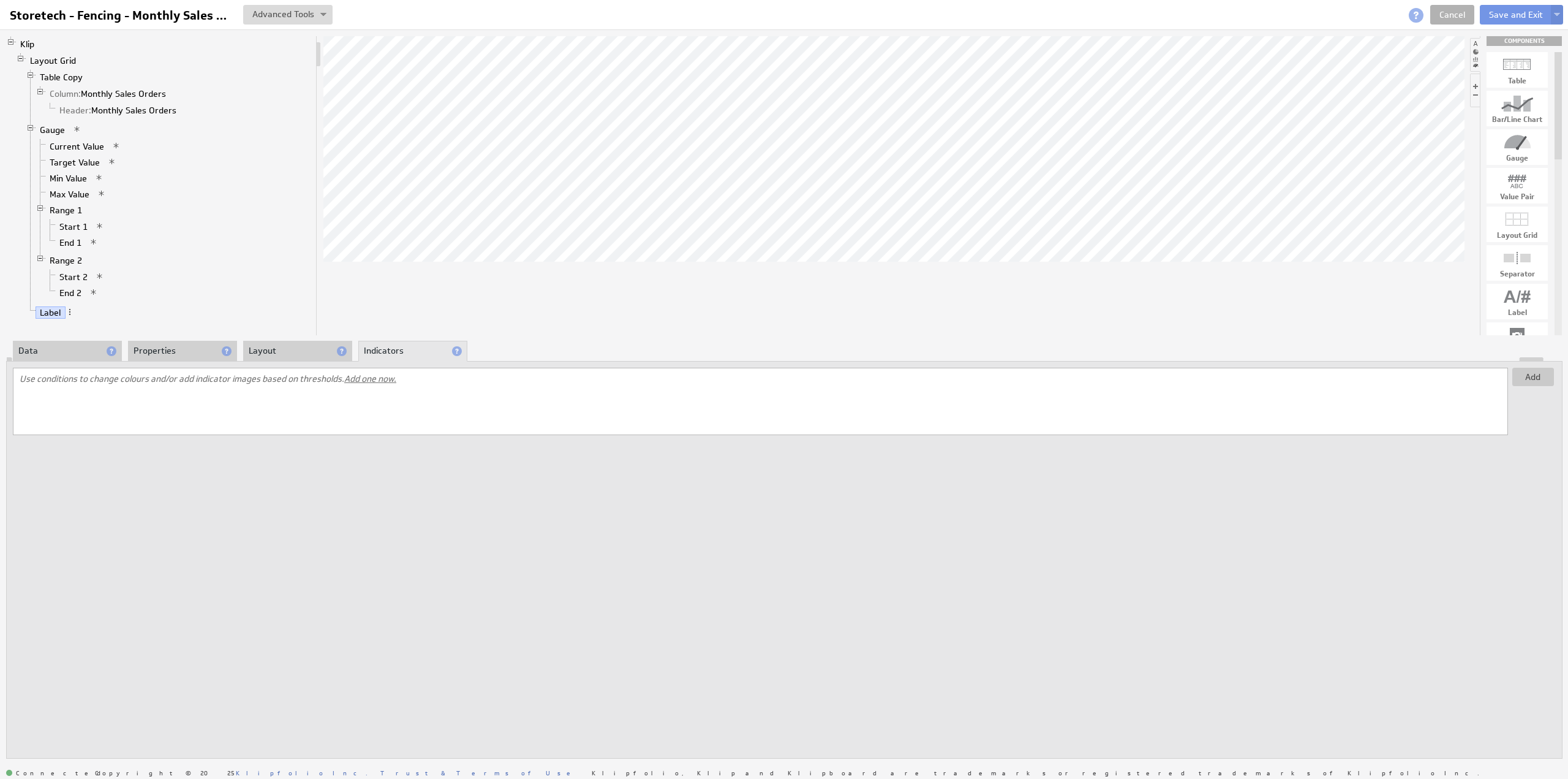
click at [387, 379] on span "Add one now." at bounding box center [370, 379] width 52 height 11
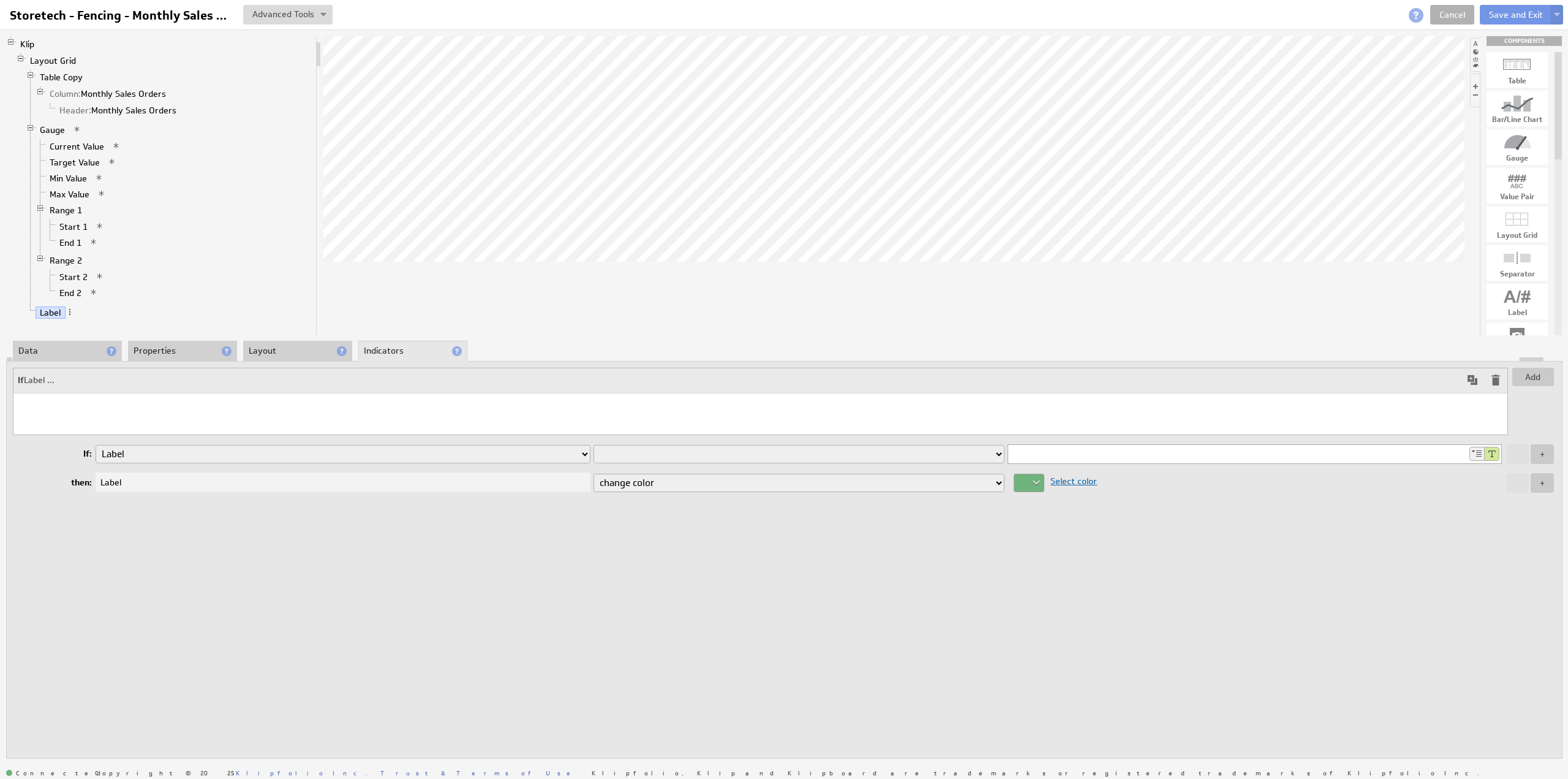
click at [645, 453] on select "is equal to is not equal to is greater than is greater than or equal to is less…" at bounding box center [799, 454] width 412 height 18
click at [1476, 452] on div at bounding box center [1484, 453] width 30 height 14
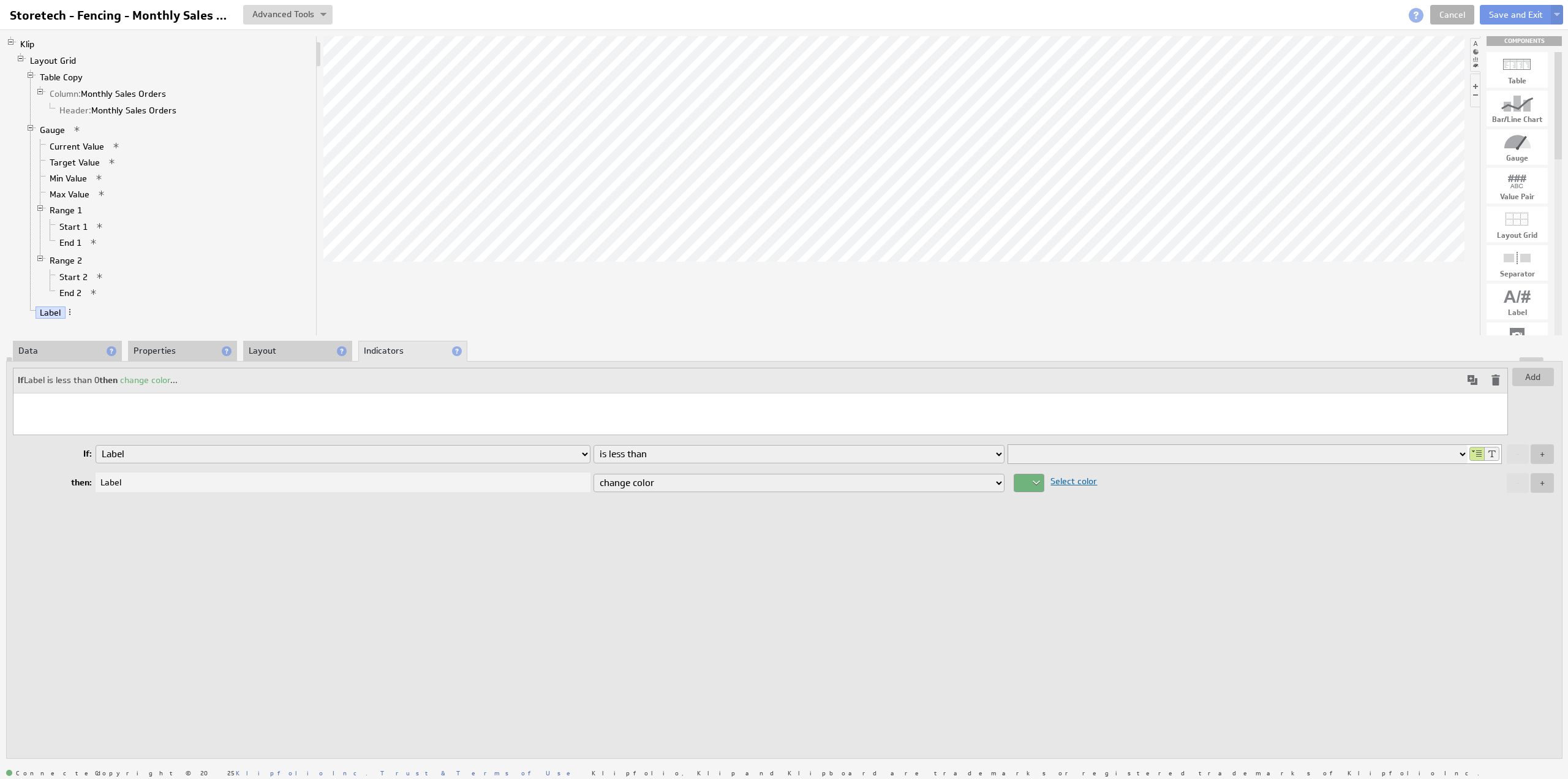
click at [1463, 452] on select "Column: Monthly Sales Orders Header: Monthly Sales Orders Current Value Target …" at bounding box center [1237, 454] width 458 height 18
select select "0b089b30"
click at [1008, 445] on select "Column: Monthly Sales Orders Header: Monthly Sales Orders Current Value Target …" at bounding box center [1237, 454] width 458 height 18
click at [1035, 481] on div at bounding box center [1029, 483] width 31 height 18
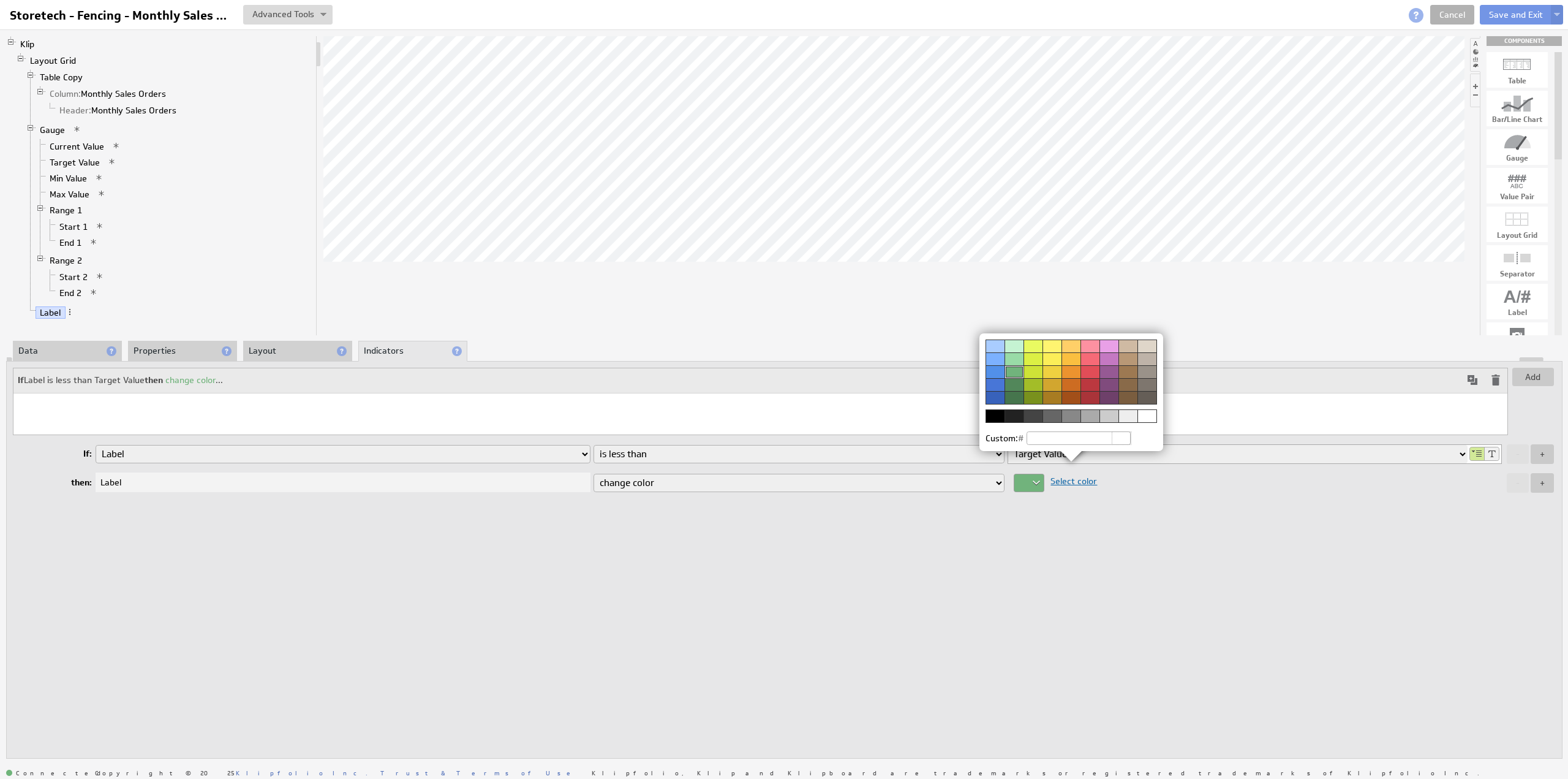
drag, startPoint x: 1089, startPoint y: 369, endPoint x: 1106, endPoint y: 378, distance: 19.2
click at [1089, 369] on div at bounding box center [1089, 371] width 19 height 13
click at [1539, 480] on img at bounding box center [784, 389] width 1568 height 779
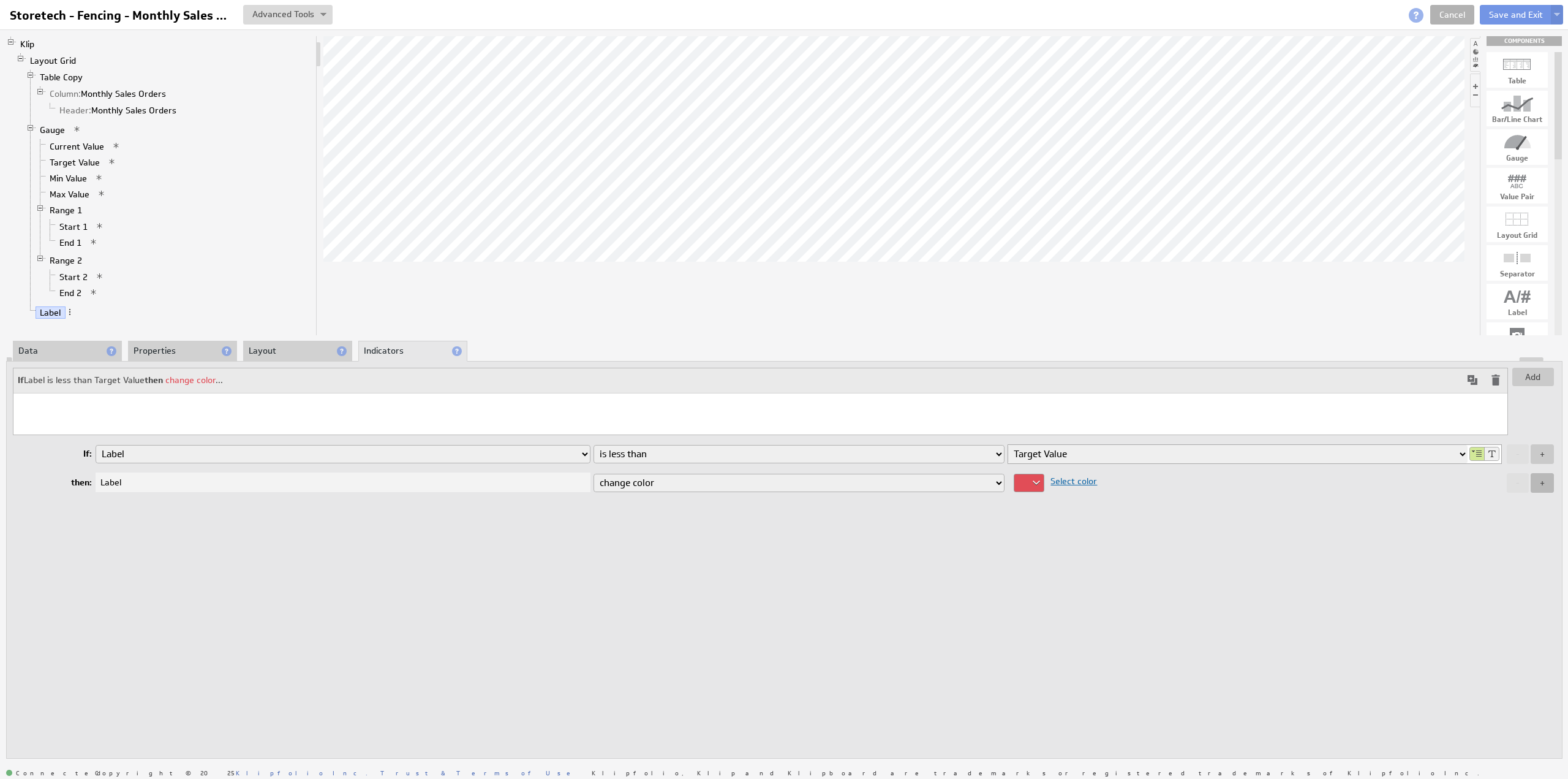
click at [1541, 481] on button "+" at bounding box center [1542, 483] width 23 height 20
click at [744, 504] on select "change color display icon change style replace with text" at bounding box center [799, 504] width 412 height 18
select select "icon"
click at [594, 495] on select "change color display icon change style replace with text" at bounding box center [799, 504] width 412 height 18
click at [1071, 503] on span "Select icon" at bounding box center [1057, 502] width 49 height 11
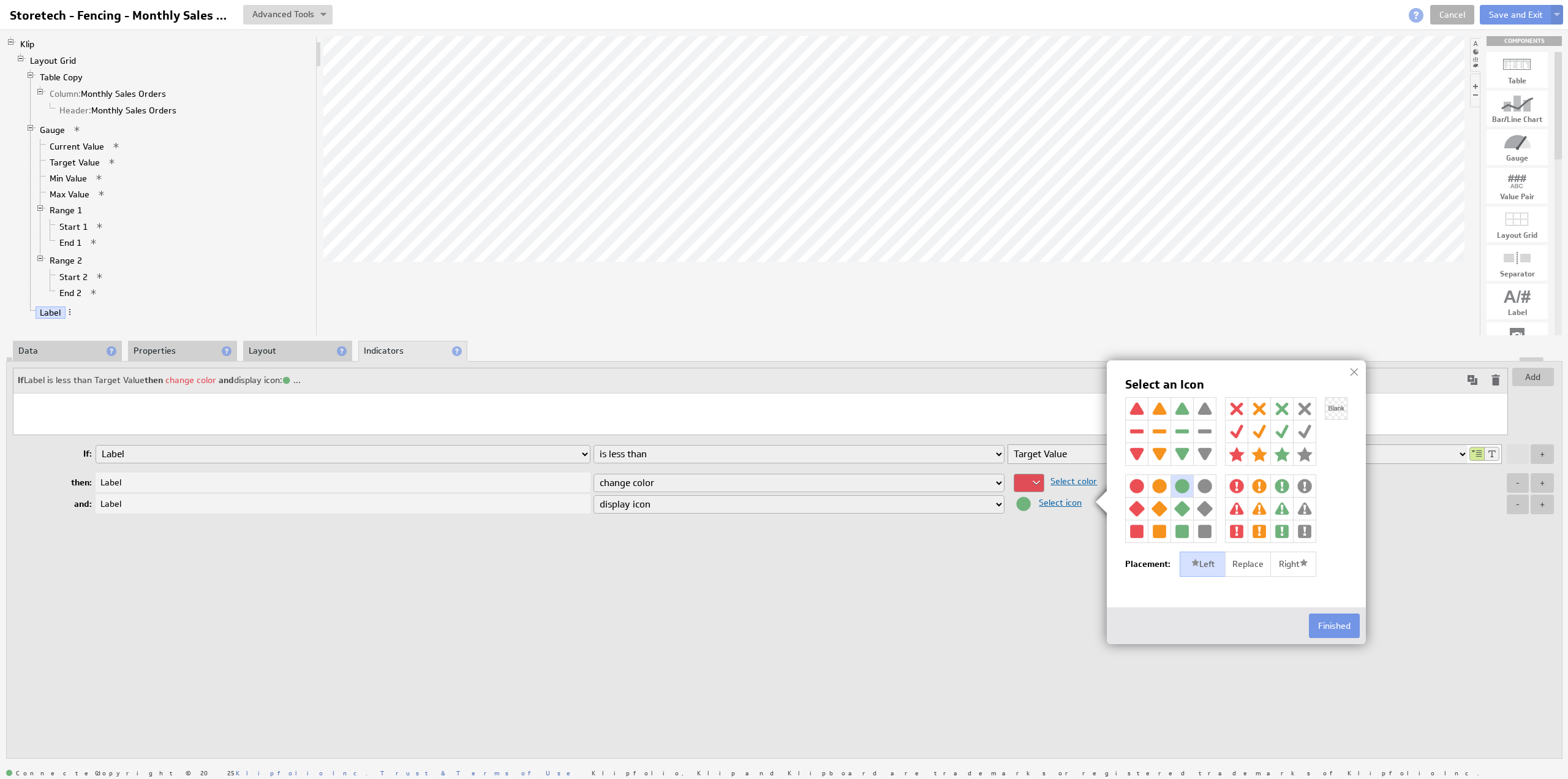
click at [1135, 410] on img at bounding box center [1137, 408] width 22 height 22
click at [1291, 561] on div "Right" at bounding box center [1293, 564] width 46 height 26
click at [1335, 620] on button "Finished" at bounding box center [1334, 626] width 51 height 24
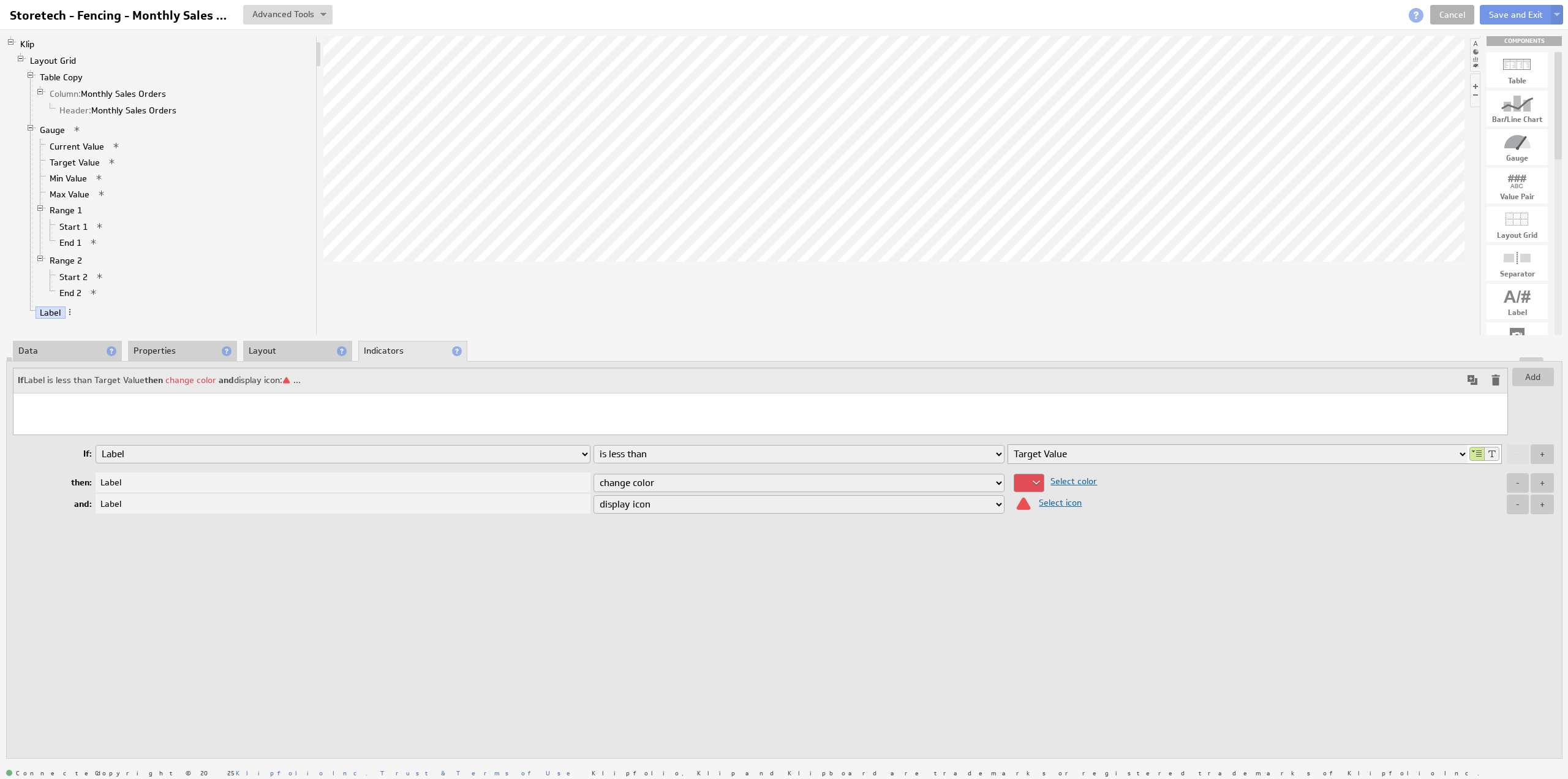
click at [1471, 374] on span at bounding box center [1472, 379] width 14 height 14
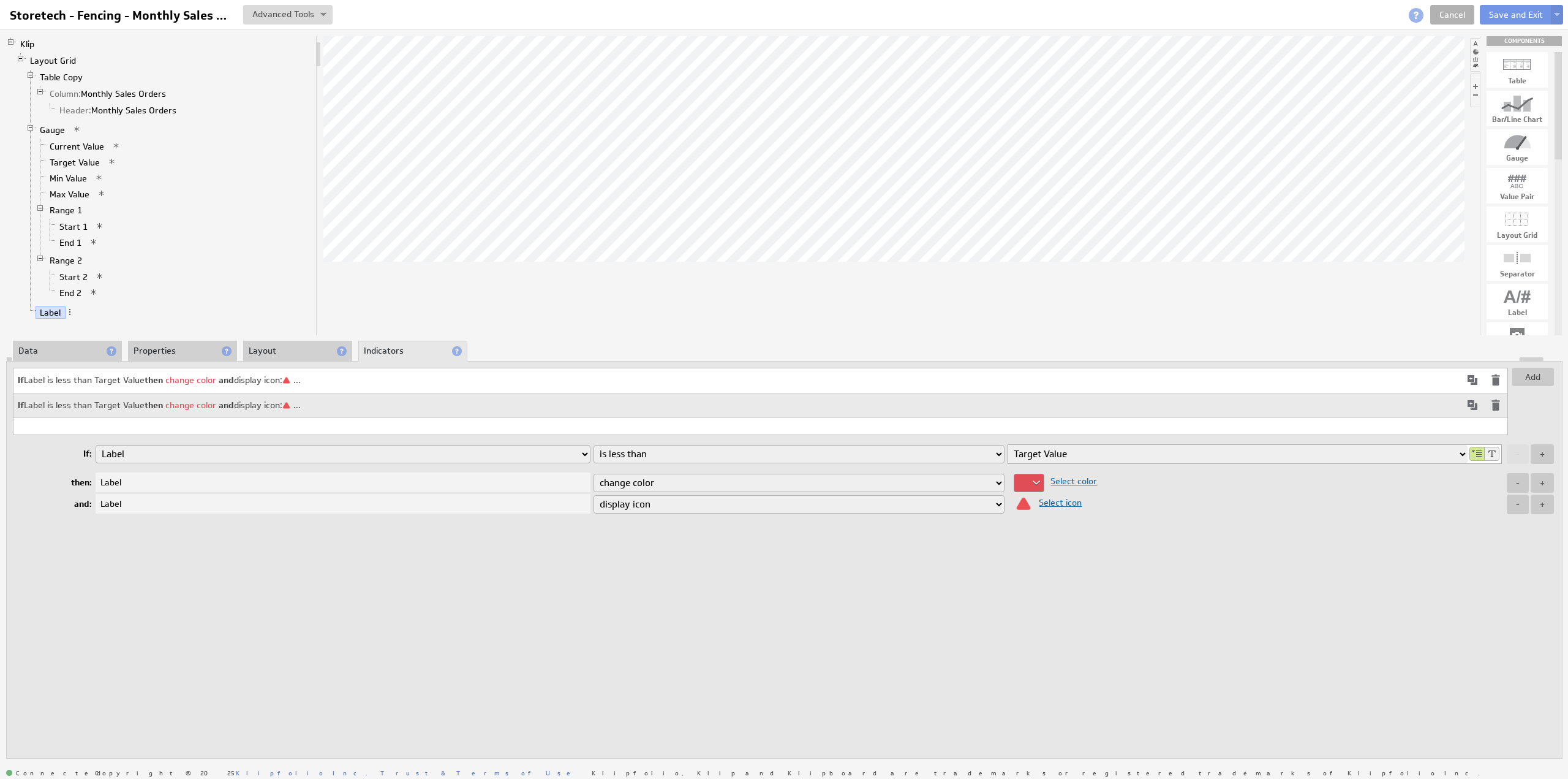
click at [637, 456] on select "is equal to is not equal to is greater than is greater than or equal to is less…" at bounding box center [799, 454] width 412 height 18
select select "gteq"
click at [594, 445] on select "is equal to is not equal to is greater than is greater than or equal to is less…" at bounding box center [799, 454] width 412 height 18
click at [1060, 478] on span "Select color" at bounding box center [1071, 481] width 53 height 11
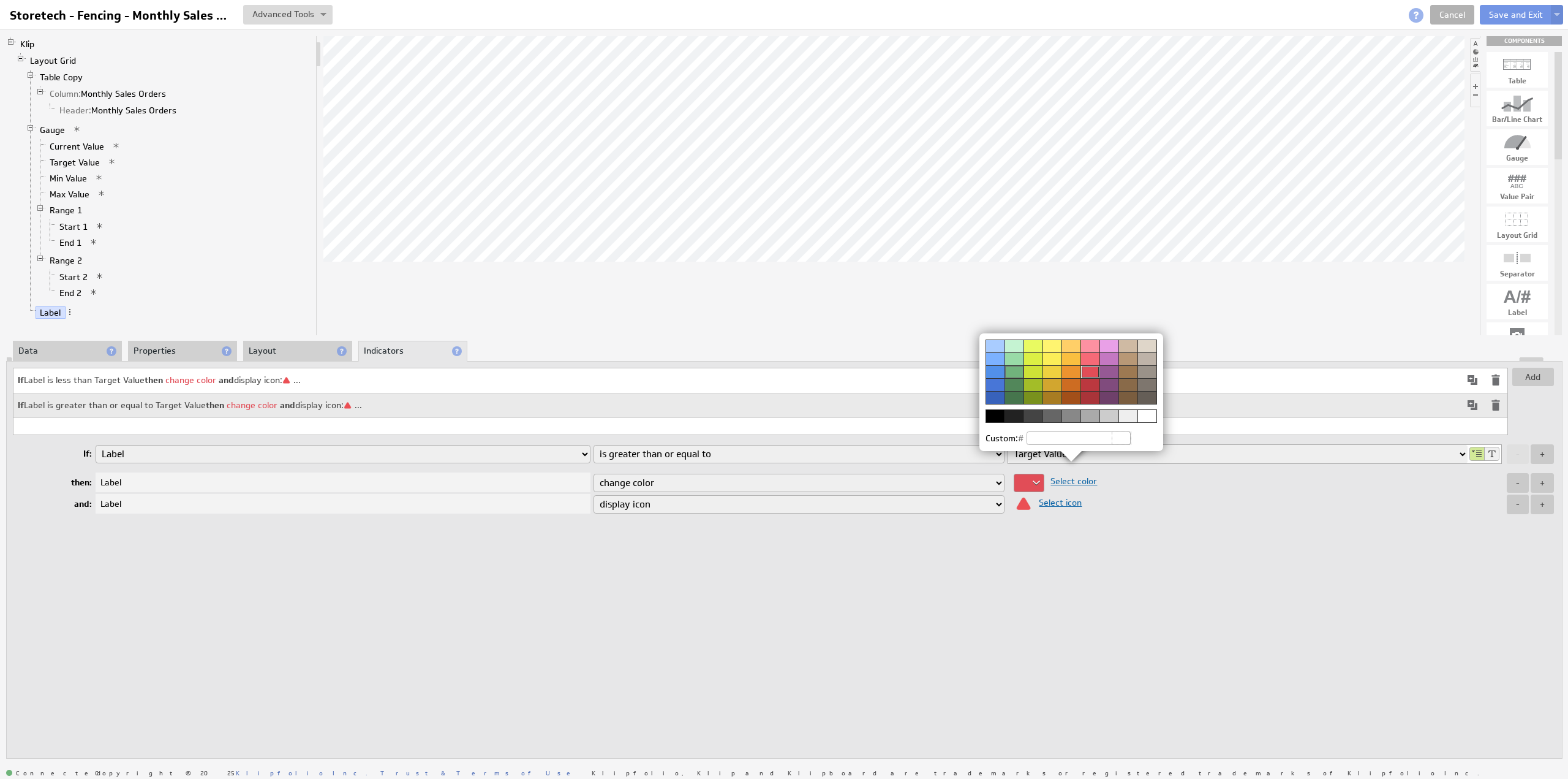
click at [1011, 371] on div at bounding box center [1014, 371] width 19 height 13
click at [1061, 503] on img at bounding box center [784, 389] width 1568 height 779
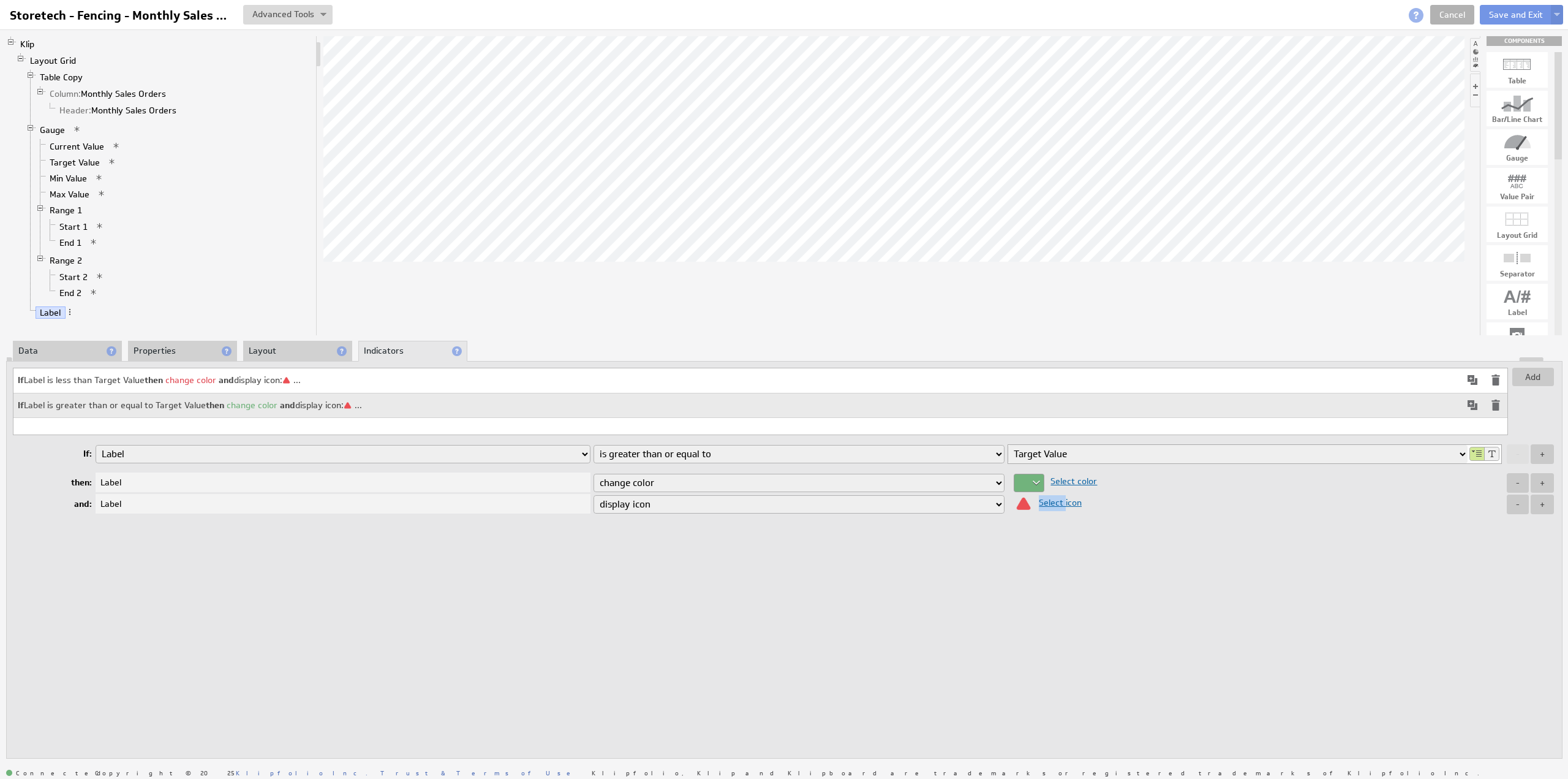
click at [1061, 503] on span "Select icon" at bounding box center [1057, 502] width 49 height 11
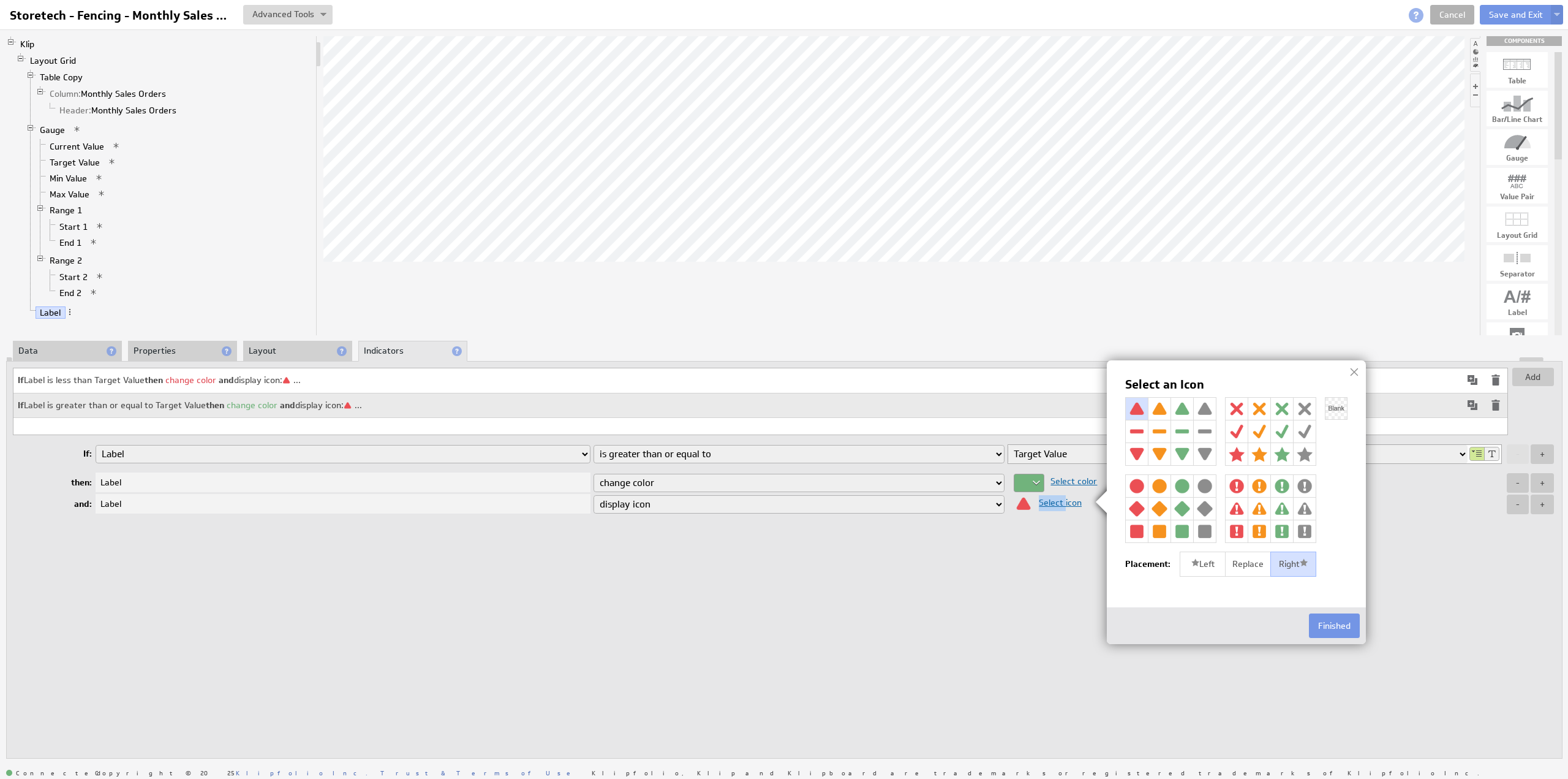
drag, startPoint x: 1181, startPoint y: 452, endPoint x: 1202, endPoint y: 472, distance: 29.0
click at [1181, 452] on img at bounding box center [1182, 453] width 22 height 22
click at [1338, 621] on button "Finished" at bounding box center [1334, 626] width 51 height 24
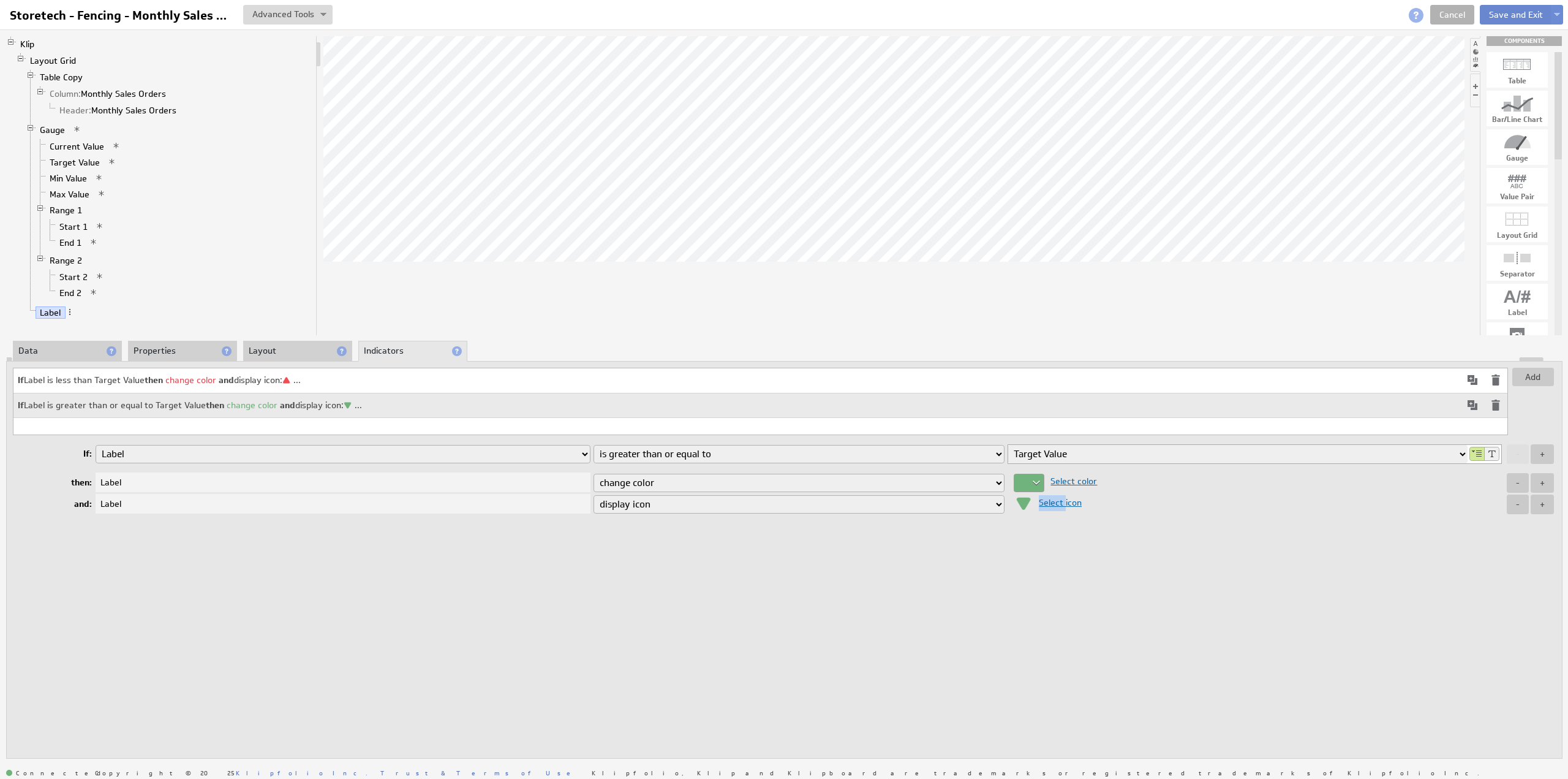
click at [1505, 17] on button "Save and Exit" at bounding box center [1516, 14] width 73 height 20
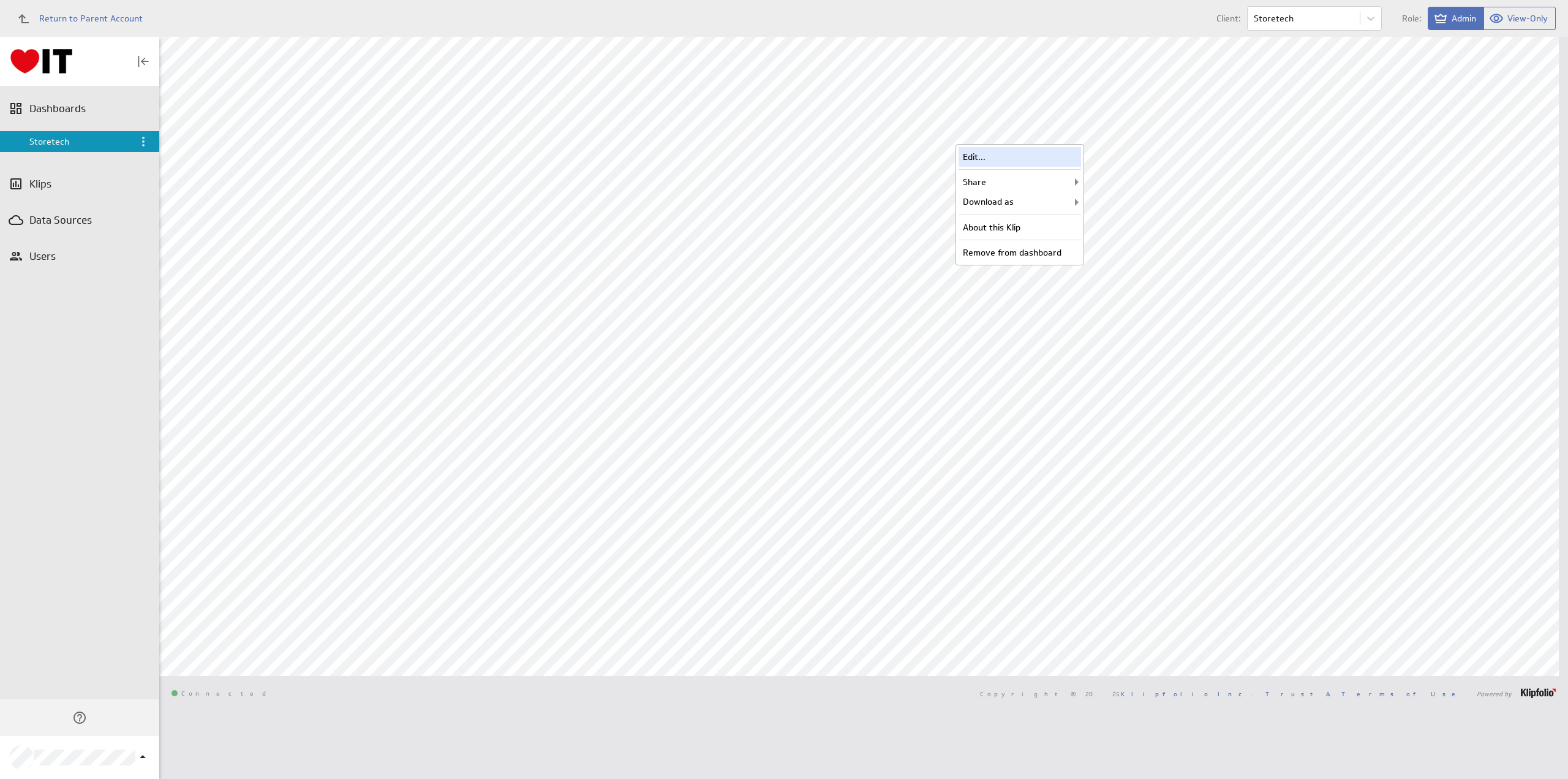
click at [1030, 153] on div "Edit..." at bounding box center [1020, 157] width 122 height 20
click at [1048, 352] on div "Edit..." at bounding box center [1020, 361] width 122 height 20
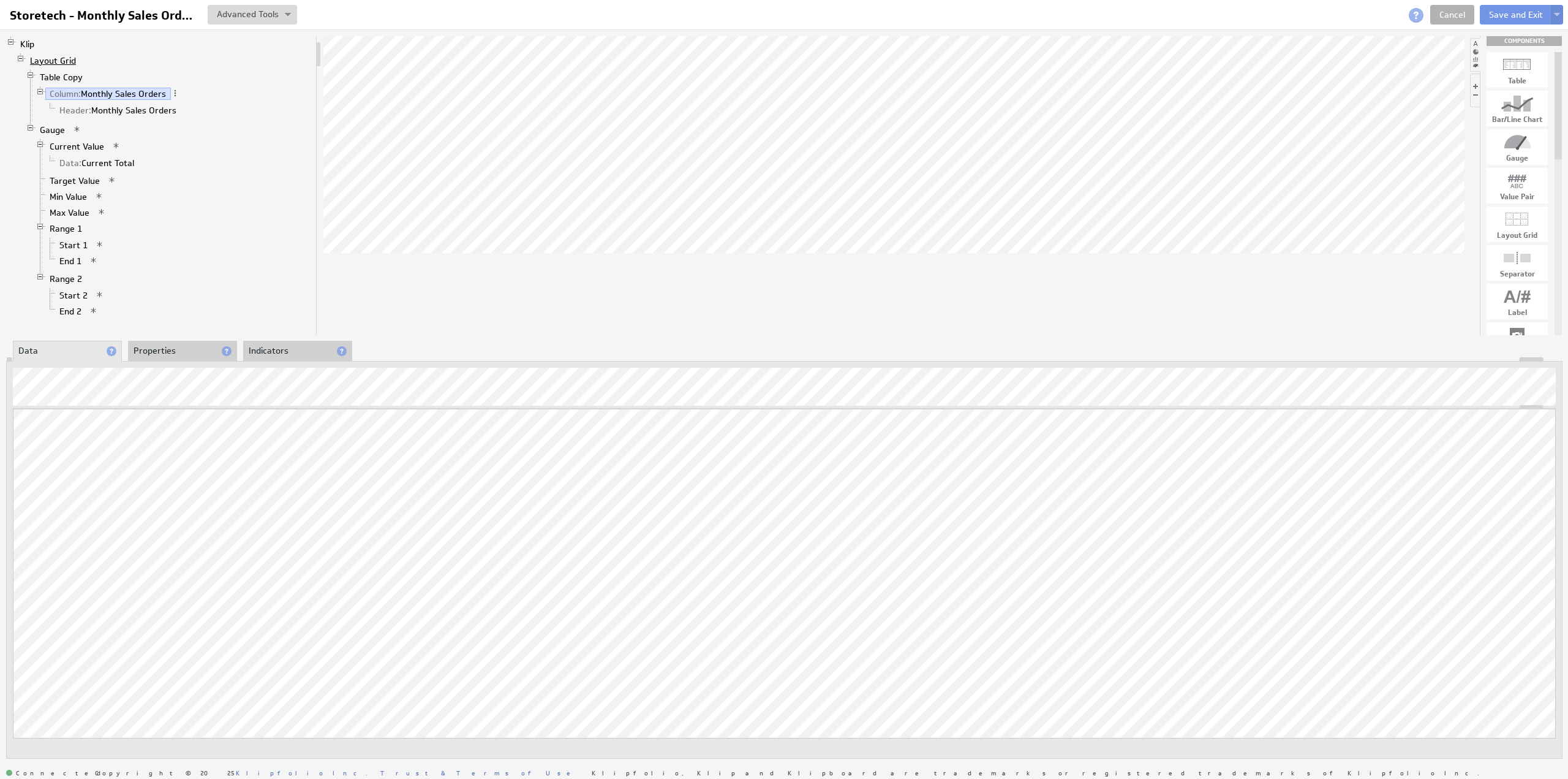
click at [57, 60] on link "Layout Grid" at bounding box center [53, 60] width 55 height 12
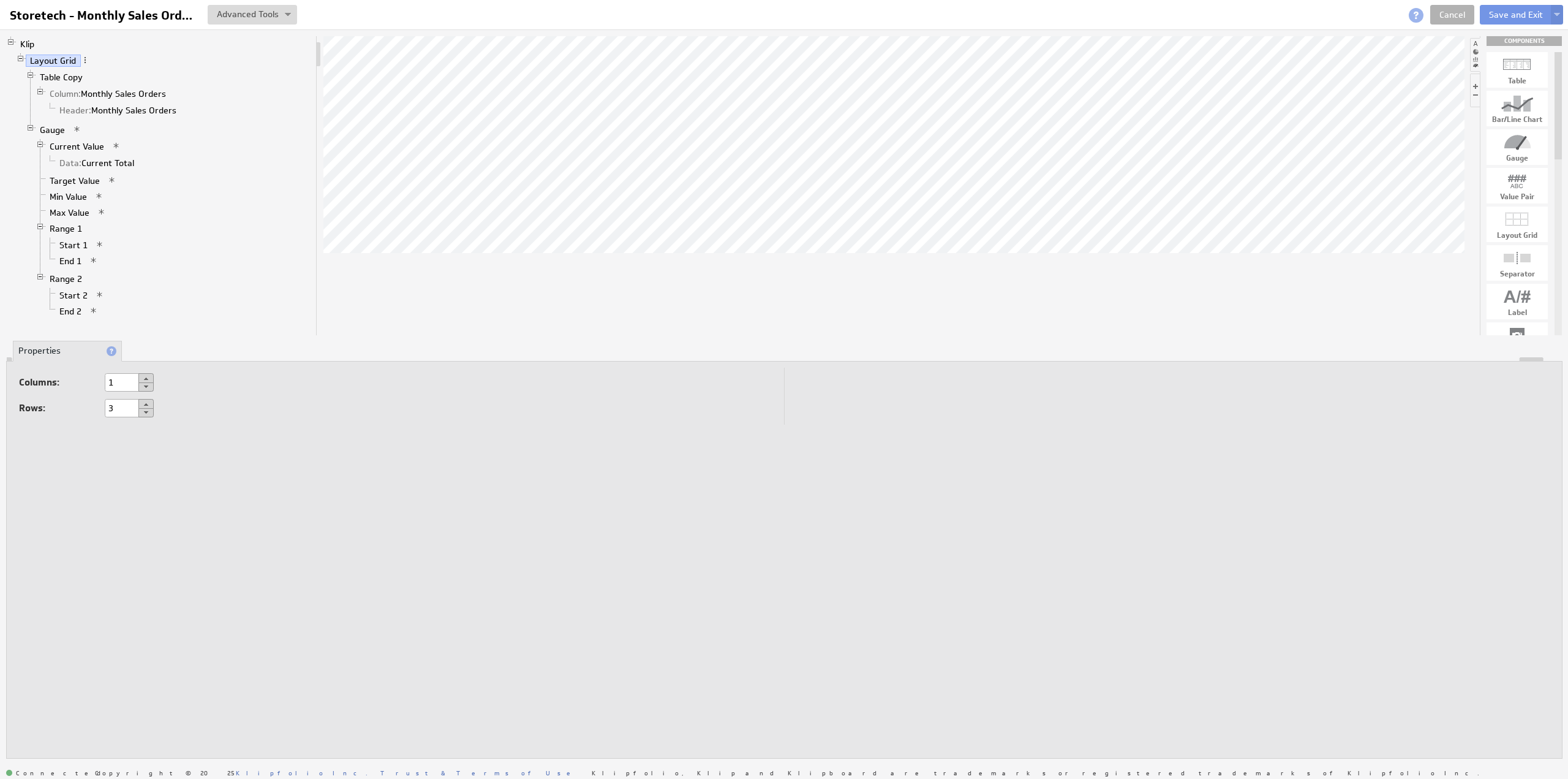
click at [147, 401] on button at bounding box center [146, 403] width 15 height 10
type input "4"
click at [136, 465] on select "Auto Custom..." at bounding box center [143, 468] width 76 height 18
select select "cust"
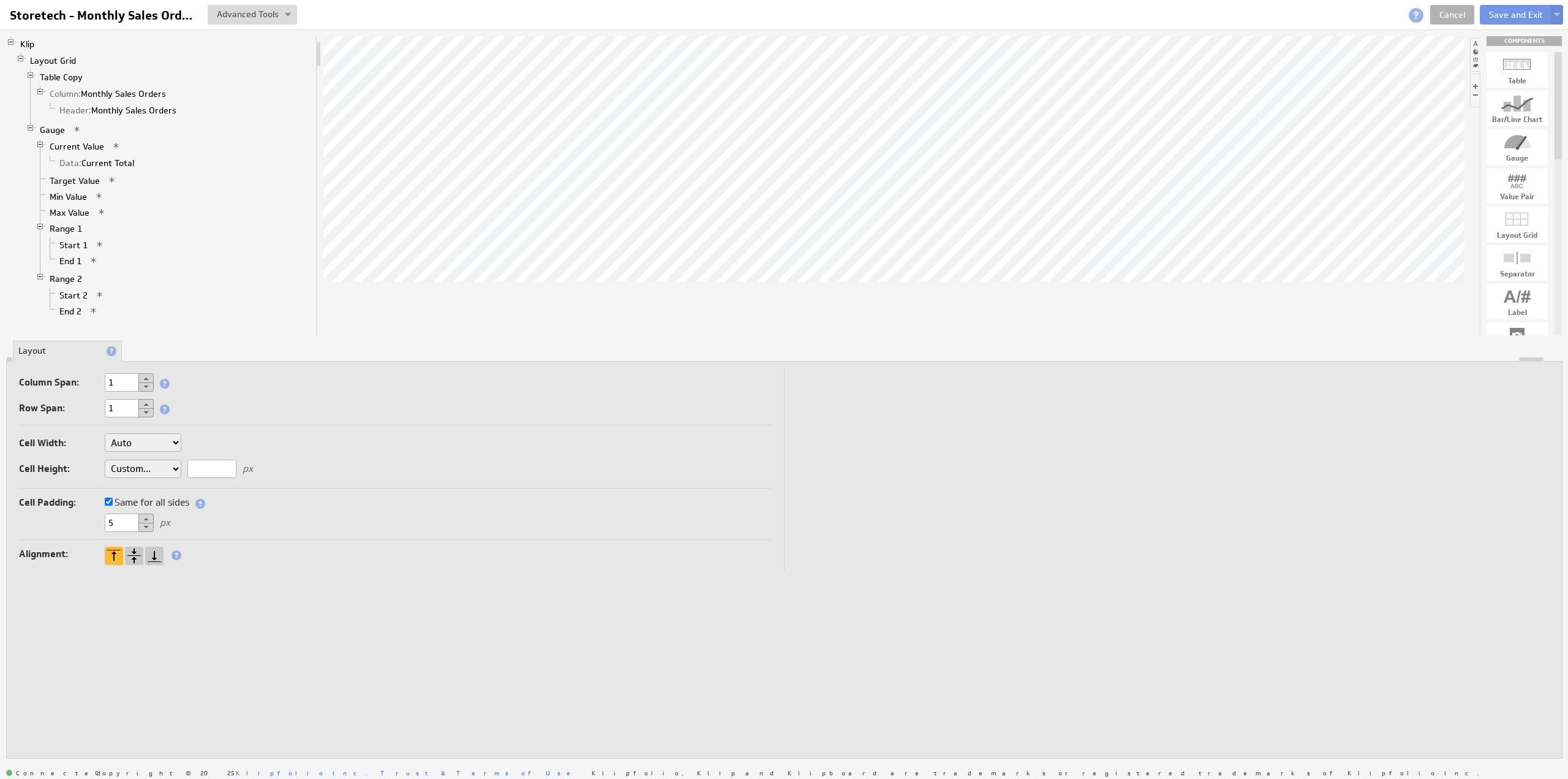
click at [205, 464] on input "text" at bounding box center [211, 468] width 49 height 18
type input "23"
drag, startPoint x: 207, startPoint y: 463, endPoint x: 165, endPoint y: 465, distance: 42.0
click at [165, 465] on div "Cell Width: Auto Custom... px or % of Klip width Cell Height: Auto Custom... 25…" at bounding box center [395, 458] width 753 height 60
type input "50"
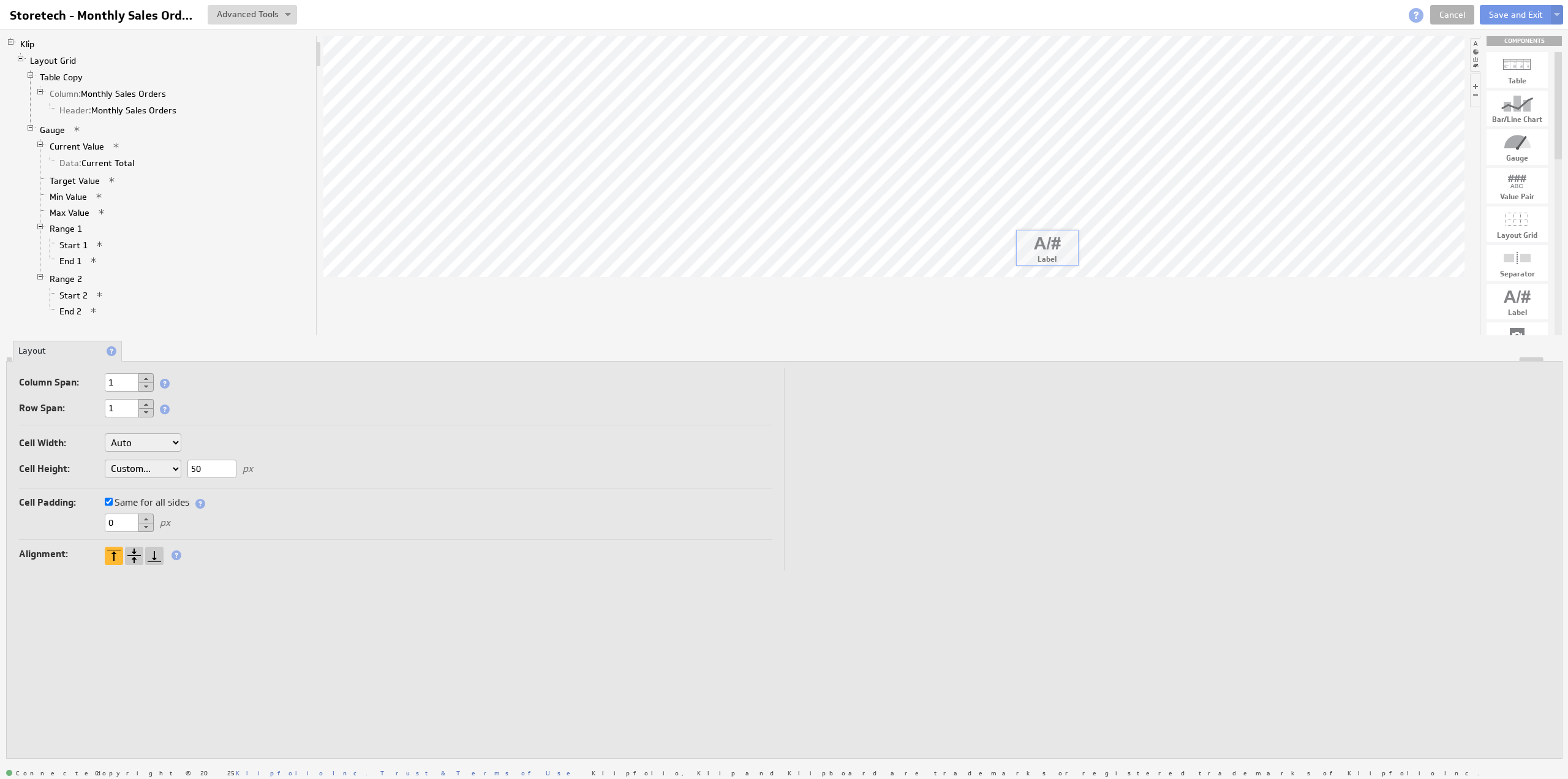
drag, startPoint x: 1513, startPoint y: 308, endPoint x: 1042, endPoint y: 255, distance: 474.0
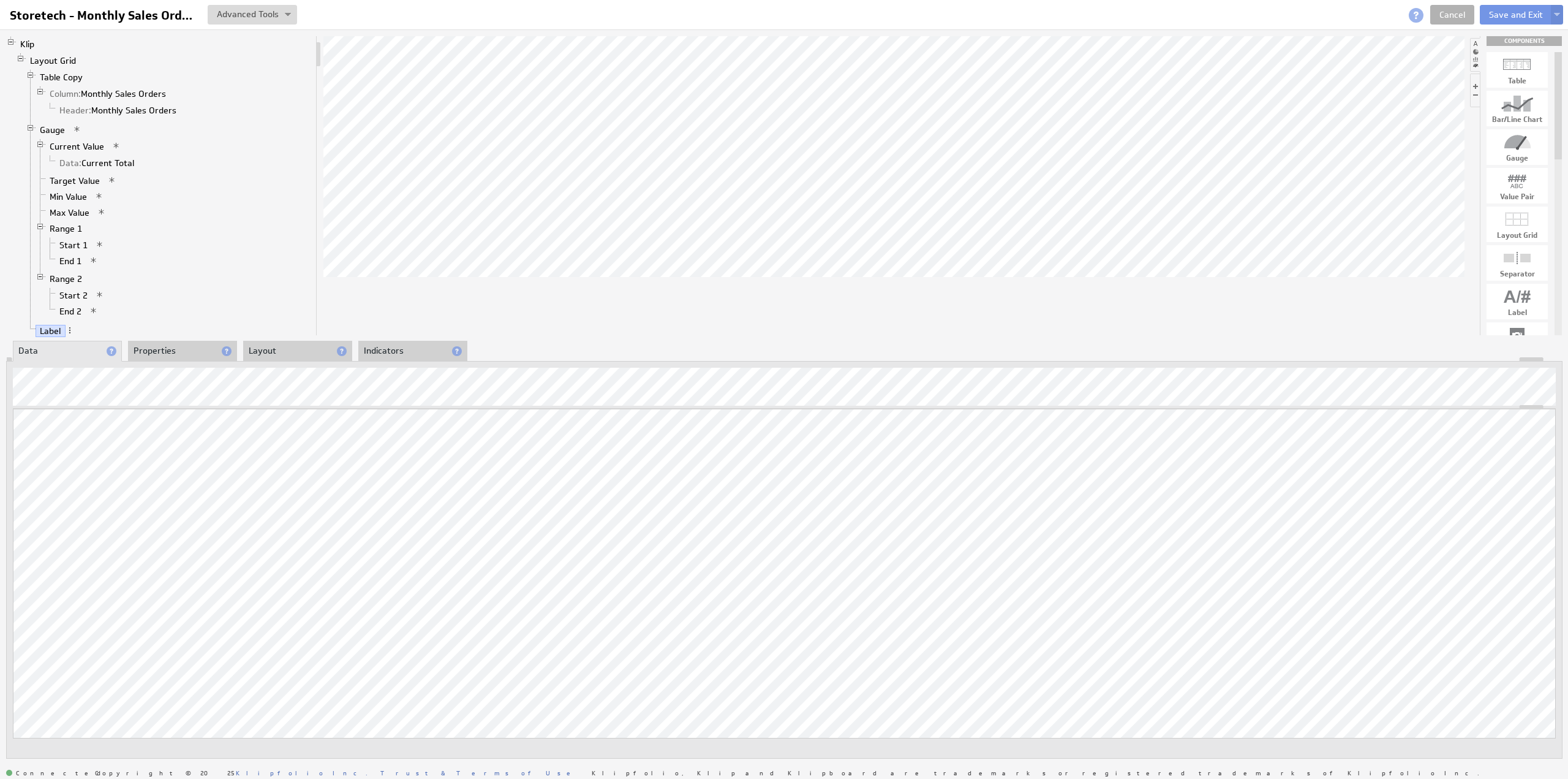
click at [177, 350] on li "Properties" at bounding box center [182, 351] width 109 height 21
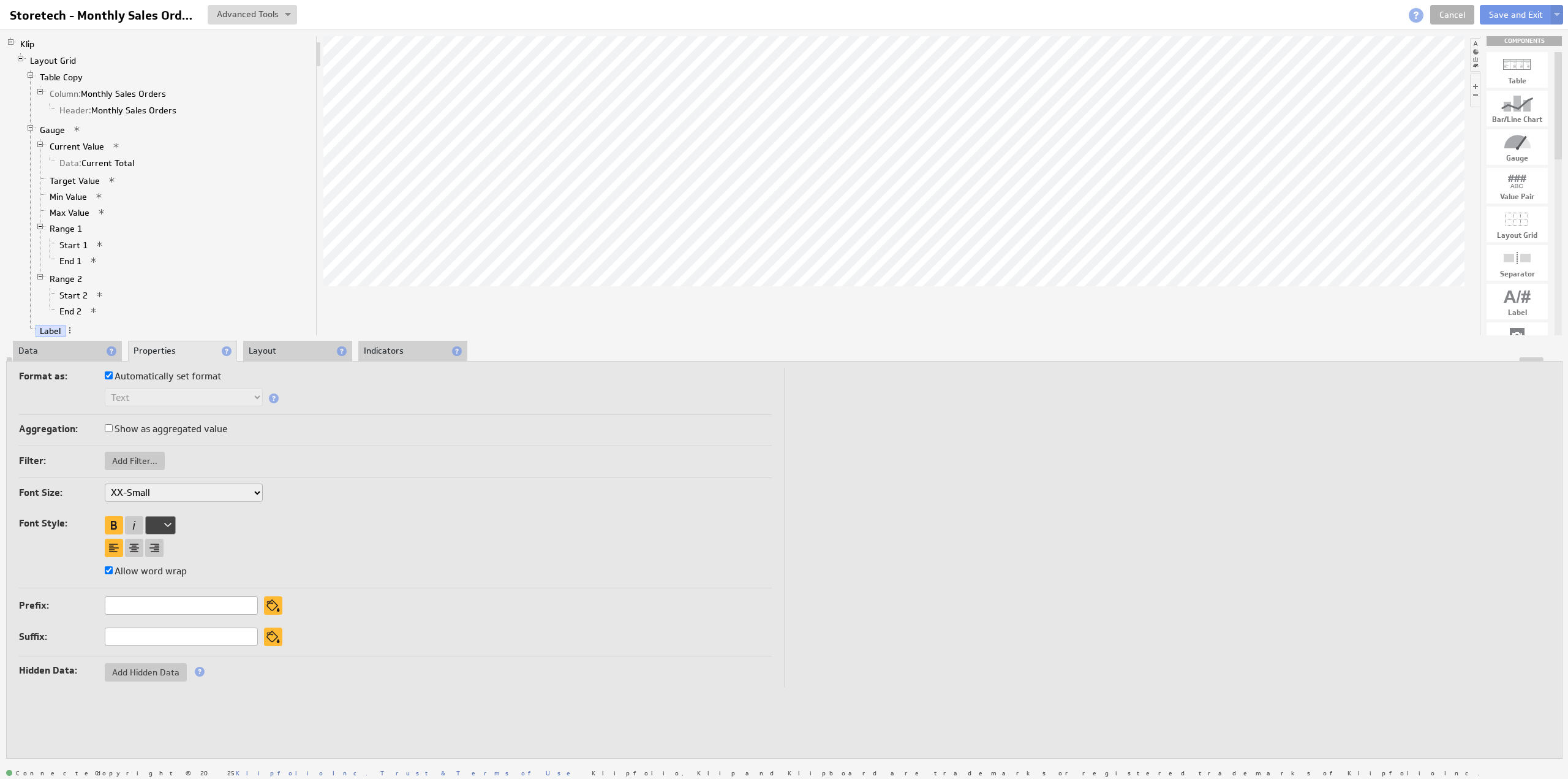
click at [136, 493] on select "XX-Small X-Small Small Medium Large X-Large XX-Large" at bounding box center [184, 493] width 158 height 18
select select "large"
click at [137, 546] on div at bounding box center [134, 548] width 18 height 18
select select "large"
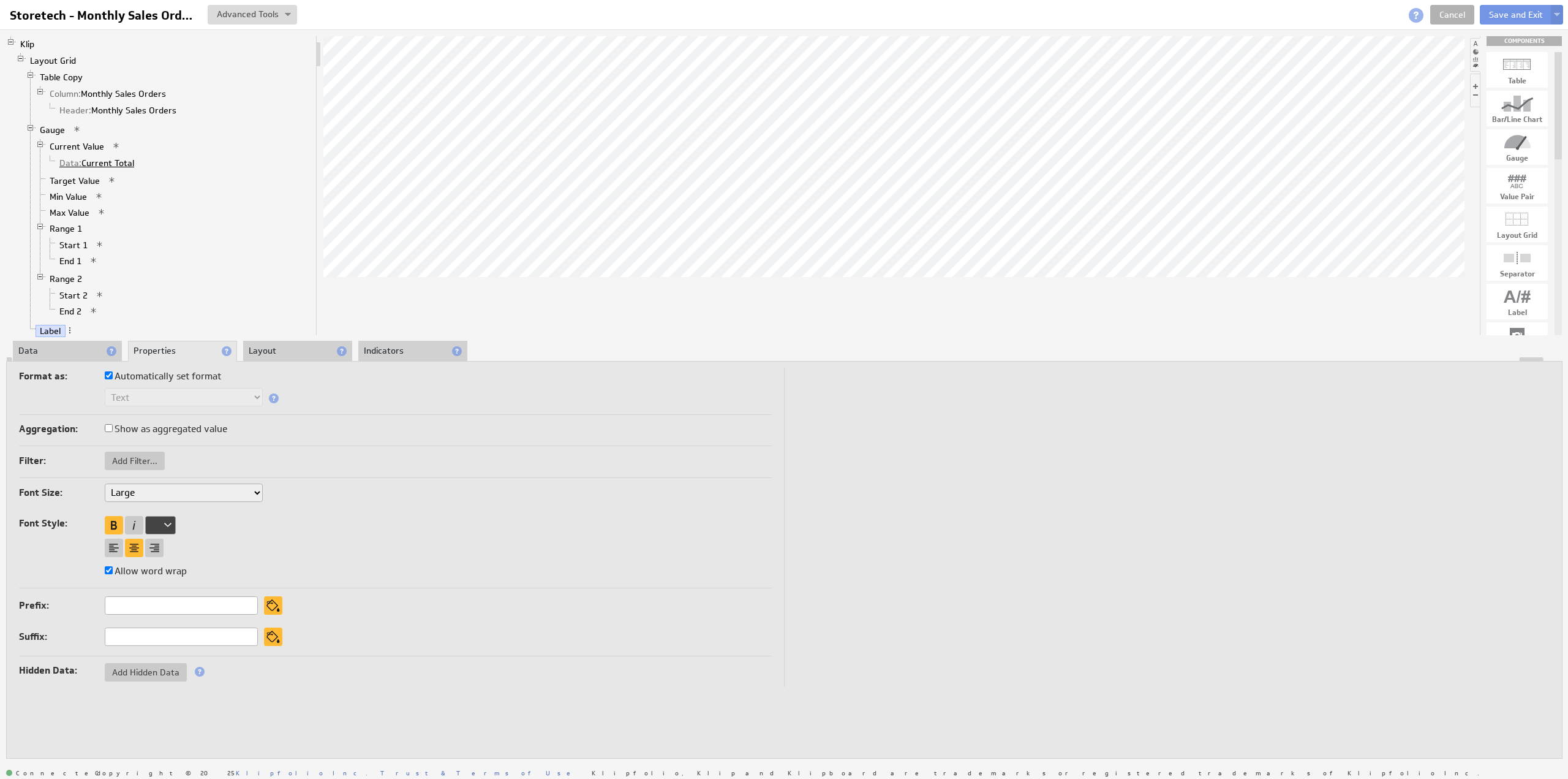
click at [103, 158] on link "Data: Current Total" at bounding box center [97, 163] width 84 height 12
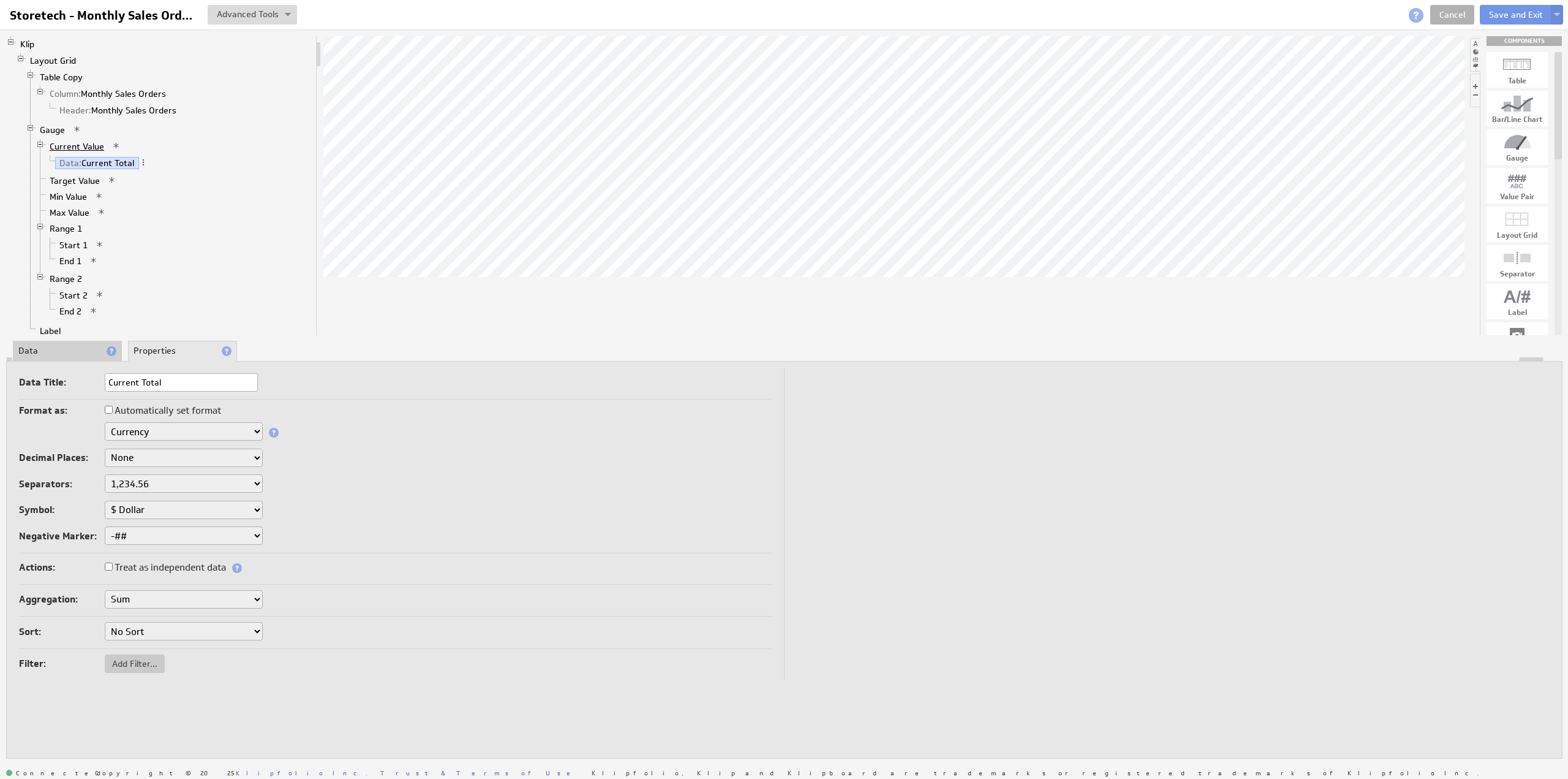
click at [82, 141] on link "Current Value" at bounding box center [77, 147] width 63 height 12
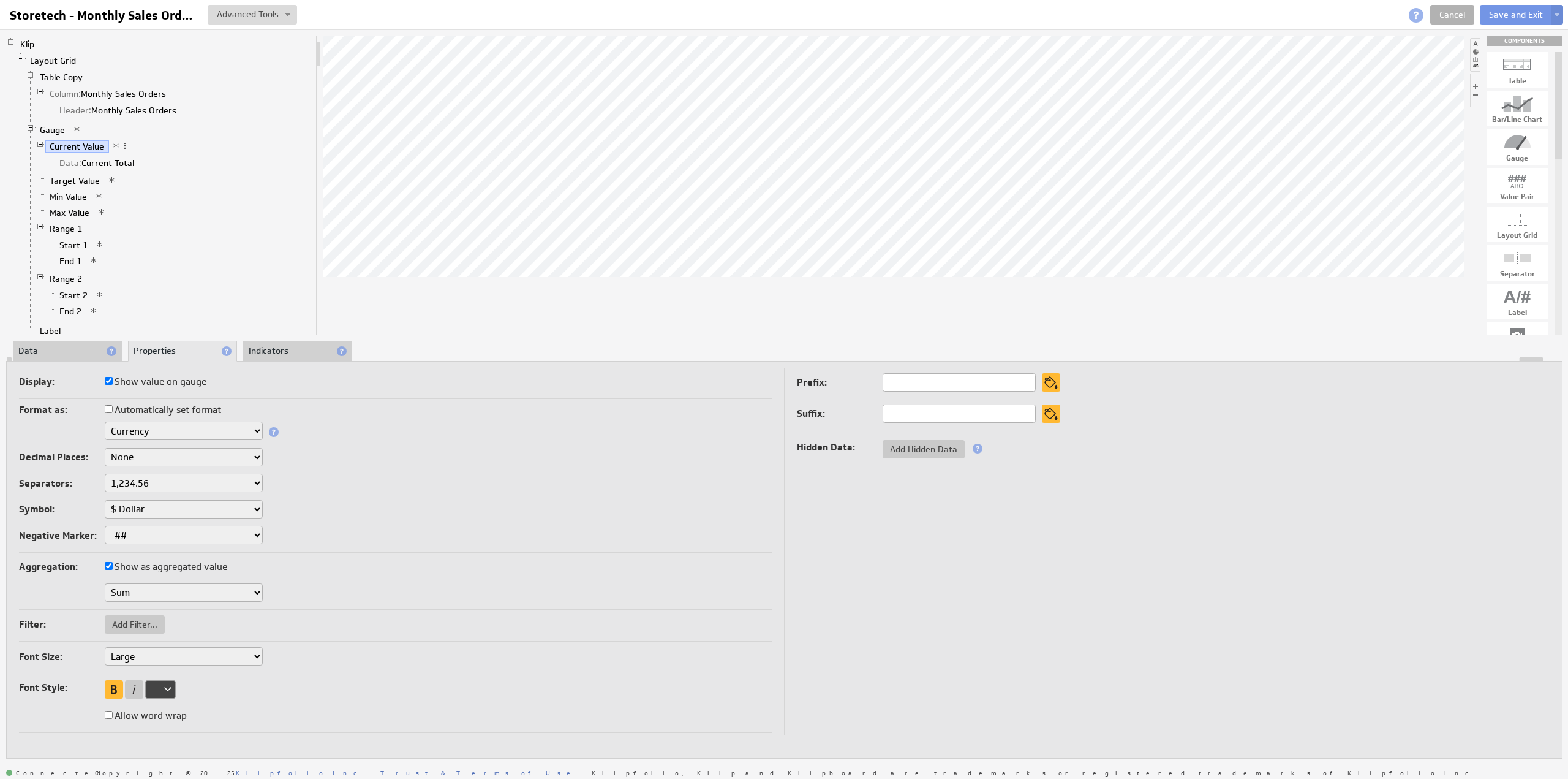
drag, startPoint x: 51, startPoint y: 346, endPoint x: 79, endPoint y: 354, distance: 29.1
click at [52, 346] on li "Data" at bounding box center [67, 351] width 109 height 21
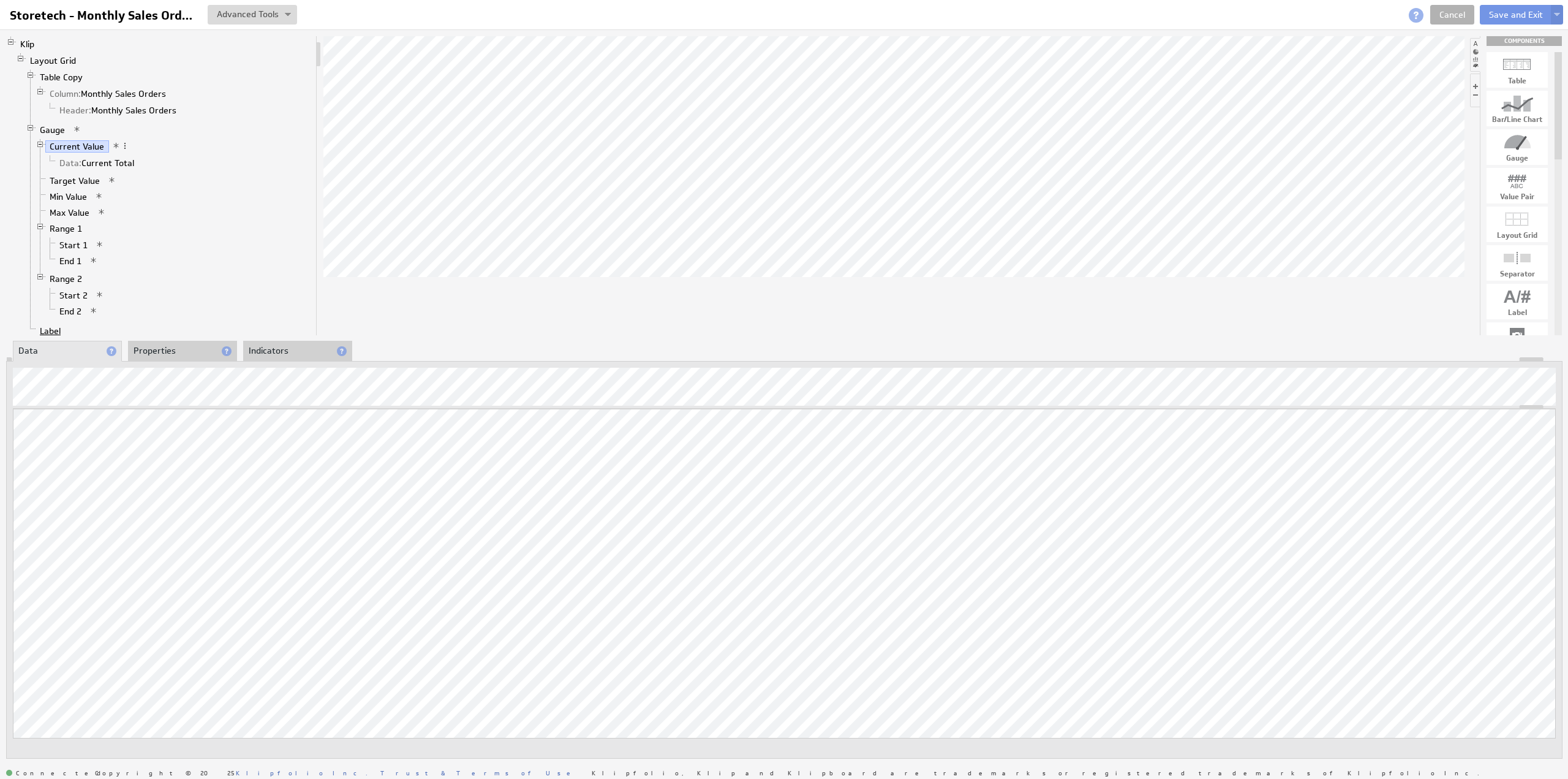
click at [53, 325] on link "Label" at bounding box center [51, 331] width 30 height 12
click at [113, 157] on link "Data: Current Total" at bounding box center [97, 163] width 84 height 12
click at [79, 146] on link "Current Value" at bounding box center [77, 147] width 63 height 12
click at [85, 141] on link "Current Value" at bounding box center [77, 147] width 63 height 12
click at [228, 253] on li "End 1" at bounding box center [178, 261] width 266 height 16
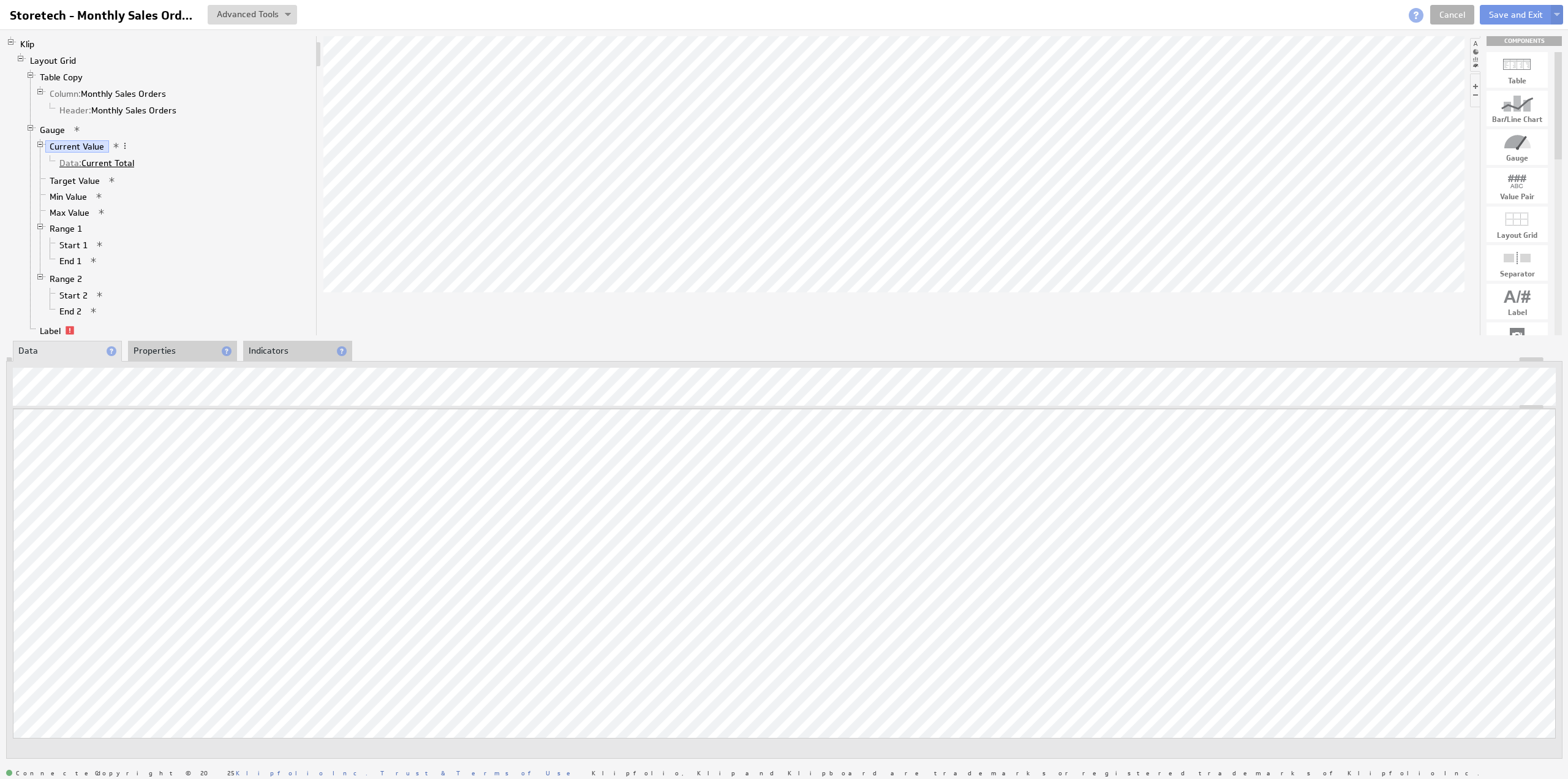
click at [109, 157] on link "Data: Current Total" at bounding box center [97, 163] width 84 height 12
click at [173, 188] on div "Remove" at bounding box center [173, 189] width 122 height 20
click at [55, 306] on link "Label" at bounding box center [51, 312] width 30 height 12
click at [175, 351] on li "Properties" at bounding box center [182, 351] width 109 height 21
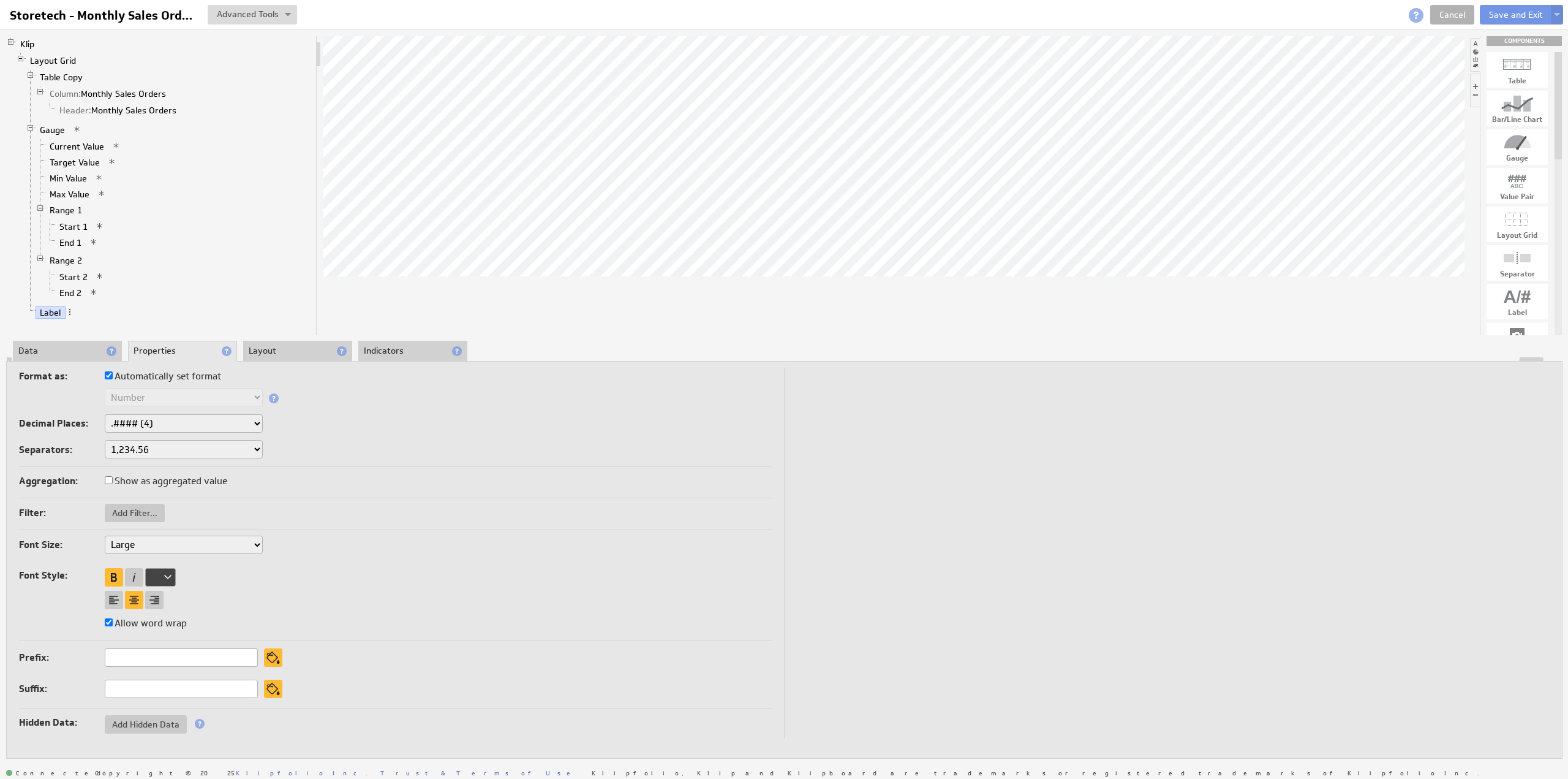
click at [154, 374] on label "Automatically set format" at bounding box center [163, 376] width 116 height 17
click at [113, 374] on input "Automatically set format" at bounding box center [109, 375] width 8 height 8
checkbox input "false"
click at [154, 399] on select "Text Number Currency Percentage Image URL Date / Time Duration Mini Chart: Spar…" at bounding box center [184, 397] width 158 height 18
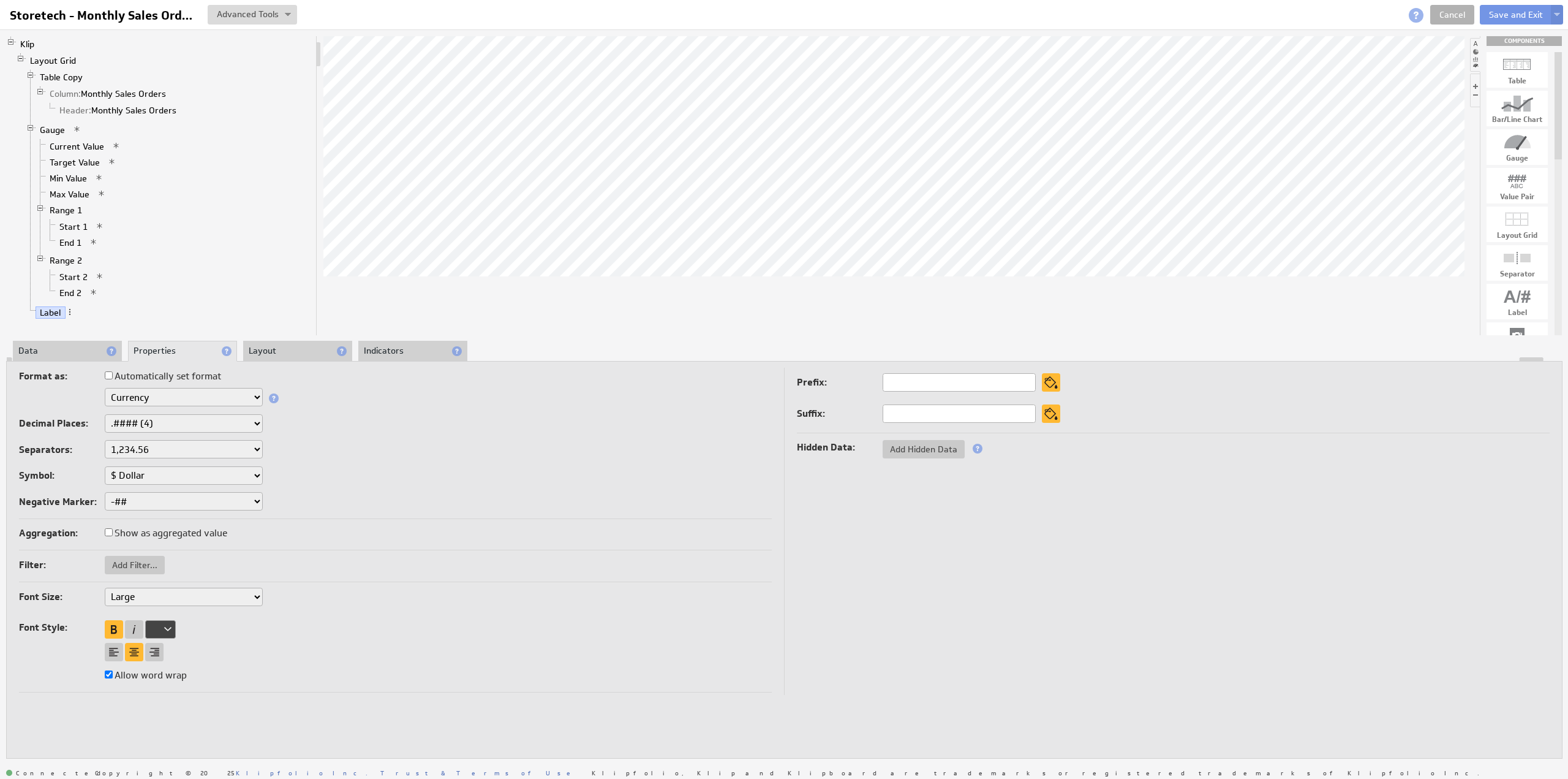
click at [159, 422] on select "None .# (1) .## (2) .### (3) .#### (4)" at bounding box center [184, 423] width 158 height 18
select select "0"
click at [384, 345] on li "Indicators" at bounding box center [412, 351] width 109 height 21
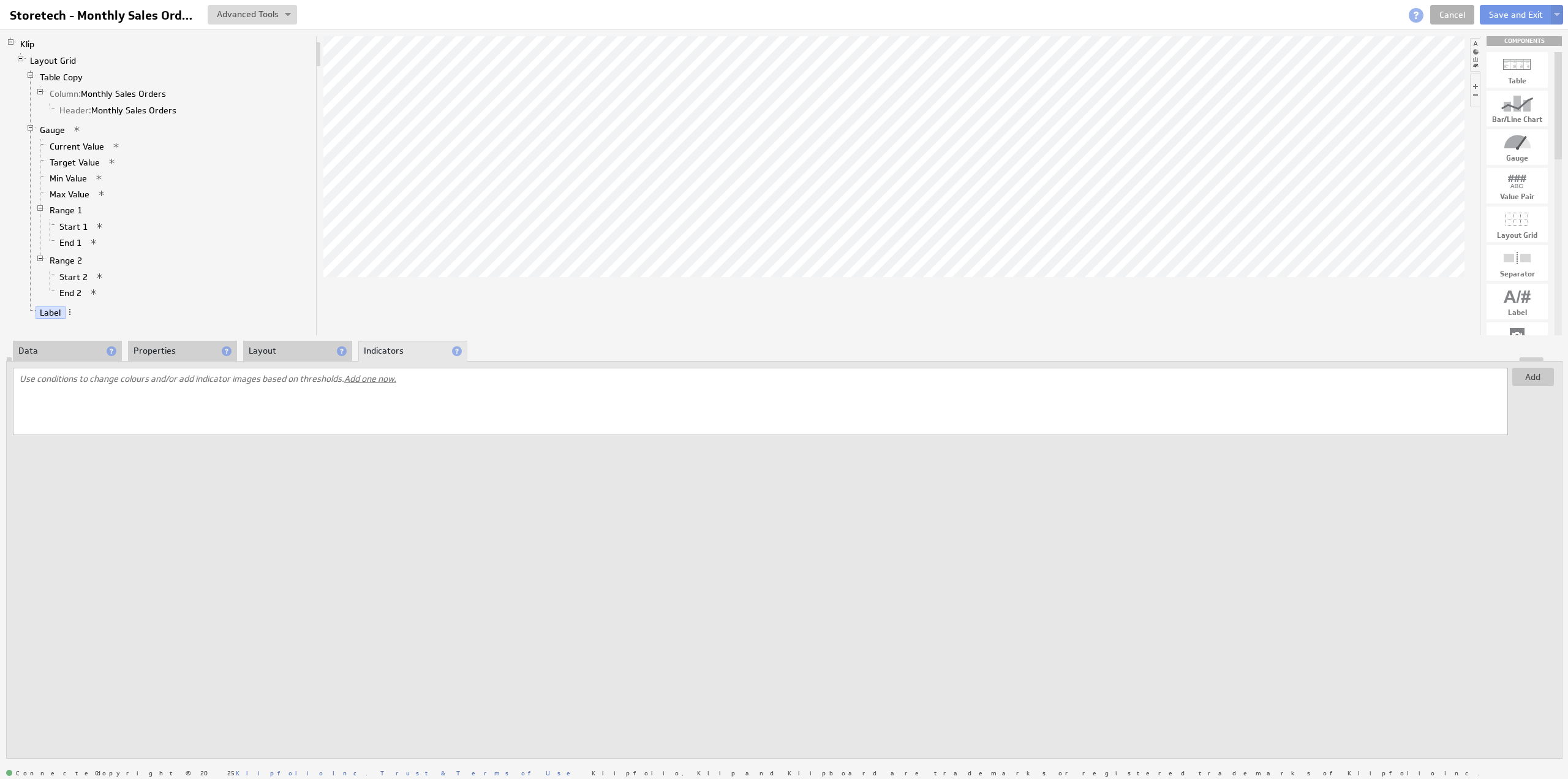
click at [384, 377] on span "Add one now." at bounding box center [370, 379] width 52 height 11
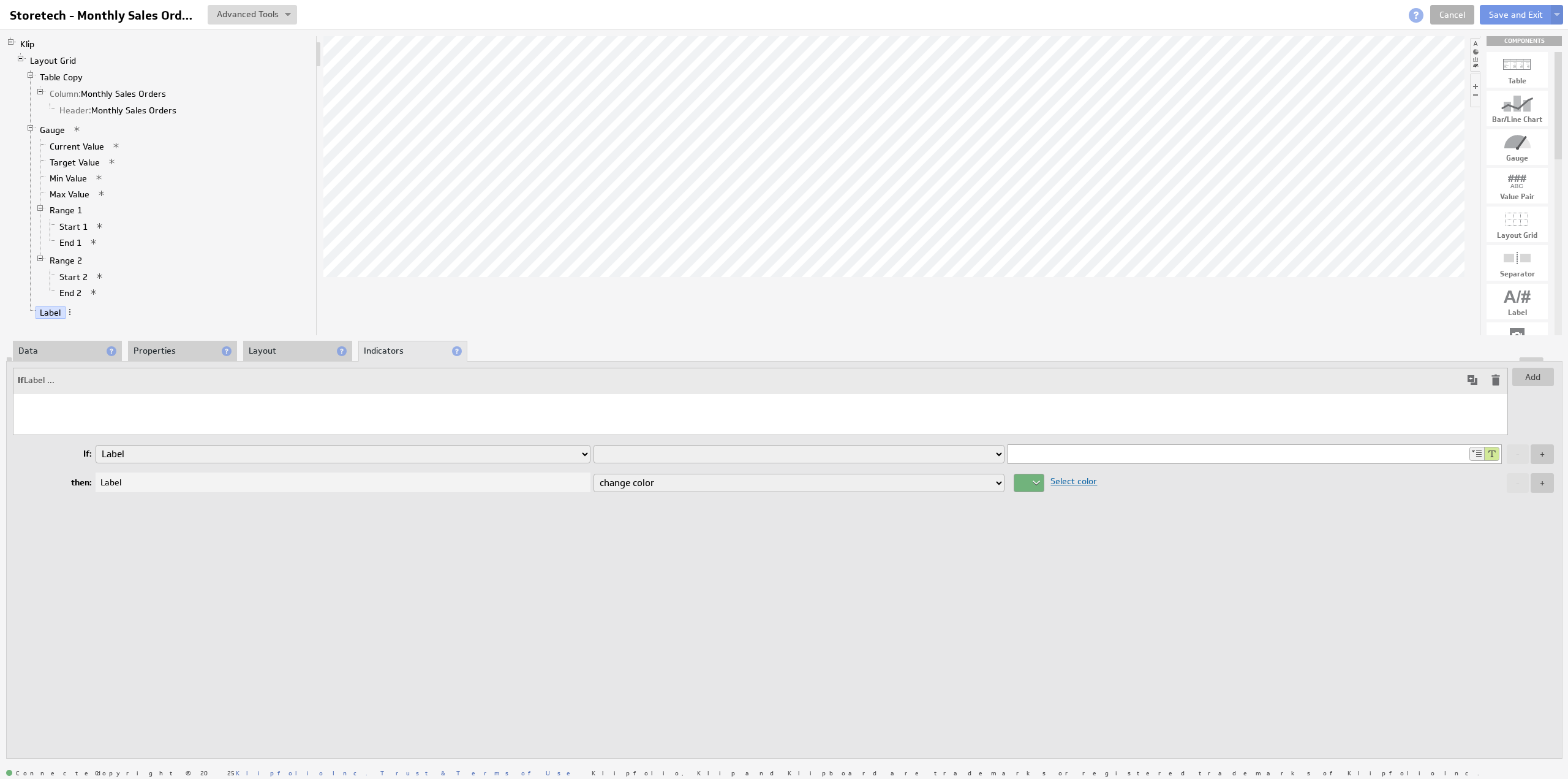
click at [660, 452] on select "is equal to is not equal to is greater than is greater than or equal to is less…" at bounding box center [799, 454] width 412 height 18
click at [1473, 453] on div at bounding box center [1484, 453] width 30 height 14
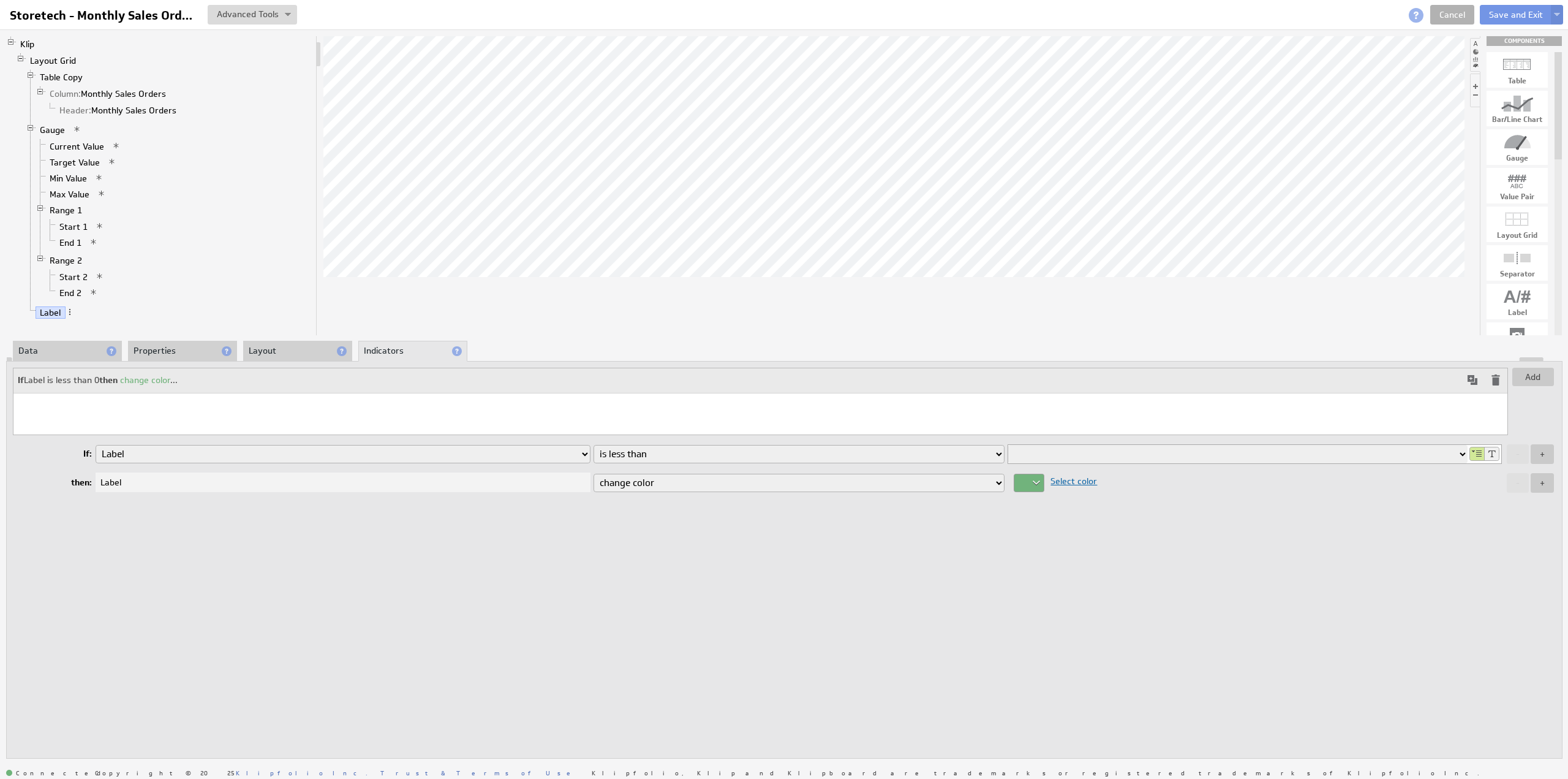
click at [1465, 453] on select "Column: Monthly Sales Orders Header: Monthly Sales Orders Current Value Target …" at bounding box center [1237, 454] width 458 height 18
select select "9e2f2626"
click at [1008, 445] on select "Column: Monthly Sales Orders Header: Monthly Sales Orders Current Value Target …" at bounding box center [1237, 454] width 458 height 18
click at [1032, 480] on div at bounding box center [1029, 483] width 31 height 18
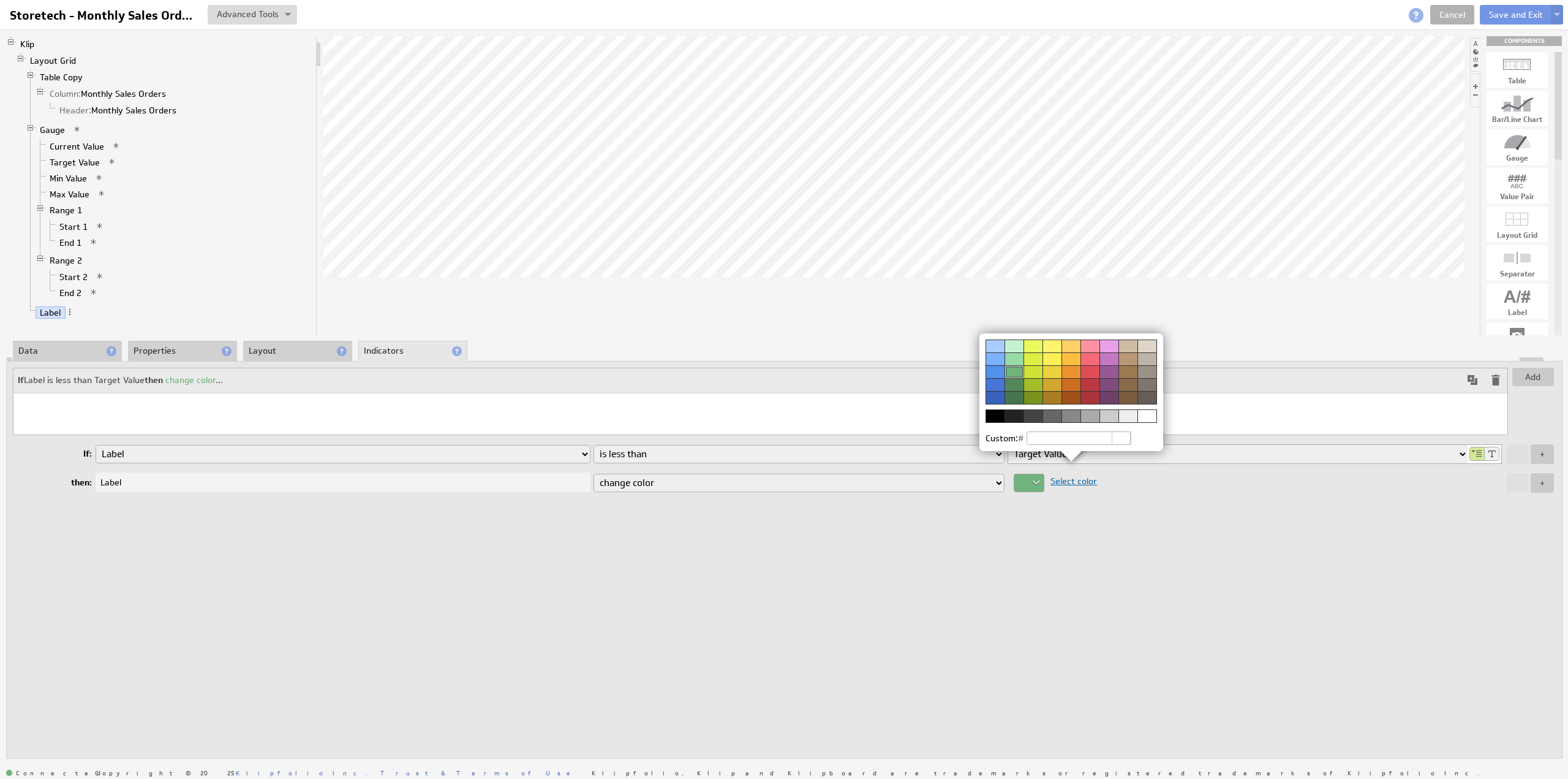
click at [1088, 370] on div at bounding box center [1089, 371] width 19 height 13
click at [1539, 478] on img at bounding box center [784, 389] width 1568 height 779
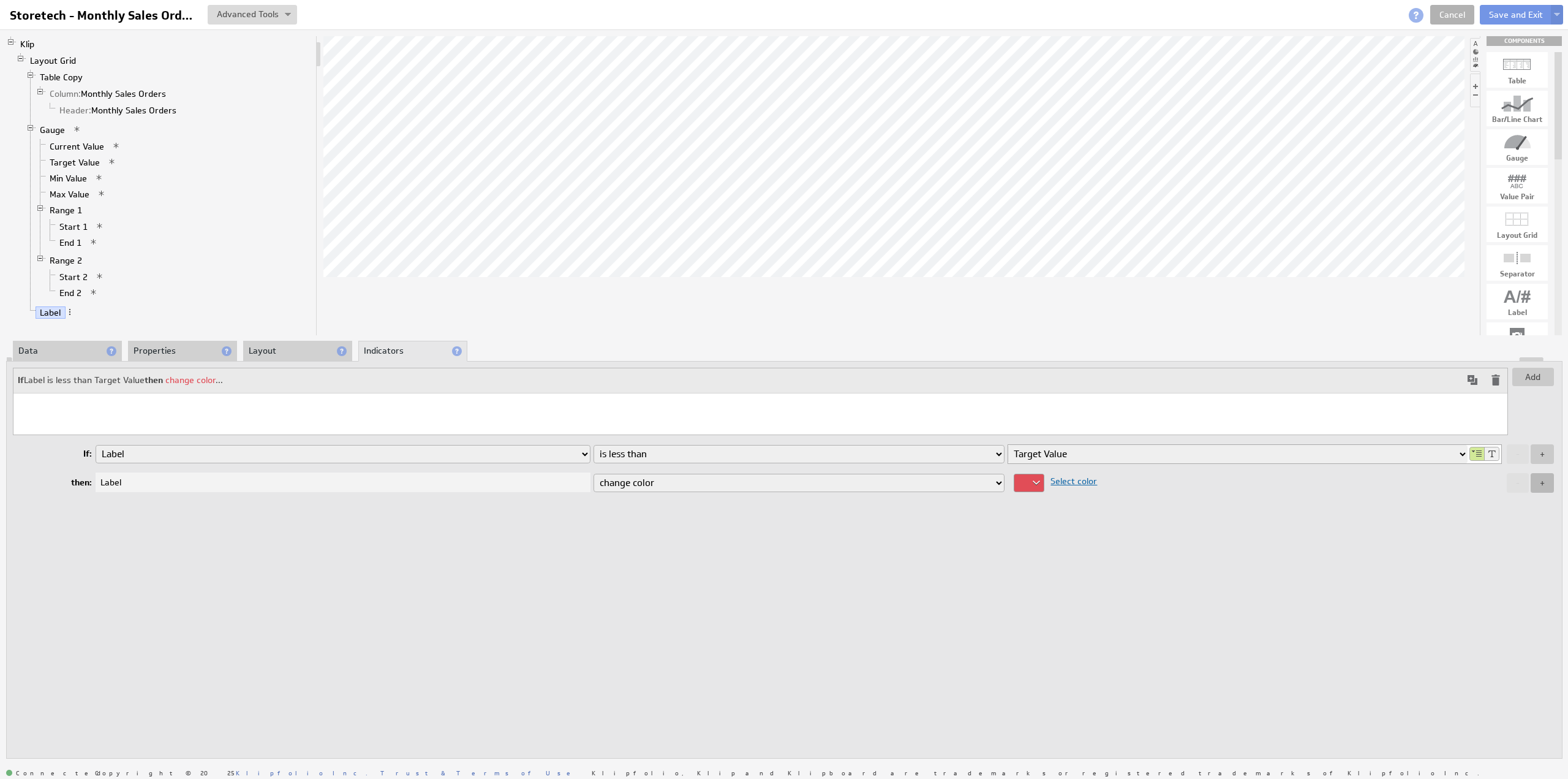
click at [1540, 481] on button "+" at bounding box center [1542, 483] width 23 height 20
click at [622, 502] on select "change color display icon change style replace with text" at bounding box center [799, 504] width 412 height 18
select select "icon"
click at [594, 495] on select "change color display icon change style replace with text" at bounding box center [799, 504] width 412 height 18
click at [1054, 504] on span "Select icon" at bounding box center [1057, 502] width 49 height 11
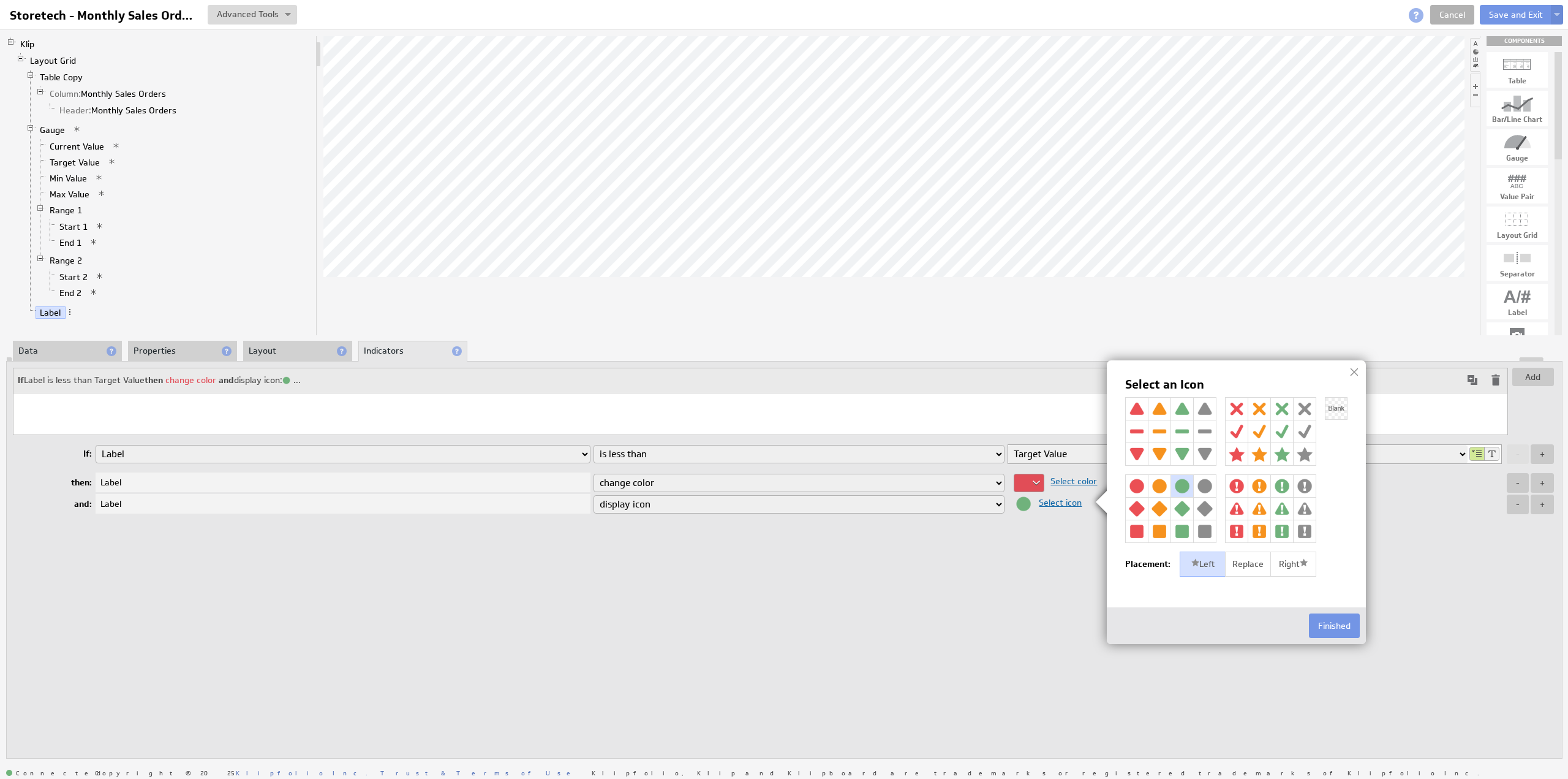
click at [1138, 456] on img at bounding box center [1137, 453] width 22 height 22
click at [1138, 406] on img at bounding box center [1137, 408] width 22 height 22
drag, startPoint x: 1289, startPoint y: 559, endPoint x: 1312, endPoint y: 582, distance: 32.5
click at [1289, 559] on div "Right" at bounding box center [1293, 564] width 46 height 26
click at [1335, 616] on button "Finished" at bounding box center [1334, 626] width 51 height 24
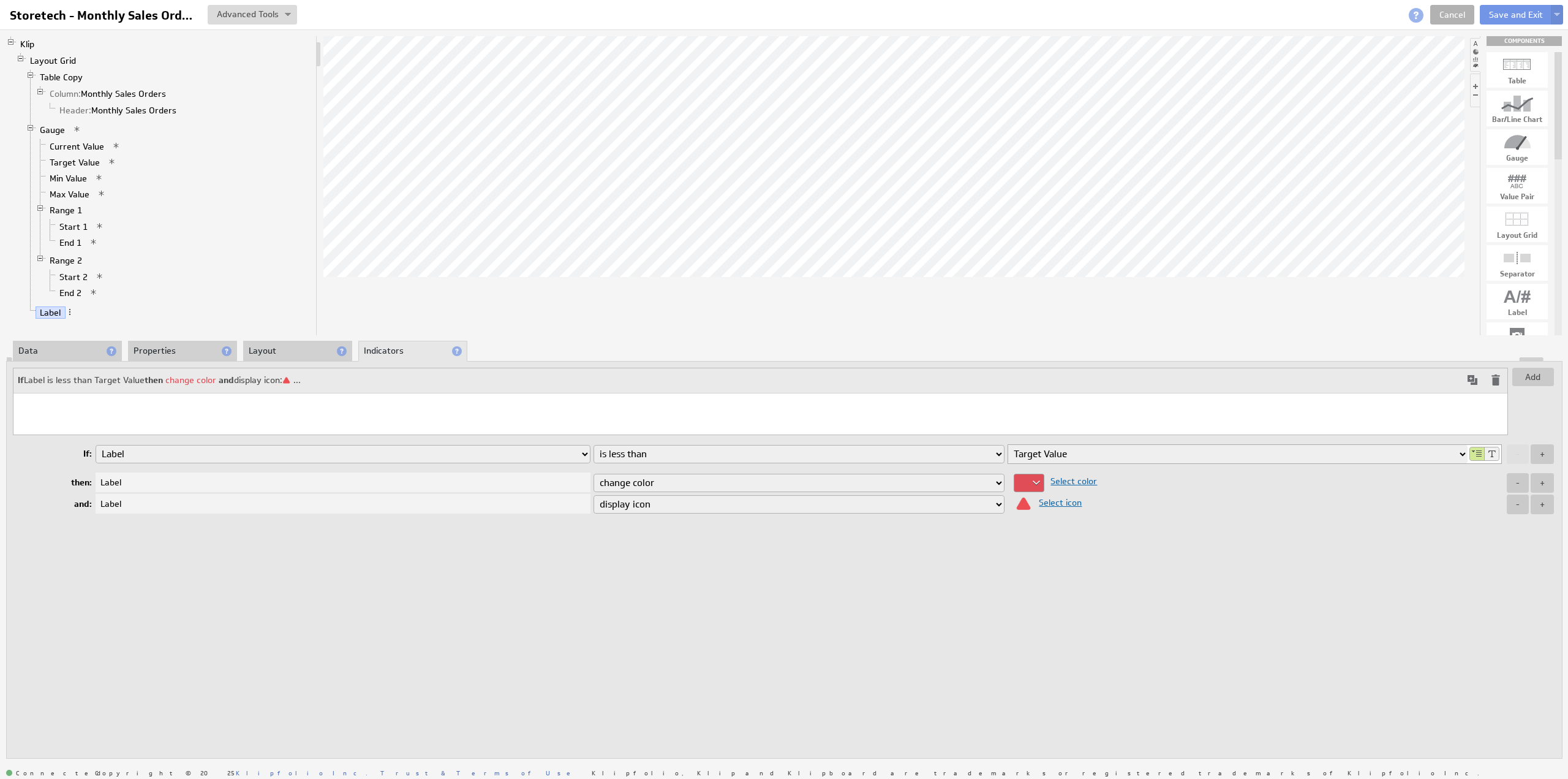
click at [1469, 378] on span at bounding box center [1472, 379] width 14 height 14
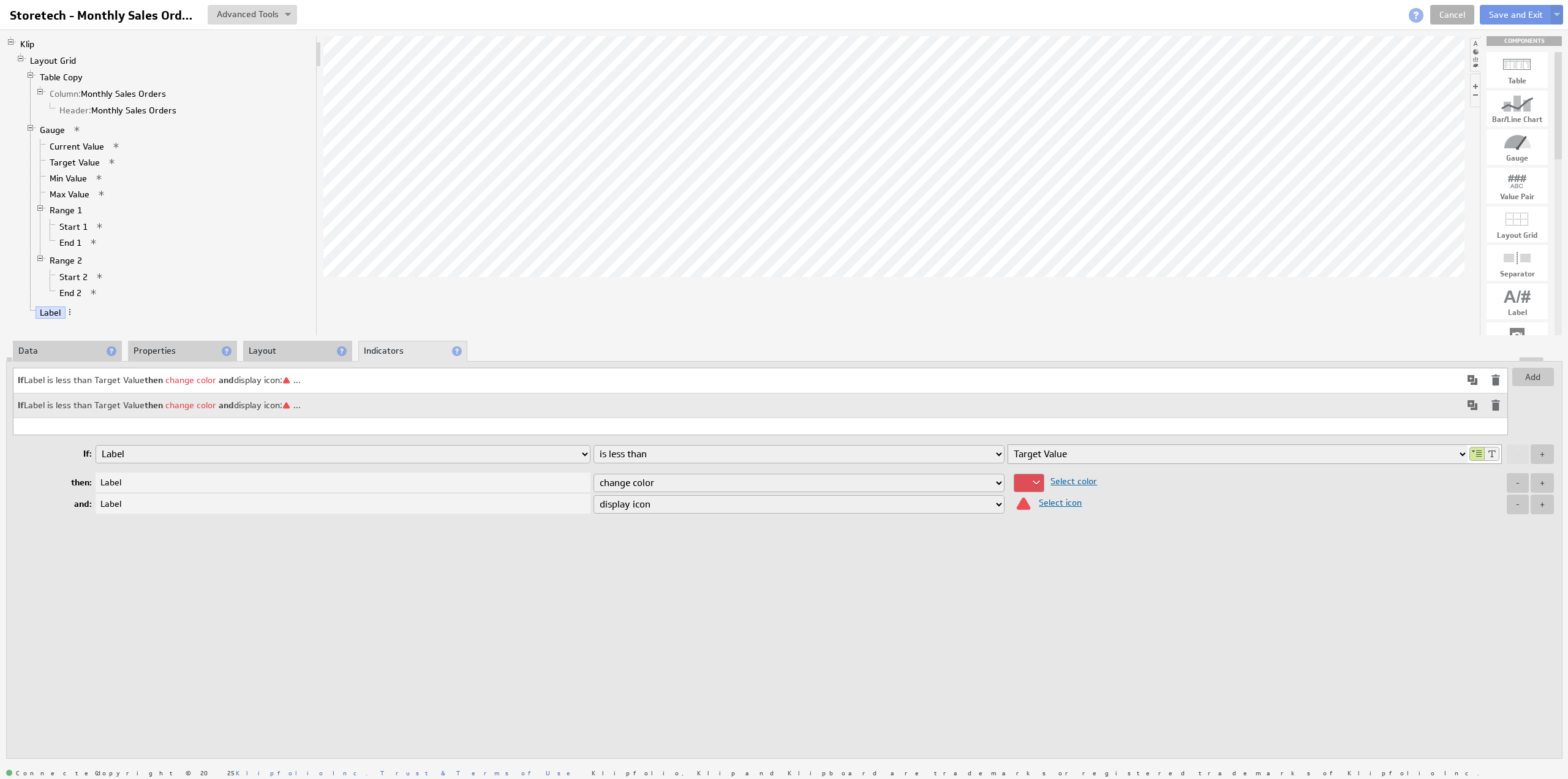
click at [662, 454] on select "is equal to is not equal to is greater than is greater than or equal to is less…" at bounding box center [799, 454] width 412 height 18
select select "gteq"
click at [594, 445] on select "is equal to is not equal to is greater than is greater than or equal to is less…" at bounding box center [799, 454] width 412 height 18
click at [1033, 480] on div at bounding box center [1029, 483] width 31 height 18
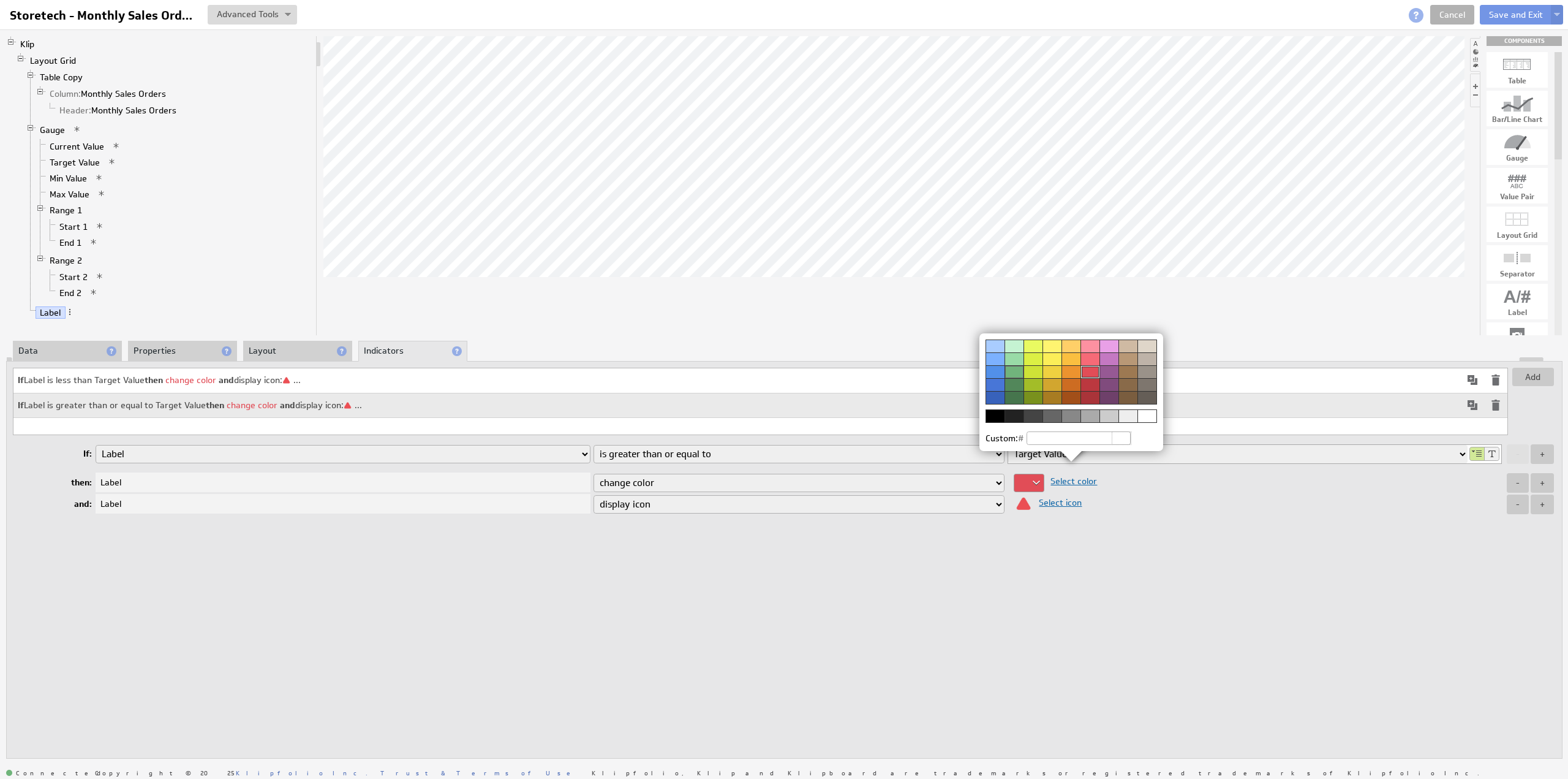
click at [1019, 368] on div at bounding box center [1014, 371] width 19 height 13
click at [1061, 502] on img at bounding box center [784, 389] width 1568 height 779
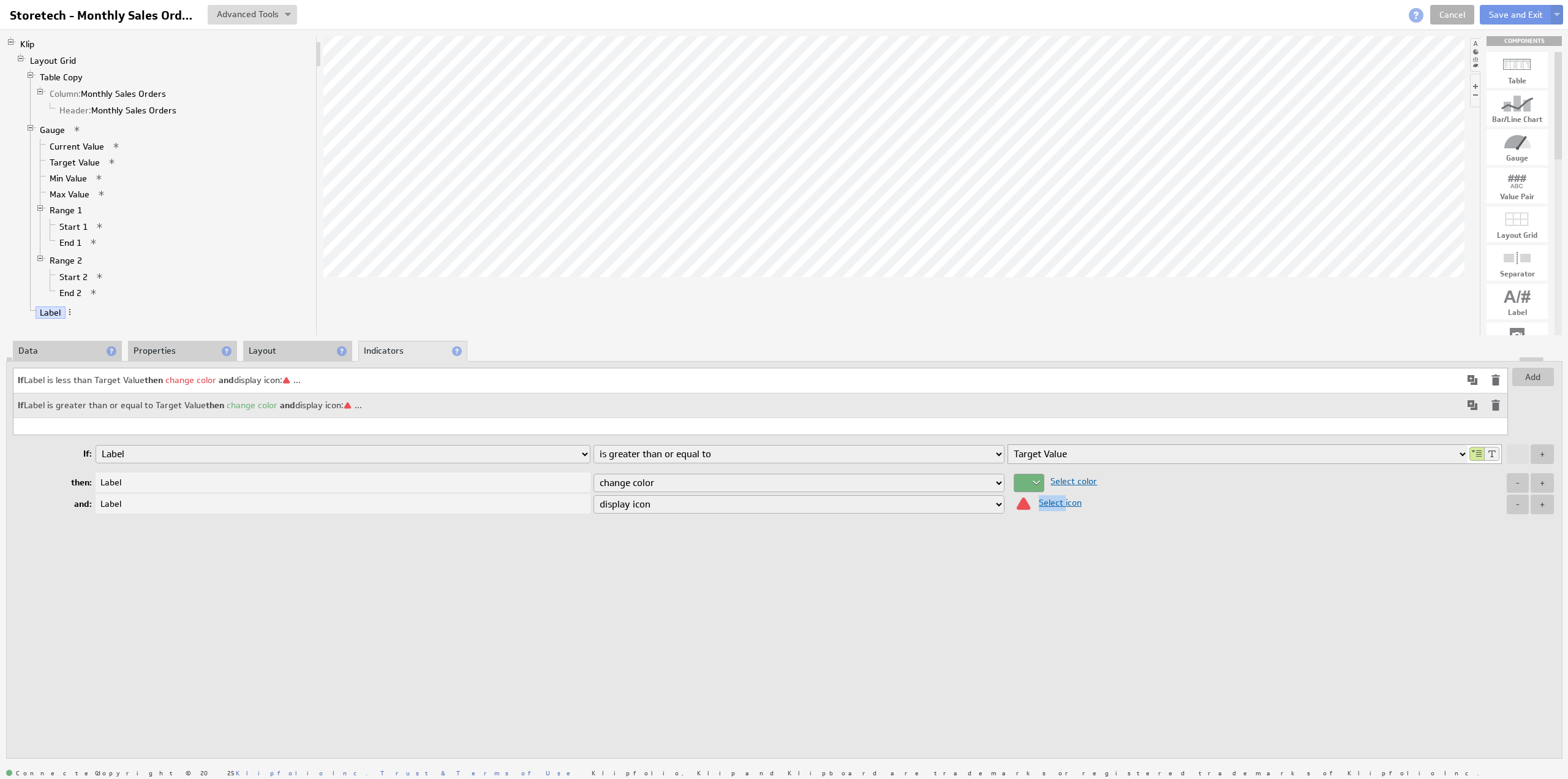
click at [1061, 502] on span "Select icon" at bounding box center [1057, 502] width 49 height 11
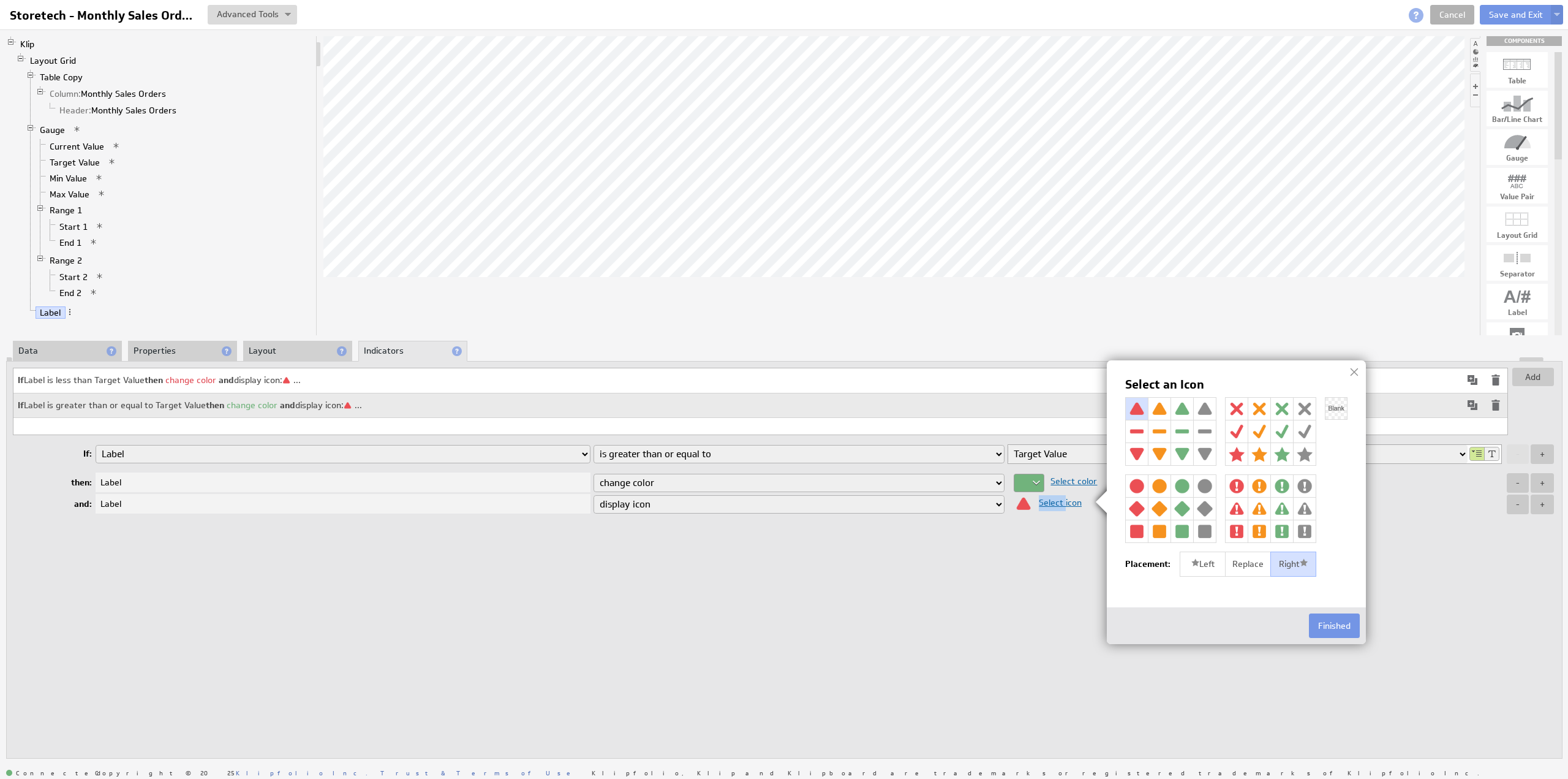
click at [1181, 449] on img at bounding box center [1182, 453] width 22 height 22
click at [1327, 614] on button "Finished" at bounding box center [1334, 626] width 51 height 24
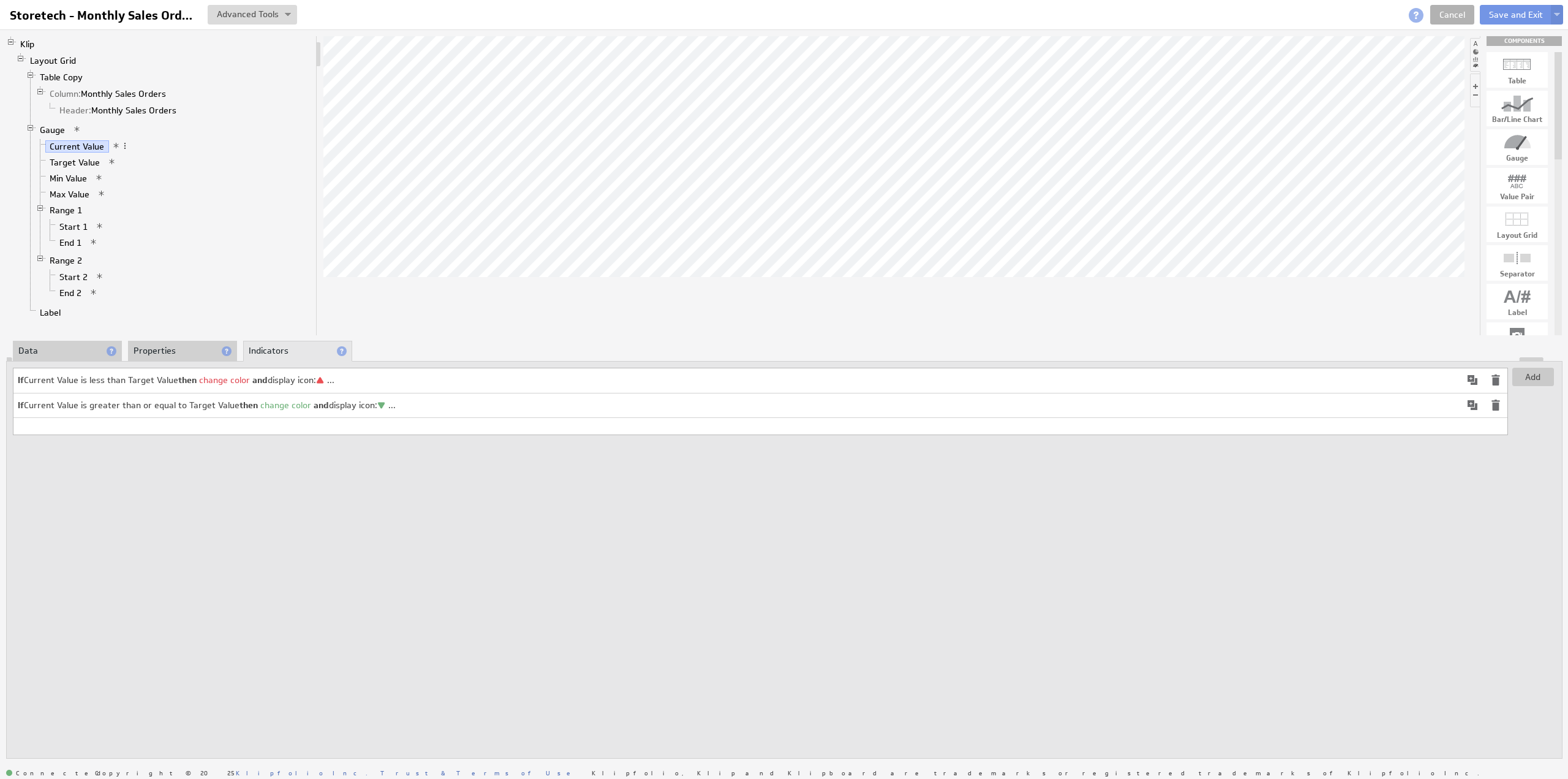
click at [1495, 379] on span at bounding box center [1495, 379] width 14 height 14
click at [180, 348] on li "Properties" at bounding box center [182, 351] width 109 height 21
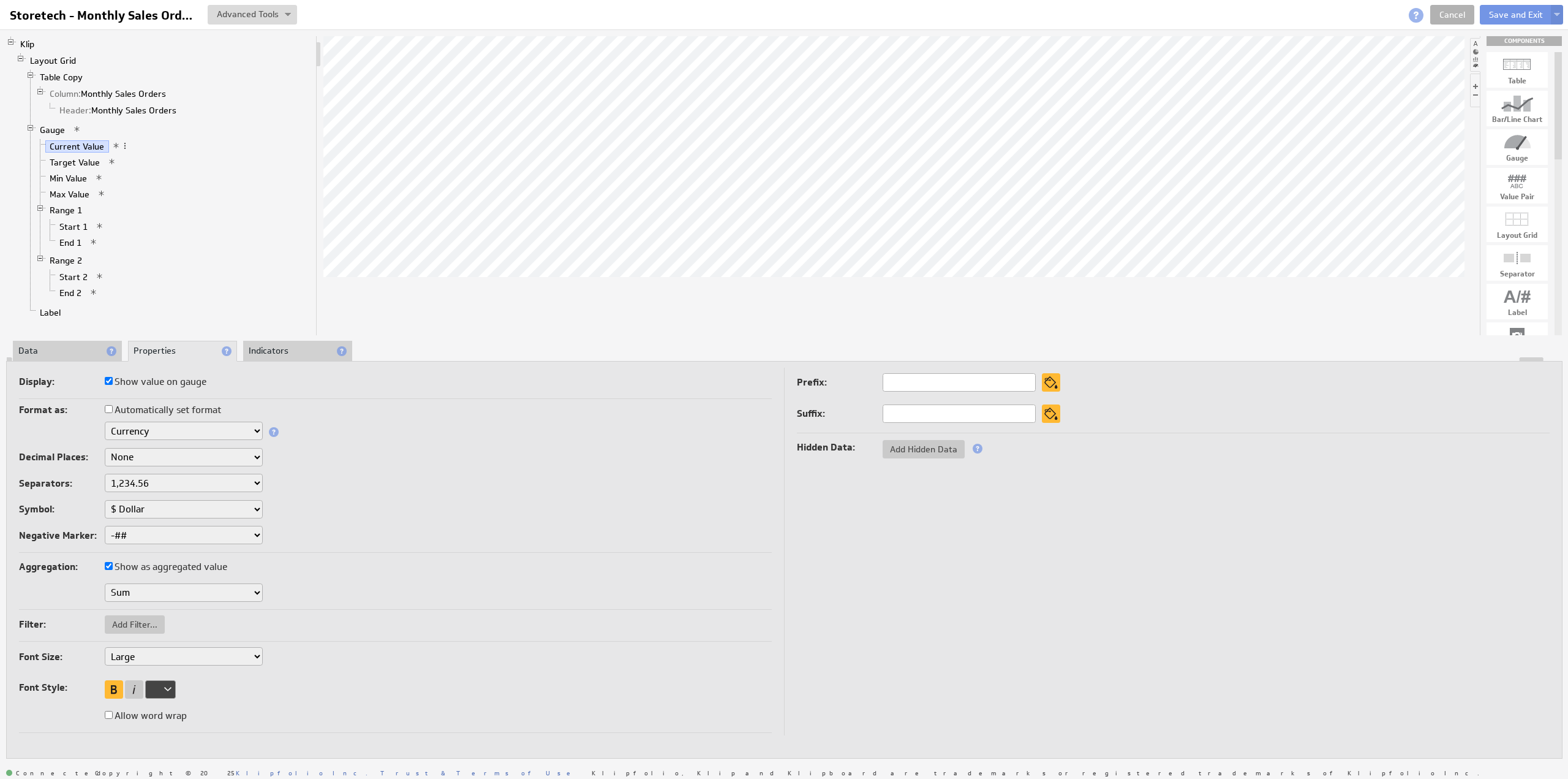
click at [157, 380] on label "Show value on gauge" at bounding box center [156, 382] width 102 height 17
click at [113, 380] on input "Show value on gauge" at bounding box center [109, 381] width 8 height 8
checkbox input "false"
click at [1505, 13] on button "Save and Exit" at bounding box center [1516, 14] width 73 height 20
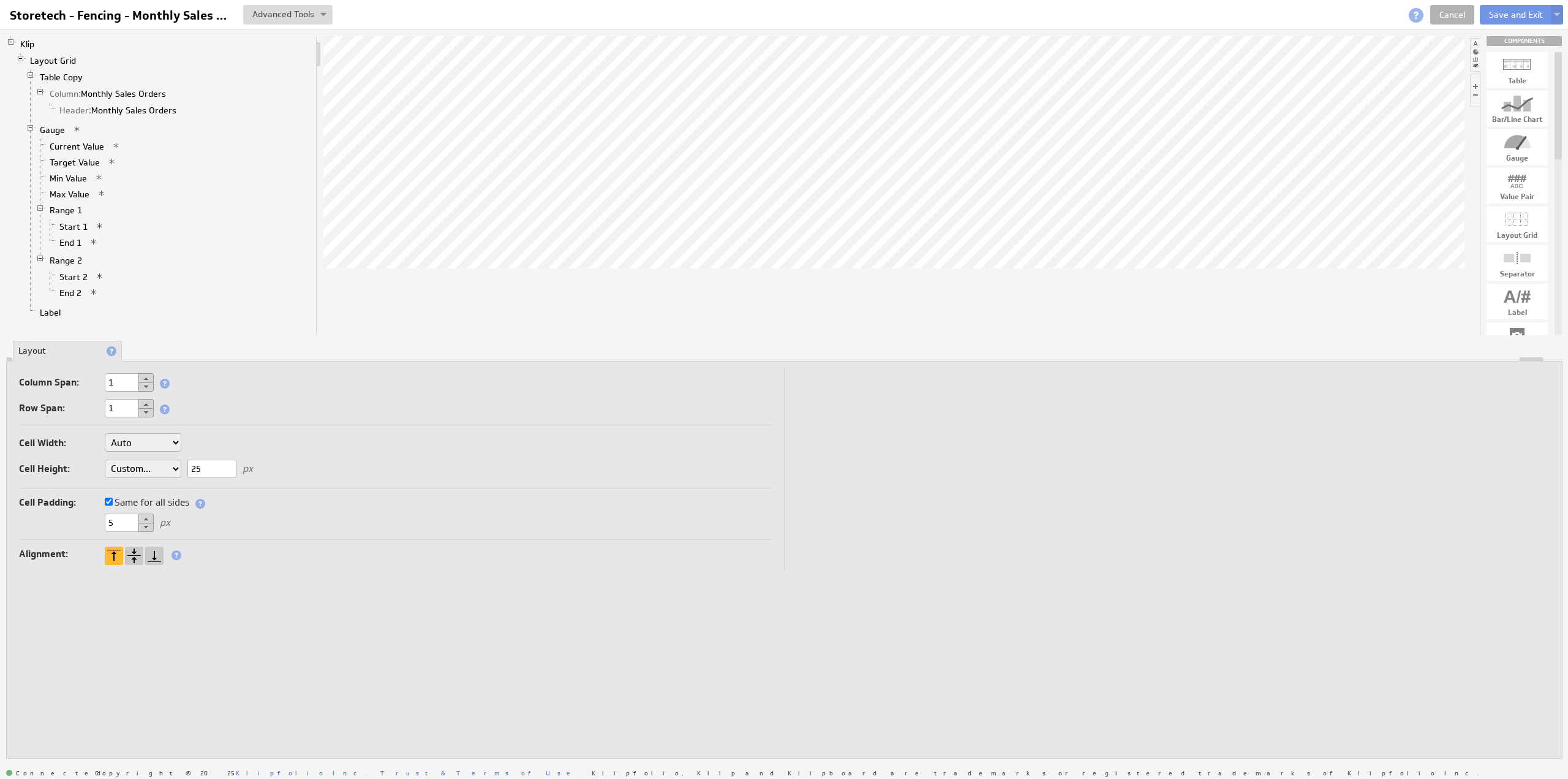
click at [223, 468] on input "25" at bounding box center [211, 468] width 49 height 18
type input "23"
click at [1520, 14] on button "Save and Exit" at bounding box center [1516, 14] width 73 height 20
